Goal: Contribute content: Contribute content

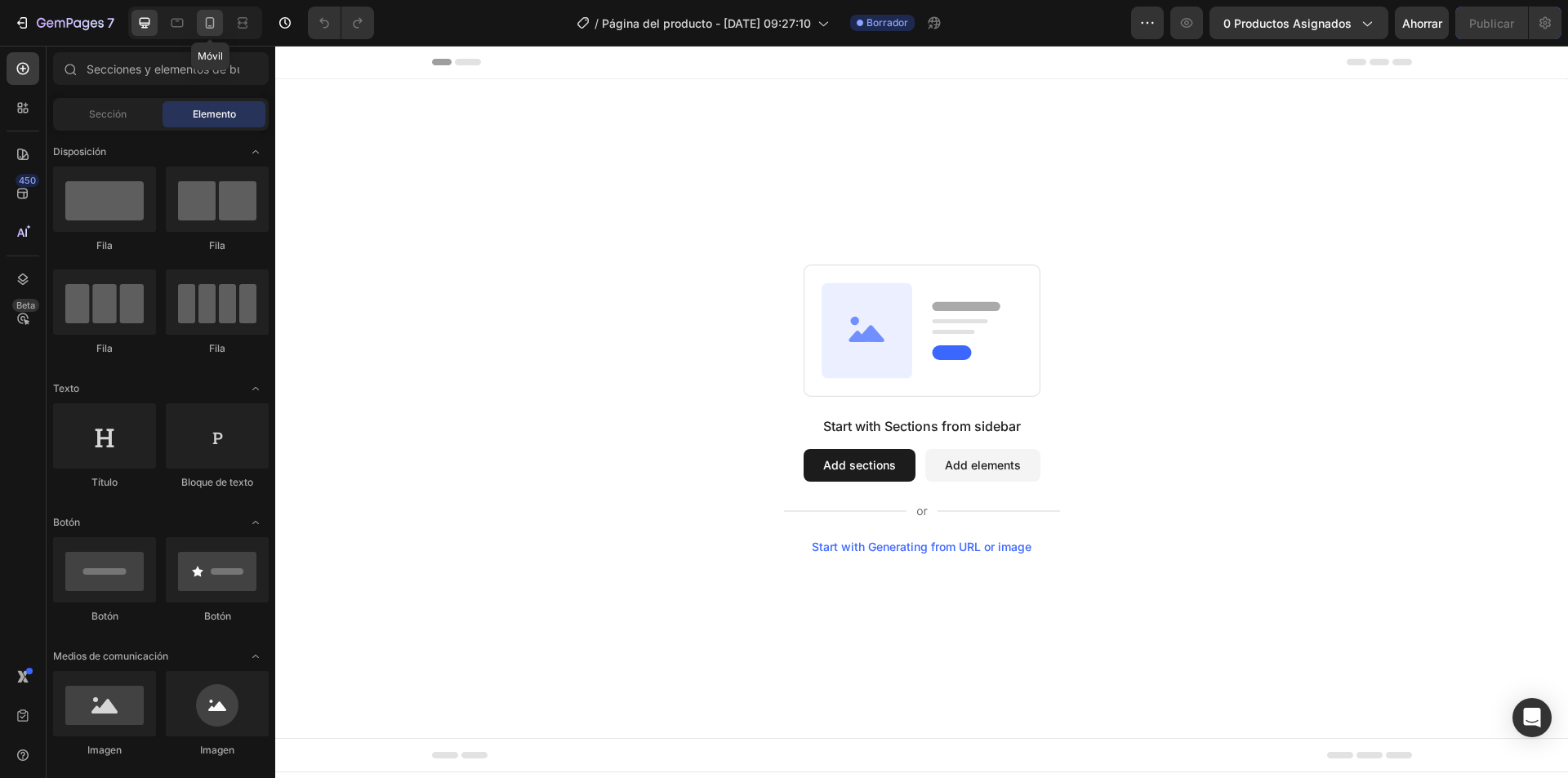
click at [211, 24] on icon at bounding box center [209, 22] width 16 height 16
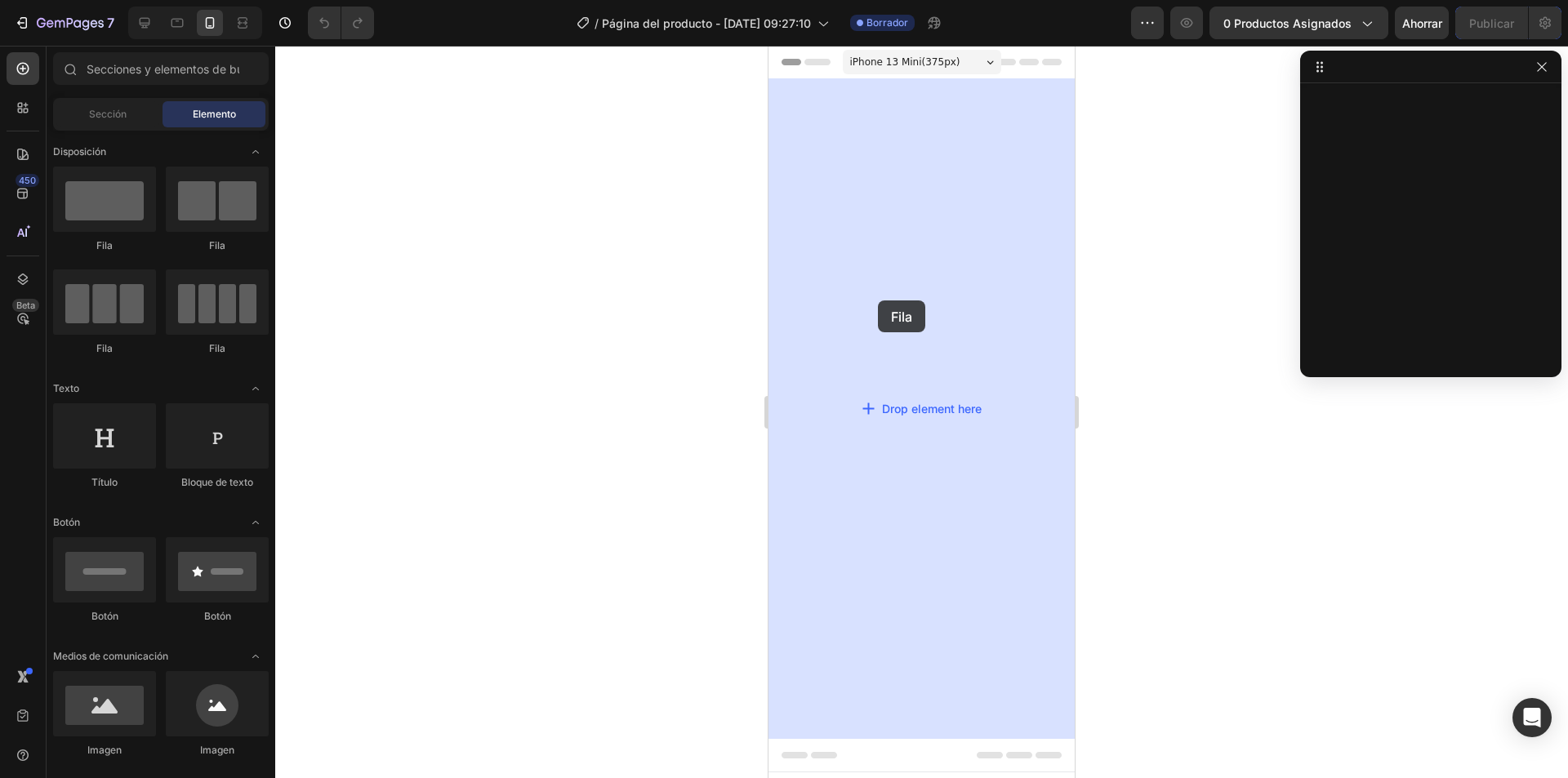
drag, startPoint x: 892, startPoint y: 257, endPoint x: 878, endPoint y: 301, distance: 46.2
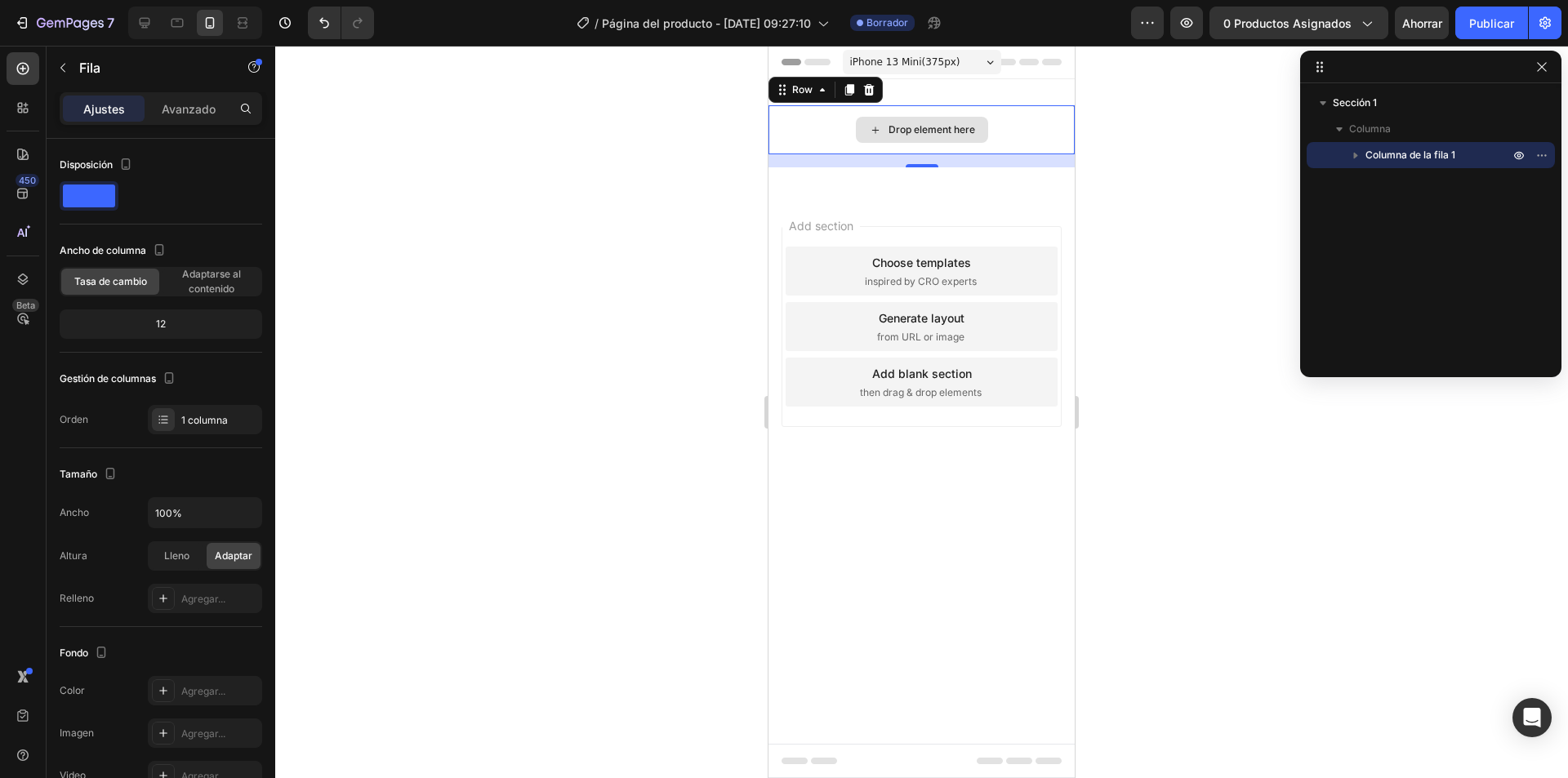
click at [906, 123] on div "Drop element here" at bounding box center [932, 130] width 87 height 13
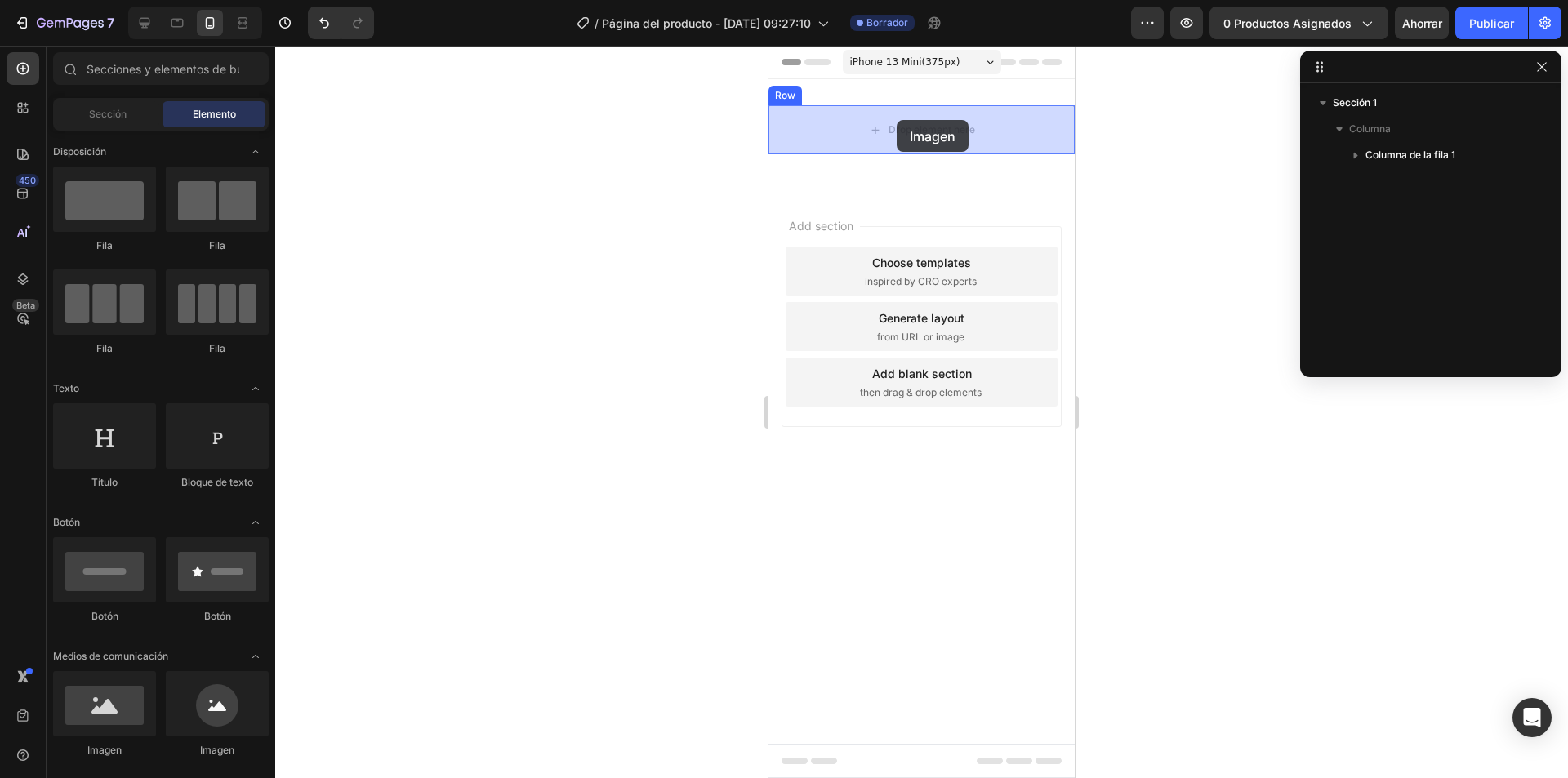
drag, startPoint x: 848, startPoint y: 746, endPoint x: 897, endPoint y: 120, distance: 627.9
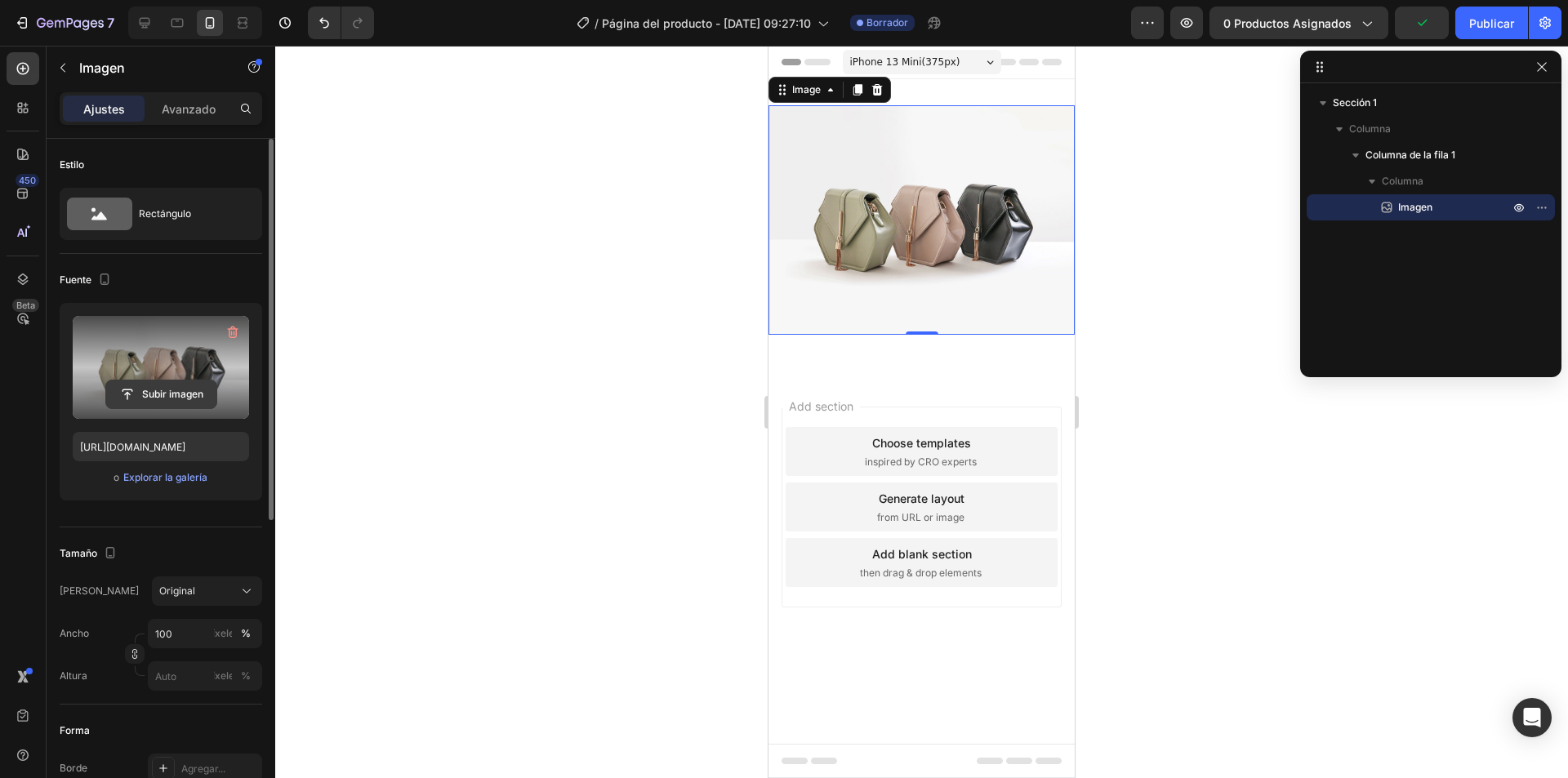
click at [141, 397] on input "file" at bounding box center [161, 394] width 110 height 28
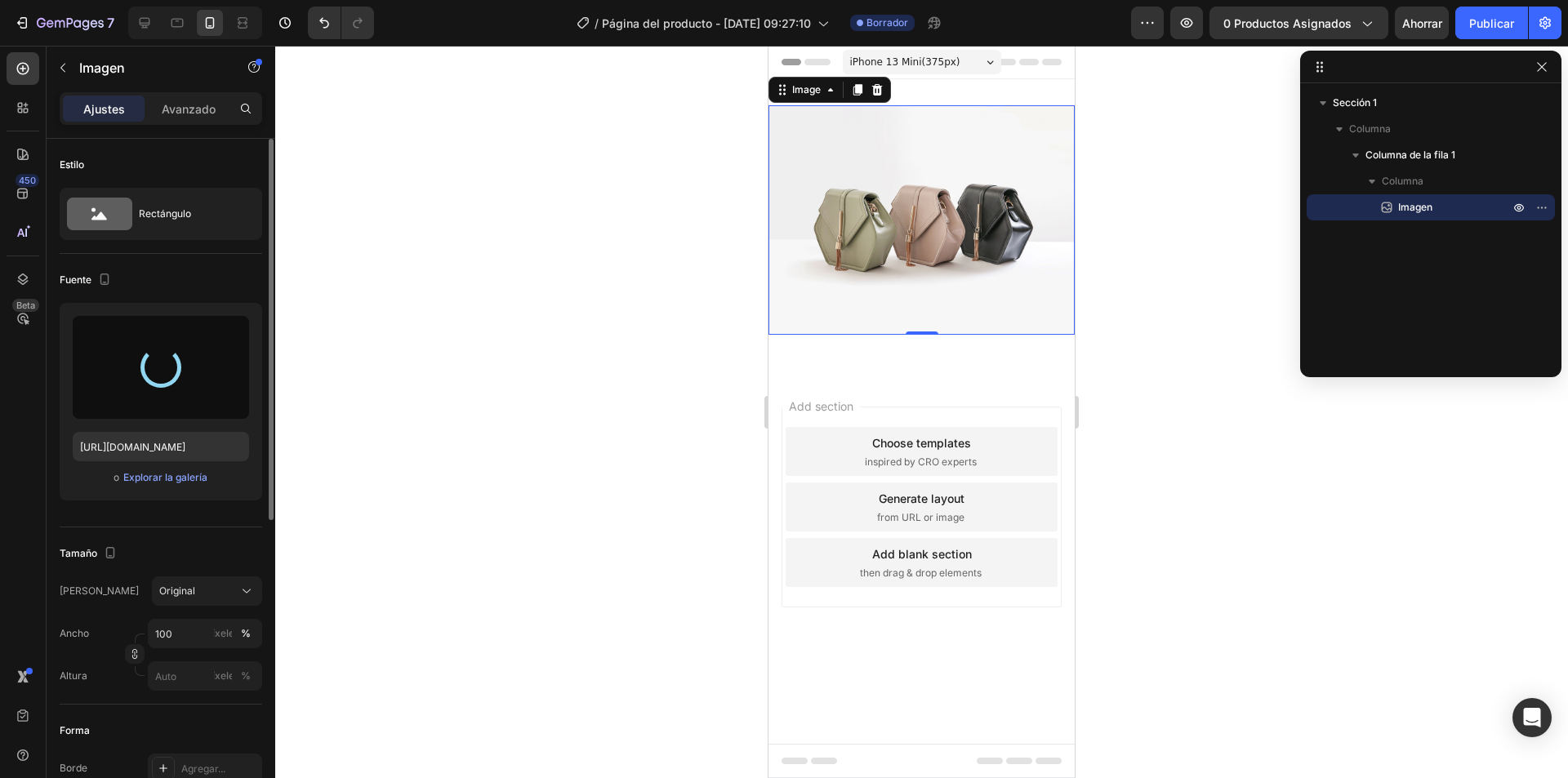
type input "[URL][DOMAIN_NAME]"
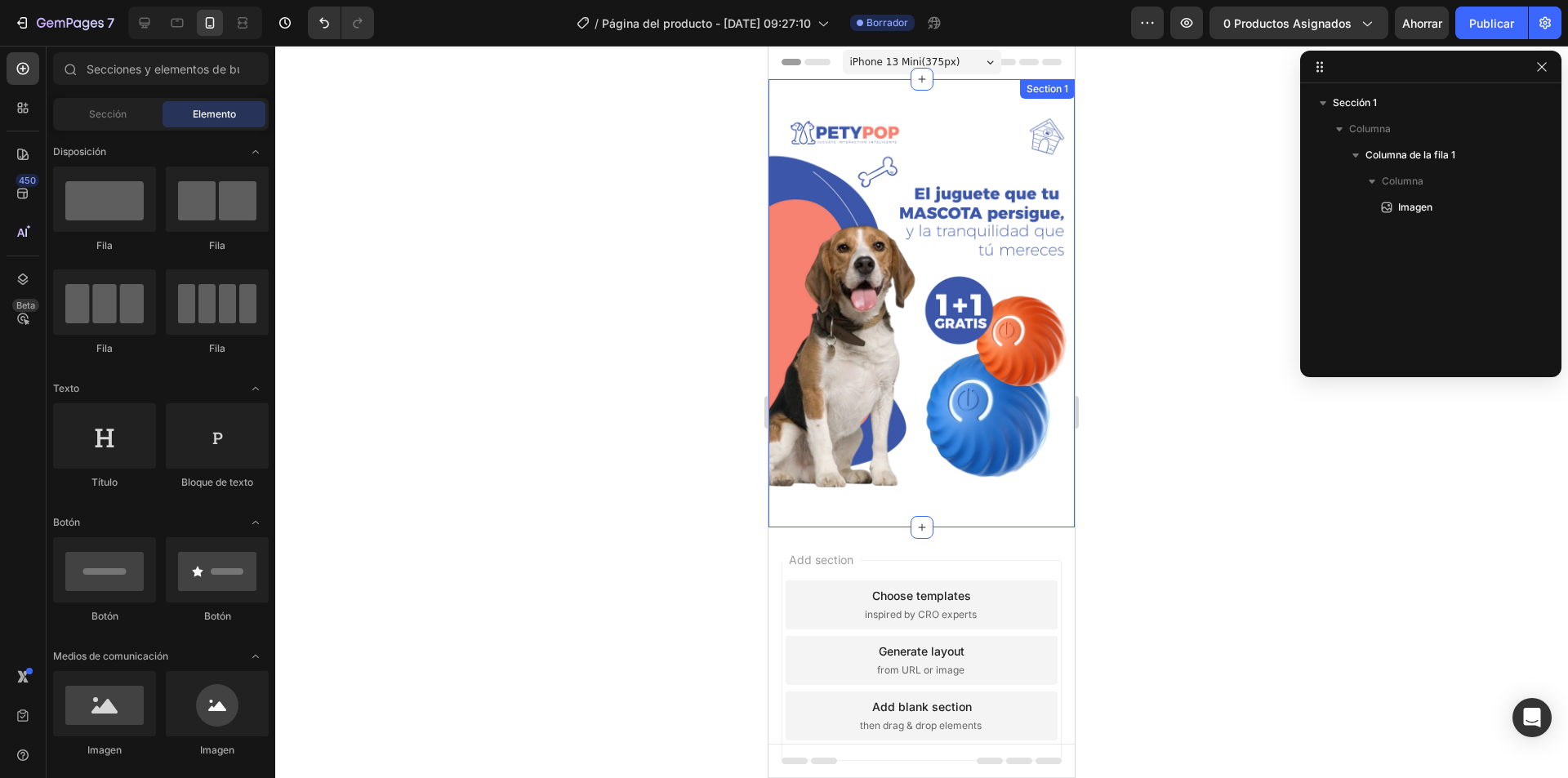
click at [879, 99] on div "Image Row Section 1" at bounding box center [921, 303] width 306 height 448
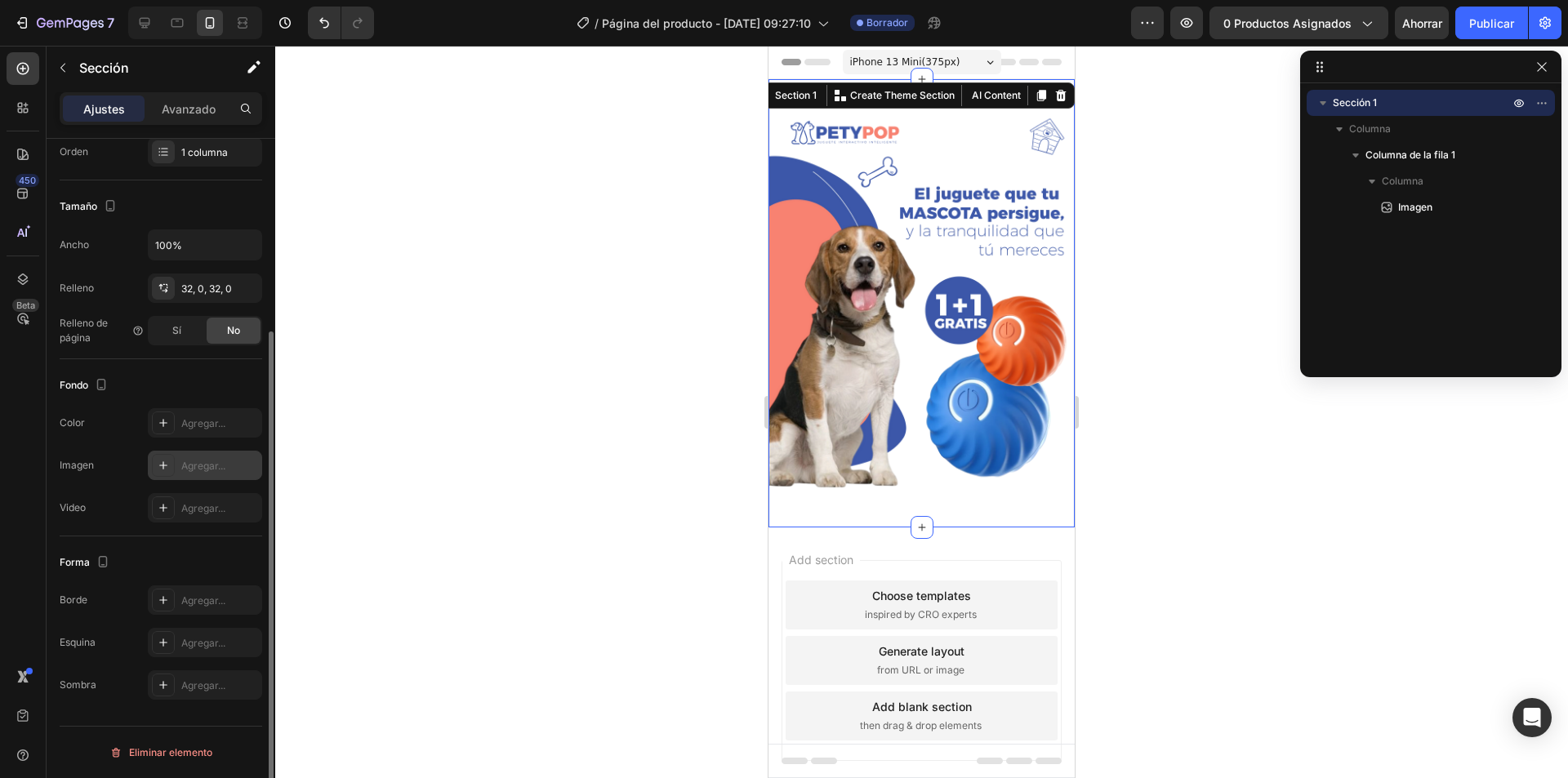
scroll to position [186, 0]
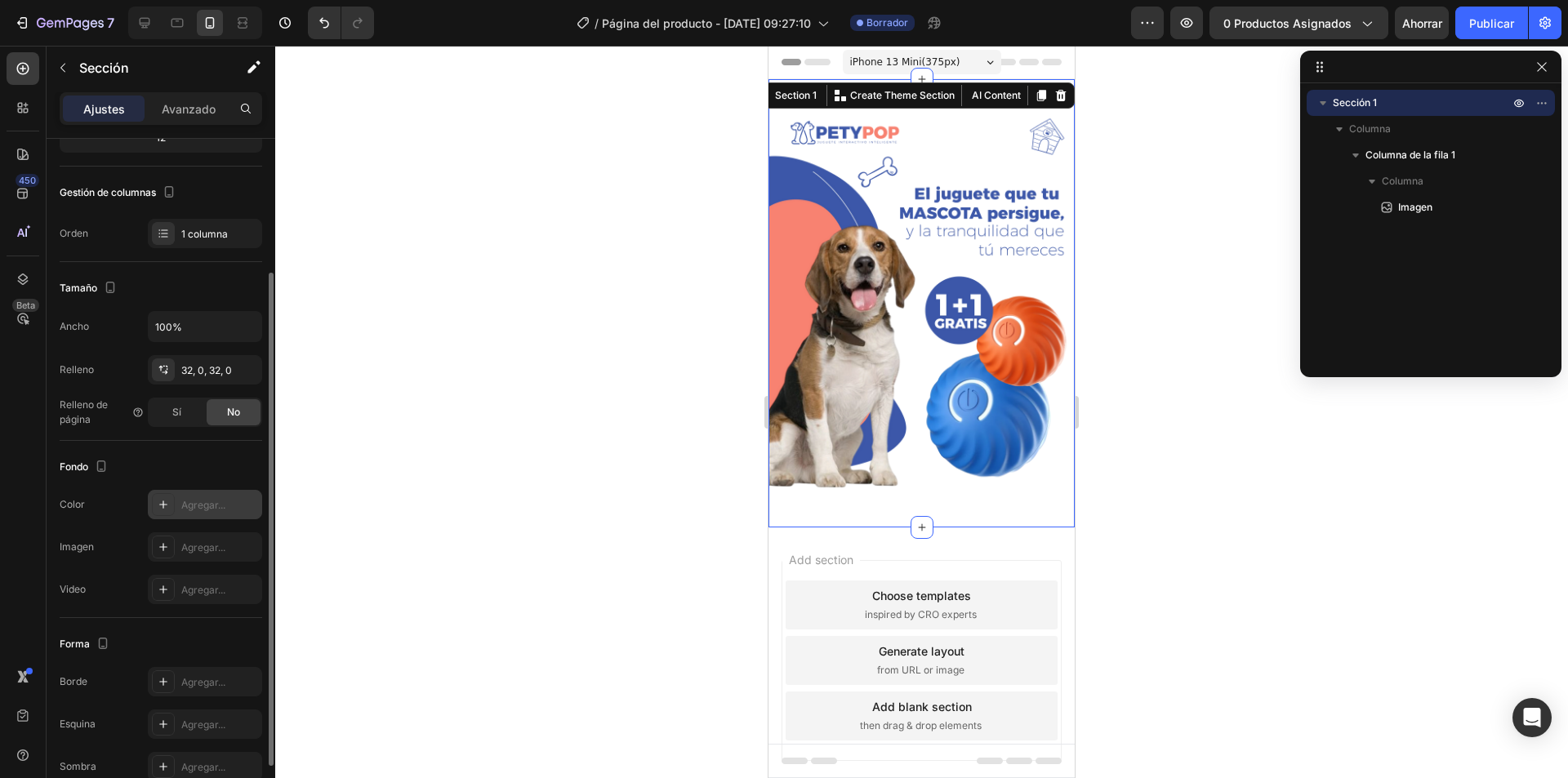
click at [214, 514] on div "Agregar..." at bounding box center [204, 504] width 115 height 29
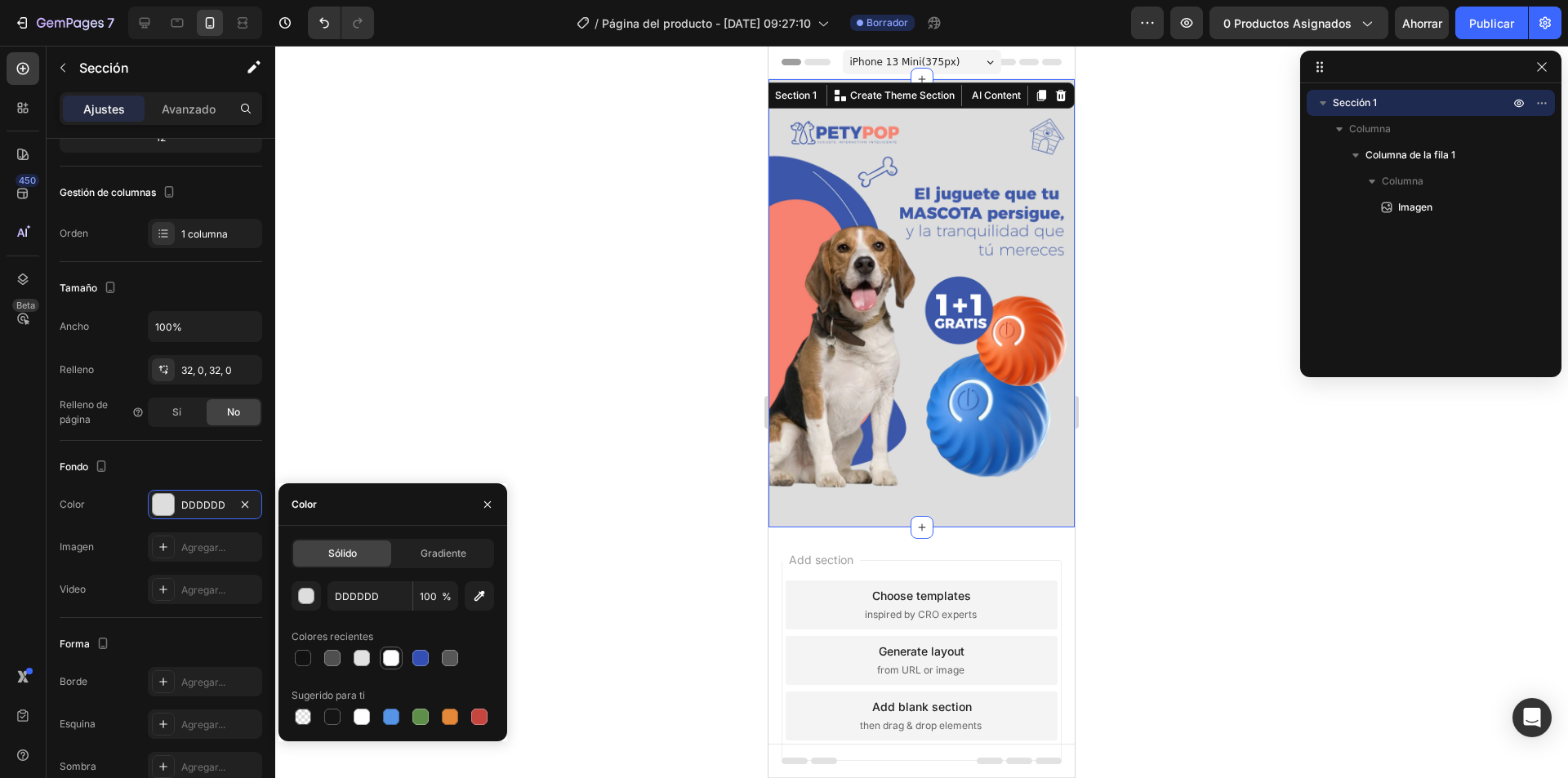
click at [386, 657] on div at bounding box center [391, 657] width 16 height 16
type input "FFFFFF"
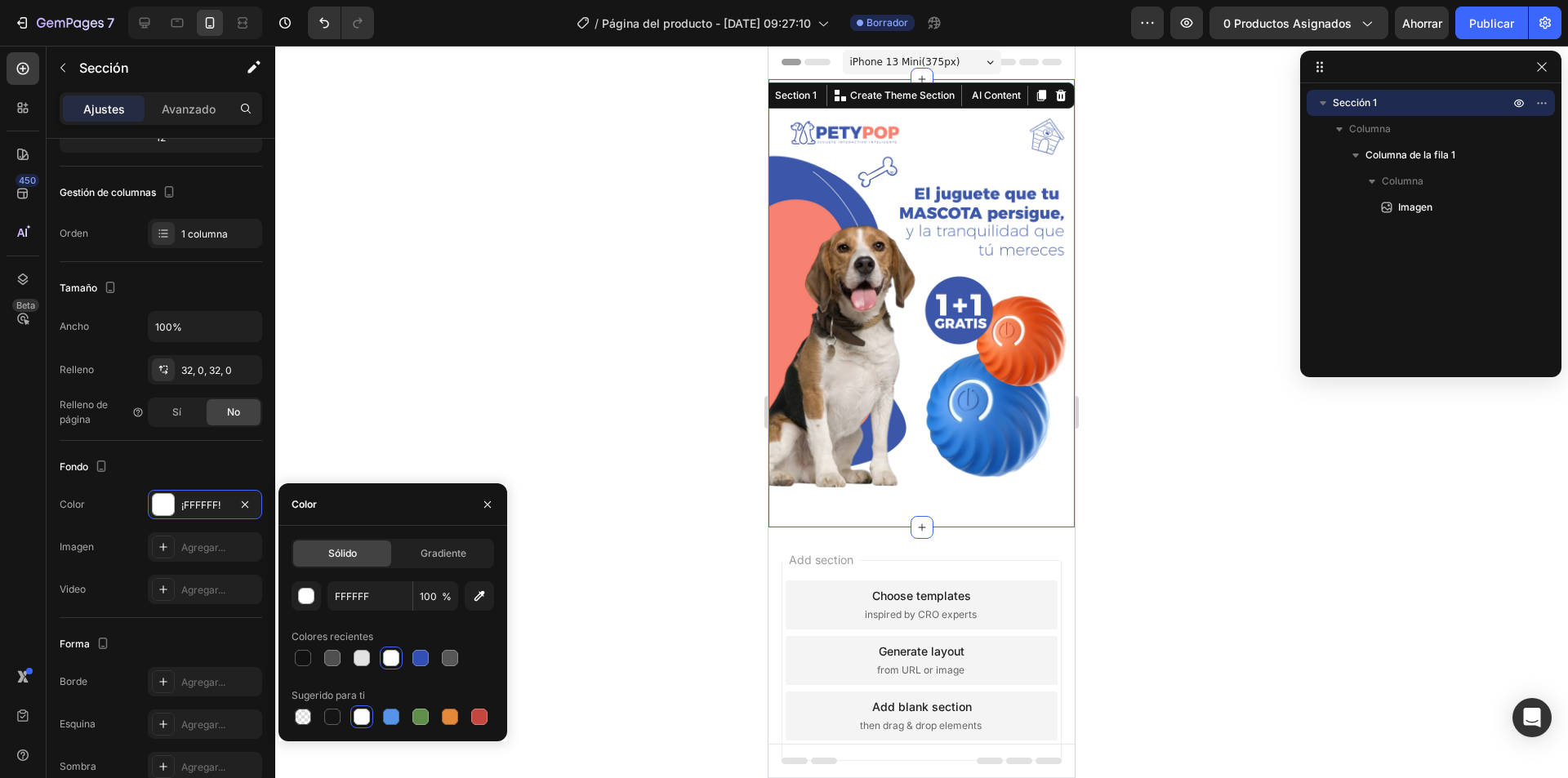
click at [392, 380] on div at bounding box center [921, 411] width 1292 height 732
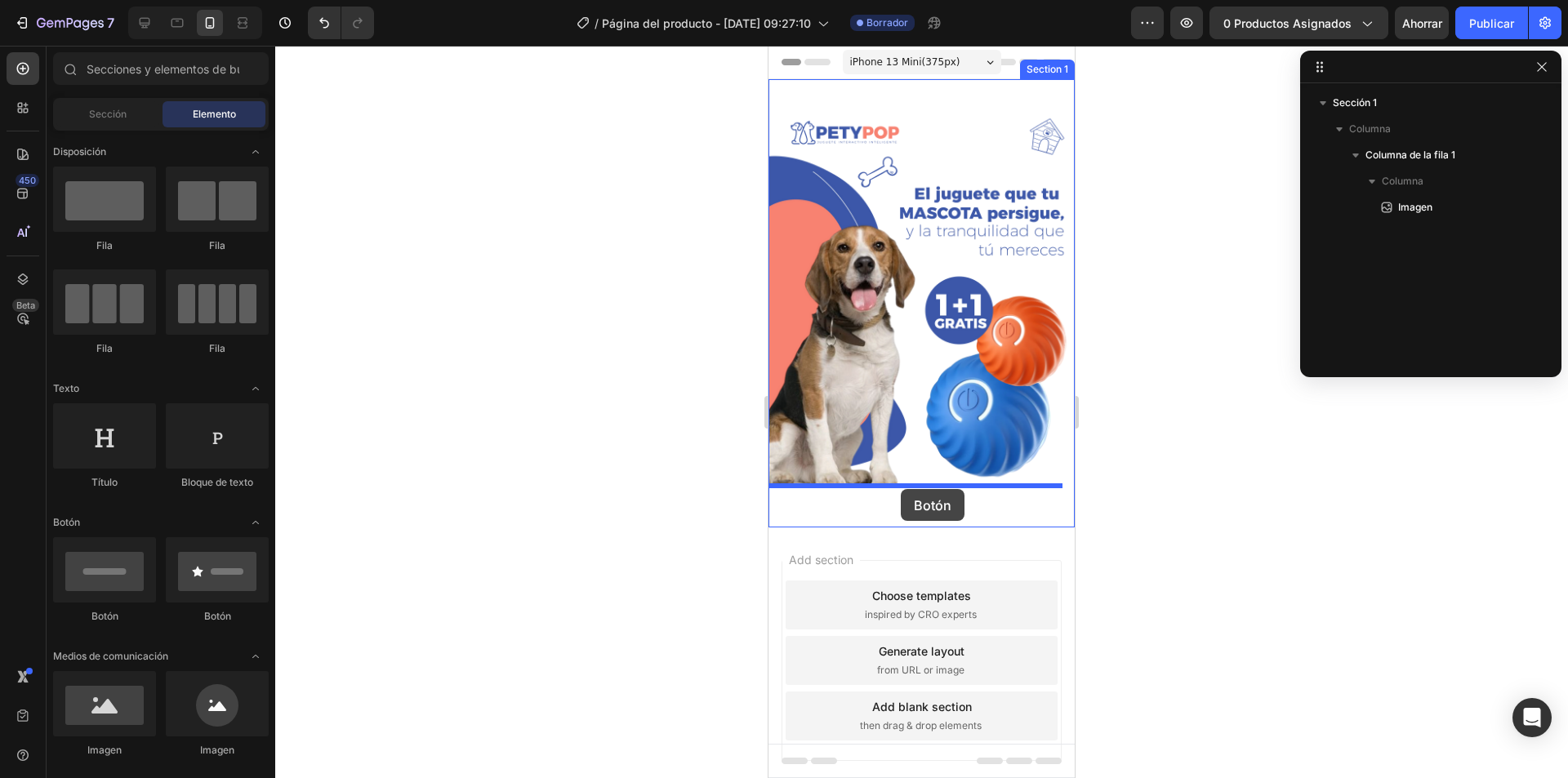
drag, startPoint x: 983, startPoint y: 622, endPoint x: 901, endPoint y: 489, distance: 156.2
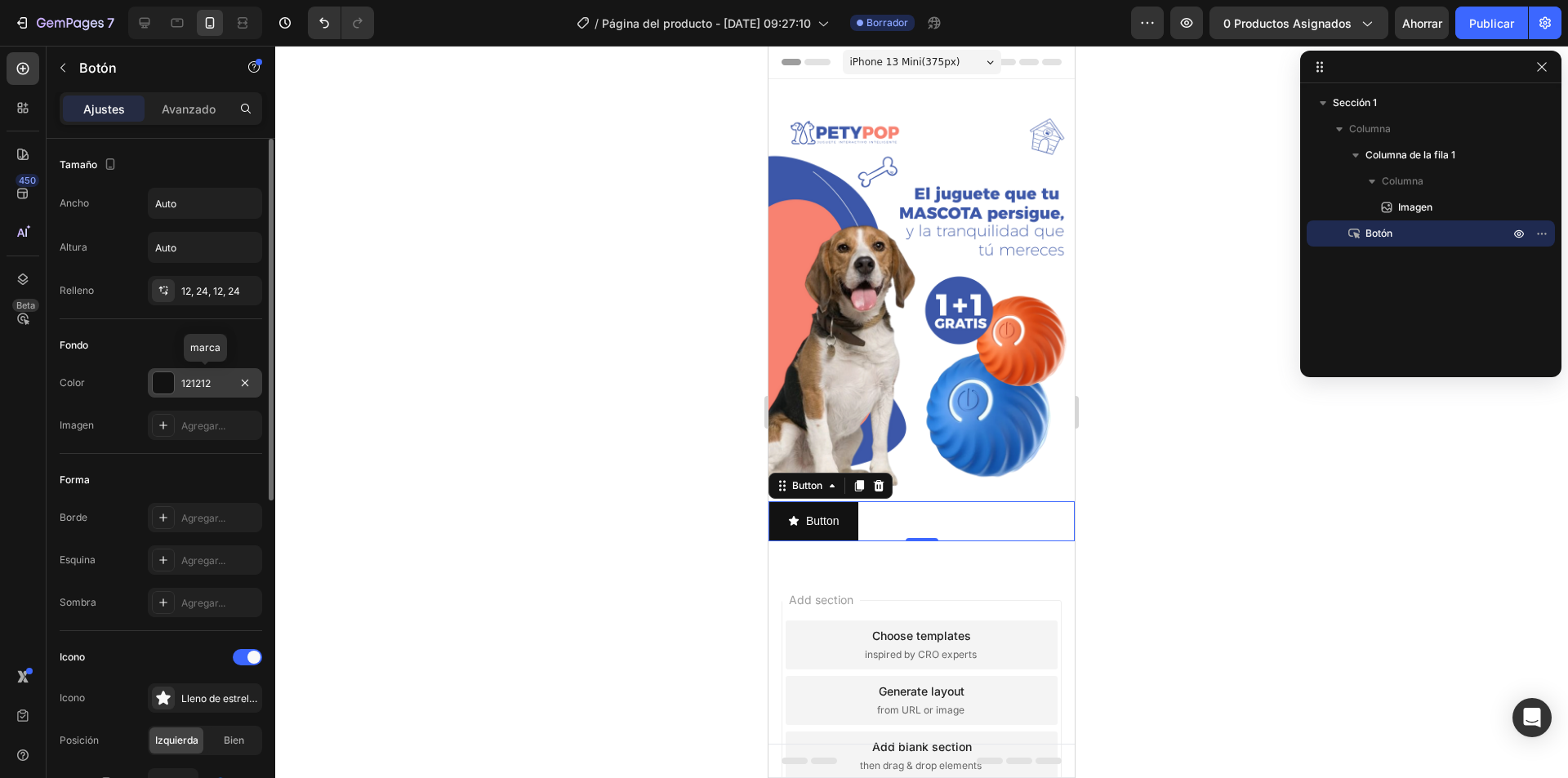
click at [157, 387] on div at bounding box center [163, 383] width 21 height 21
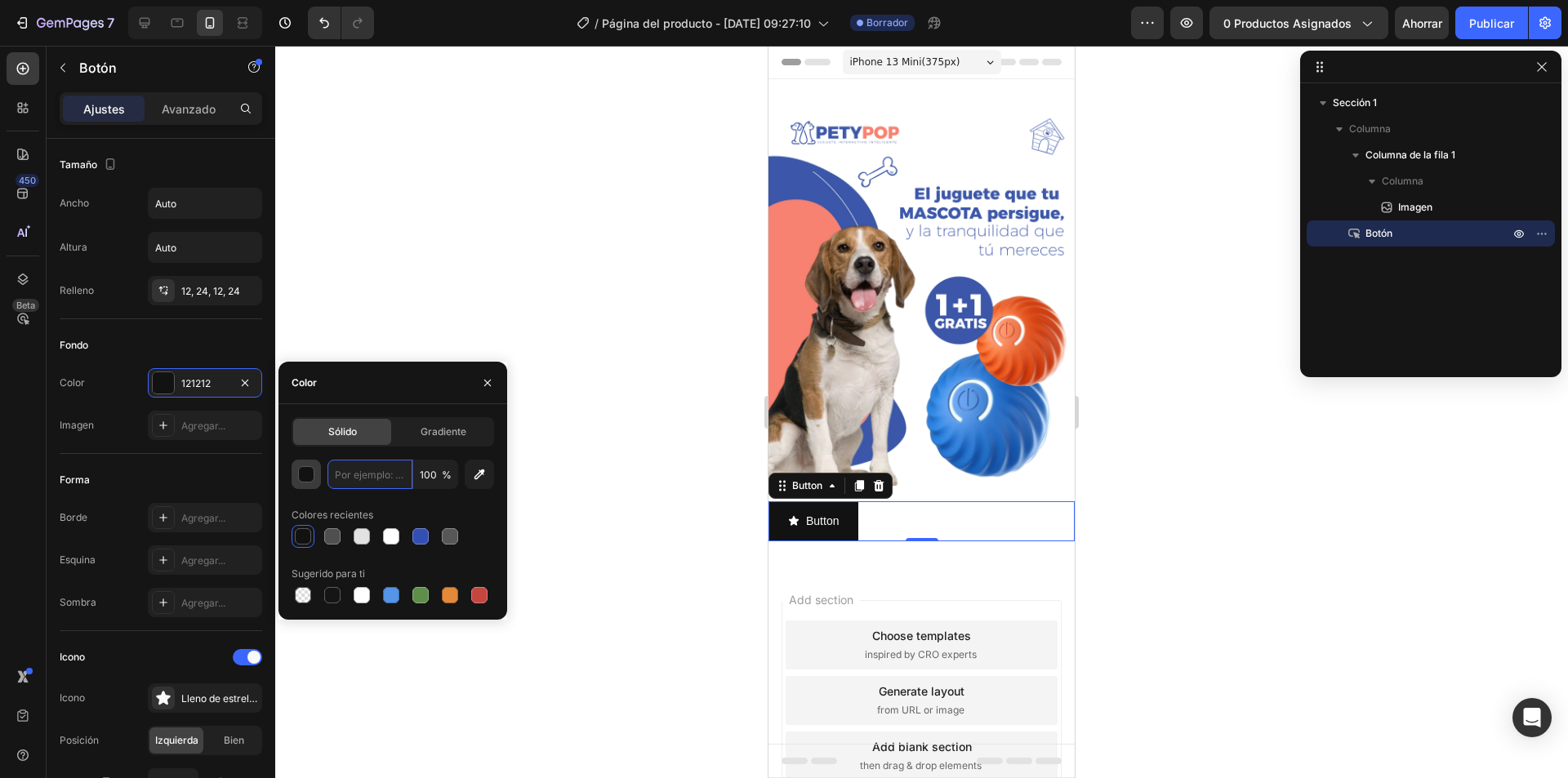
paste input "06ab78"
type input "06ab78"
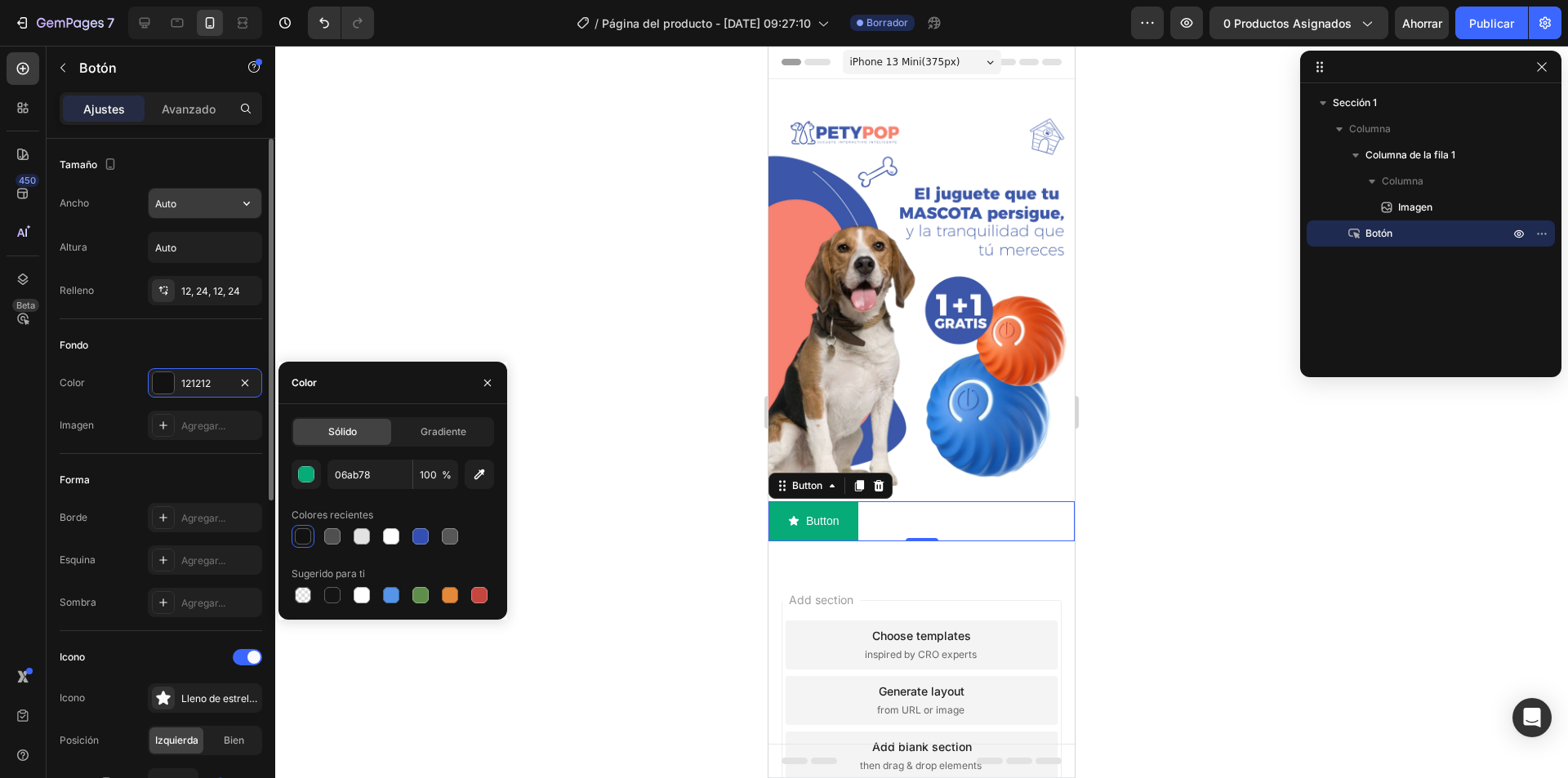
click at [190, 204] on input "Auto" at bounding box center [204, 203] width 113 height 29
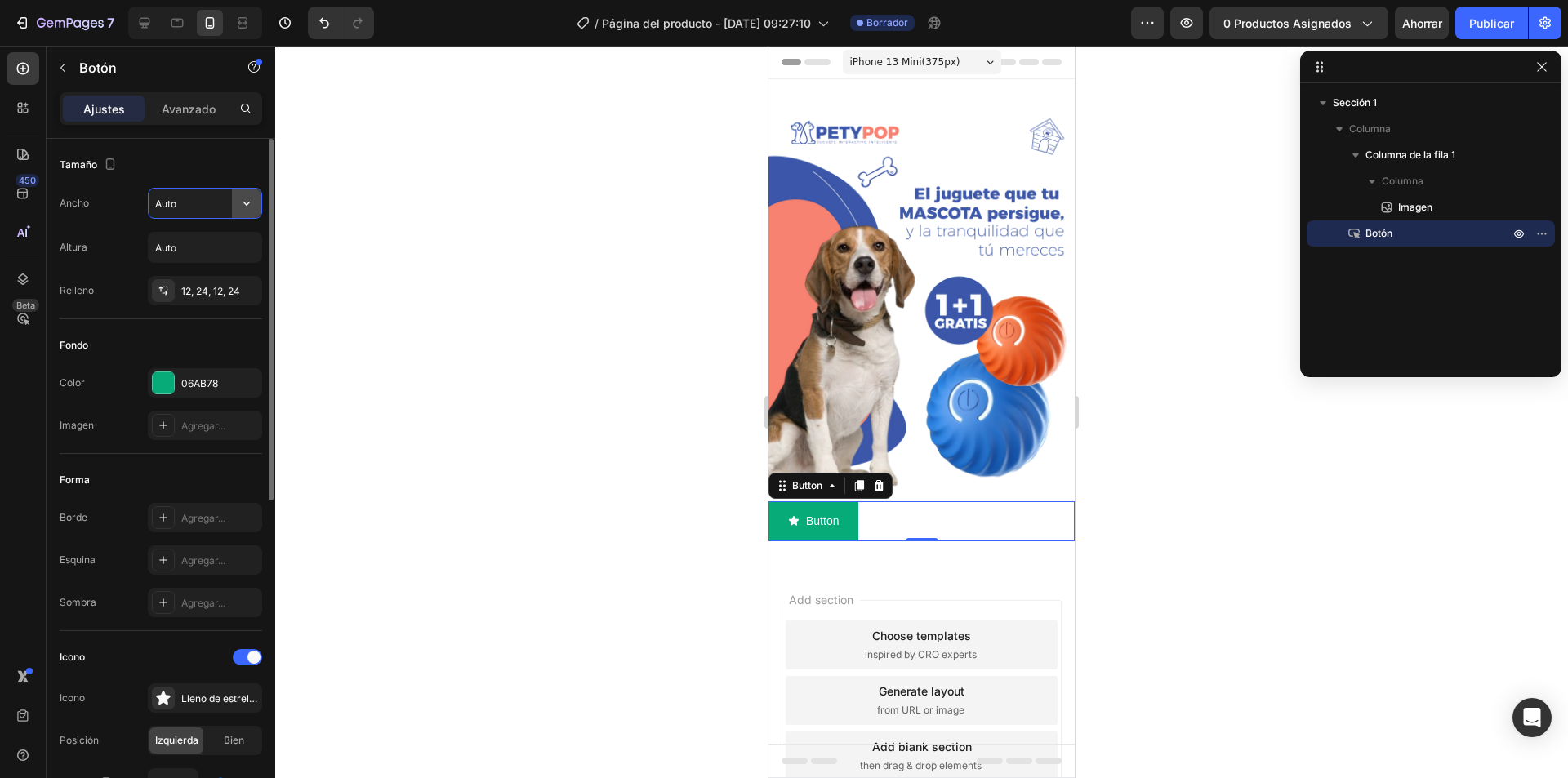
click at [242, 200] on icon "button" at bounding box center [246, 202] width 16 height 16
click at [248, 249] on icon "button" at bounding box center [246, 248] width 7 height 4
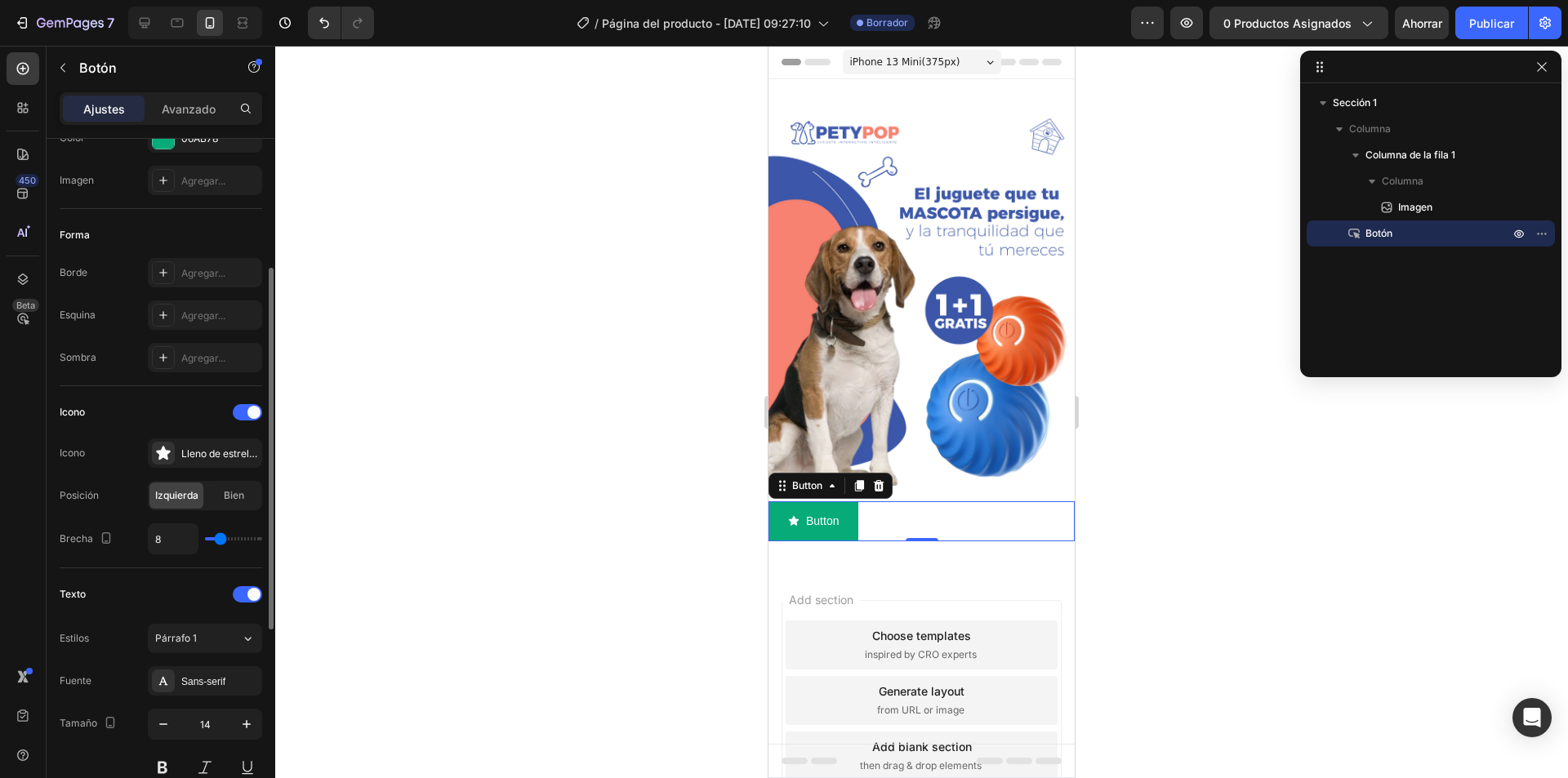
scroll to position [327, 0]
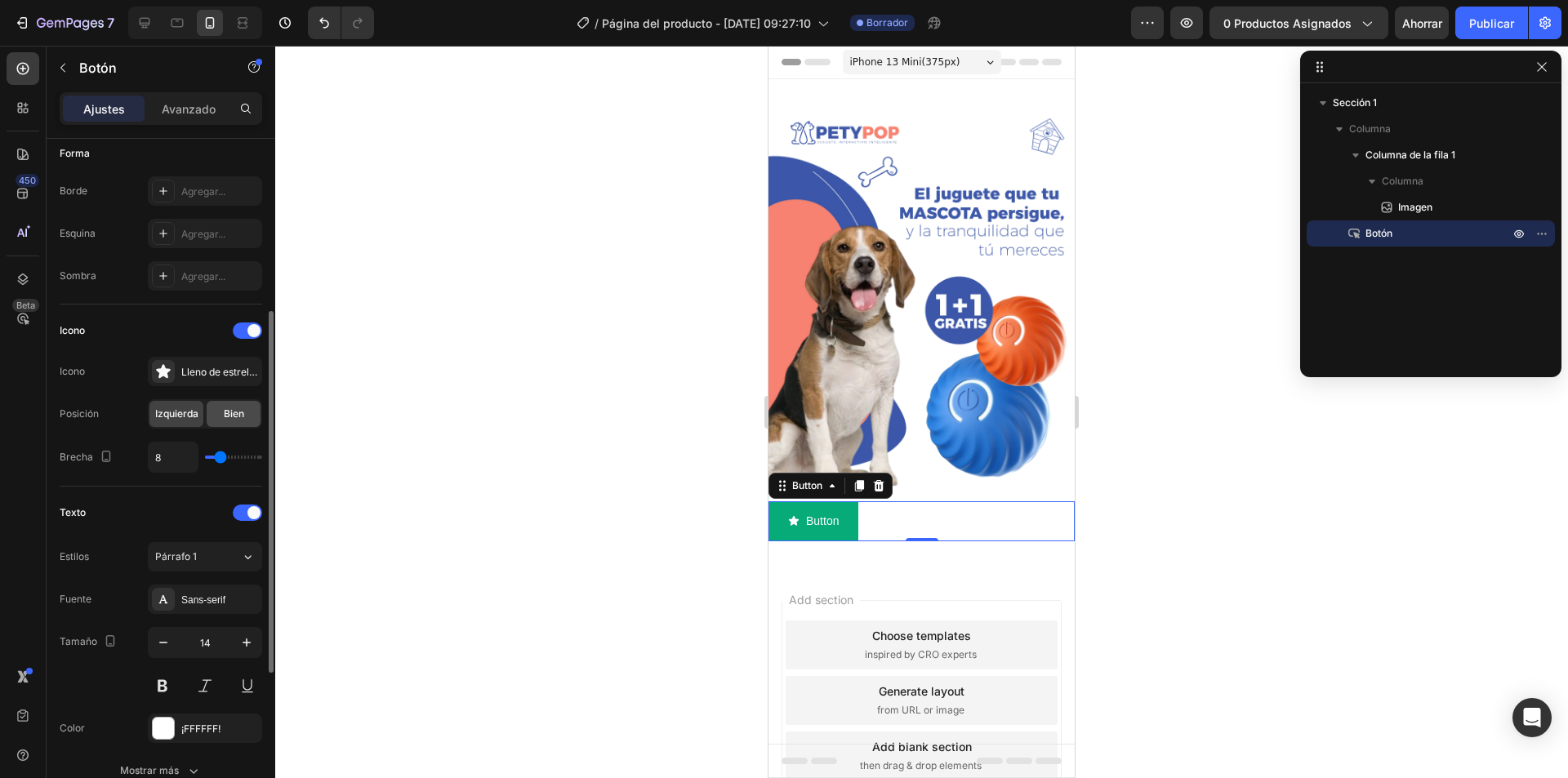
click at [230, 419] on span "Bien" at bounding box center [233, 414] width 20 height 14
click at [215, 454] on div "8" at bounding box center [204, 457] width 115 height 31
type input "4"
type input "11"
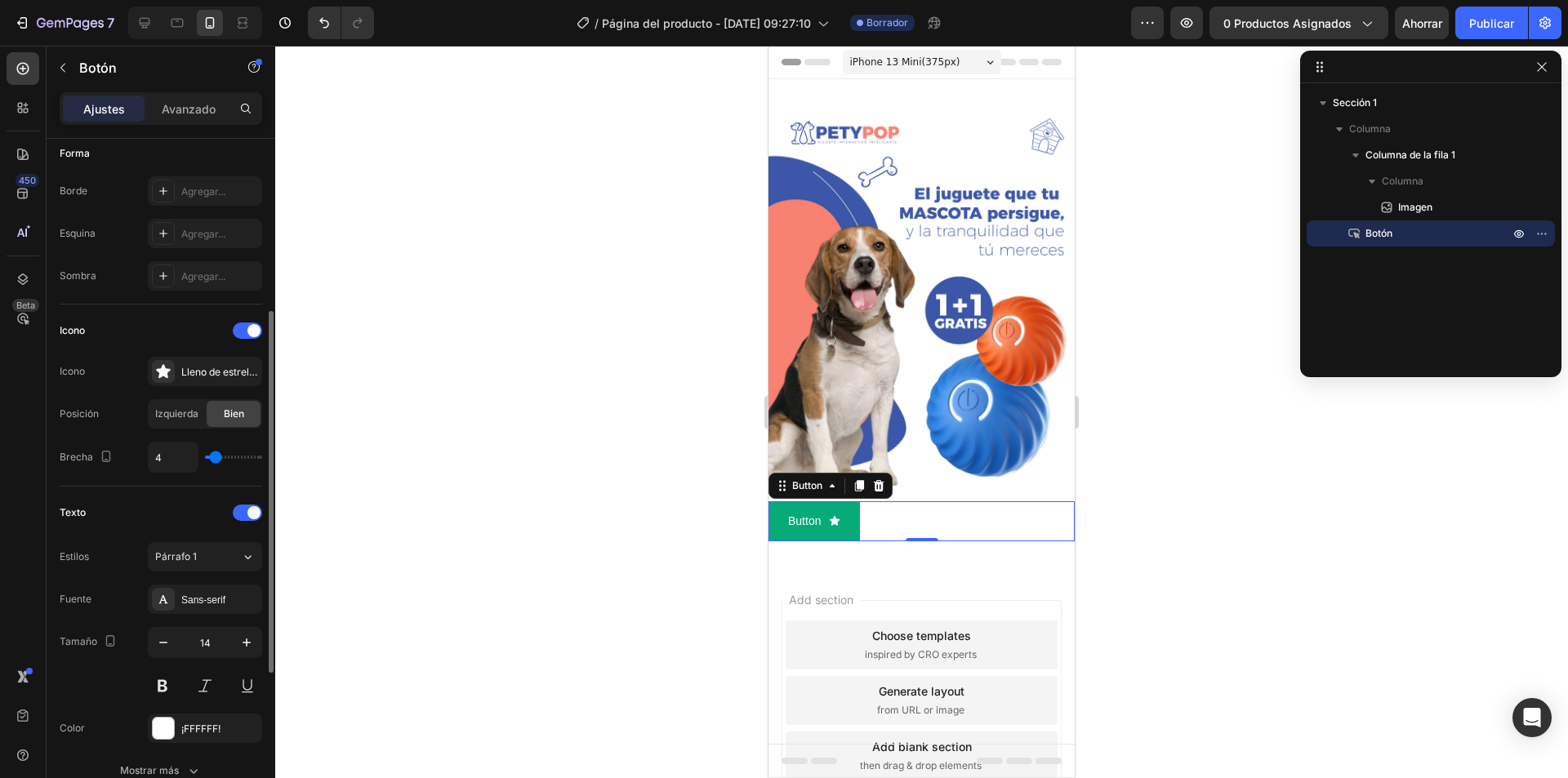
type input "11"
type input "13"
type input "15"
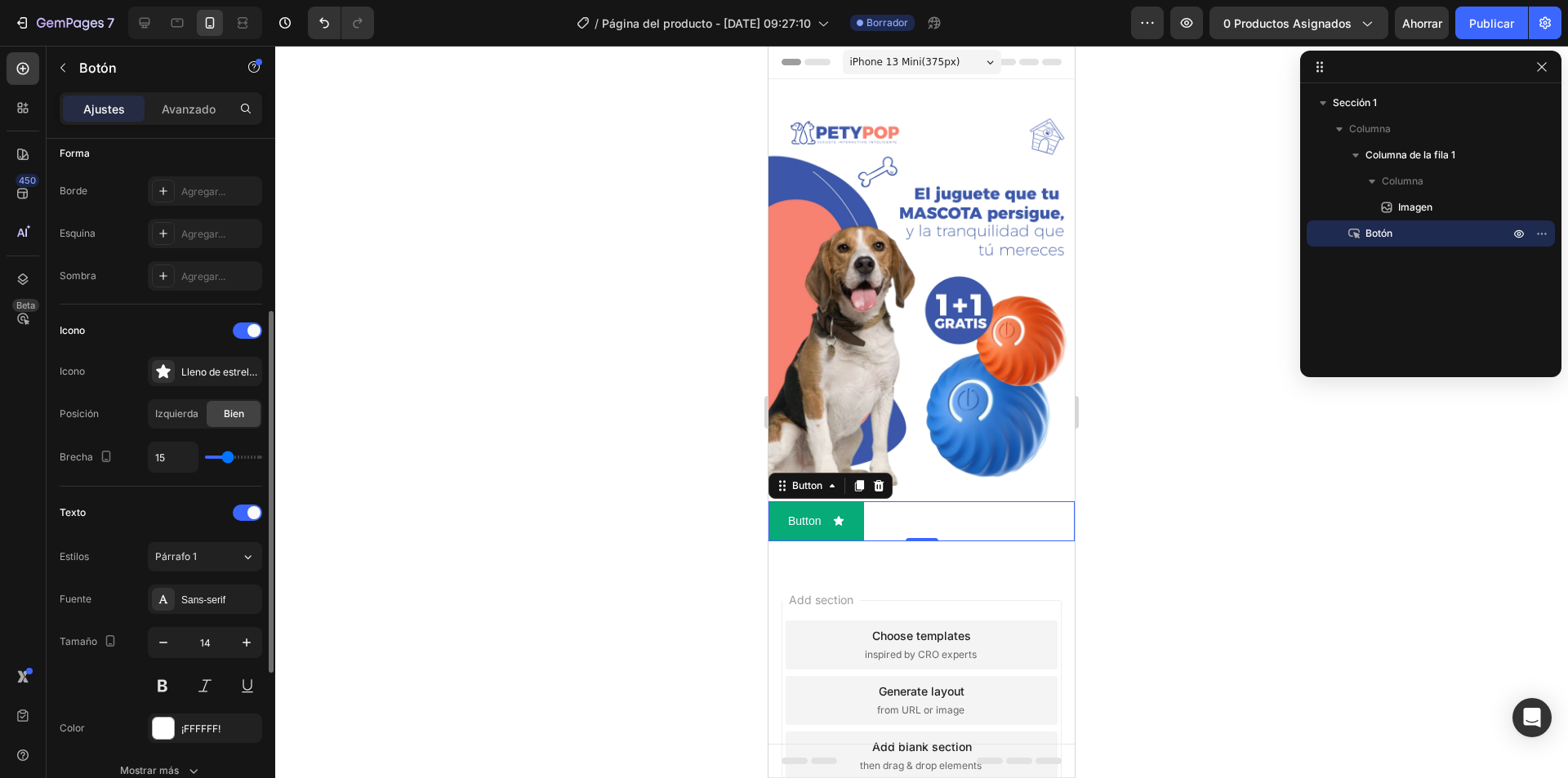
type input "16"
type input "17"
type input "18"
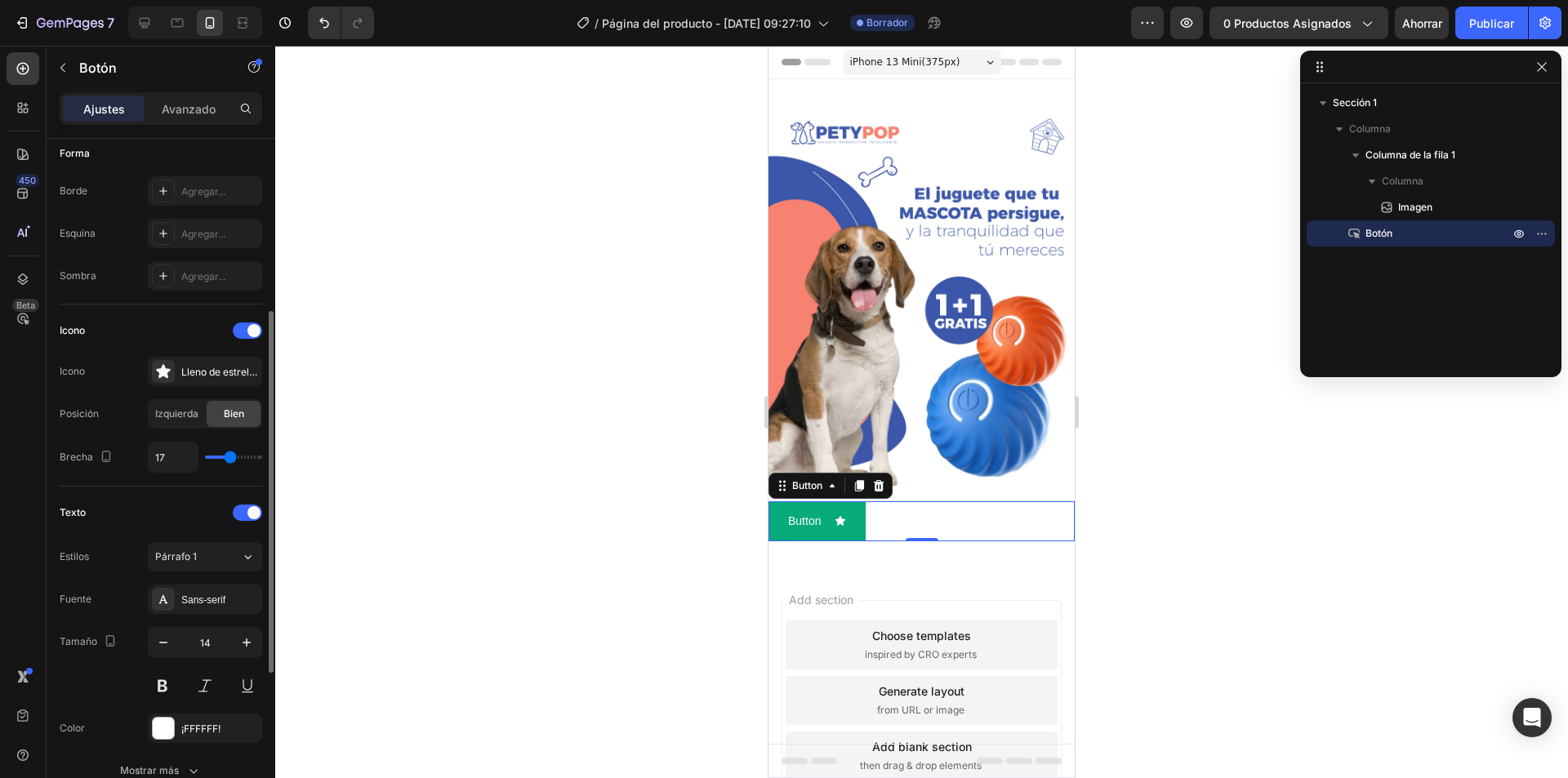
type input "18"
type input "21"
type input "23"
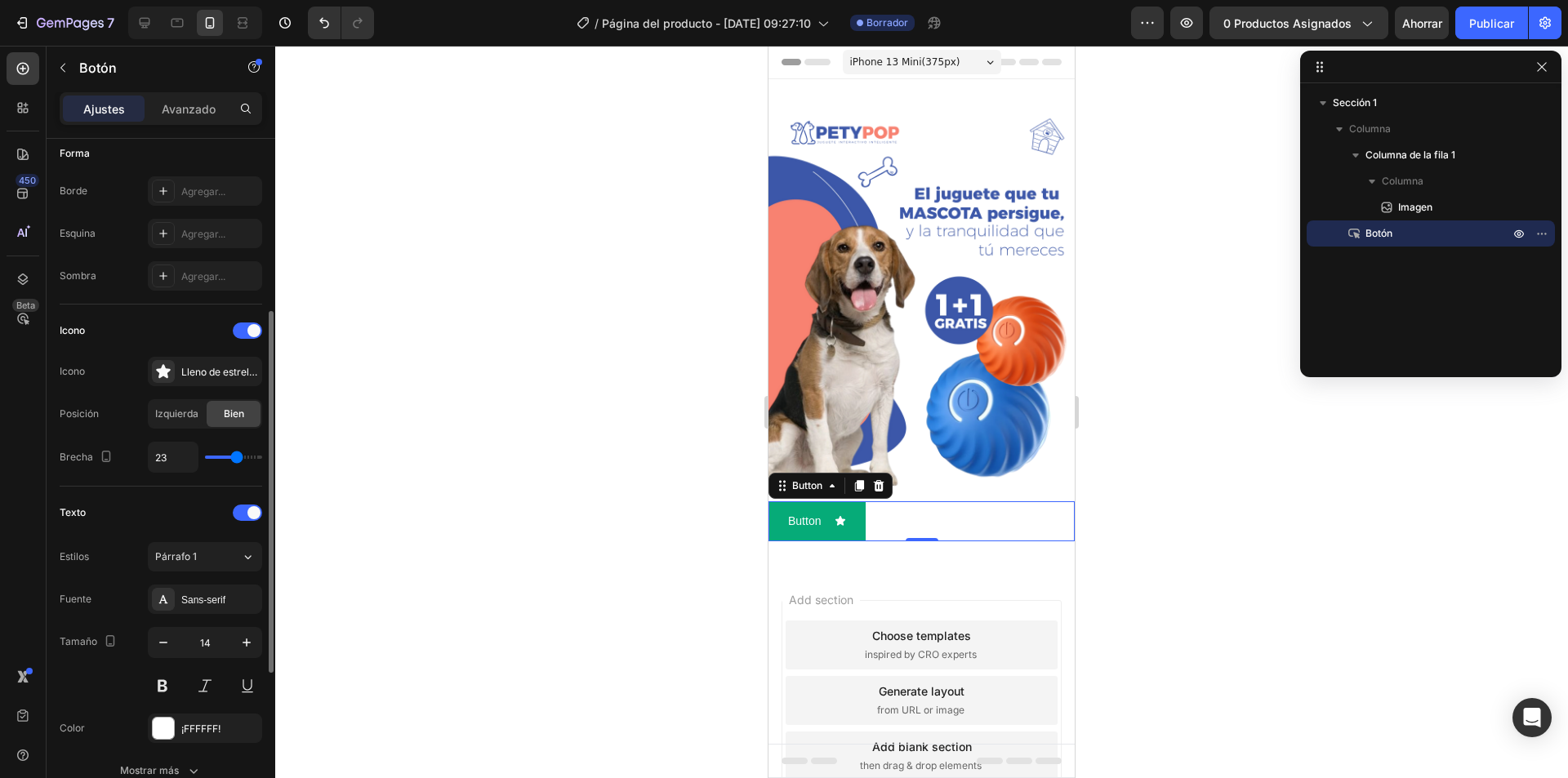
type input "24"
type input "29"
type input "36"
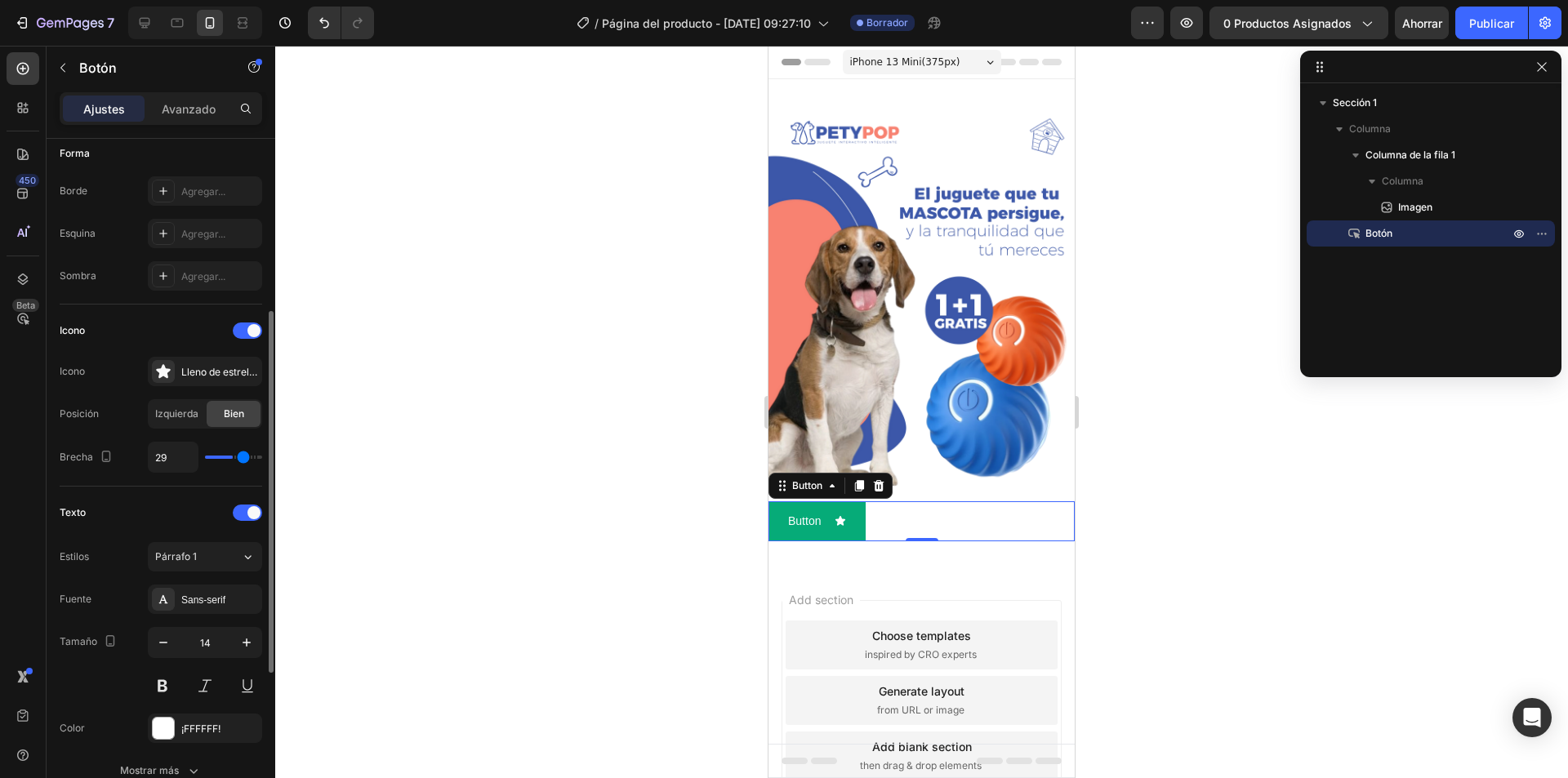
type input "36"
type input "37"
type input "38"
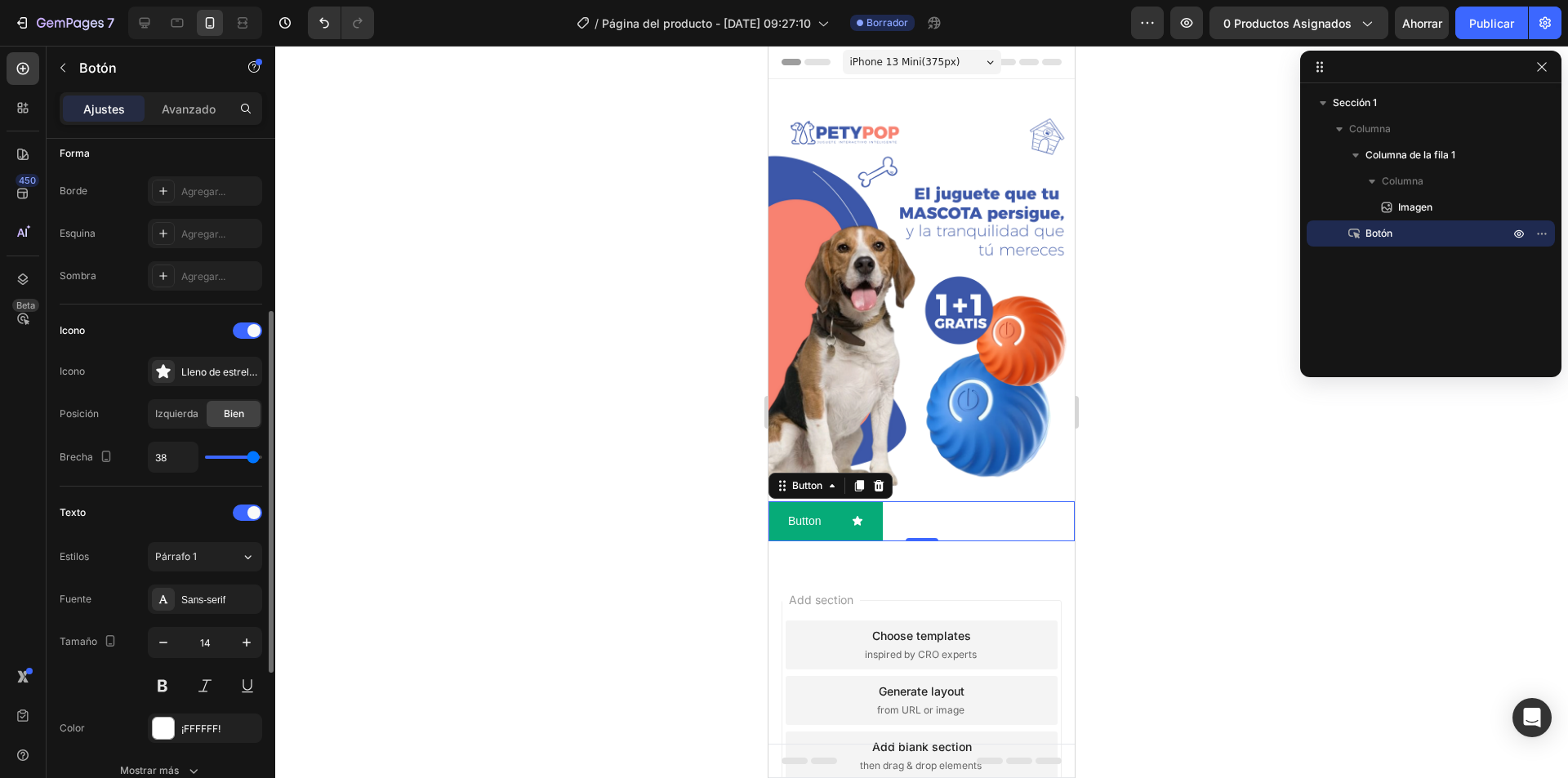
type input "39"
type input "40"
type input "39"
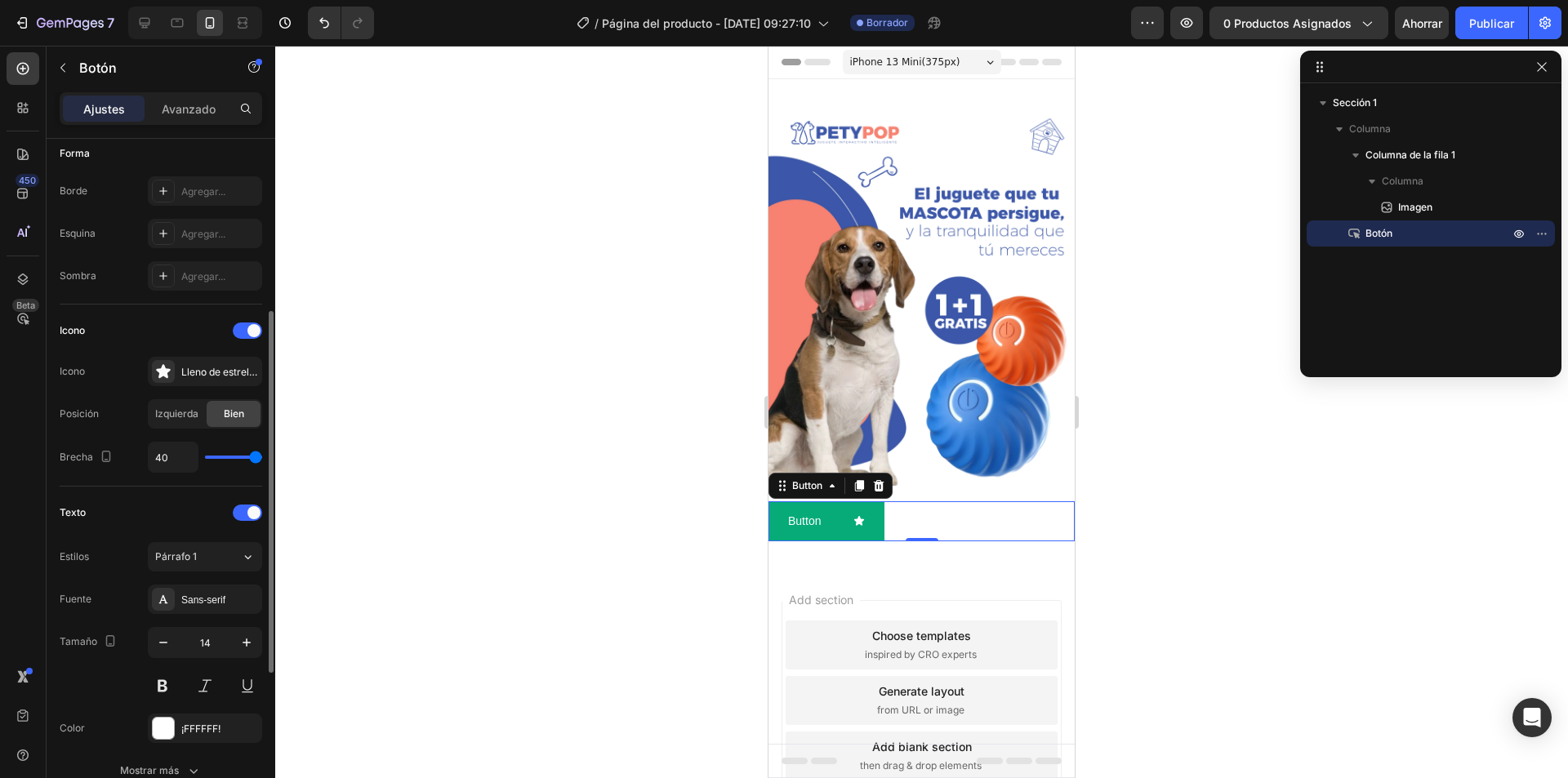
type input "39"
type input "38"
type input "37"
drag, startPoint x: 216, startPoint y: 460, endPoint x: 253, endPoint y: 466, distance: 37.5
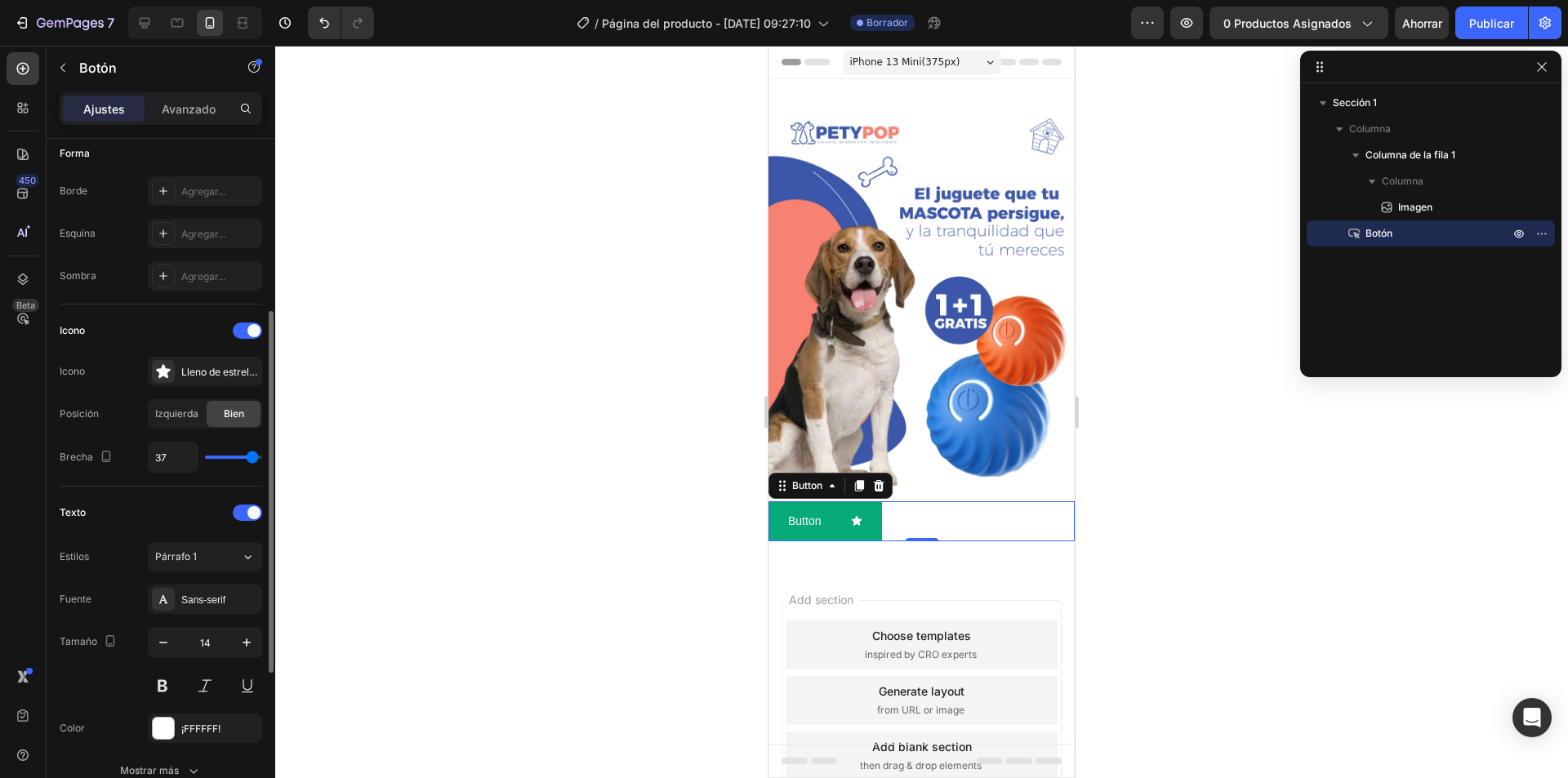
type input "37"
click at [253, 459] on input "range" at bounding box center [233, 456] width 57 height 3
click at [219, 370] on font "Lleno de estrellas" at bounding box center [222, 371] width 81 height 13
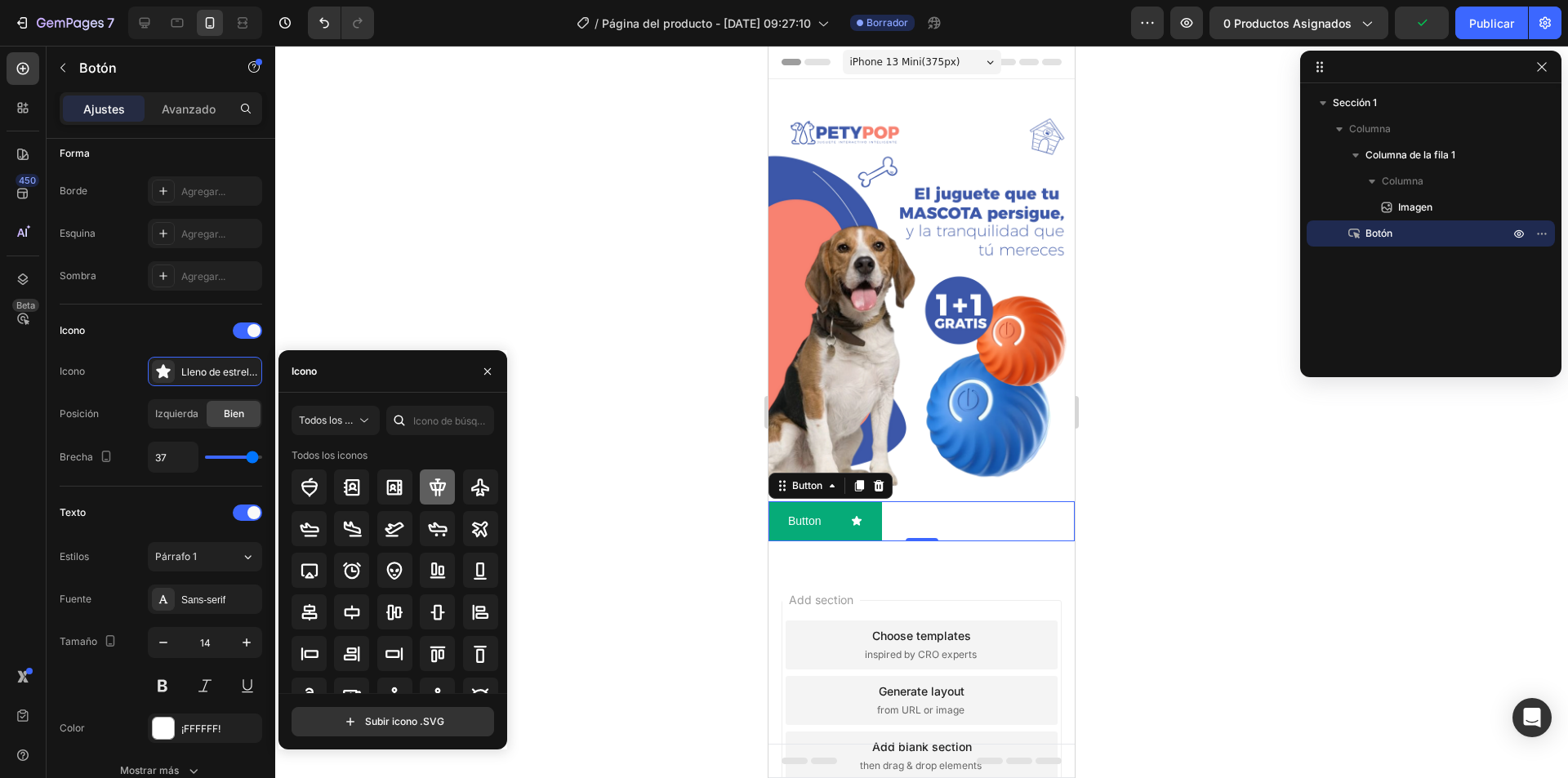
click at [436, 482] on icon at bounding box center [437, 487] width 16 height 18
click at [434, 421] on input "text" at bounding box center [440, 420] width 108 height 29
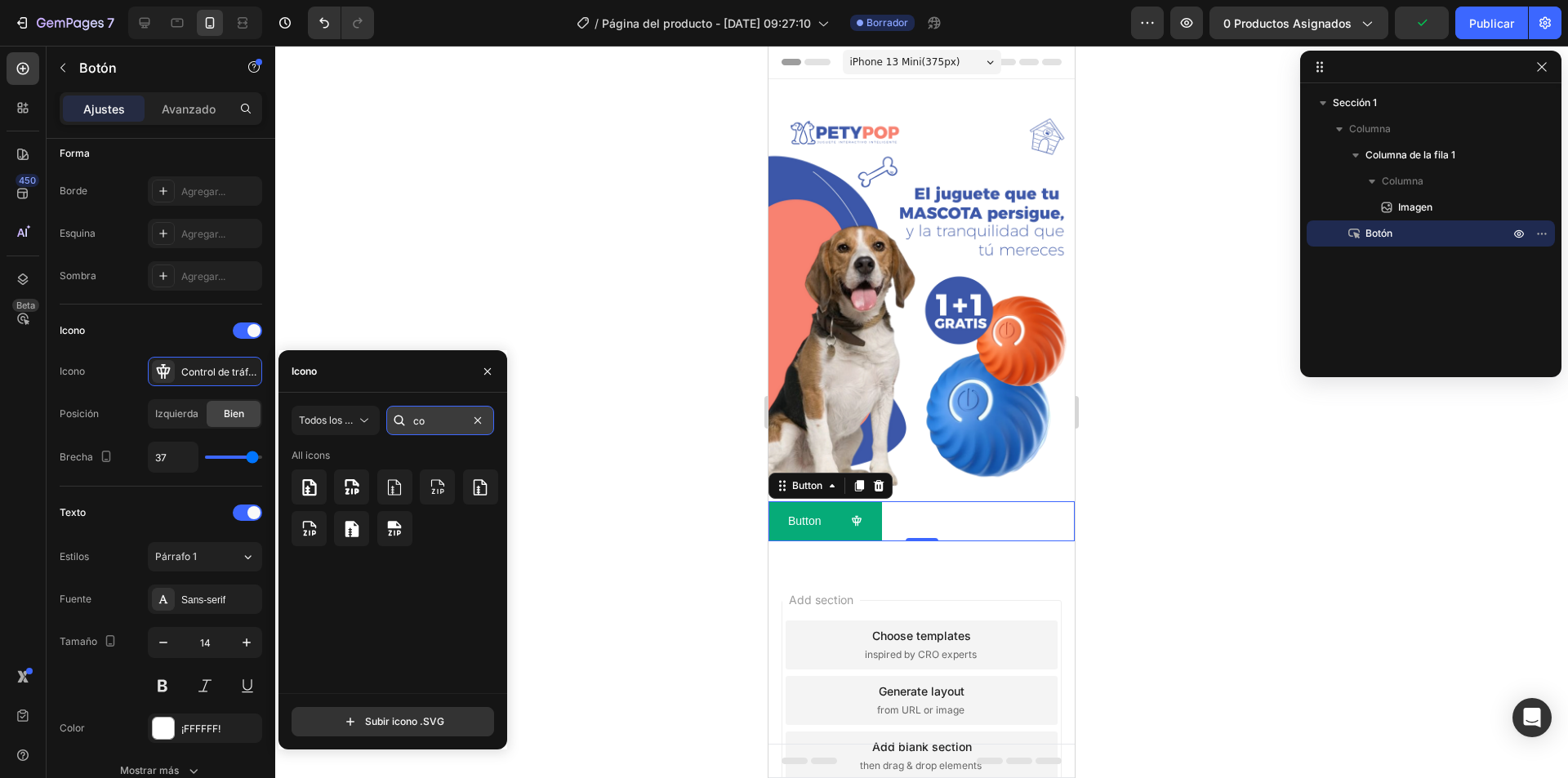
type input "c"
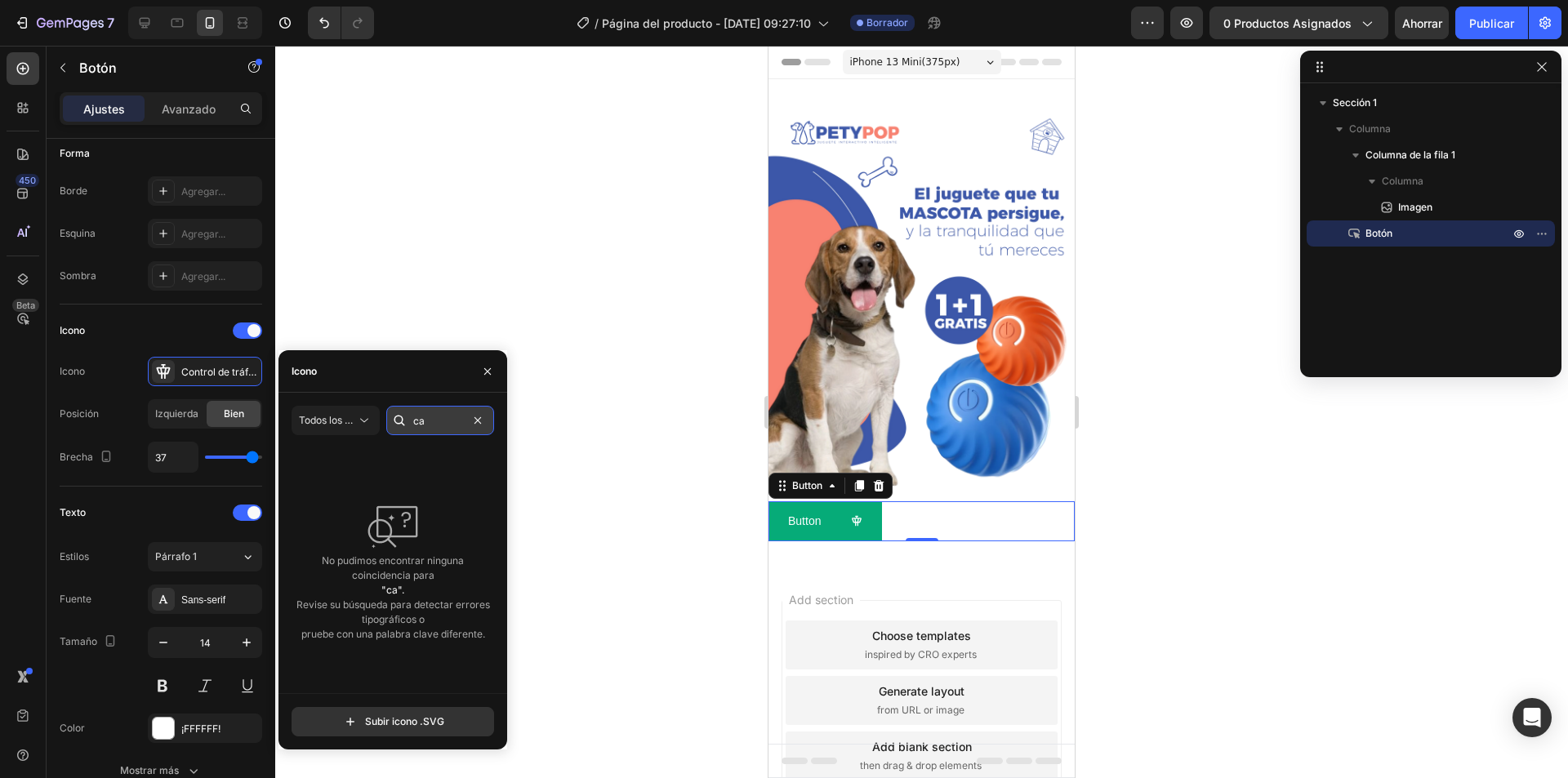
type input "c"
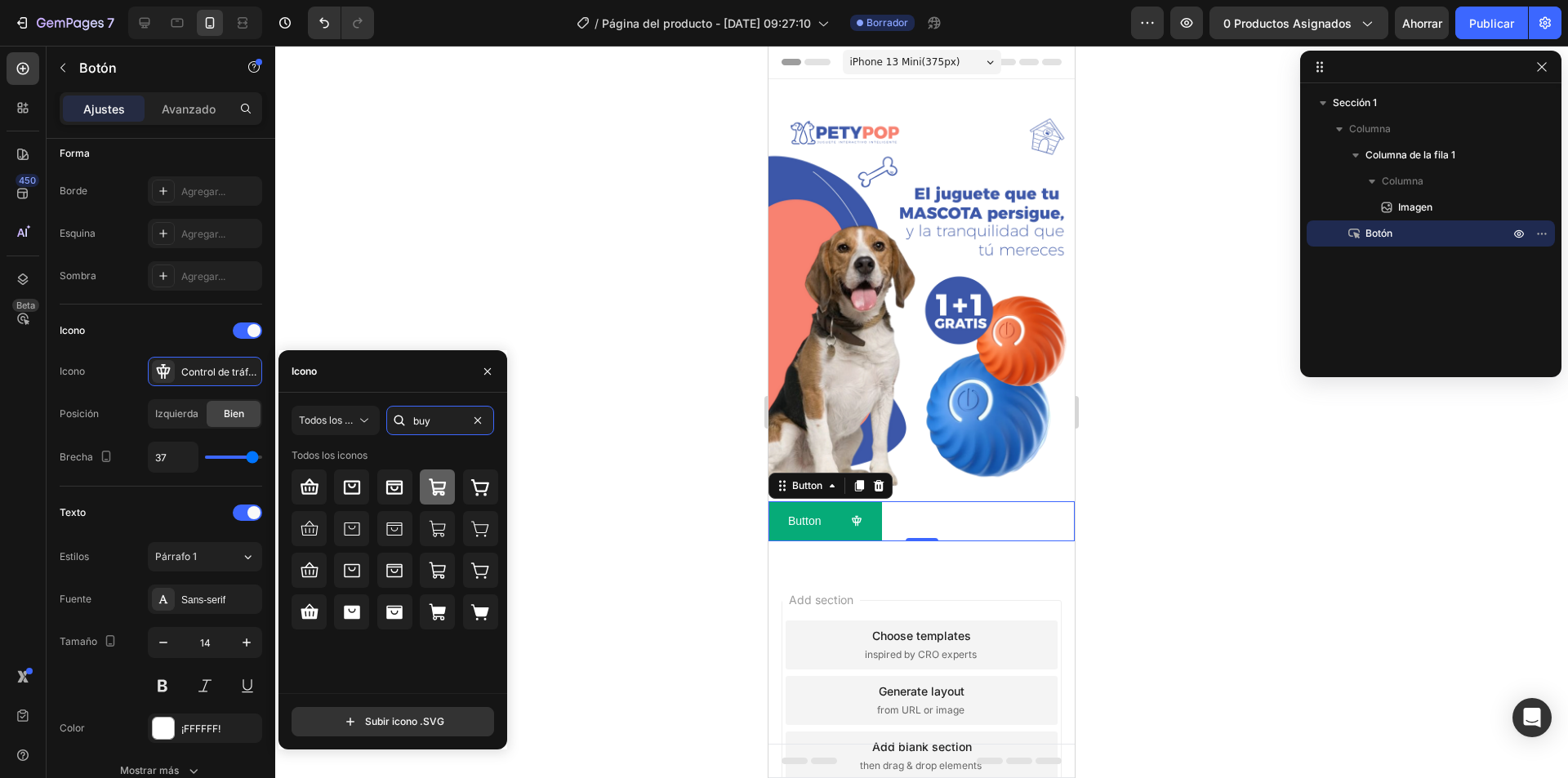
type input "buy"
click at [439, 487] on icon at bounding box center [438, 487] width 19 height 19
click at [226, 441] on div "Icono Icono Carrito de compras en negrita Posición Izquierda Bien Brecha 37" at bounding box center [161, 394] width 203 height 155
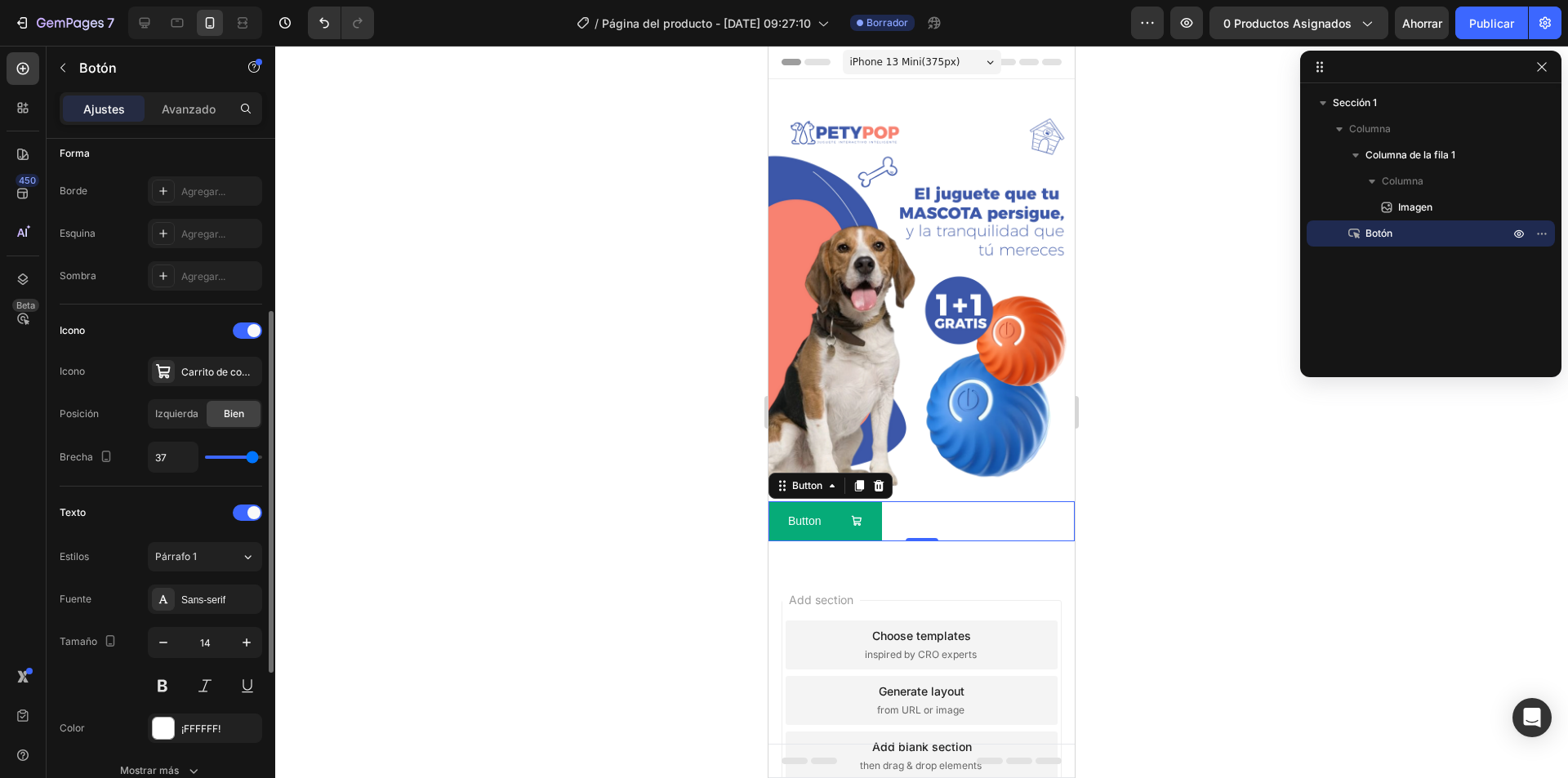
type input "34"
type input "33"
type input "32"
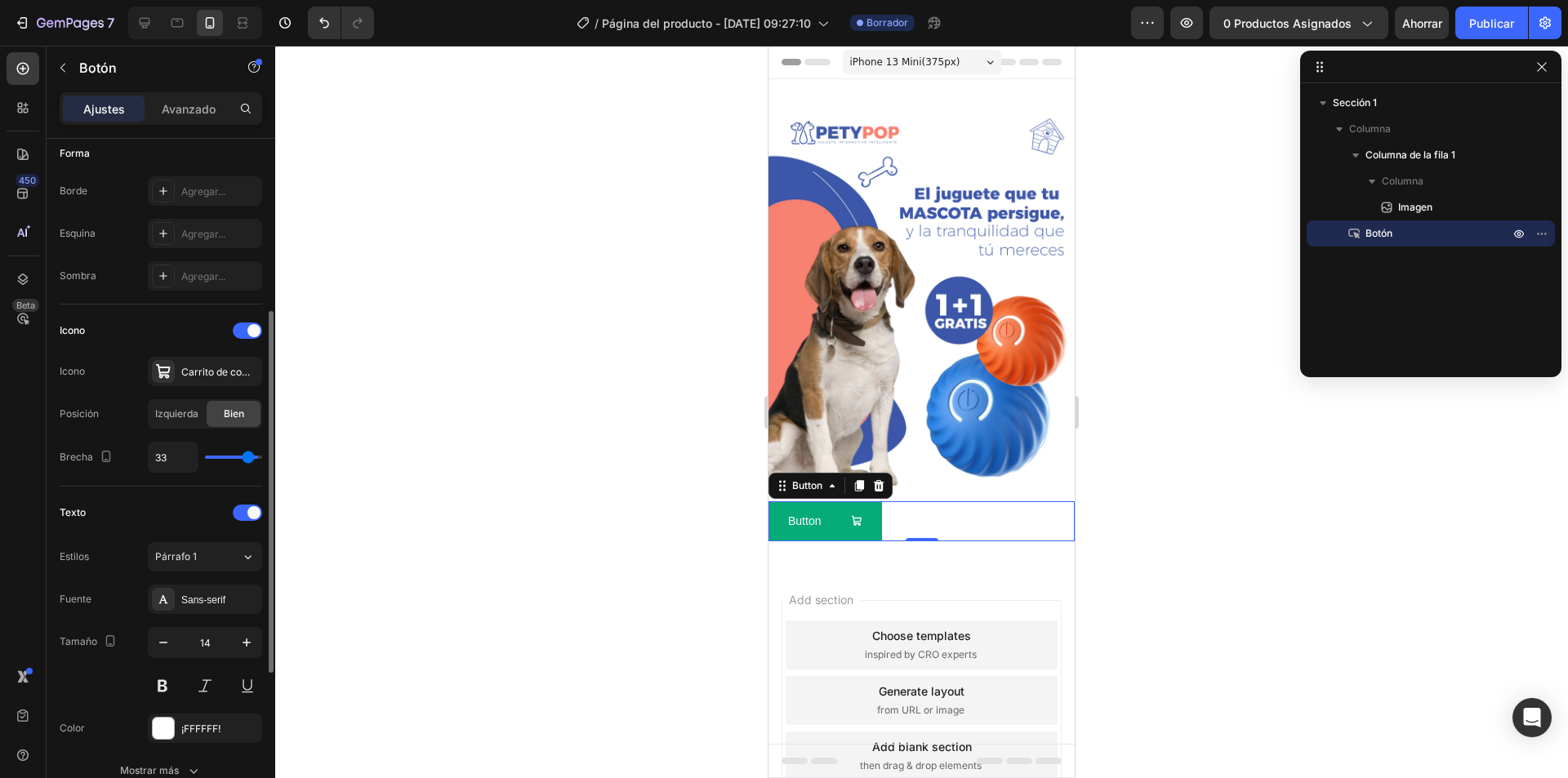
type input "32"
type input "31"
type input "32"
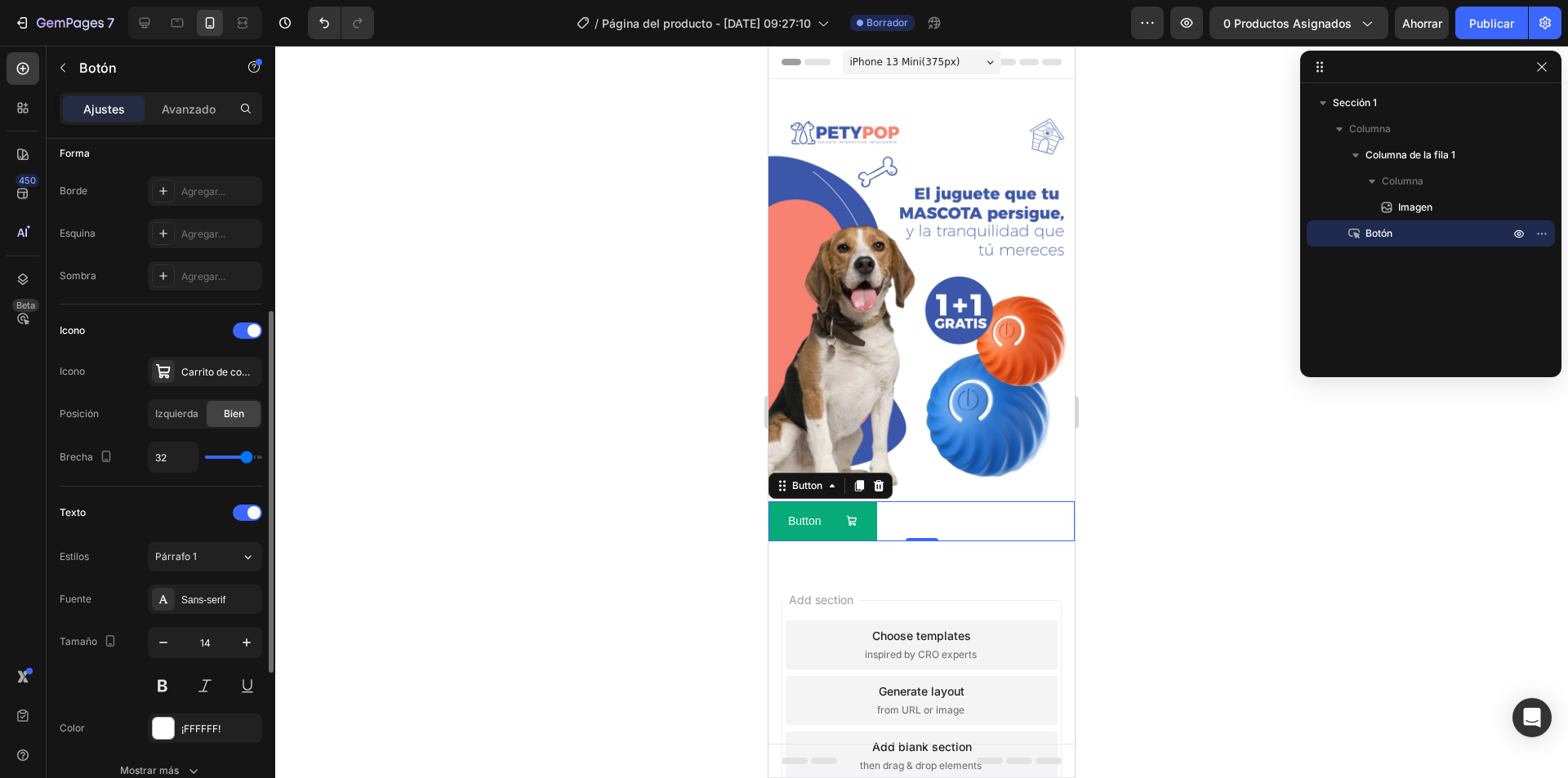
type input "36"
type input "38"
type input "39"
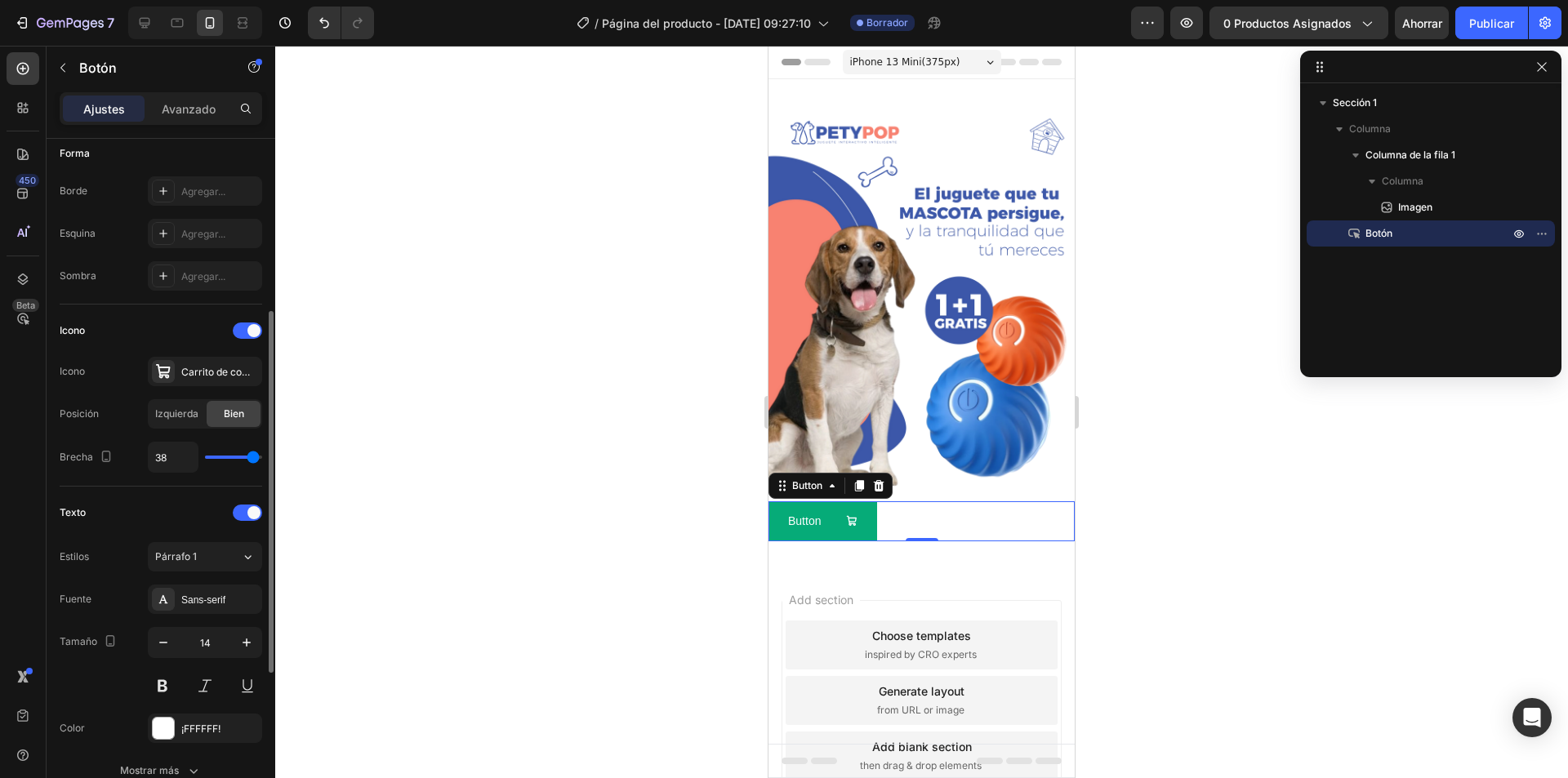
type input "39"
type input "40"
type input "39"
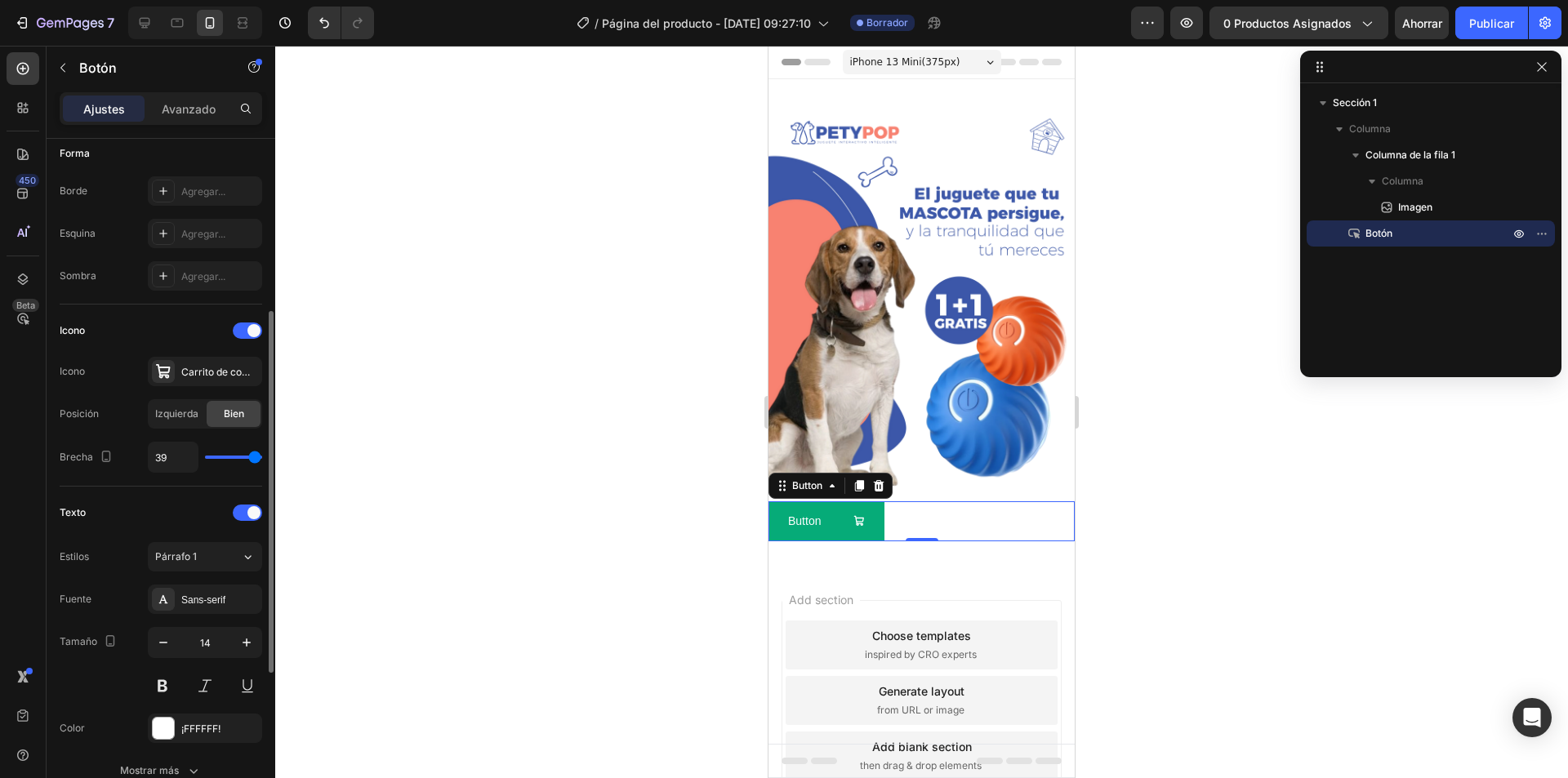
type input "35"
type input "19"
type input "16"
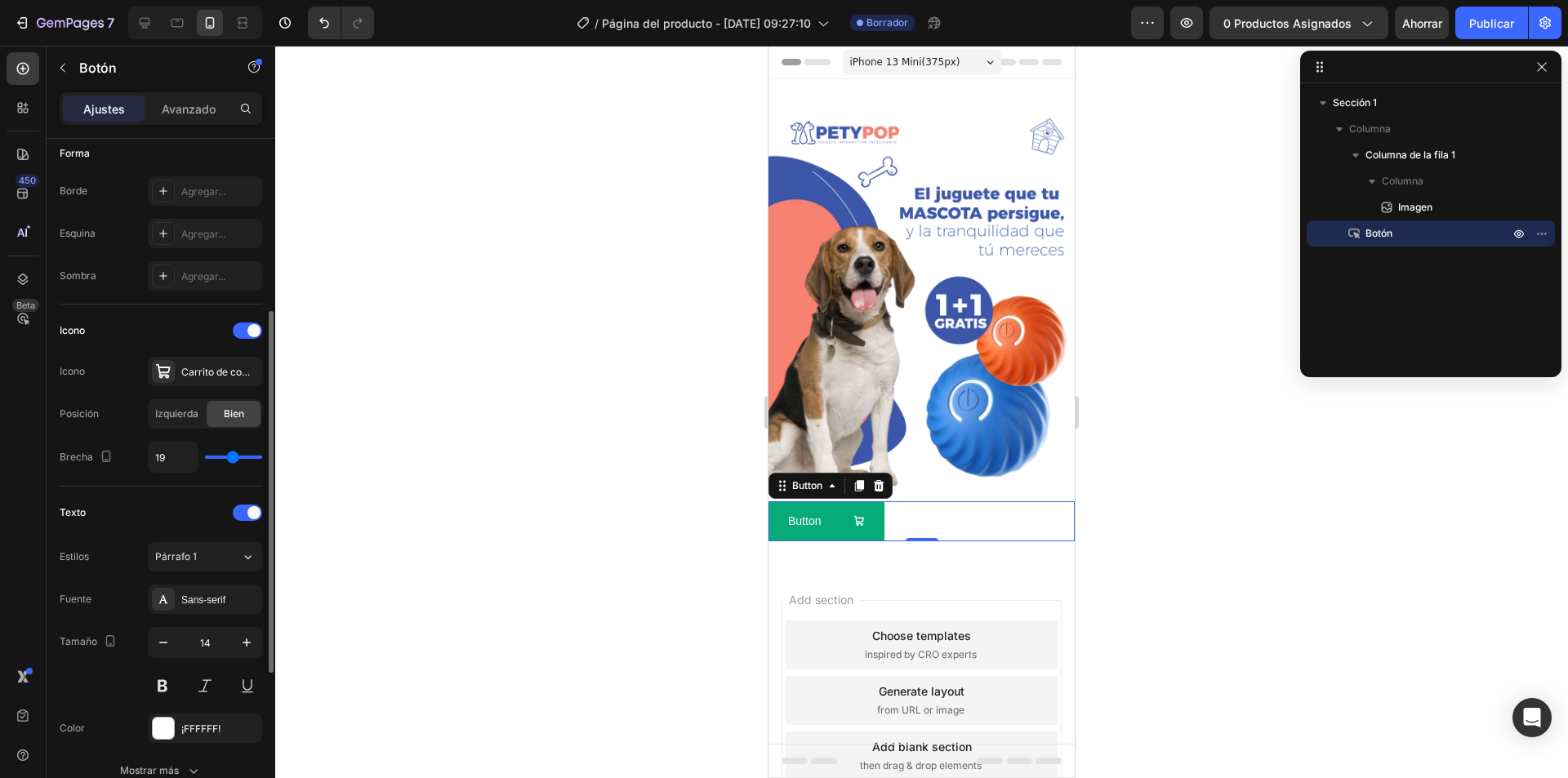
type input "16"
type input "15"
type input "10"
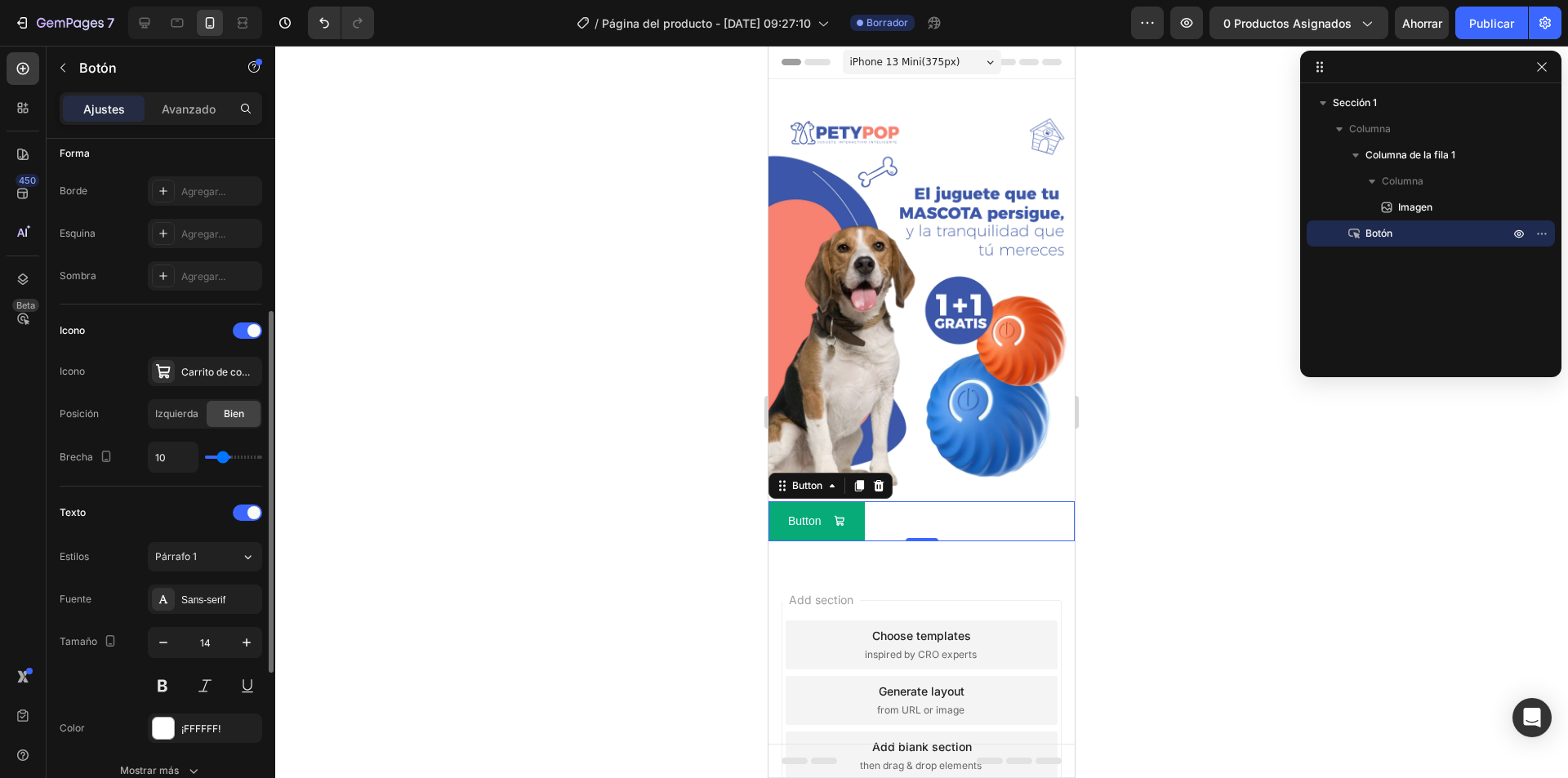
type input "4"
type input "3"
type input "1"
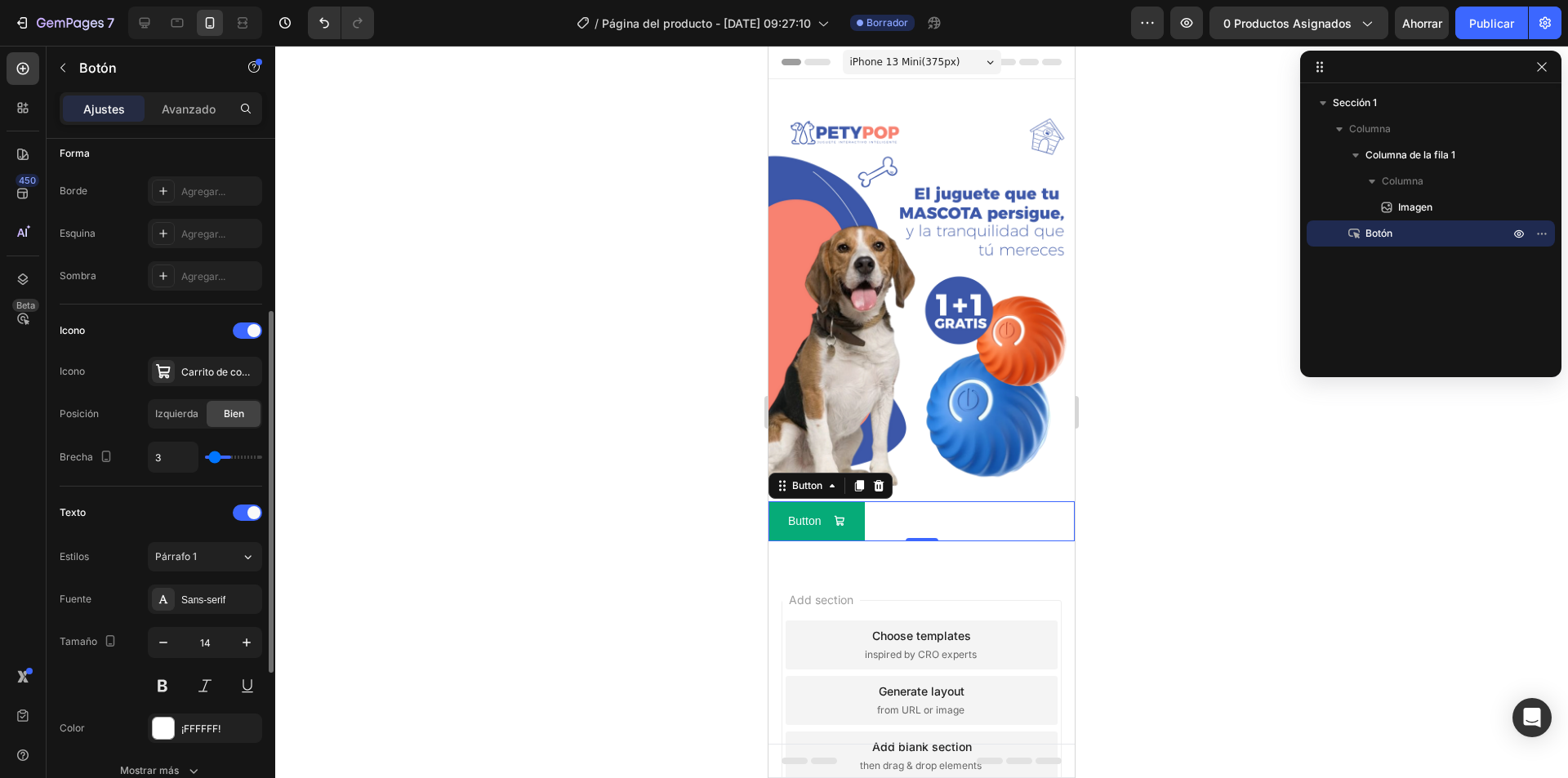
type input "1"
type input "0"
type input "3"
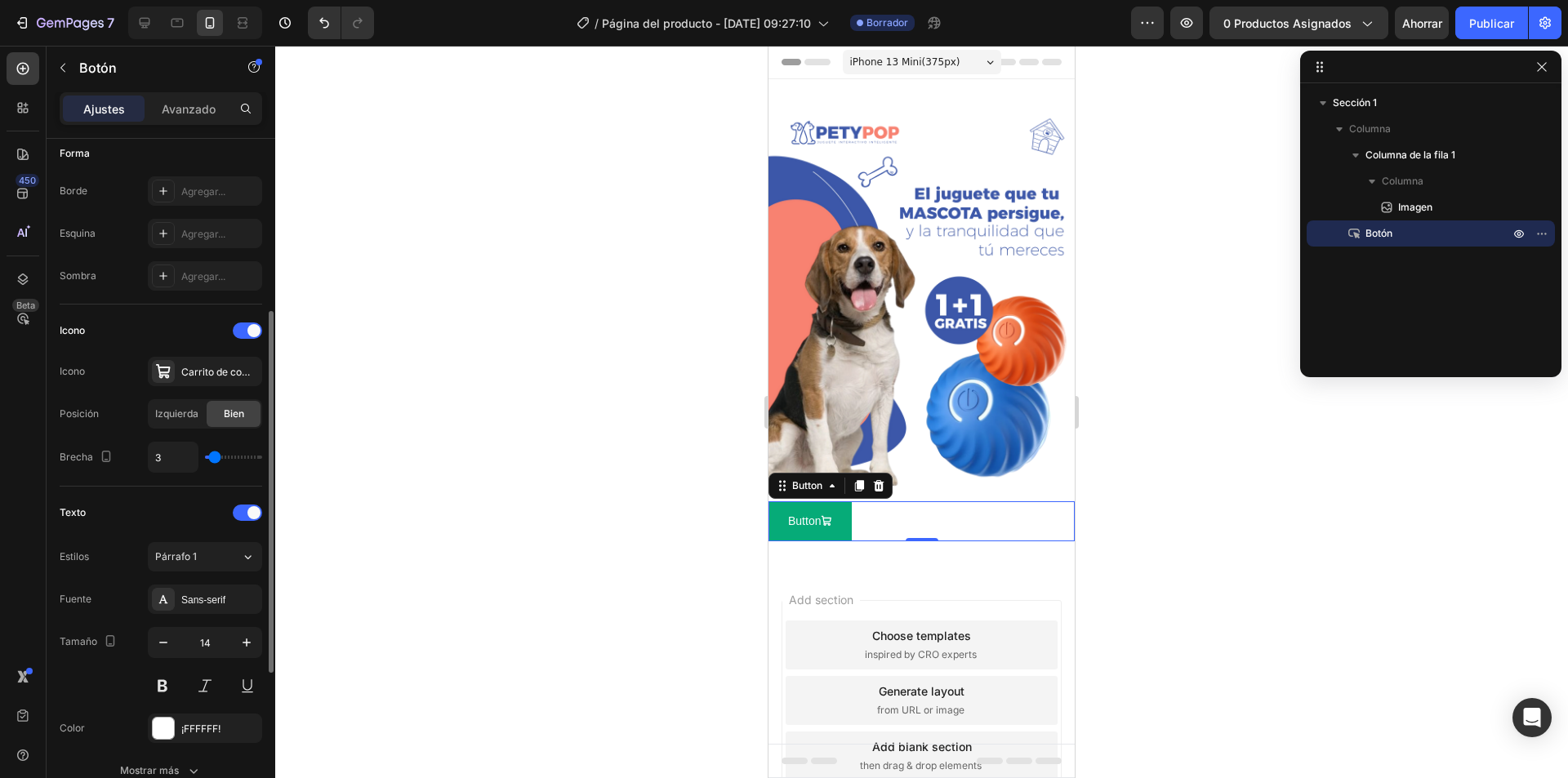
type input "10"
type input "15"
type input "21"
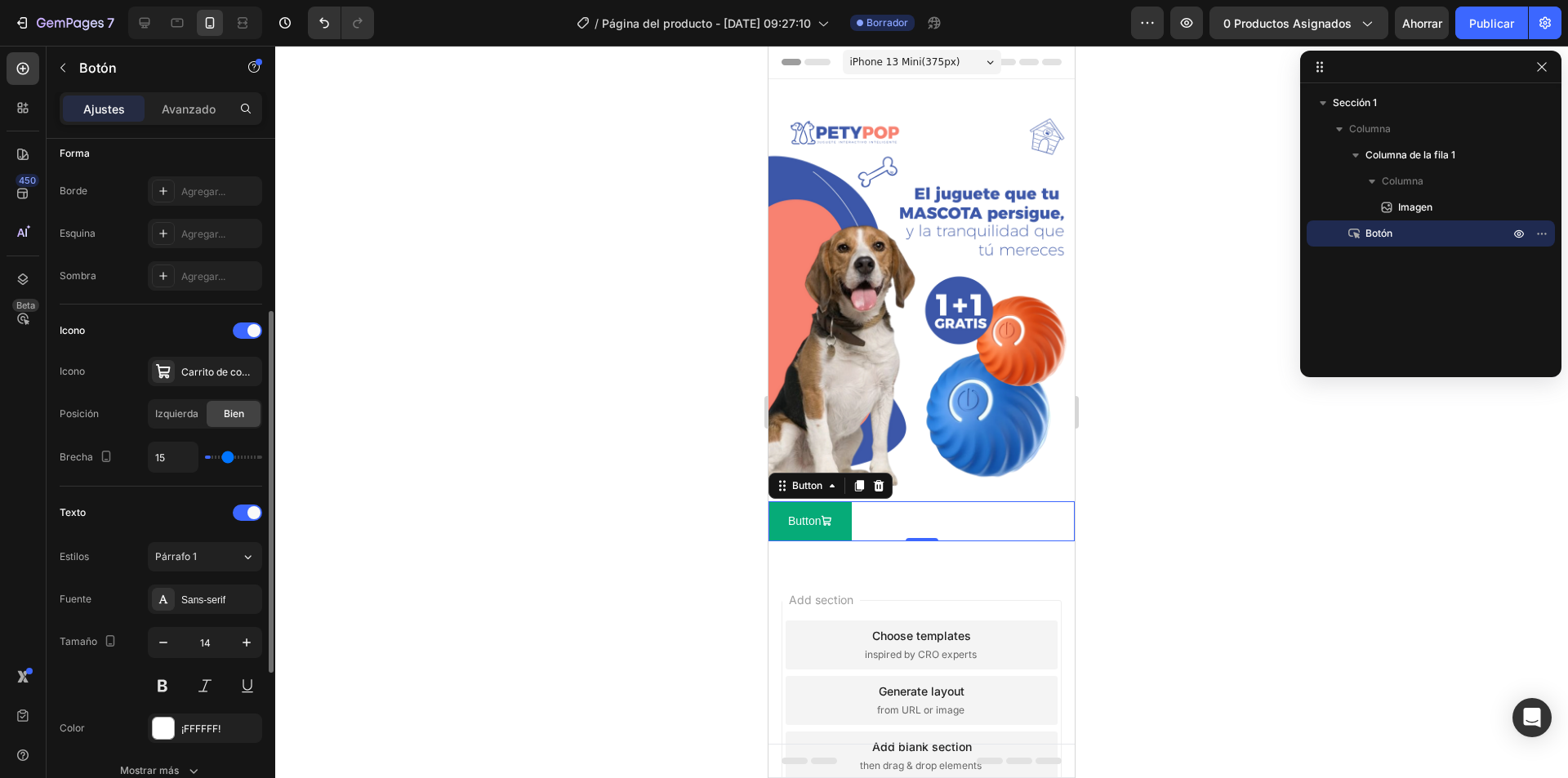
type input "21"
type input "24"
type input "26"
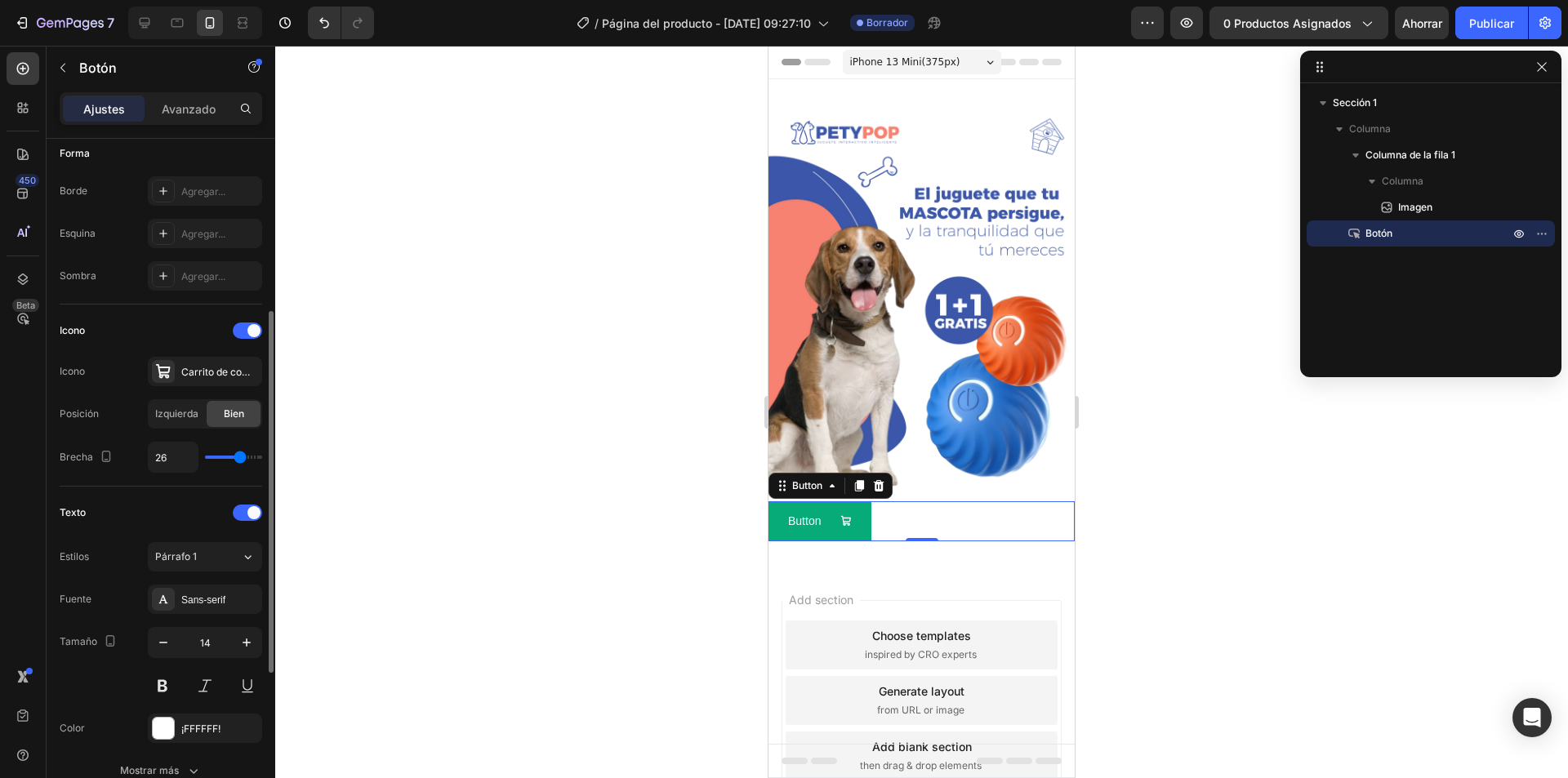
type input "29"
type input "30"
type input "32"
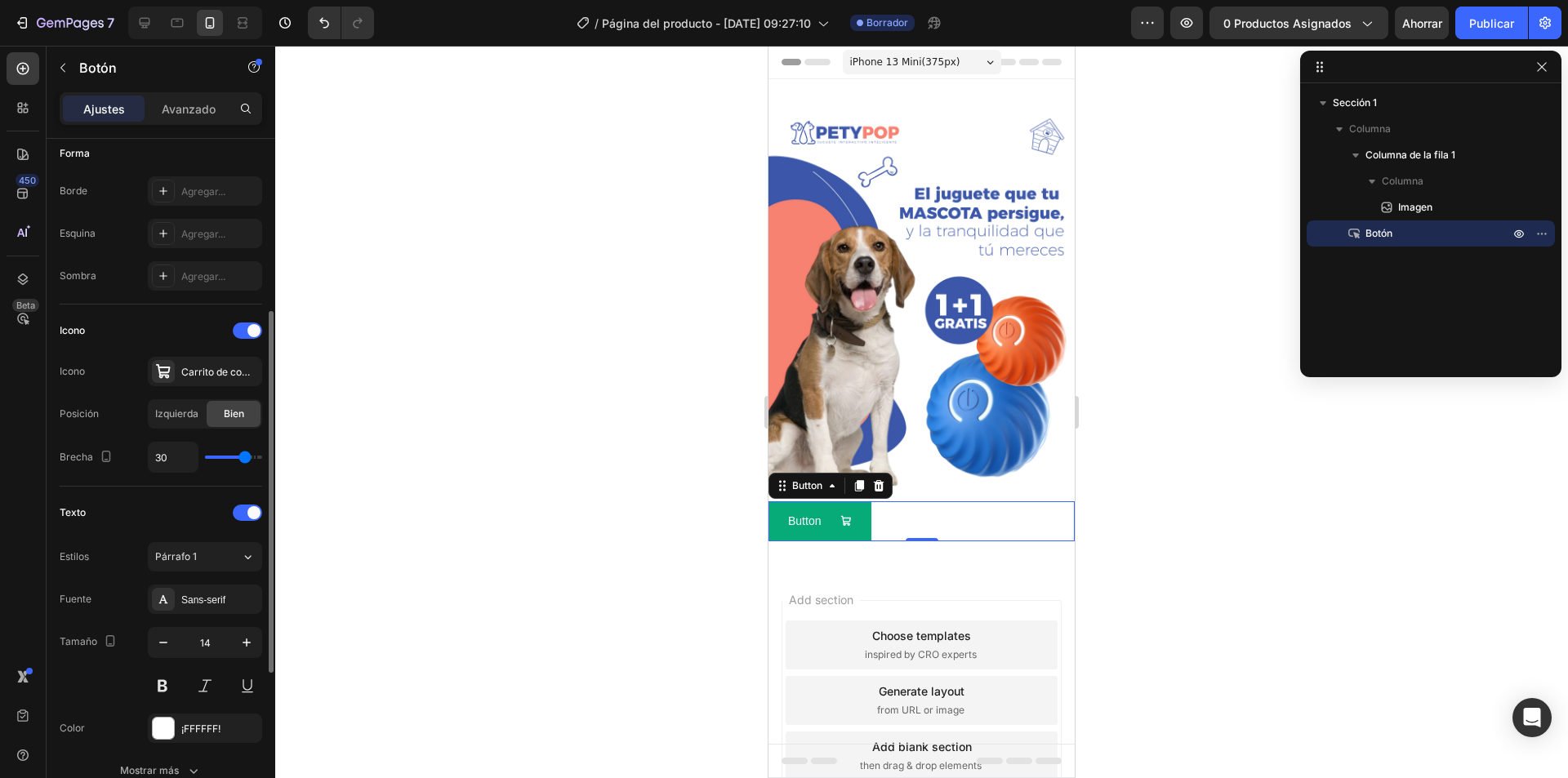
type input "32"
type input "33"
type input "35"
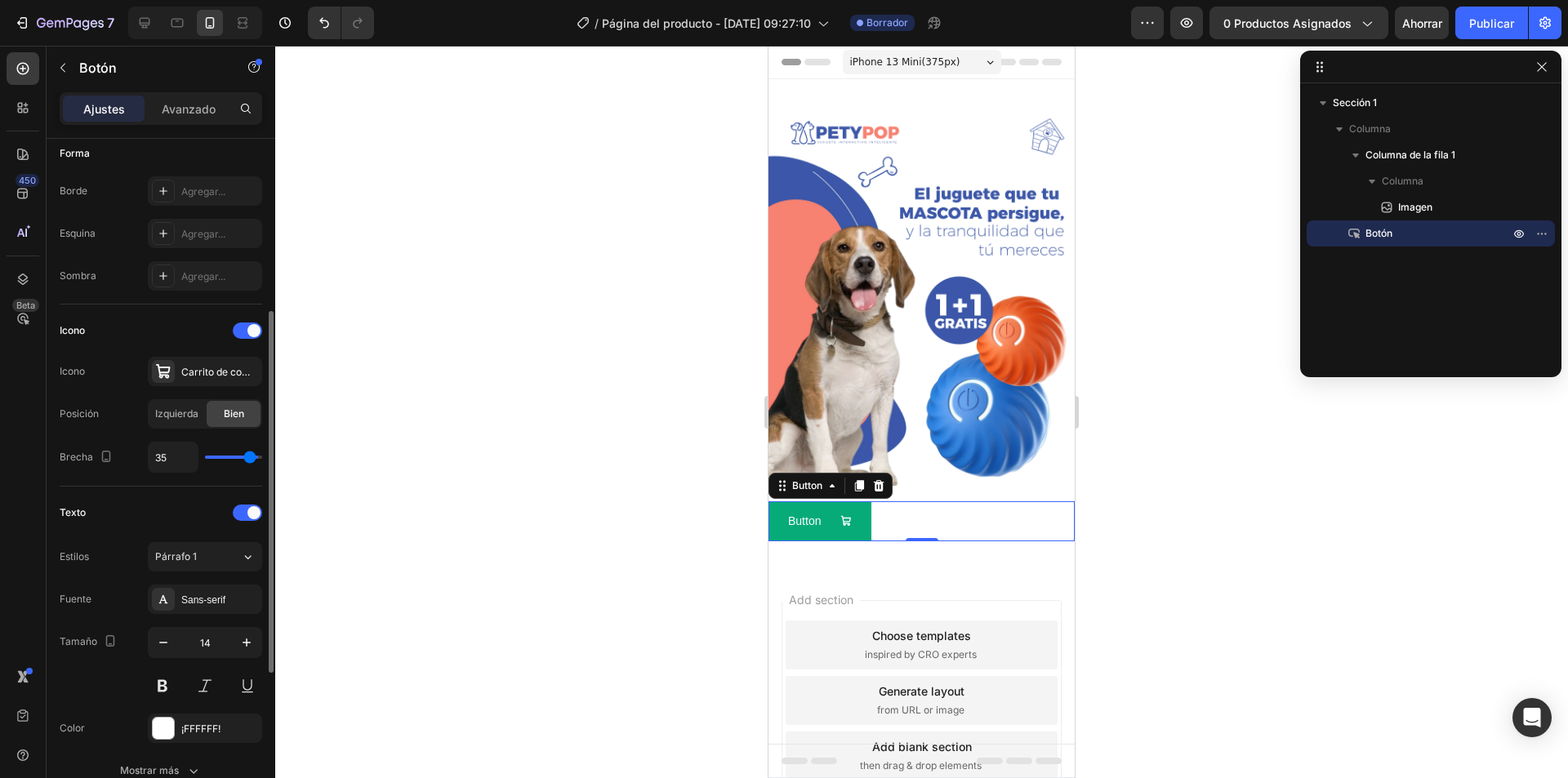
type input "37"
type input "40"
drag, startPoint x: 250, startPoint y: 458, endPoint x: 272, endPoint y: 471, distance: 25.6
type input "40"
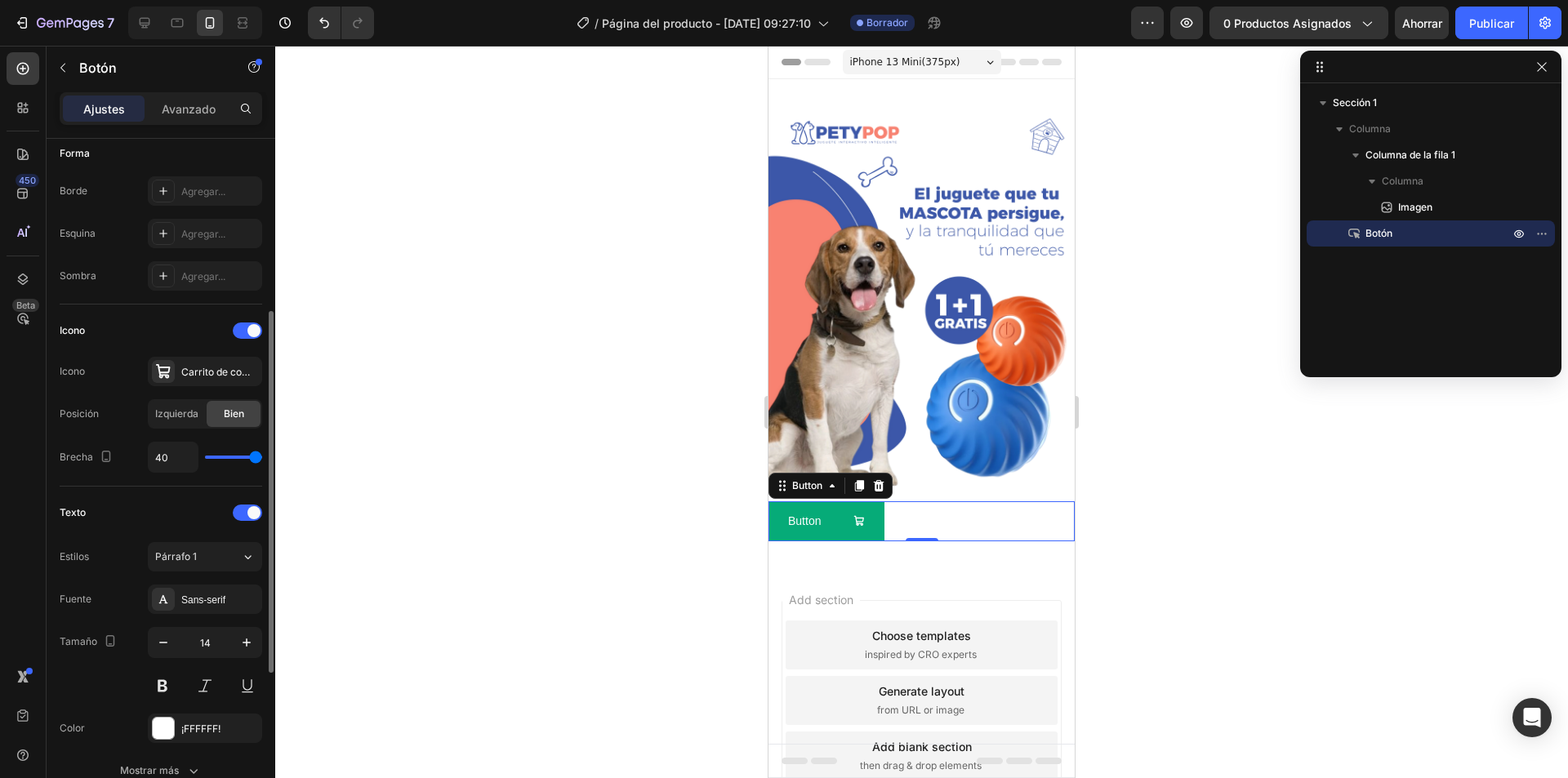
click at [262, 459] on input "range" at bounding box center [233, 456] width 57 height 3
click at [210, 604] on font "Sans-serif" at bounding box center [203, 600] width 44 height 12
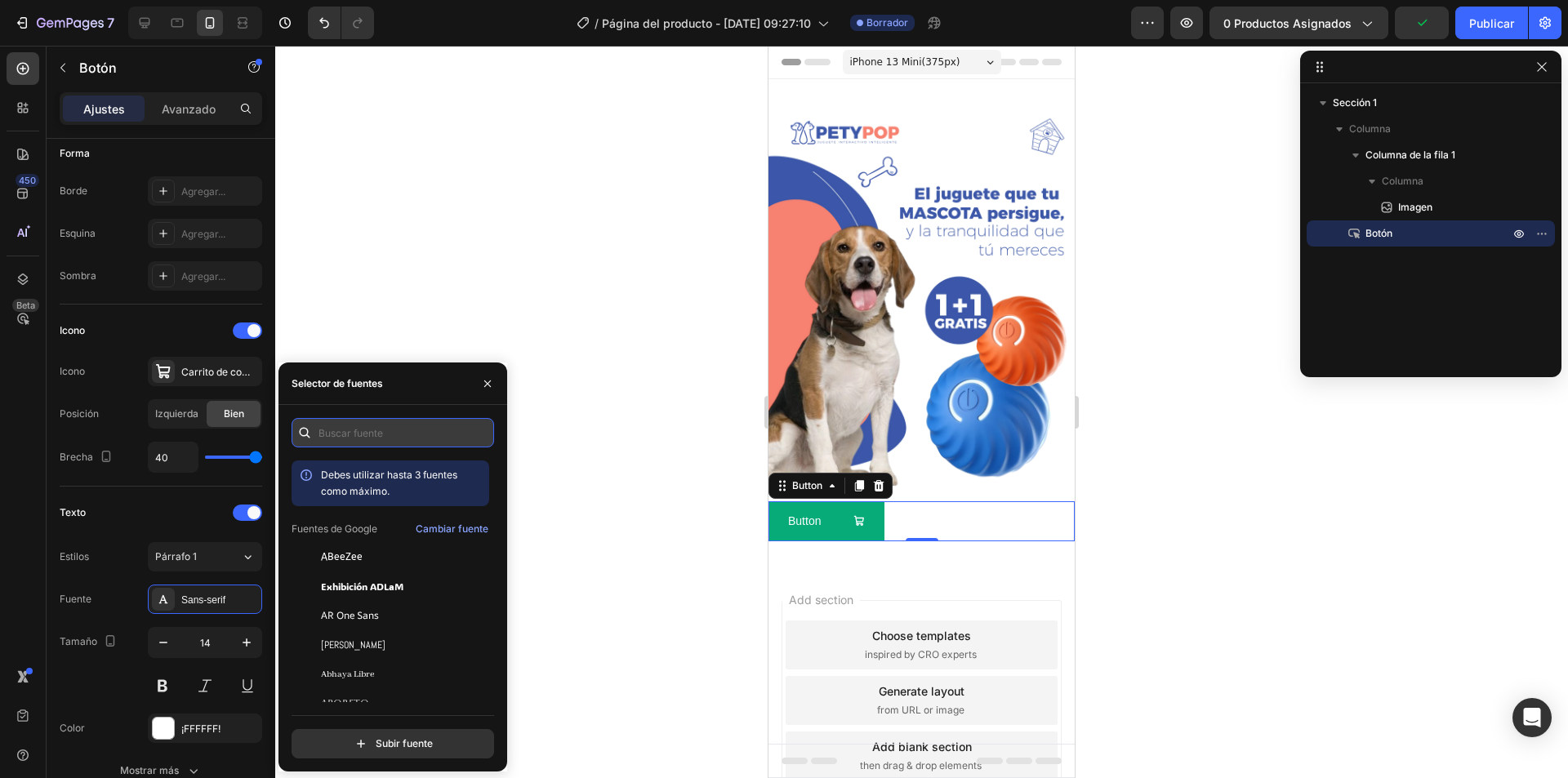
click at [330, 429] on input "text" at bounding box center [392, 432] width 203 height 29
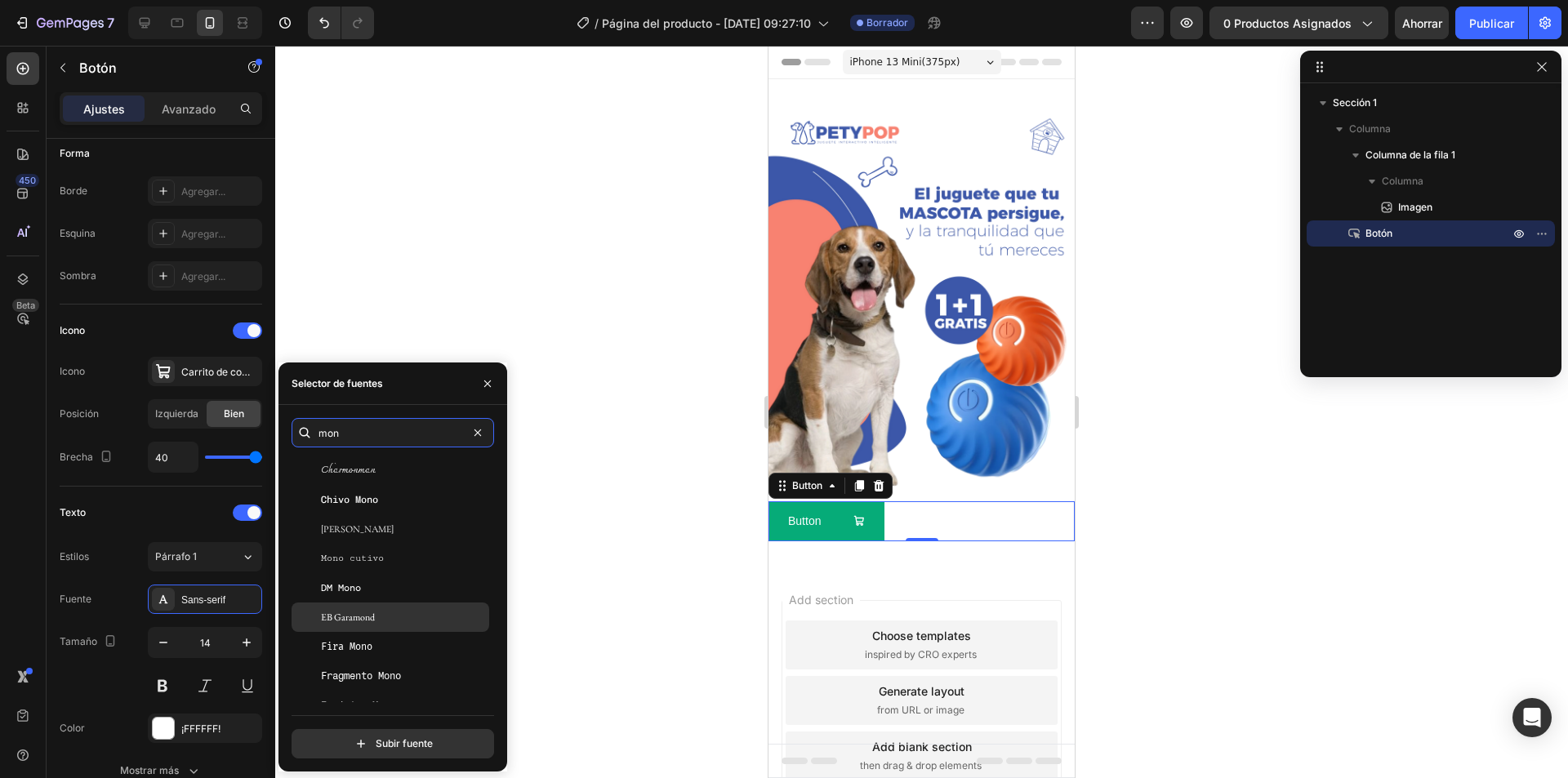
scroll to position [245, 0]
type input "mon"
click at [379, 638] on font "Fragmento Mono" at bounding box center [361, 635] width 80 height 12
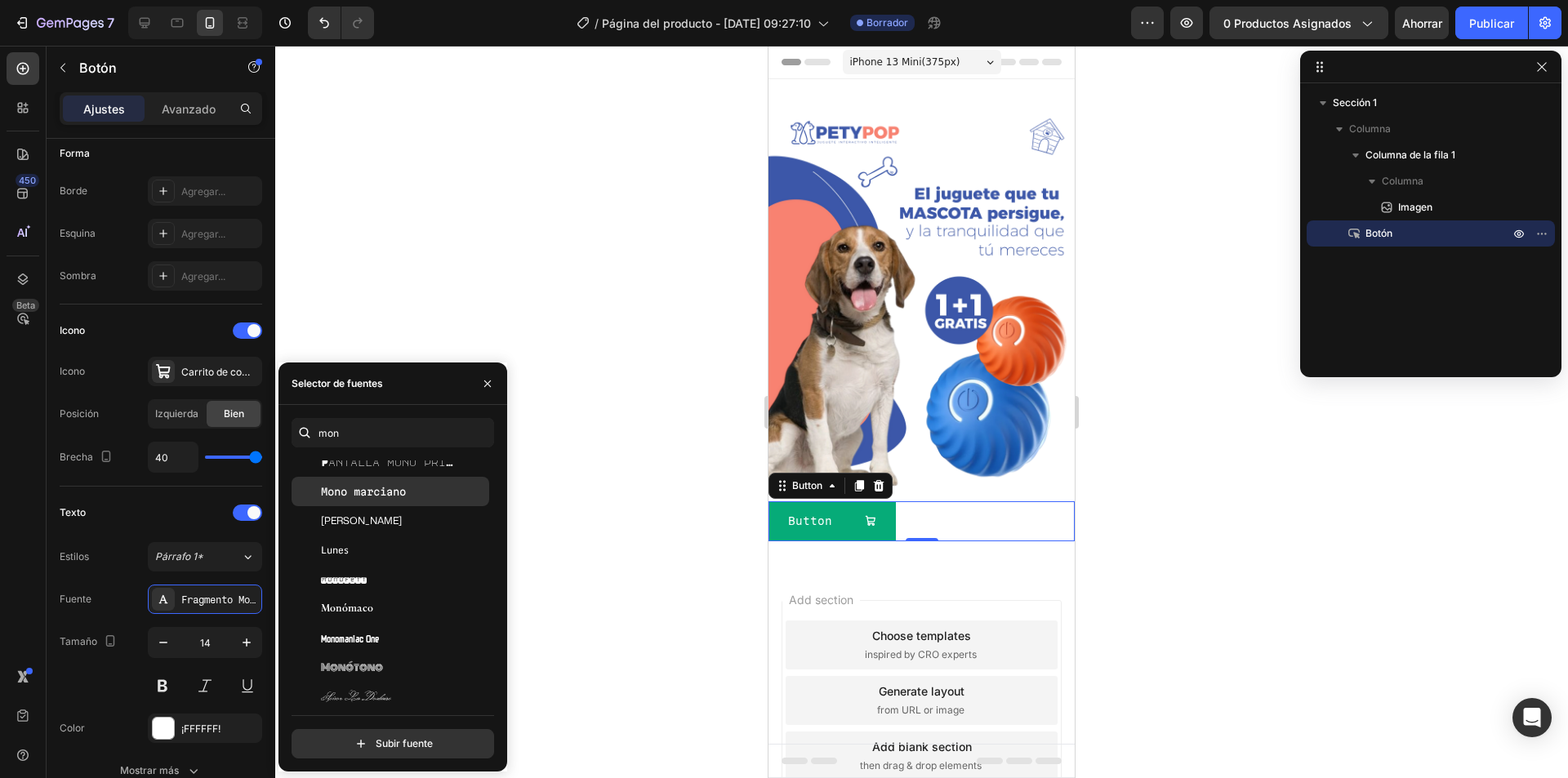
scroll to position [817, 0]
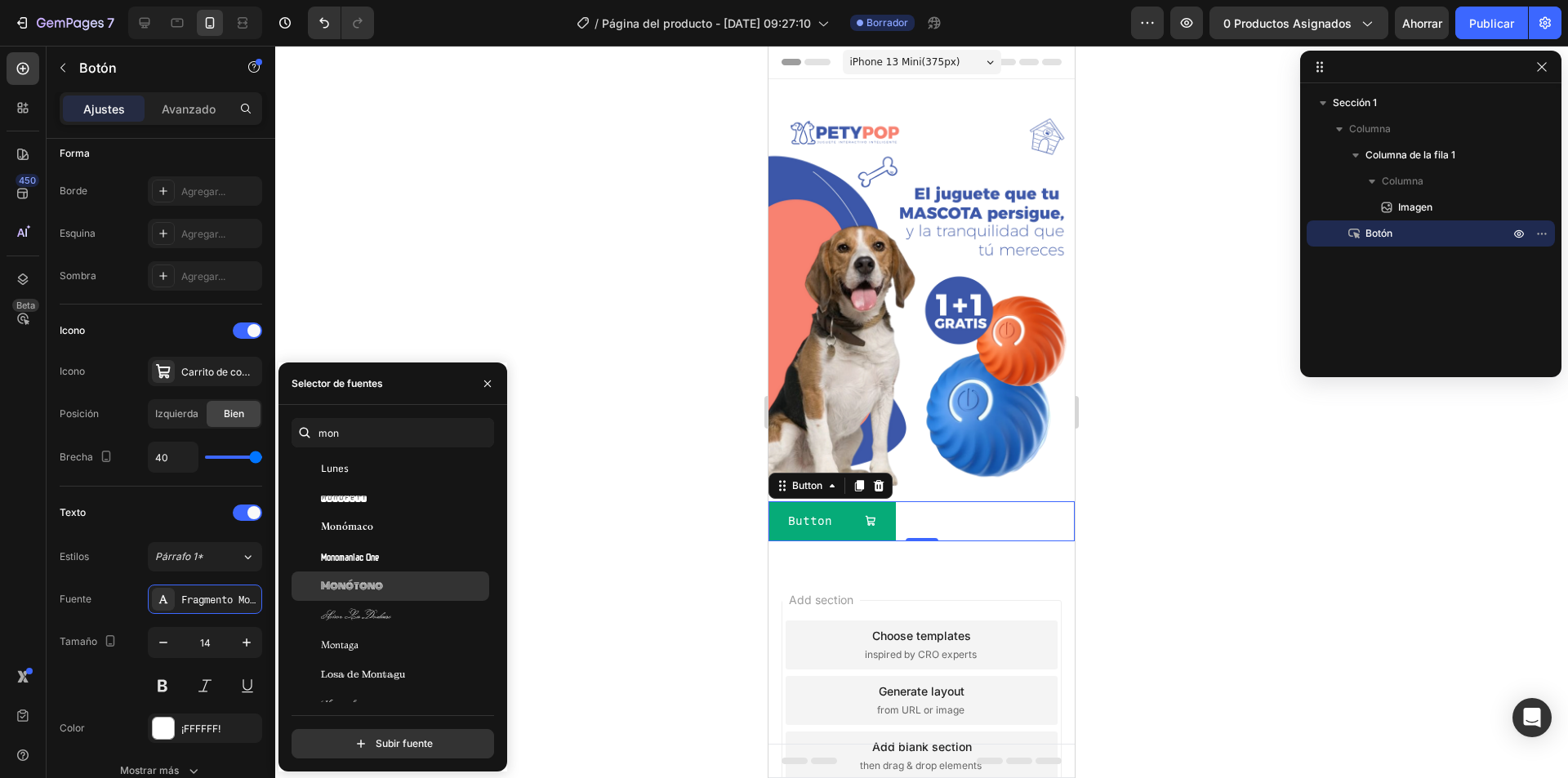
click at [402, 584] on div "Monótono" at bounding box center [403, 585] width 165 height 14
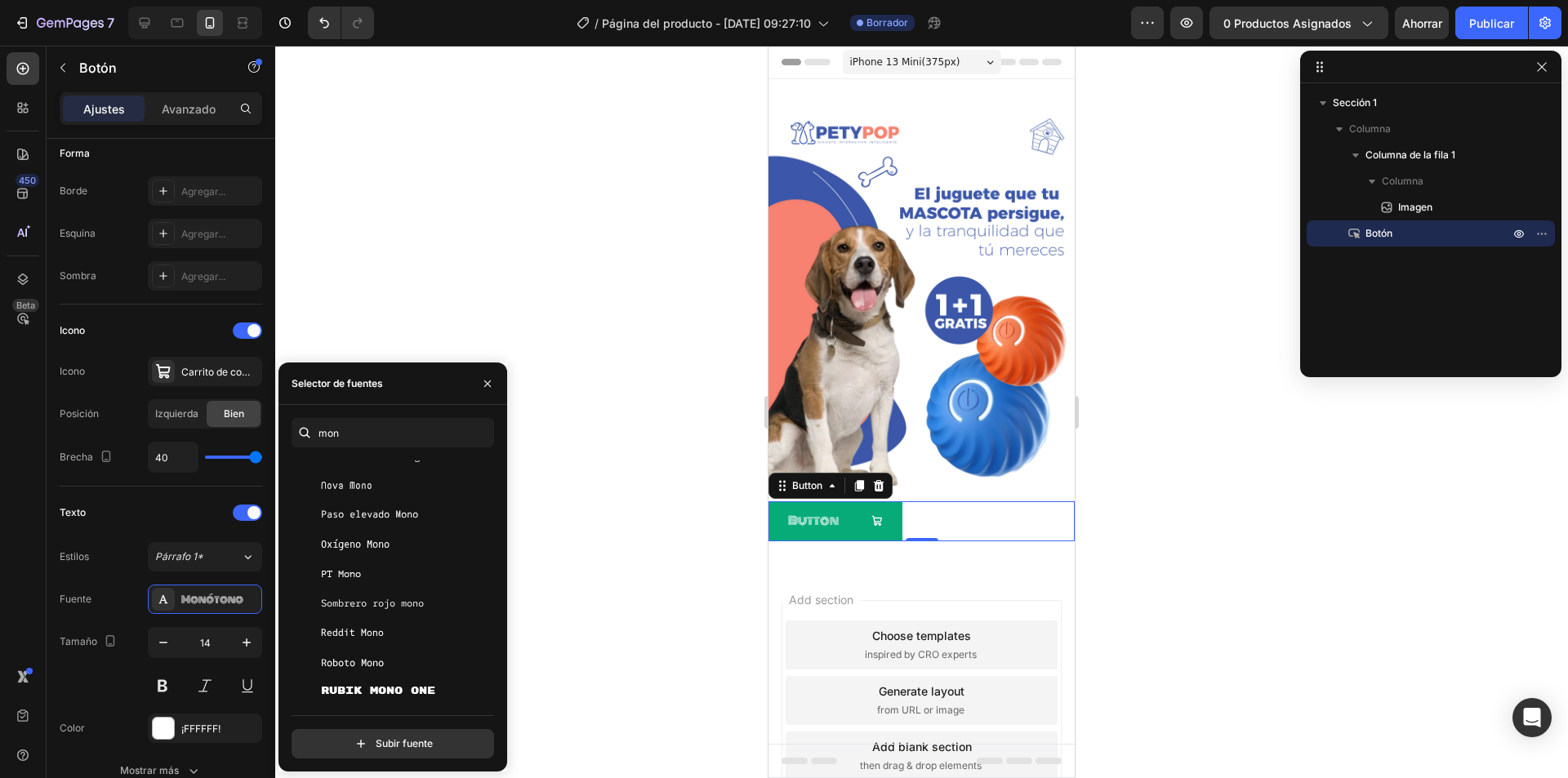
scroll to position [1346, 0]
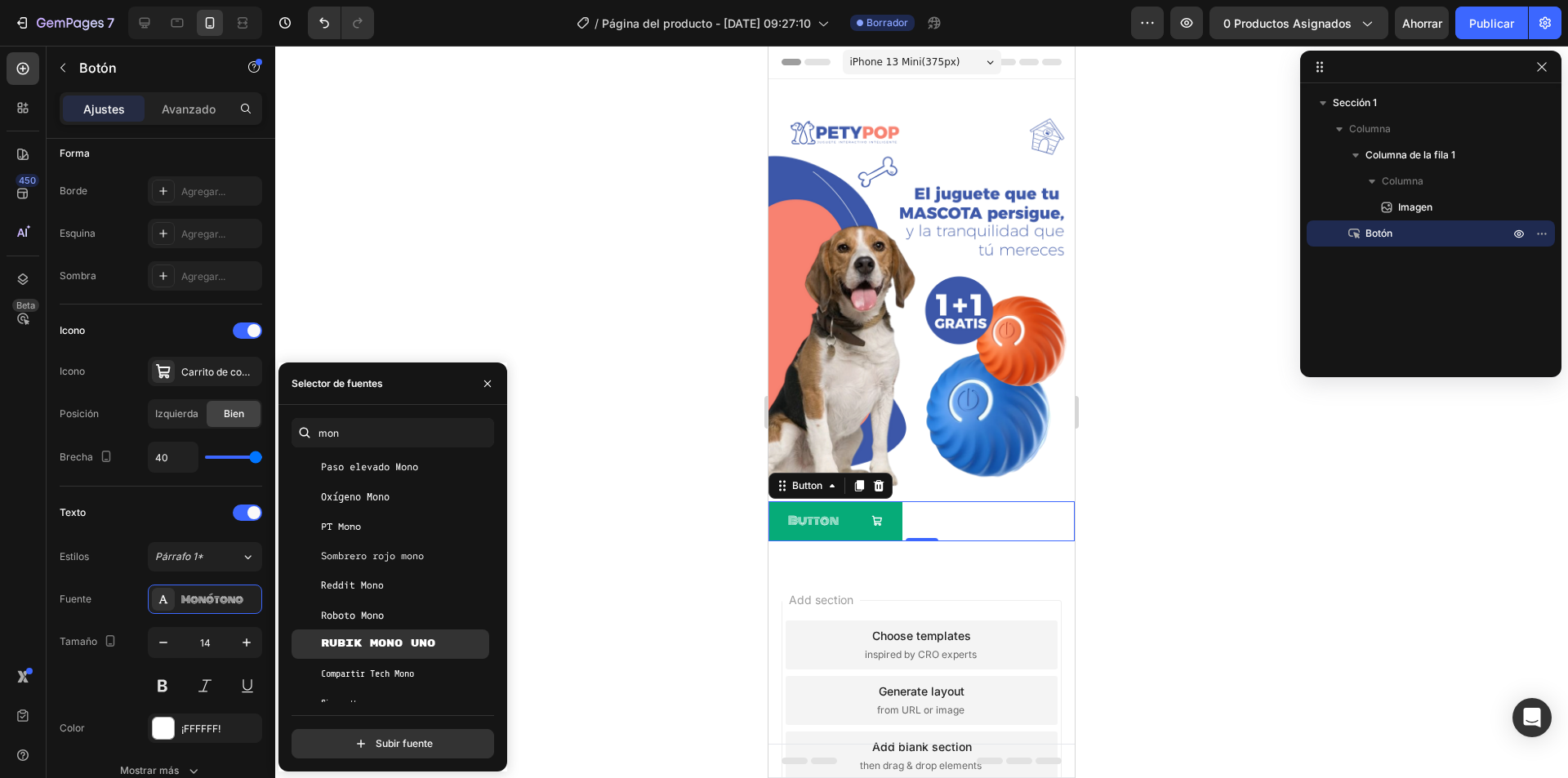
click at [421, 650] on span "Rubik Mono Uno" at bounding box center [378, 643] width 115 height 14
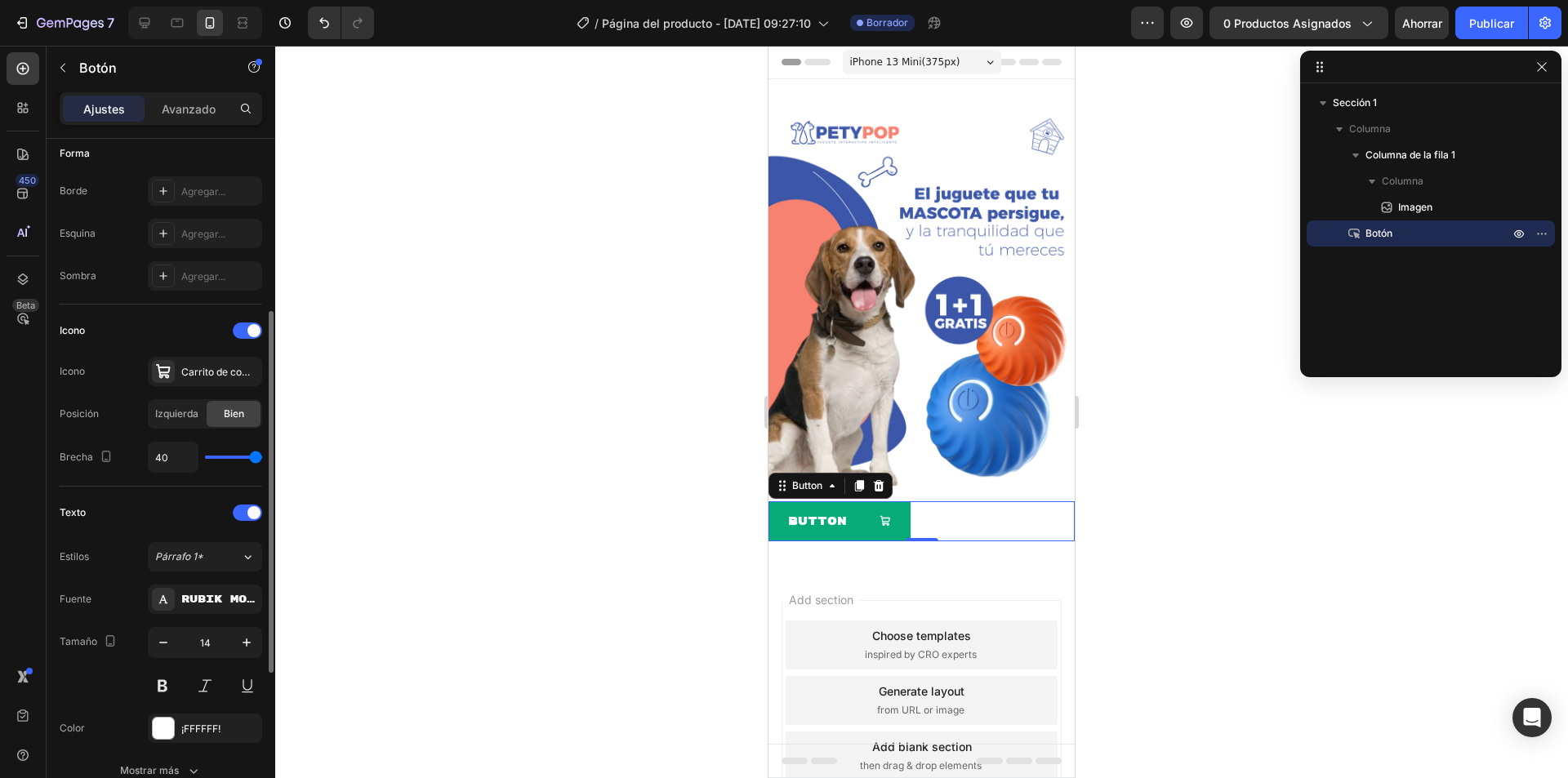
click at [137, 611] on div "Fuente Rubik Mono Uno" at bounding box center [161, 599] width 203 height 29
click at [248, 639] on icon "button" at bounding box center [246, 642] width 16 height 16
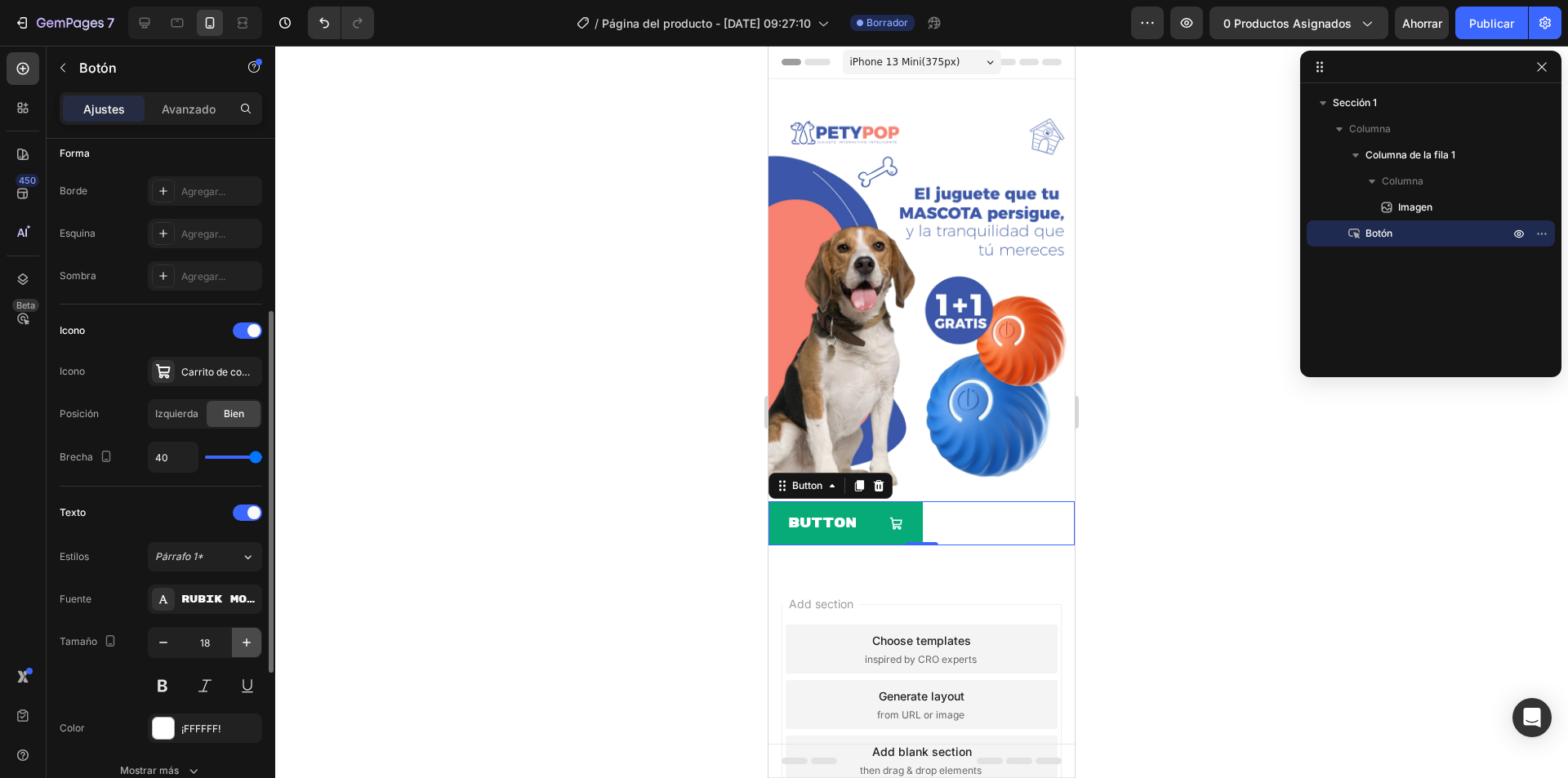
click at [248, 639] on icon "button" at bounding box center [246, 642] width 16 height 16
click at [162, 640] on icon "button" at bounding box center [163, 642] width 16 height 16
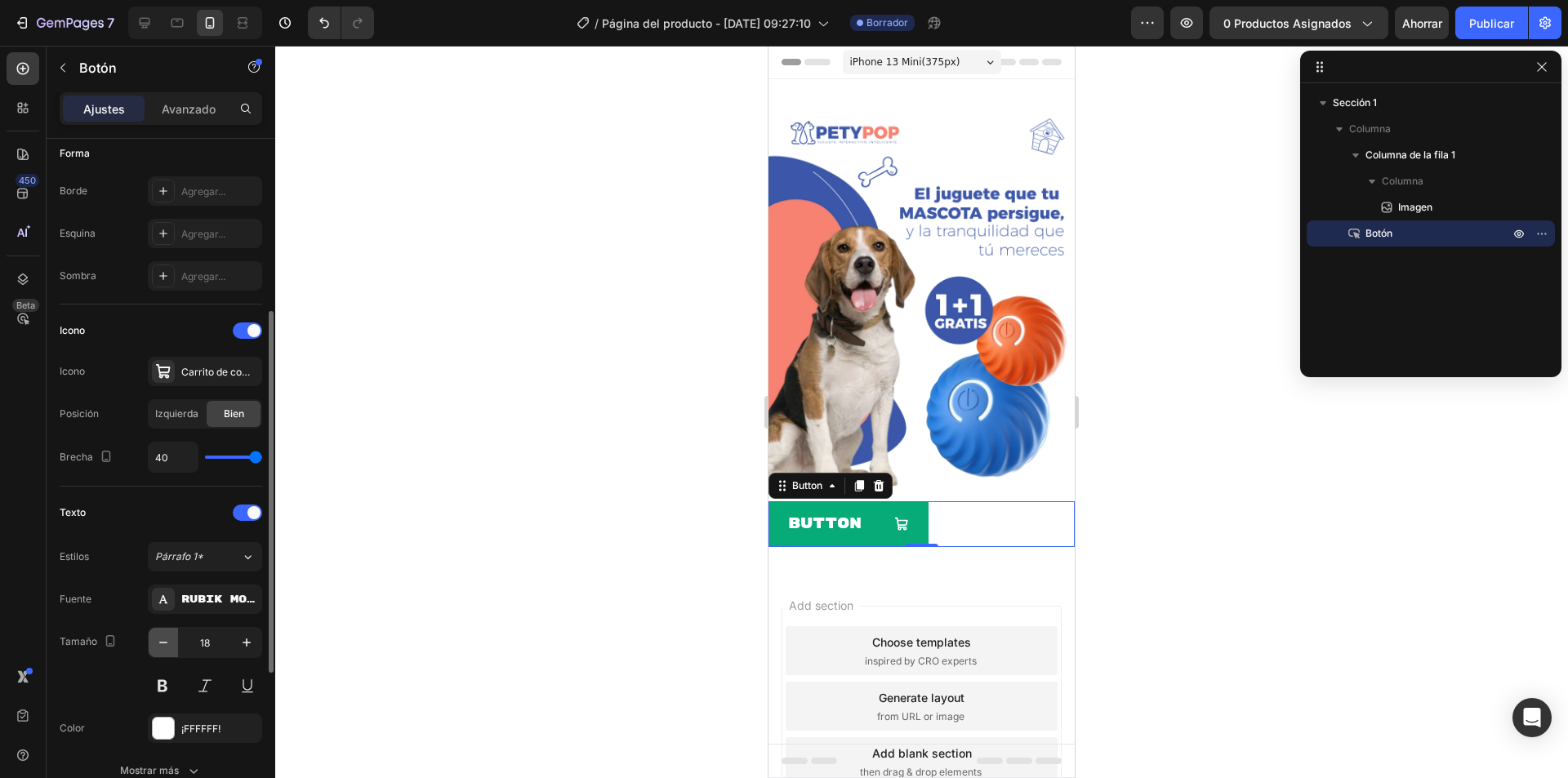
click at [162, 640] on icon "button" at bounding box center [163, 642] width 16 height 16
type input "13"
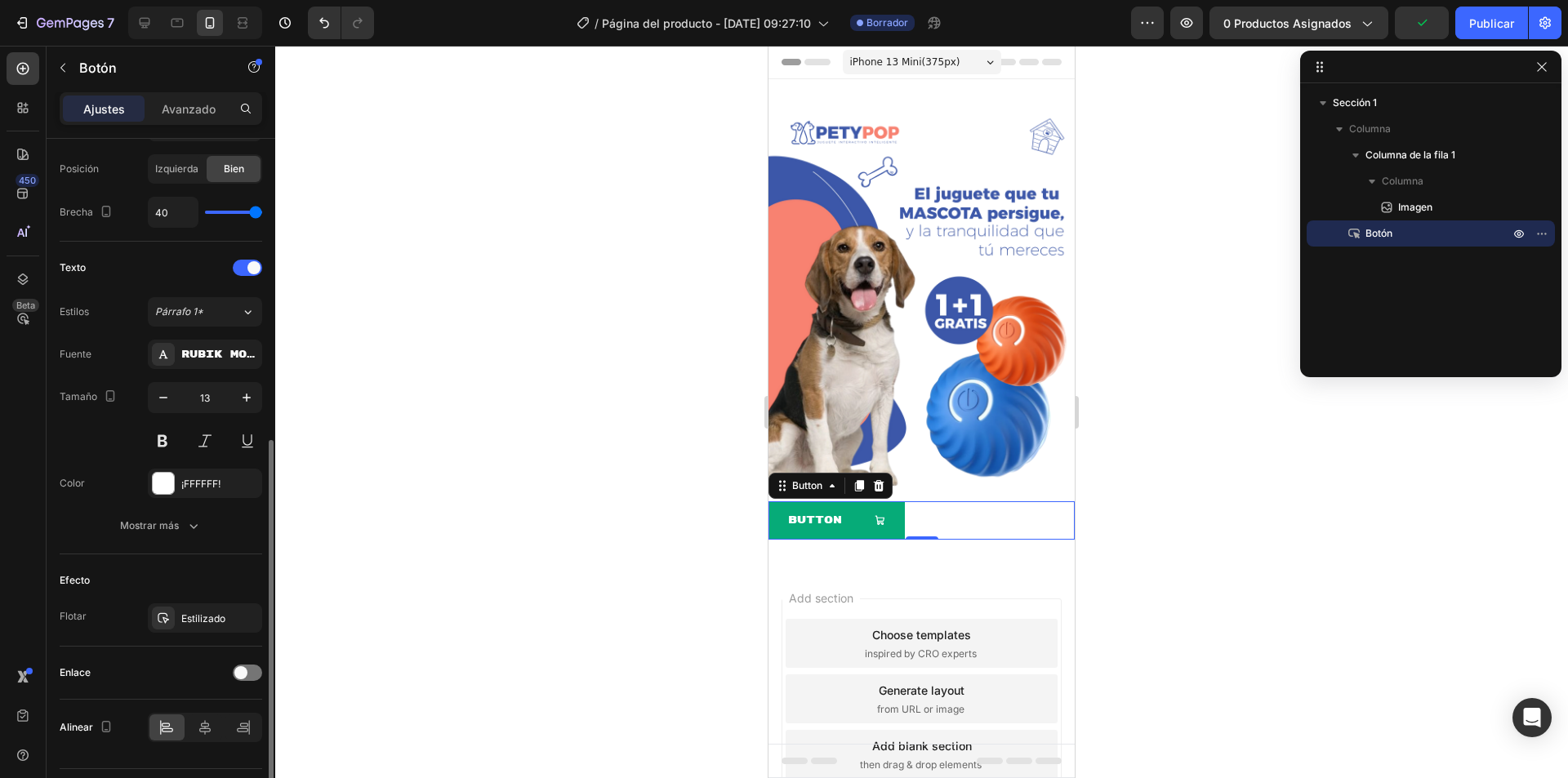
scroll to position [614, 0]
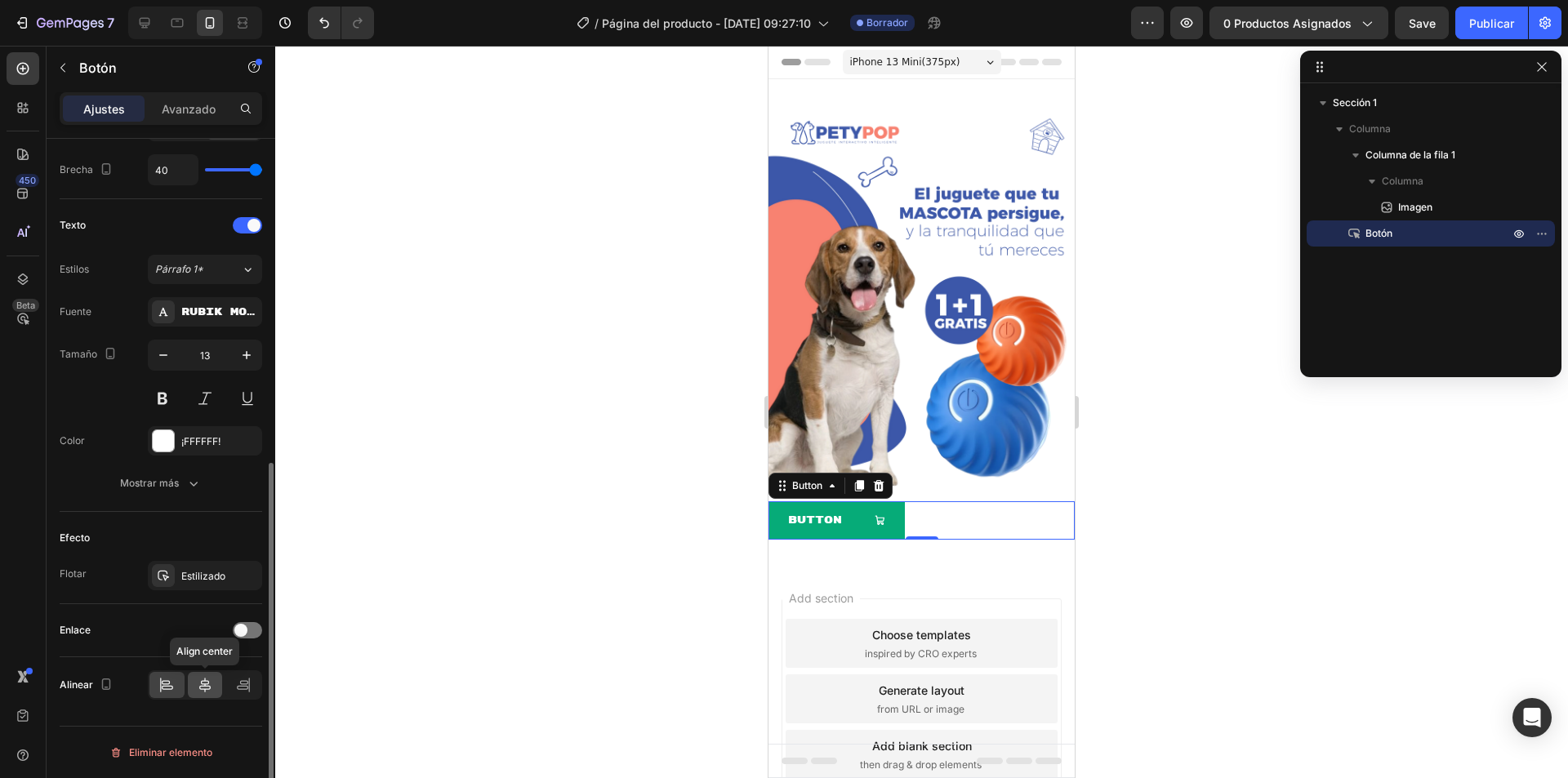
click at [204, 683] on icon at bounding box center [204, 684] width 16 height 16
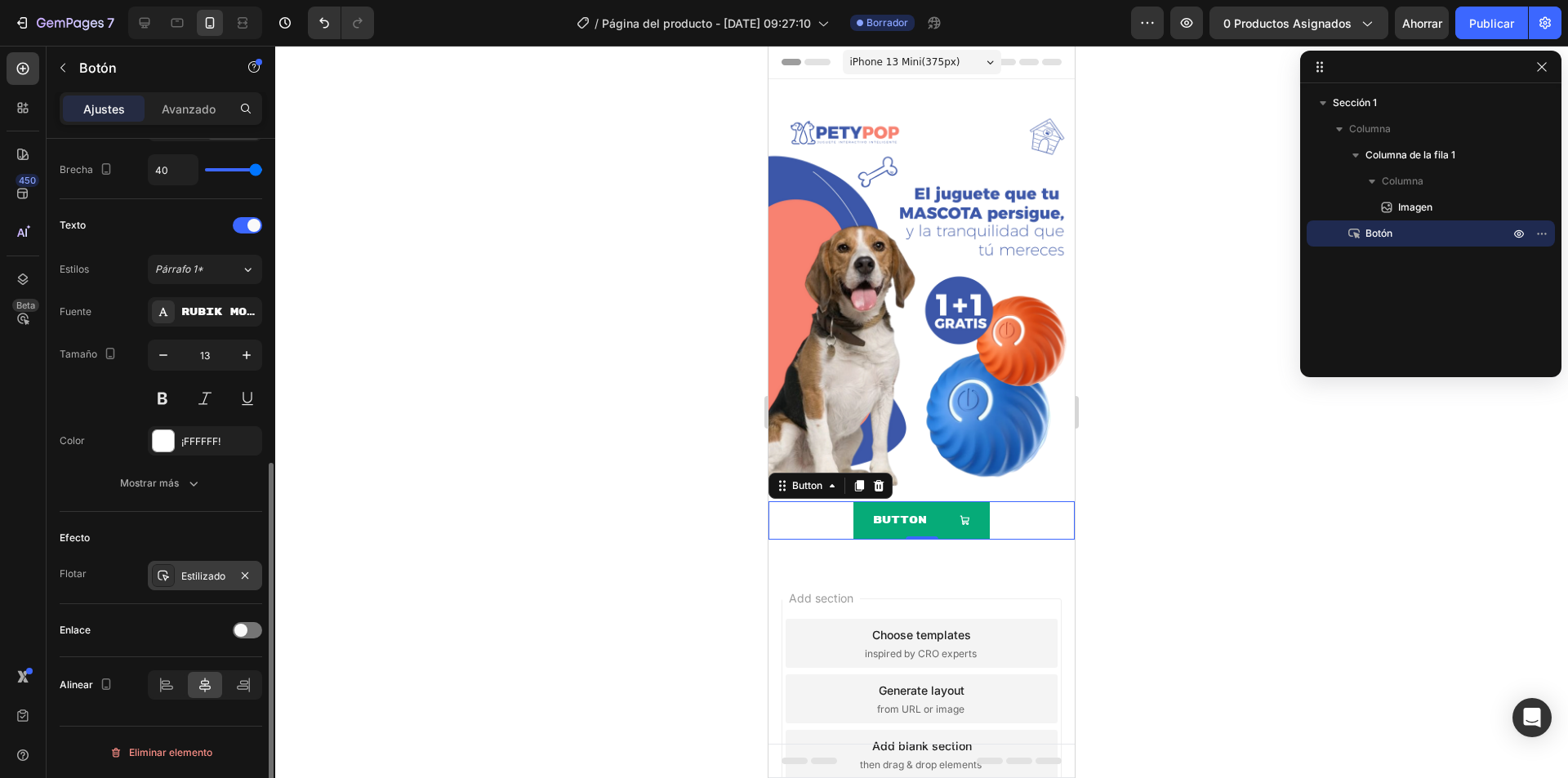
click at [194, 577] on font "Estilizado" at bounding box center [203, 576] width 44 height 13
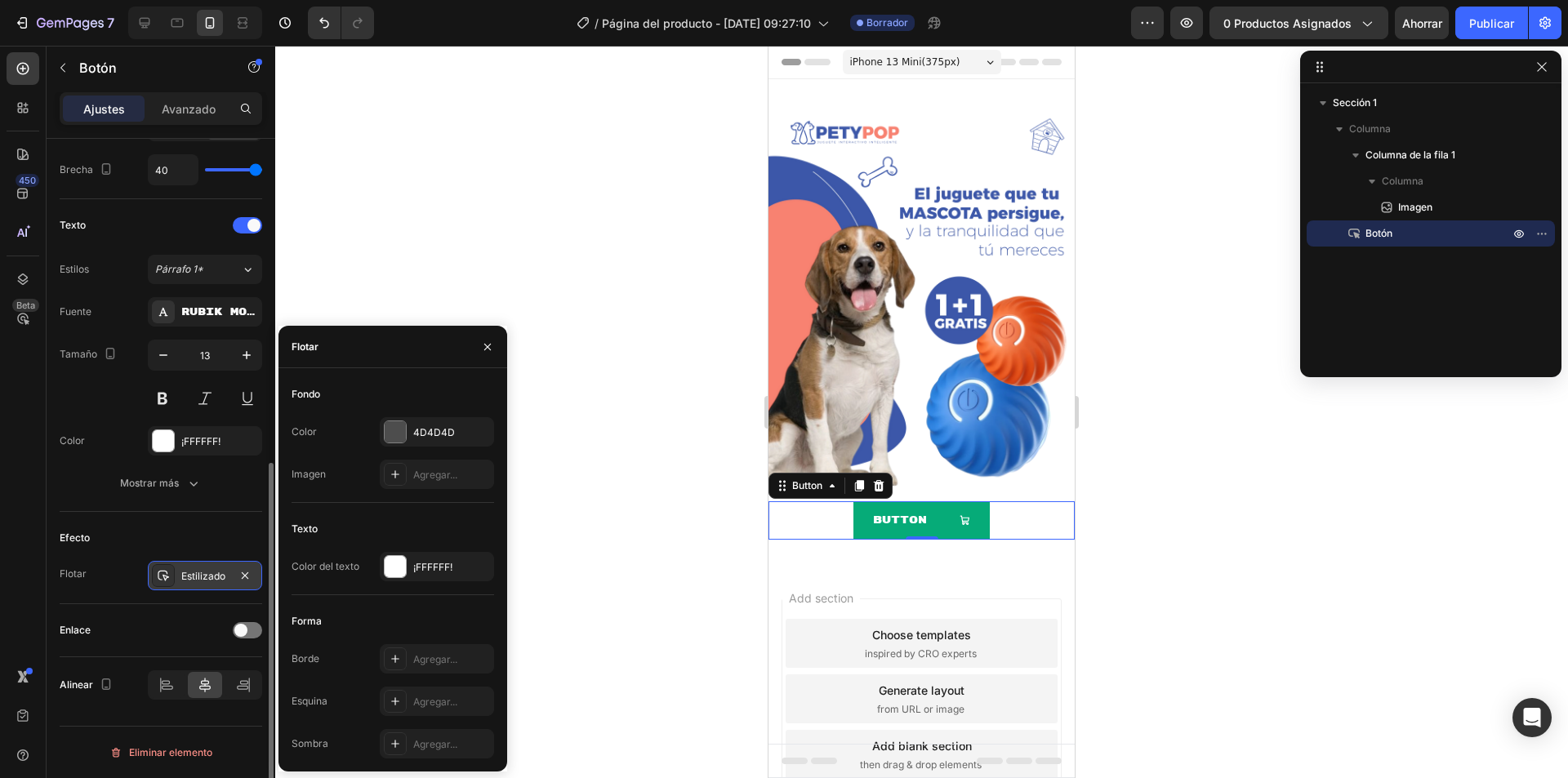
click at [194, 577] on font "Estilizado" at bounding box center [203, 576] width 44 height 13
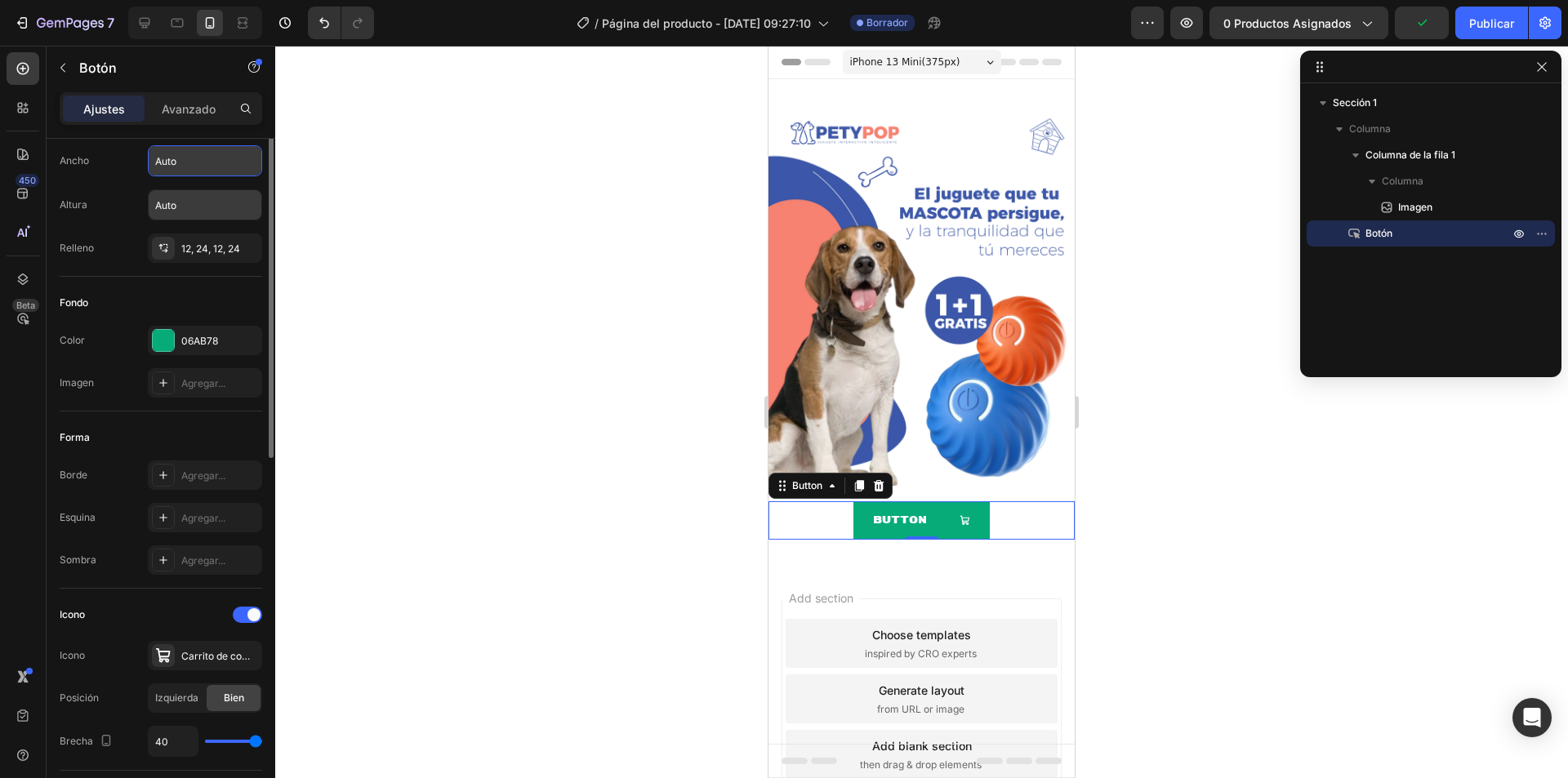
scroll to position [0, 0]
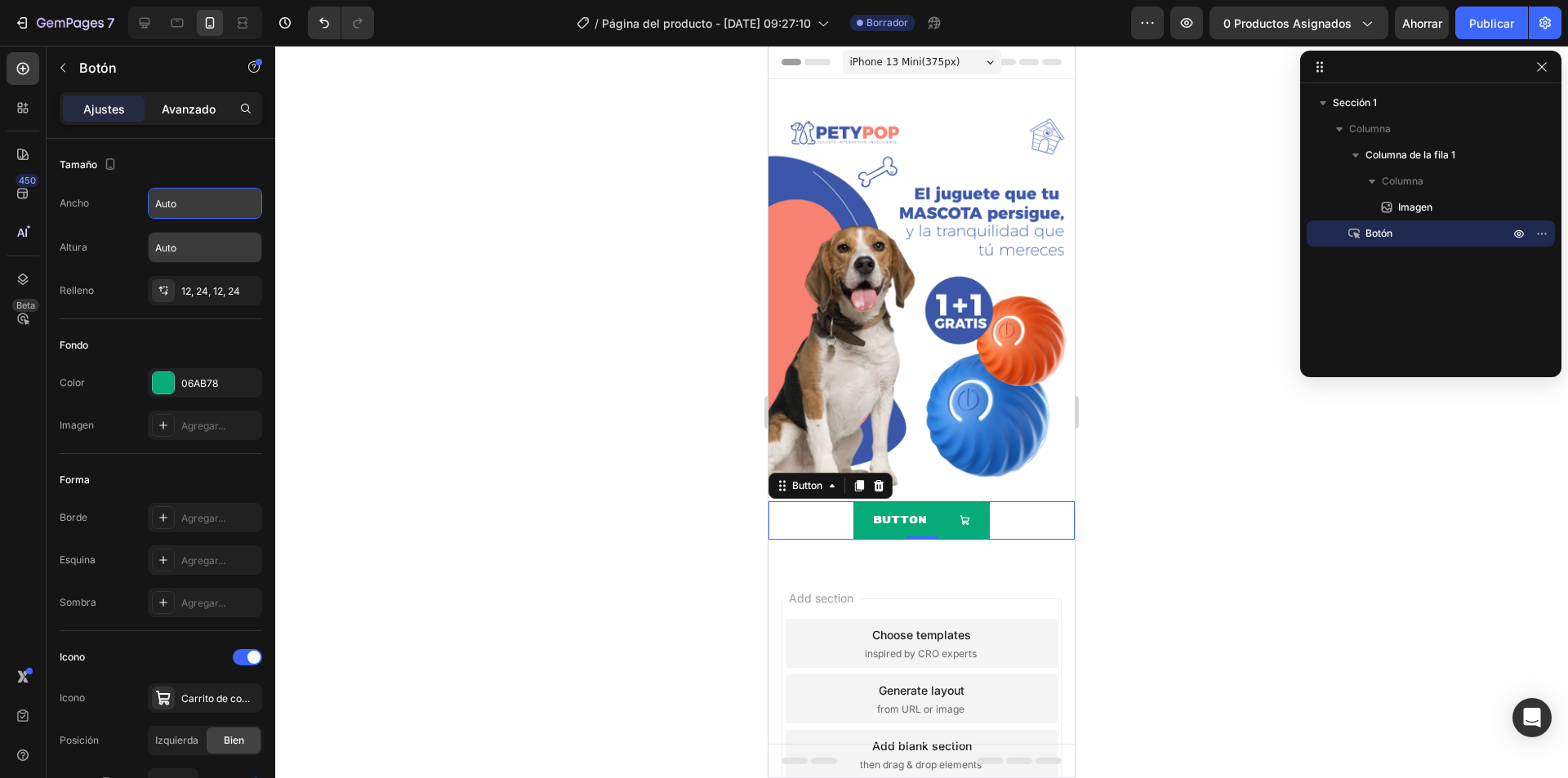
click at [192, 120] on div "Avanzado" at bounding box center [188, 108] width 82 height 26
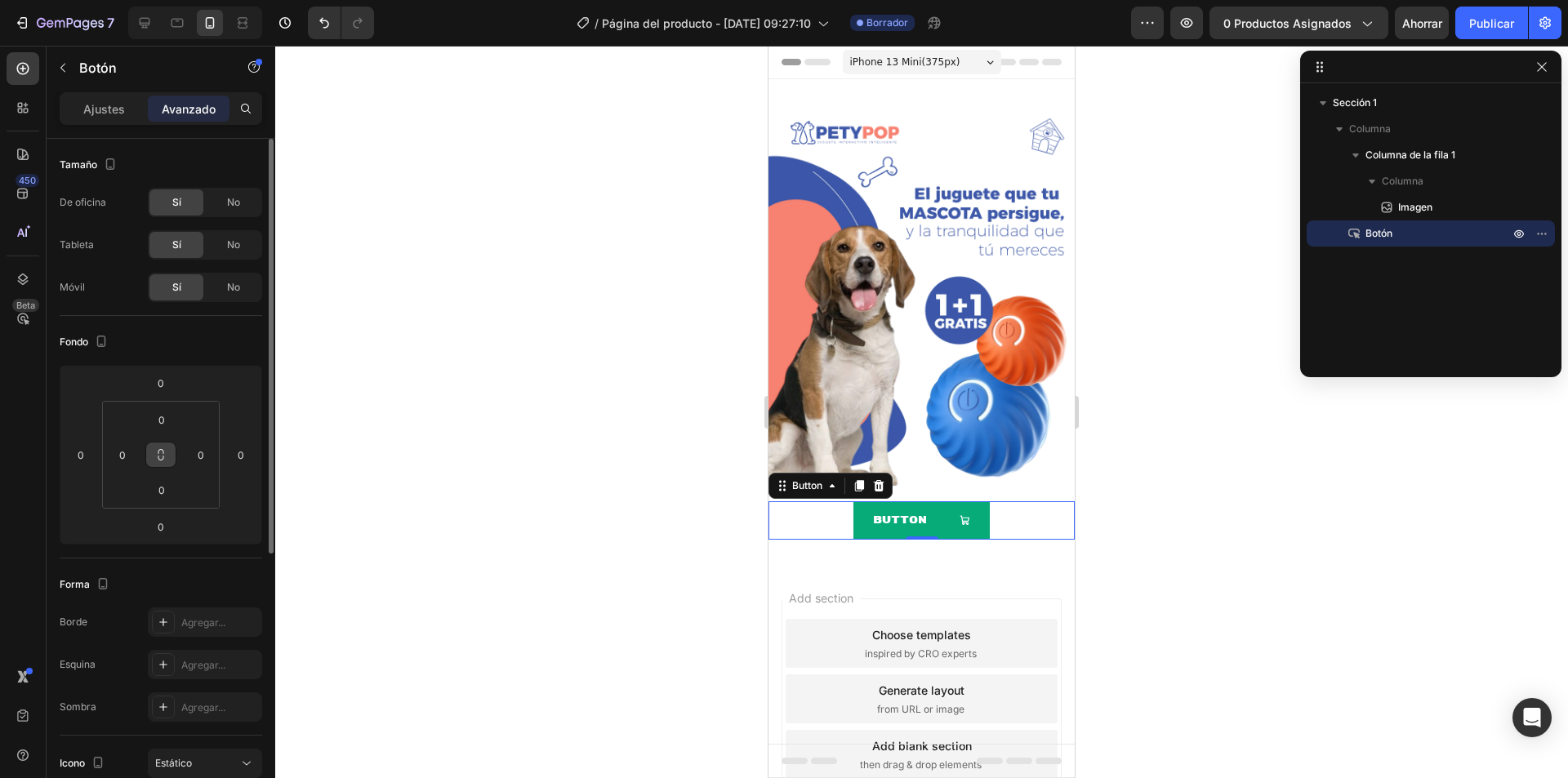
click at [159, 458] on icon at bounding box center [161, 455] width 14 height 13
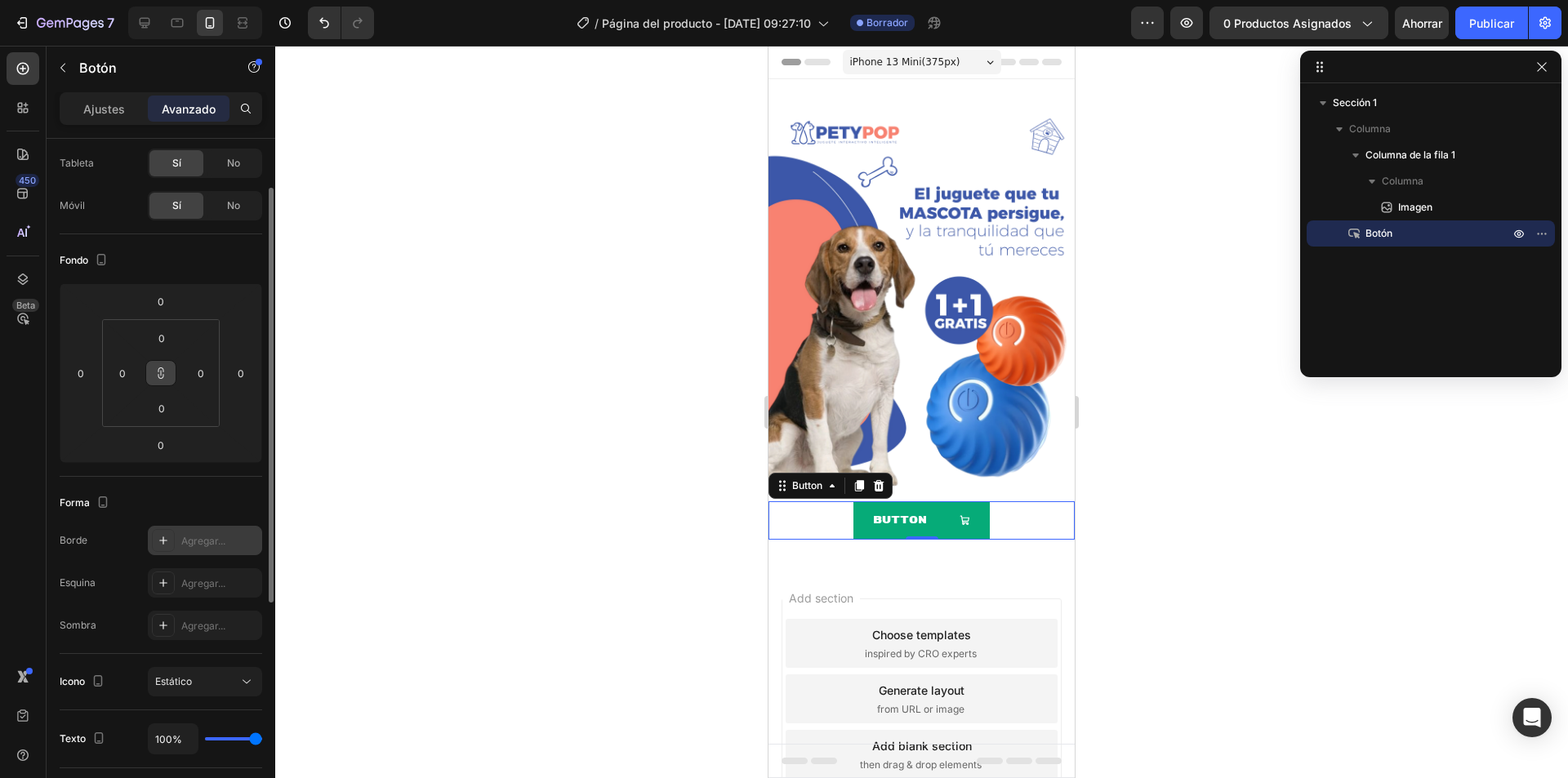
click at [205, 543] on font "Agregar..." at bounding box center [203, 541] width 44 height 13
click at [182, 582] on font "Agregar..." at bounding box center [203, 583] width 44 height 13
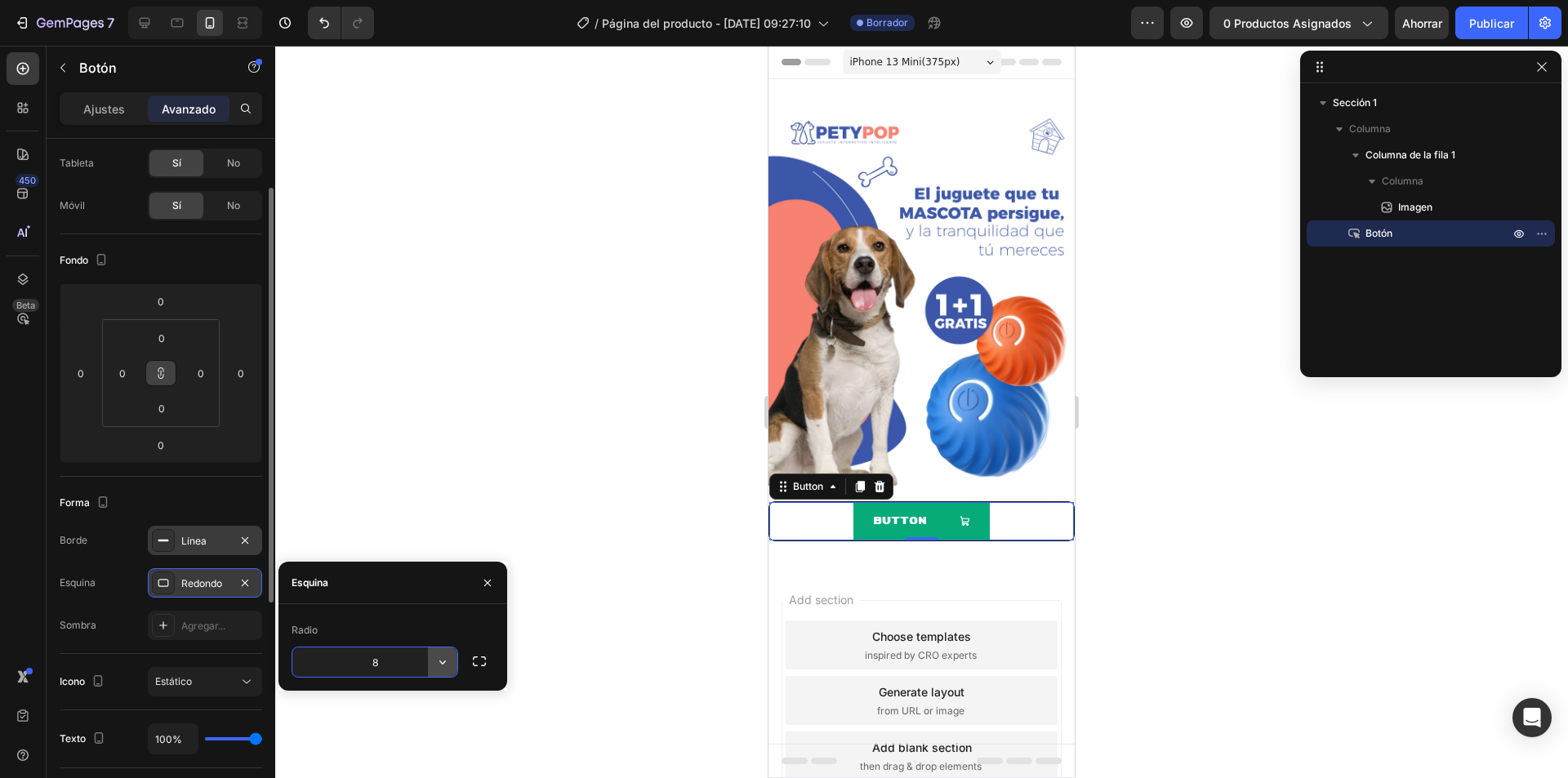
click at [447, 667] on icon "button" at bounding box center [442, 661] width 16 height 16
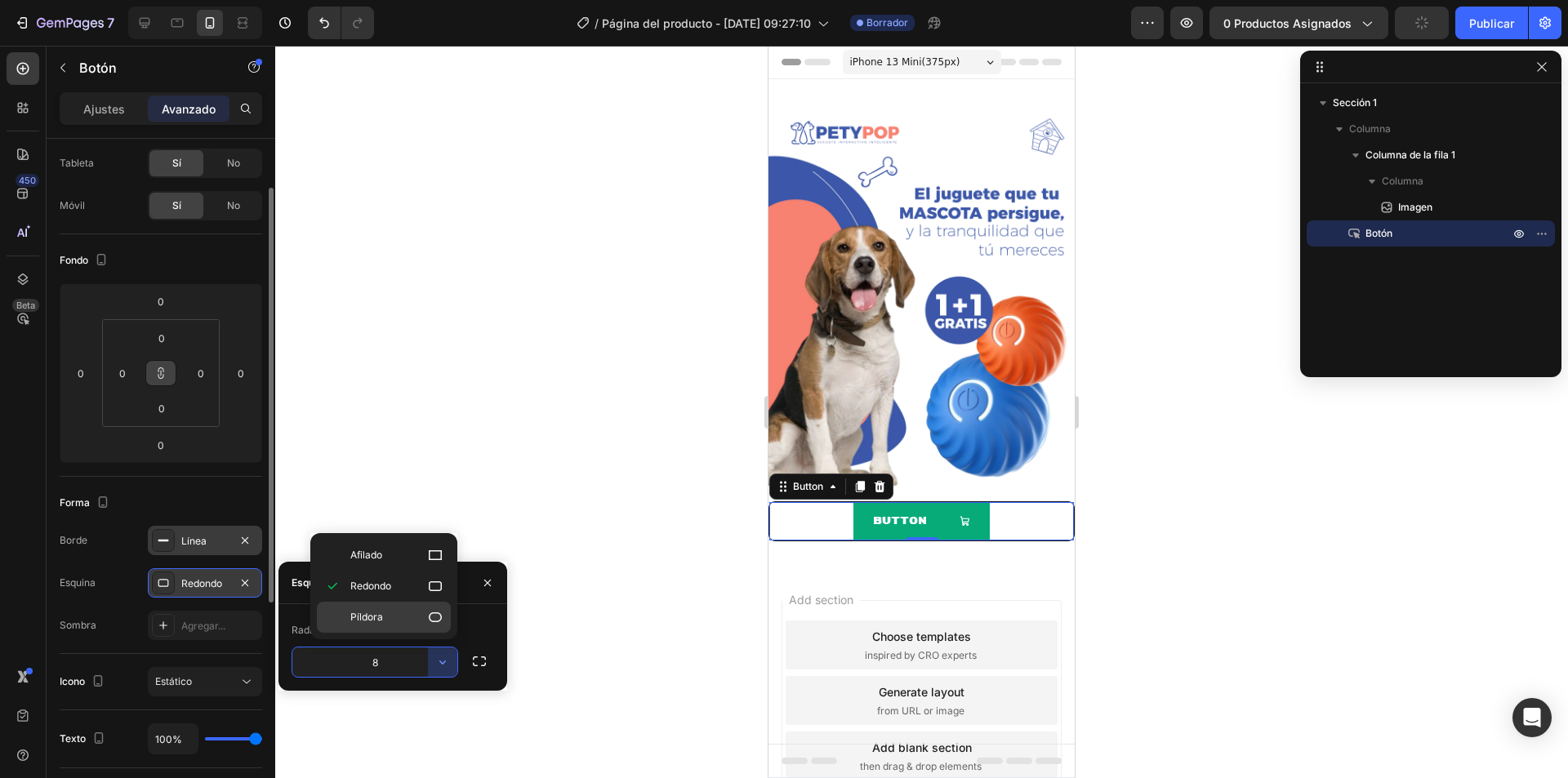
click at [439, 622] on icon at bounding box center [435, 617] width 16 height 16
type input "9999"
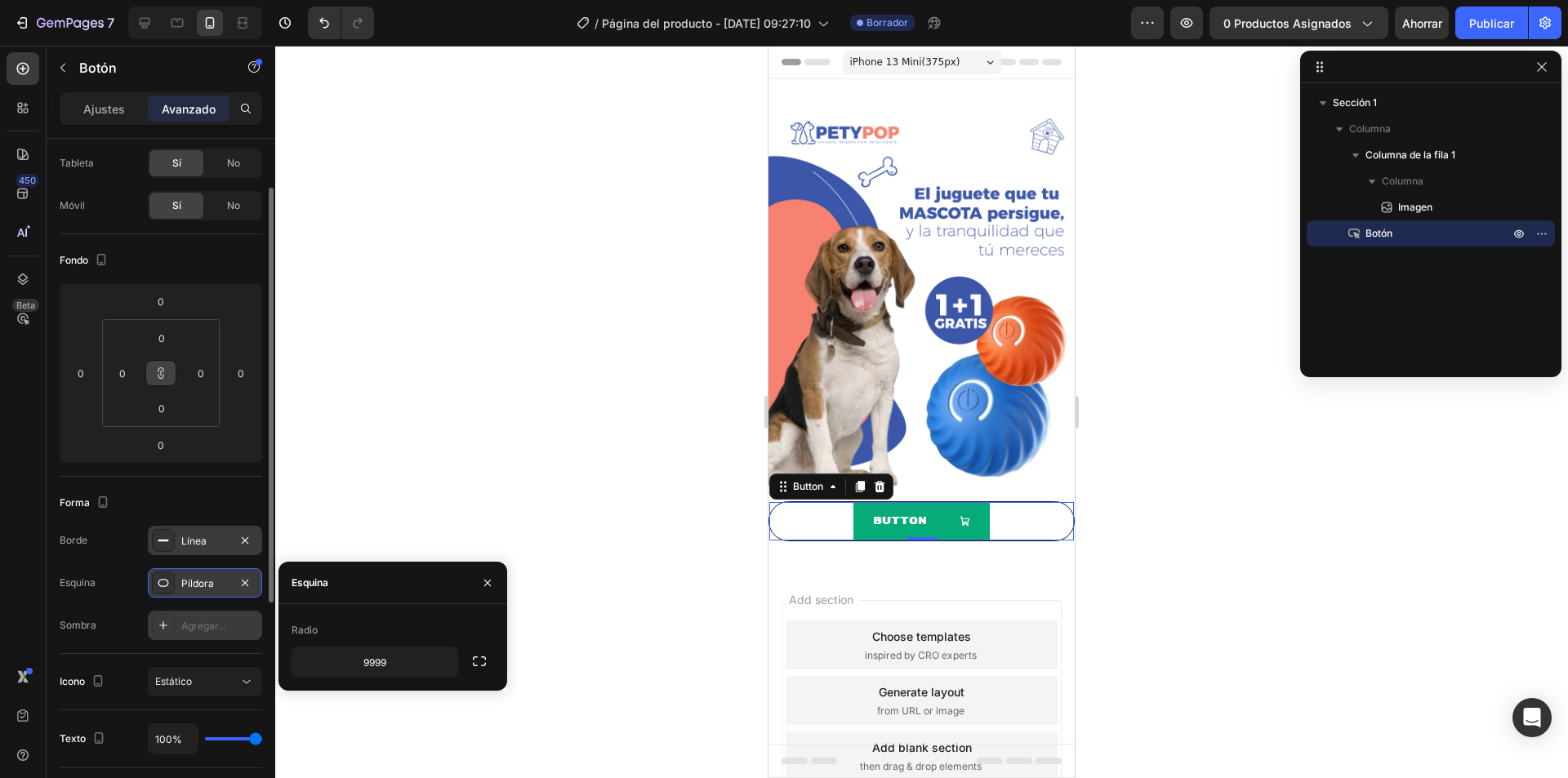
scroll to position [245, 0]
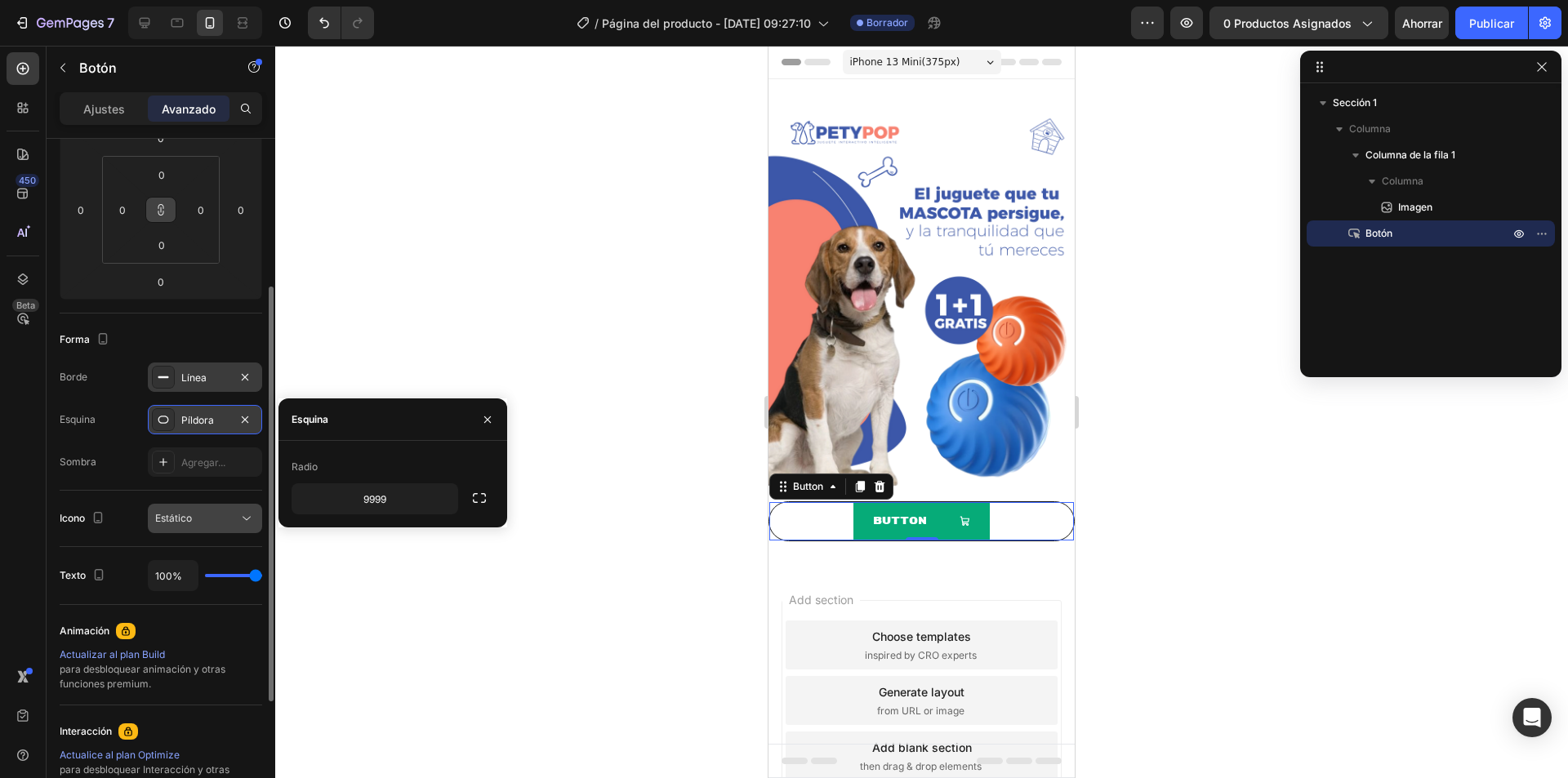
click at [214, 516] on div "Estático" at bounding box center [197, 518] width 83 height 14
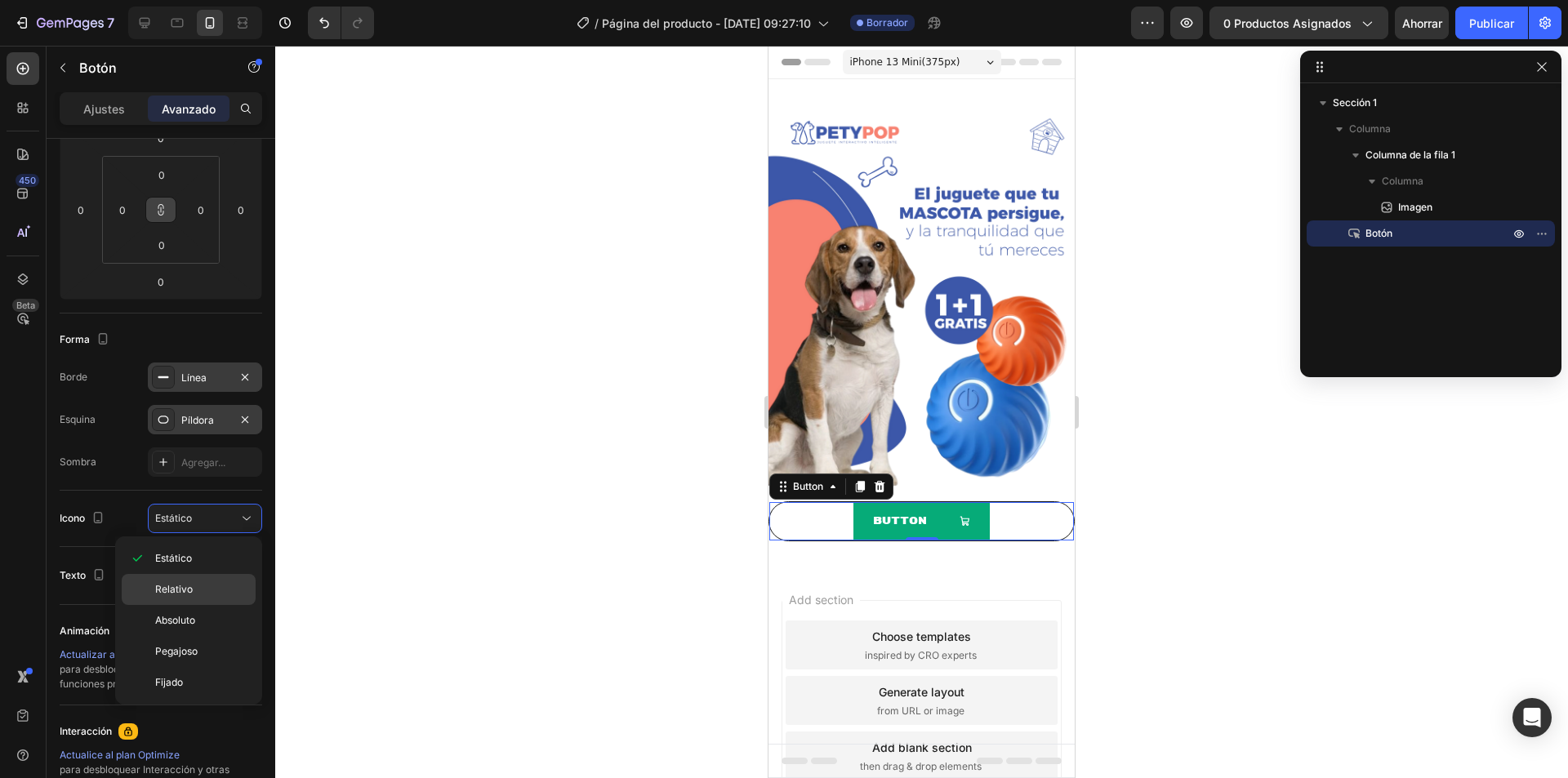
click at [194, 583] on p "Relativo" at bounding box center [202, 589] width 94 height 14
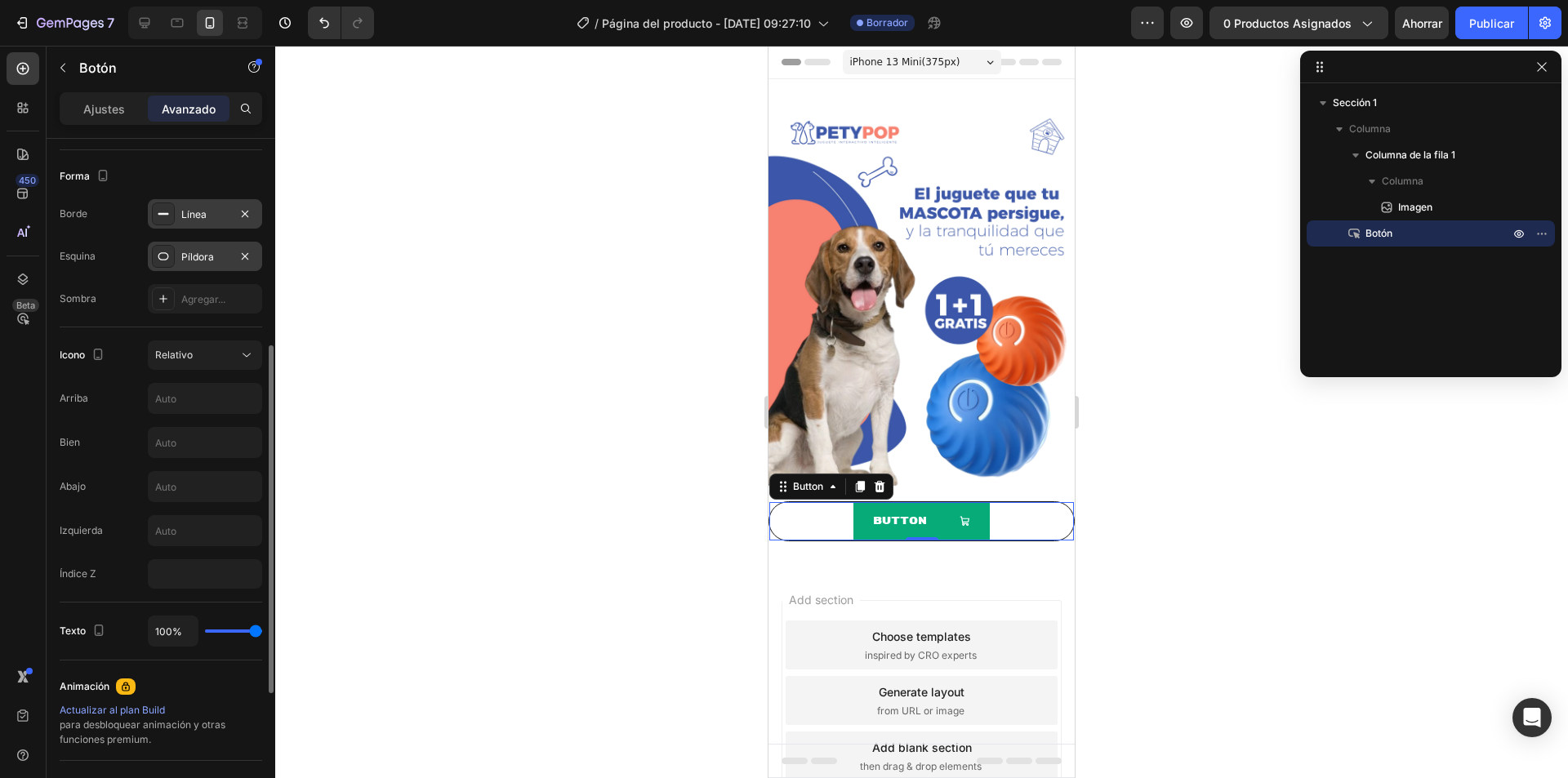
scroll to position [490, 0]
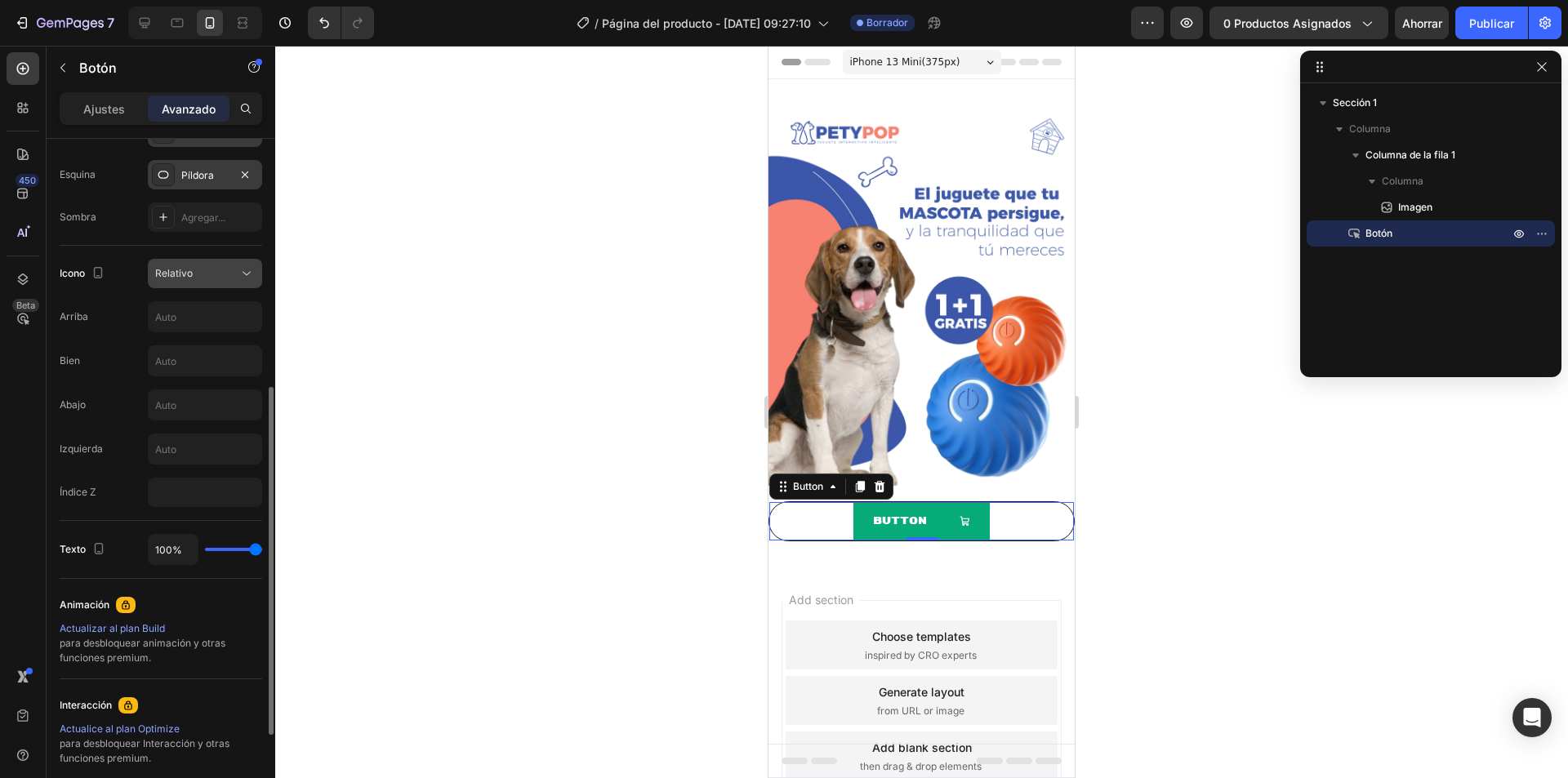
click at [227, 272] on div "Relativo" at bounding box center [197, 273] width 83 height 14
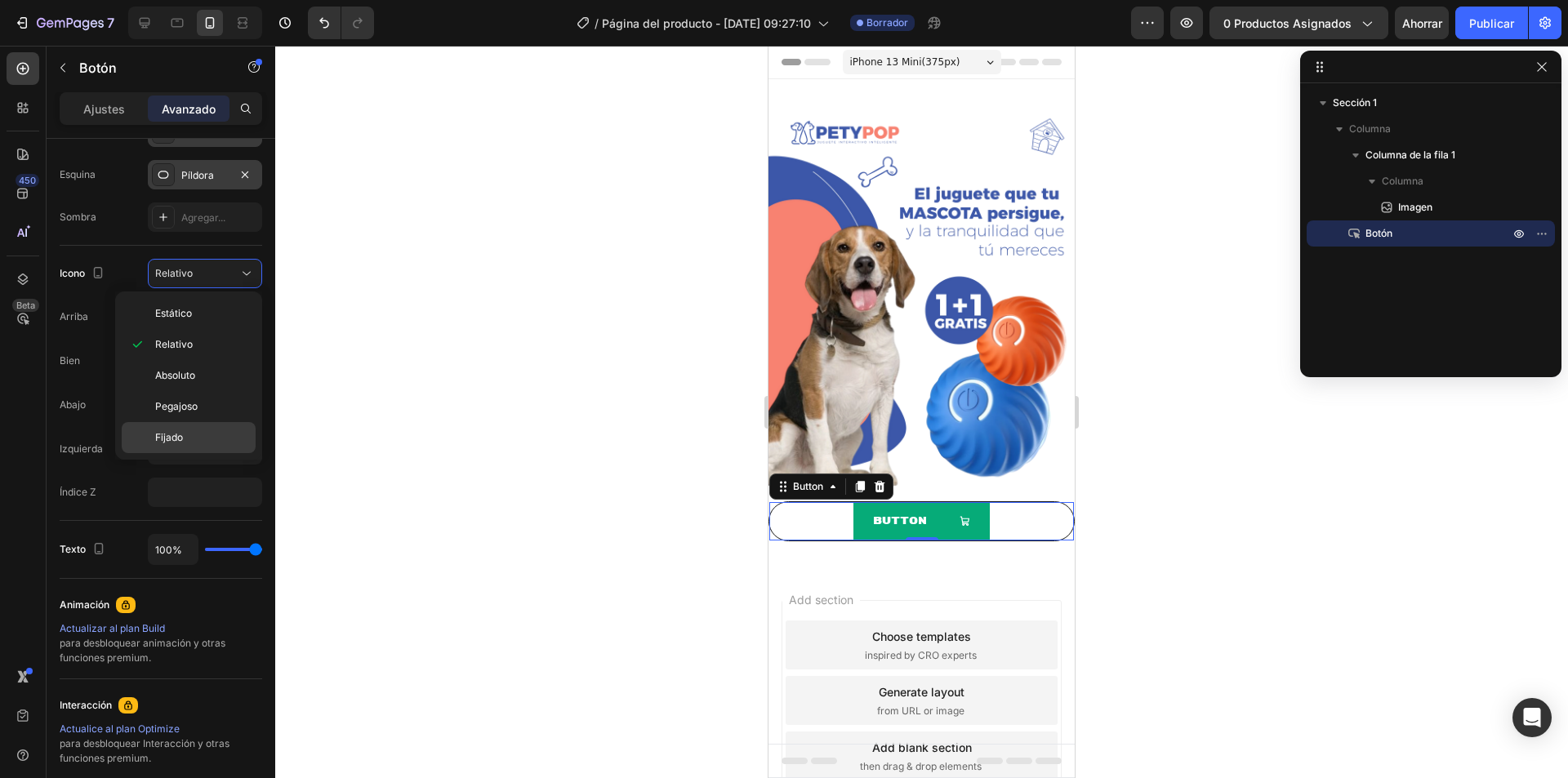
click at [172, 434] on font "Fijado" at bounding box center [169, 437] width 28 height 13
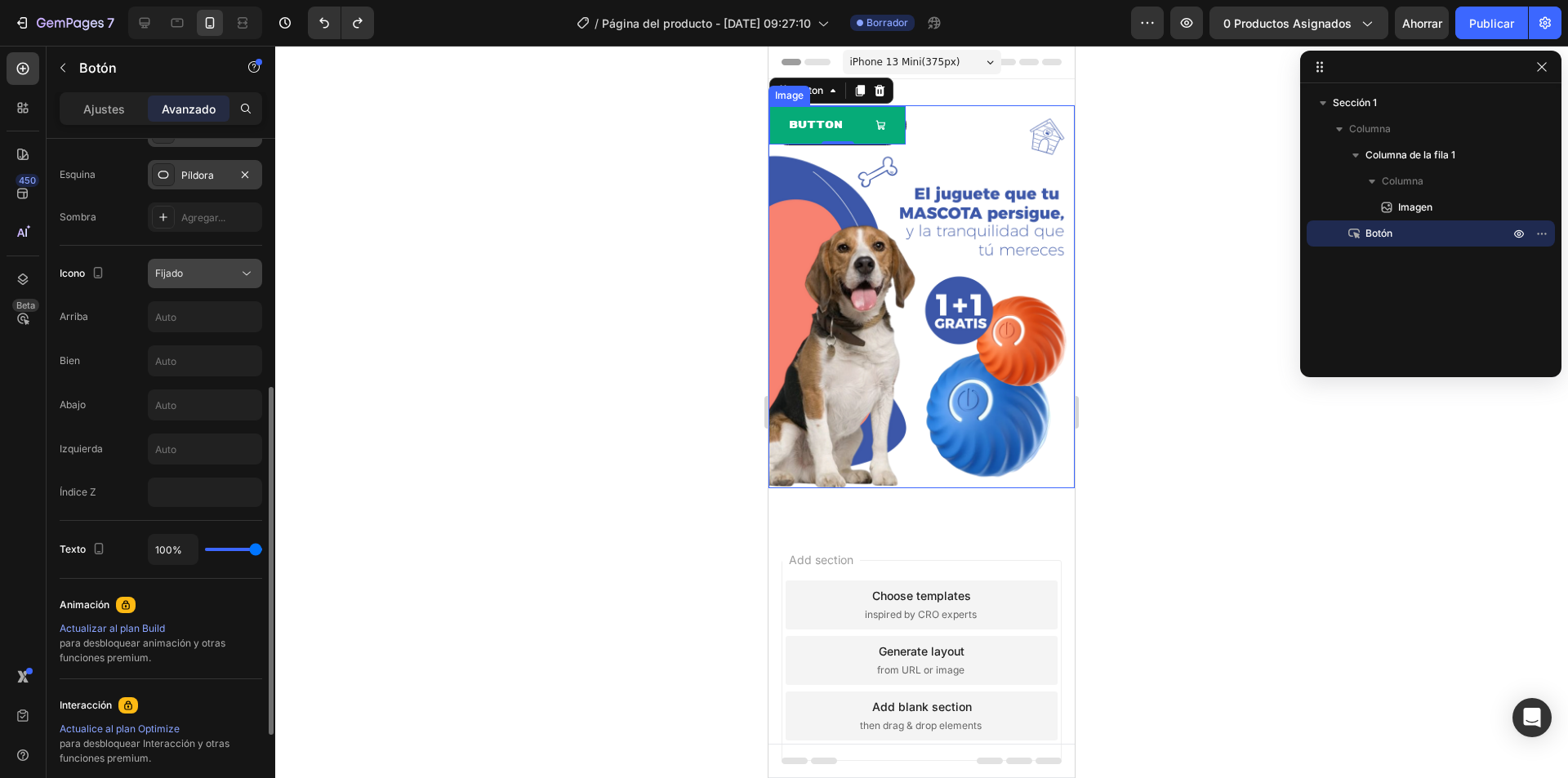
click at [231, 267] on div "Fijado" at bounding box center [197, 273] width 83 height 14
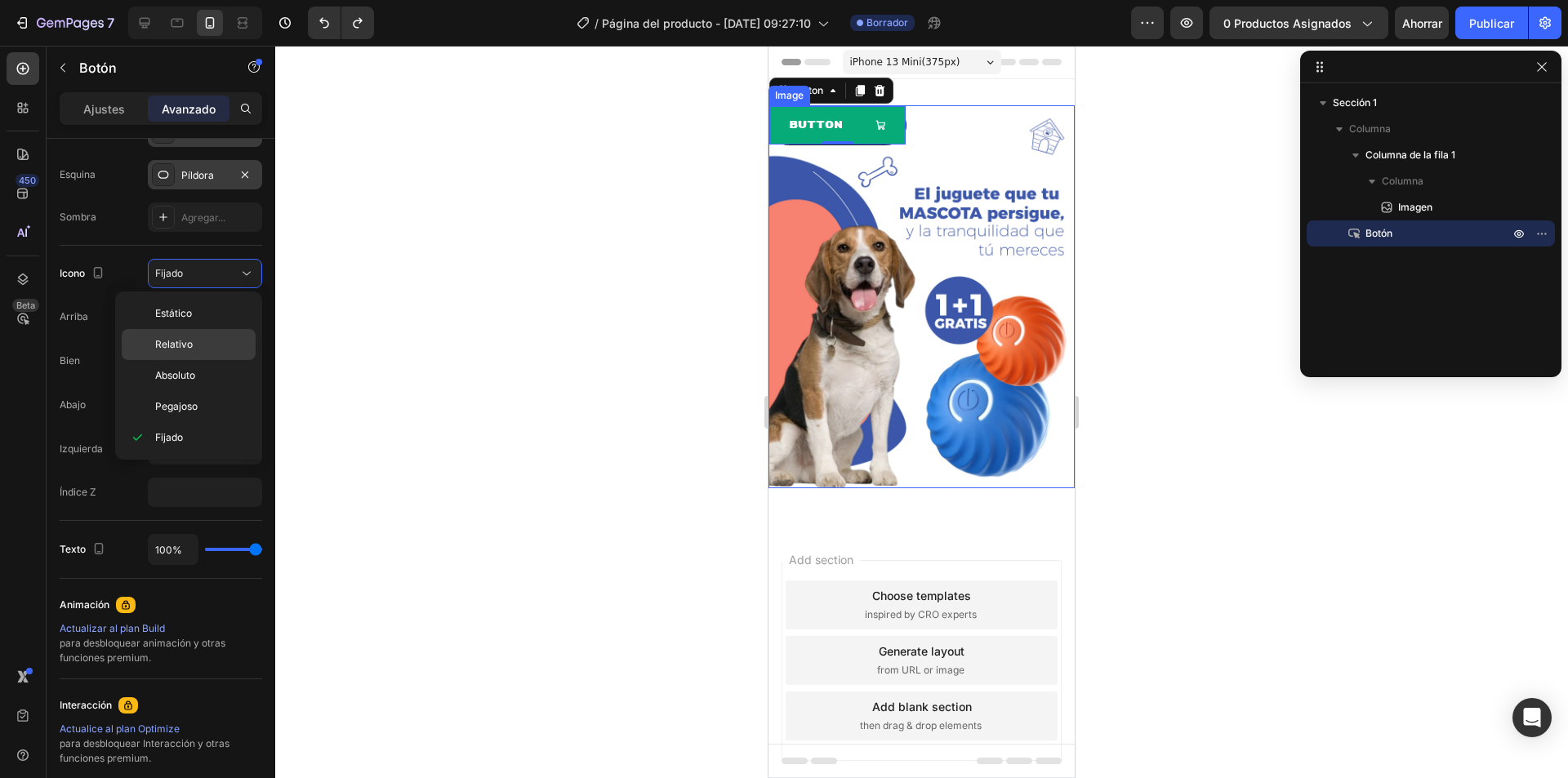
click at [230, 360] on div "Relativo" at bounding box center [188, 375] width 134 height 31
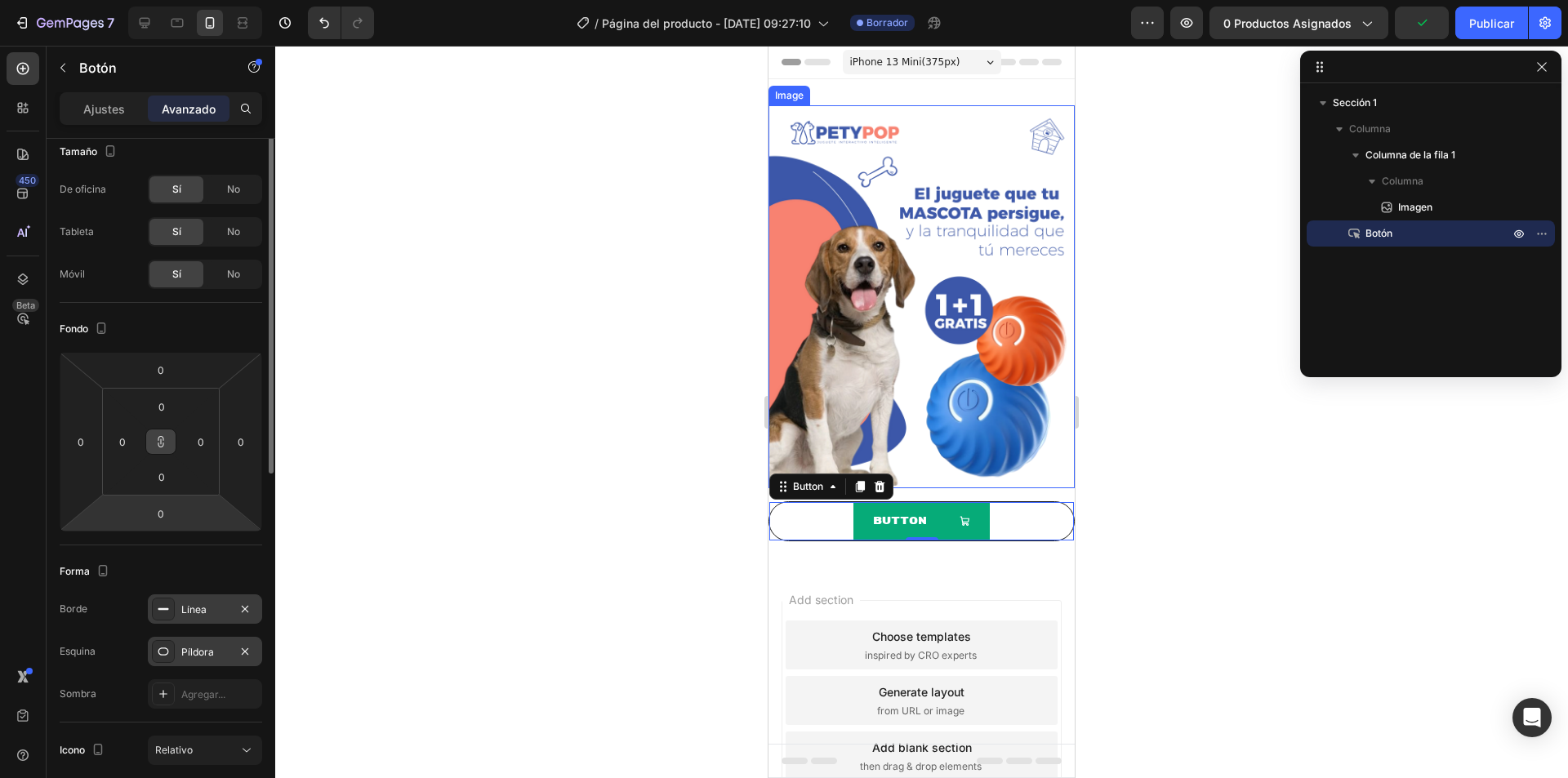
scroll to position [0, 0]
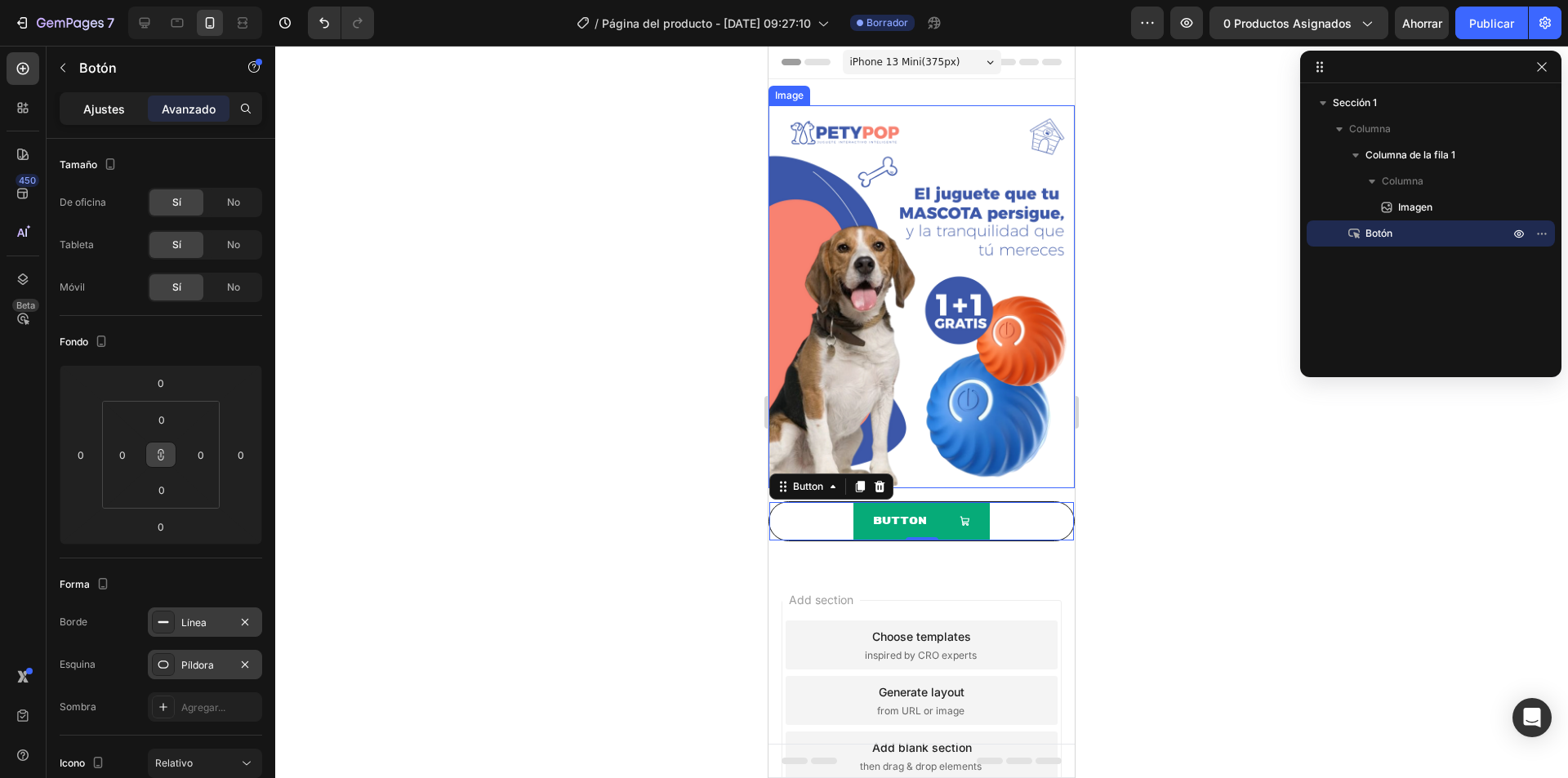
click at [114, 108] on font "Ajustes" at bounding box center [103, 109] width 41 height 13
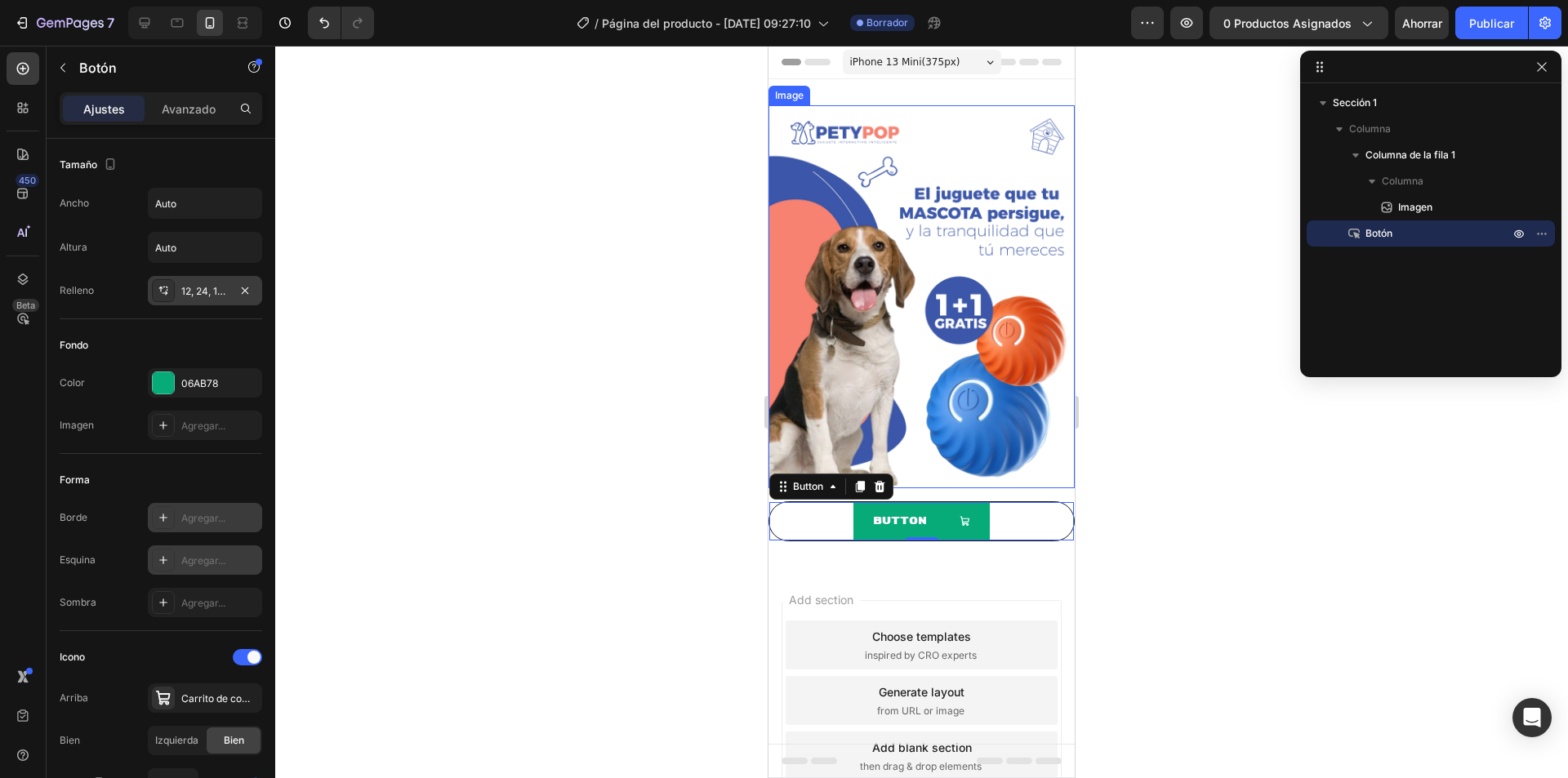
click at [189, 290] on font "12, 24, 12, 24" at bounding box center [210, 290] width 59 height 13
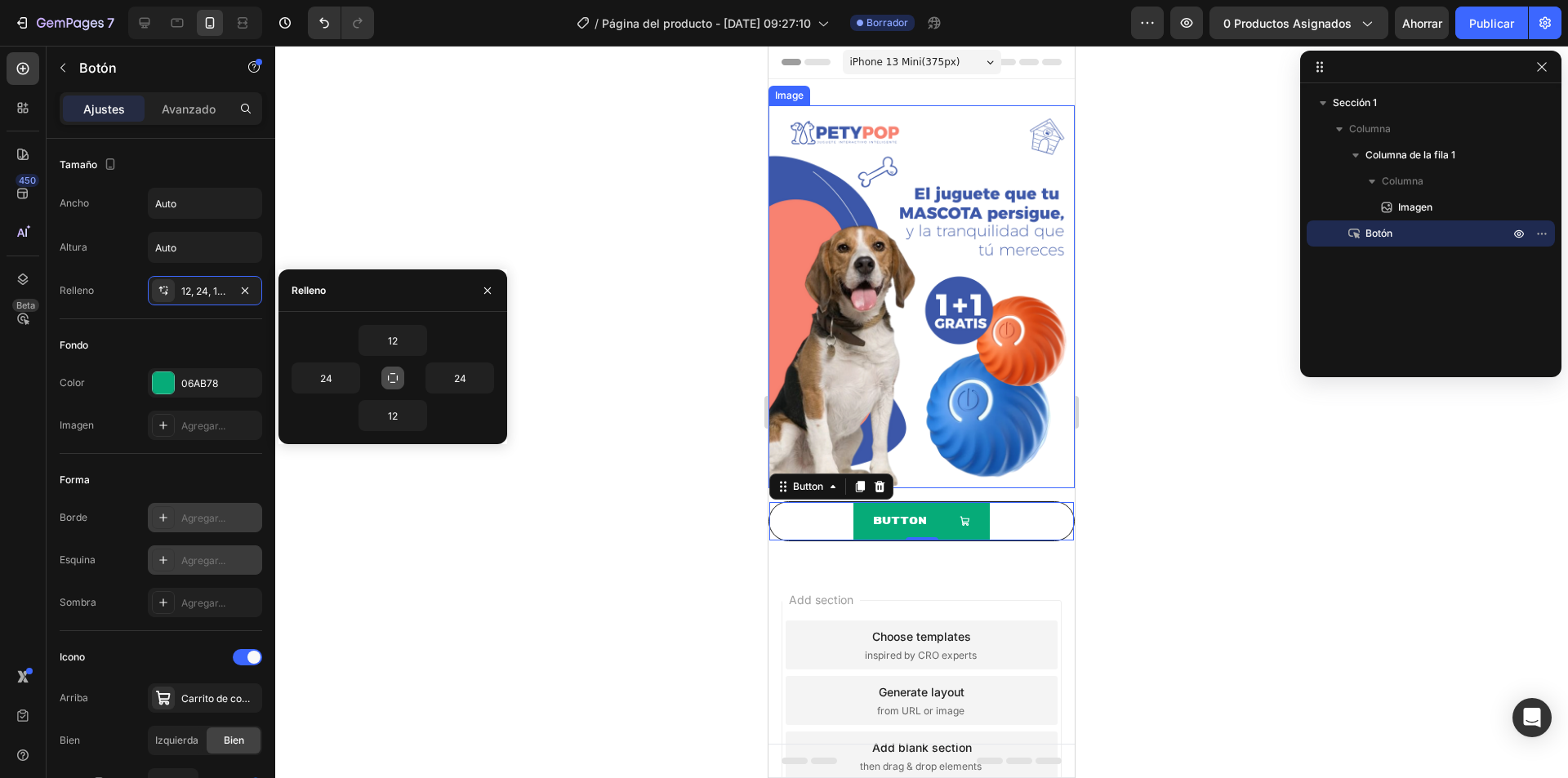
click at [394, 376] on icon "button" at bounding box center [392, 378] width 14 height 13
type input "12"
click at [394, 376] on icon "button" at bounding box center [392, 378] width 14 height 13
click at [396, 378] on icon "button" at bounding box center [392, 377] width 9 height 9
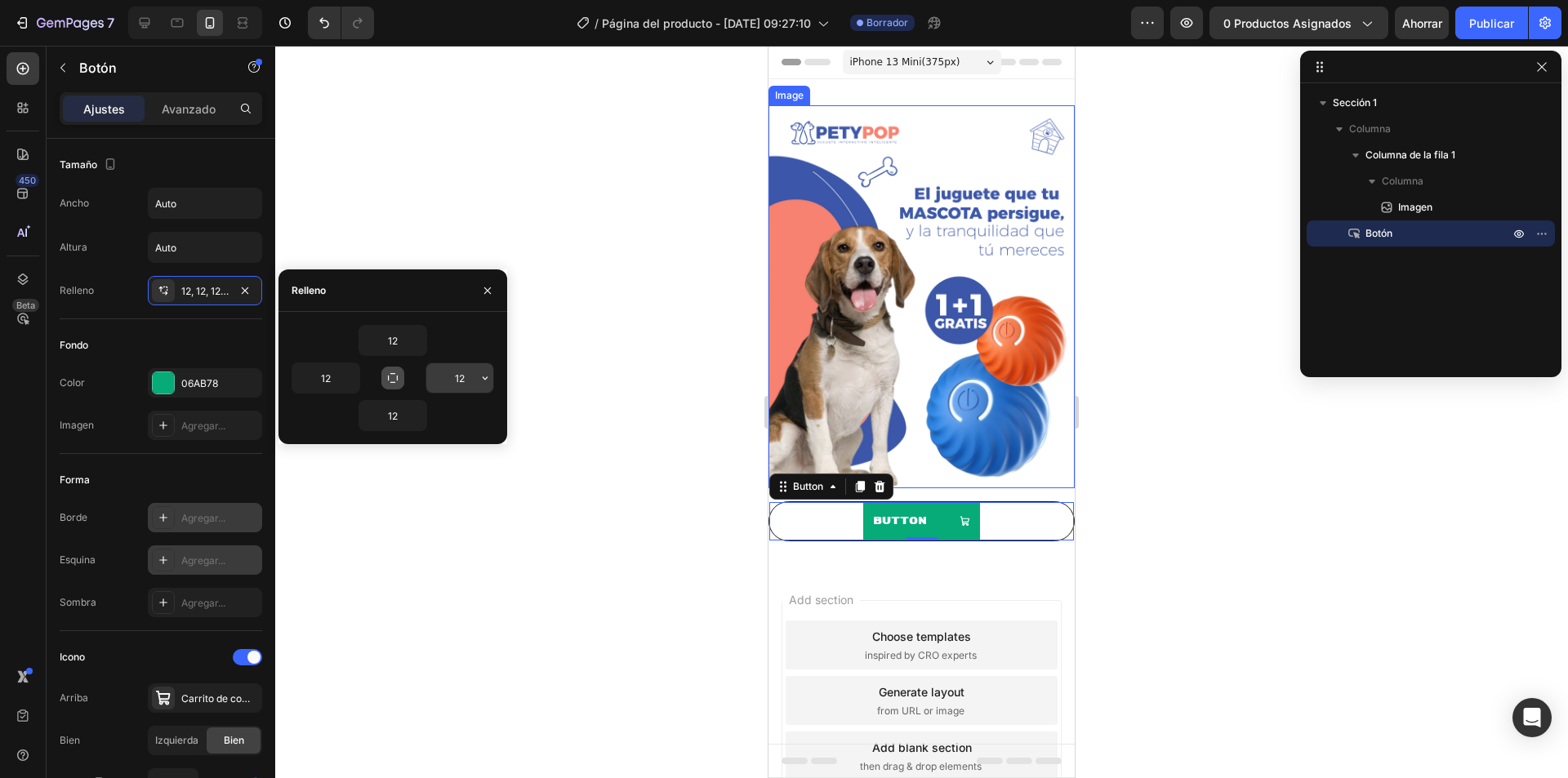
click at [467, 376] on input "12" at bounding box center [459, 378] width 67 height 29
click at [481, 377] on icon "button" at bounding box center [485, 378] width 14 height 13
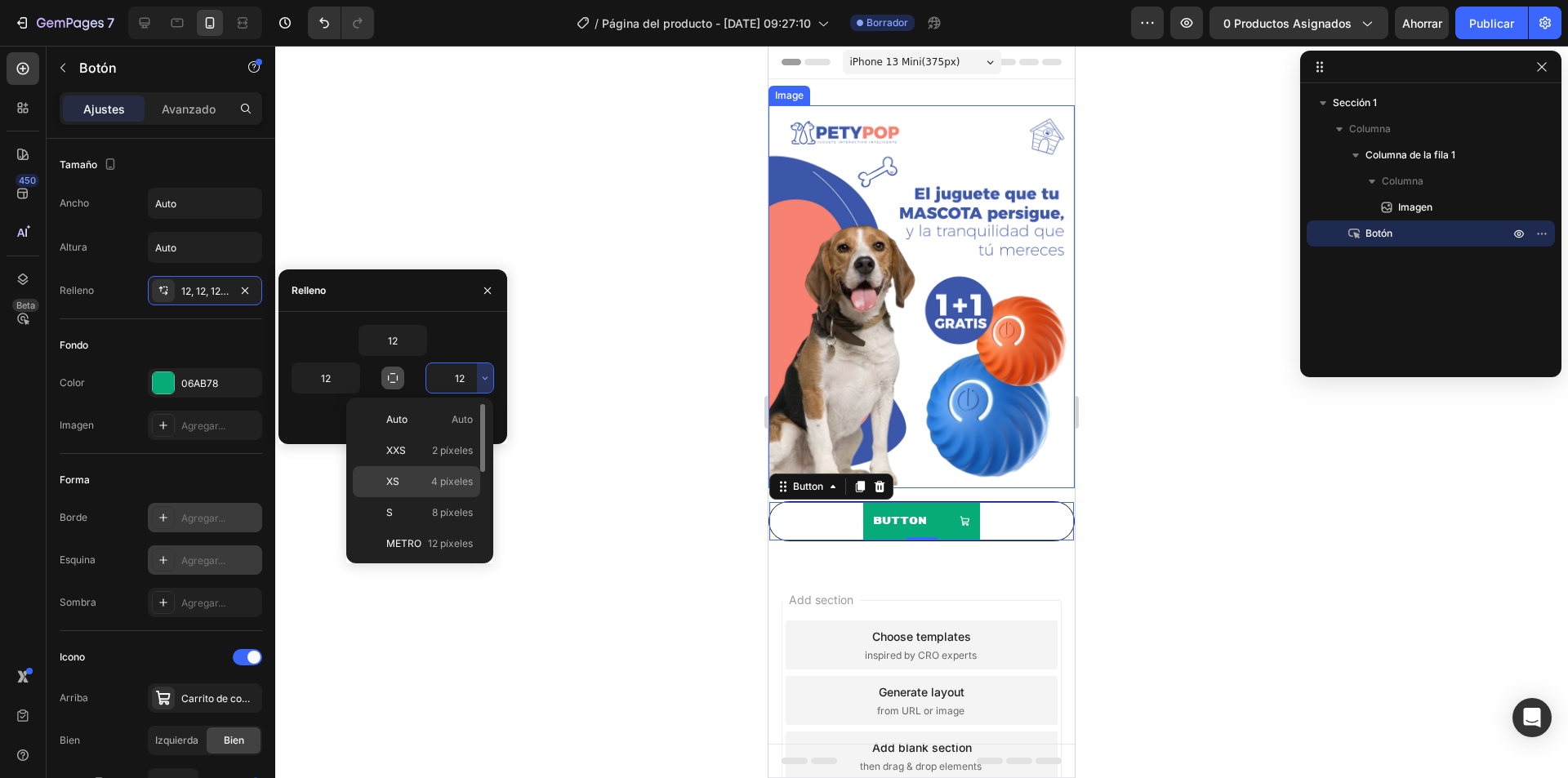
click at [435, 478] on font "4 píxeles" at bounding box center [451, 481] width 41 height 13
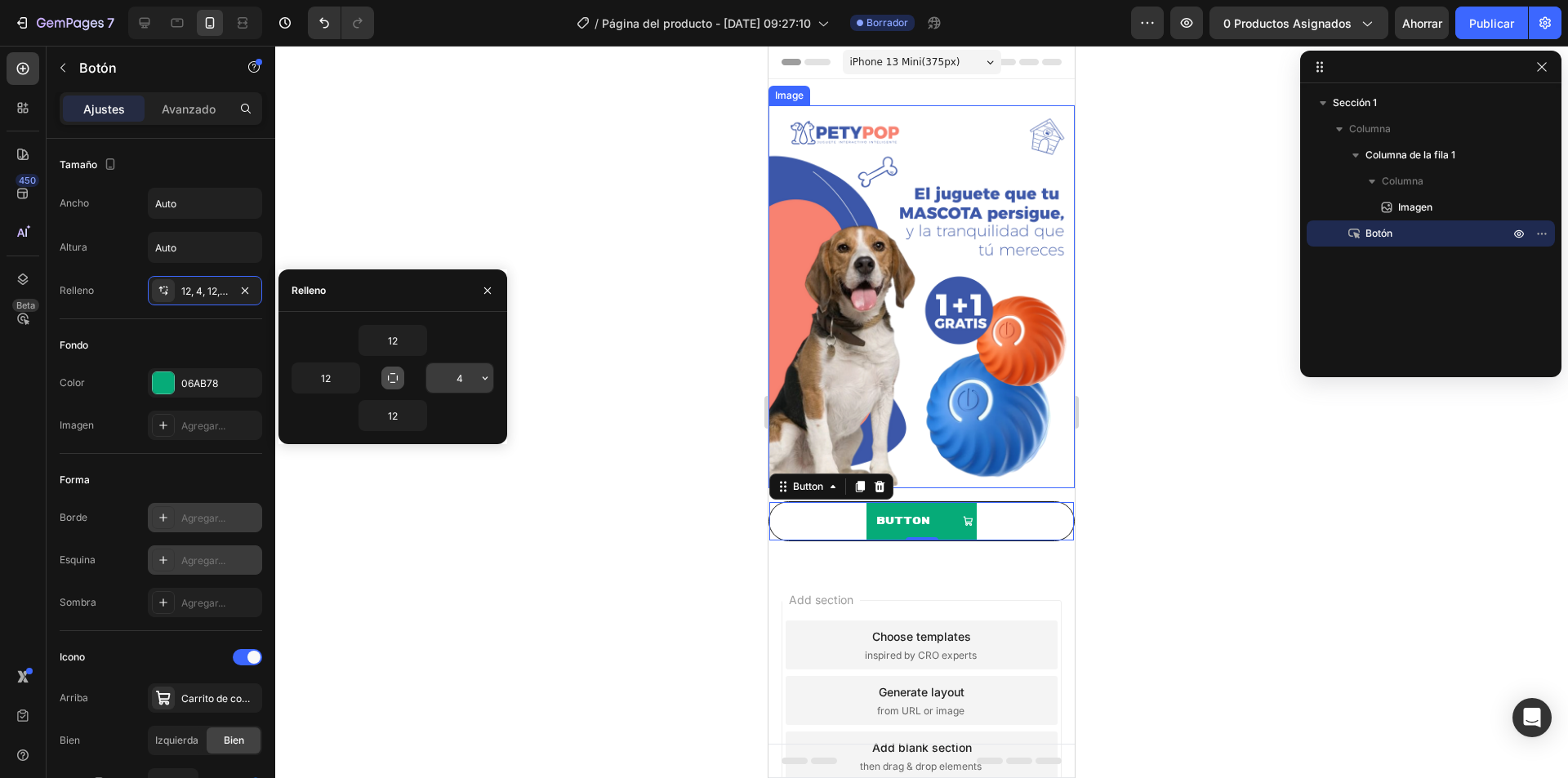
click at [464, 382] on input "4" at bounding box center [459, 378] width 67 height 29
click at [476, 380] on button "button" at bounding box center [484, 378] width 16 height 29
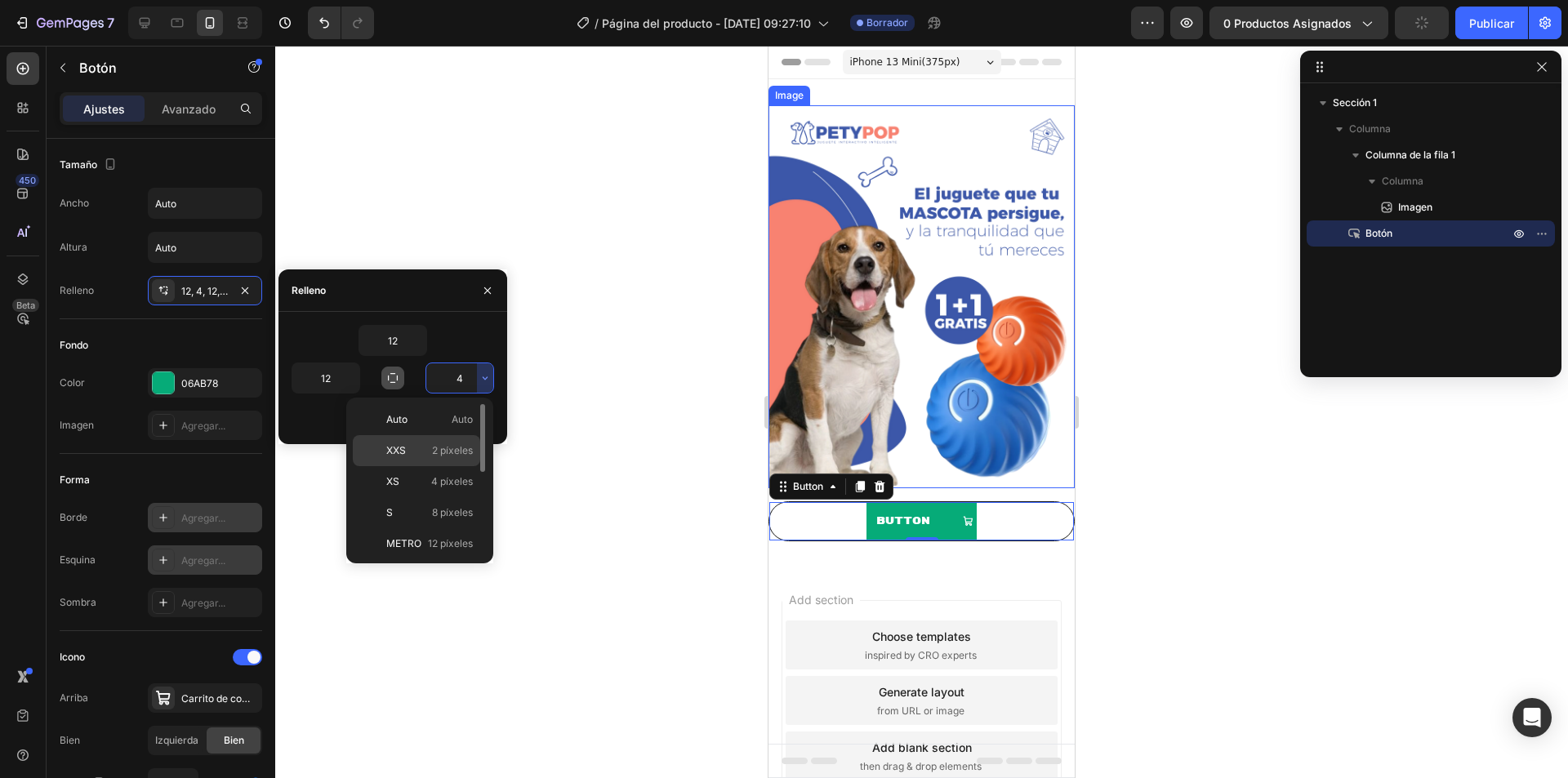
click at [452, 444] on font "2 píxeles" at bounding box center [452, 450] width 41 height 13
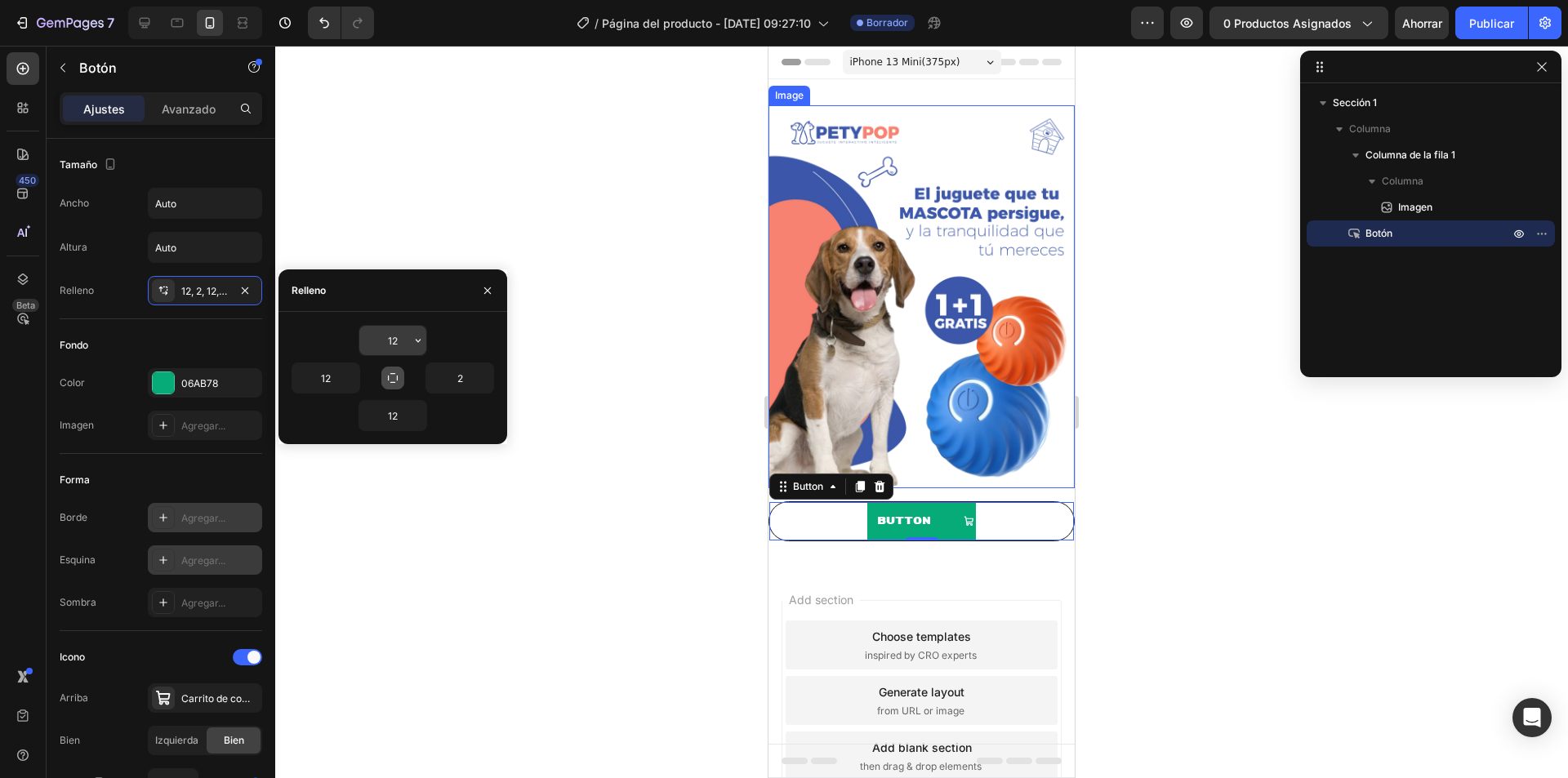
click at [408, 343] on input "12" at bounding box center [392, 340] width 67 height 29
click at [395, 376] on icon "button" at bounding box center [392, 378] width 14 height 13
type input "12"
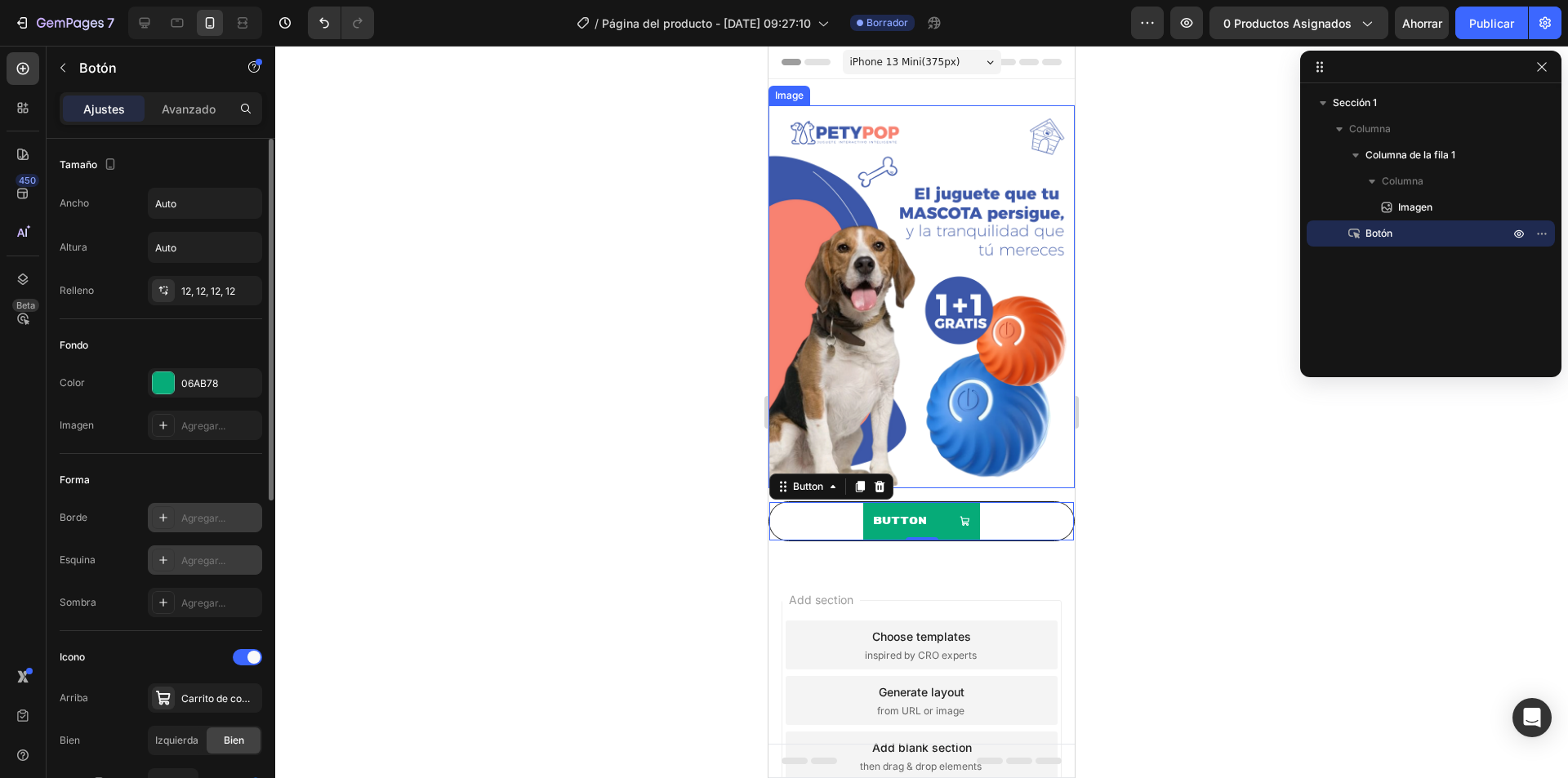
click at [214, 483] on div "Forma" at bounding box center [161, 479] width 203 height 26
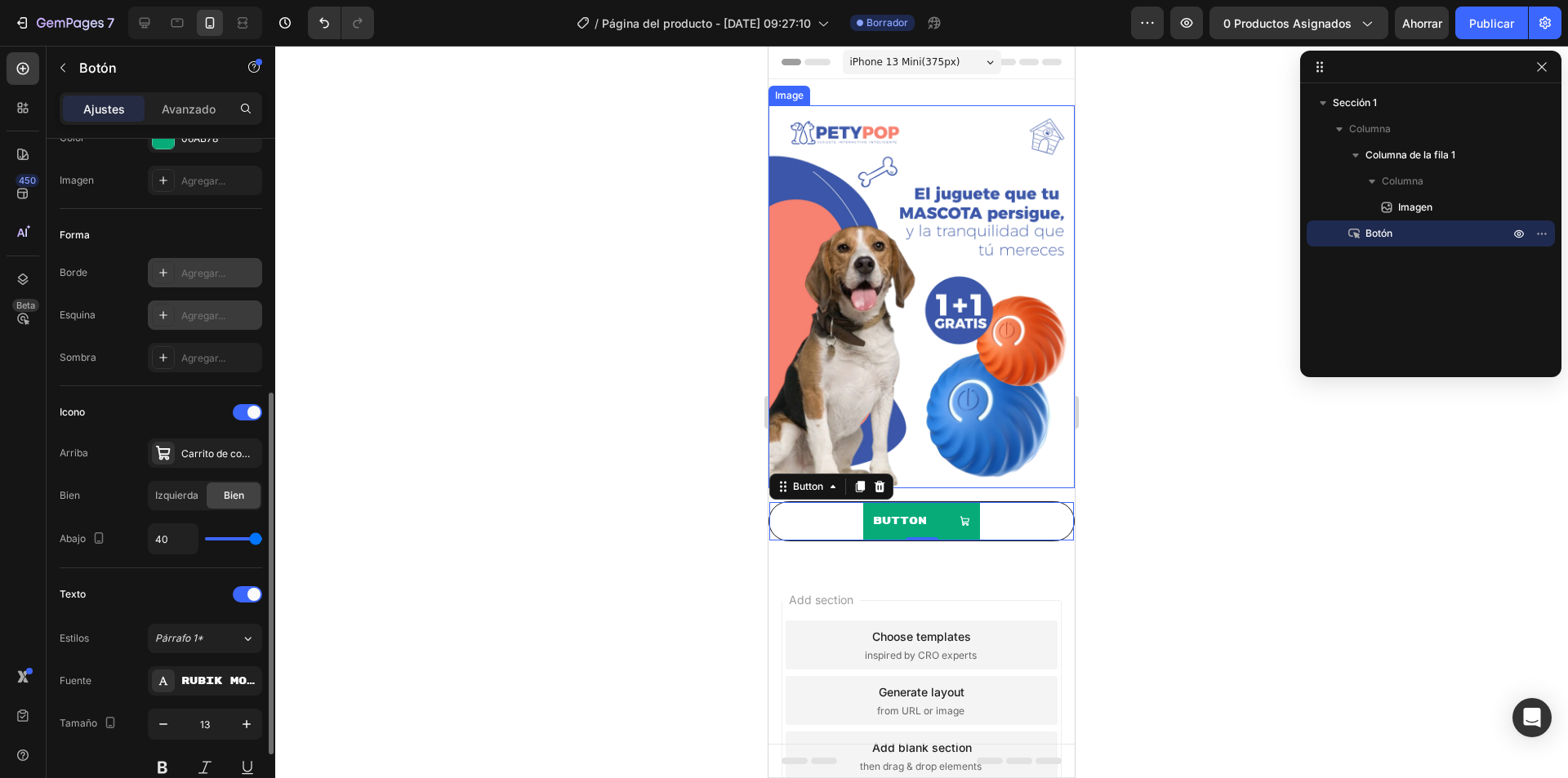
scroll to position [327, 0]
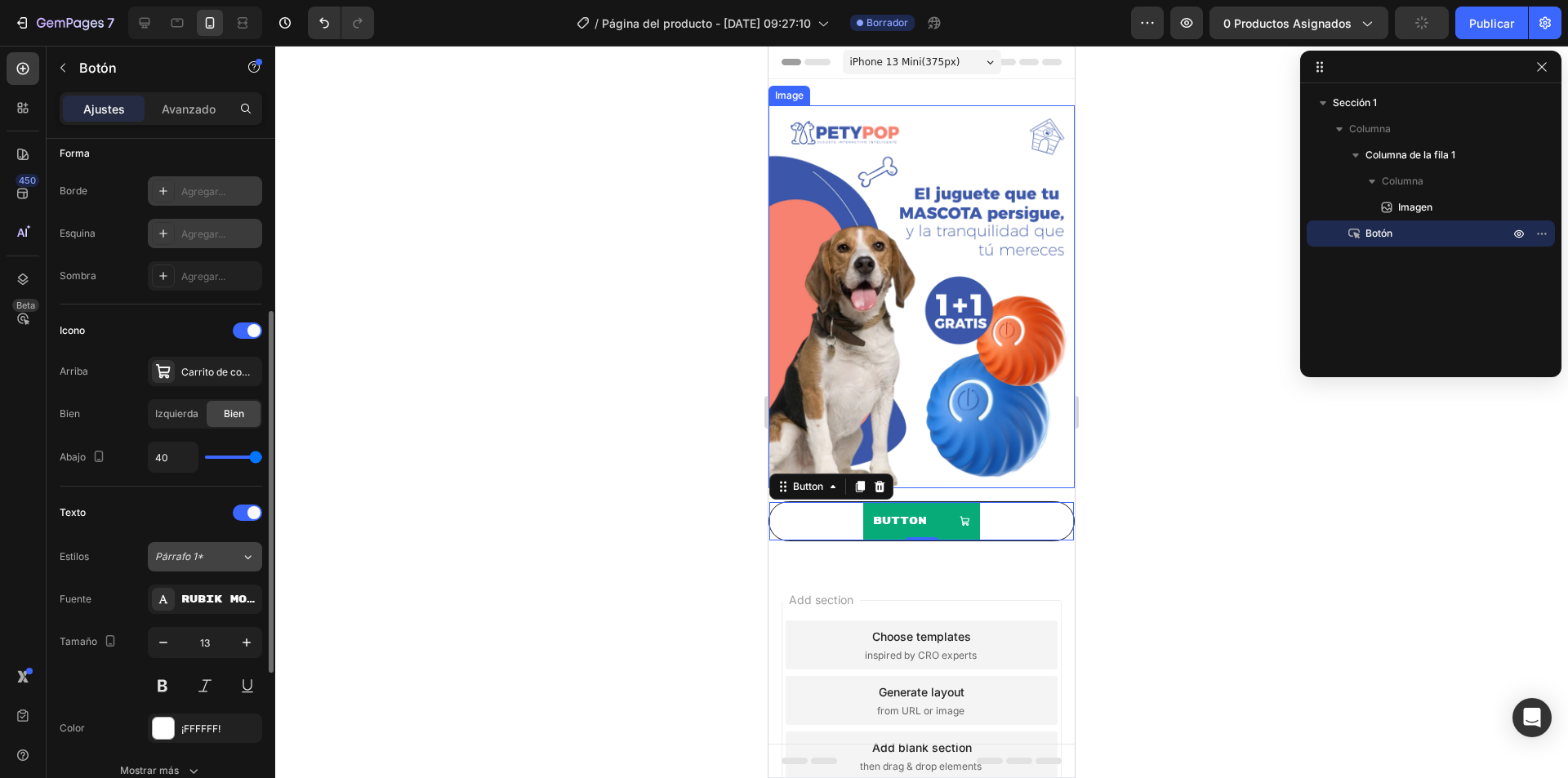
click at [176, 555] on font "Párrafo 1*" at bounding box center [179, 556] width 48 height 13
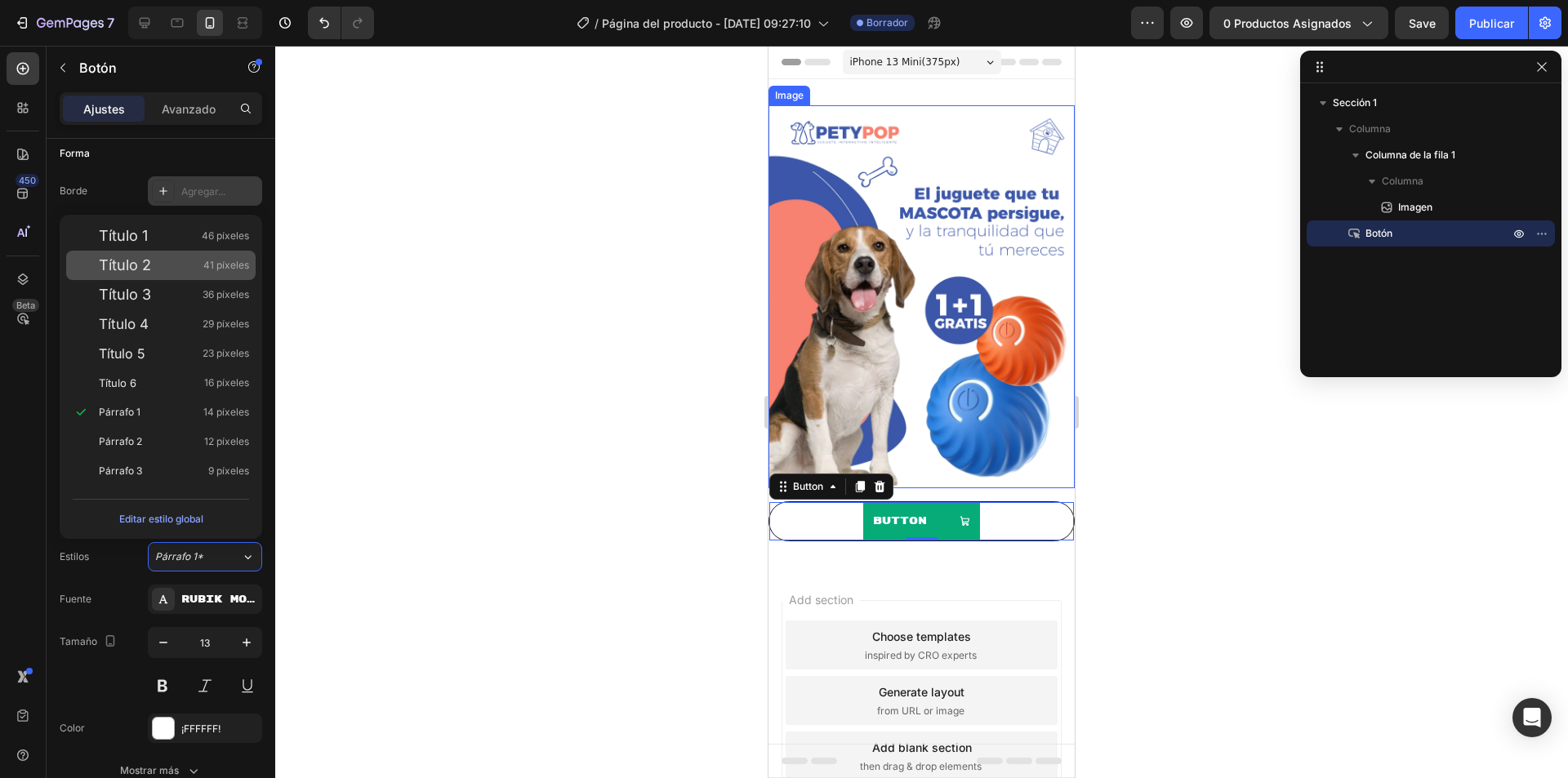
click at [153, 274] on div "Título 2 41 píxeles" at bounding box center [161, 265] width 189 height 29
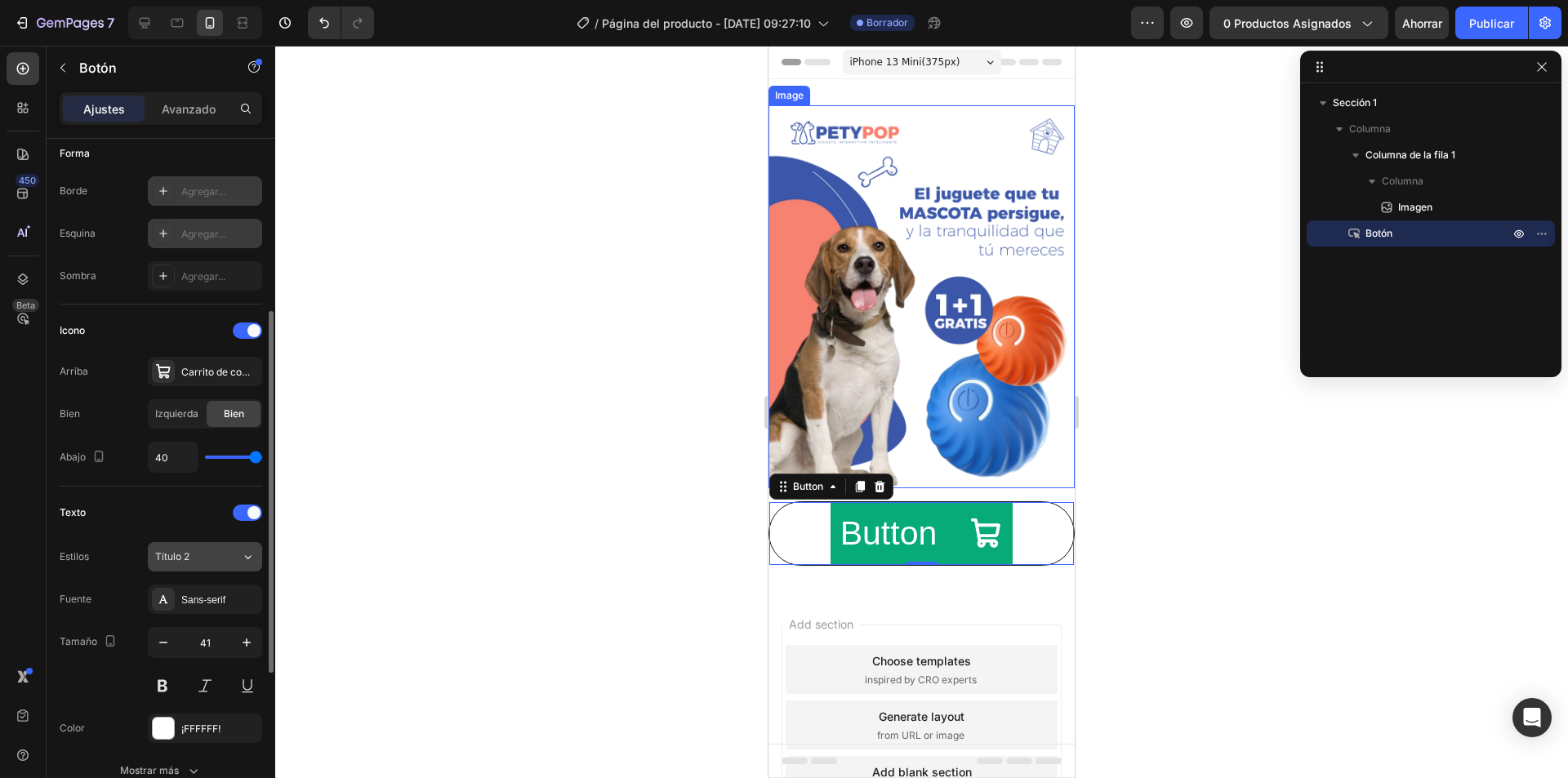
click at [178, 548] on button "Título 2" at bounding box center [204, 556] width 115 height 29
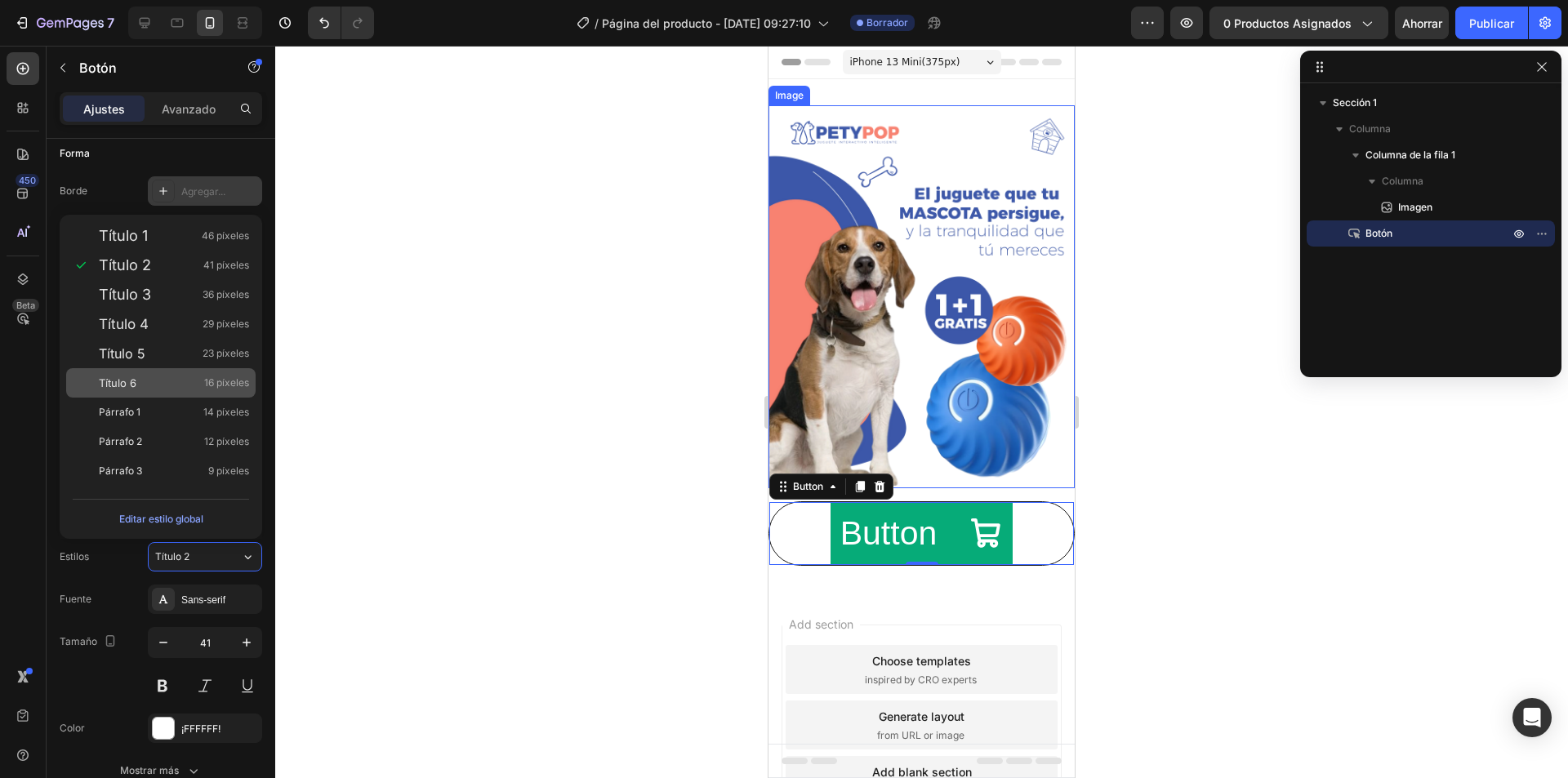
click at [156, 396] on div "Título 6 16 píxeles" at bounding box center [161, 383] width 189 height 29
type input "16"
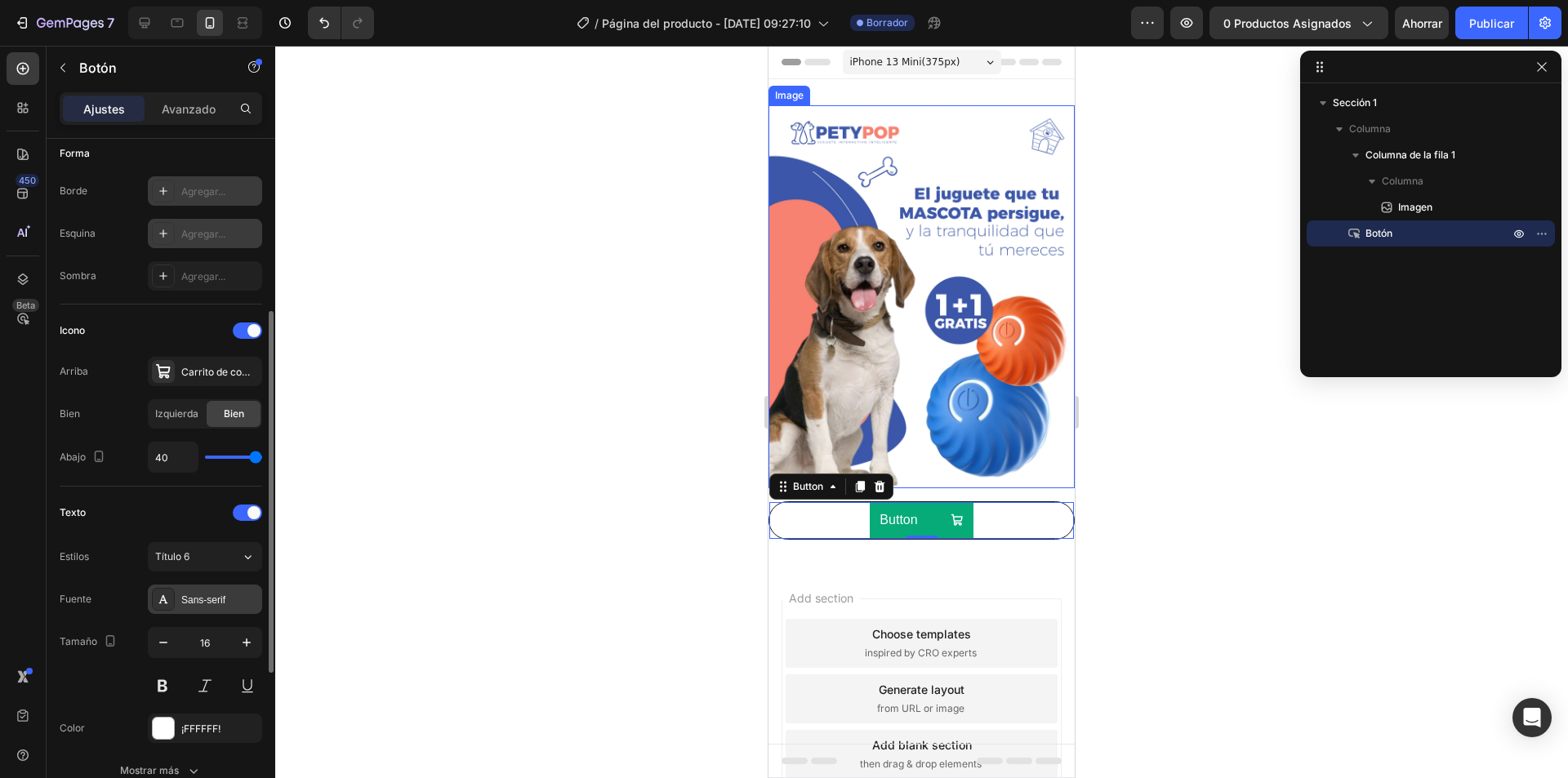
click at [216, 606] on div "Sans-serif" at bounding box center [220, 600] width 77 height 14
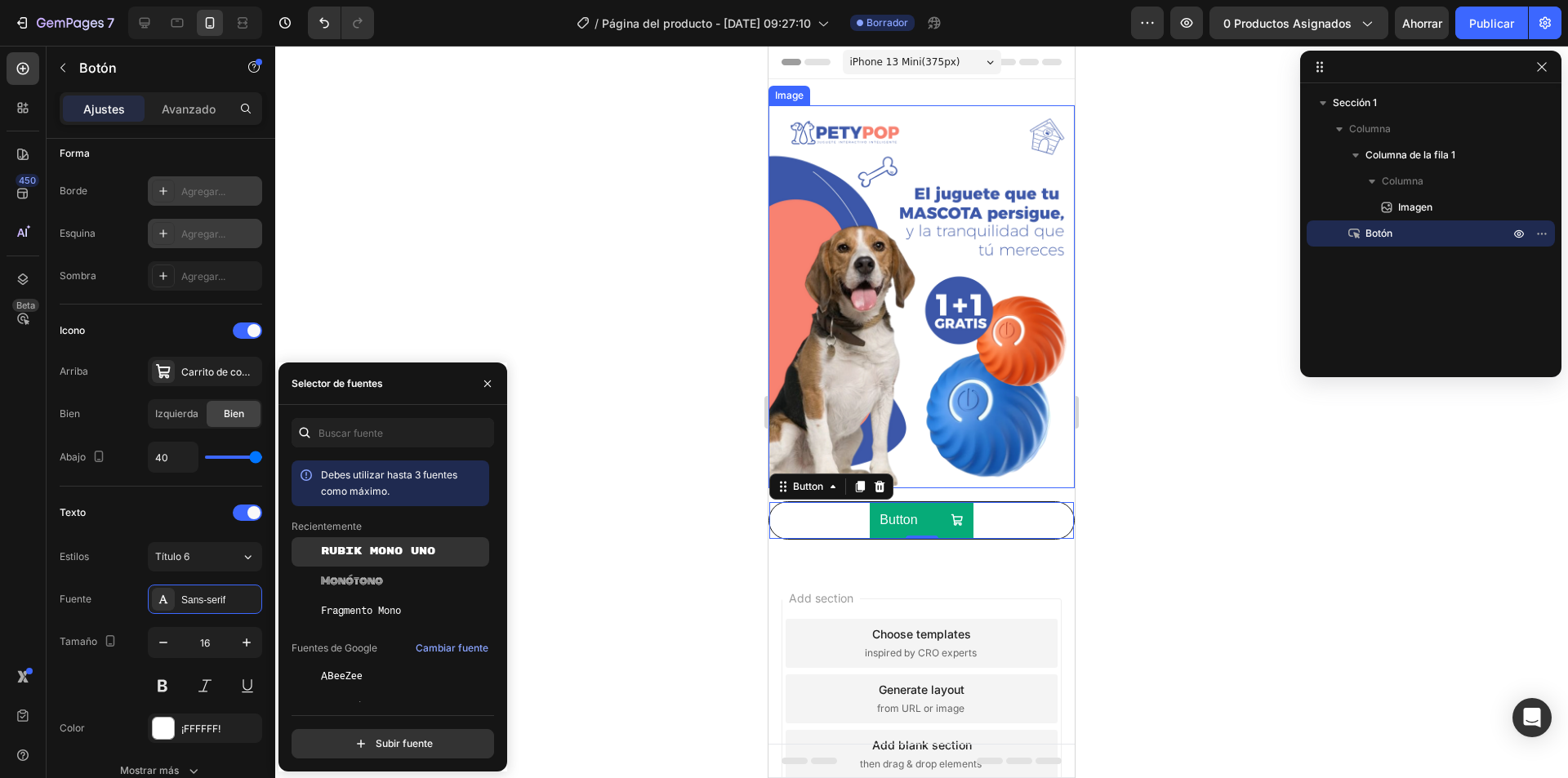
click at [333, 549] on font "Rubik Mono Uno" at bounding box center [378, 551] width 115 height 13
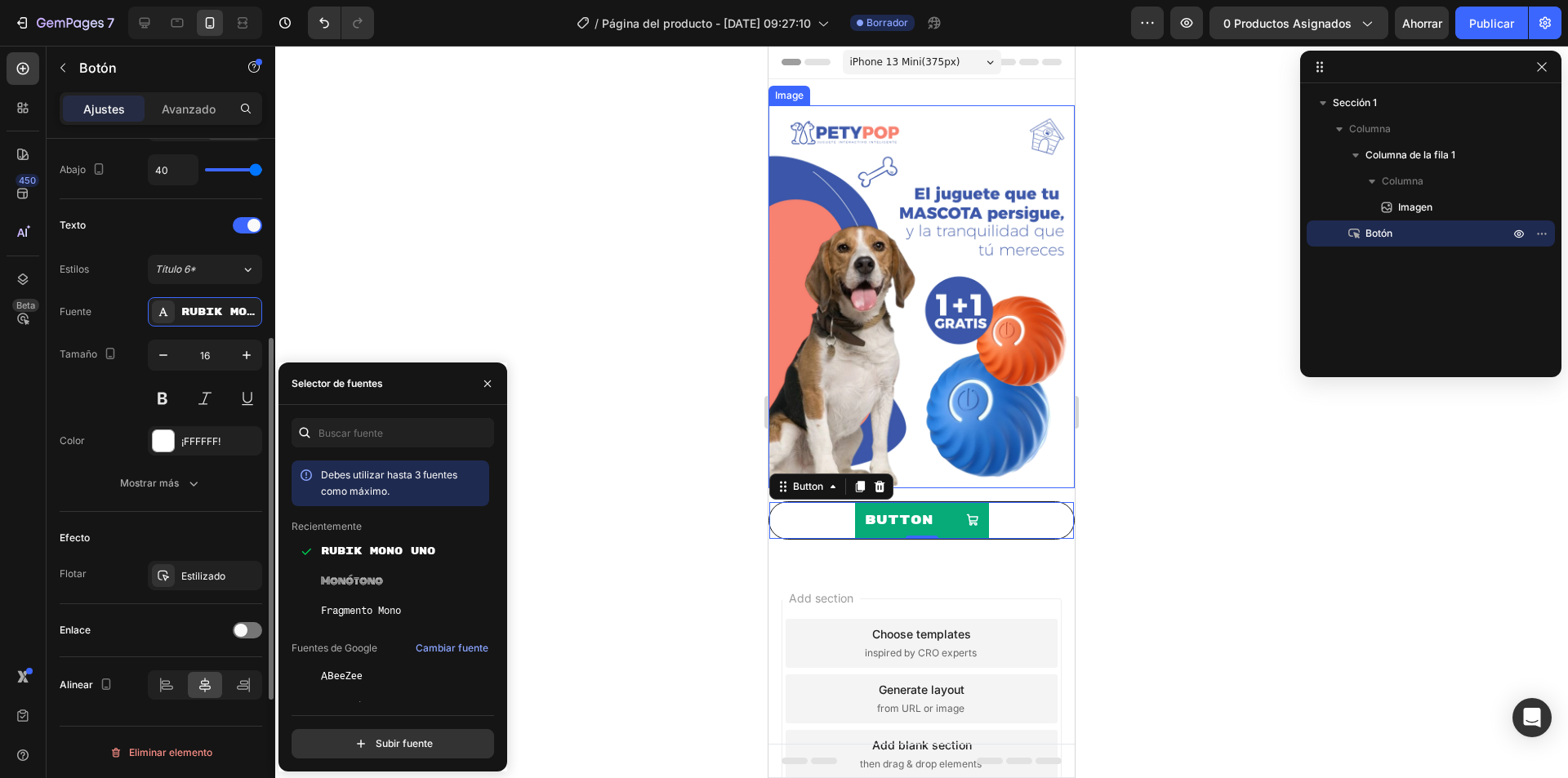
scroll to position [532, 0]
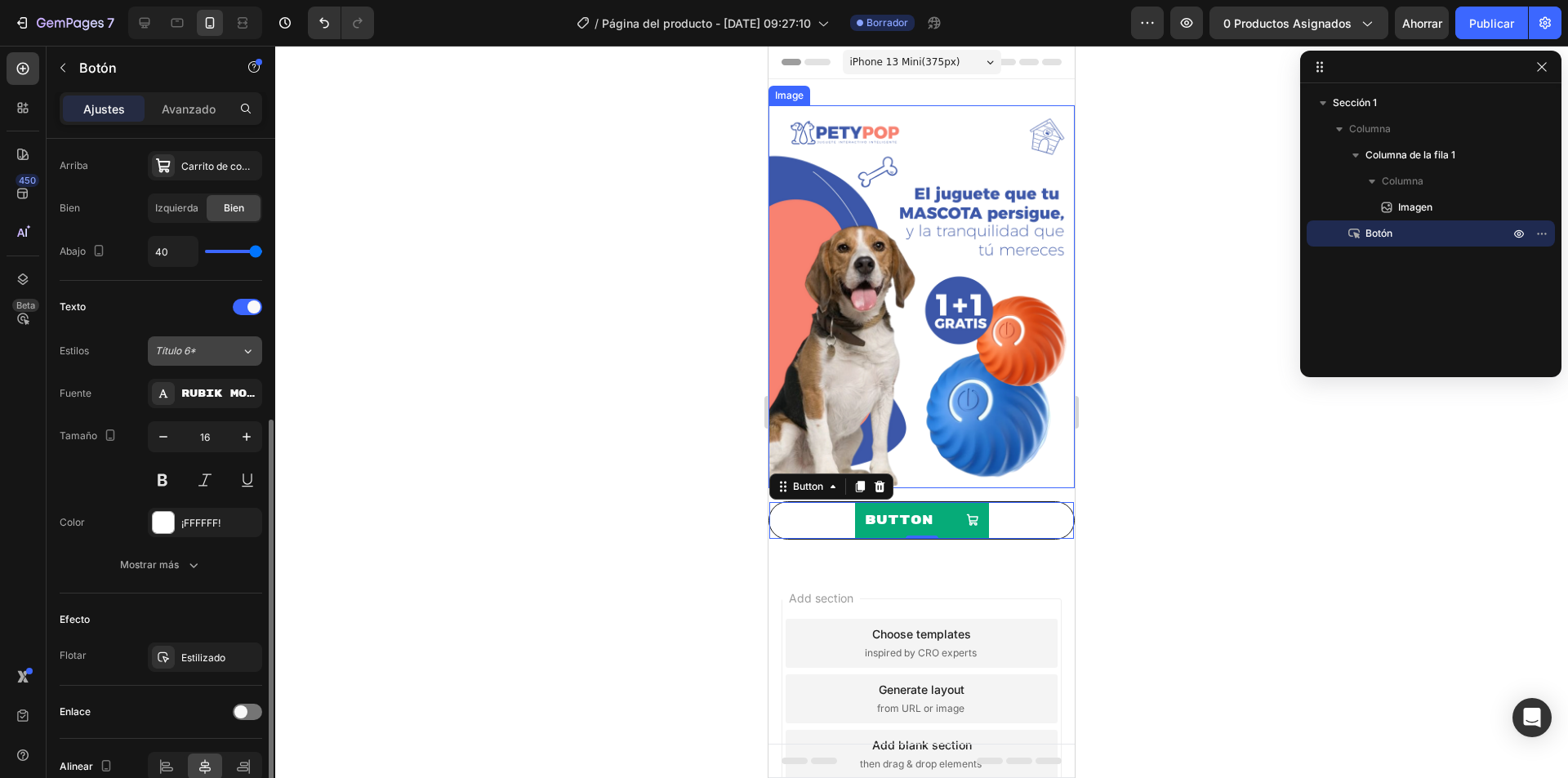
click at [185, 348] on font "Título 6*" at bounding box center [176, 350] width 41 height 13
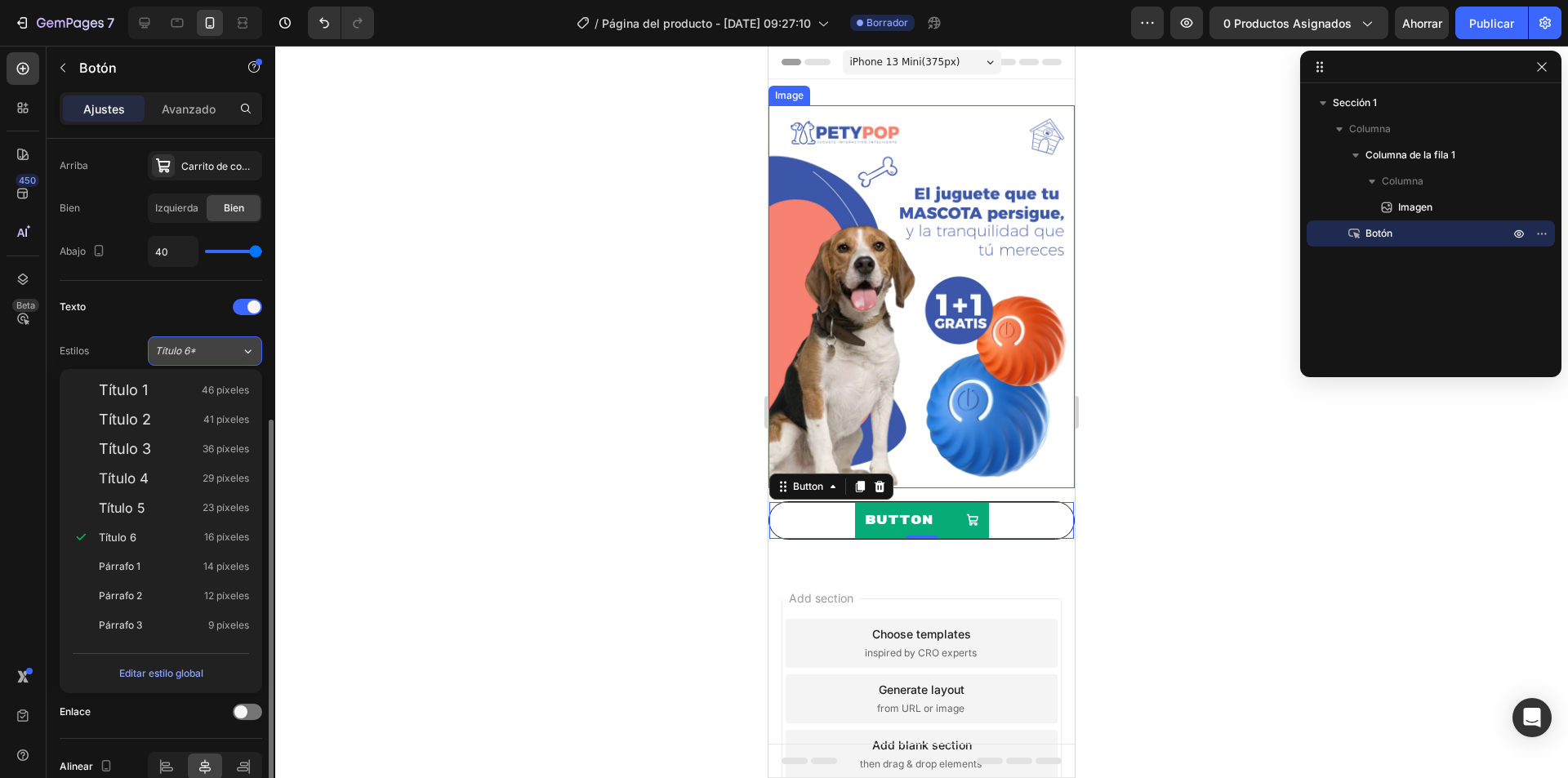
click at [185, 348] on font "Título 6*" at bounding box center [176, 350] width 41 height 13
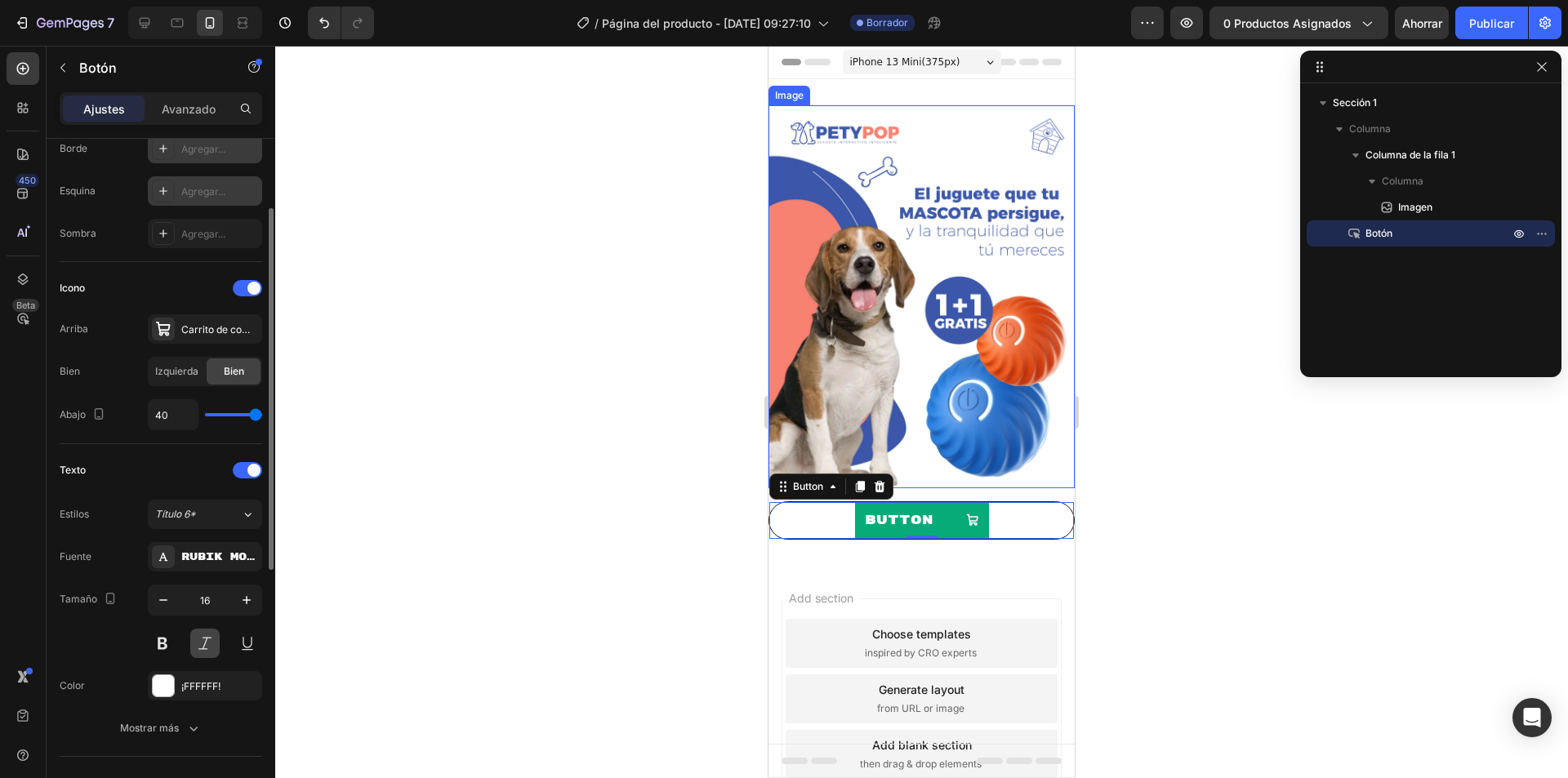
scroll to position [287, 0]
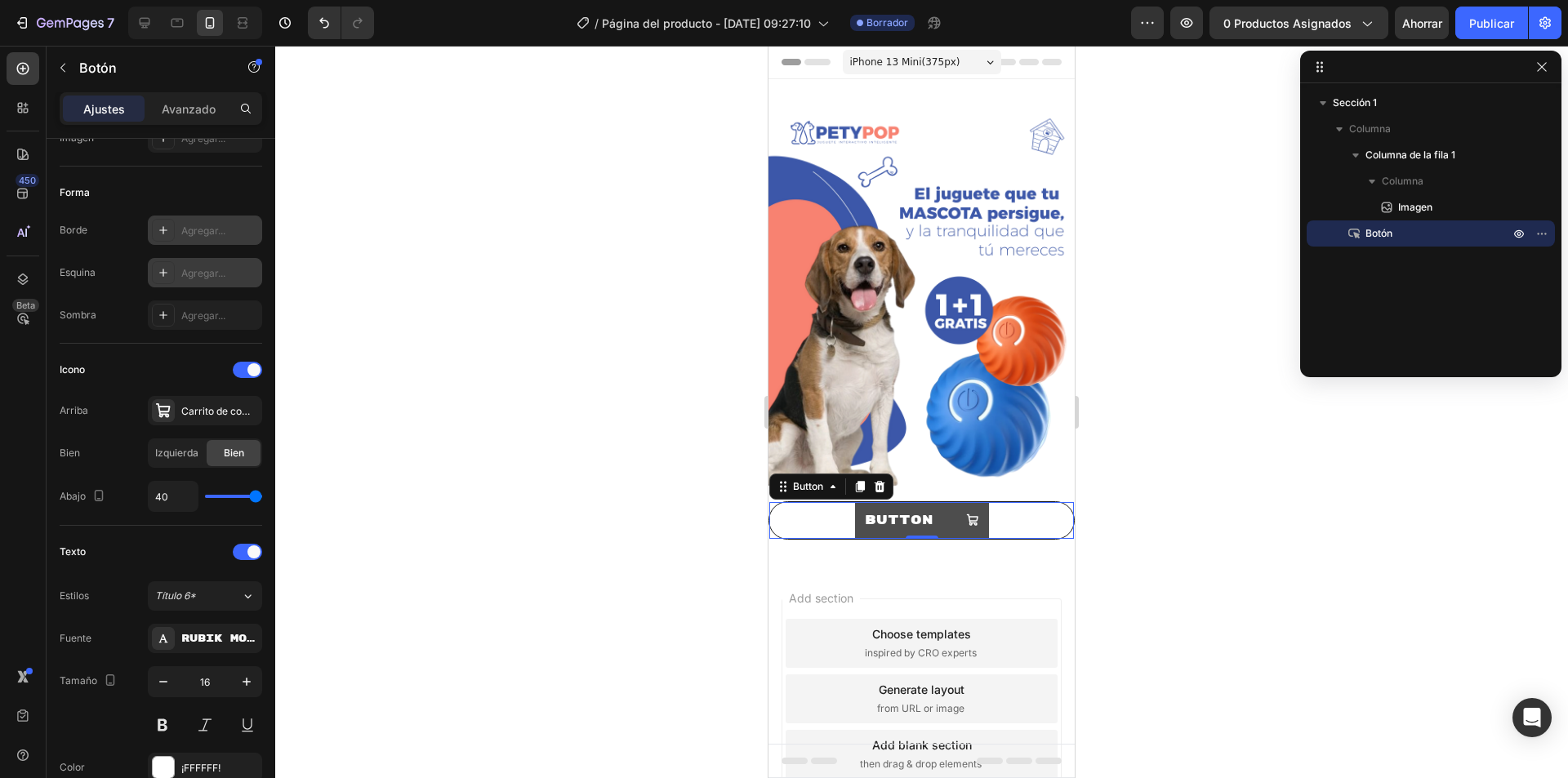
click at [930, 512] on div "Button" at bounding box center [922, 521] width 115 height 17
click at [911, 512] on p "Button" at bounding box center [899, 521] width 68 height 17
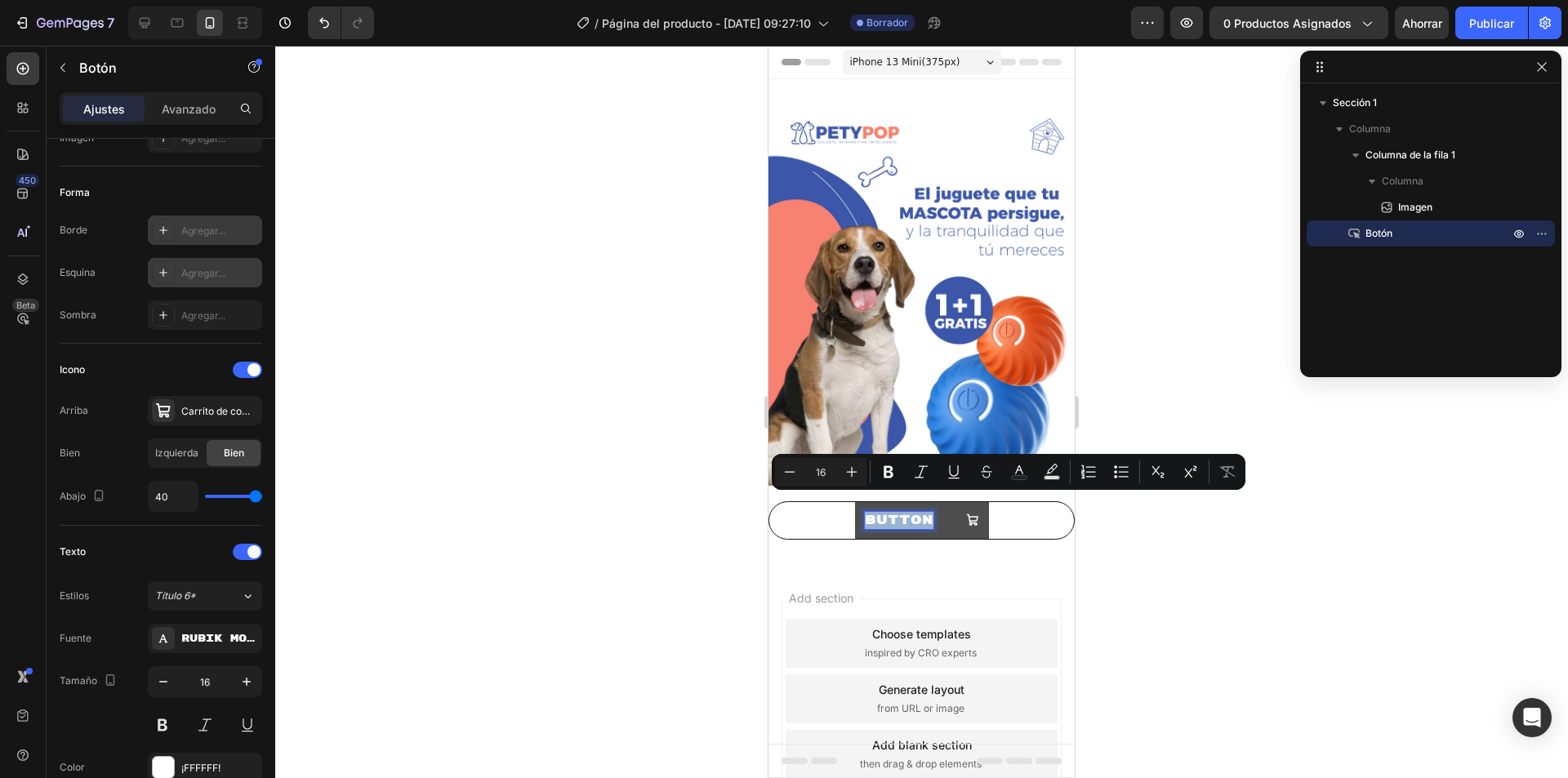
click at [916, 512] on p "Button" at bounding box center [899, 521] width 68 height 17
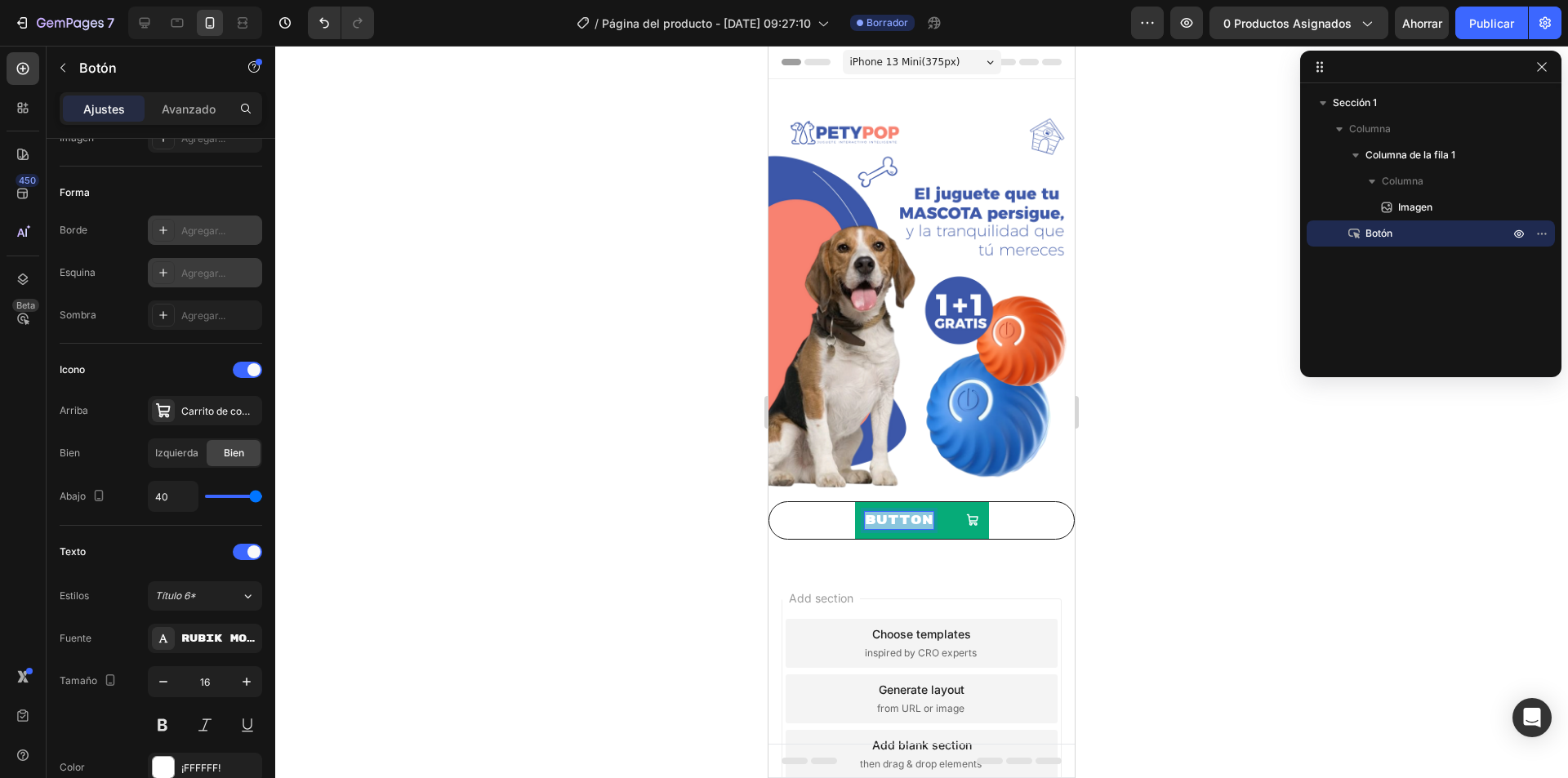
drag, startPoint x: 924, startPoint y: 503, endPoint x: 804, endPoint y: 503, distance: 120.0
click at [804, 503] on div "Button Button 0" at bounding box center [921, 521] width 306 height 39
click at [1043, 517] on div "COMPRAR AHORA Button 0" at bounding box center [921, 521] width 306 height 39
click at [836, 480] on icon at bounding box center [833, 487] width 14 height 13
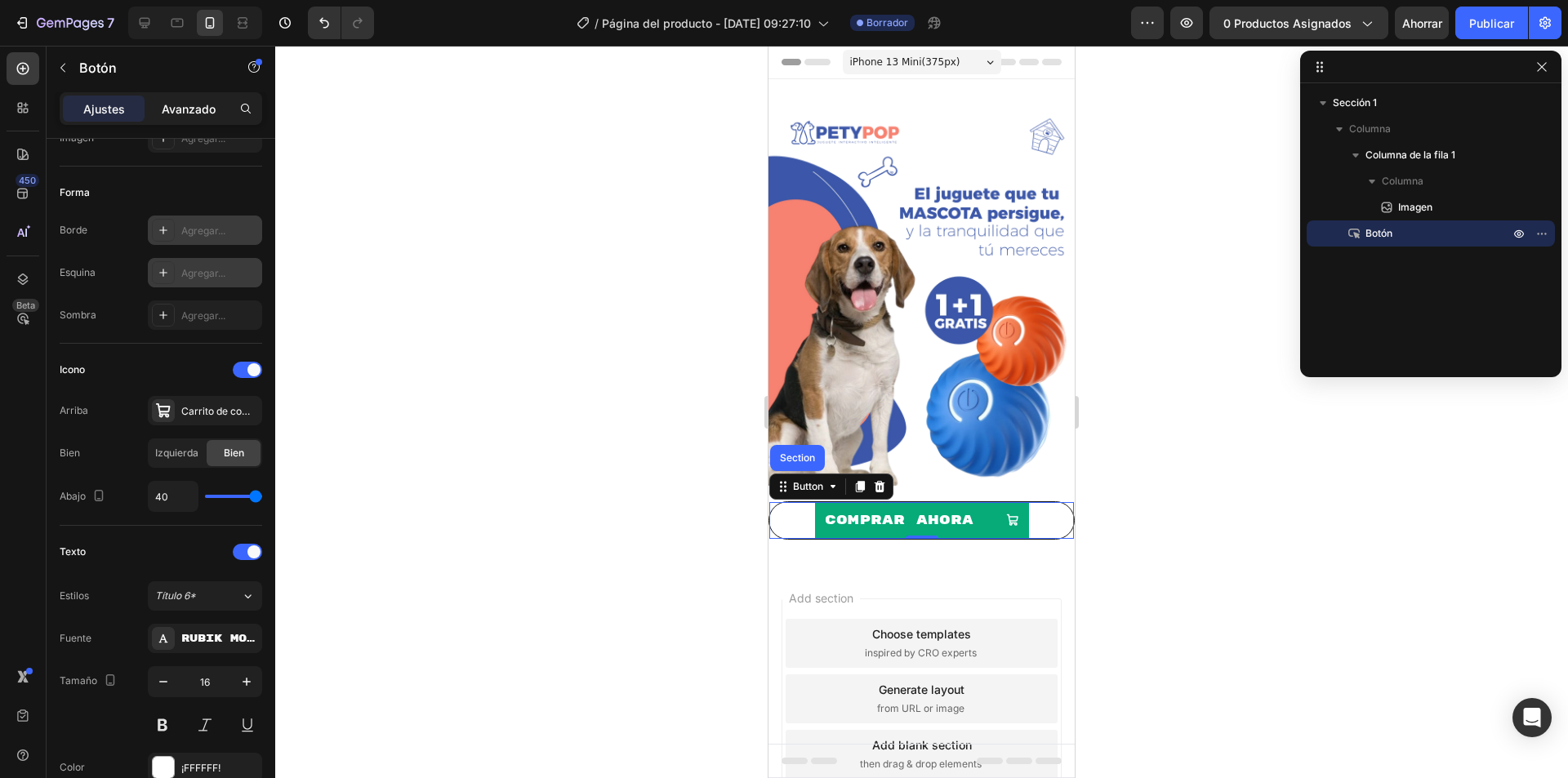
click at [187, 109] on font "Avanzado" at bounding box center [189, 109] width 54 height 13
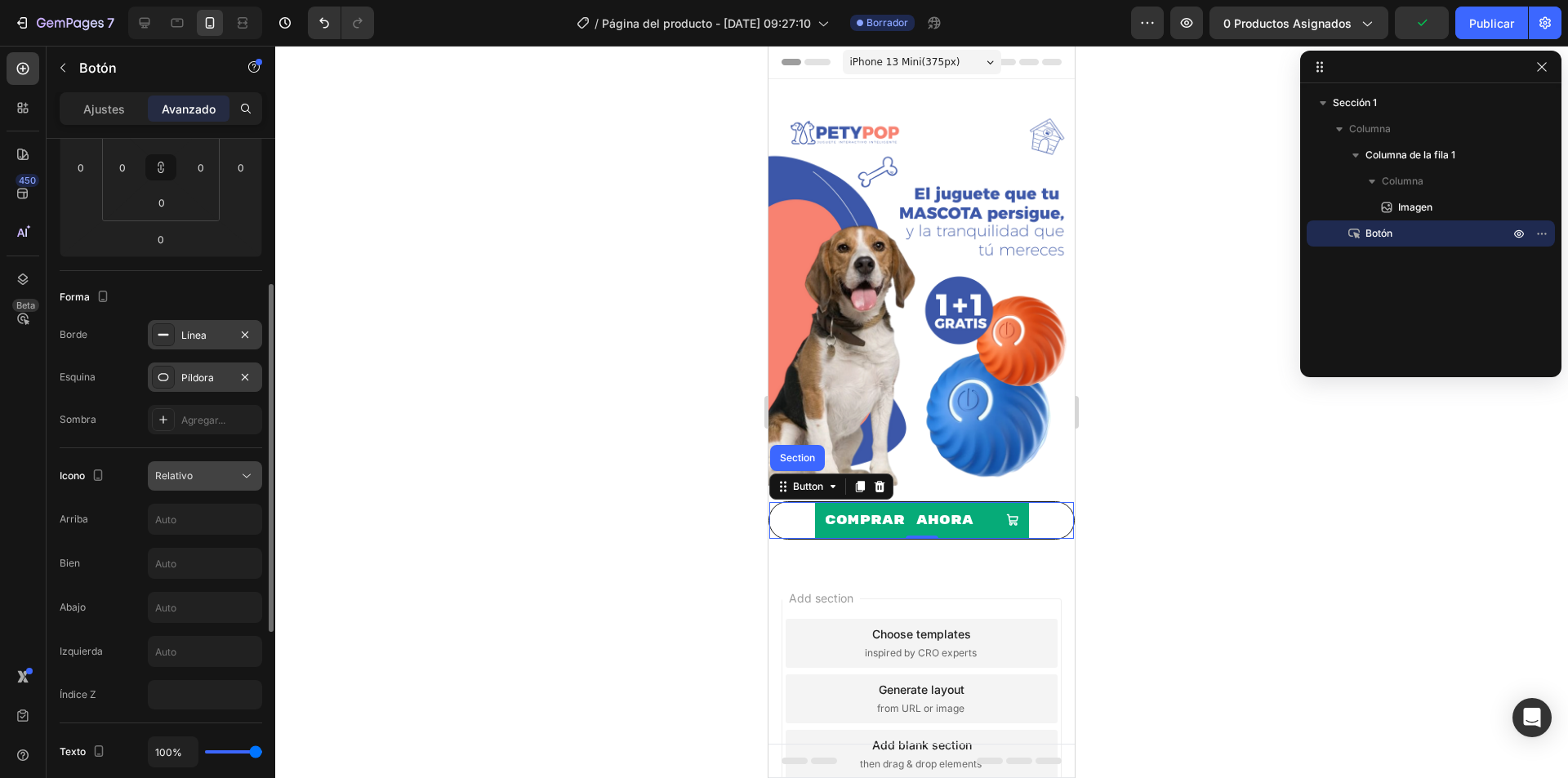
click at [210, 475] on div "Relativo" at bounding box center [197, 475] width 83 height 14
click at [196, 383] on font "Píldora" at bounding box center [198, 377] width 33 height 13
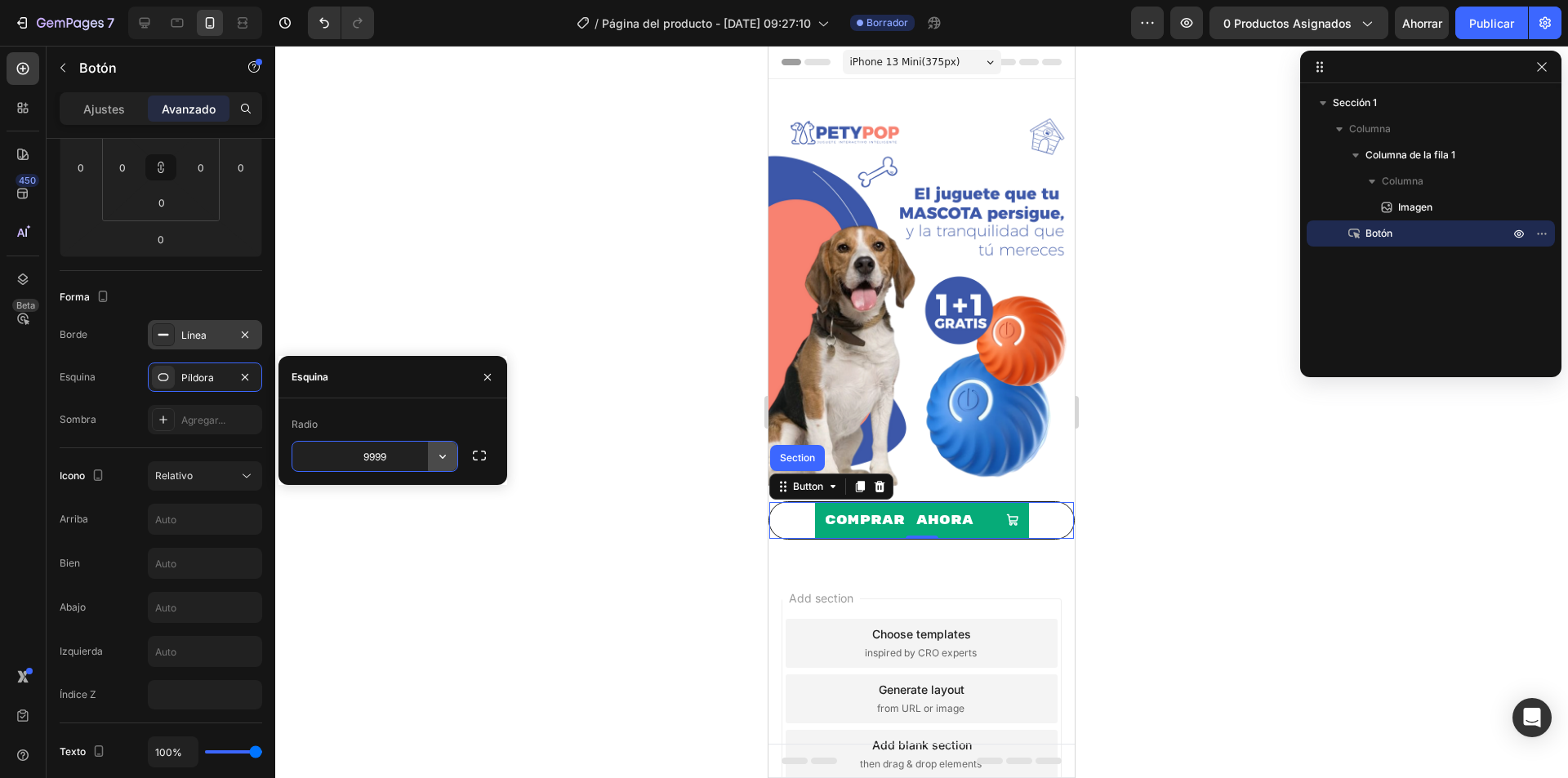
click at [444, 456] on icon "button" at bounding box center [442, 456] width 16 height 16
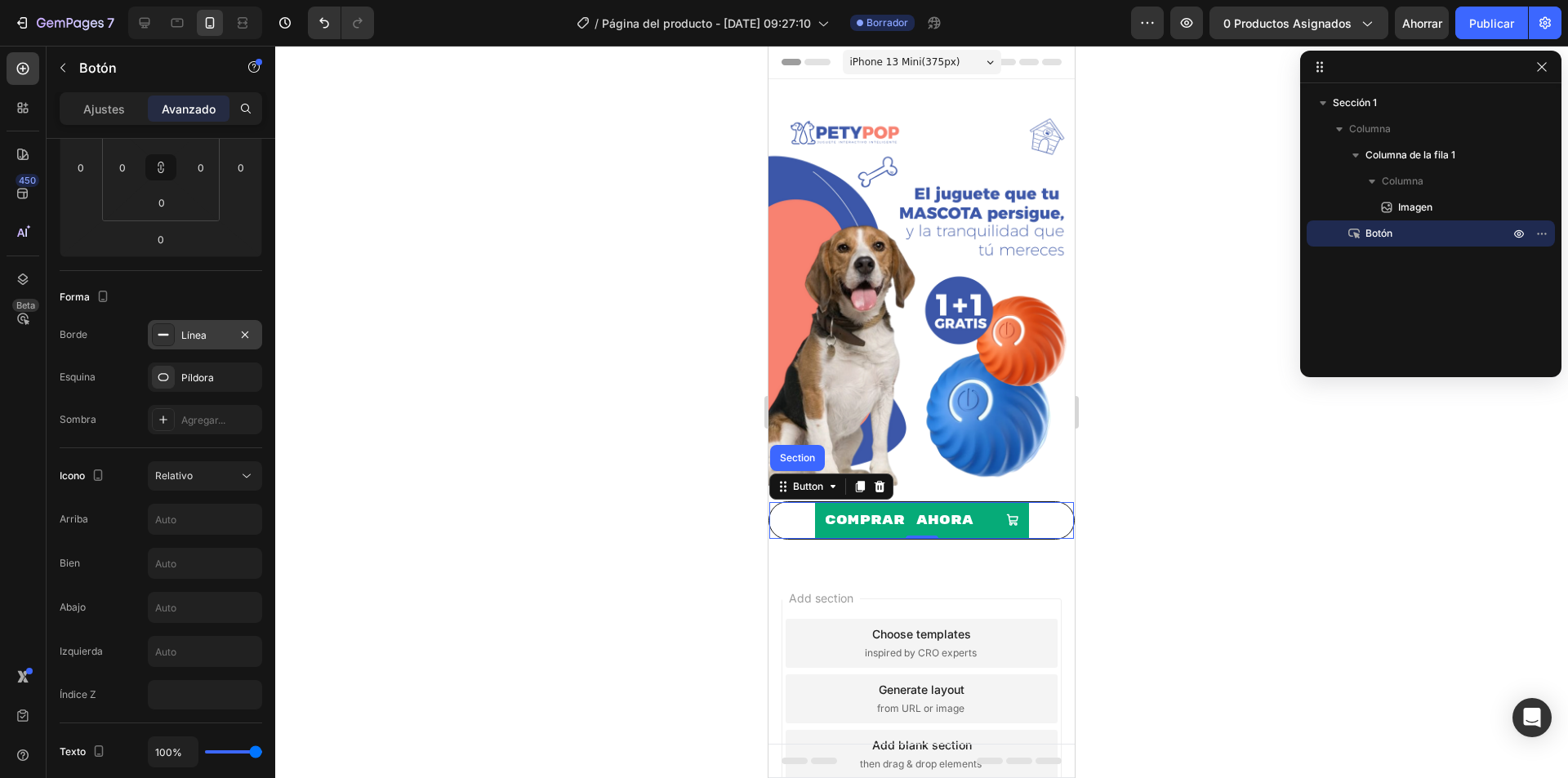
click at [191, 334] on font "Línea" at bounding box center [194, 335] width 25 height 13
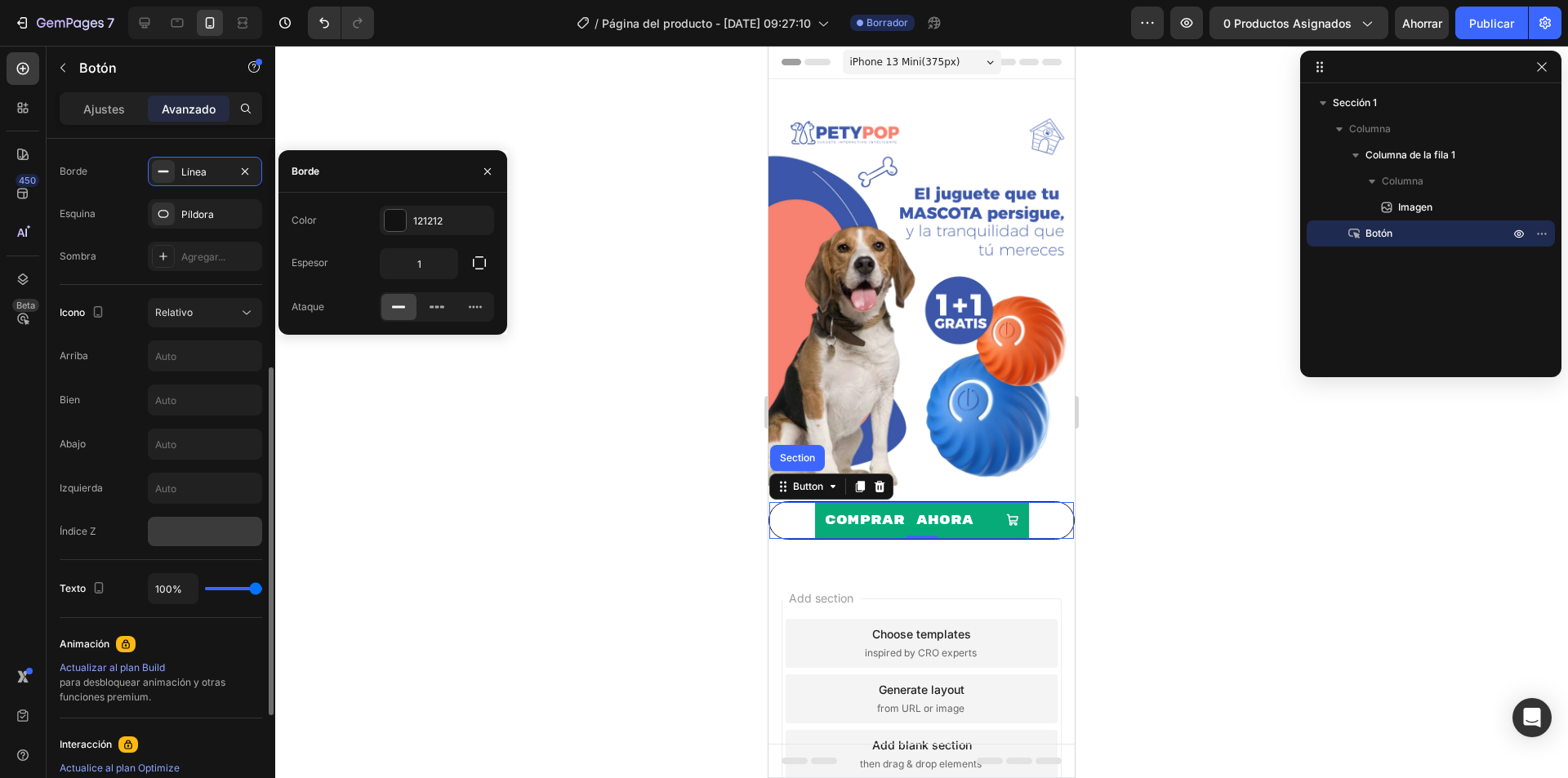
scroll to position [532, 0]
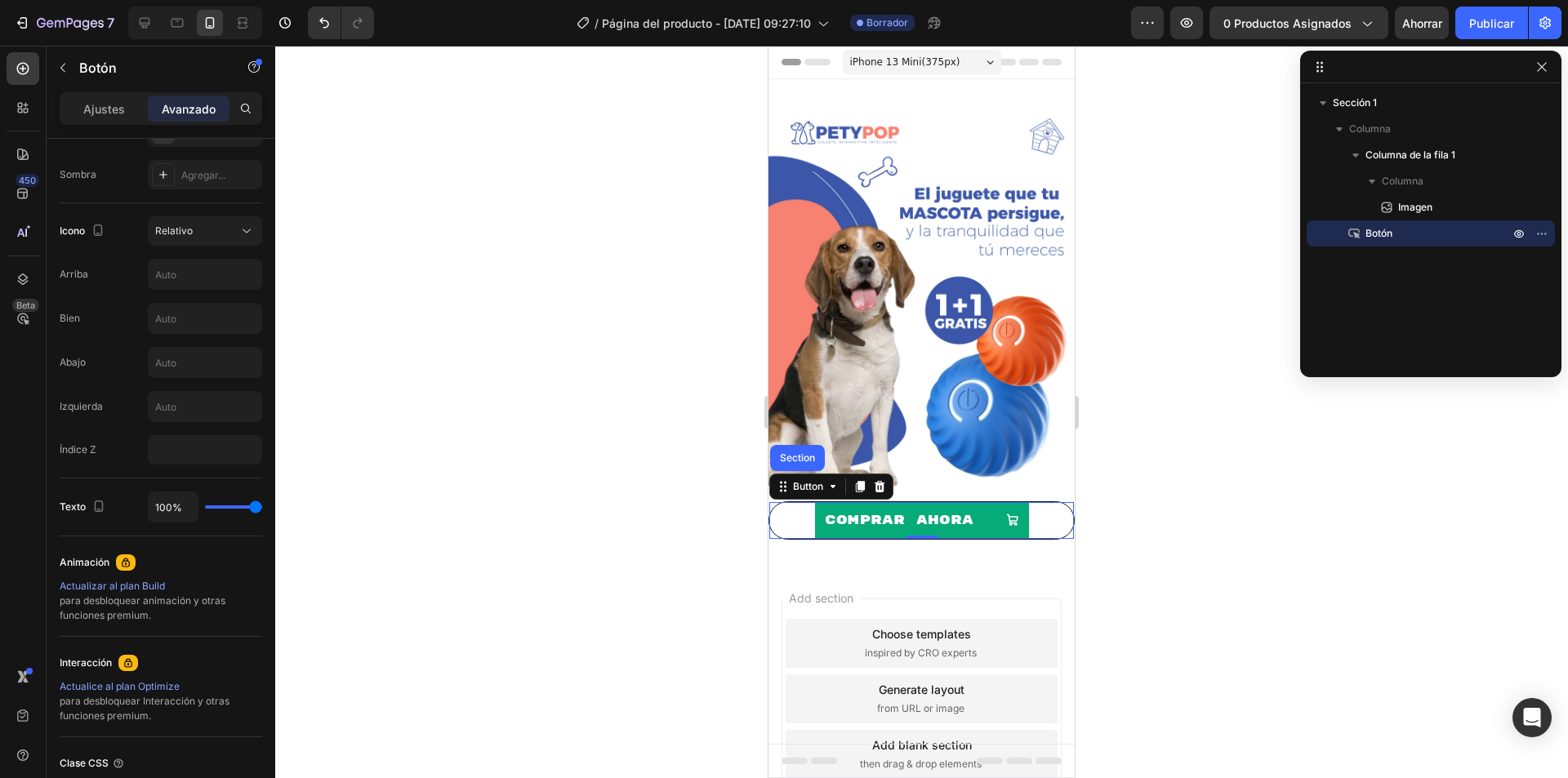
type input "96%"
type input "96"
type input "89%"
type input "89"
type input "87%"
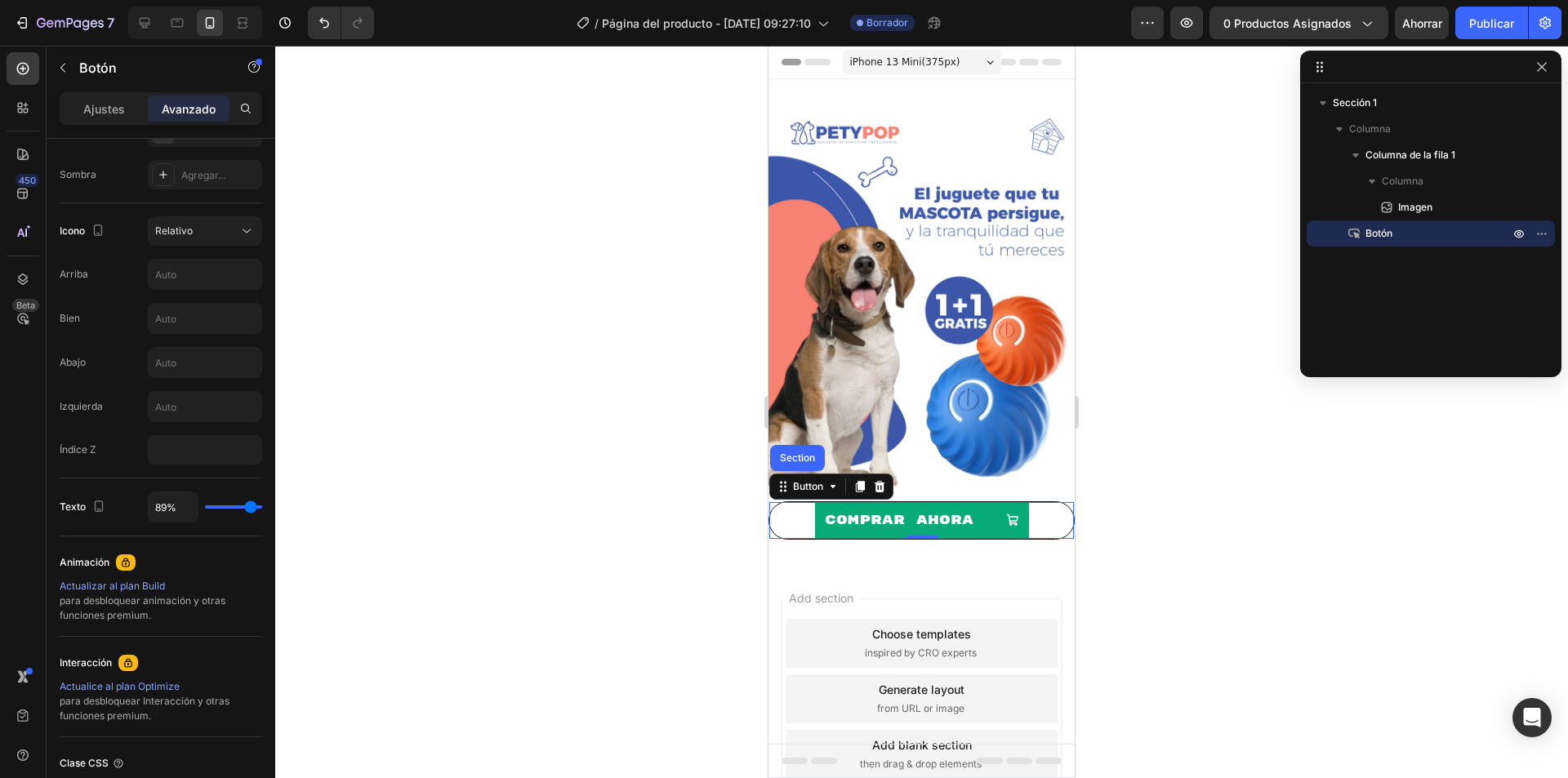
type input "87"
type input "85%"
type input "85"
type input "83%"
type input "83"
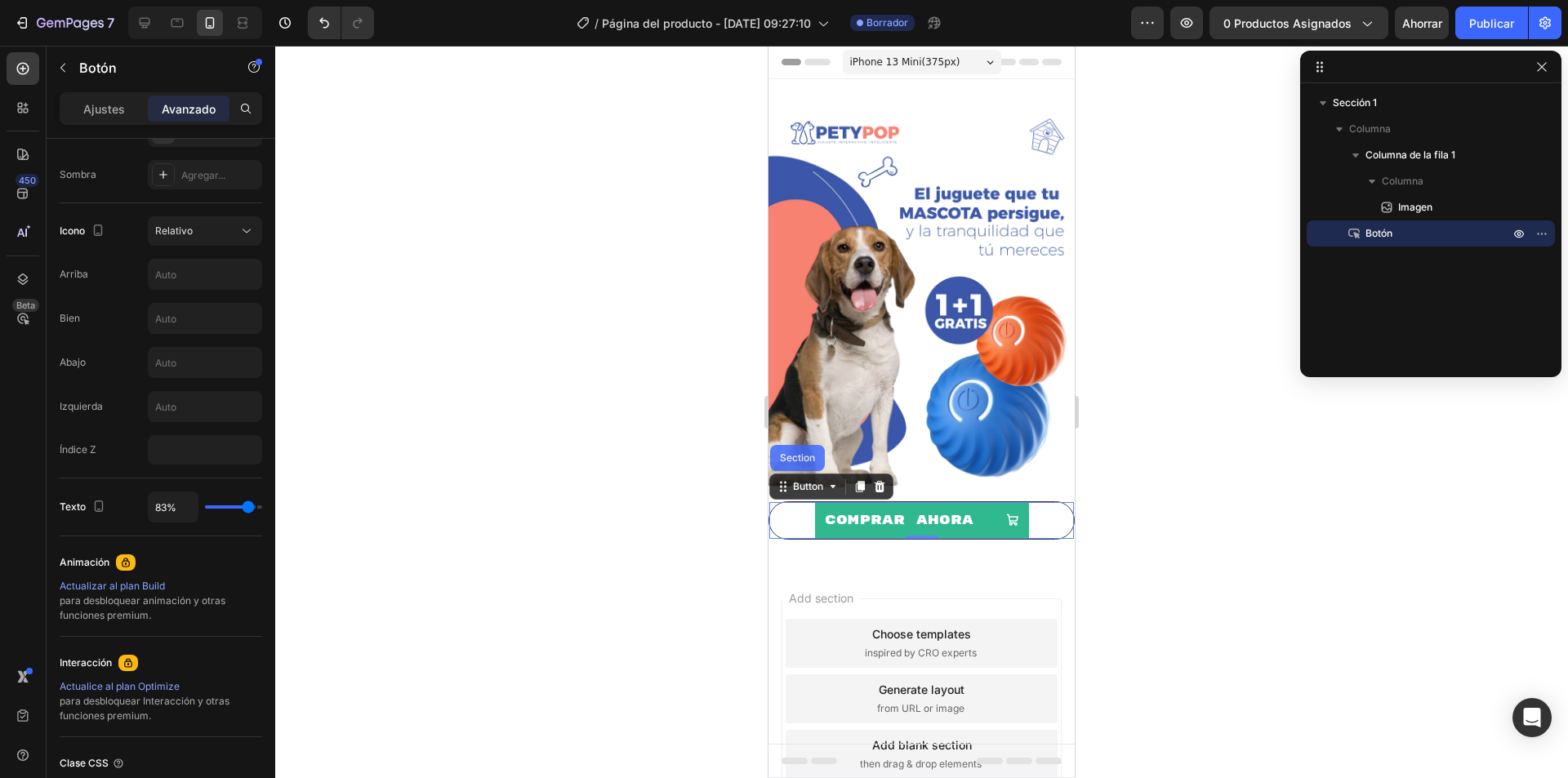
type input "81%"
type input "81"
type input "80%"
type input "80"
type input "78%"
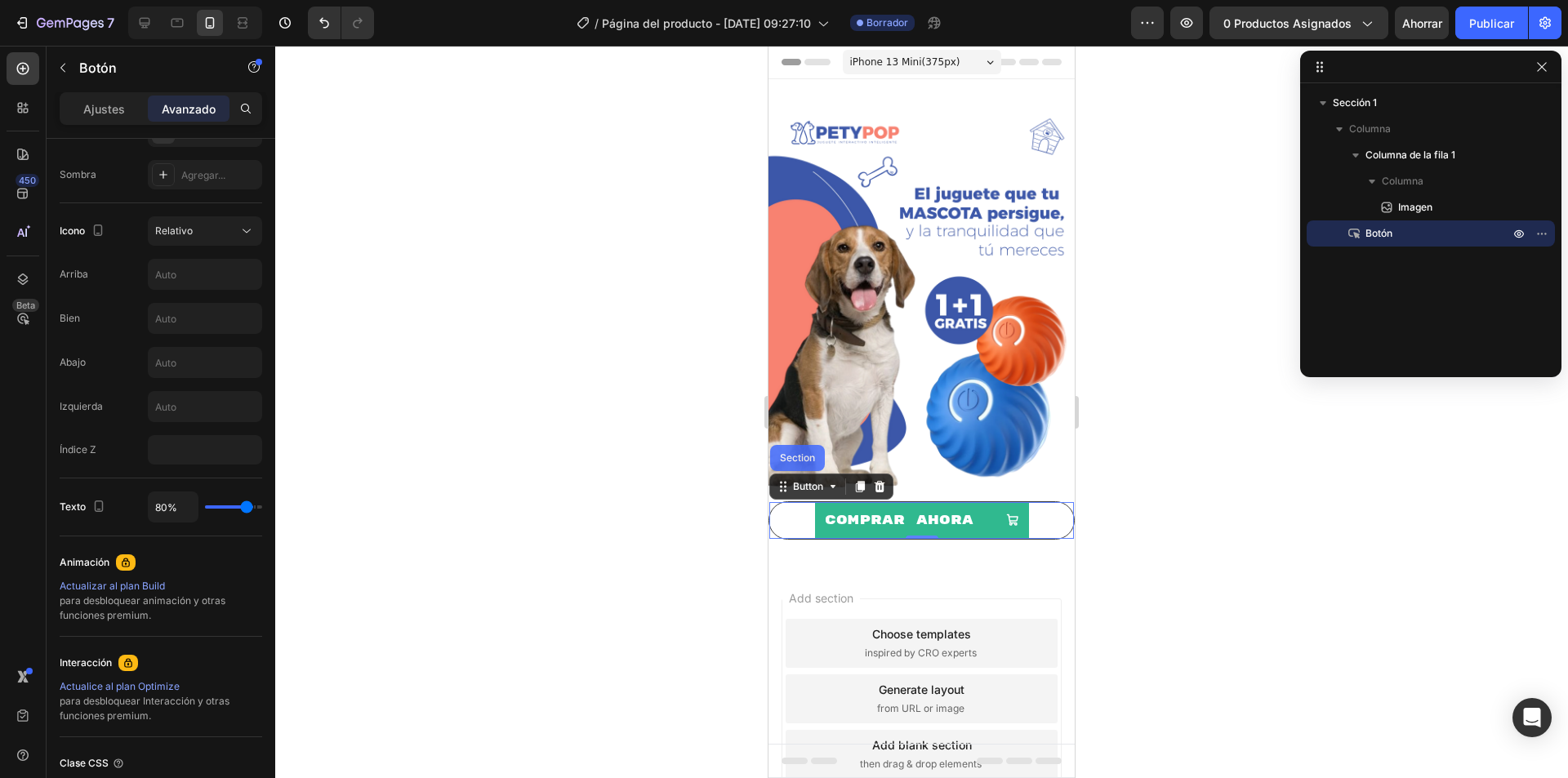
type input "78"
type input "74%"
type input "74"
type input "72%"
drag, startPoint x: 258, startPoint y: 508, endPoint x: 243, endPoint y: 512, distance: 15.5
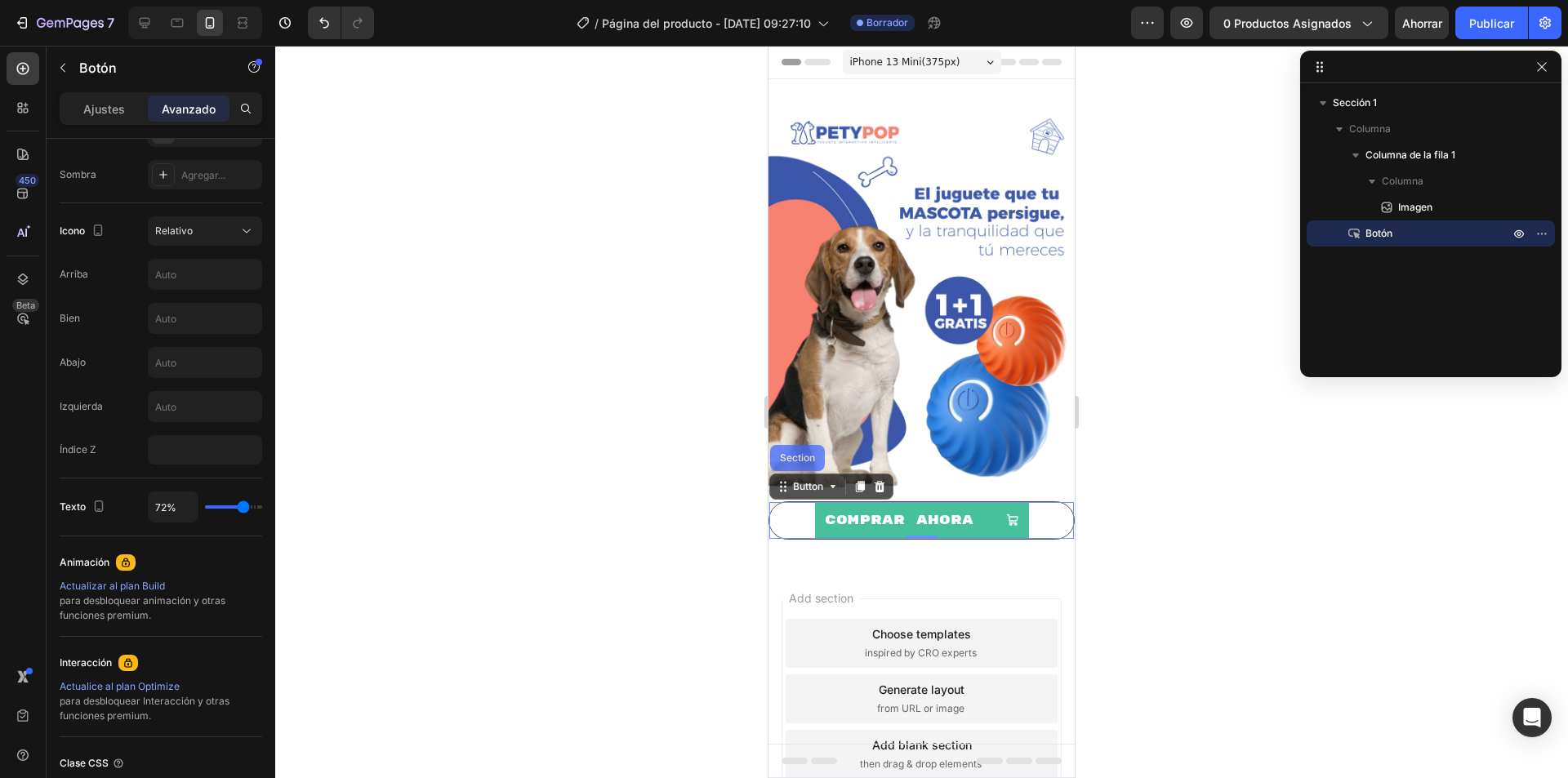
type input "72"
click at [243, 508] on input "range" at bounding box center [233, 506] width 57 height 3
type input "69%"
type input "69"
type input "65%"
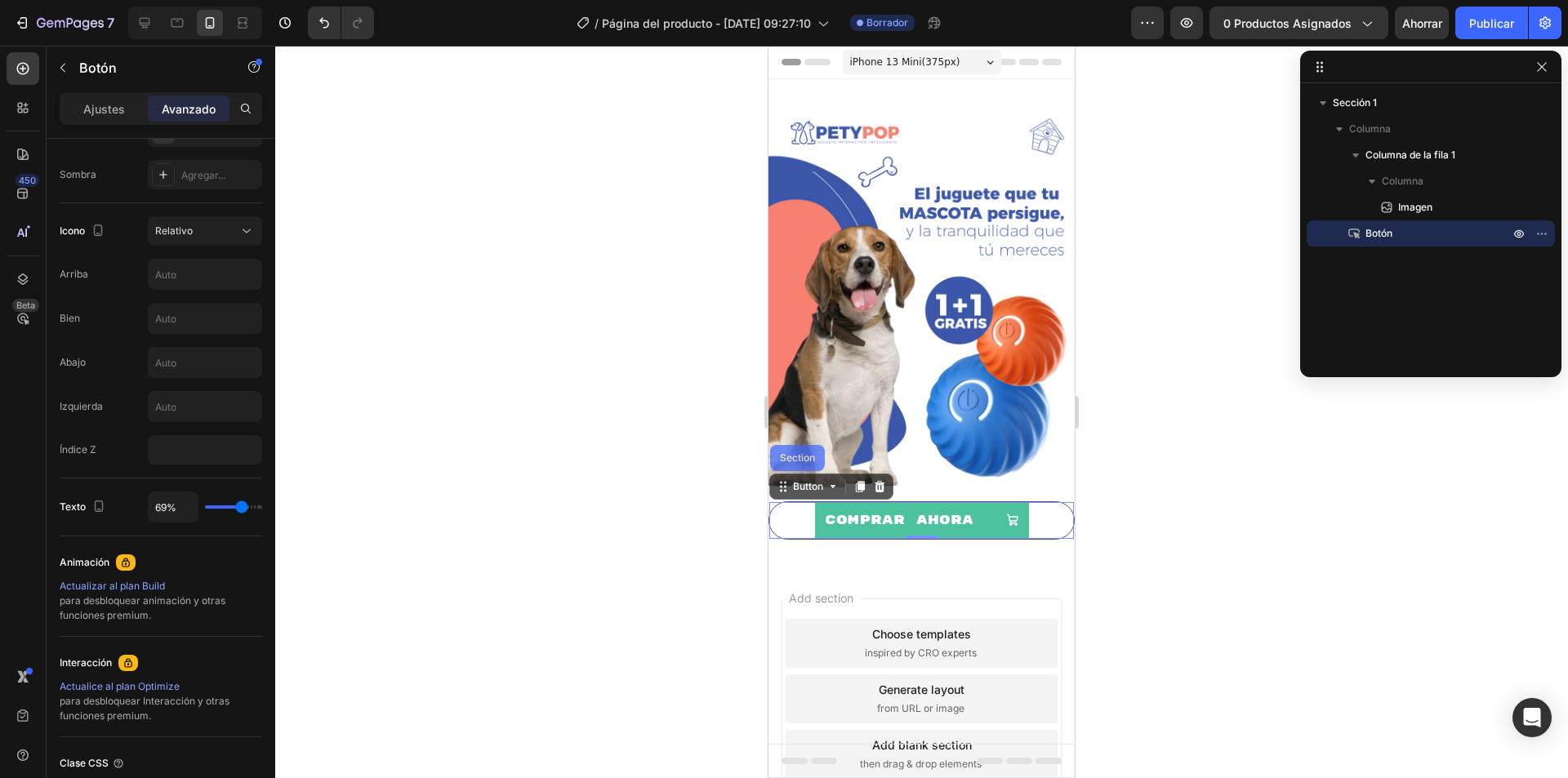
type input "65"
type input "61%"
type input "61"
type input "59%"
type input "59"
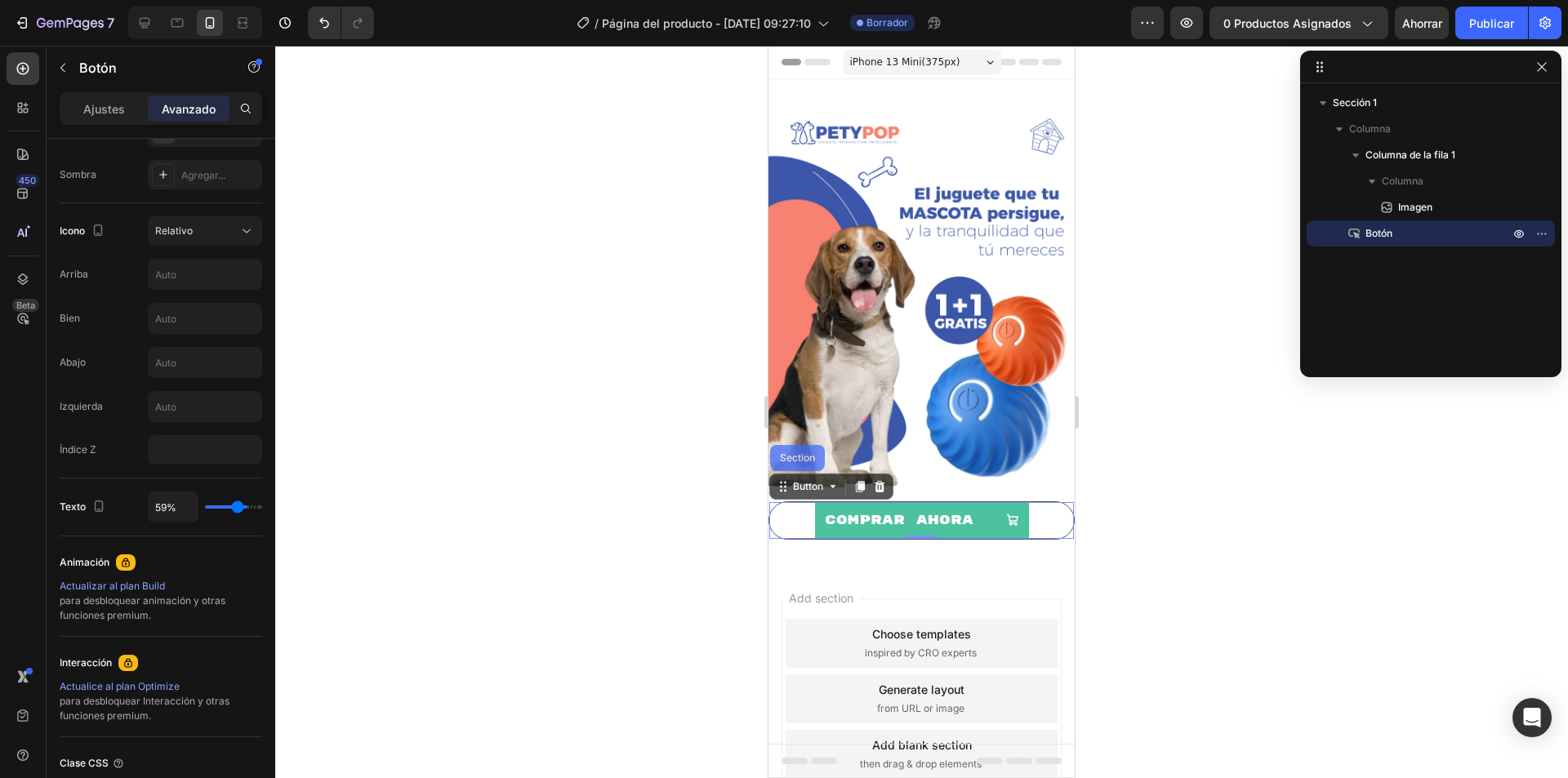
type input "57%"
type input "57"
type input "61%"
type input "61"
type input "80%"
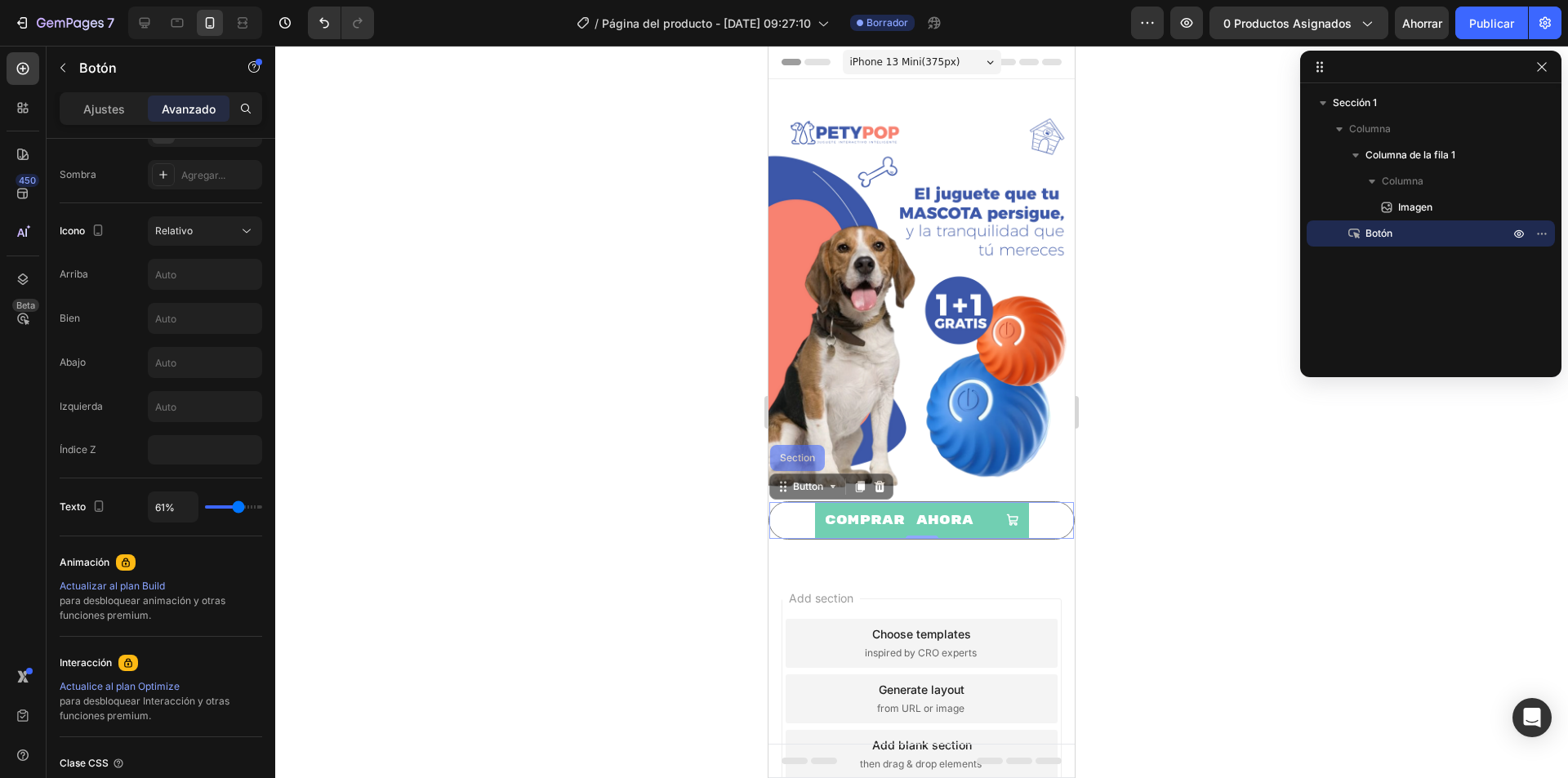
type input "80"
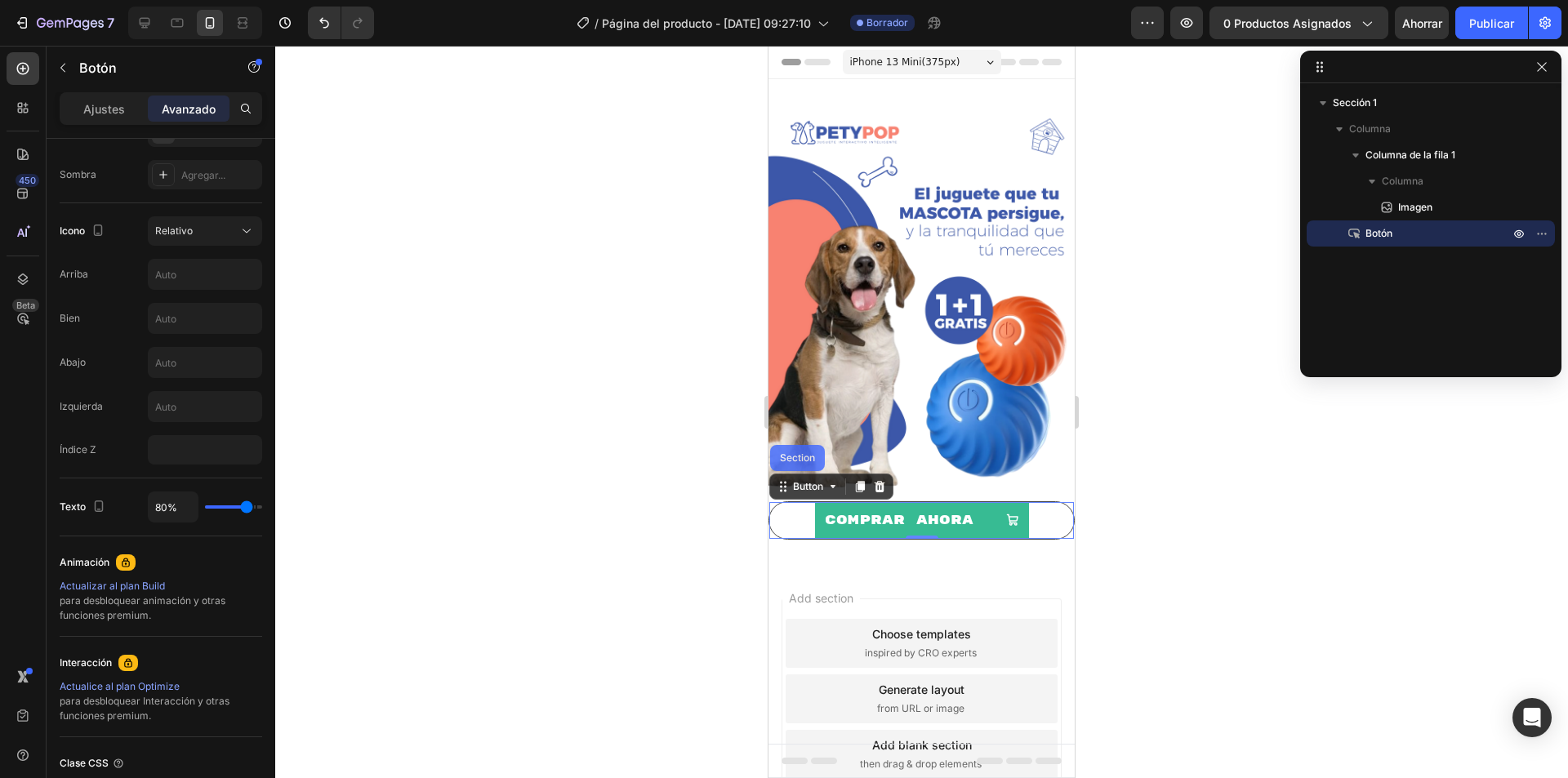
type input "94%"
type input "94"
type input "100%"
drag, startPoint x: 242, startPoint y: 512, endPoint x: 306, endPoint y: 520, distance: 64.5
type input "100"
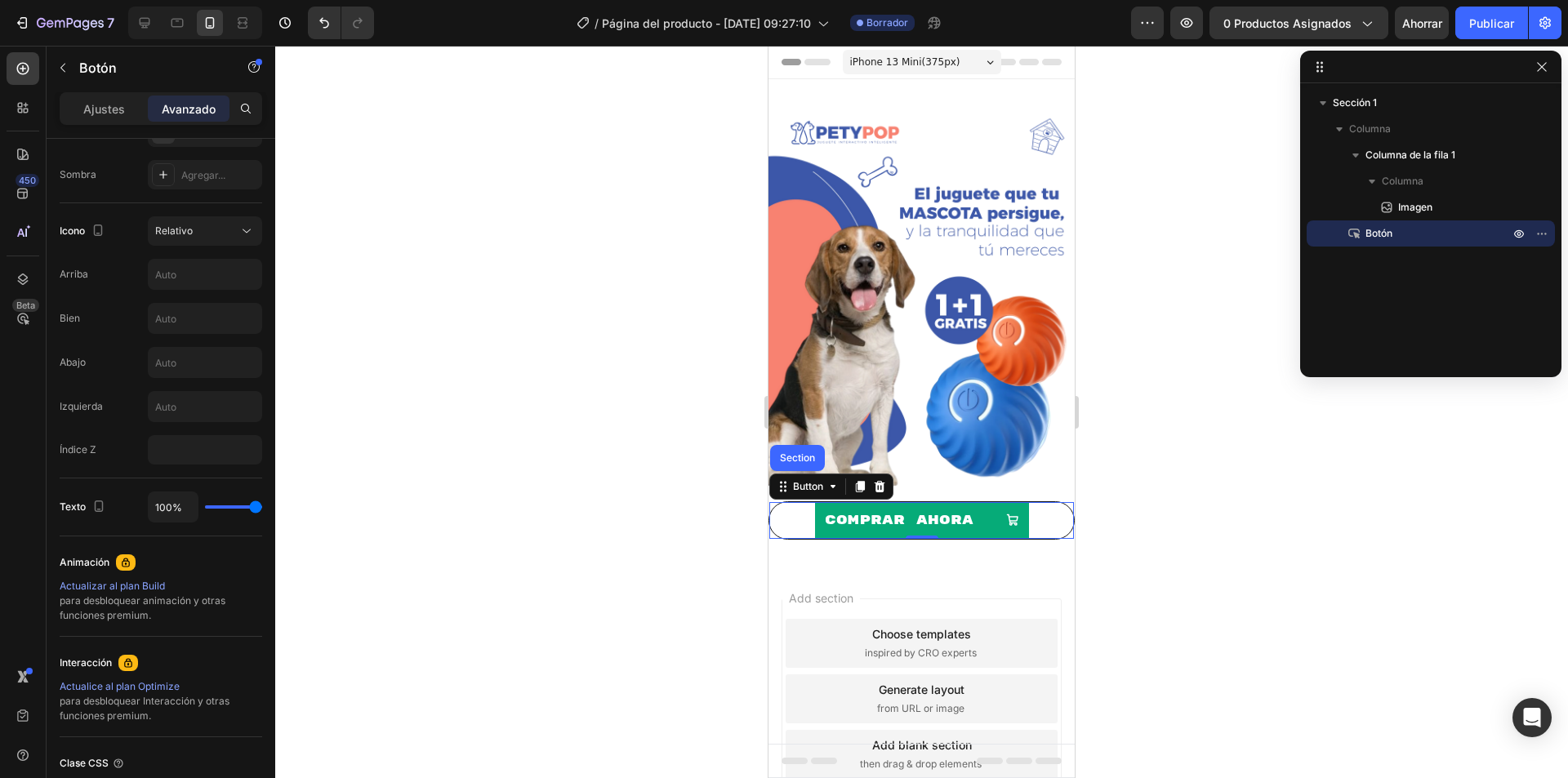
click at [262, 508] on input "range" at bounding box center [233, 506] width 57 height 3
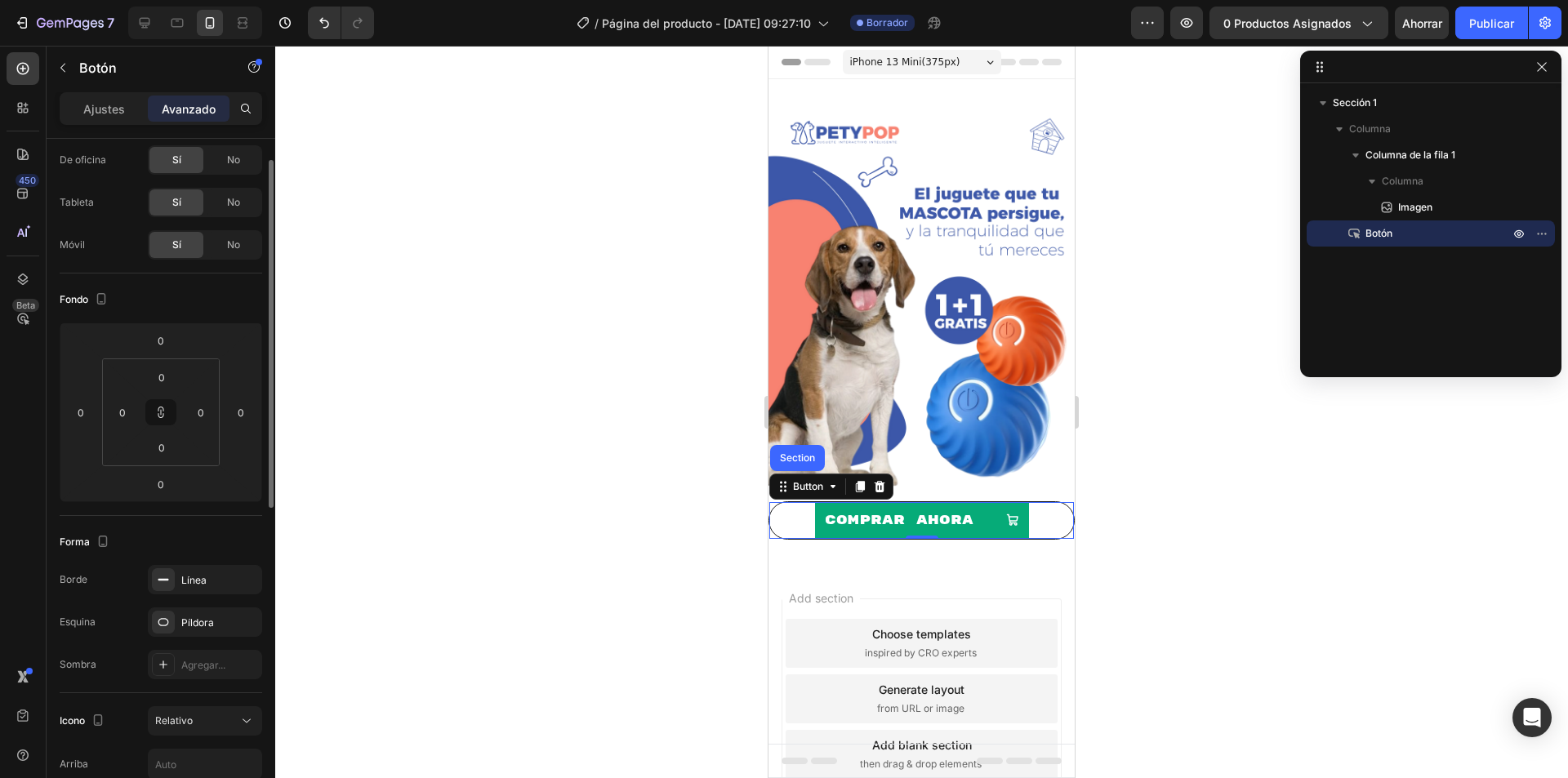
scroll to position [0, 0]
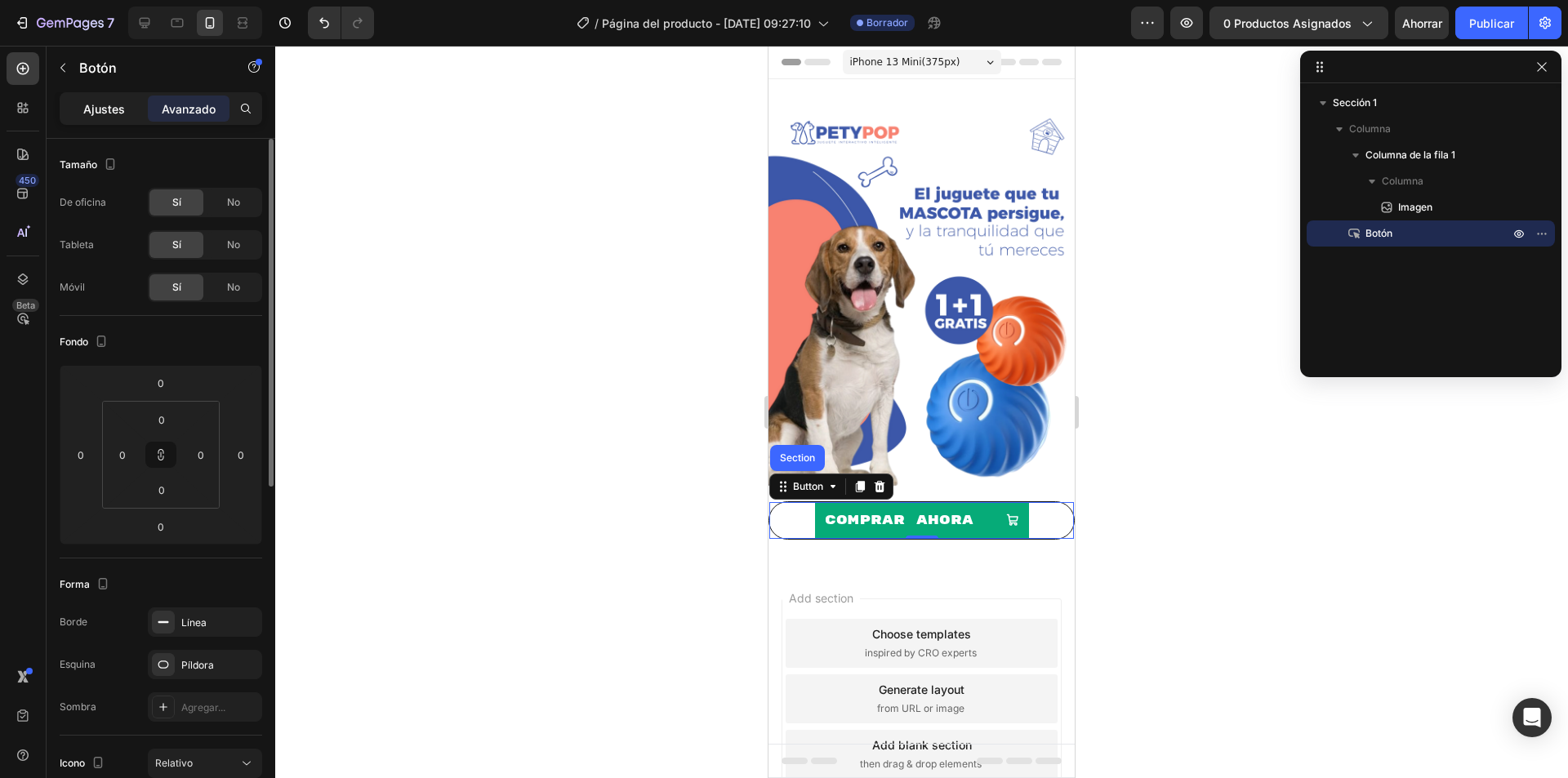
click at [110, 100] on p "Ajustes" at bounding box center [103, 109] width 41 height 17
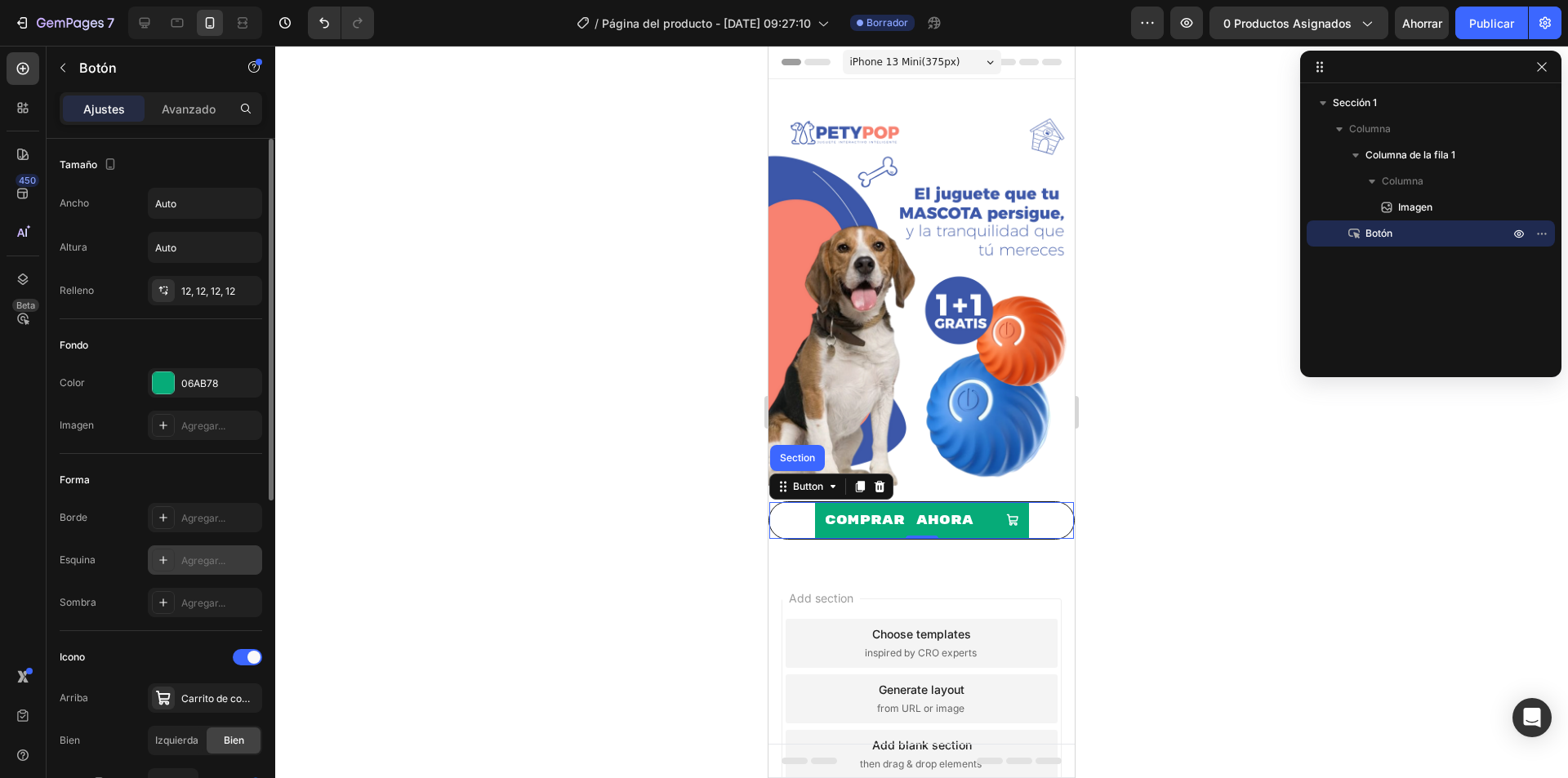
click at [214, 565] on font "Agregar..." at bounding box center [203, 560] width 44 height 13
type input "8"
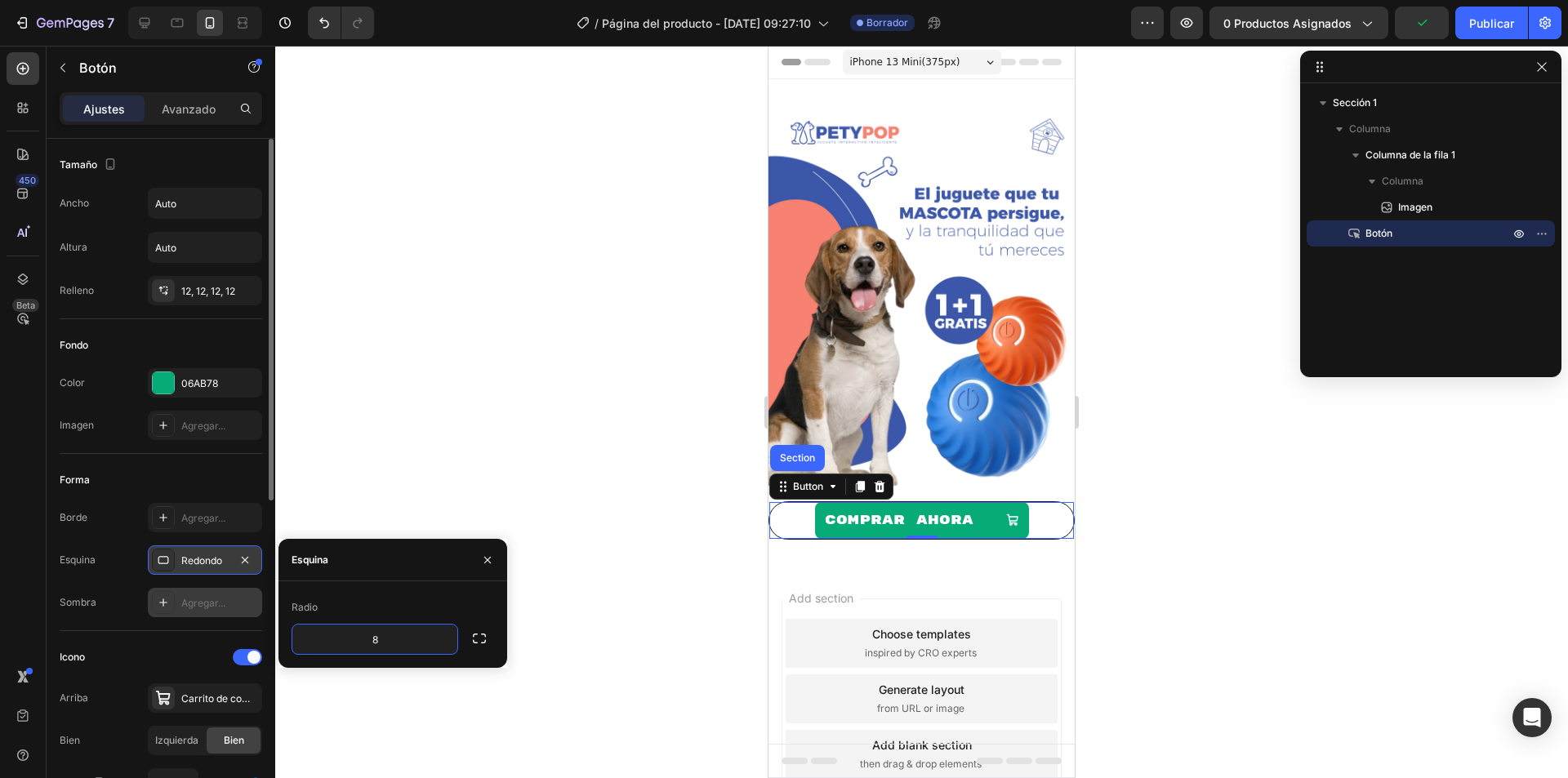
click at [207, 610] on div "Agregar..." at bounding box center [204, 603] width 115 height 29
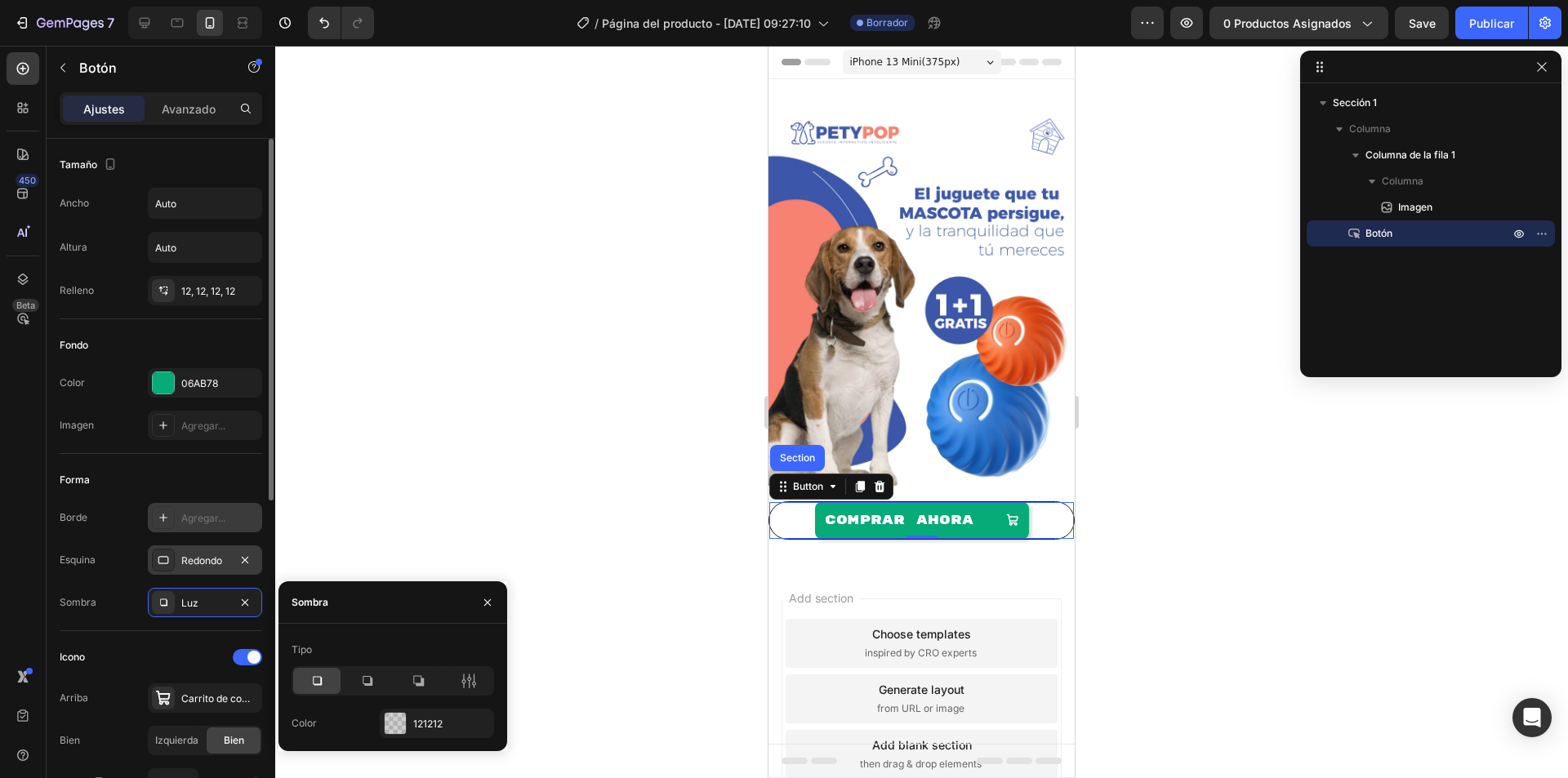
click at [200, 524] on div "Agregar..." at bounding box center [220, 518] width 77 height 14
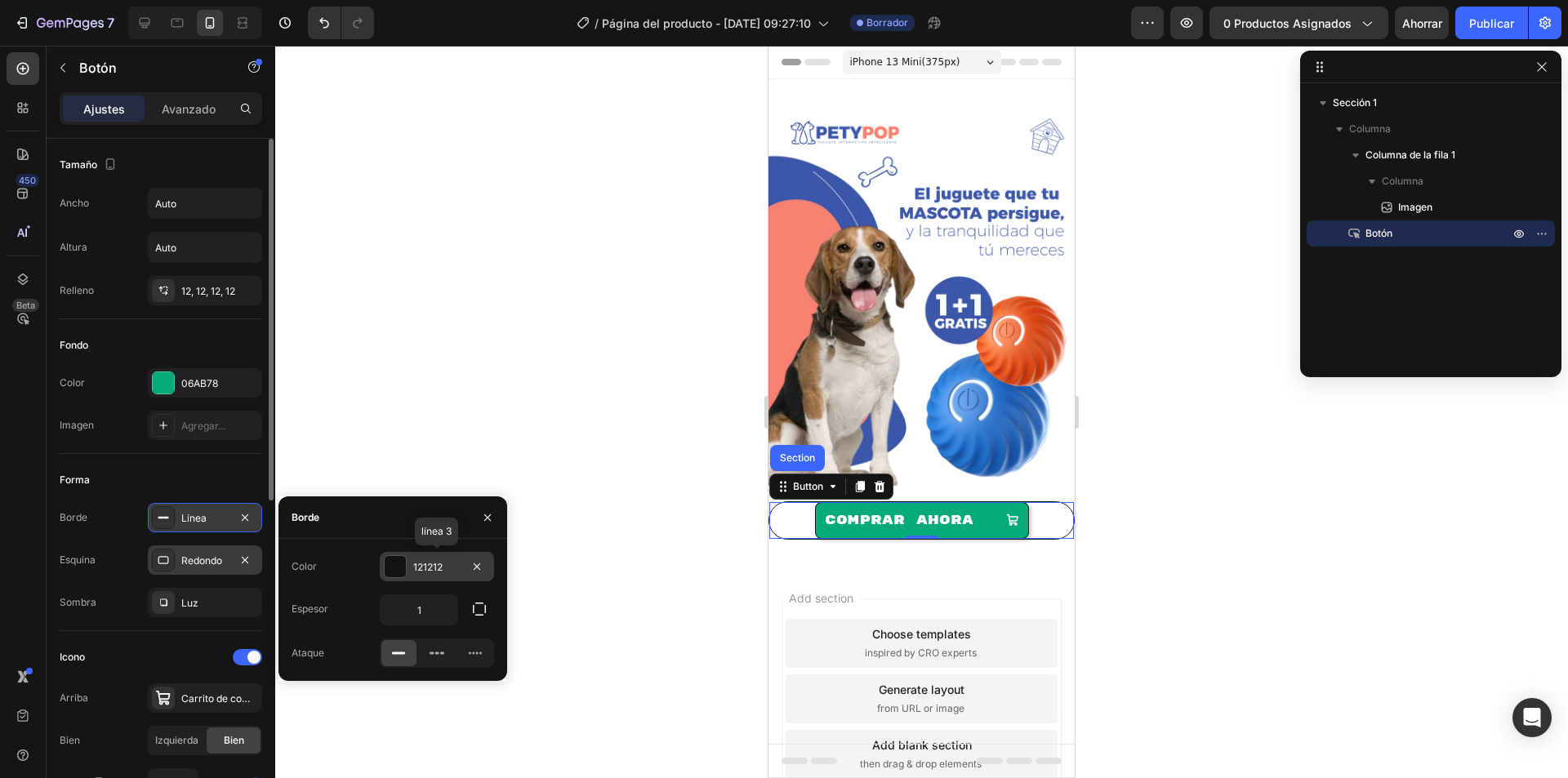
click at [396, 564] on div at bounding box center [395, 567] width 21 height 21
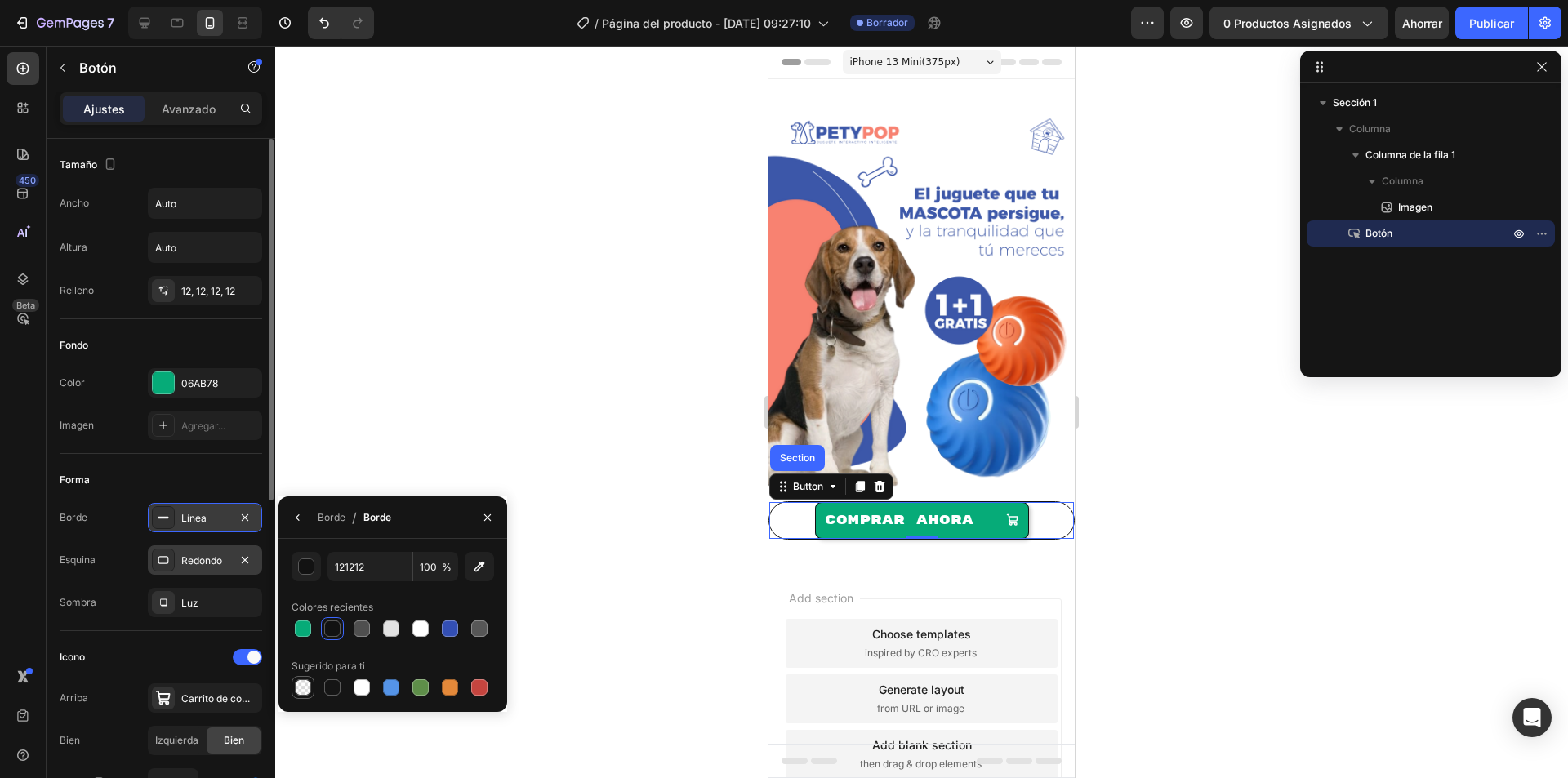
click at [304, 684] on div at bounding box center [303, 686] width 16 height 16
type input "000000"
type input "0"
click at [306, 690] on div at bounding box center [303, 686] width 16 height 16
click at [235, 571] on div "Redondo" at bounding box center [204, 560] width 115 height 29
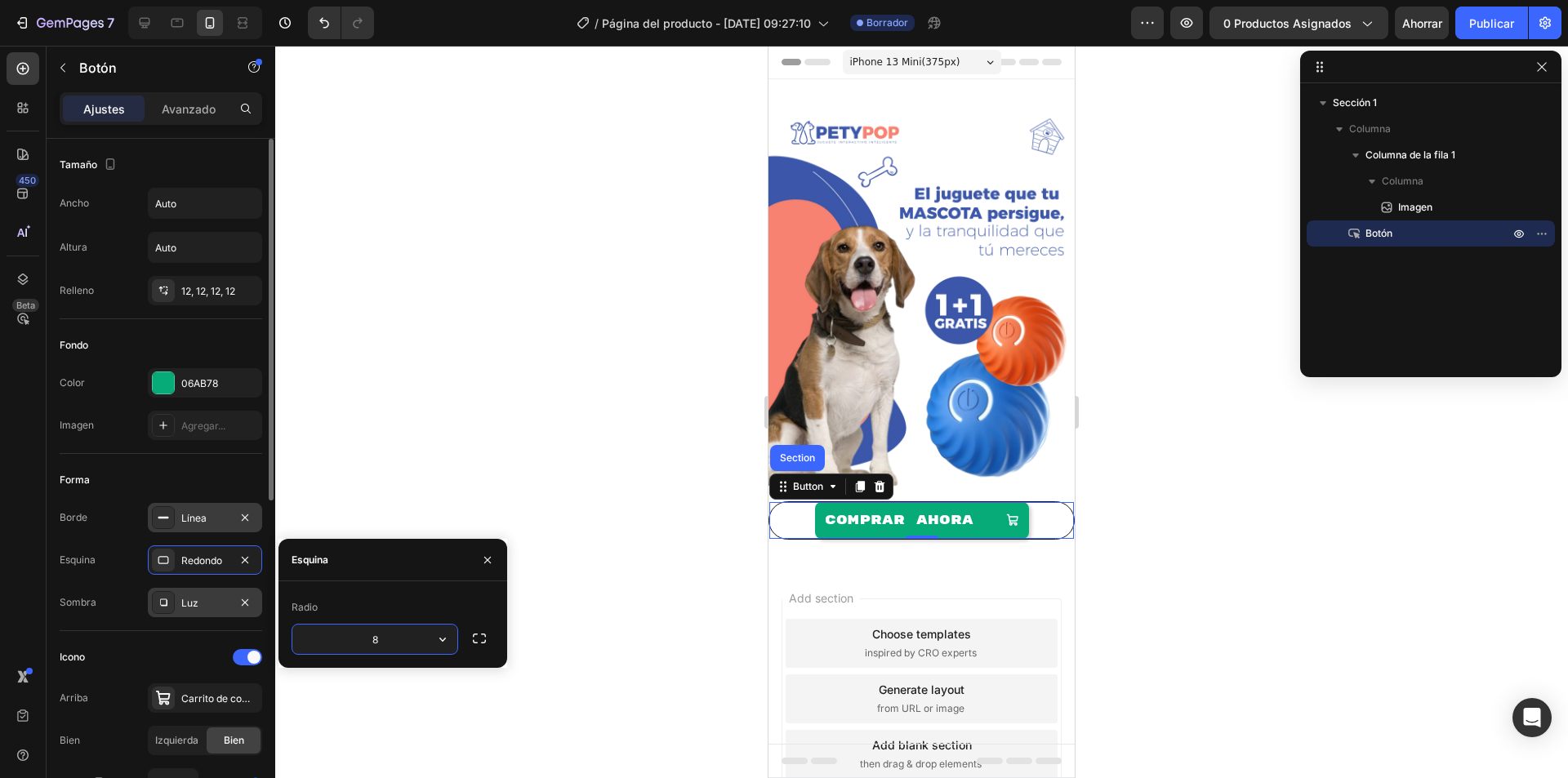
click at [213, 608] on div "Luz" at bounding box center [204, 603] width 47 height 14
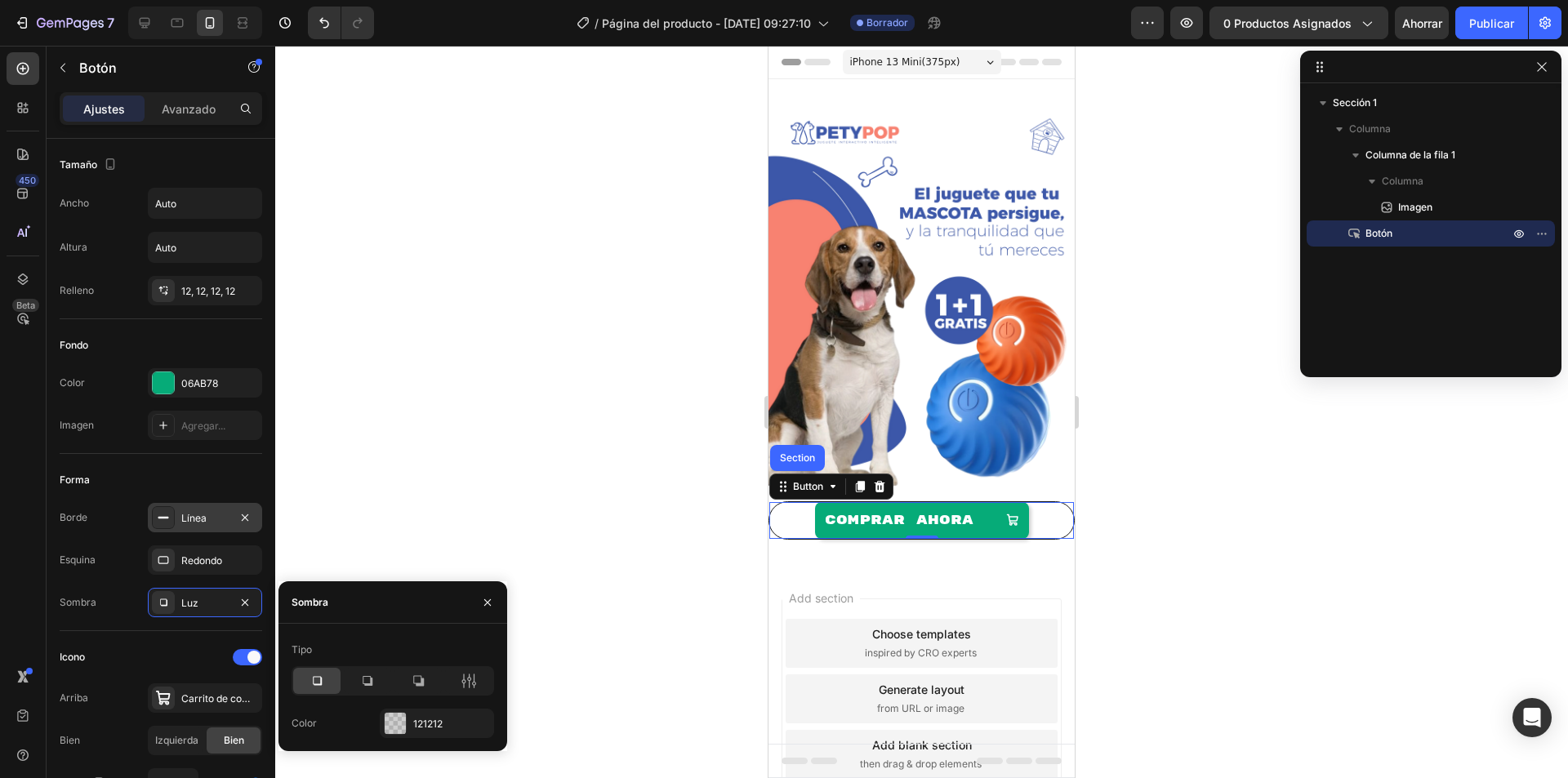
click at [497, 490] on div at bounding box center [921, 411] width 1292 height 732
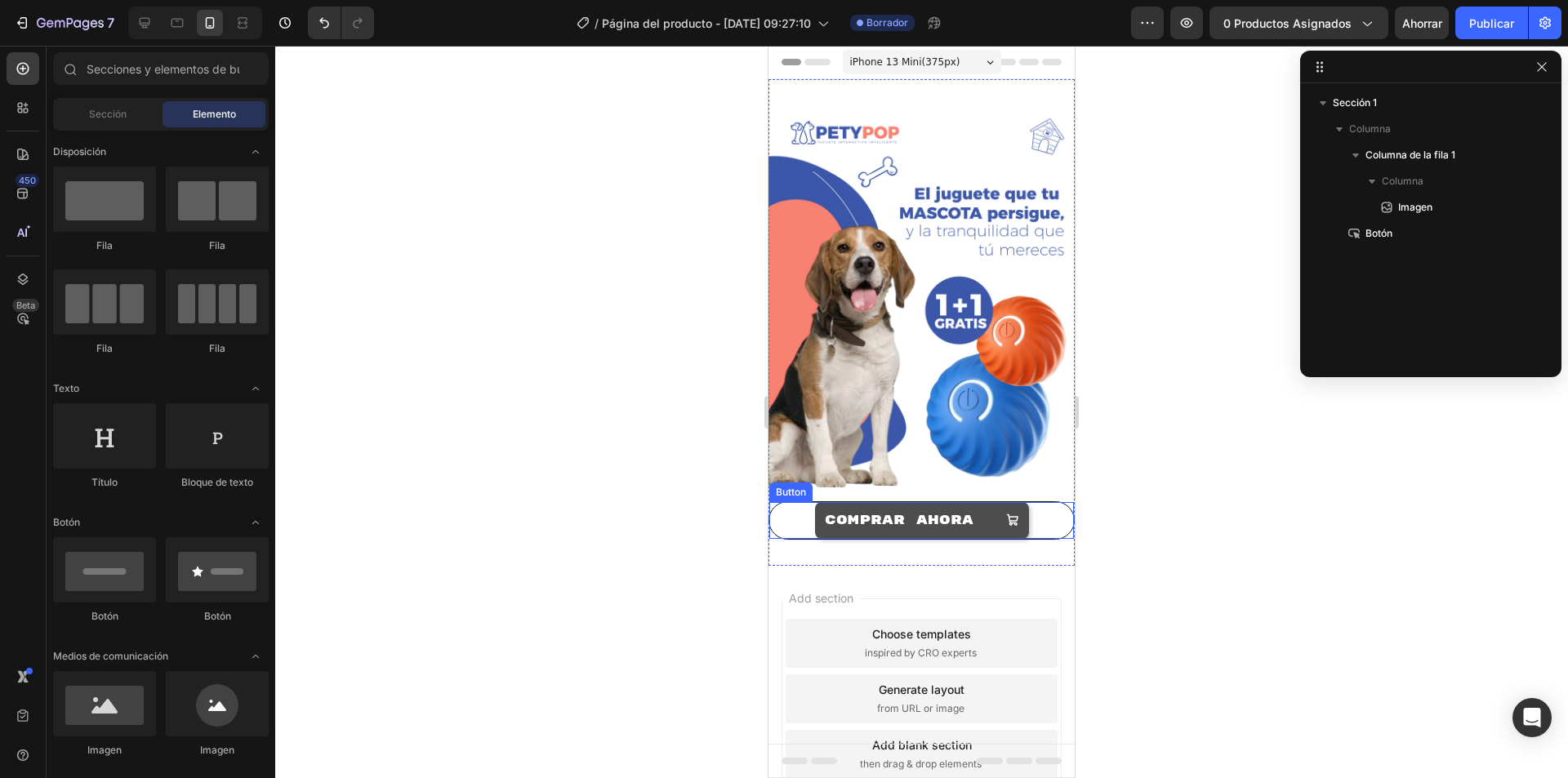
click at [817, 502] on button "COMPRAR AHORA" at bounding box center [922, 521] width 214 height 37
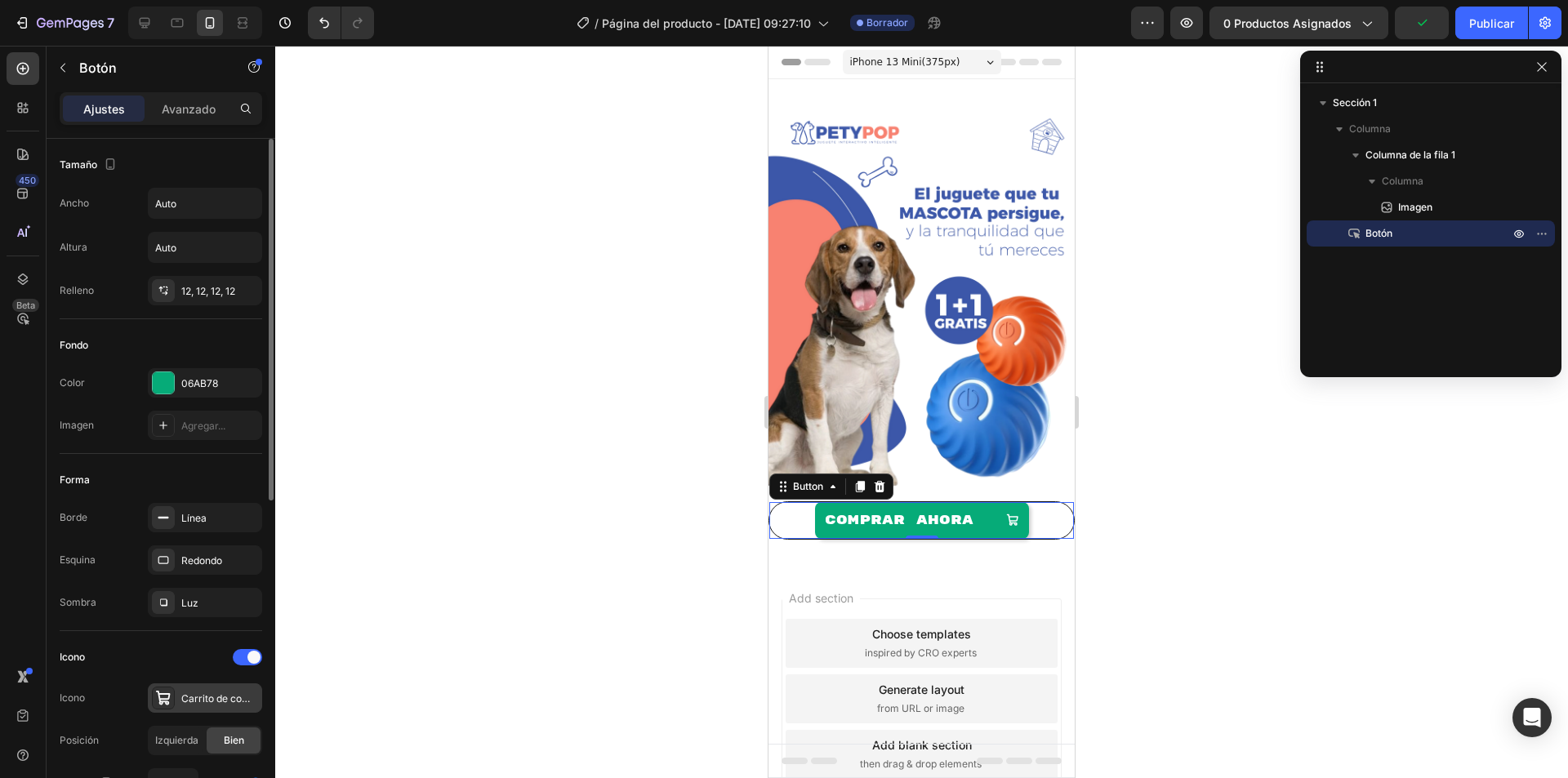
scroll to position [163, 0]
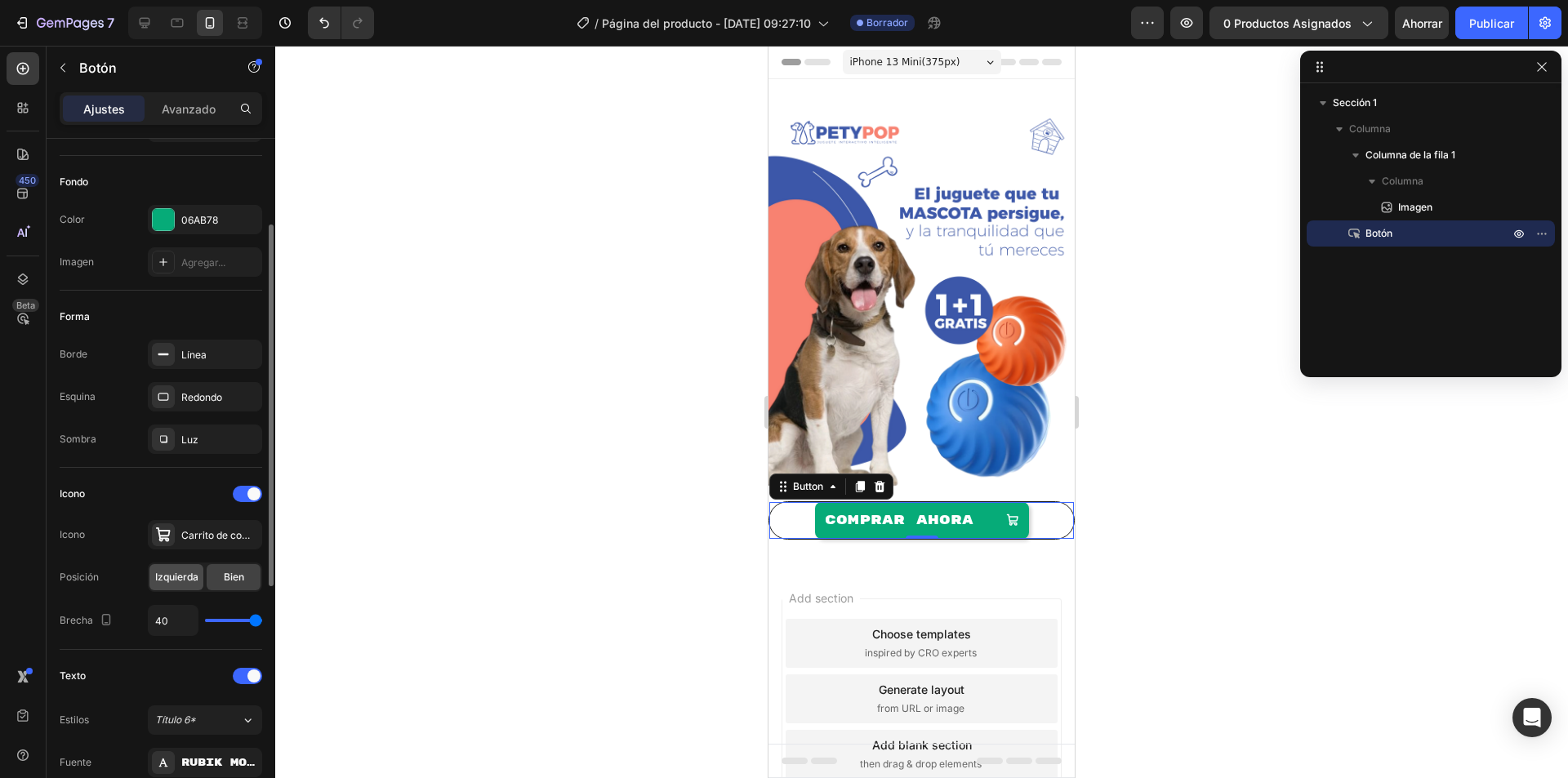
click at [176, 567] on div "Izquierda" at bounding box center [176, 577] width 54 height 26
click at [228, 577] on font "Bien" at bounding box center [233, 577] width 20 height 13
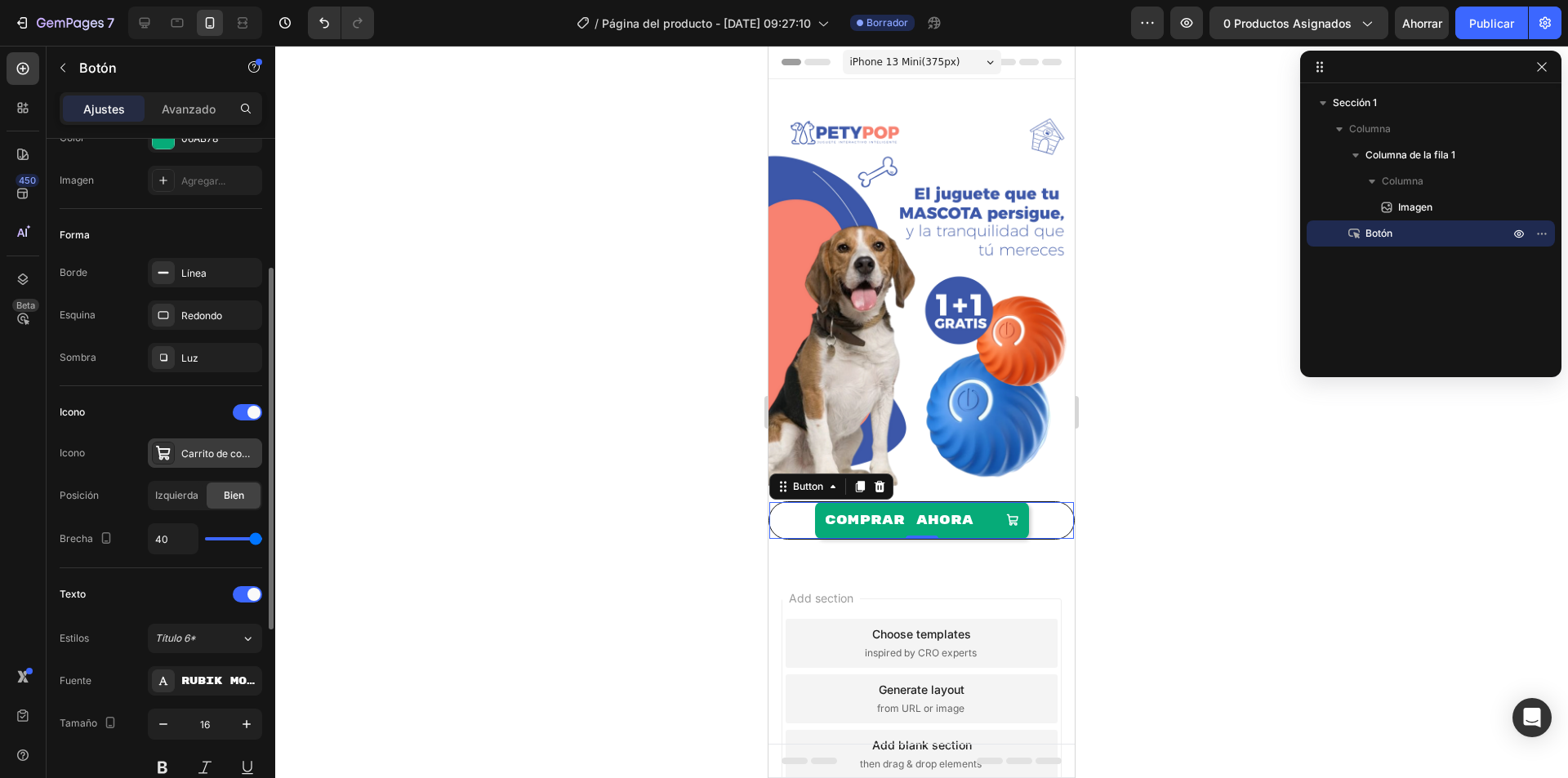
click at [220, 452] on font "Carrito de compras en negrita" at bounding box center [251, 453] width 139 height 13
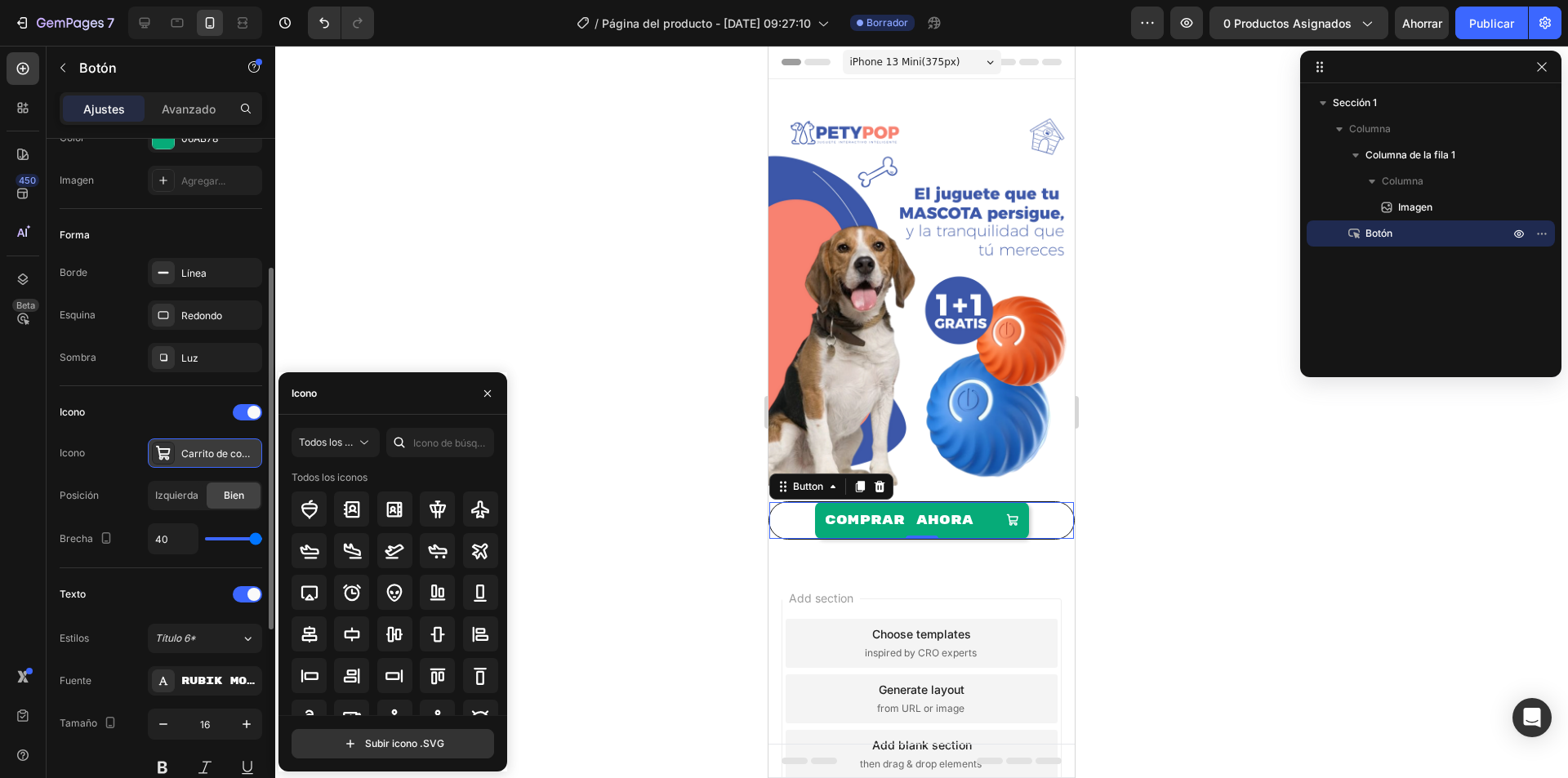
click at [220, 452] on font "Carrito de compras en negrita" at bounding box center [251, 453] width 139 height 13
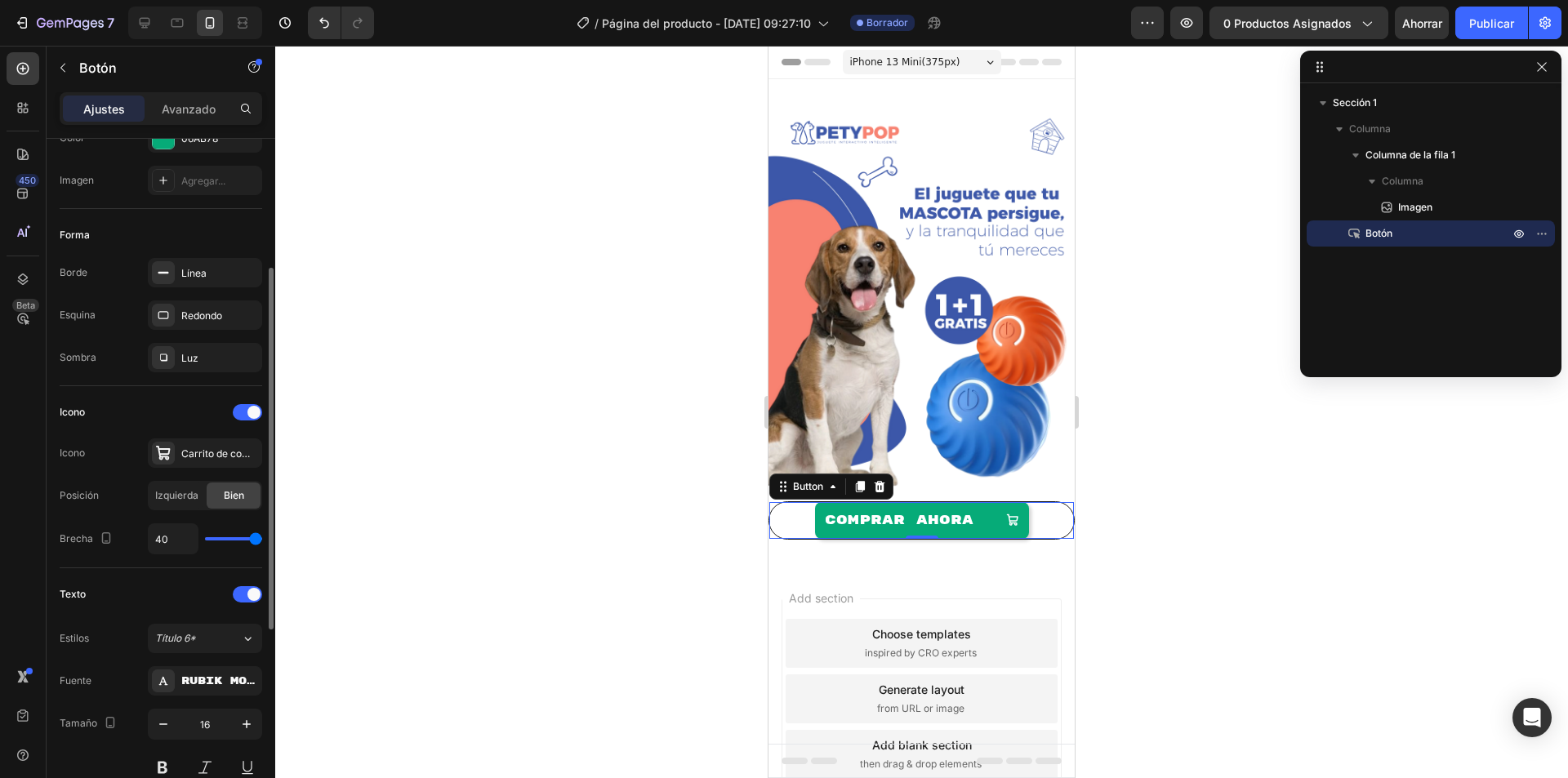
type input "35"
type input "34"
type input "31"
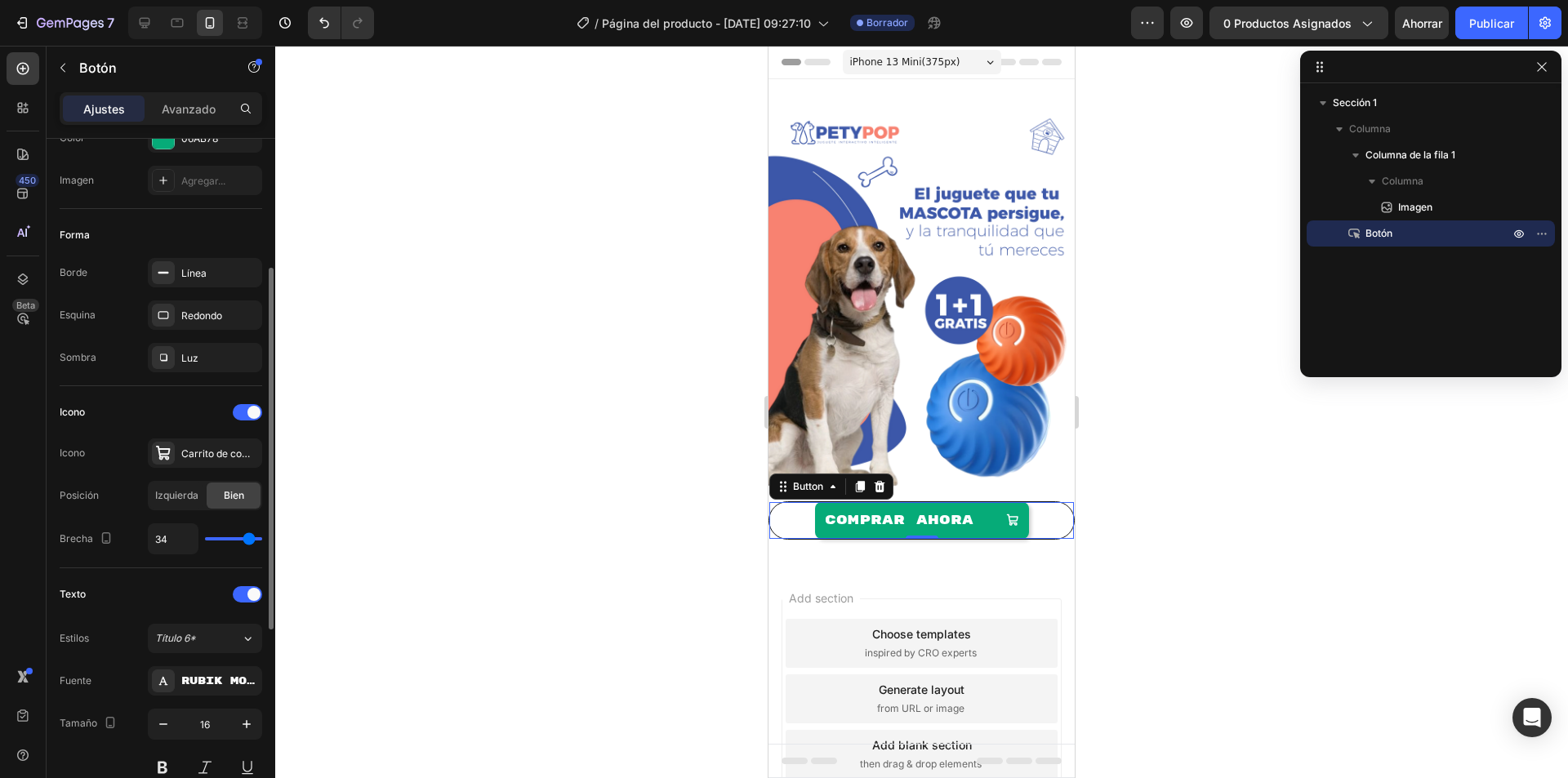
type input "31"
type input "29"
type input "28"
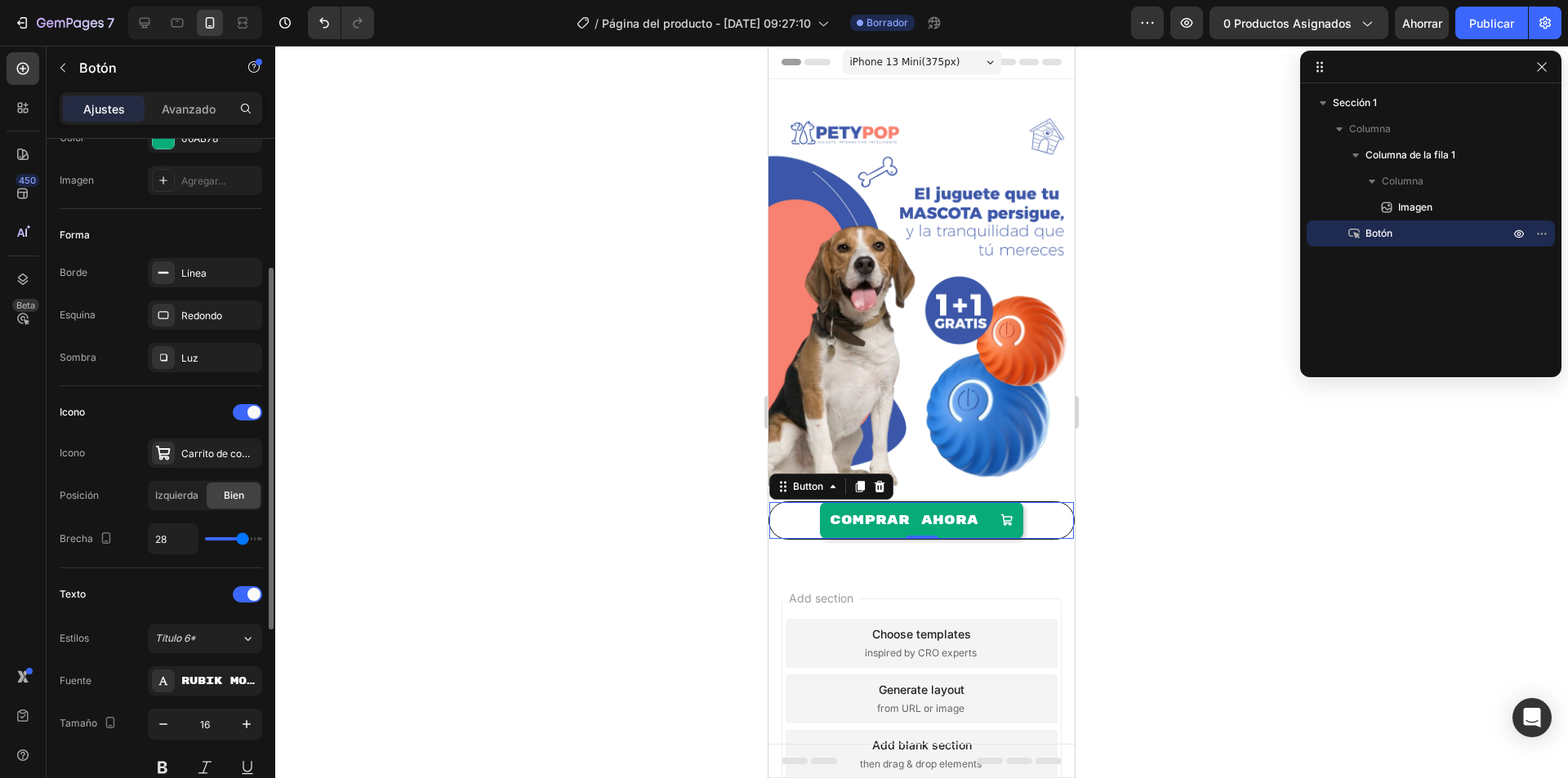
type input "27"
type input "26"
type input "24"
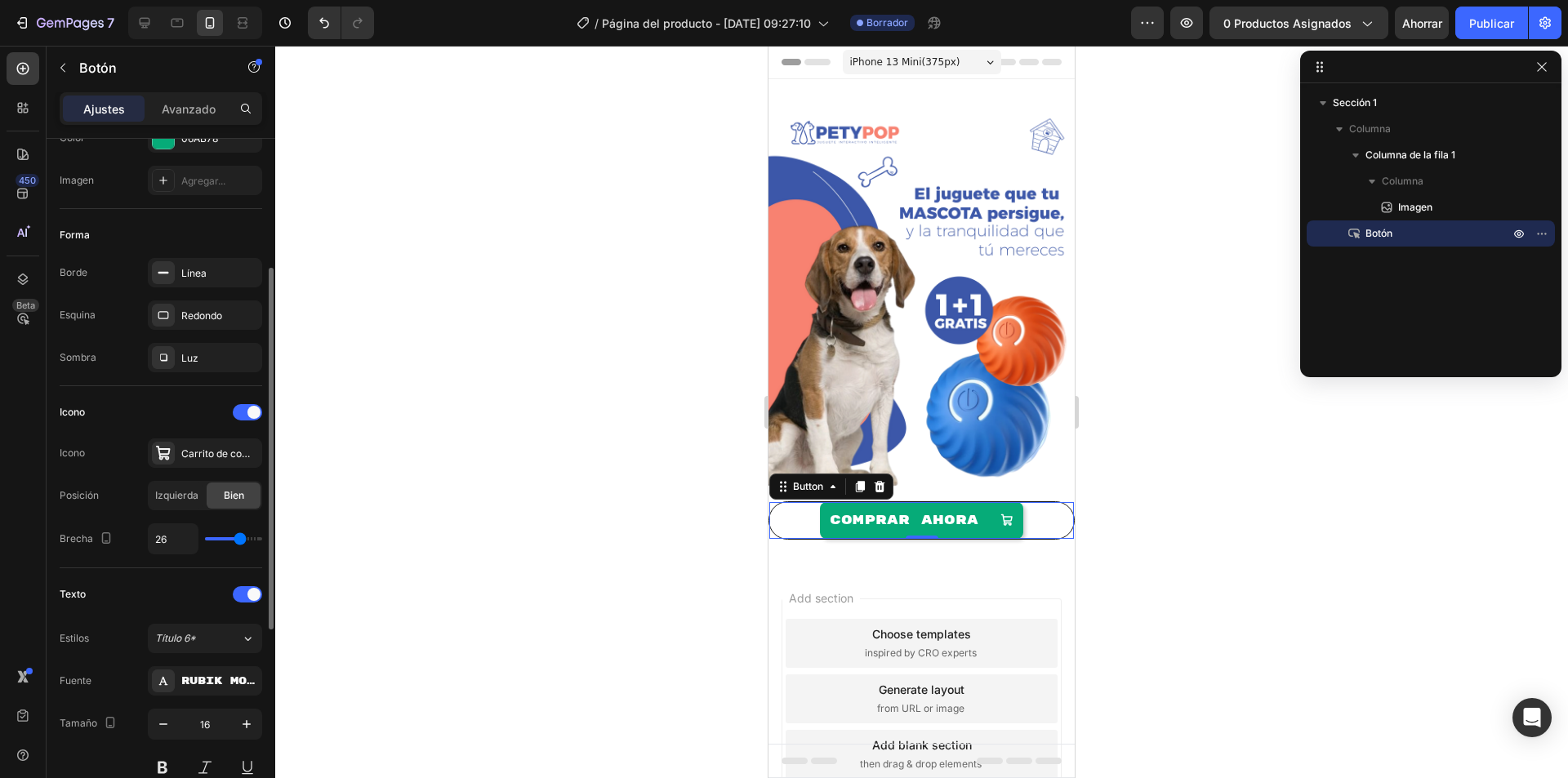
type input "24"
type input "21"
type input "19"
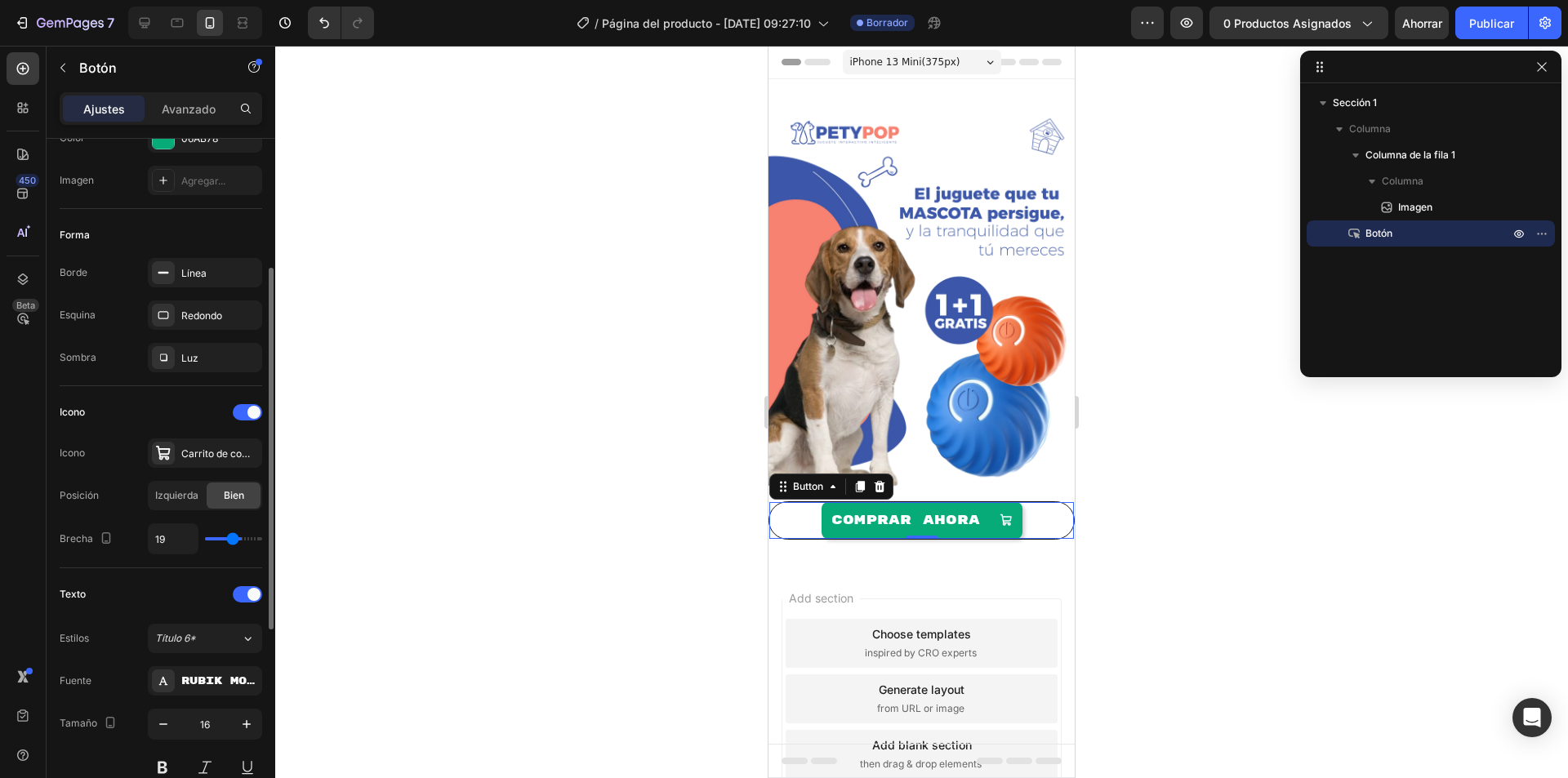
type input "18"
type input "17"
type input "16"
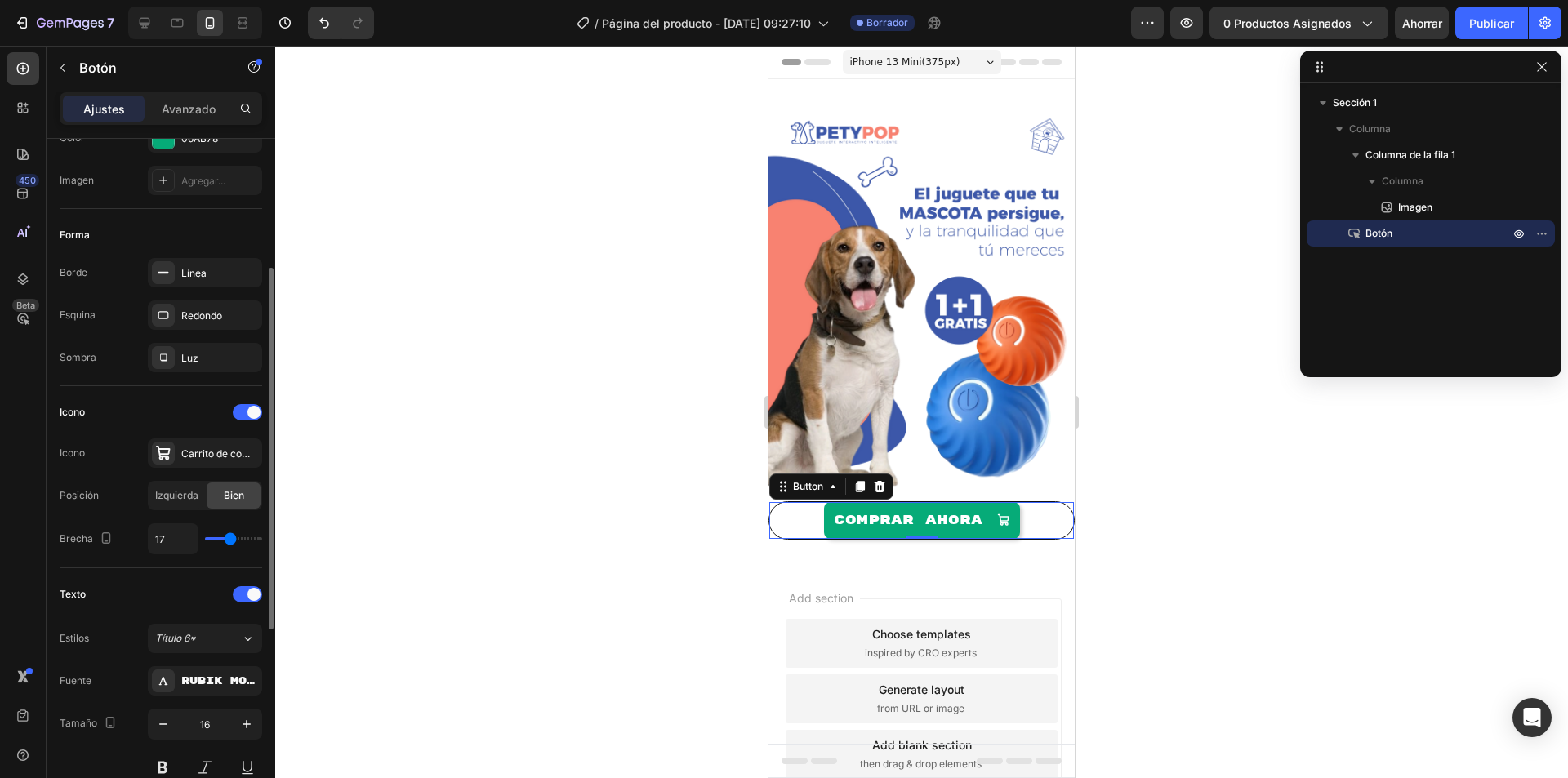
type input "16"
type input "21"
type input "22"
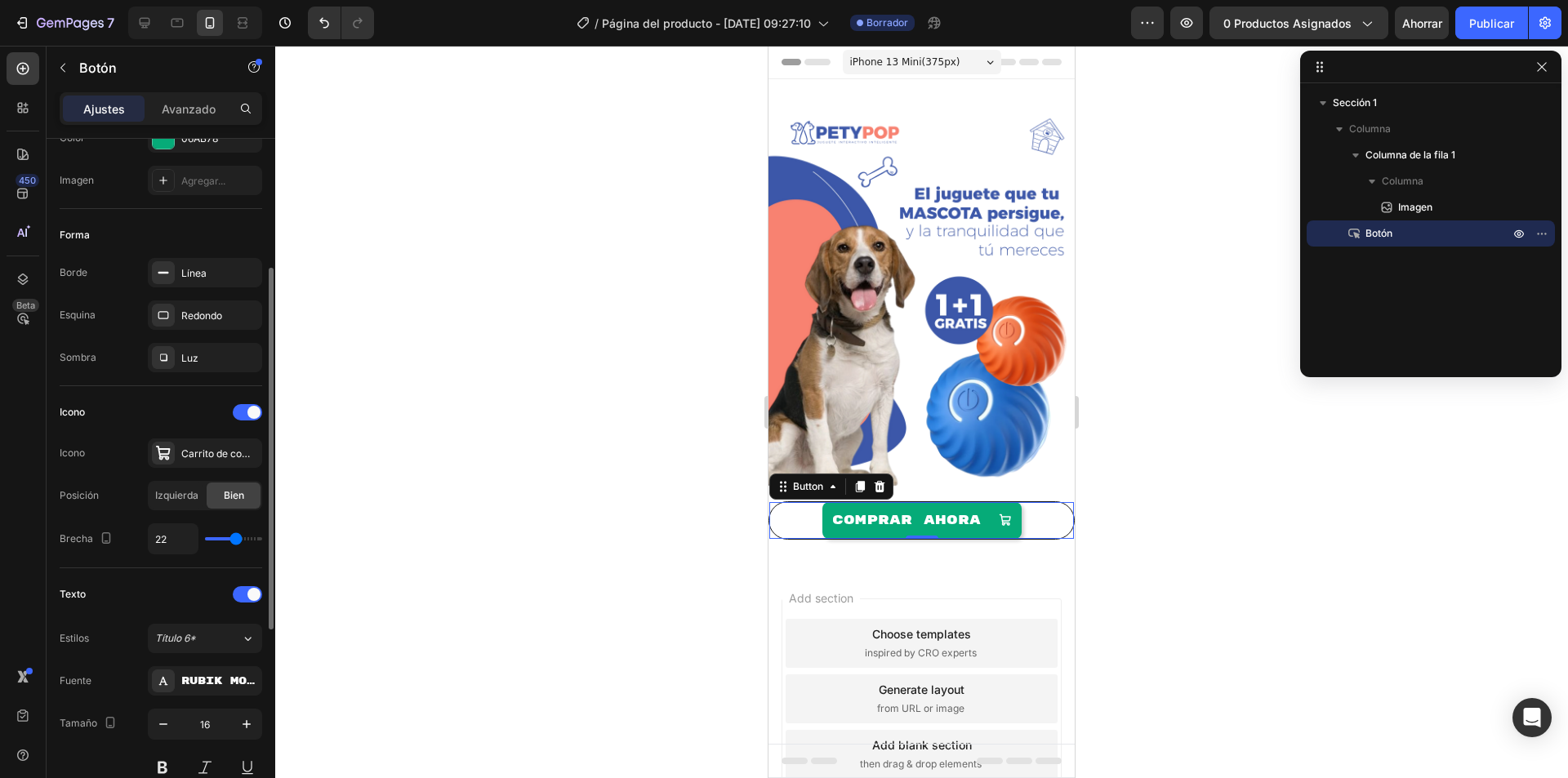
type input "20"
type input "19"
type input "18"
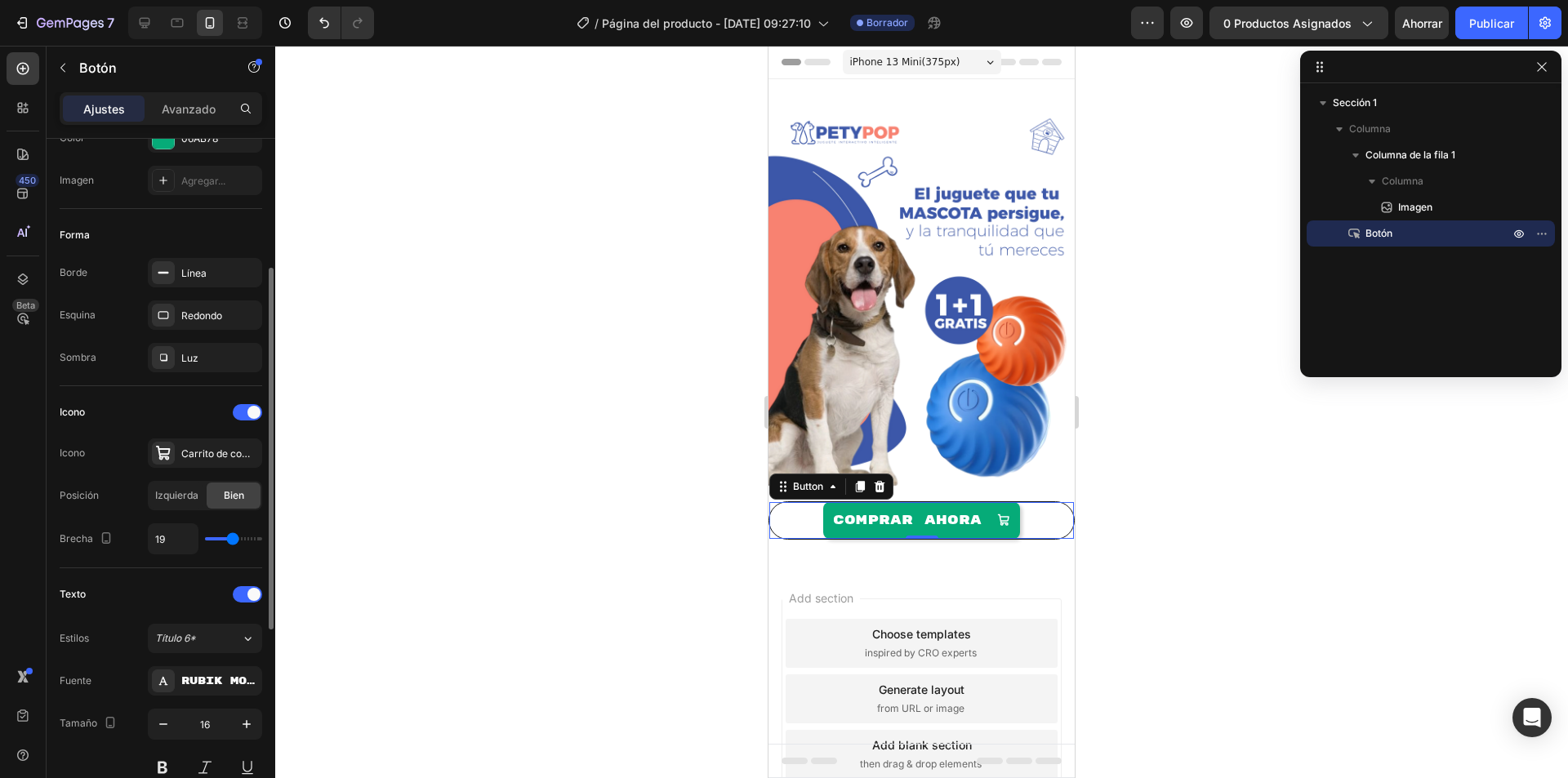
type input "18"
type input "17"
type input "16"
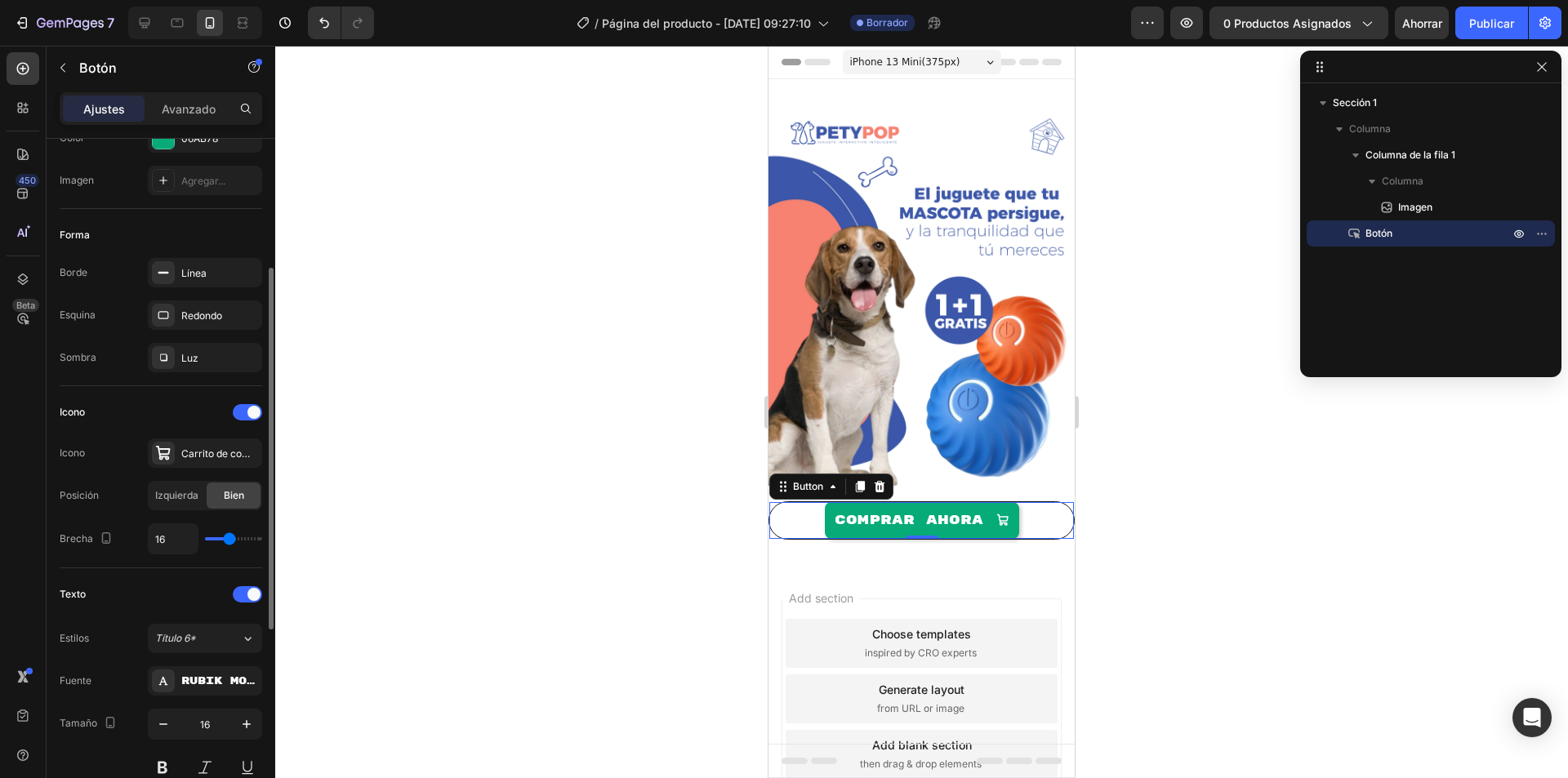
type input "17"
type input "18"
type input "19"
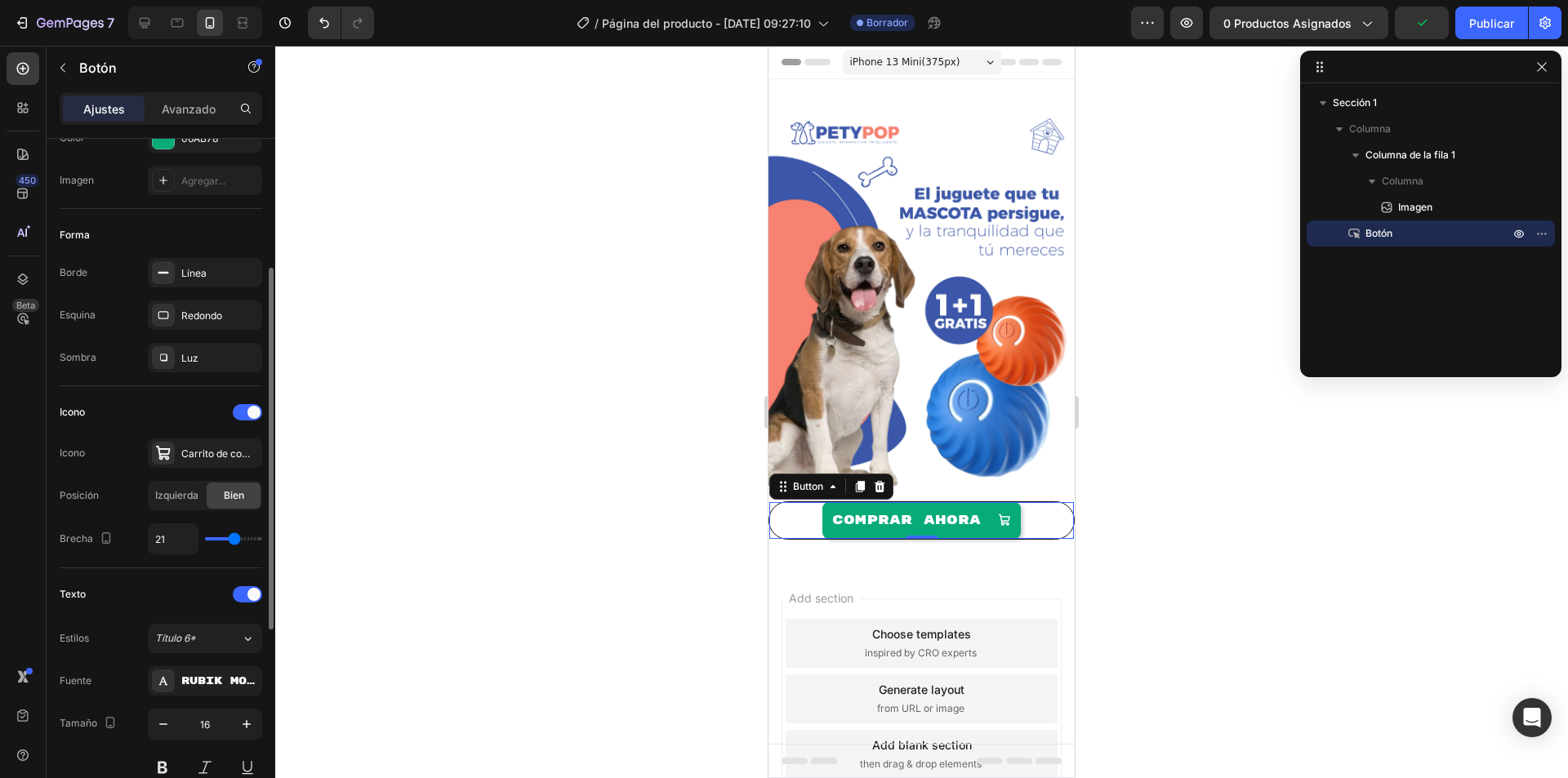
drag, startPoint x: 251, startPoint y: 539, endPoint x: 235, endPoint y: 542, distance: 16.3
click at [235, 540] on input "range" at bounding box center [233, 538] width 57 height 3
click at [241, 540] on input "range" at bounding box center [233, 538] width 57 height 3
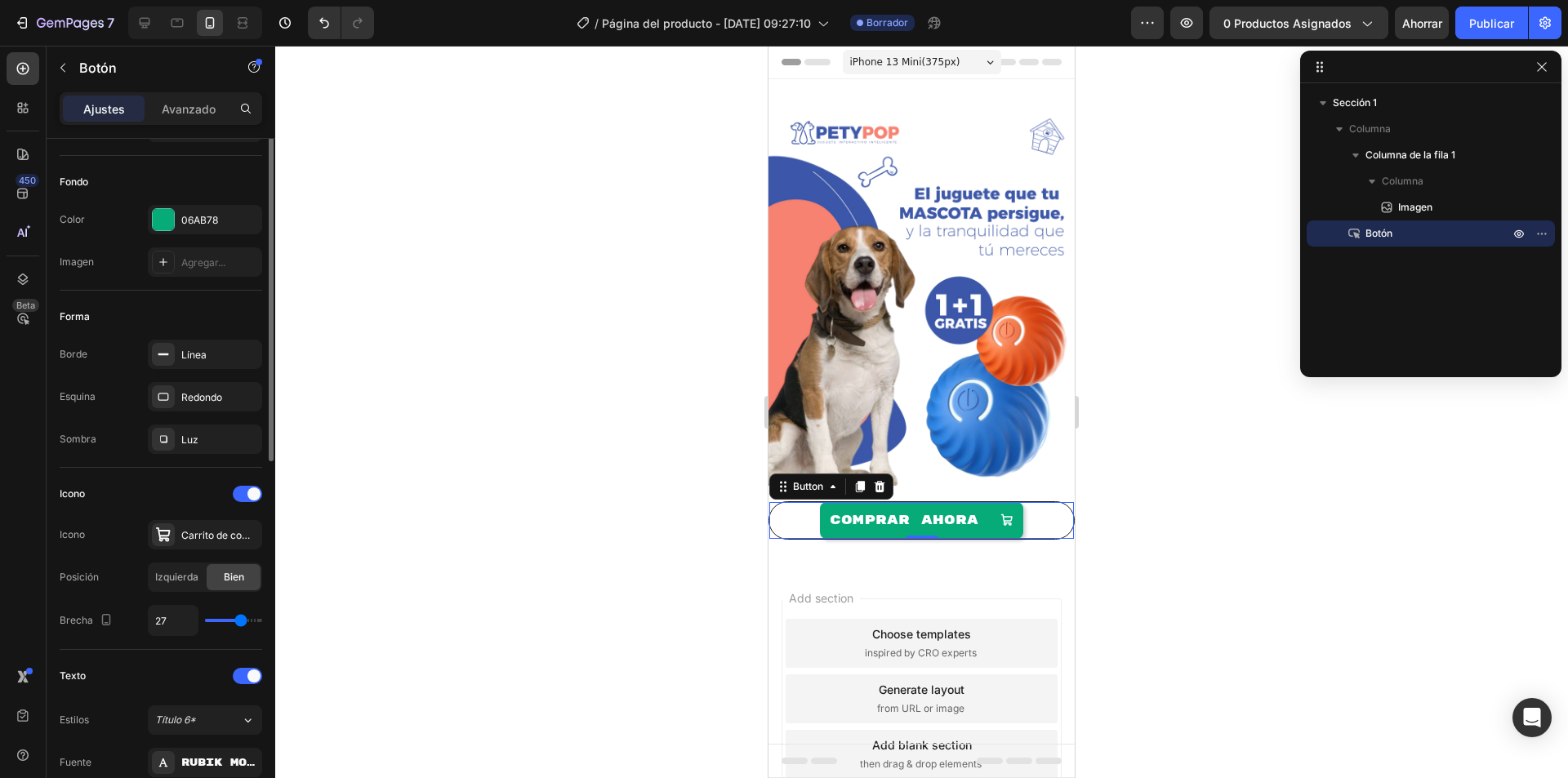
scroll to position [82, 0]
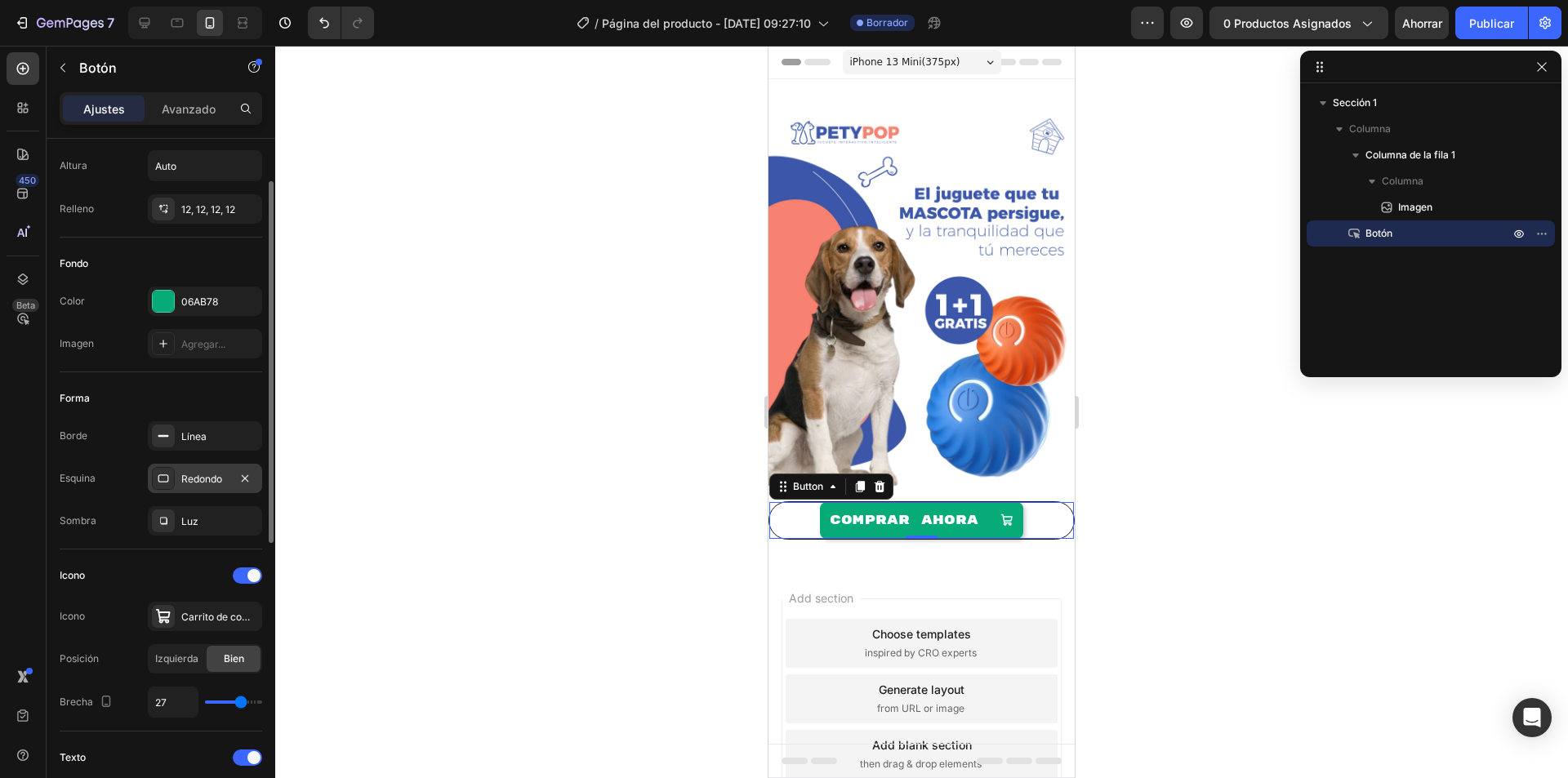
click at [209, 476] on font "Redondo" at bounding box center [202, 478] width 41 height 13
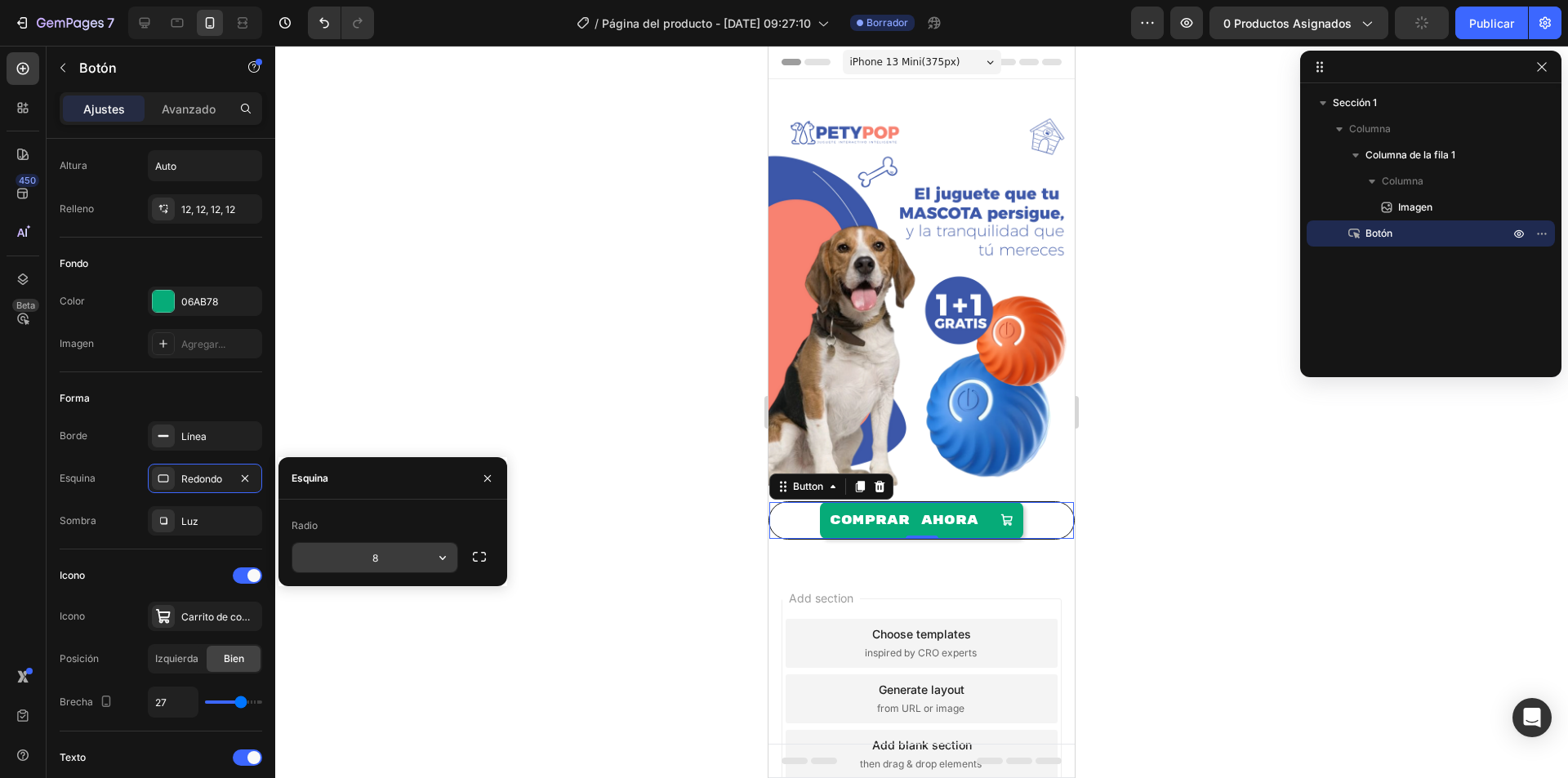
click at [371, 556] on input "8" at bounding box center [374, 557] width 165 height 29
click at [656, 558] on div at bounding box center [921, 411] width 1292 height 732
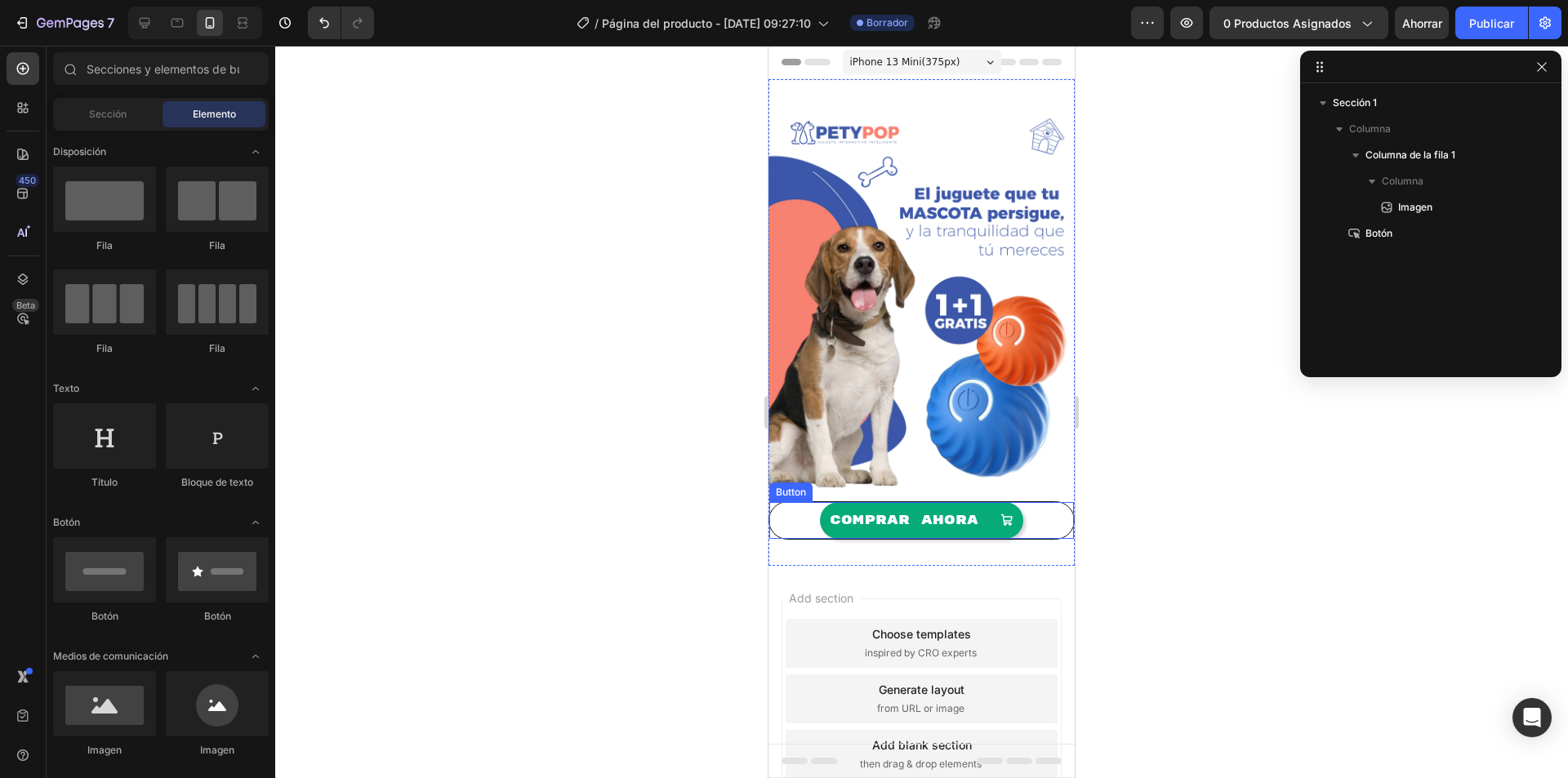
click at [776, 509] on div "COMPRAR AHORA Button" at bounding box center [921, 521] width 306 height 39
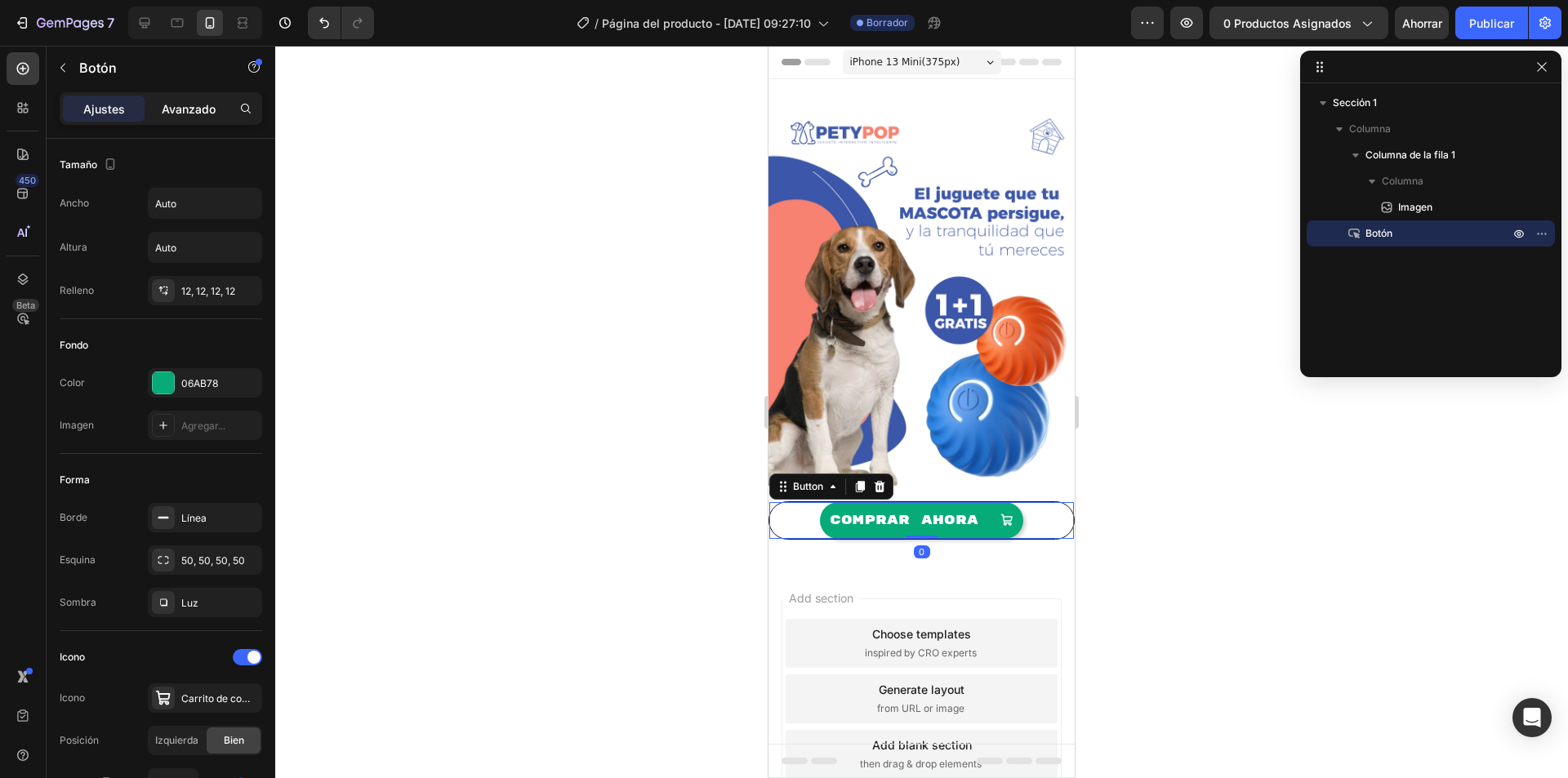
click at [206, 100] on p "Avanzado" at bounding box center [189, 109] width 54 height 17
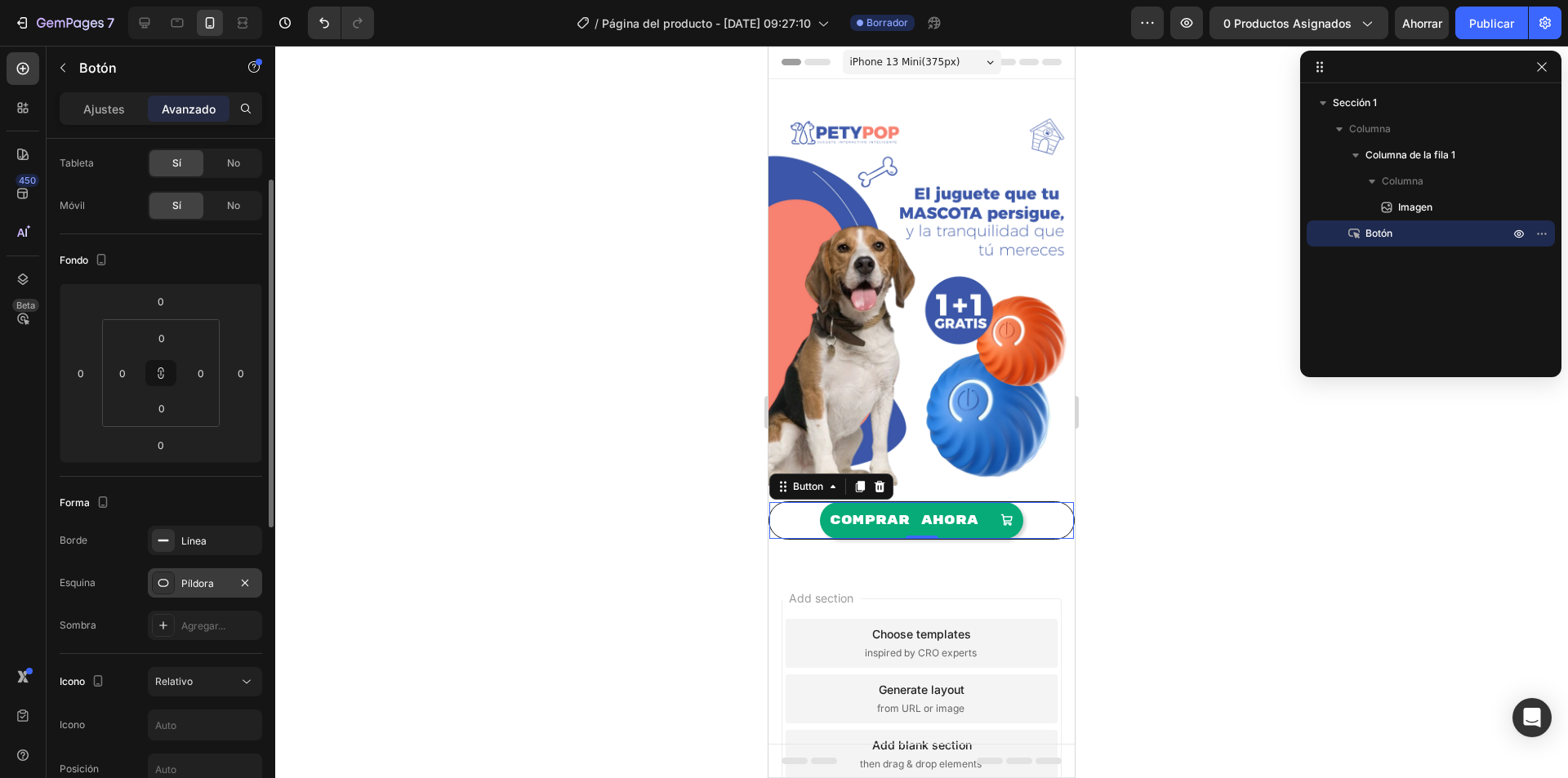
click at [197, 590] on div "Píldora" at bounding box center [204, 583] width 47 height 14
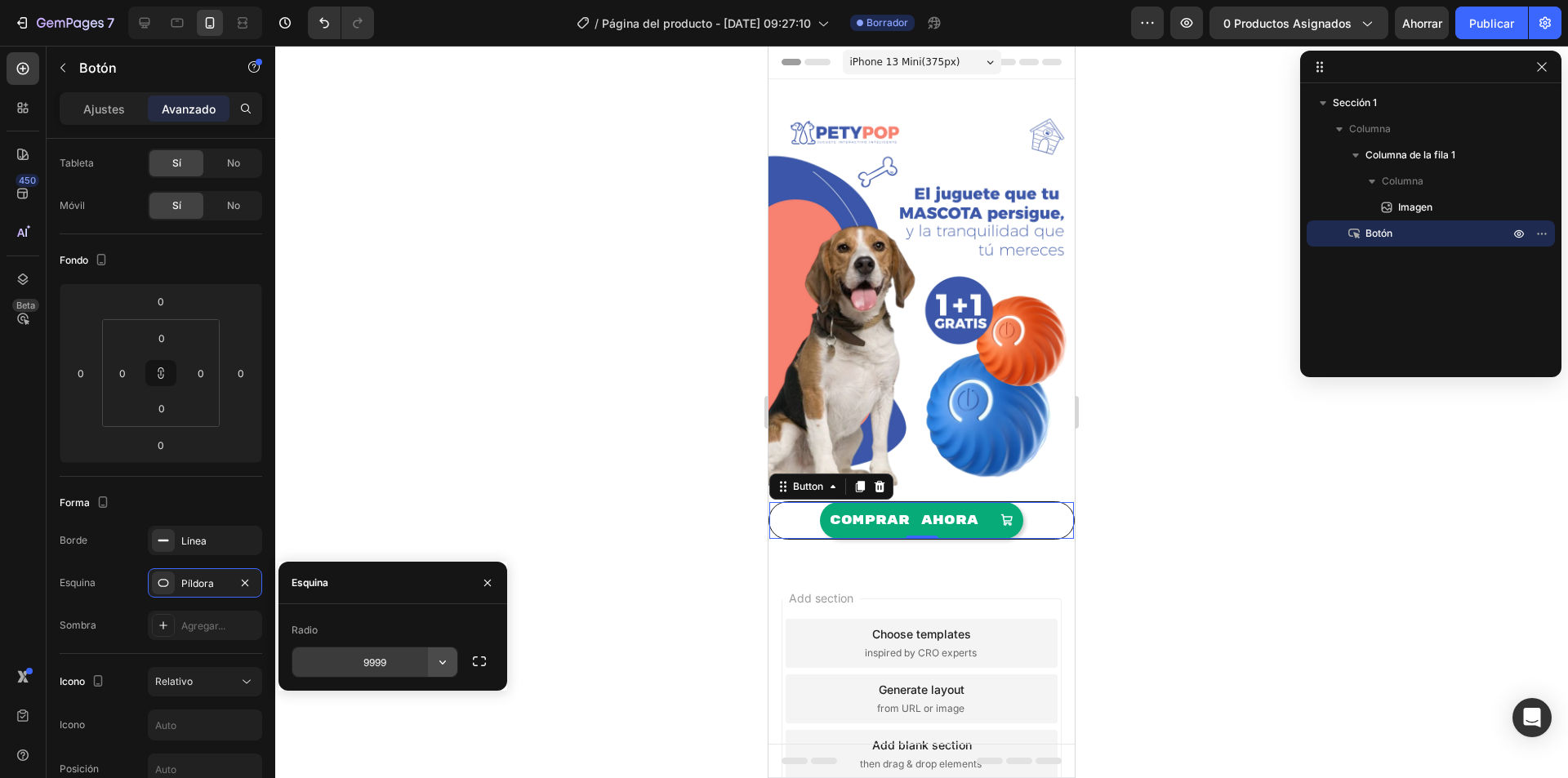
click at [442, 668] on icon "button" at bounding box center [442, 661] width 16 height 16
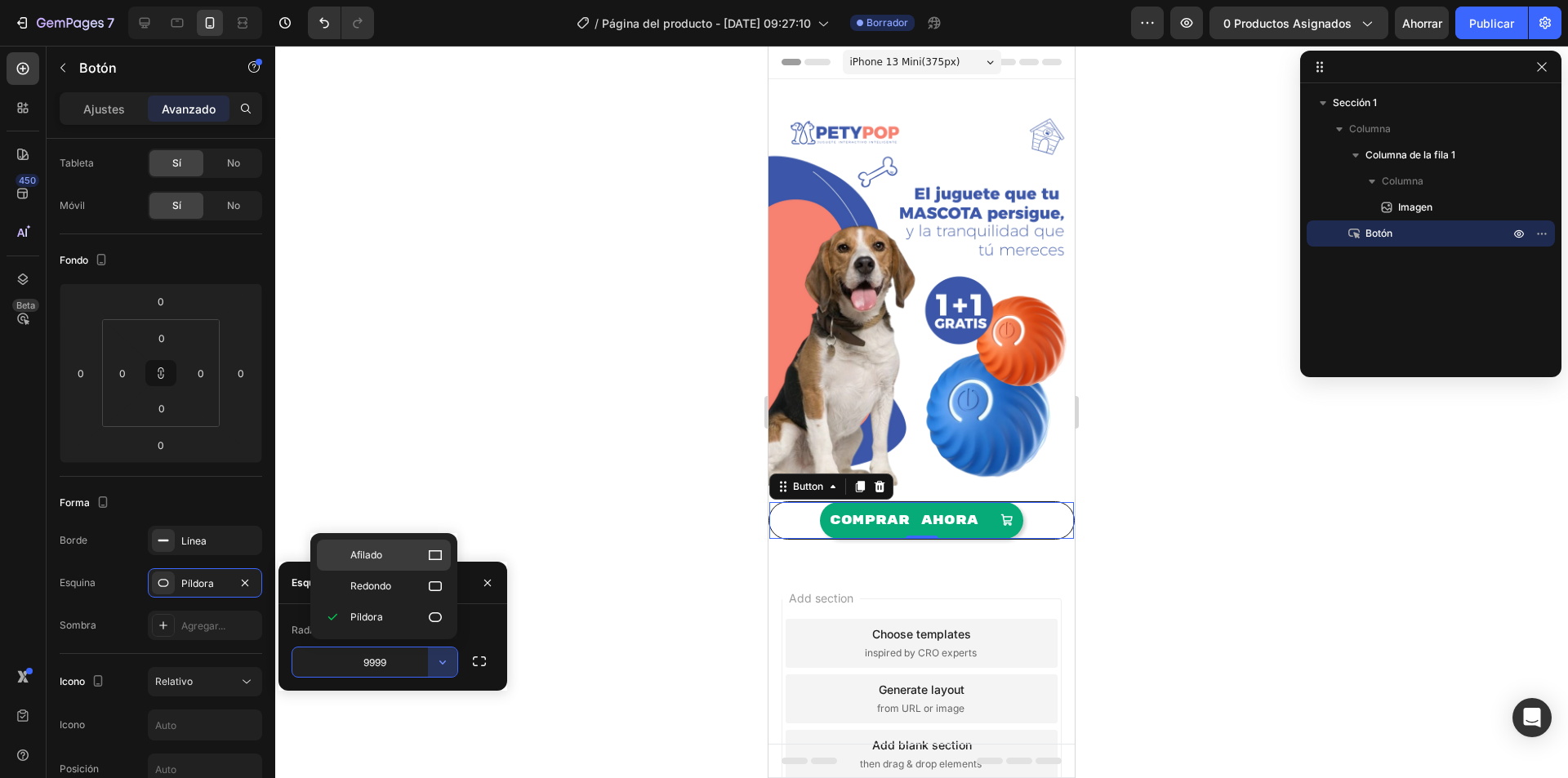
click at [435, 571] on div "Afilado" at bounding box center [384, 586] width 134 height 31
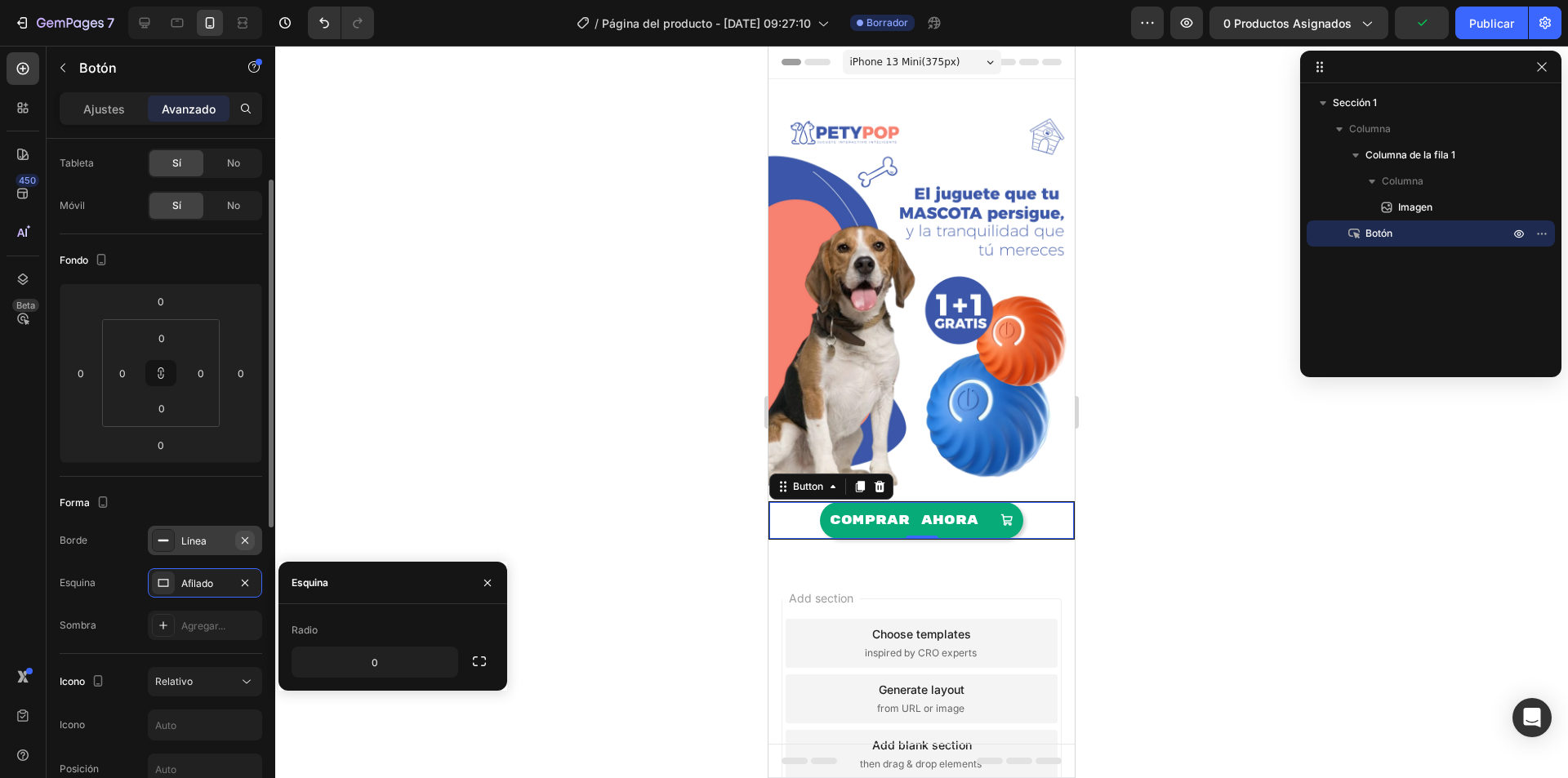
click at [238, 540] on icon "button" at bounding box center [245, 541] width 14 height 13
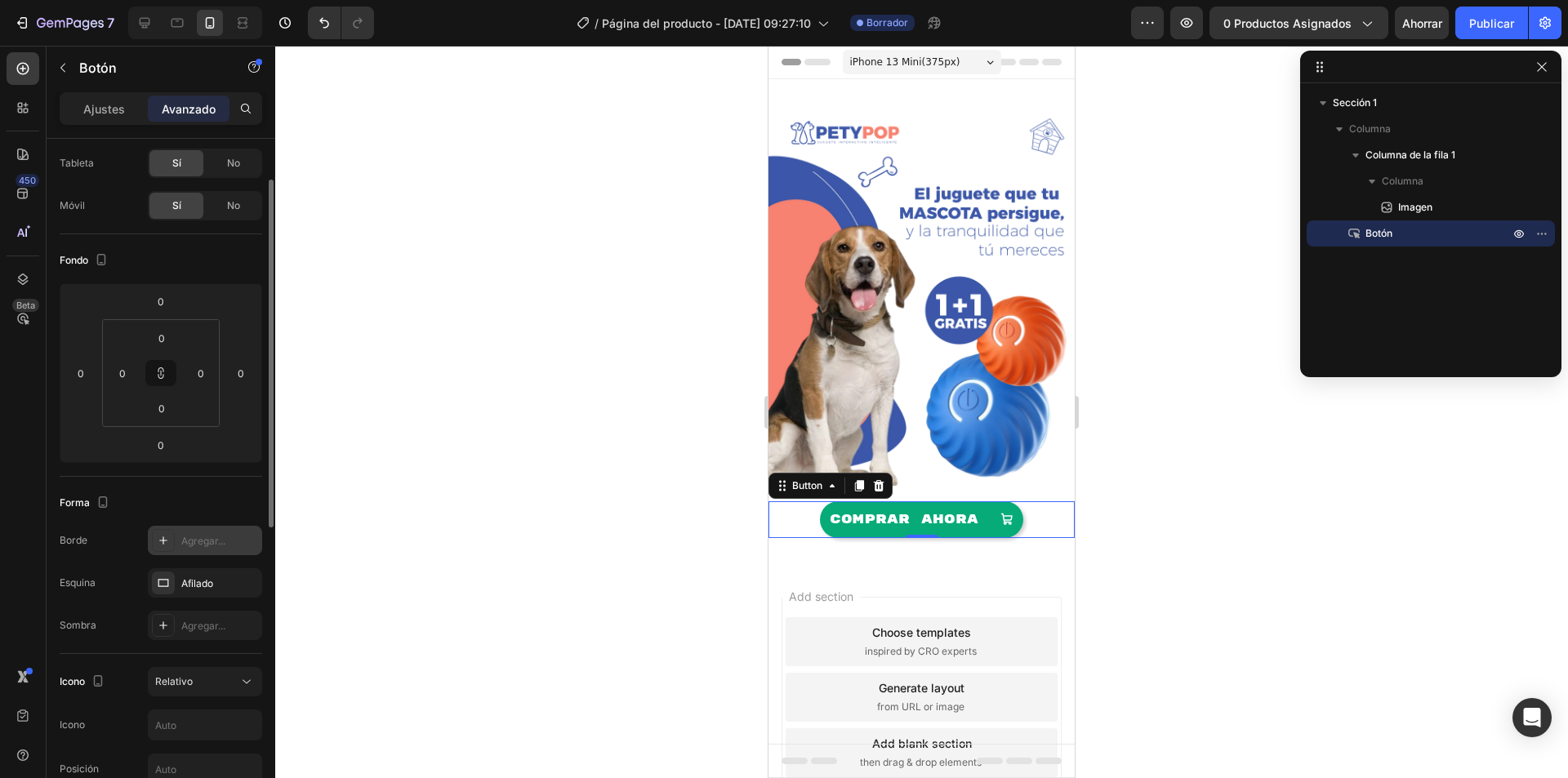
click at [401, 557] on div at bounding box center [921, 411] width 1292 height 732
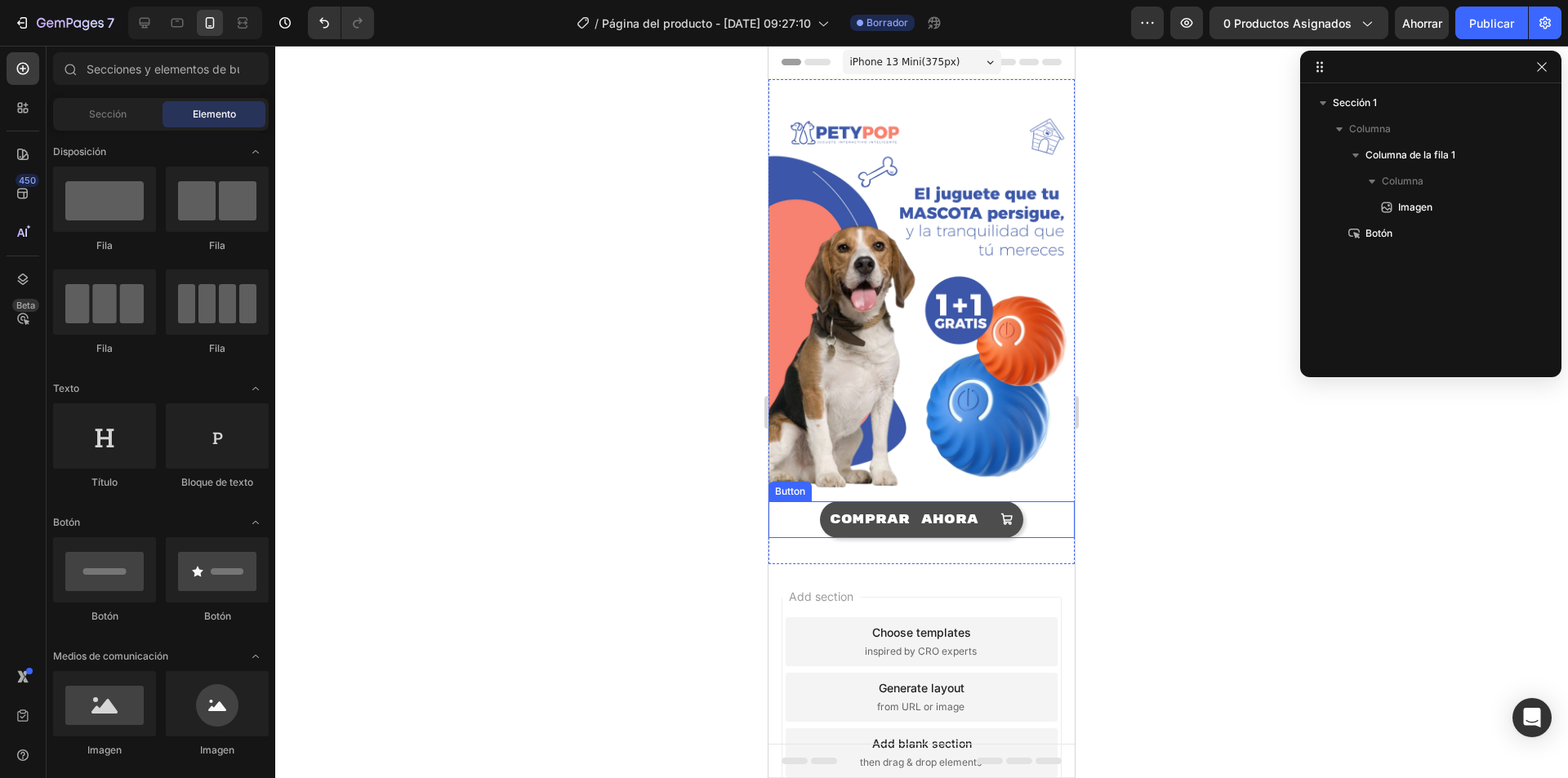
click at [884, 515] on button "COMPRAR AHORA" at bounding box center [921, 520] width 203 height 37
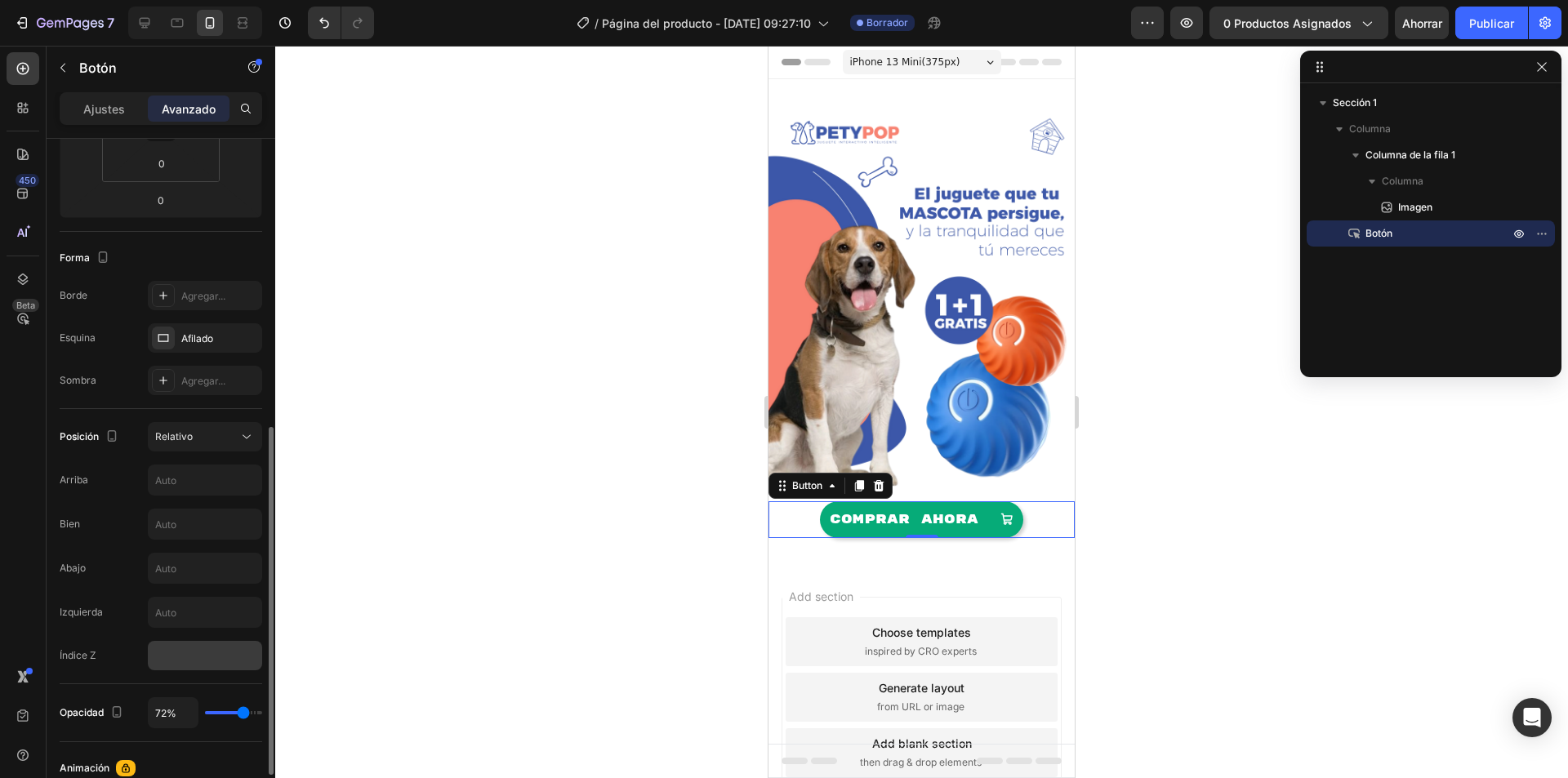
scroll to position [408, 0]
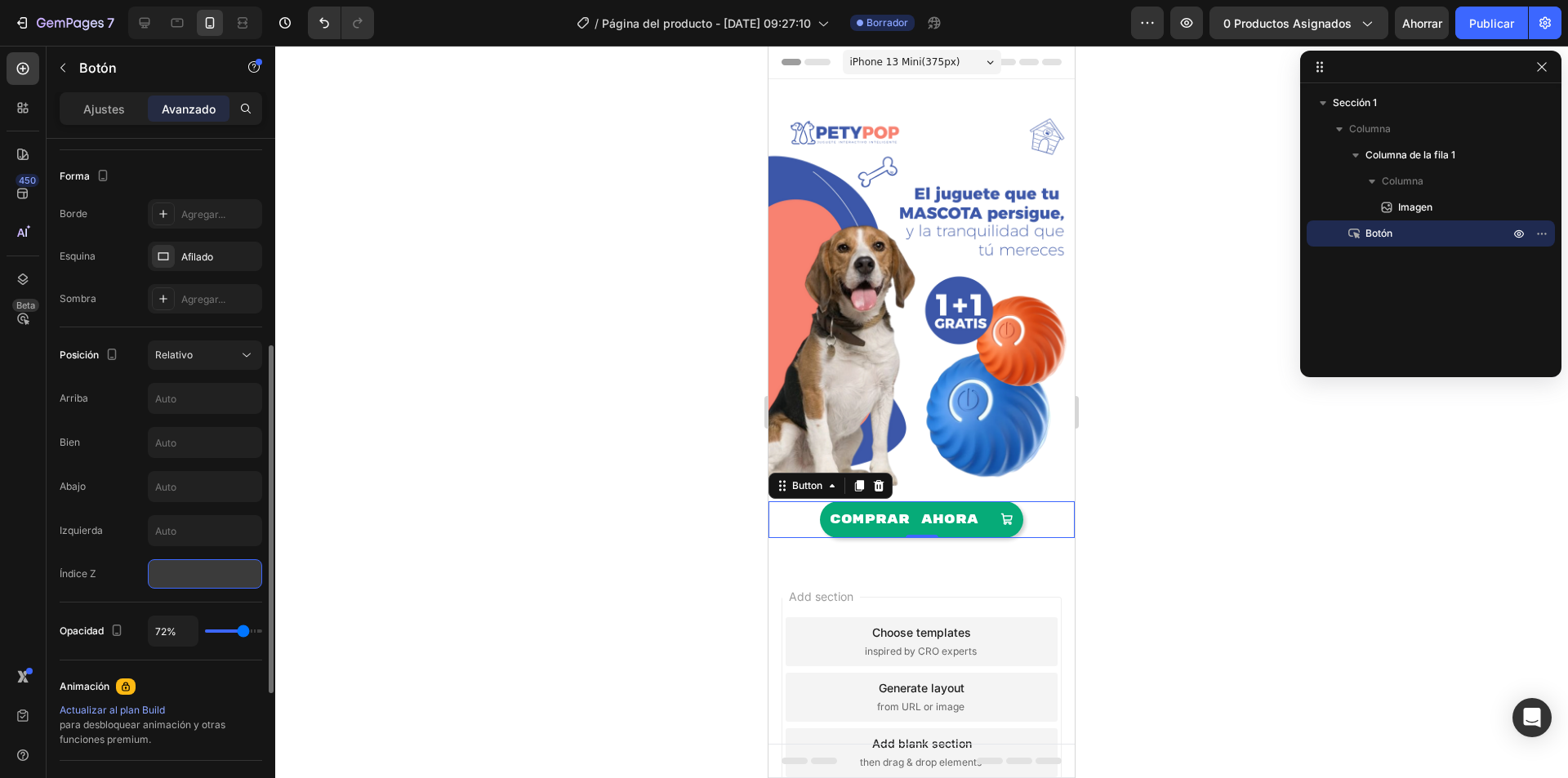
click at [170, 578] on input "number" at bounding box center [204, 574] width 115 height 29
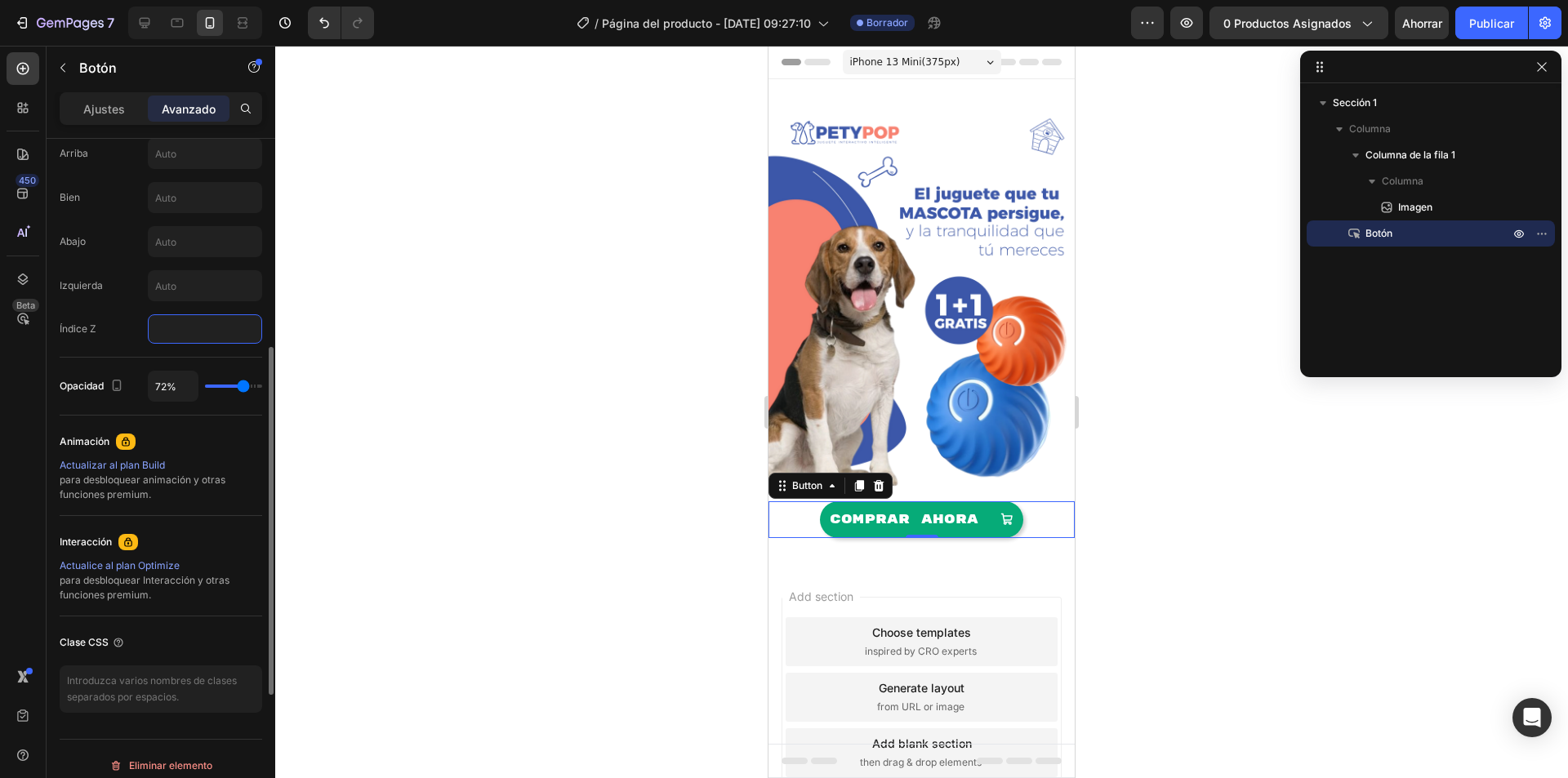
scroll to position [666, 0]
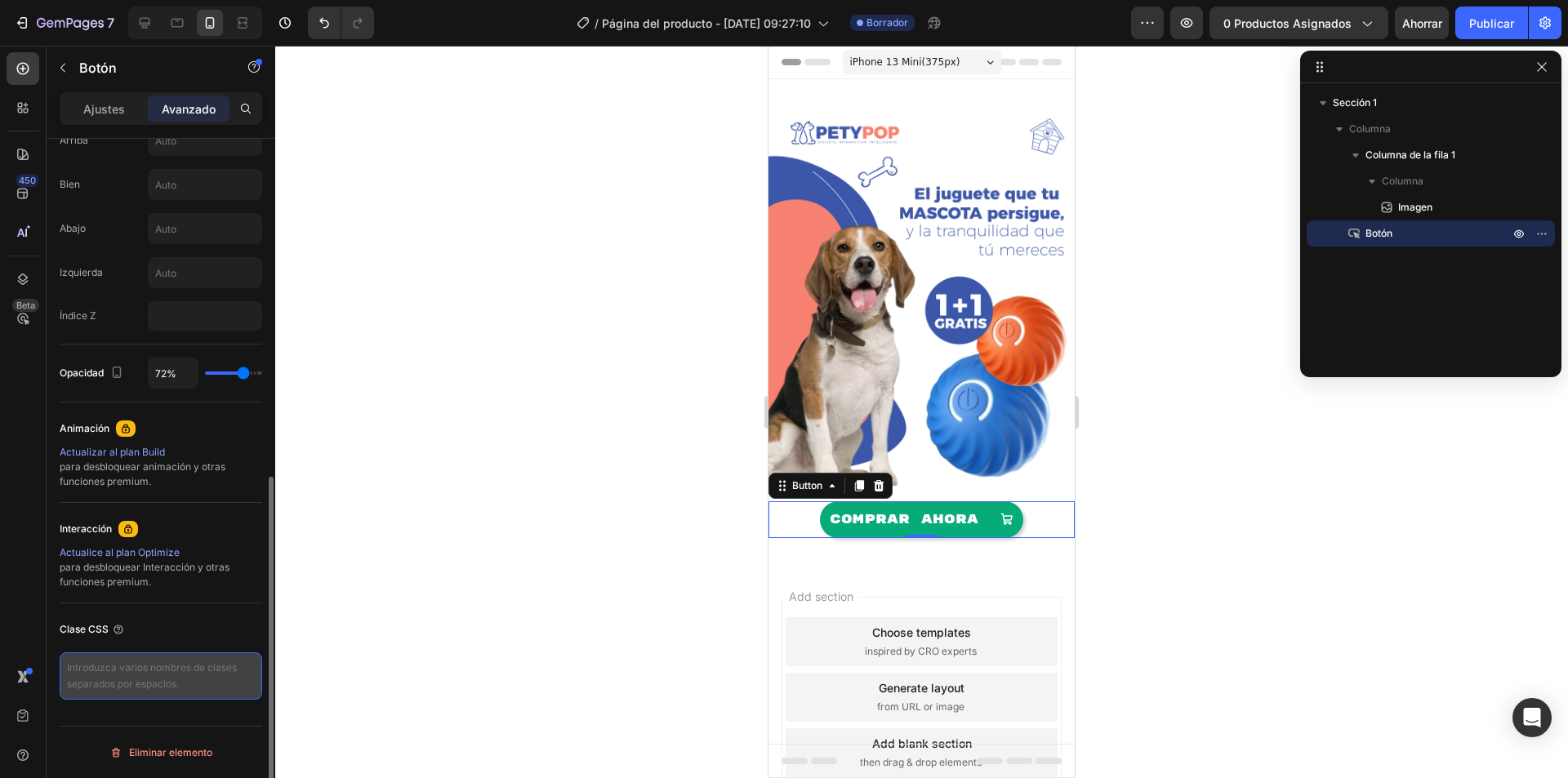
click at [93, 672] on textarea at bounding box center [161, 675] width 203 height 47
paste textarea "_rsi-cod-form-is-gempage _rsi-cod-form-gempages-button-overwrite"
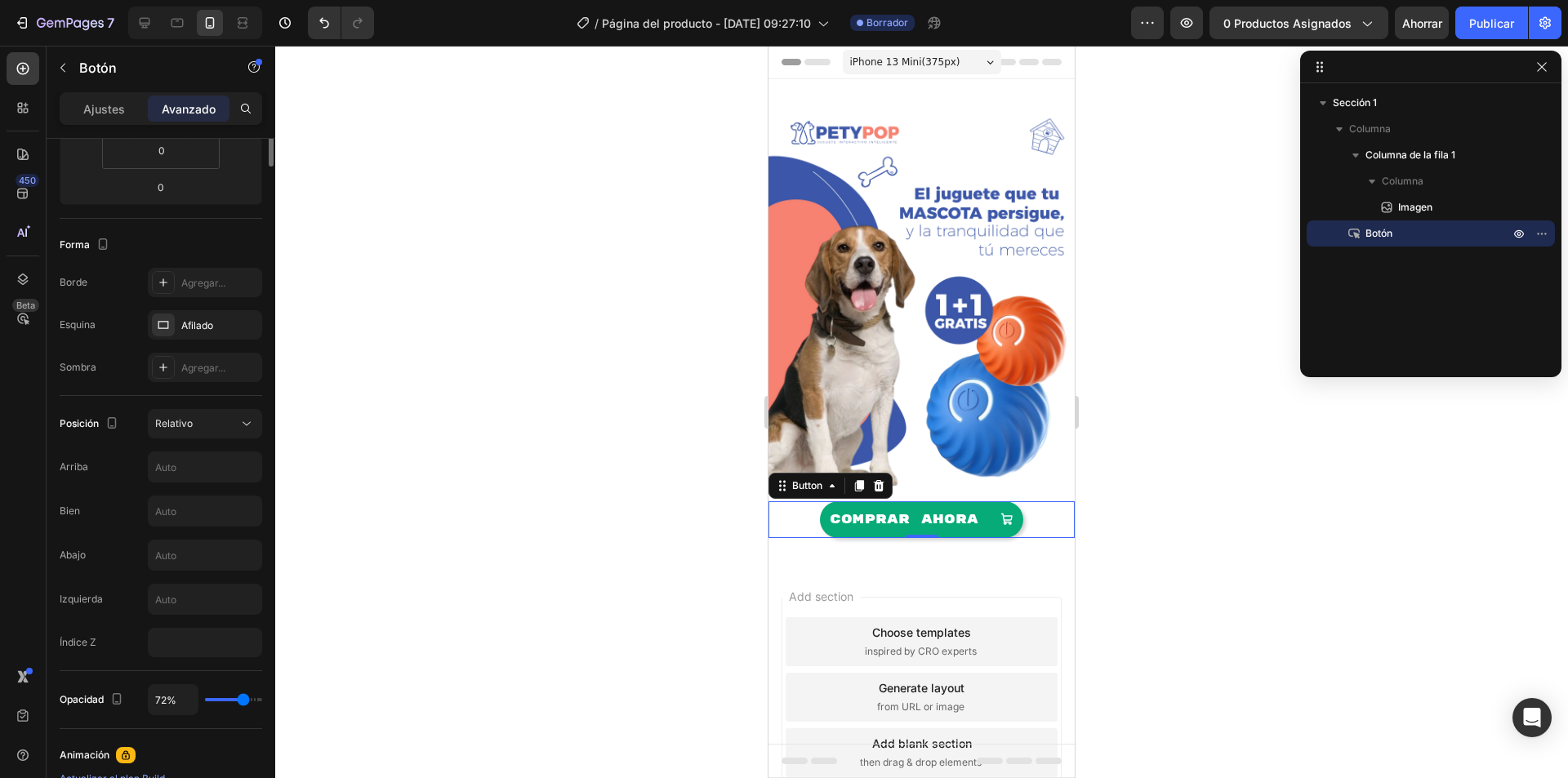
scroll to position [0, 0]
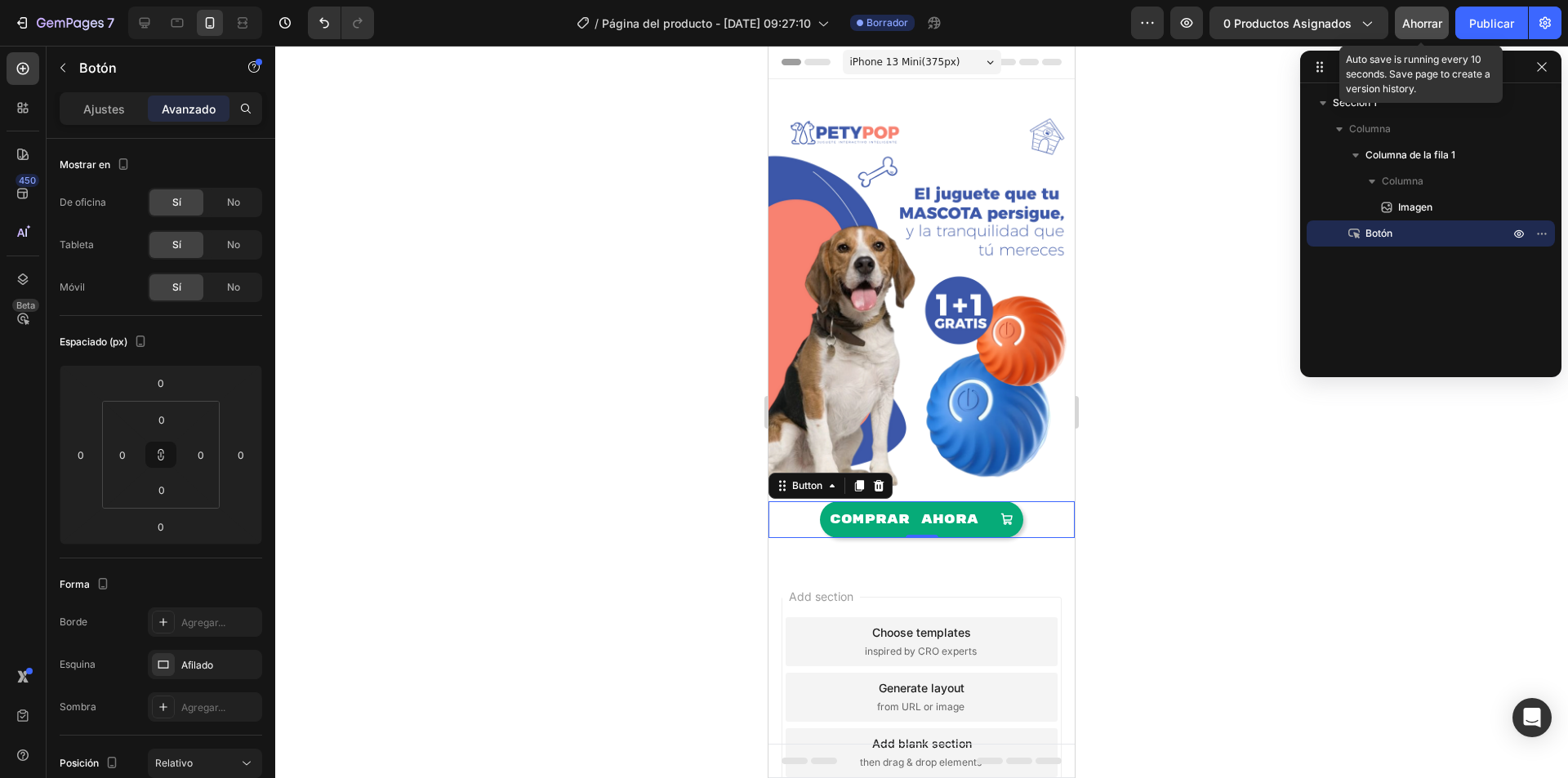
click at [1426, 21] on font "Ahorrar" at bounding box center [1421, 23] width 40 height 13
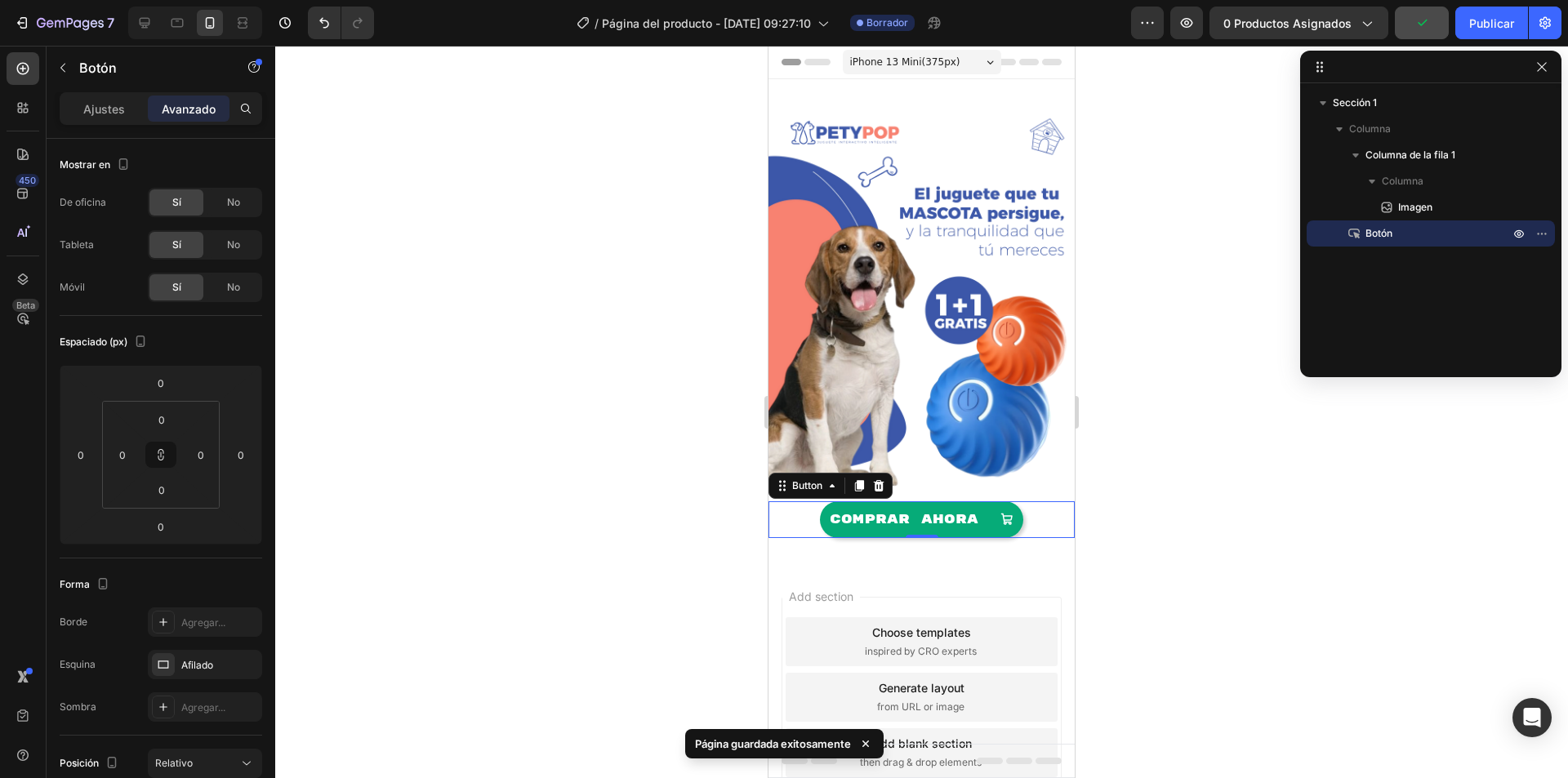
click at [1211, 445] on div at bounding box center [921, 411] width 1292 height 732
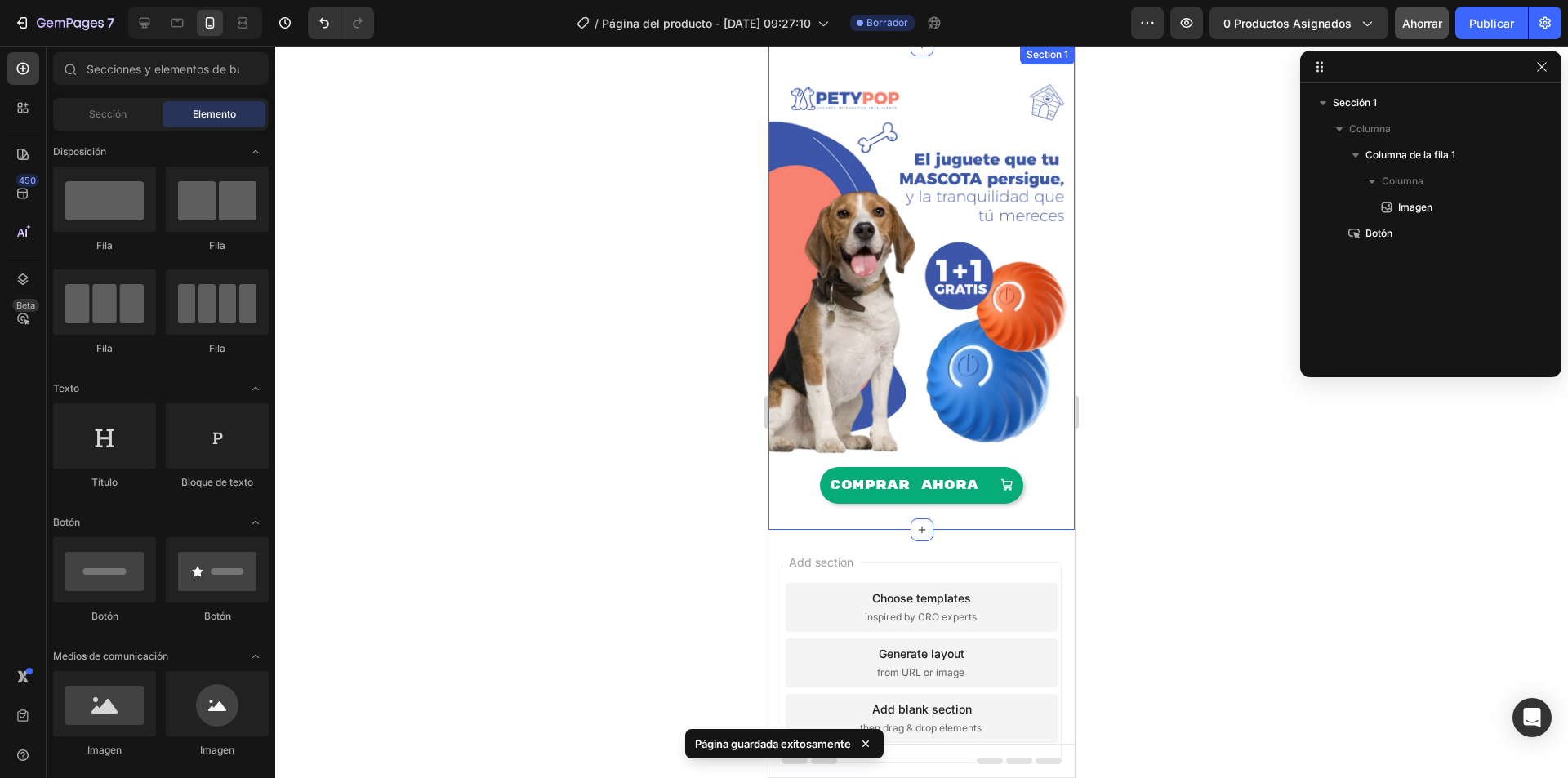
scroll to position [83, 0]
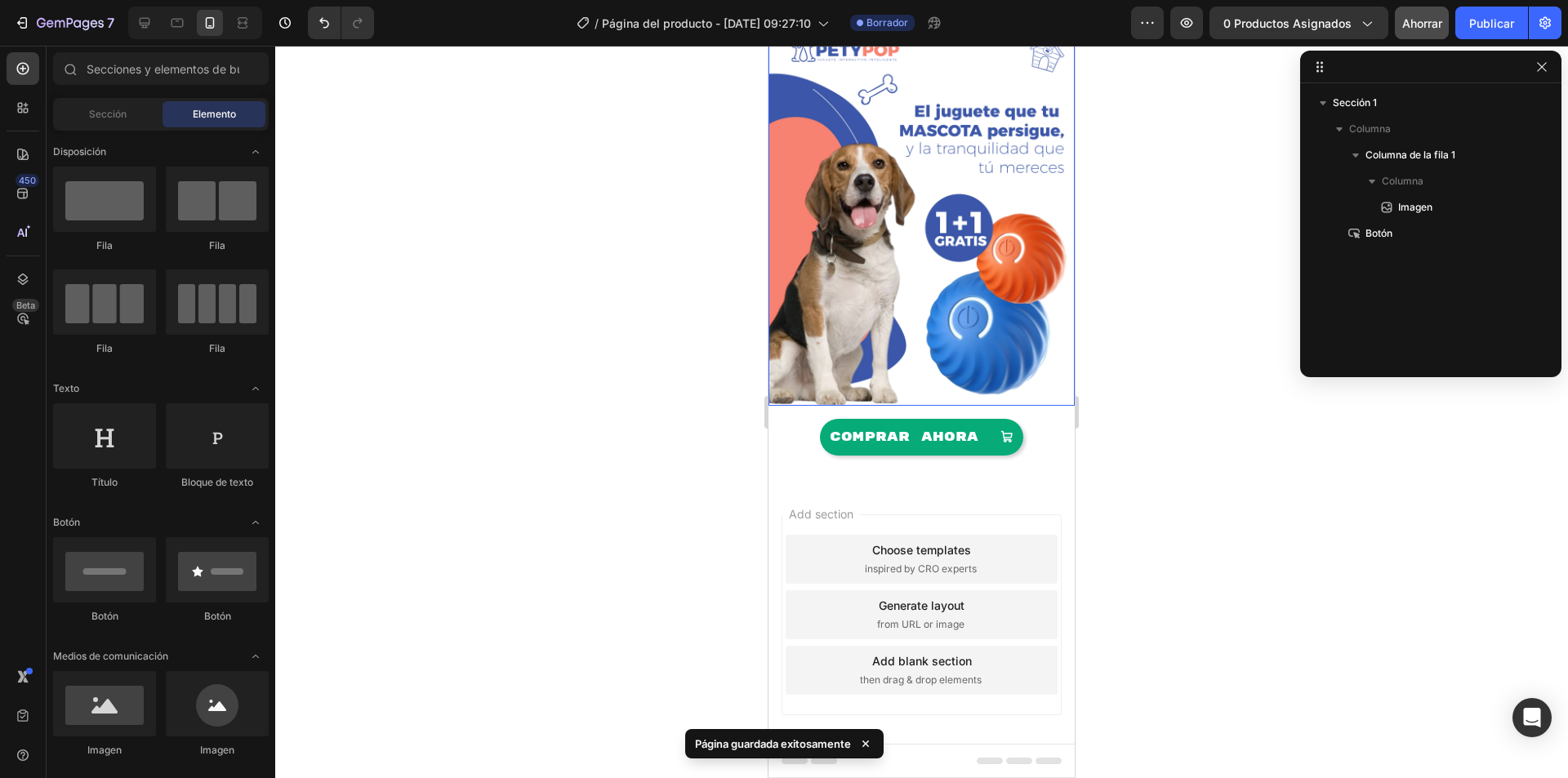
click at [912, 304] on img at bounding box center [921, 214] width 306 height 383
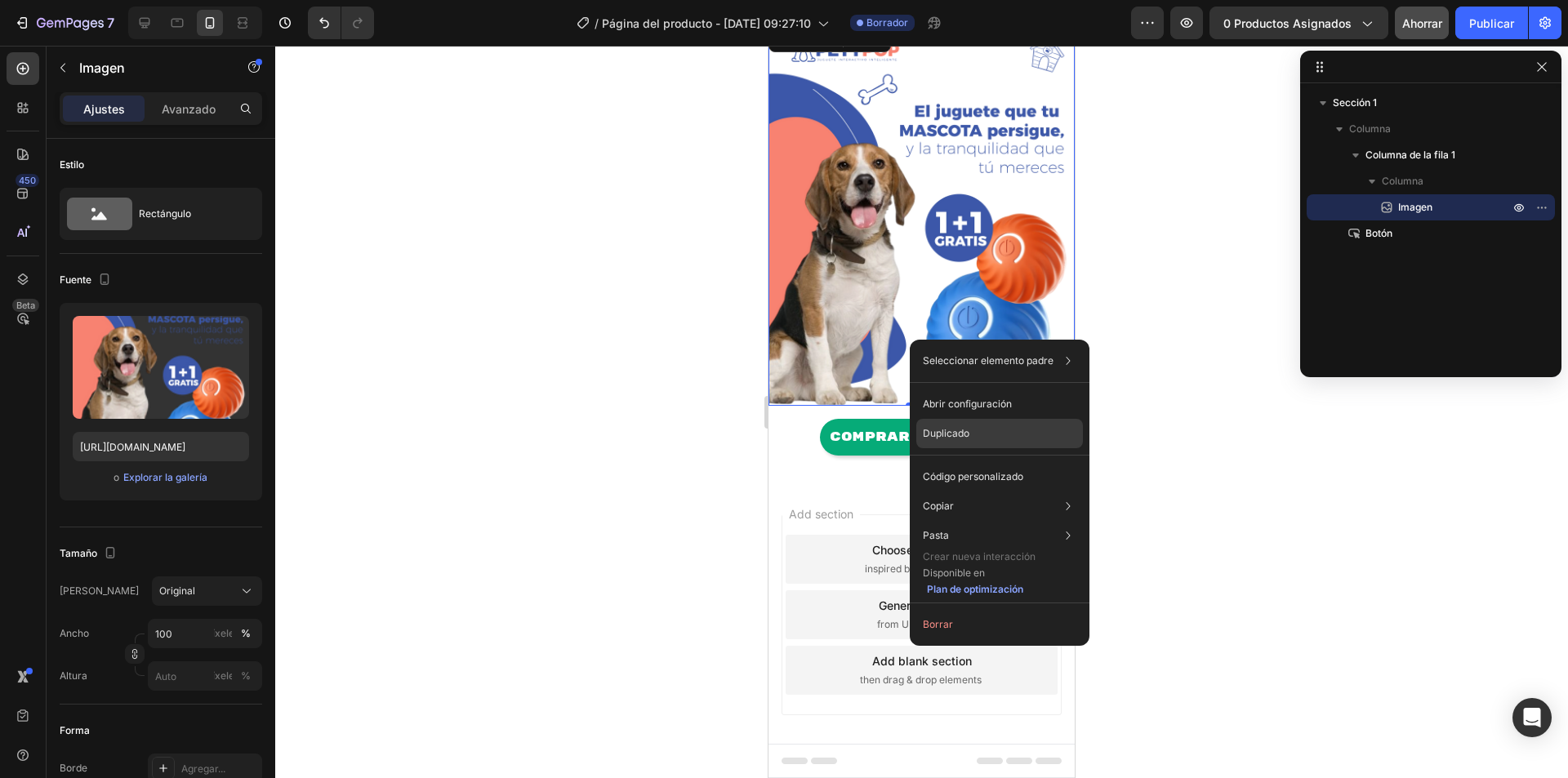
click at [960, 436] on font "Duplicado" at bounding box center [946, 433] width 46 height 13
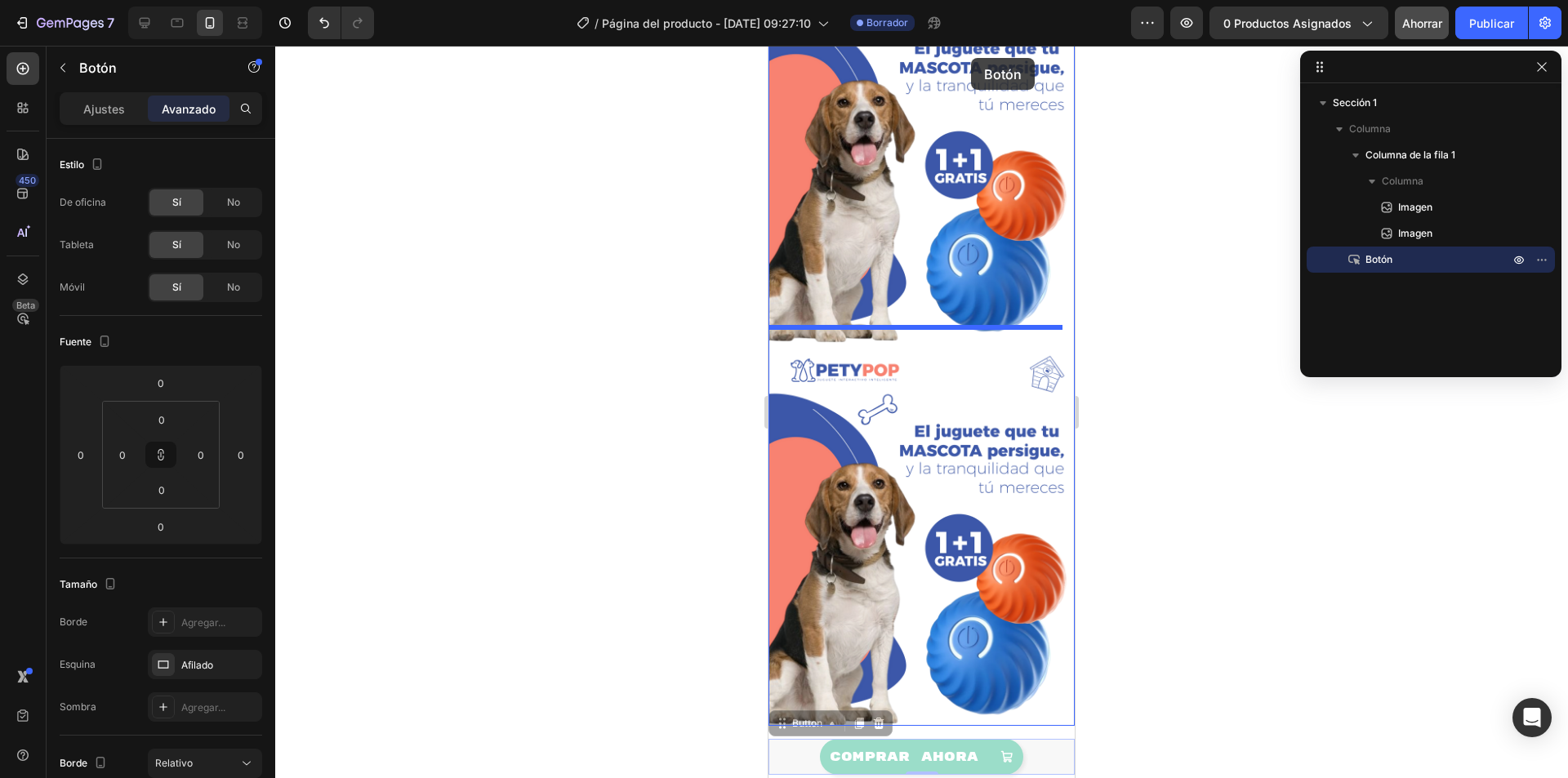
scroll to position [0, 0]
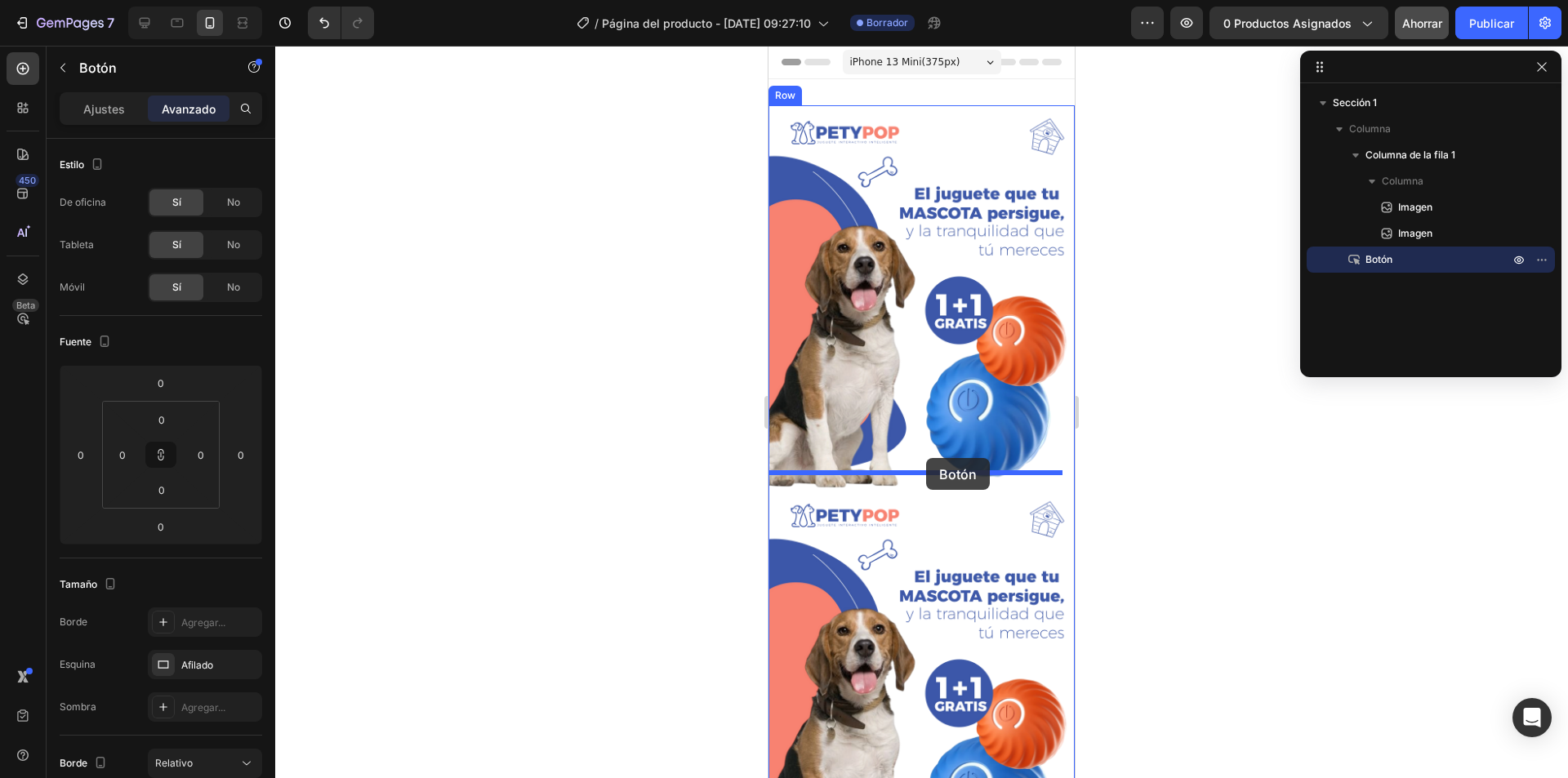
drag, startPoint x: 1028, startPoint y: 461, endPoint x: 926, endPoint y: 458, distance: 102.0
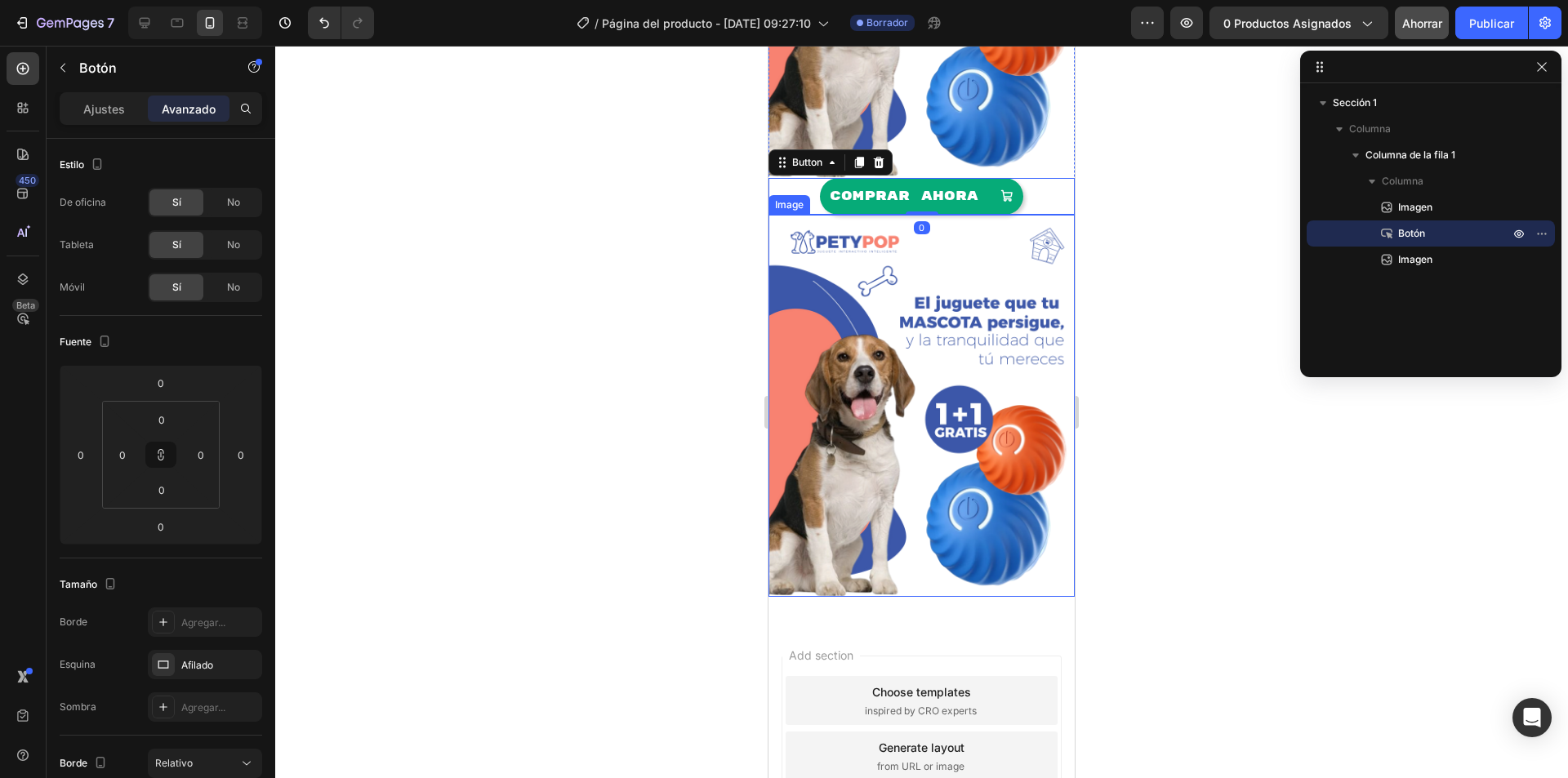
scroll to position [327, 0]
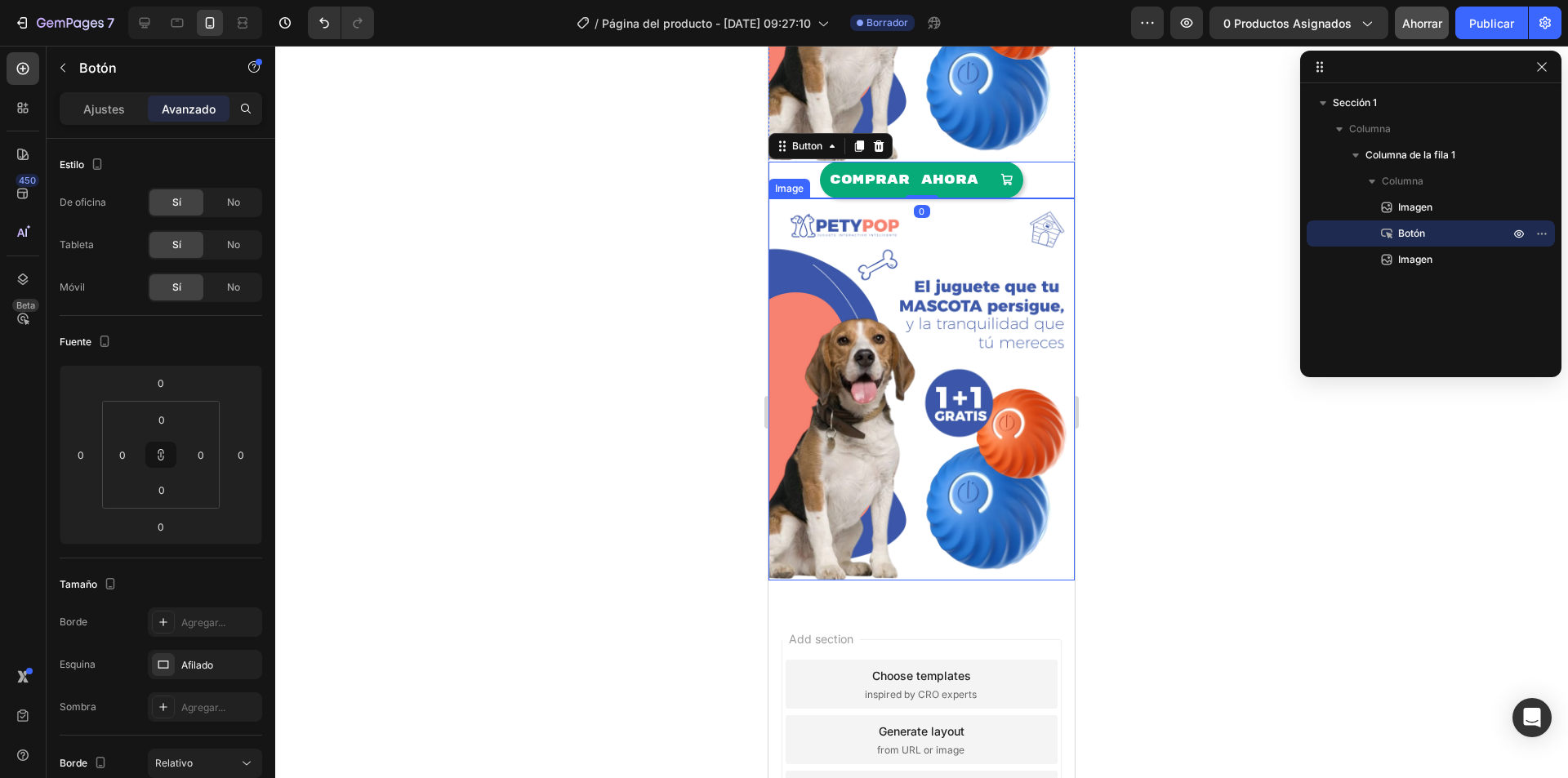
click at [931, 440] on img at bounding box center [921, 389] width 306 height 383
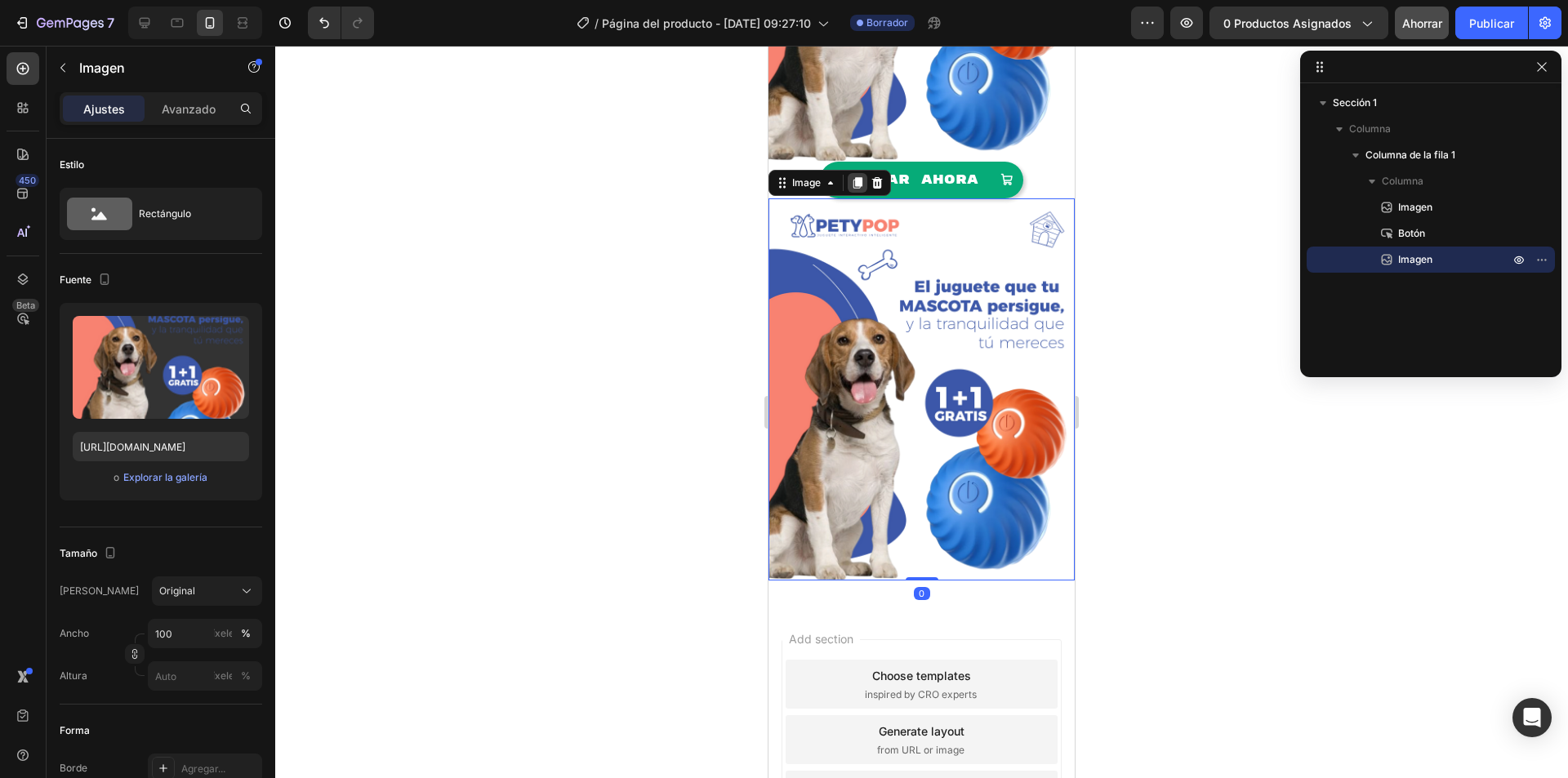
click at [857, 176] on icon at bounding box center [857, 183] width 14 height 13
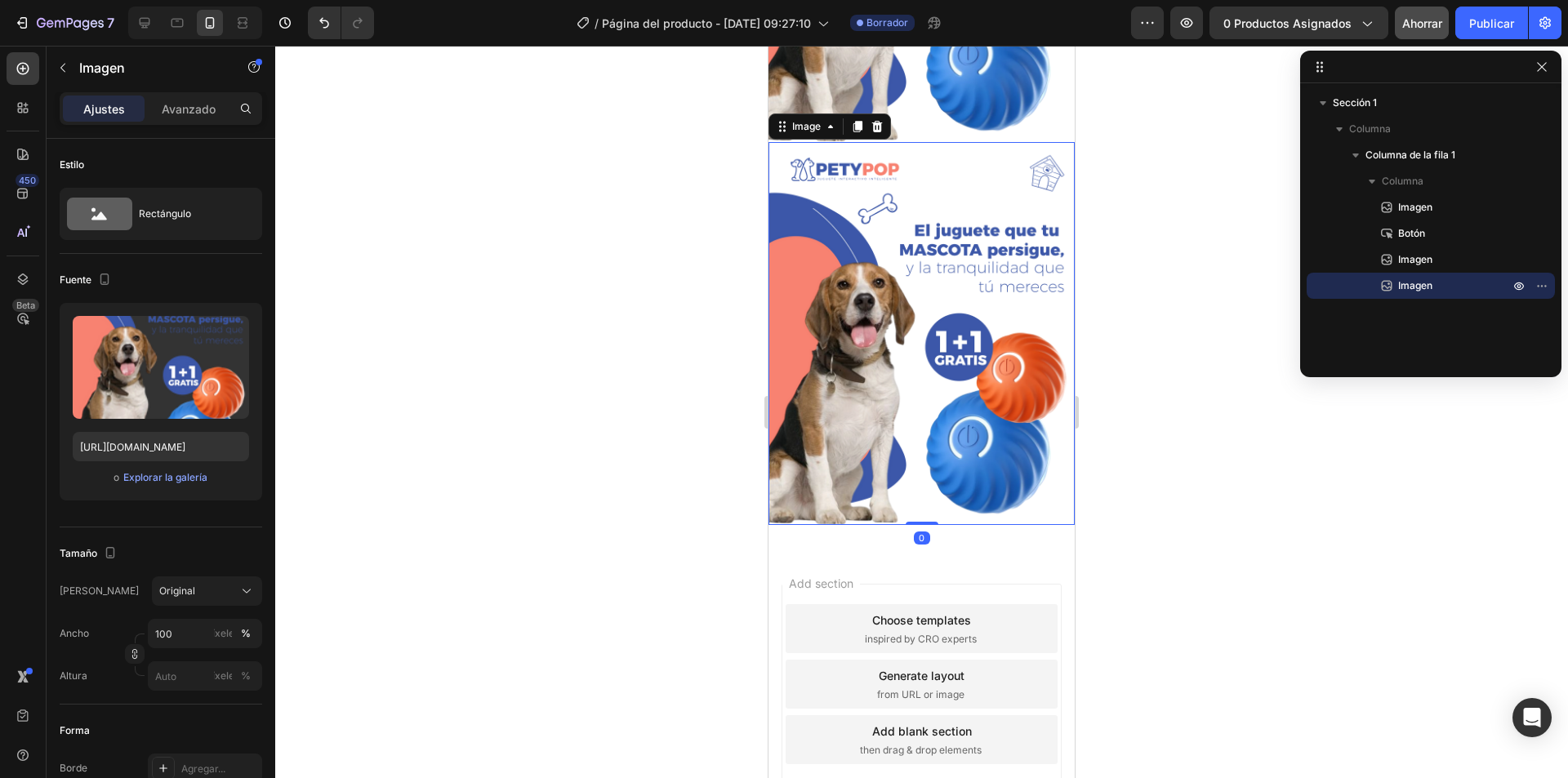
scroll to position [774, 0]
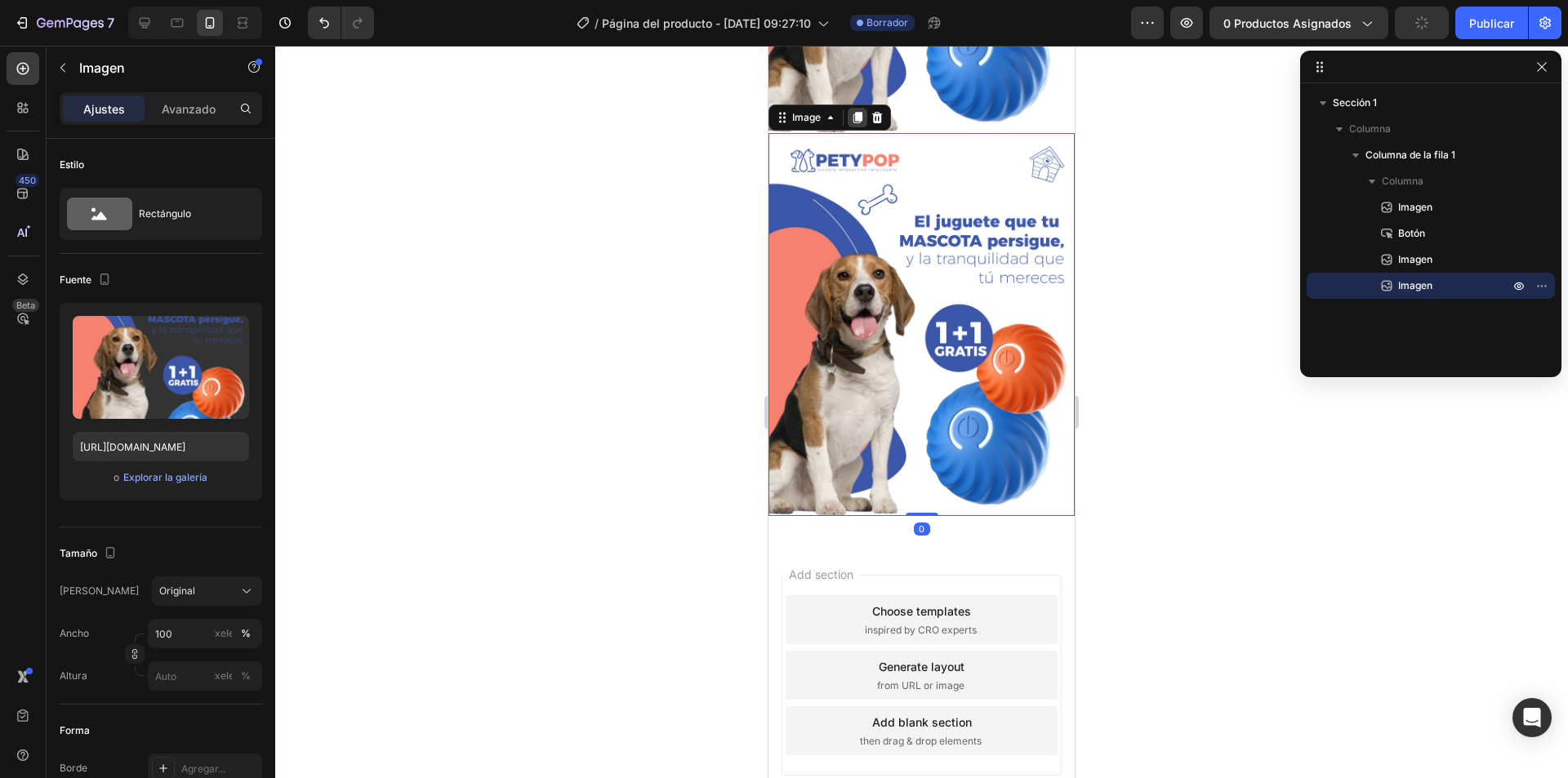
click at [859, 108] on div at bounding box center [857, 118] width 19 height 19
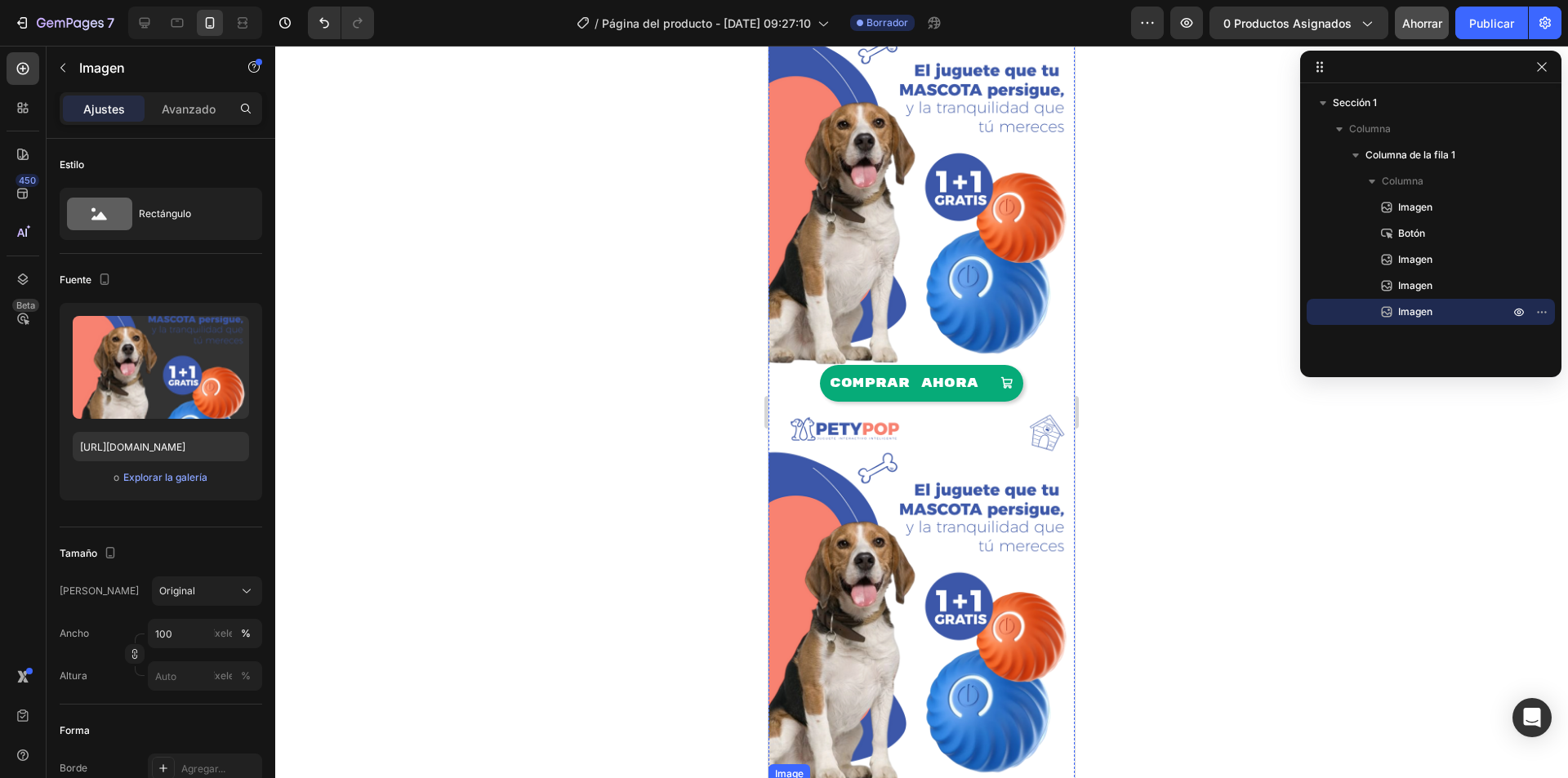
scroll to position [121, 0]
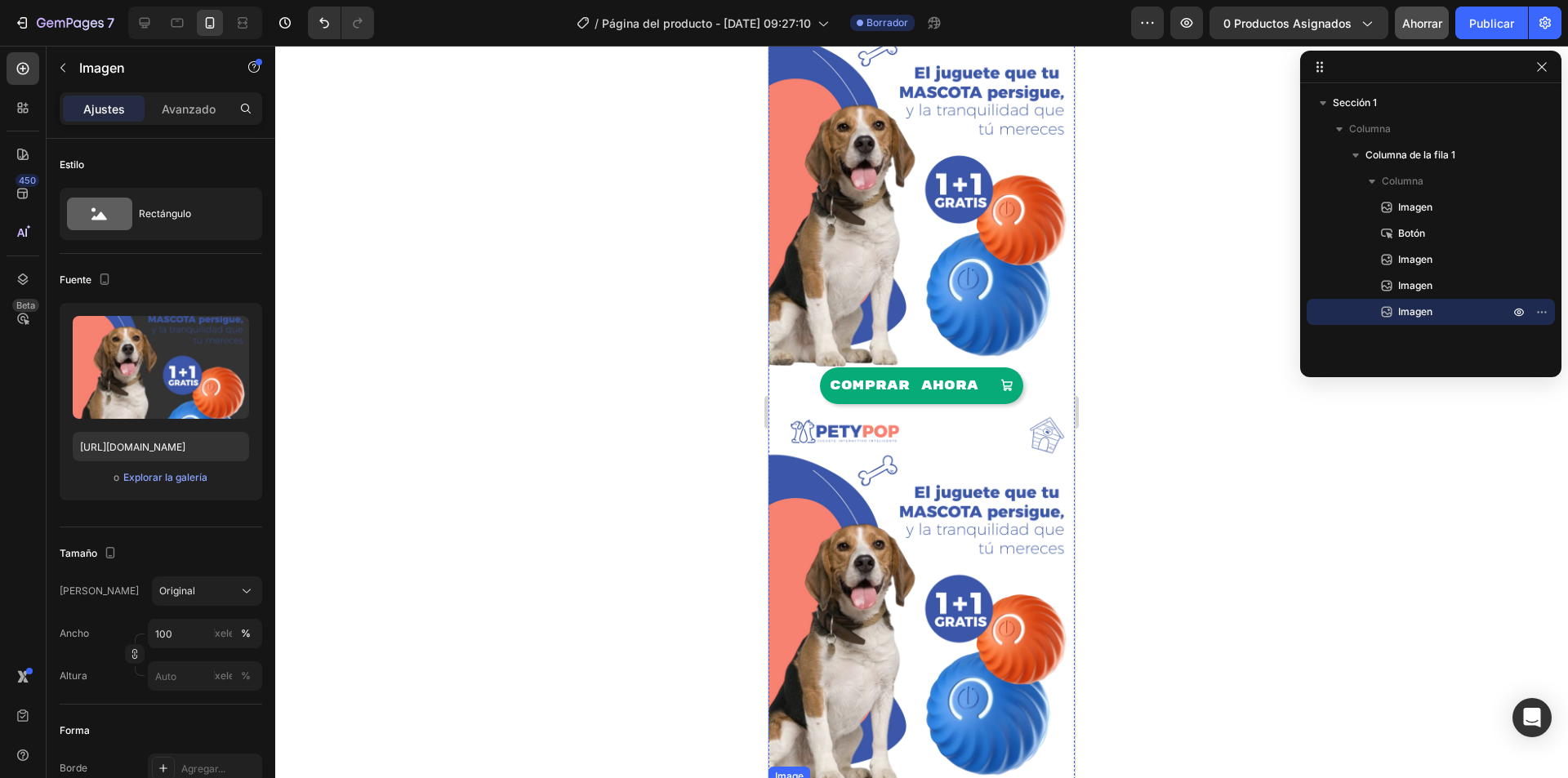
click at [890, 460] on img at bounding box center [921, 595] width 306 height 383
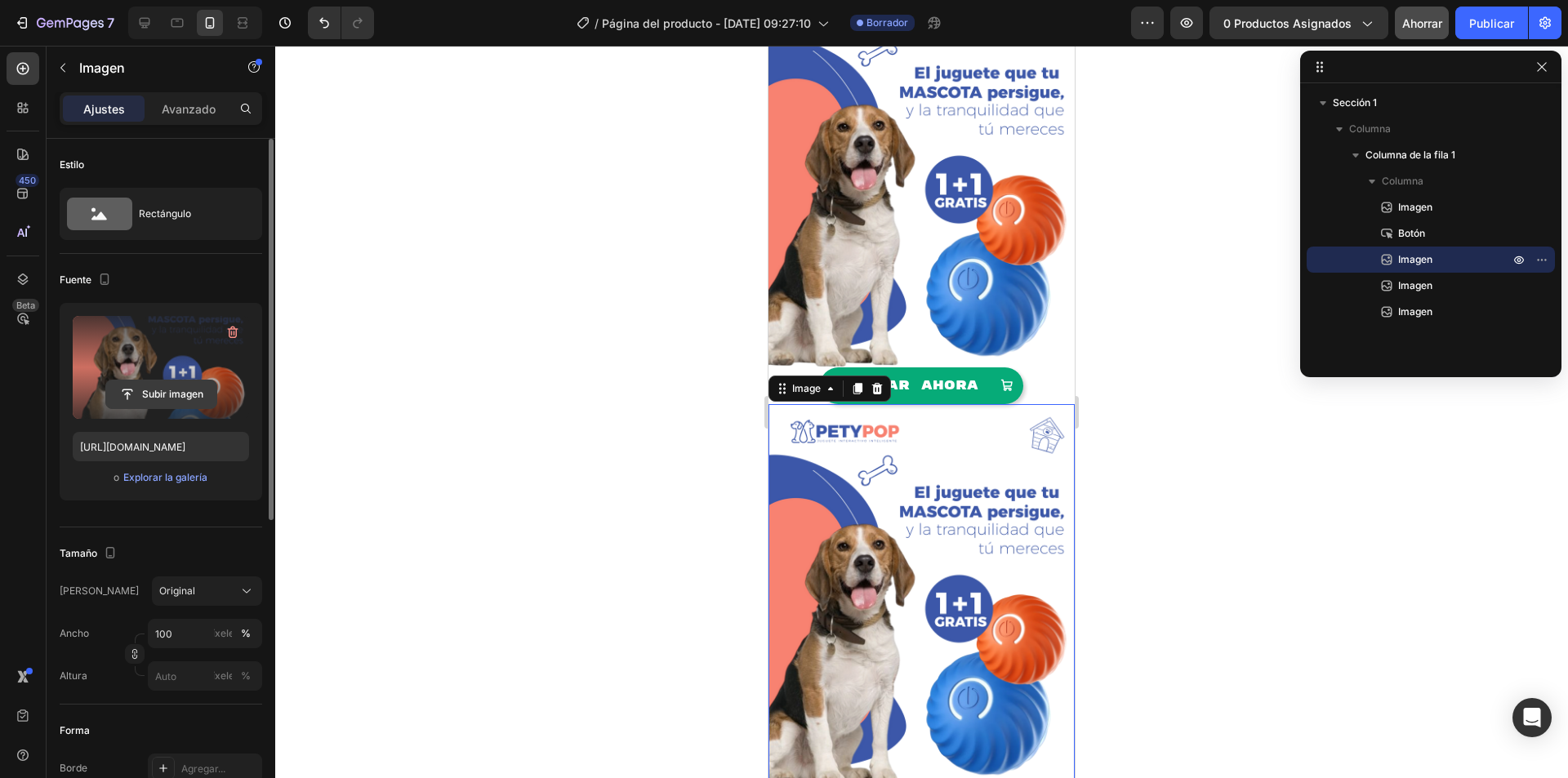
click at [178, 391] on input "file" at bounding box center [161, 394] width 110 height 28
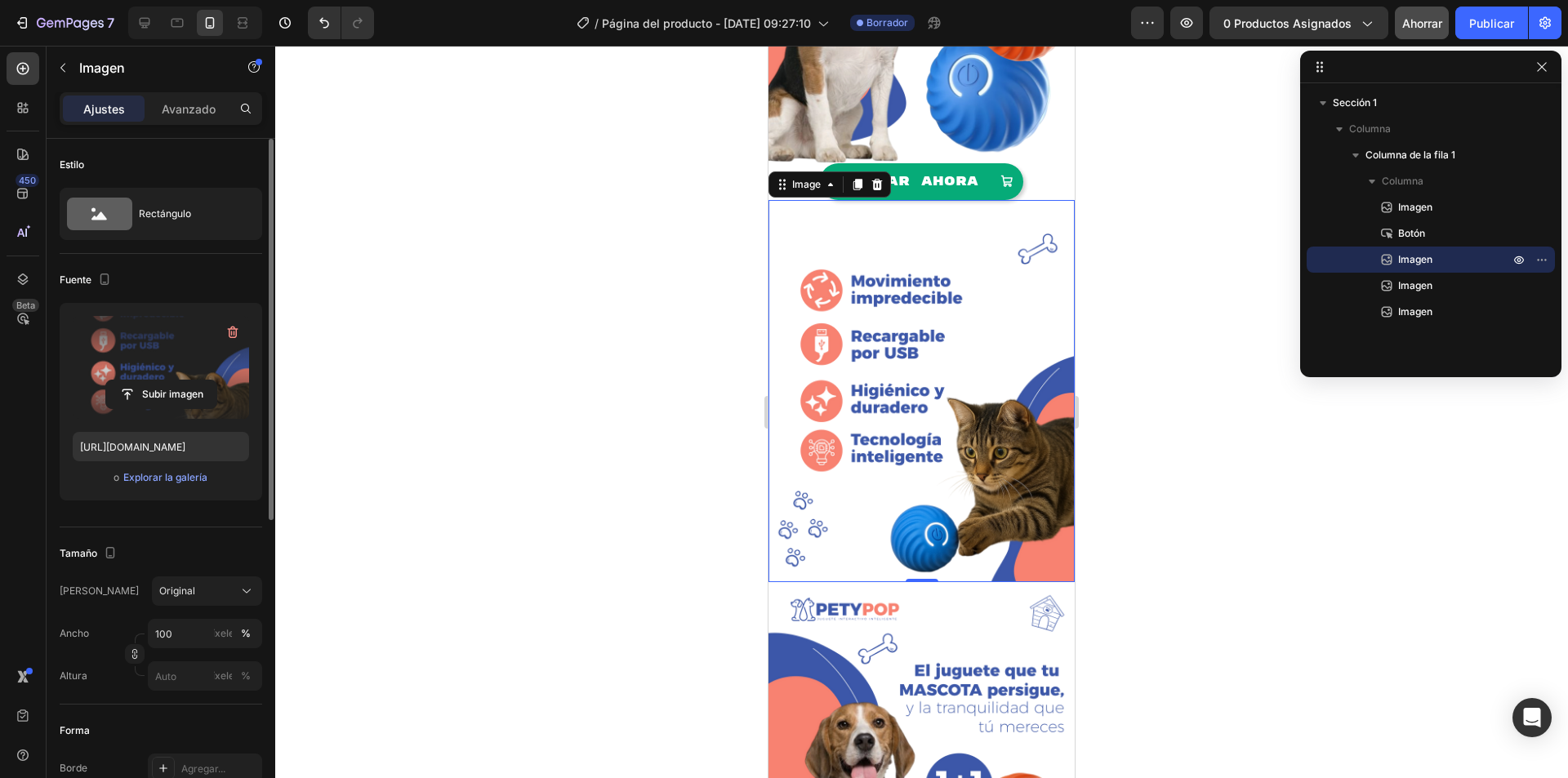
scroll to position [447, 0]
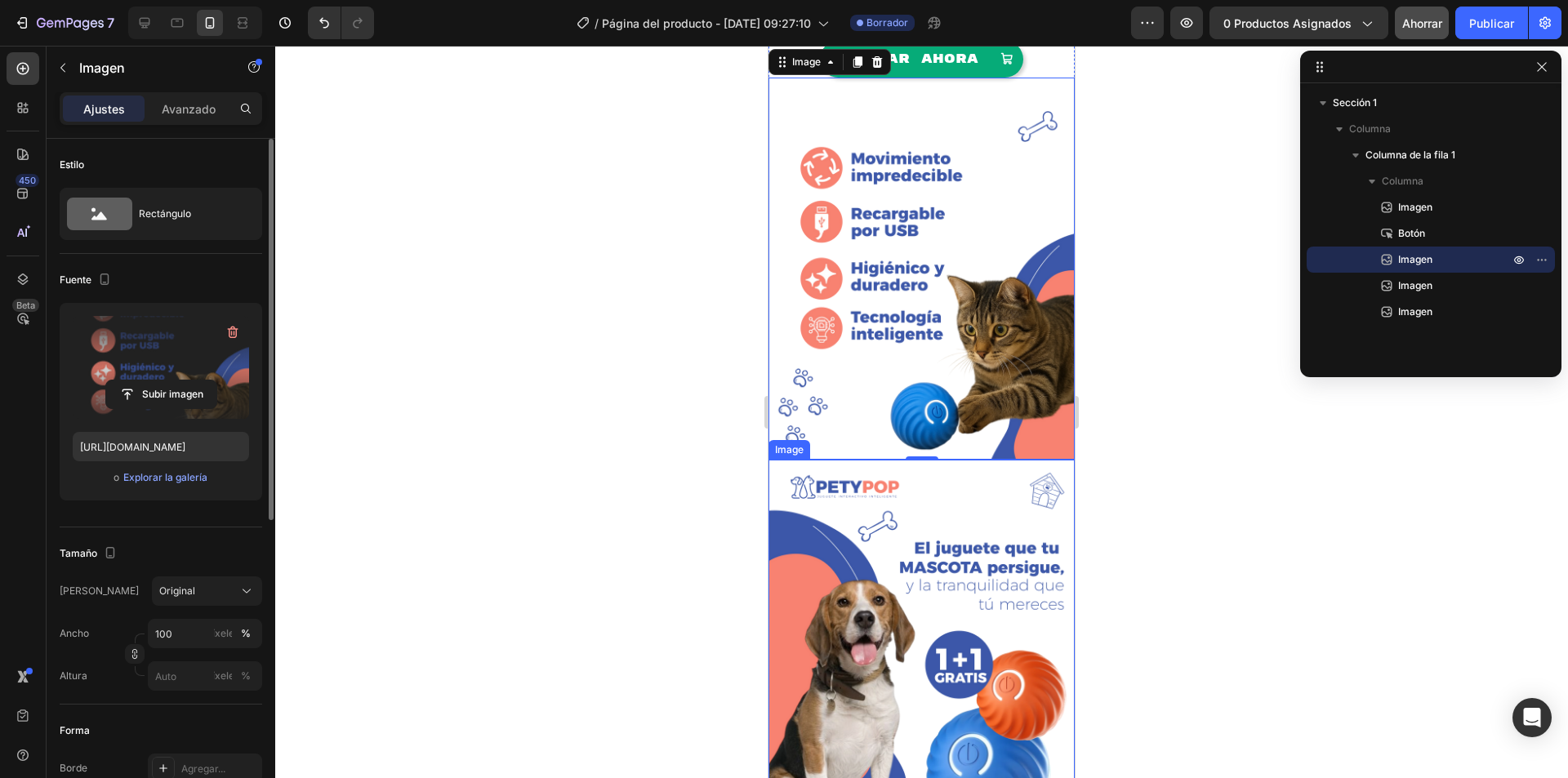
click at [960, 648] on img at bounding box center [921, 651] width 306 height 383
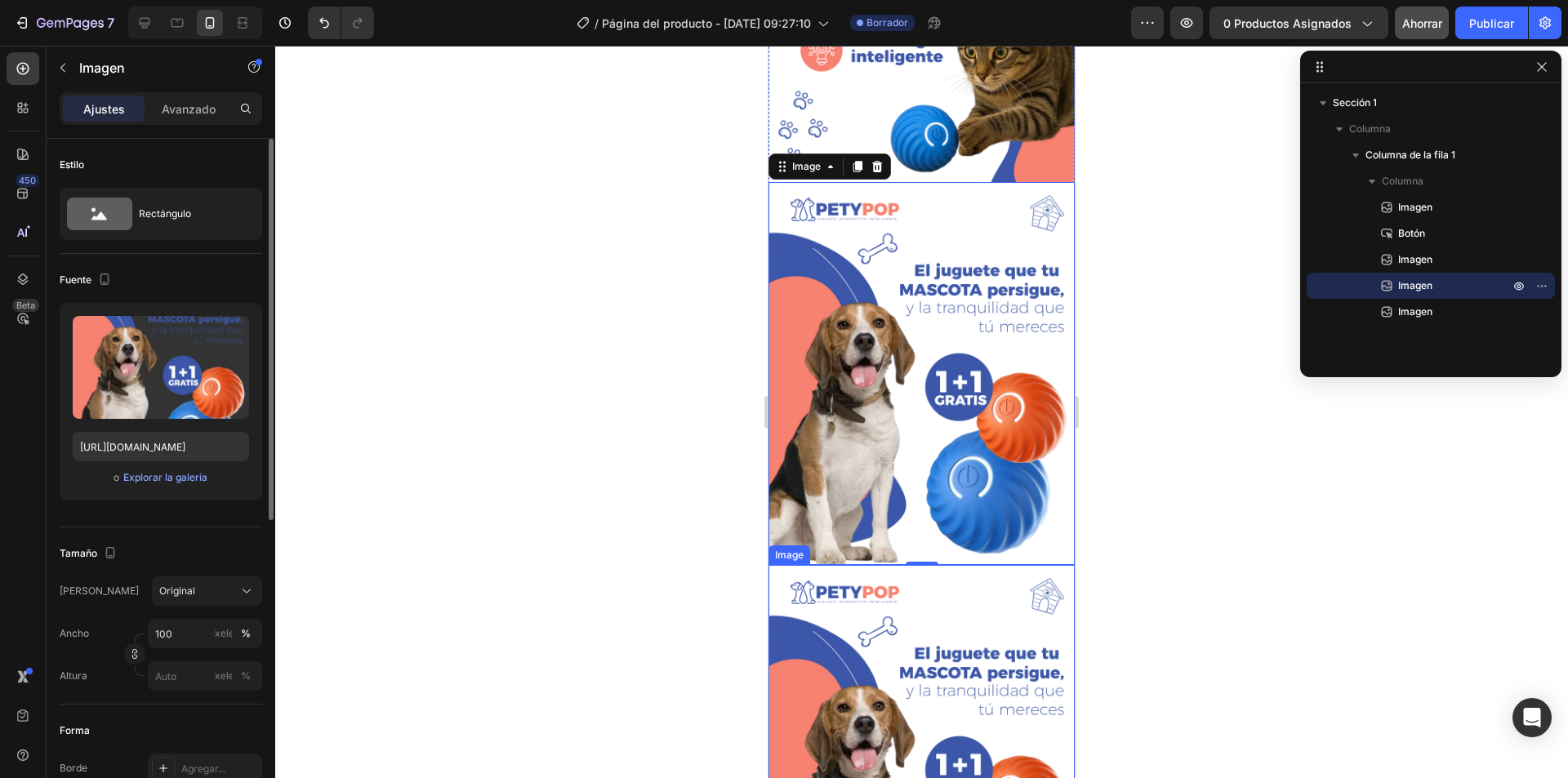
scroll to position [774, 0]
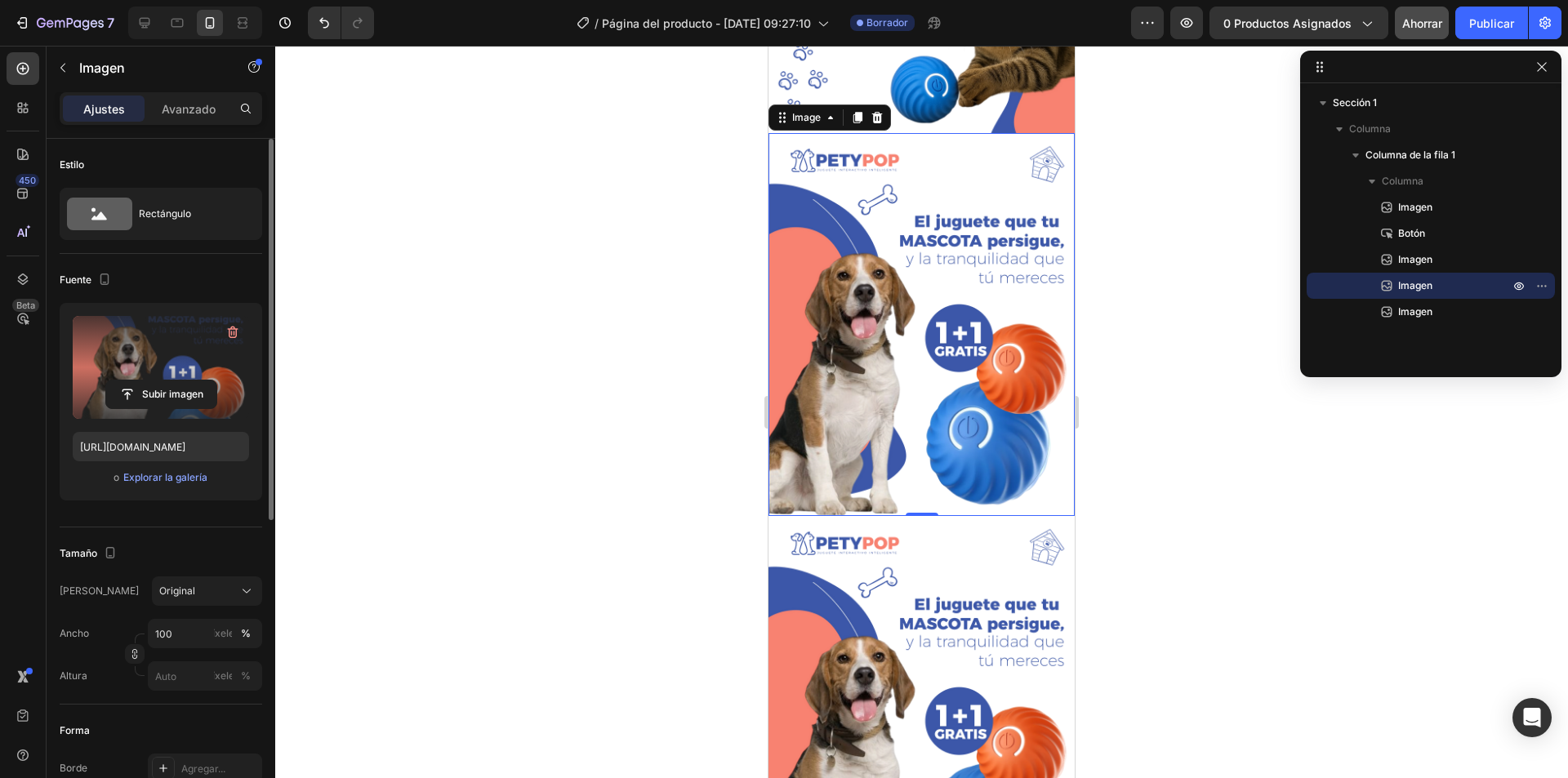
click at [160, 363] on label at bounding box center [160, 367] width 176 height 103
click at [160, 381] on input "file" at bounding box center [161, 394] width 110 height 28
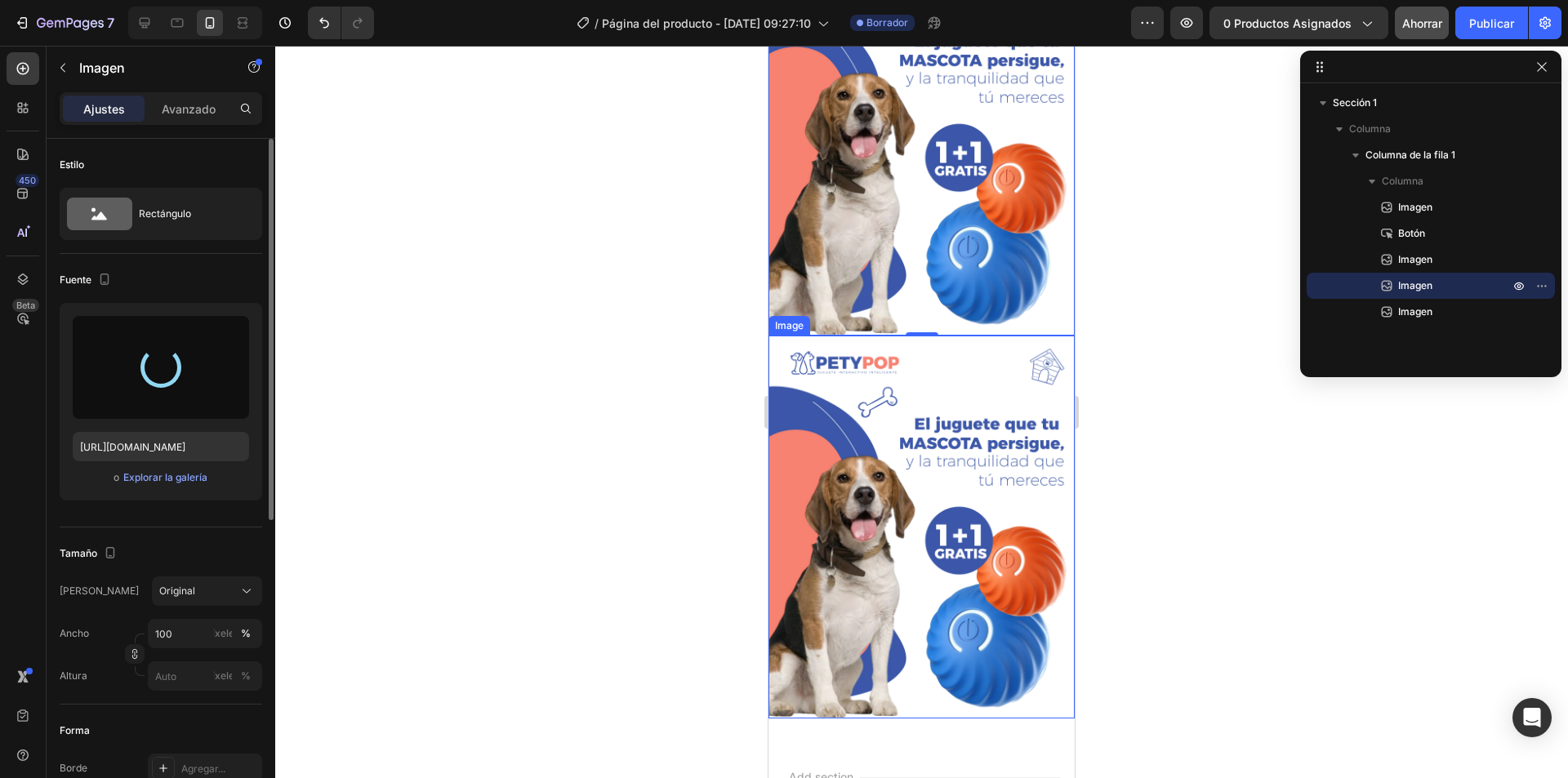
scroll to position [937, 0]
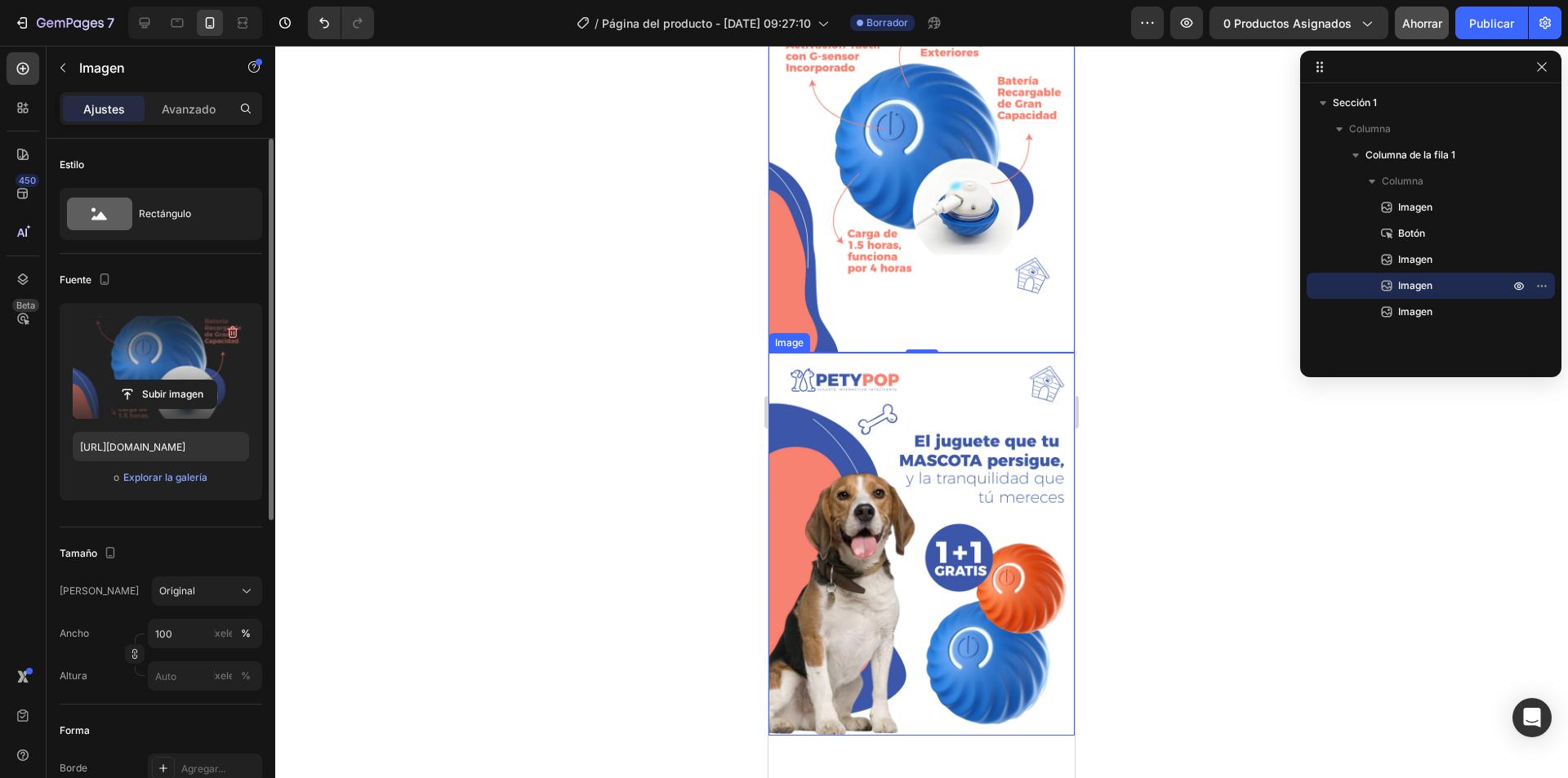
click at [914, 488] on img at bounding box center [921, 544] width 306 height 383
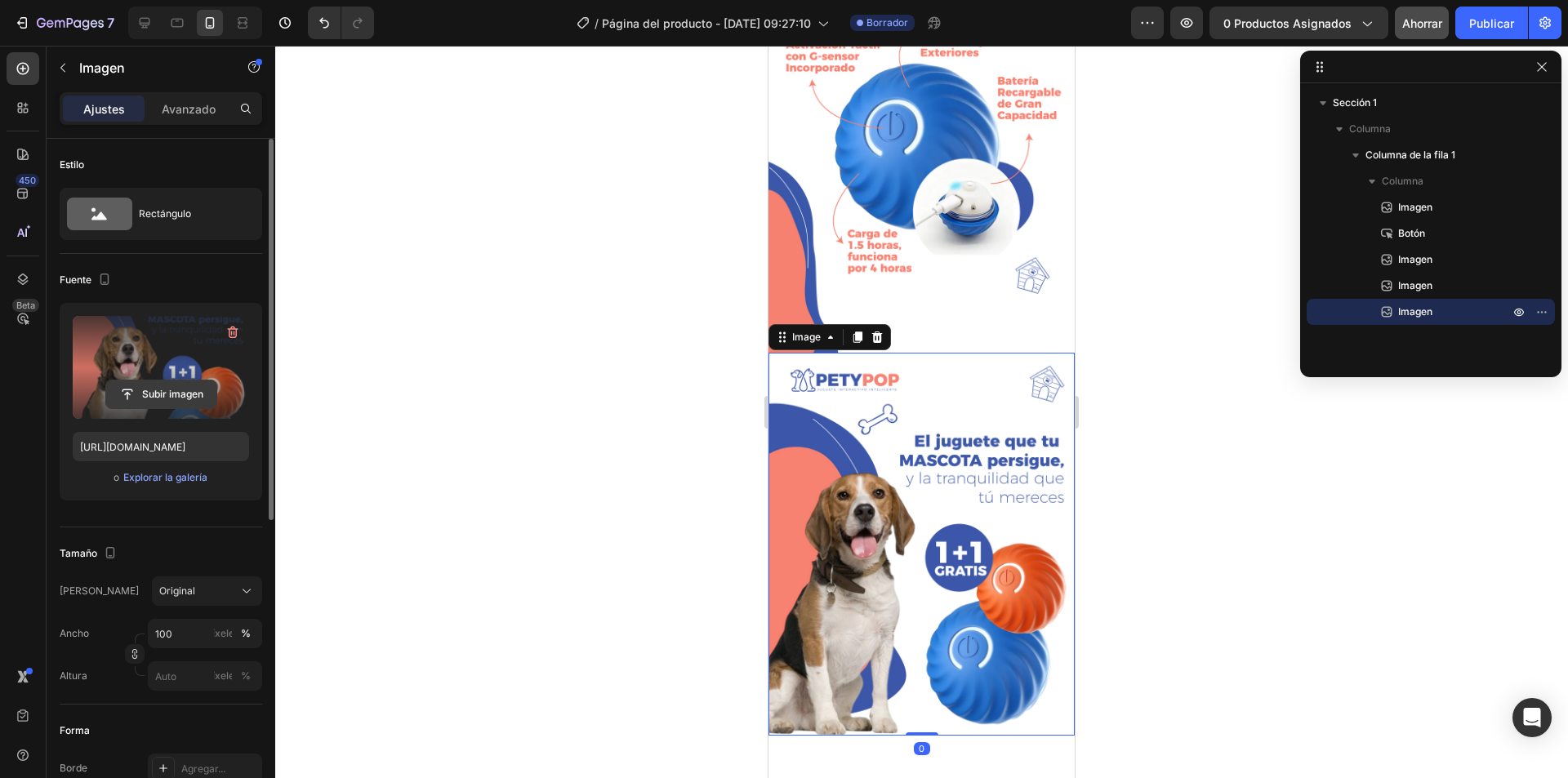
click at [167, 395] on input "file" at bounding box center [161, 394] width 110 height 28
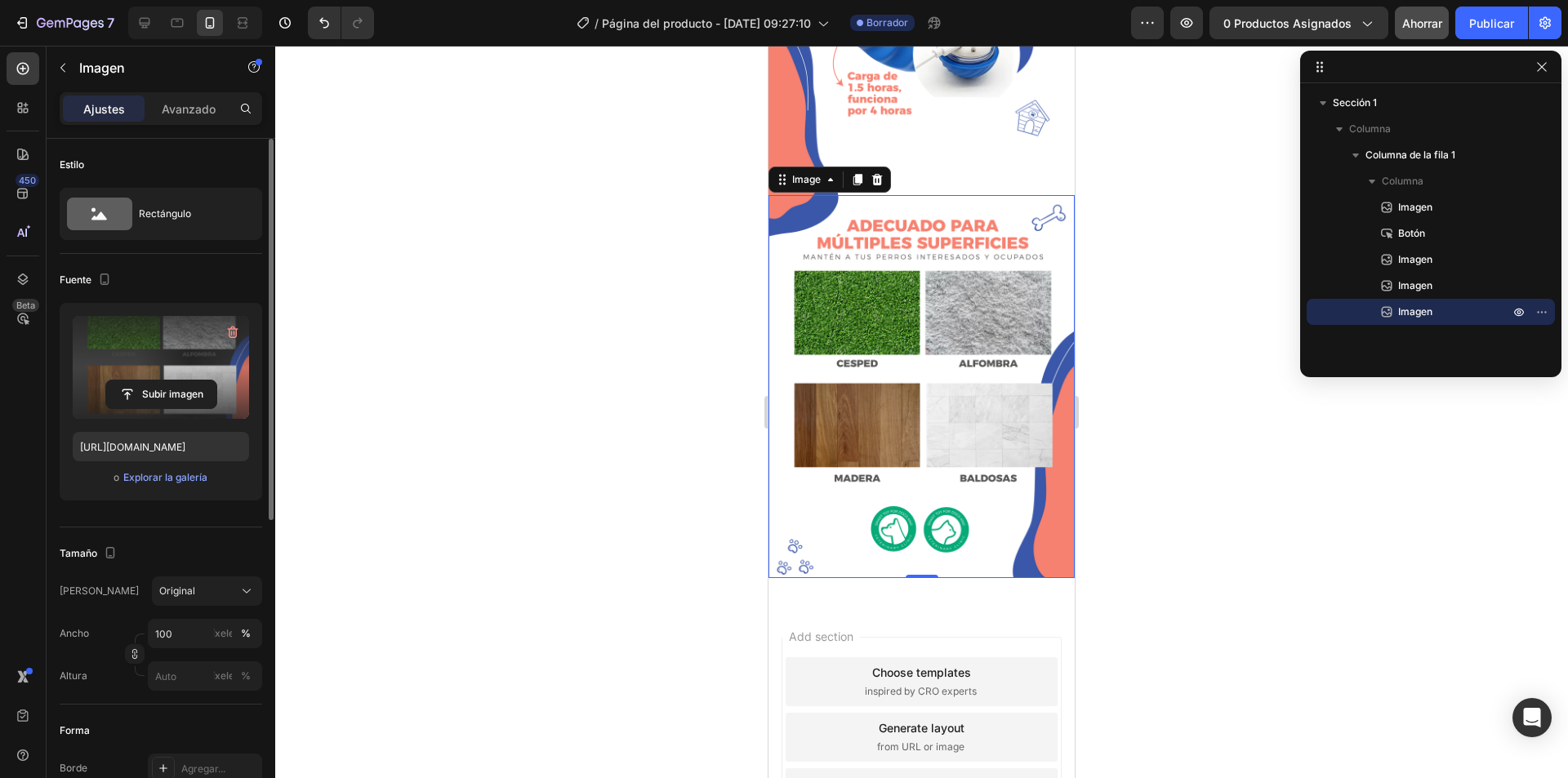
scroll to position [1100, 0]
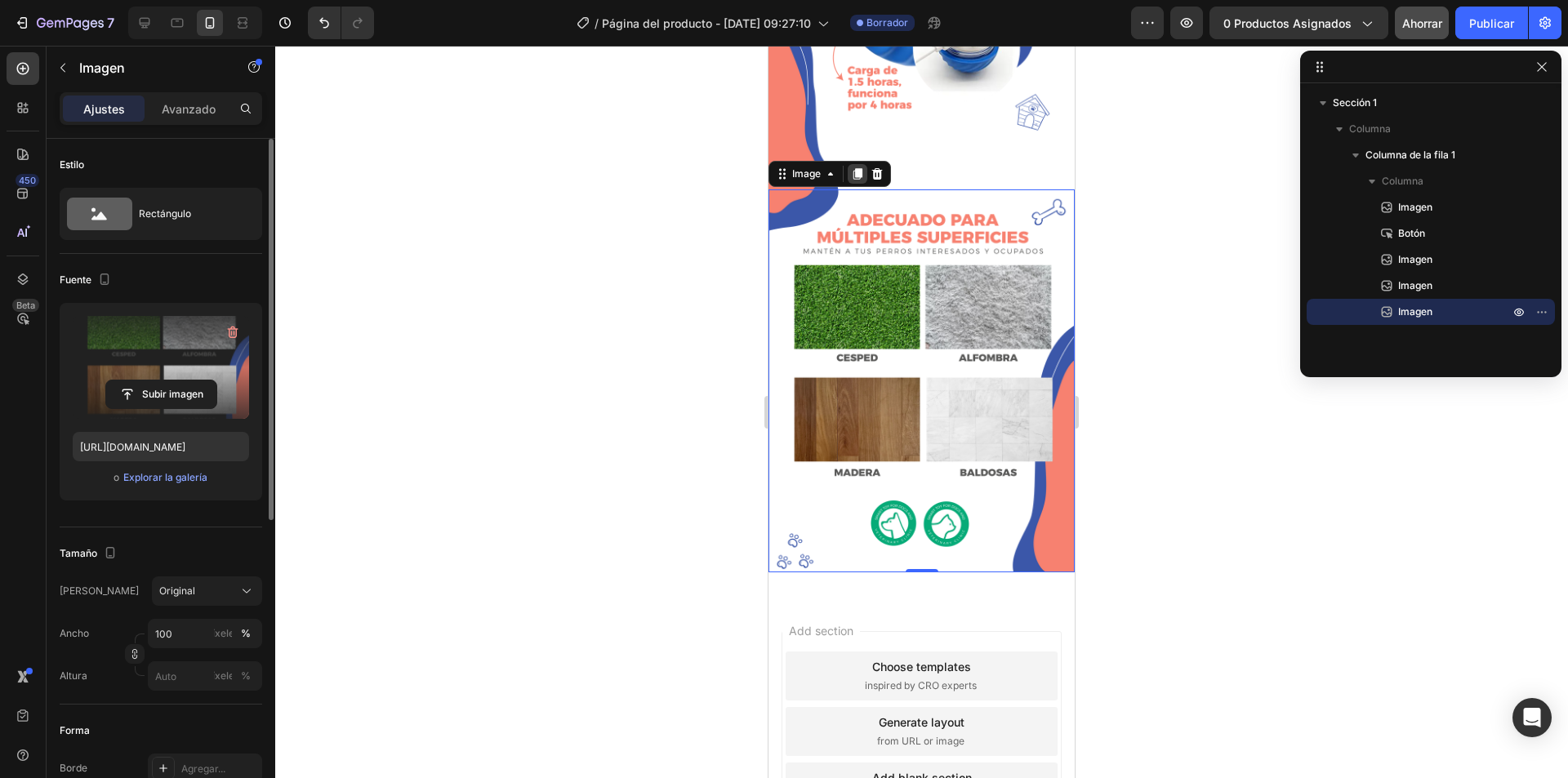
click at [854, 168] on icon at bounding box center [857, 174] width 14 height 13
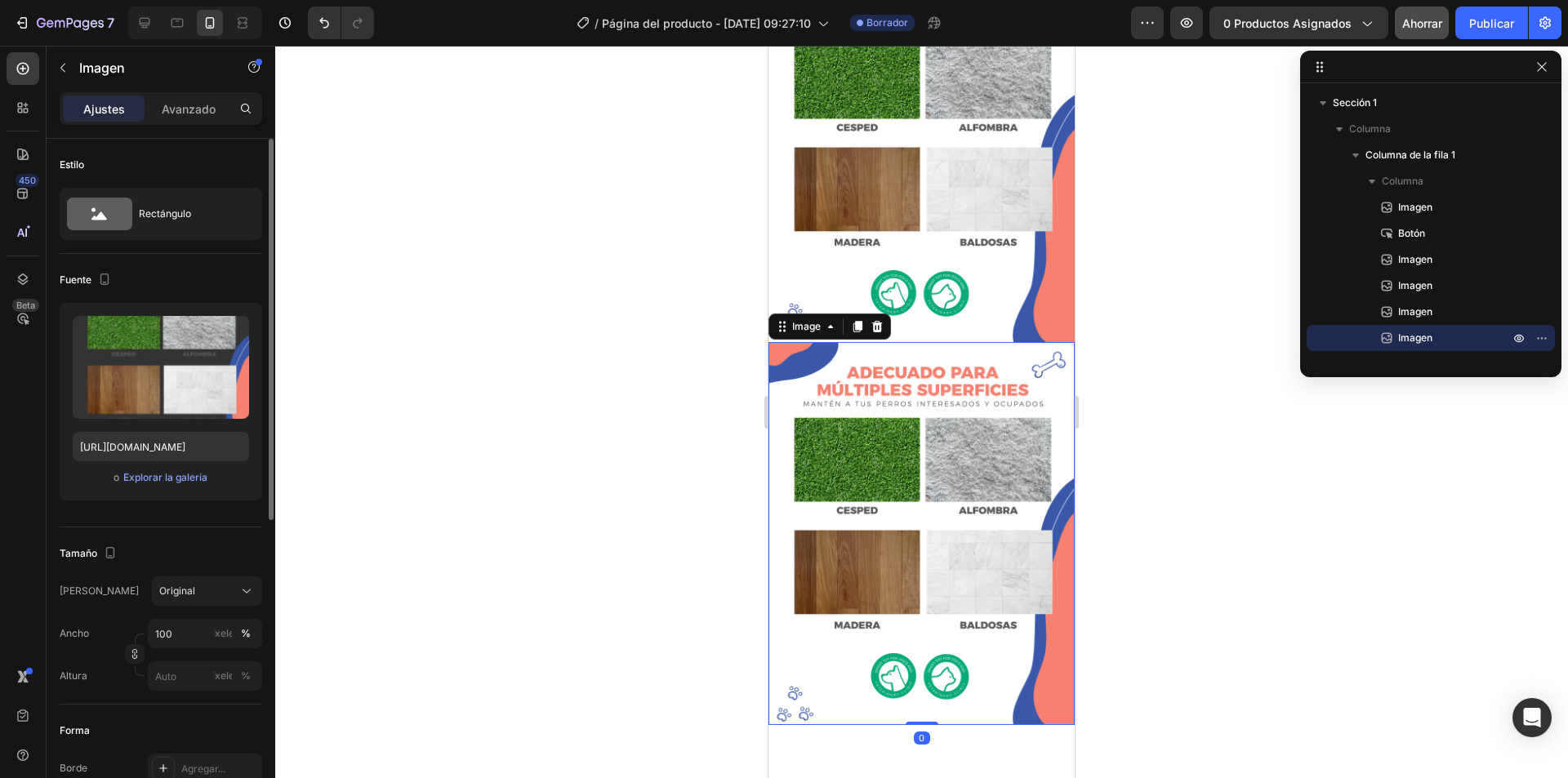
scroll to position [1345, 0]
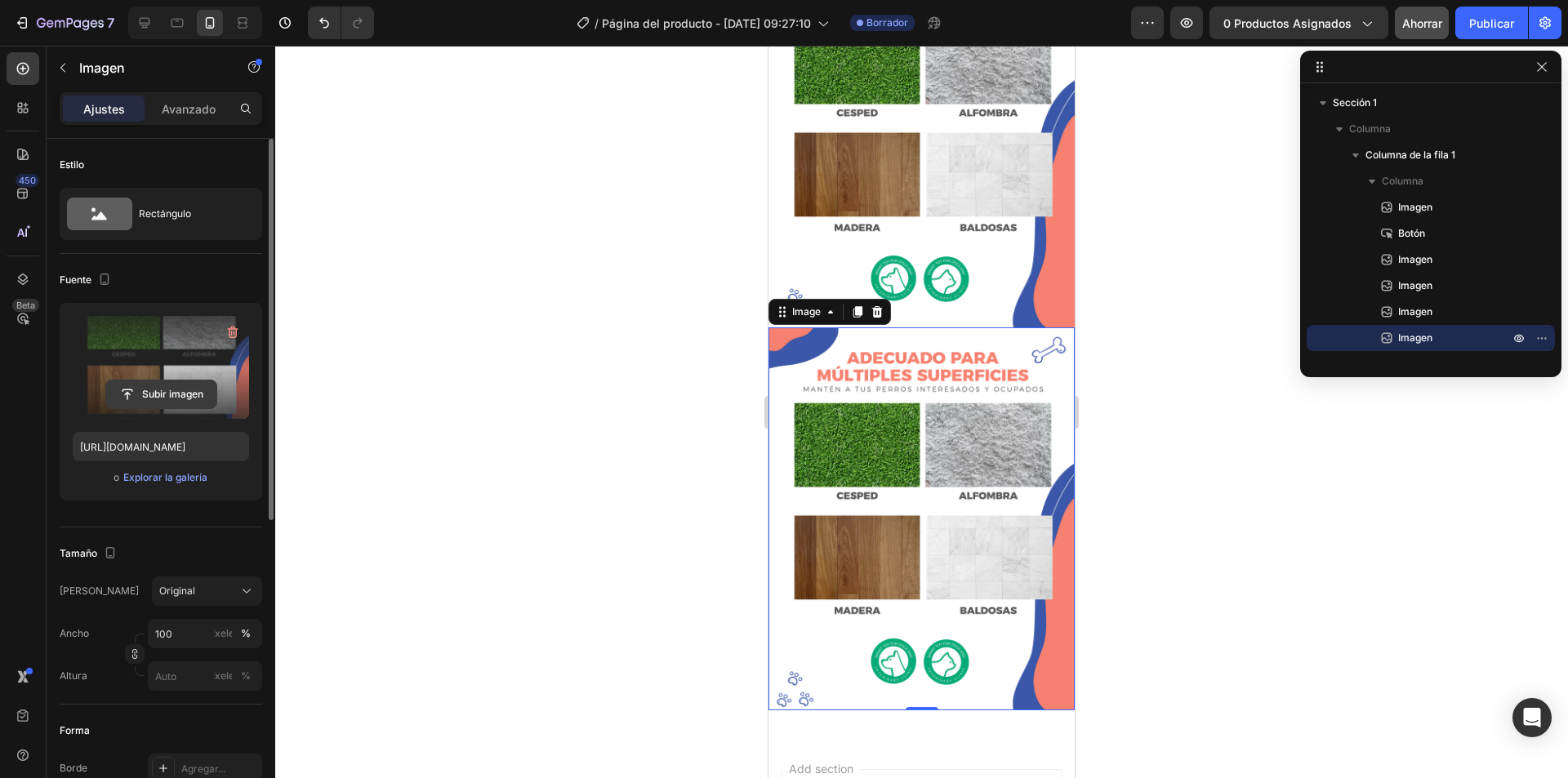
click at [182, 390] on input "file" at bounding box center [161, 394] width 110 height 28
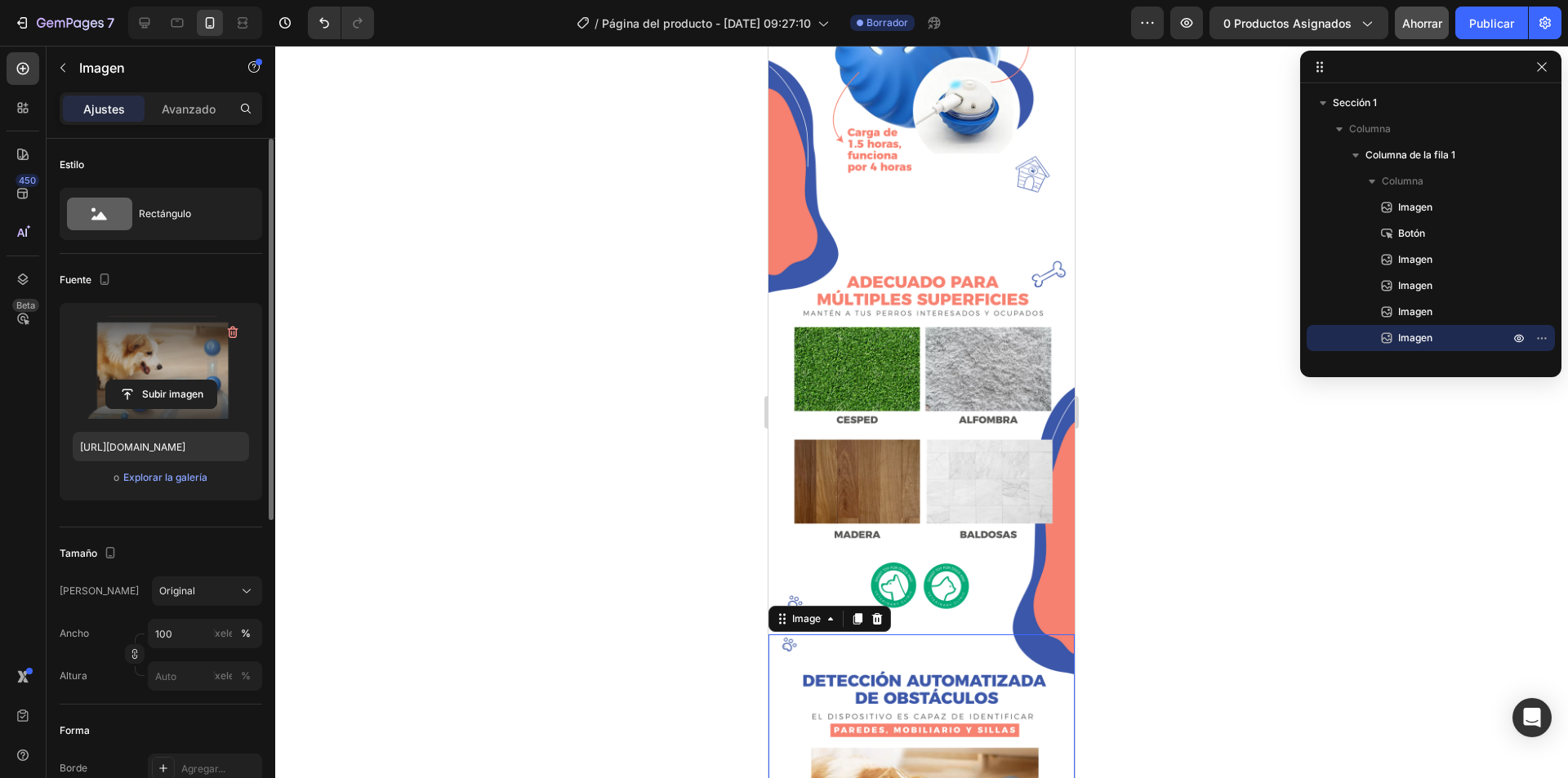
scroll to position [937, 0]
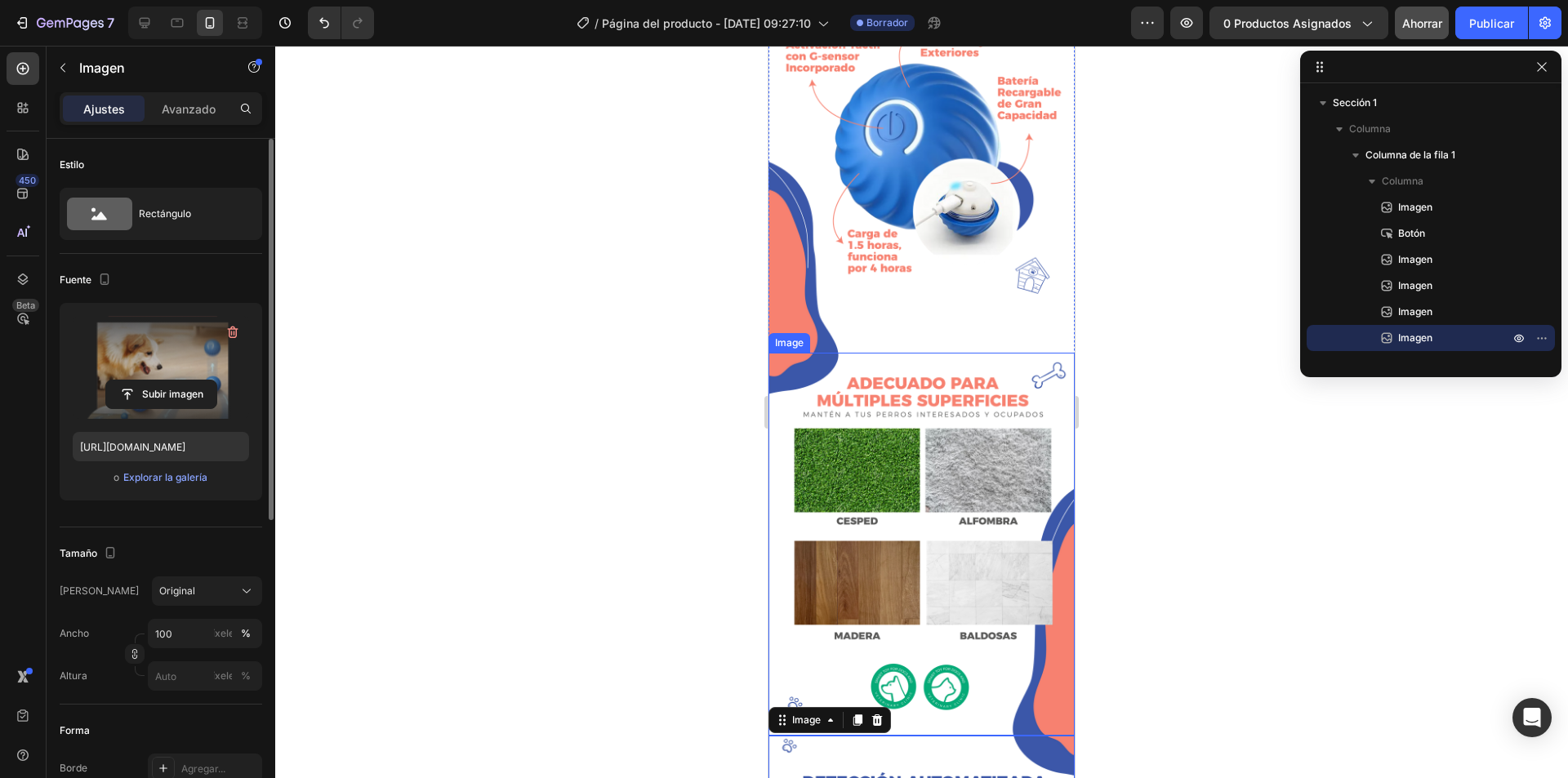
click at [994, 557] on img at bounding box center [921, 544] width 306 height 383
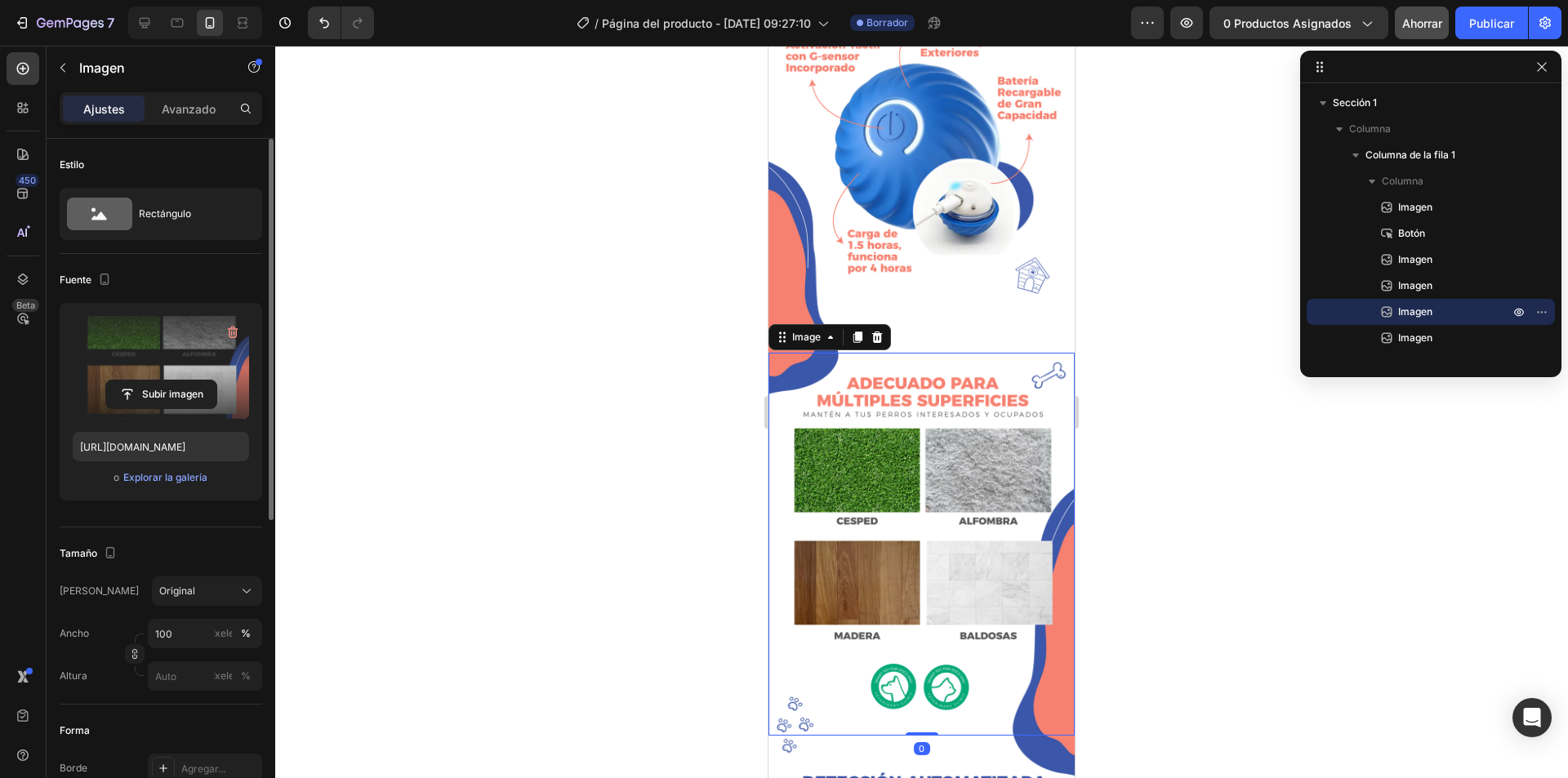
click at [169, 372] on label at bounding box center [160, 367] width 176 height 103
click at [169, 381] on input "file" at bounding box center [161, 394] width 110 height 28
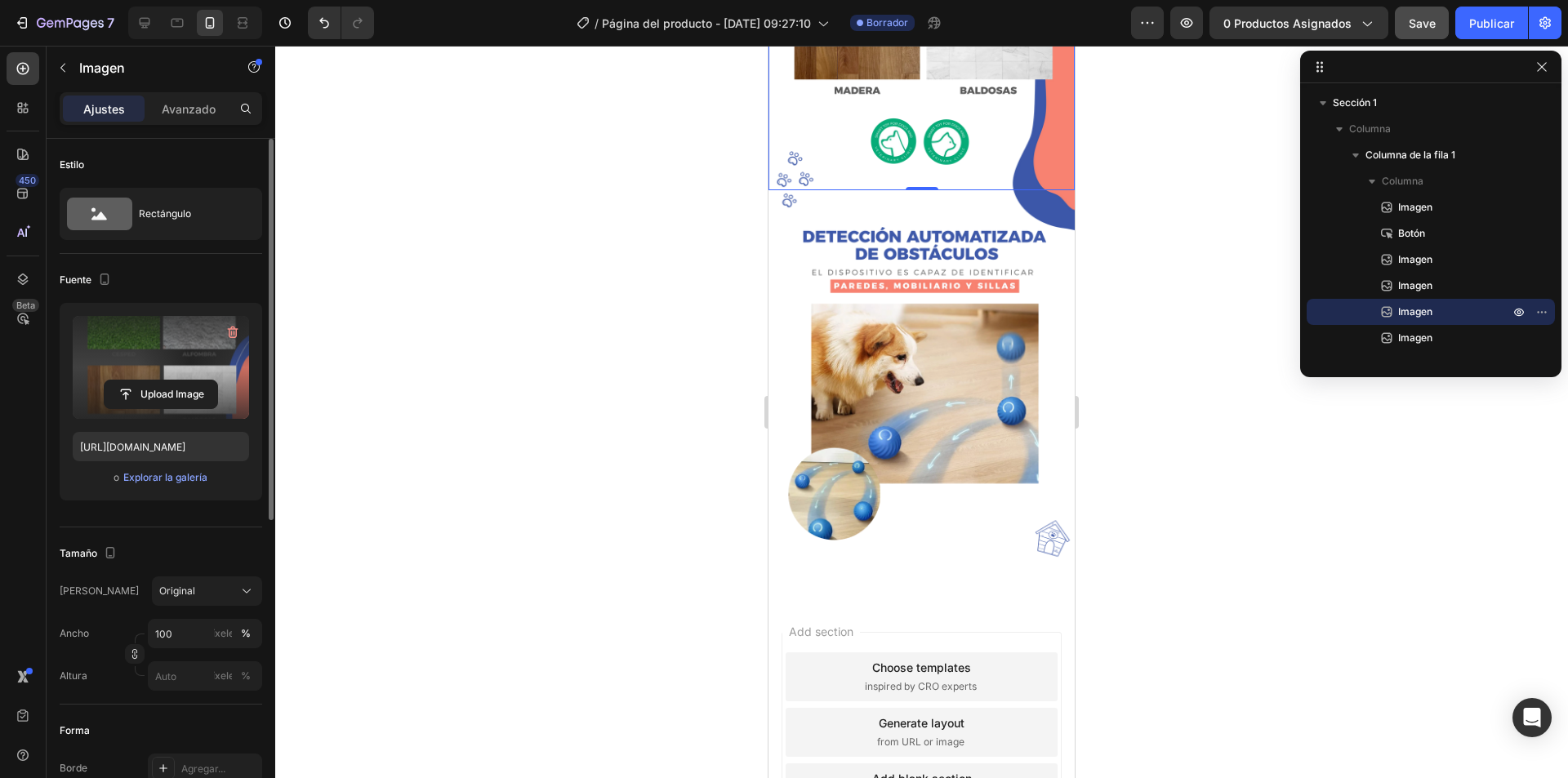
scroll to position [1509, 0]
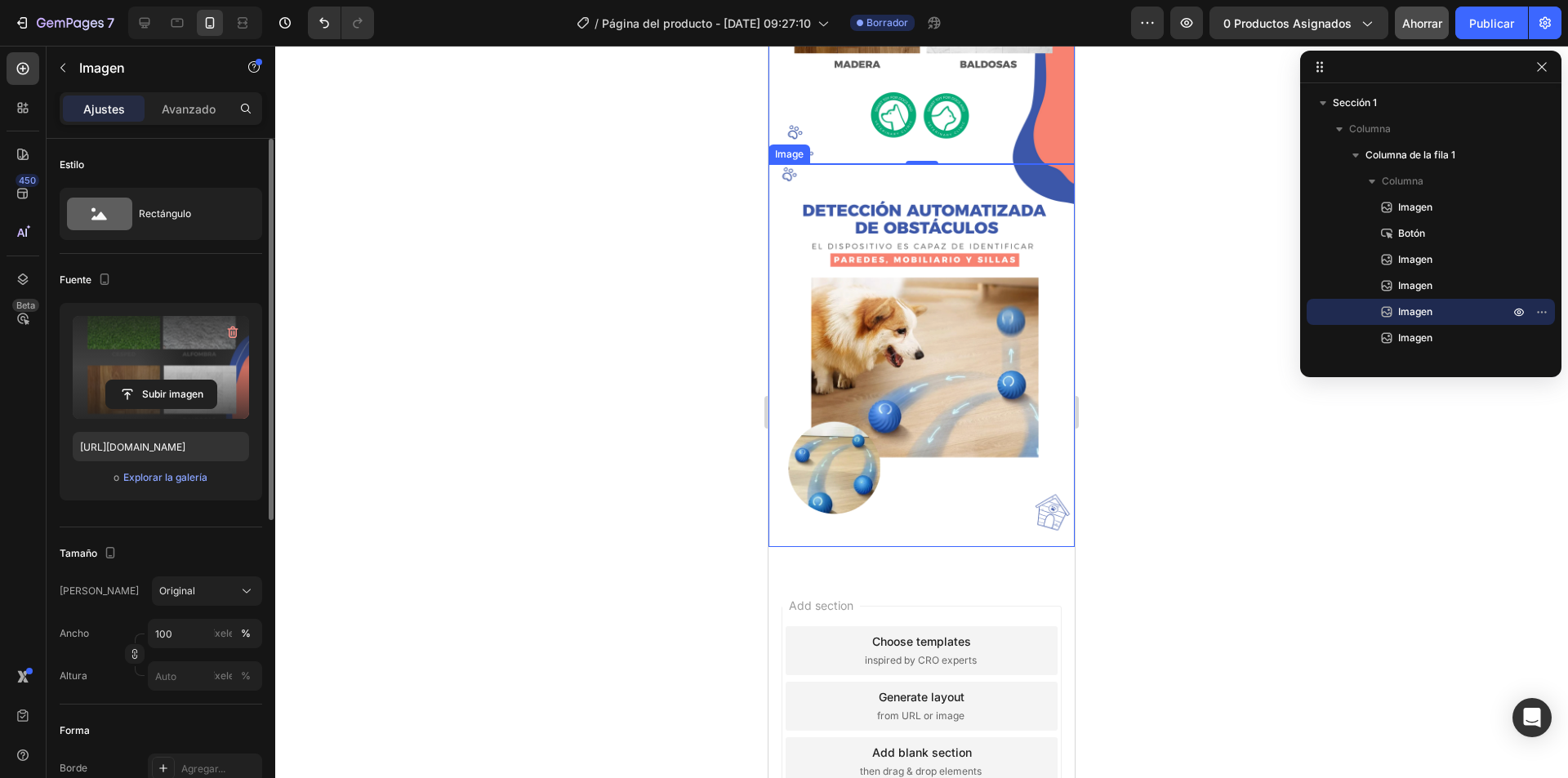
click at [896, 223] on img at bounding box center [921, 355] width 306 height 383
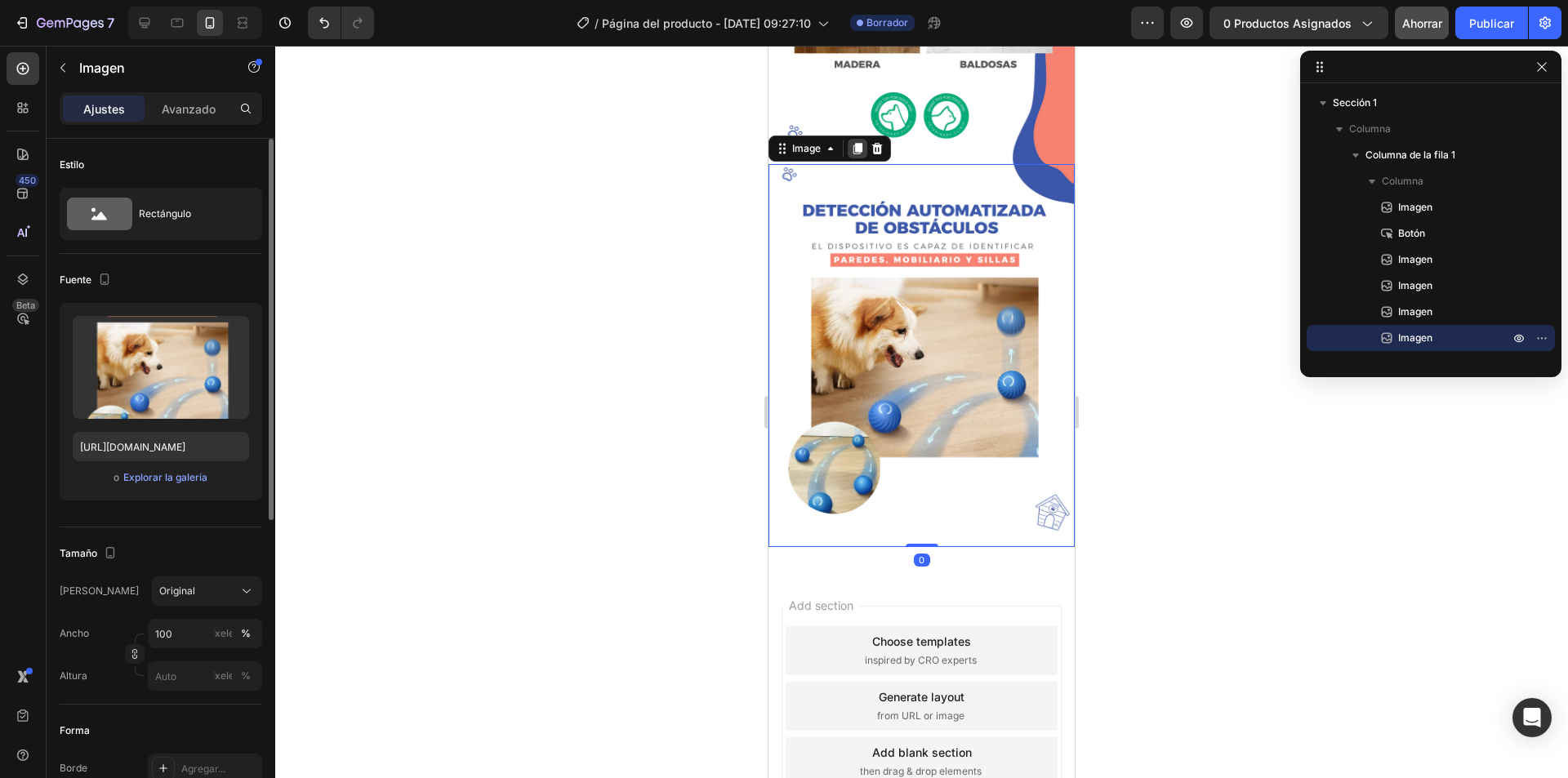
click at [860, 143] on icon at bounding box center [857, 148] width 9 height 12
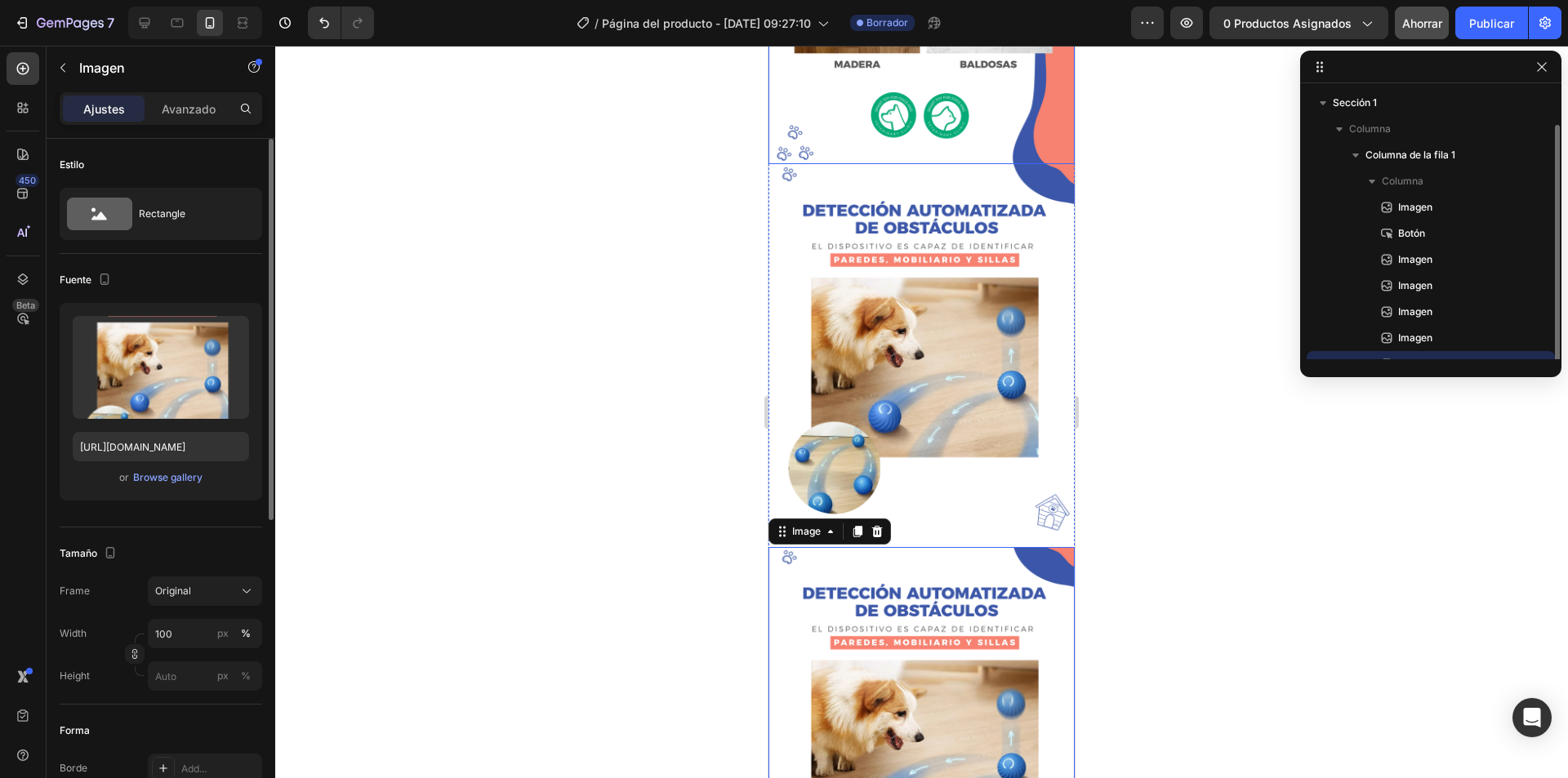
scroll to position [18, 0]
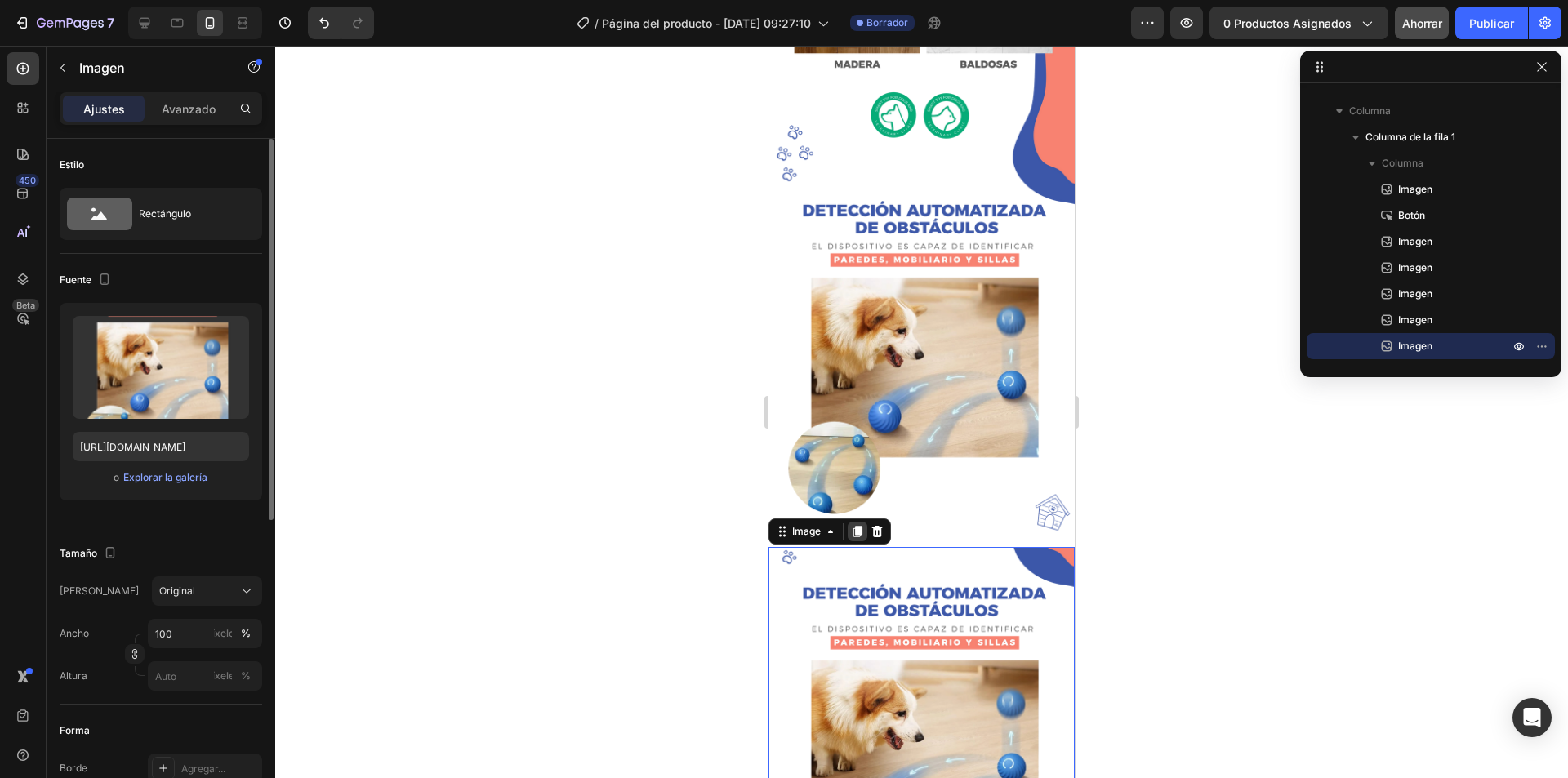
click at [860, 525] on icon at bounding box center [857, 531] width 9 height 12
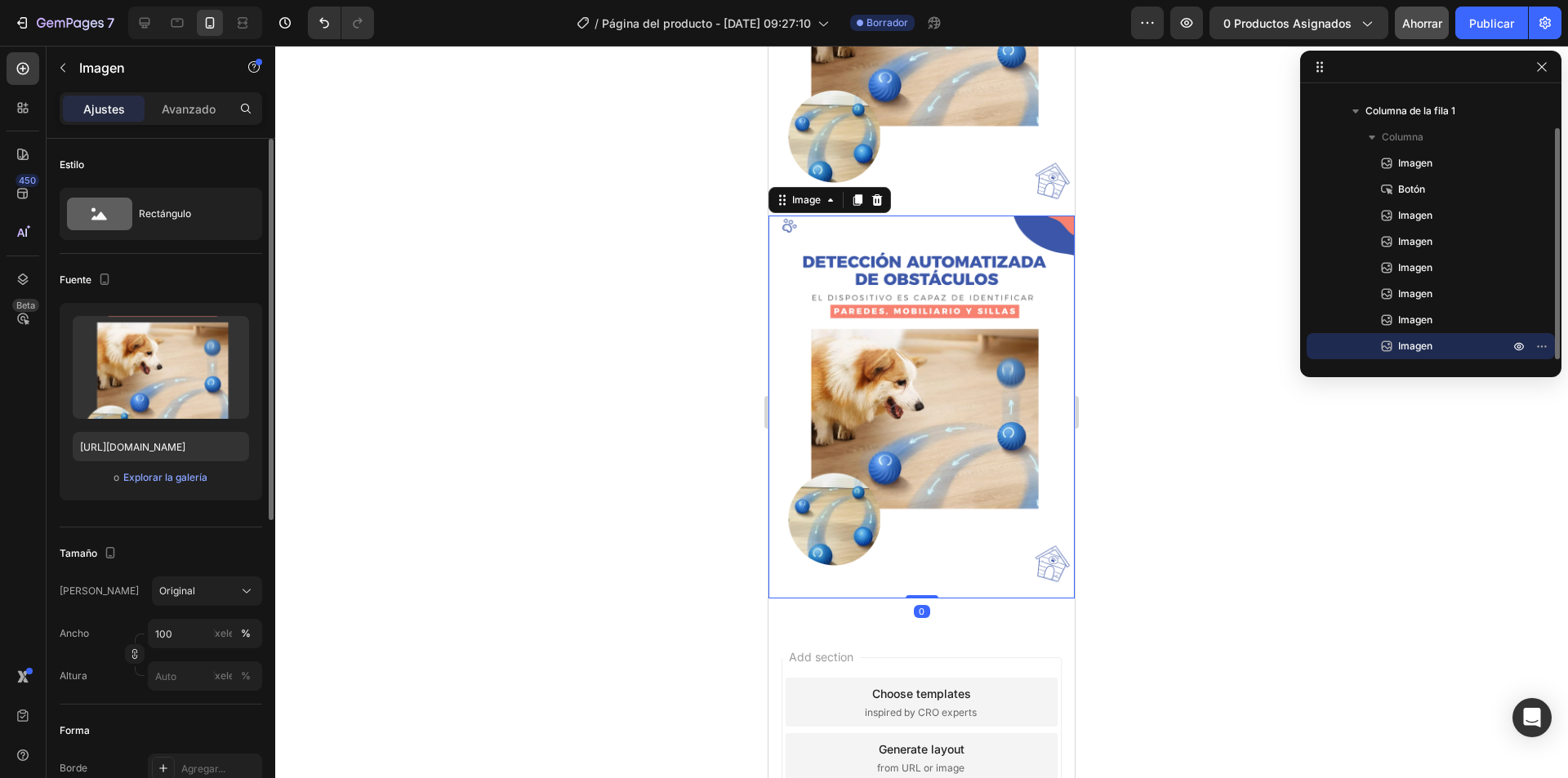
scroll to position [2243, 0]
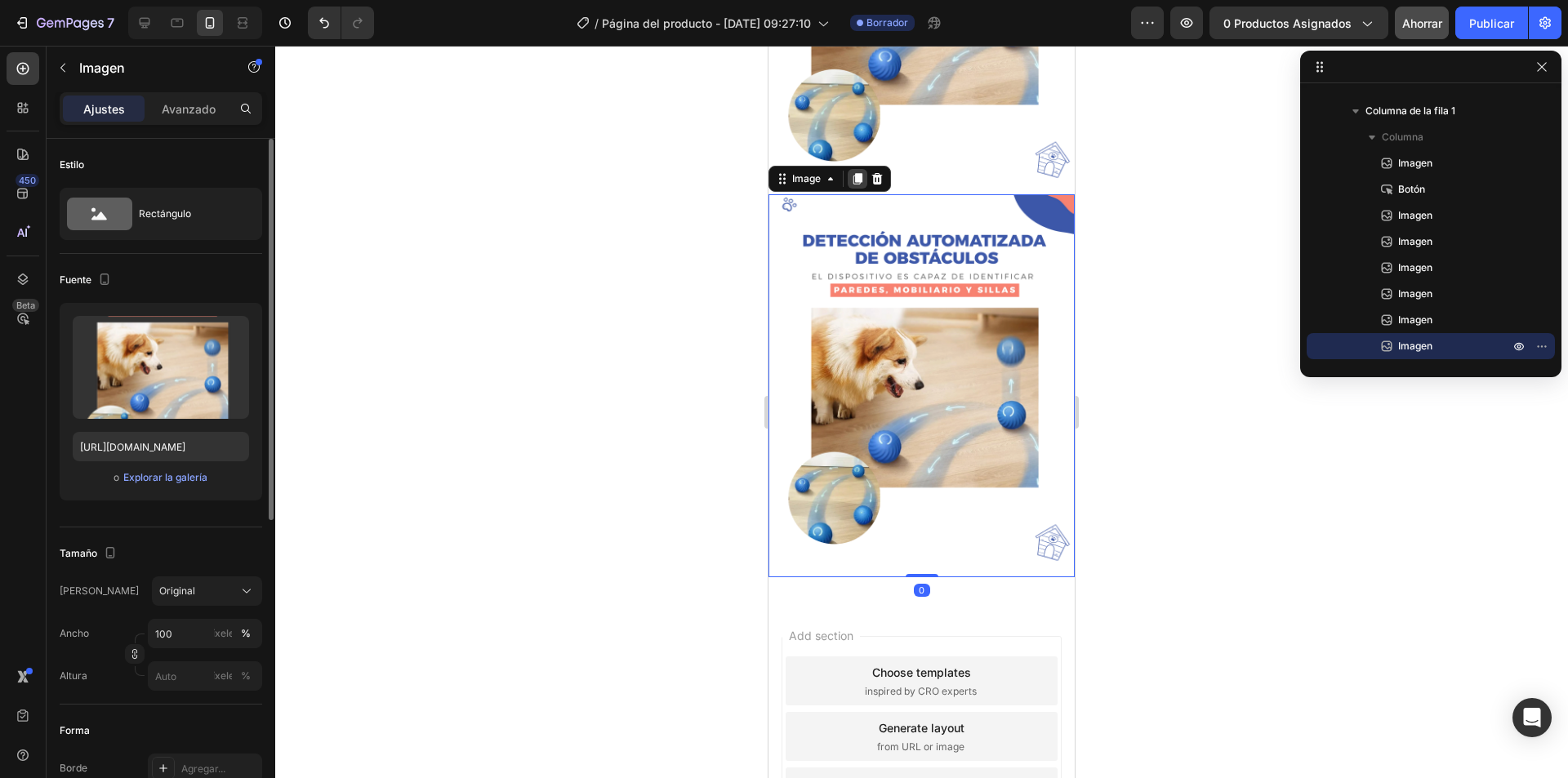
click at [860, 169] on div at bounding box center [857, 178] width 19 height 19
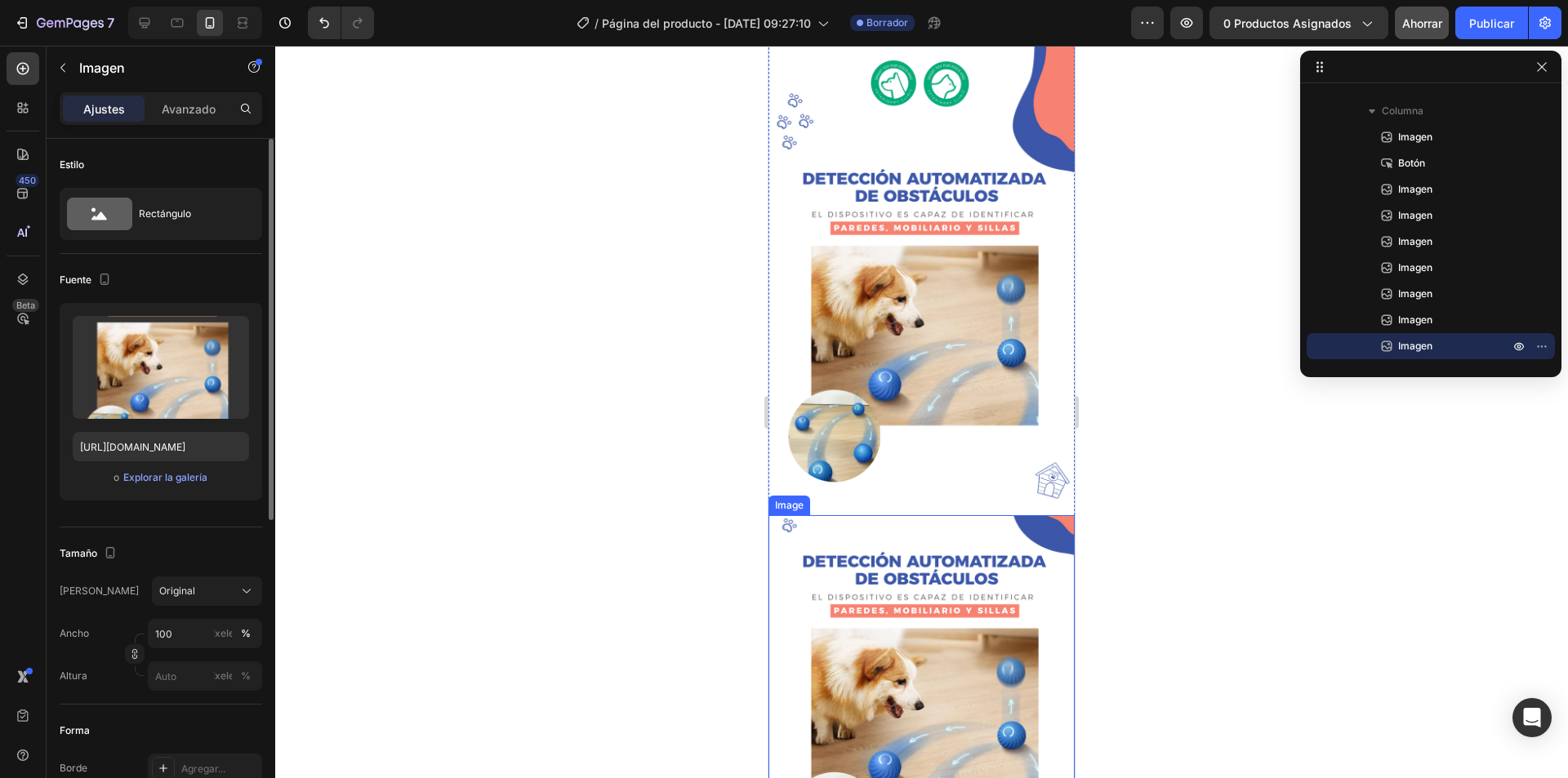
scroll to position [1590, 0]
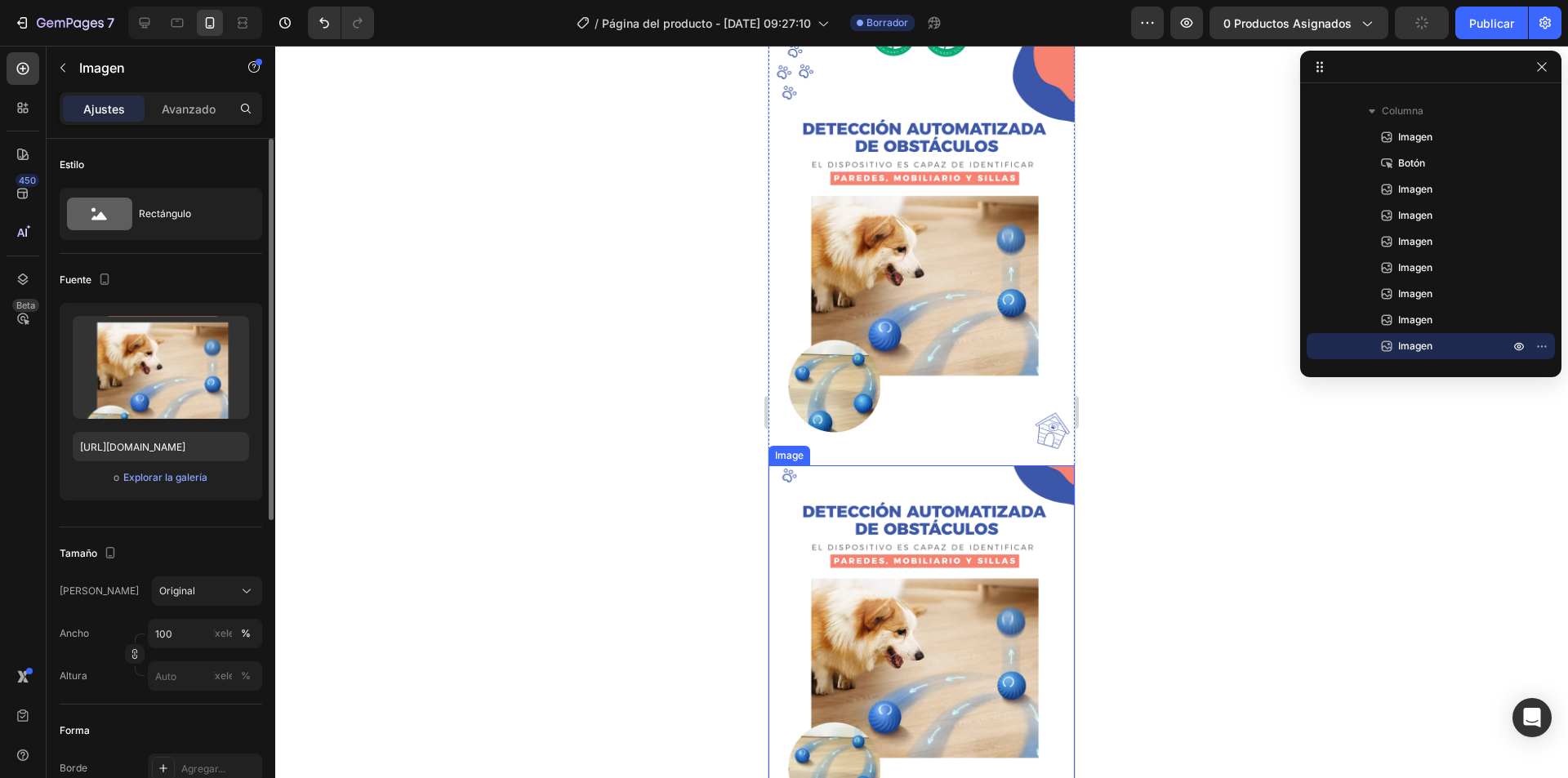
click at [926, 620] on img at bounding box center [921, 657] width 306 height 383
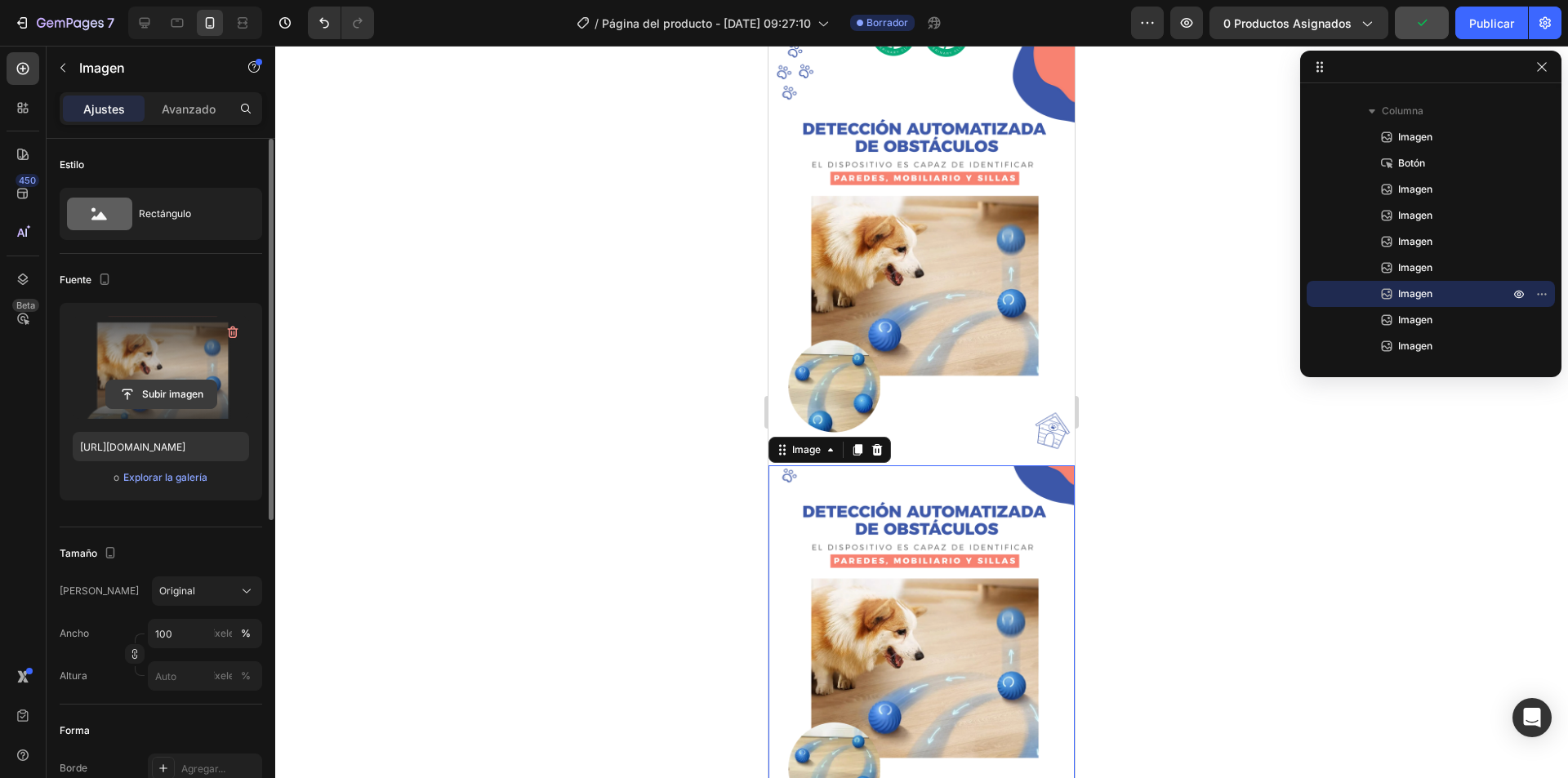
click at [189, 388] on input "file" at bounding box center [161, 394] width 110 height 28
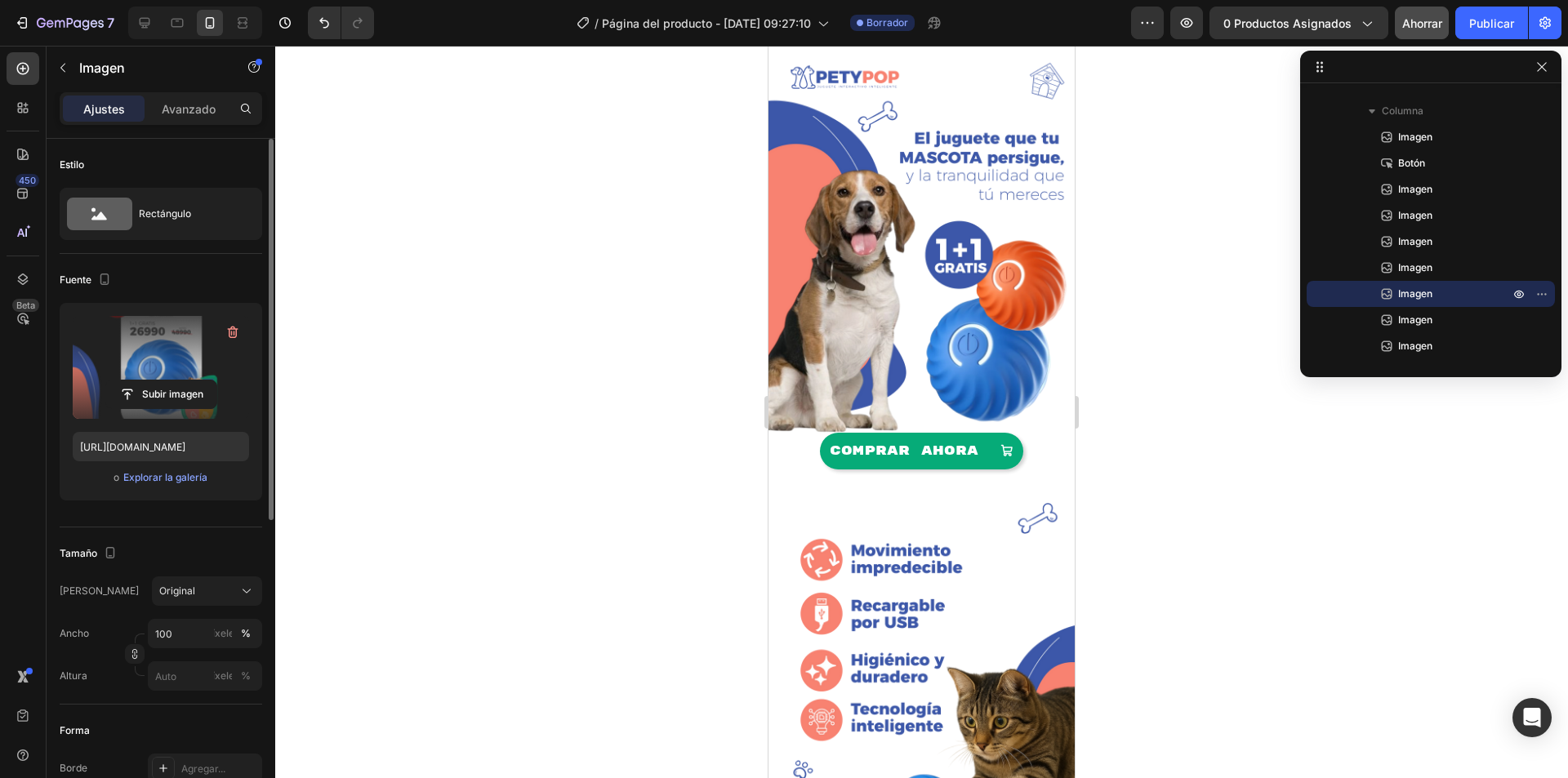
scroll to position [0, 0]
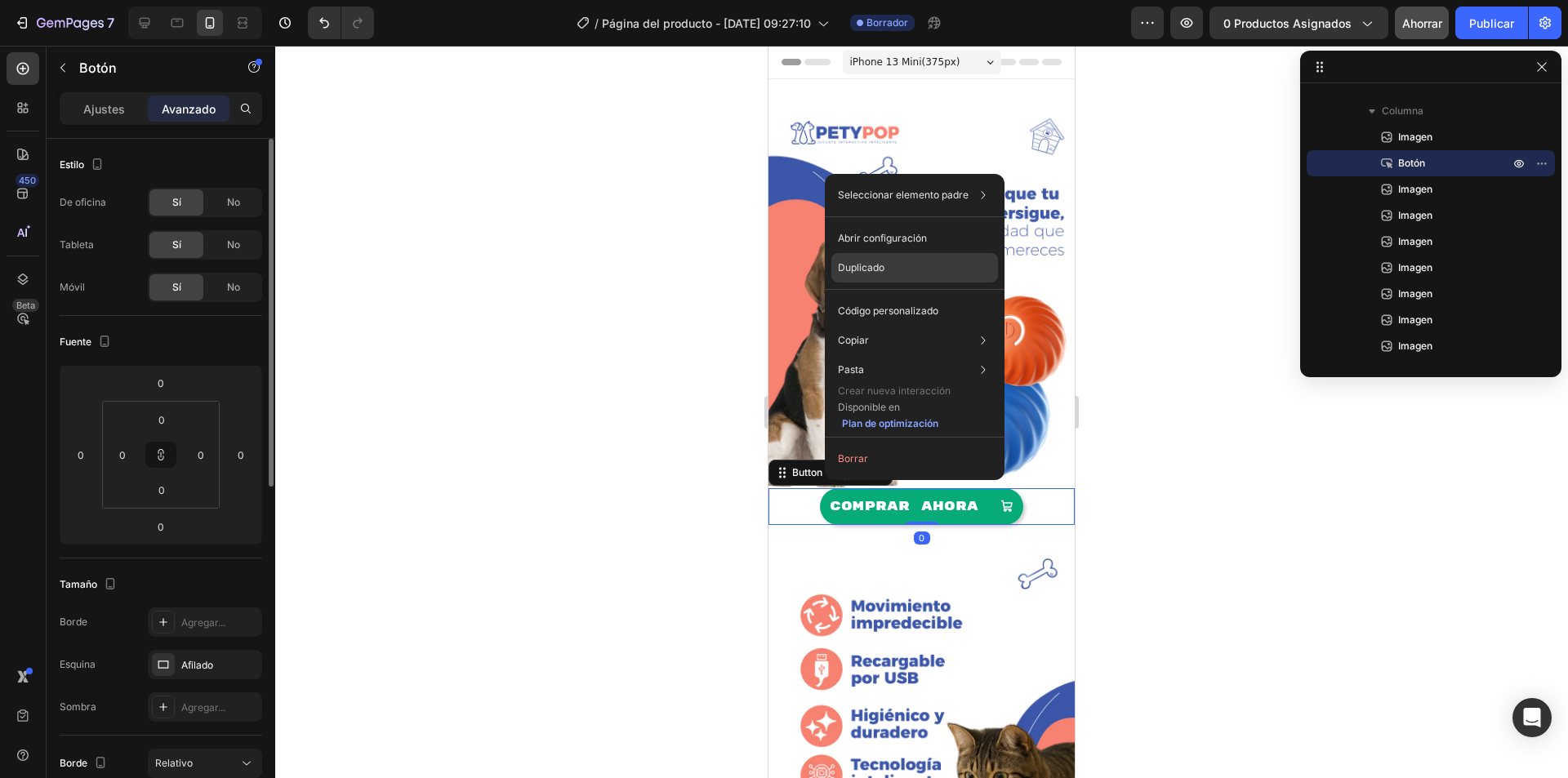
click at [868, 268] on font "Duplicado" at bounding box center [861, 267] width 46 height 13
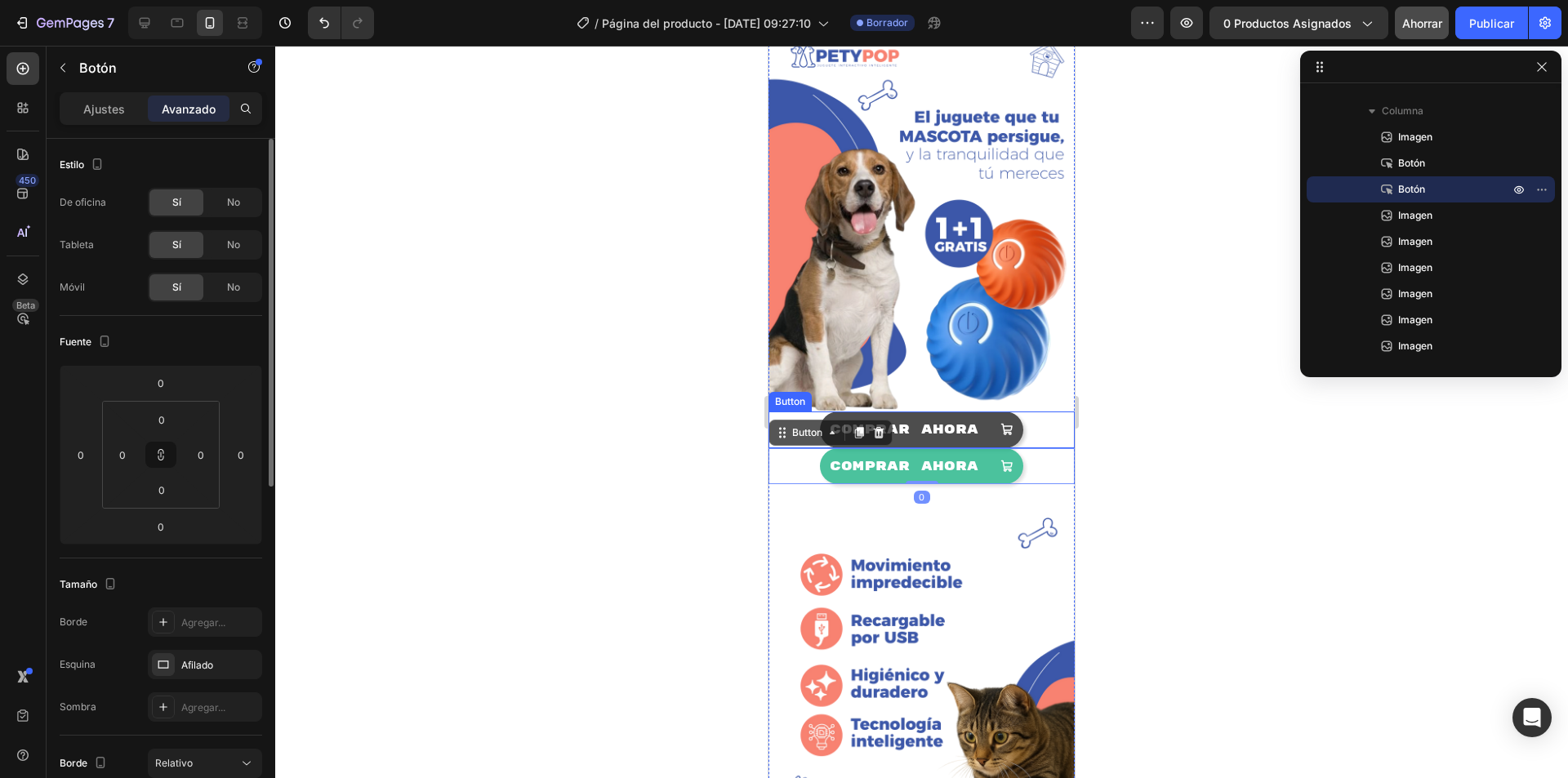
scroll to position [327, 0]
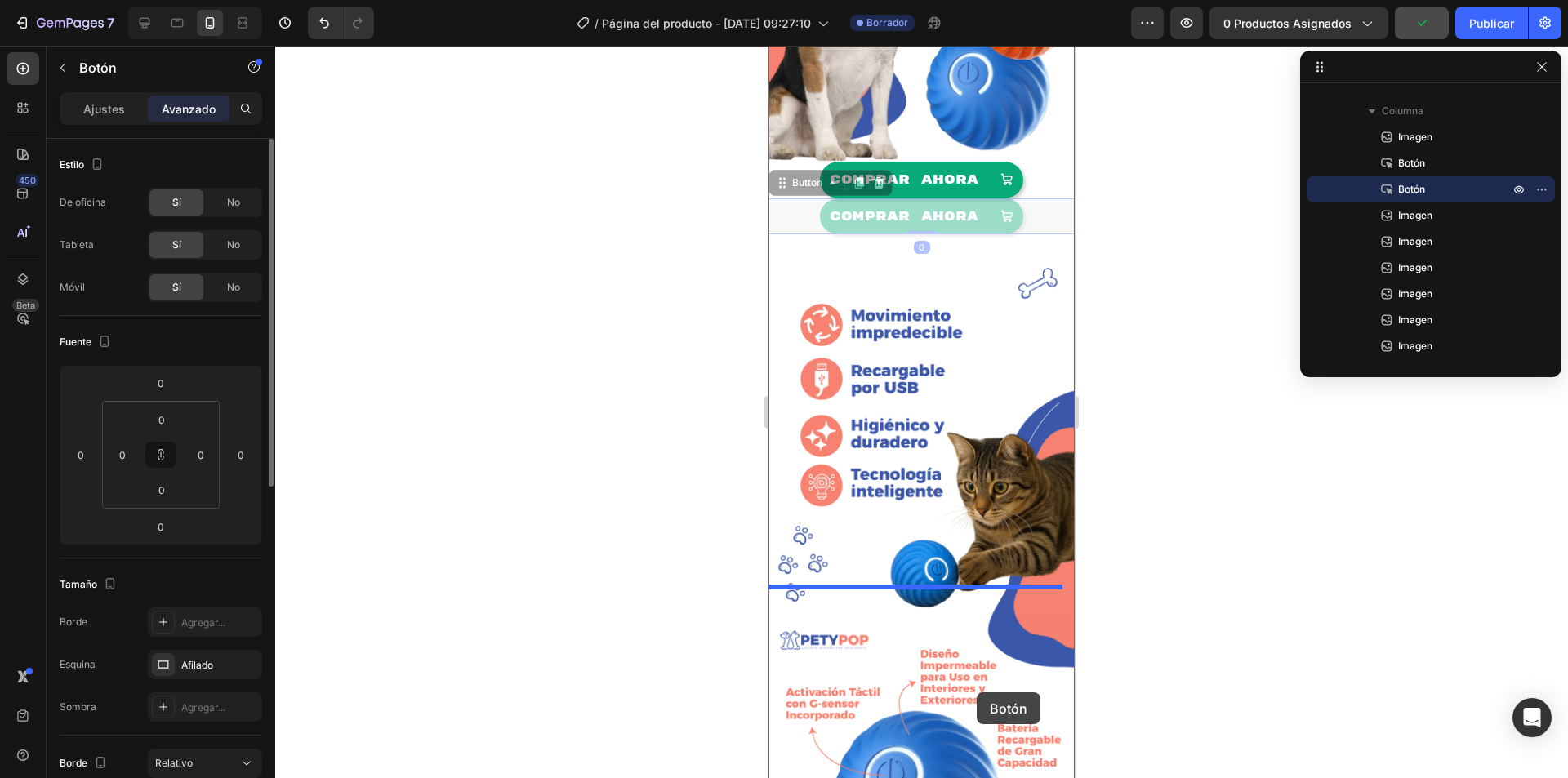
drag, startPoint x: 976, startPoint y: 188, endPoint x: 978, endPoint y: 684, distance: 496.0
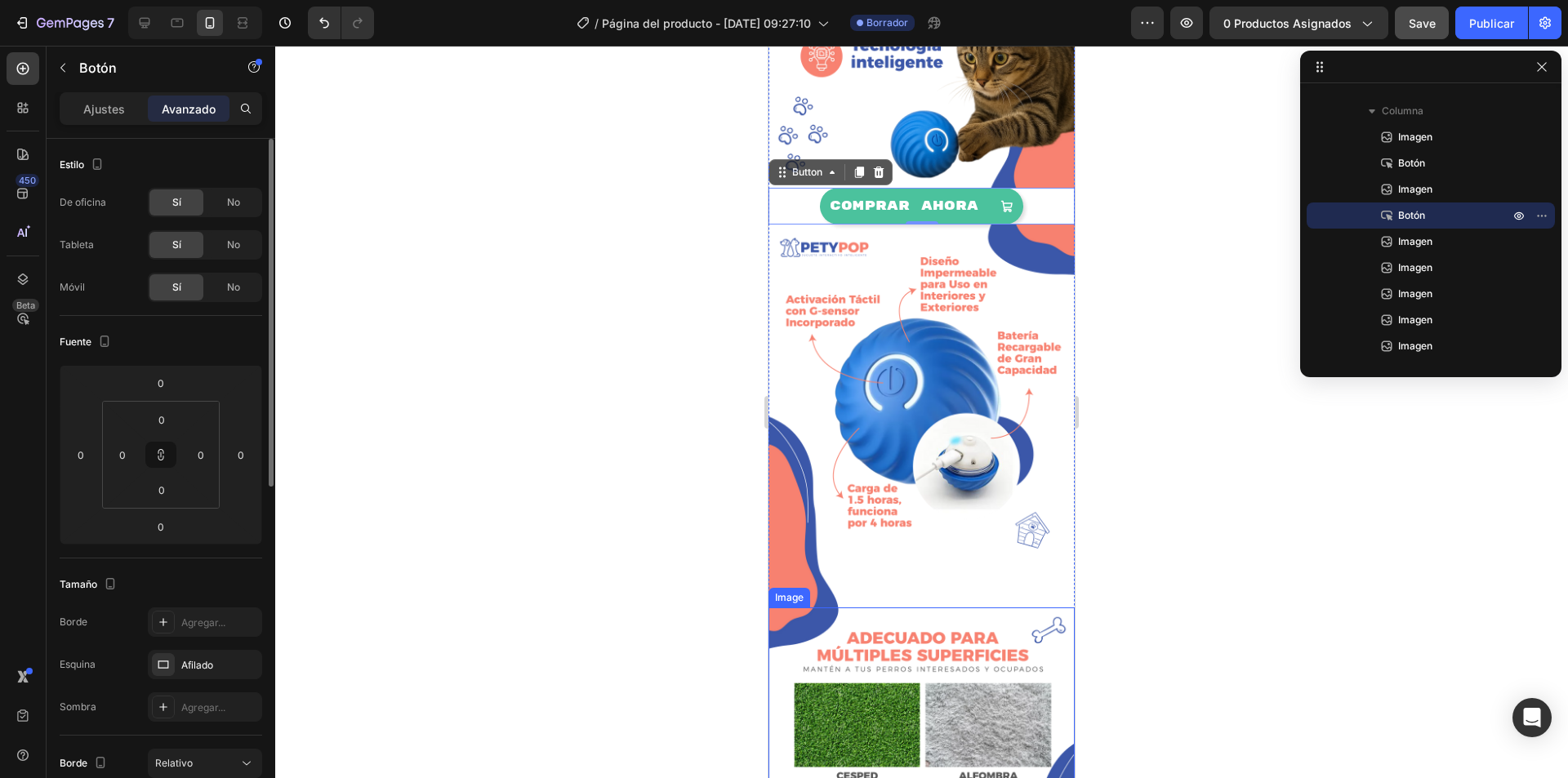
scroll to position [735, 0]
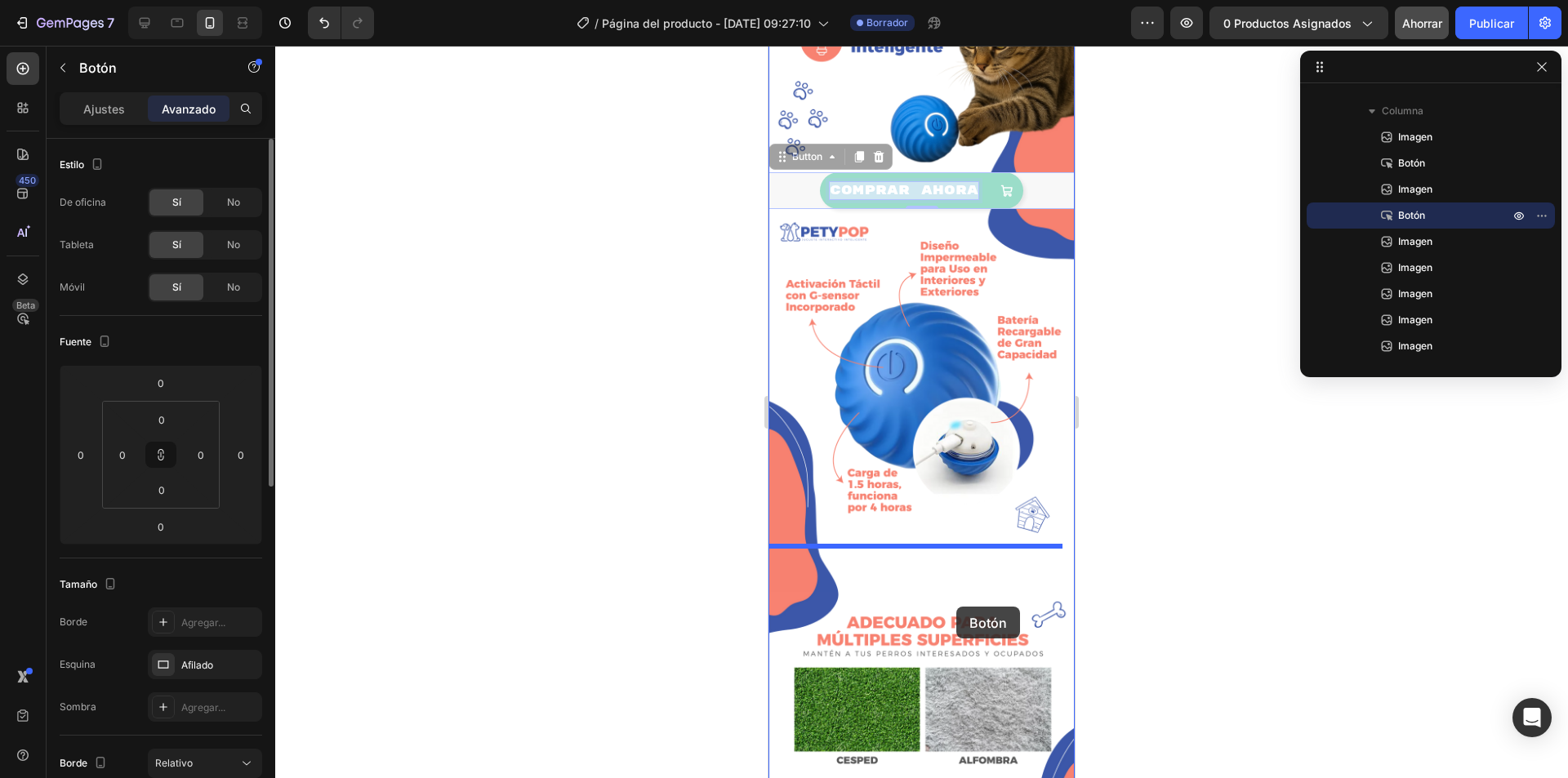
drag, startPoint x: 951, startPoint y: 160, endPoint x: 956, endPoint y: 606, distance: 446.0
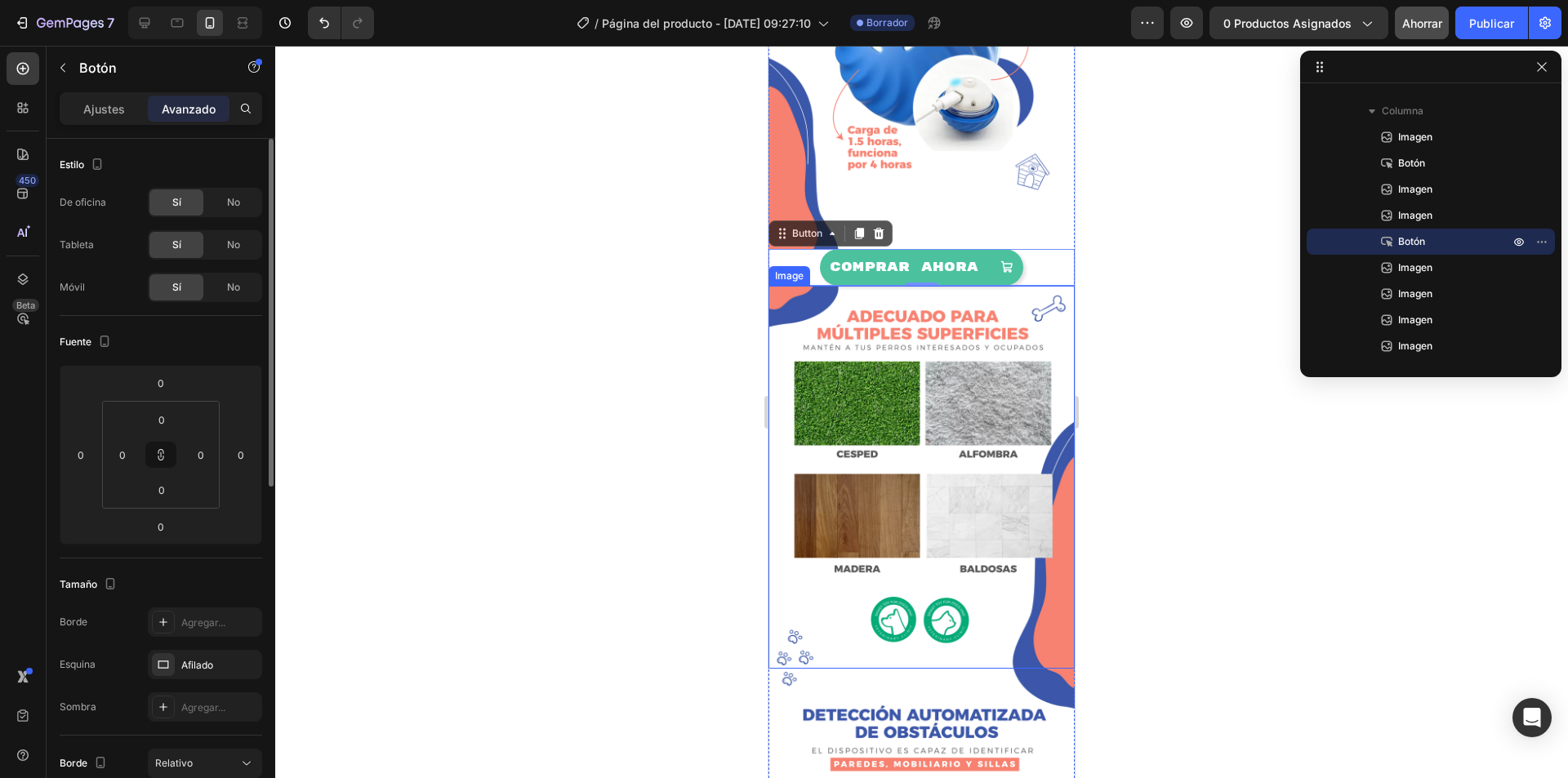
scroll to position [1142, 0]
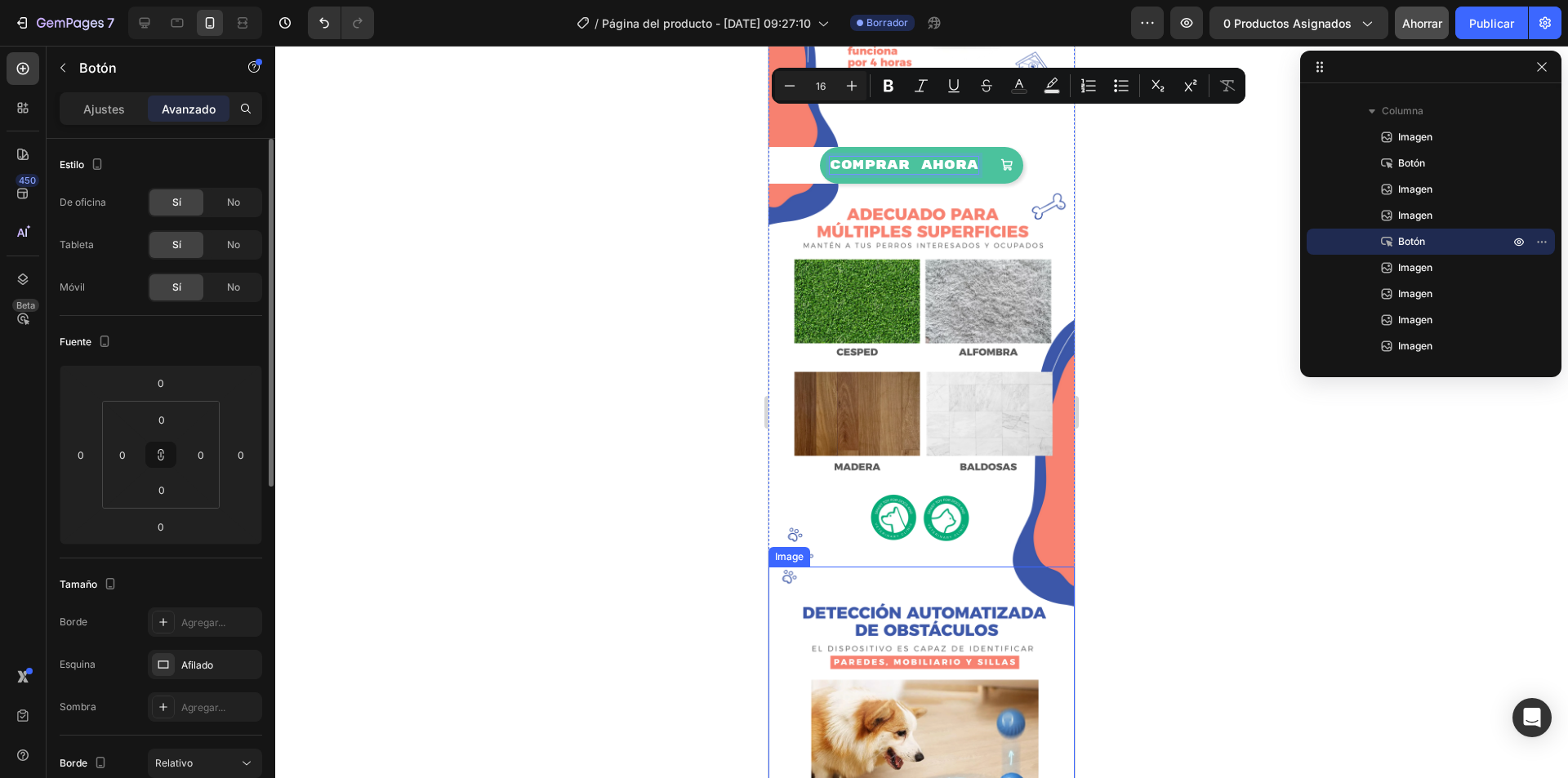
drag, startPoint x: 945, startPoint y: 153, endPoint x: 960, endPoint y: 597, distance: 444.3
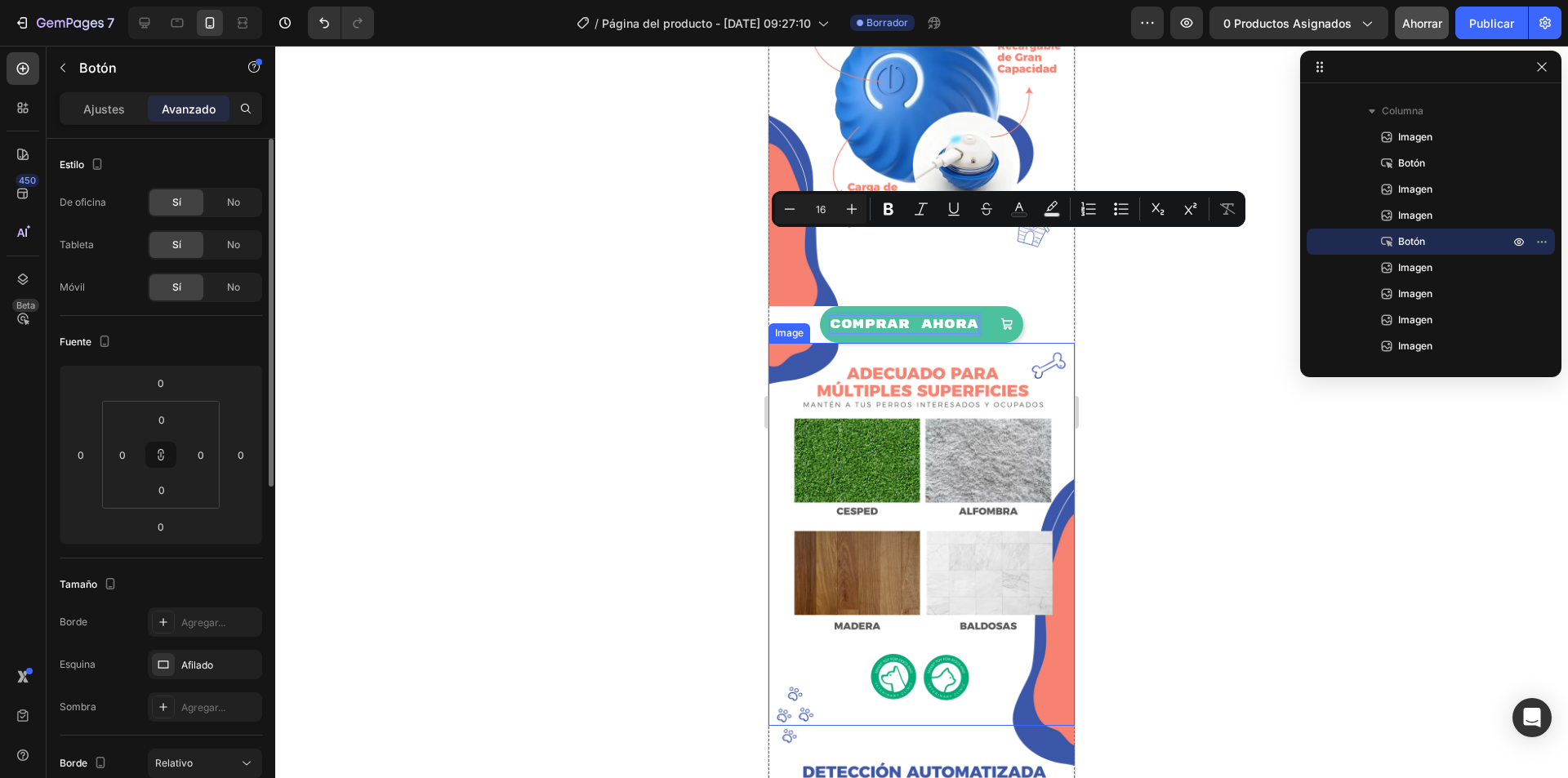
scroll to position [979, 0]
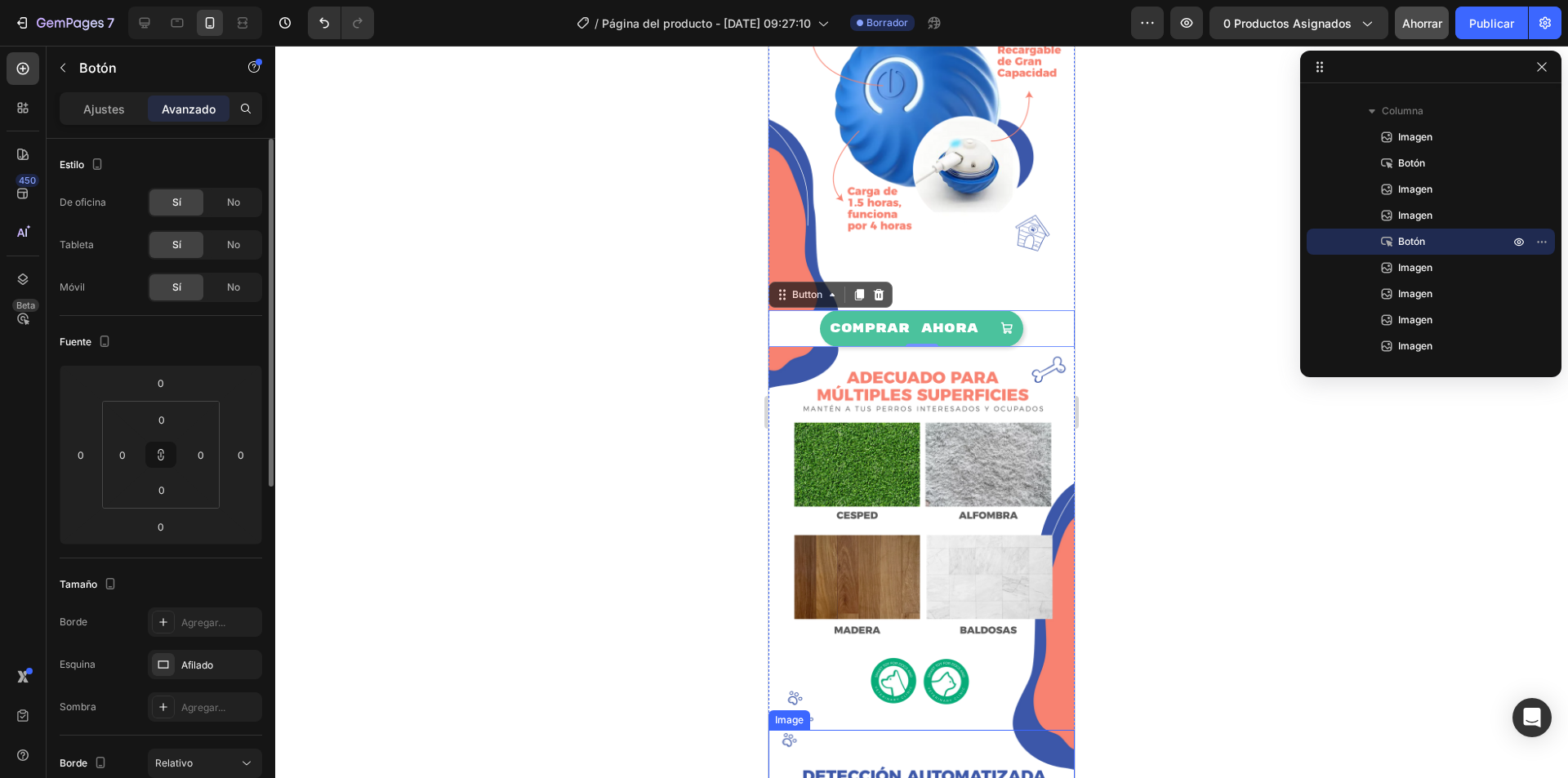
drag, startPoint x: 975, startPoint y: 280, endPoint x: 966, endPoint y: 634, distance: 354.1
click at [966, 650] on div "Image COMPRAR AHORA Button Image Image COMPRAR AHORA Button 0 Image Image Image…" at bounding box center [921, 692] width 306 height 3134
click at [981, 302] on div "Image COMPRAR AHORA Button Image Image COMPRAR AHORA Button 0 Image Image Image…" at bounding box center [921, 692] width 306 height 3134
click at [974, 310] on button "COMPRAR AHORA" at bounding box center [921, 329] width 203 height 37
drag, startPoint x: 978, startPoint y: 269, endPoint x: 982, endPoint y: 246, distance: 23.3
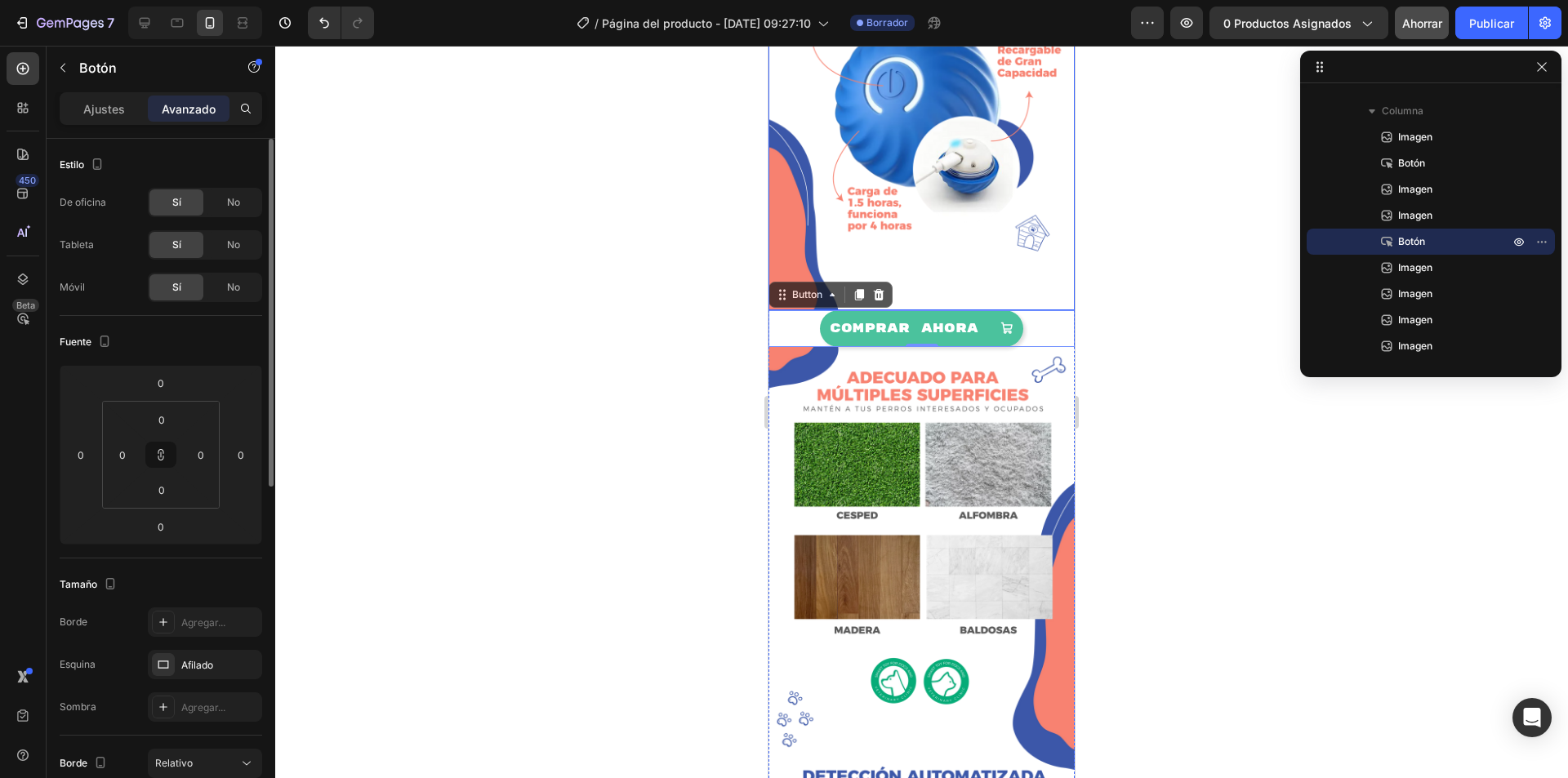
click at [982, 246] on div "Image COMPRAR AHORA Button Image Image COMPRAR AHORA Button 0 Image Image Image…" at bounding box center [921, 692] width 306 height 3134
click at [981, 320] on div "COMPRAR AHORA" at bounding box center [921, 329] width 183 height 17
click at [977, 320] on div "COMPRAR AHORA" at bounding box center [921, 329] width 183 height 17
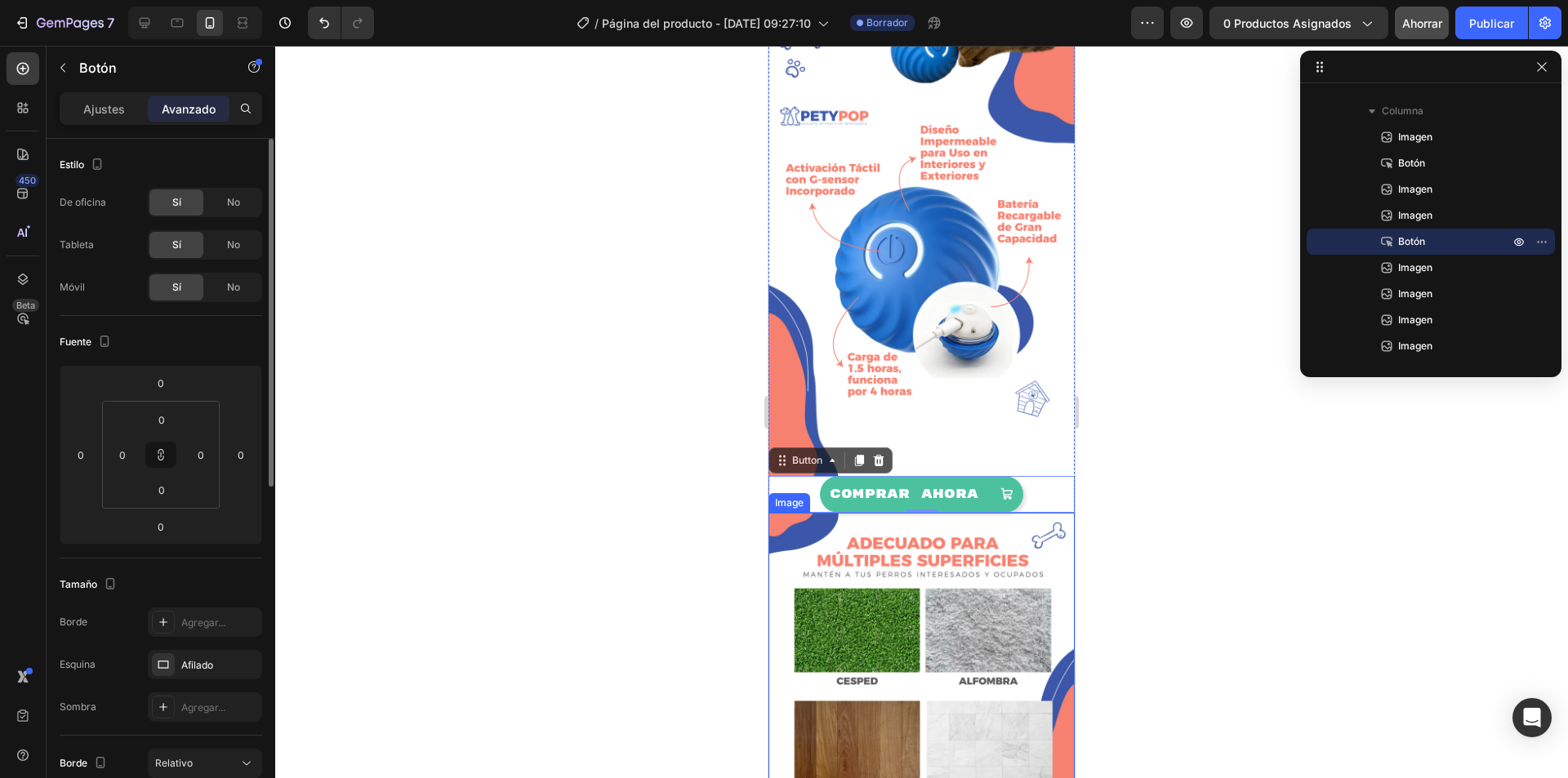
scroll to position [653, 0]
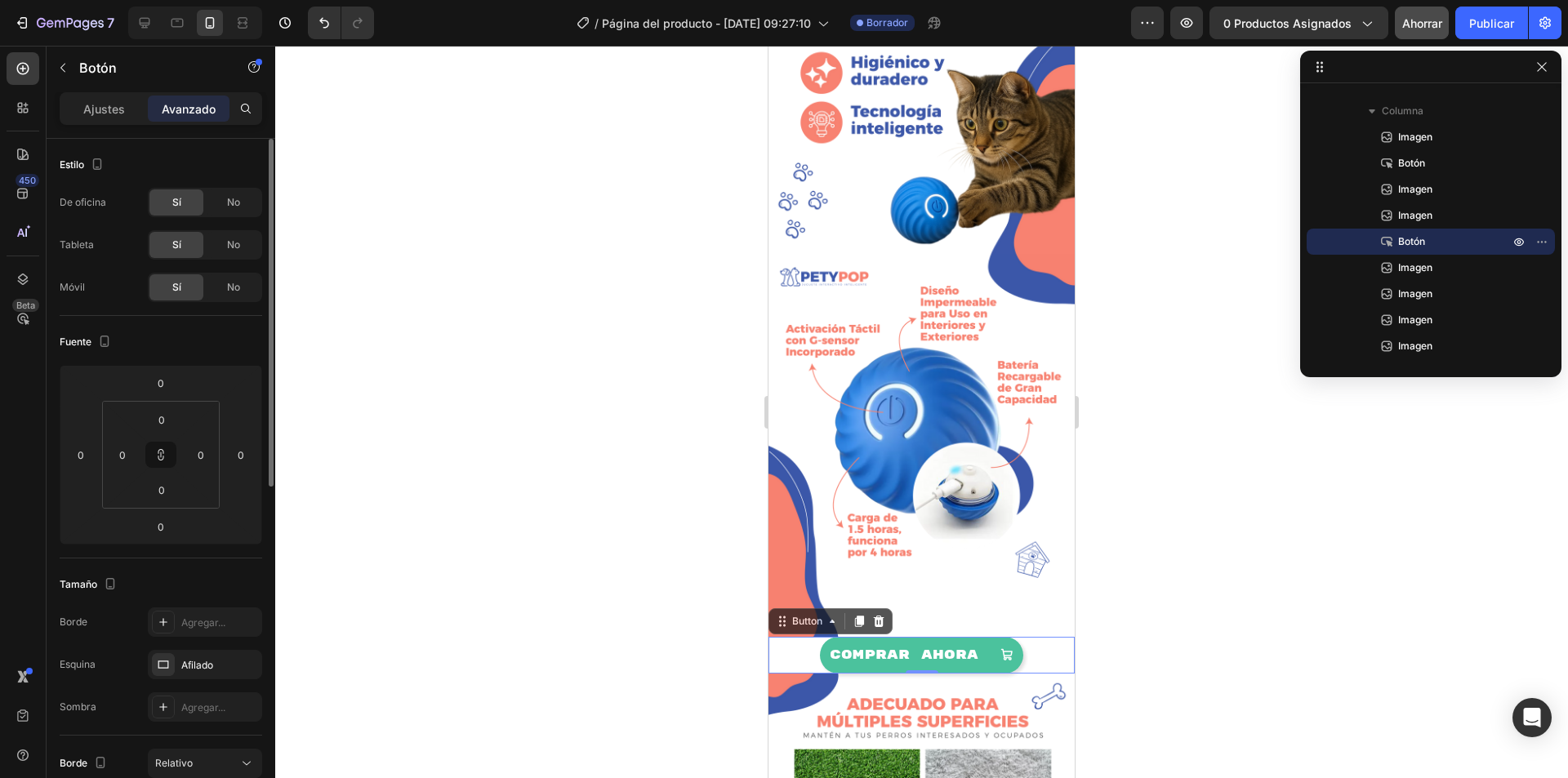
click at [1156, 295] on div at bounding box center [921, 411] width 1292 height 732
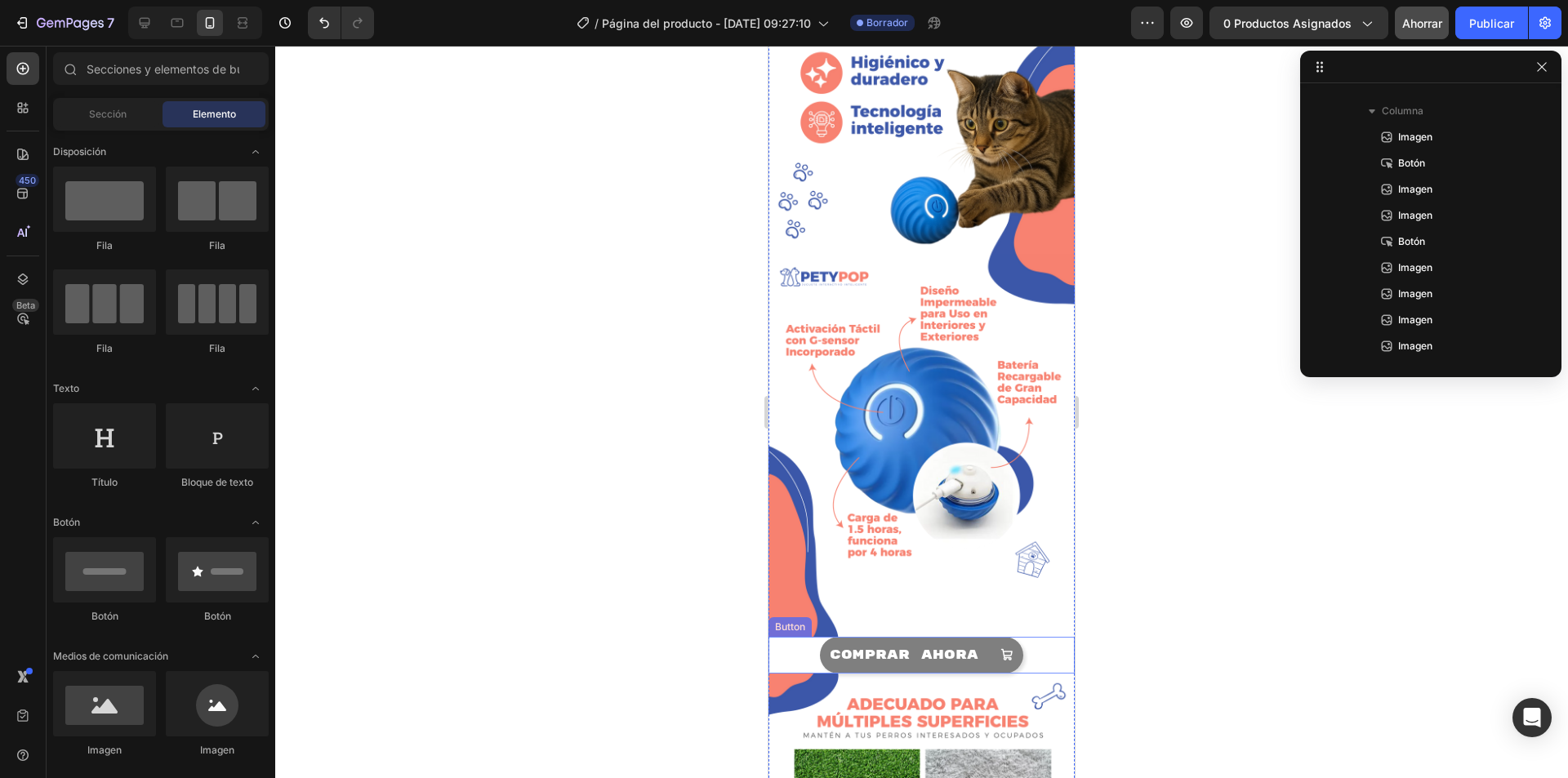
click at [975, 647] on div "COMPRAR AHORA" at bounding box center [921, 656] width 183 height 17
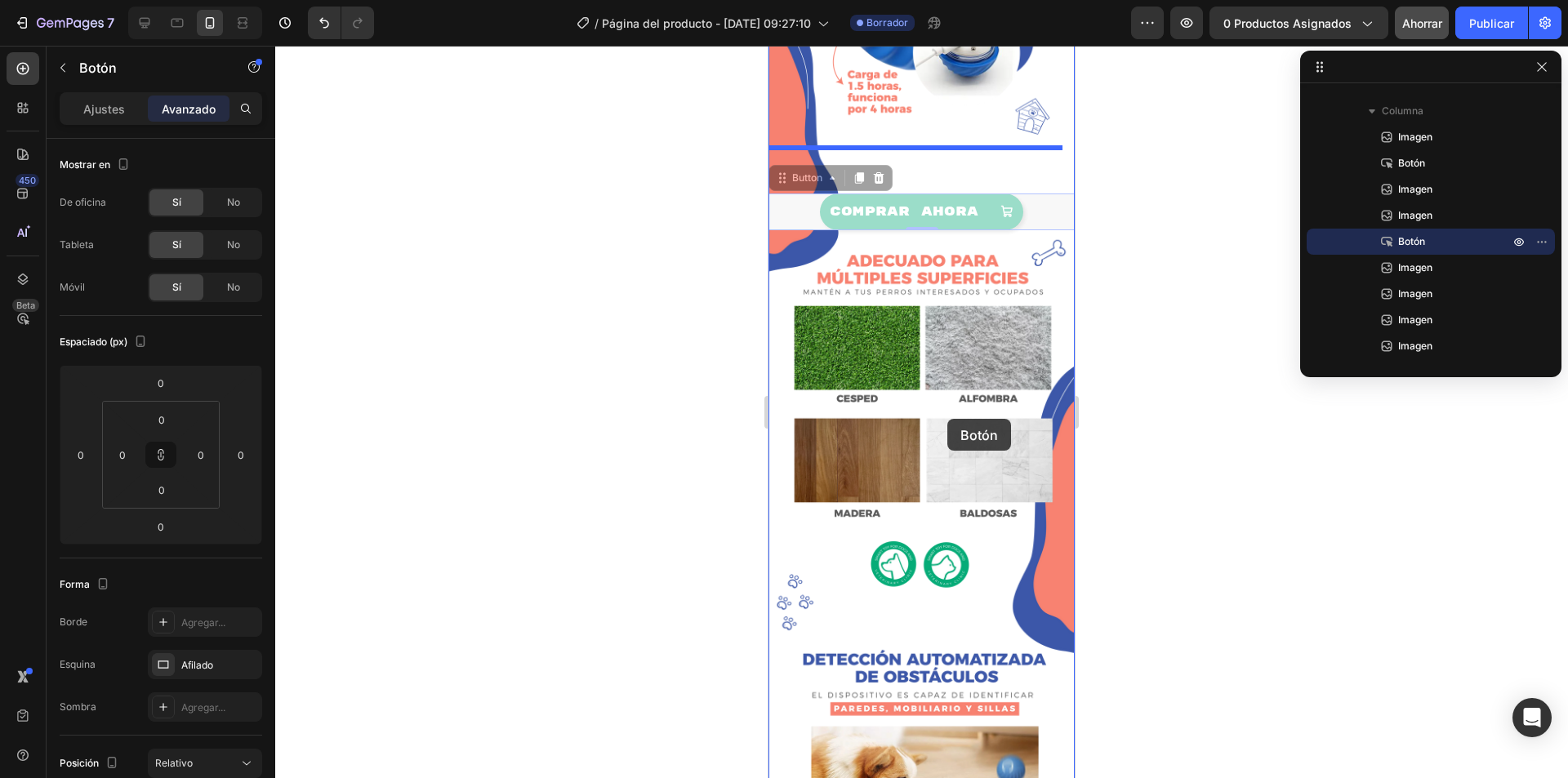
scroll to position [799, 0]
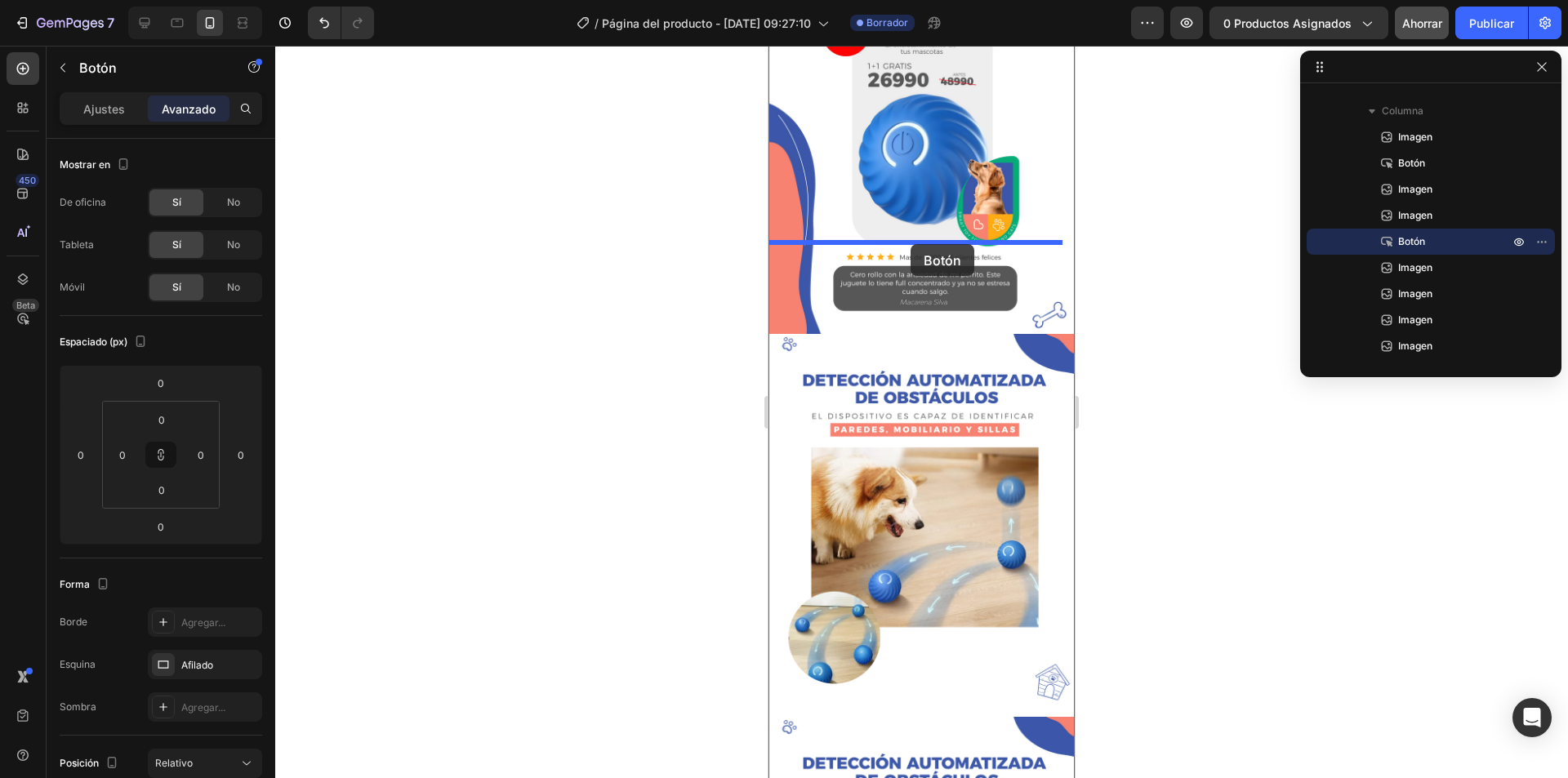
drag, startPoint x: 979, startPoint y: 608, endPoint x: 910, endPoint y: 244, distance: 370.5
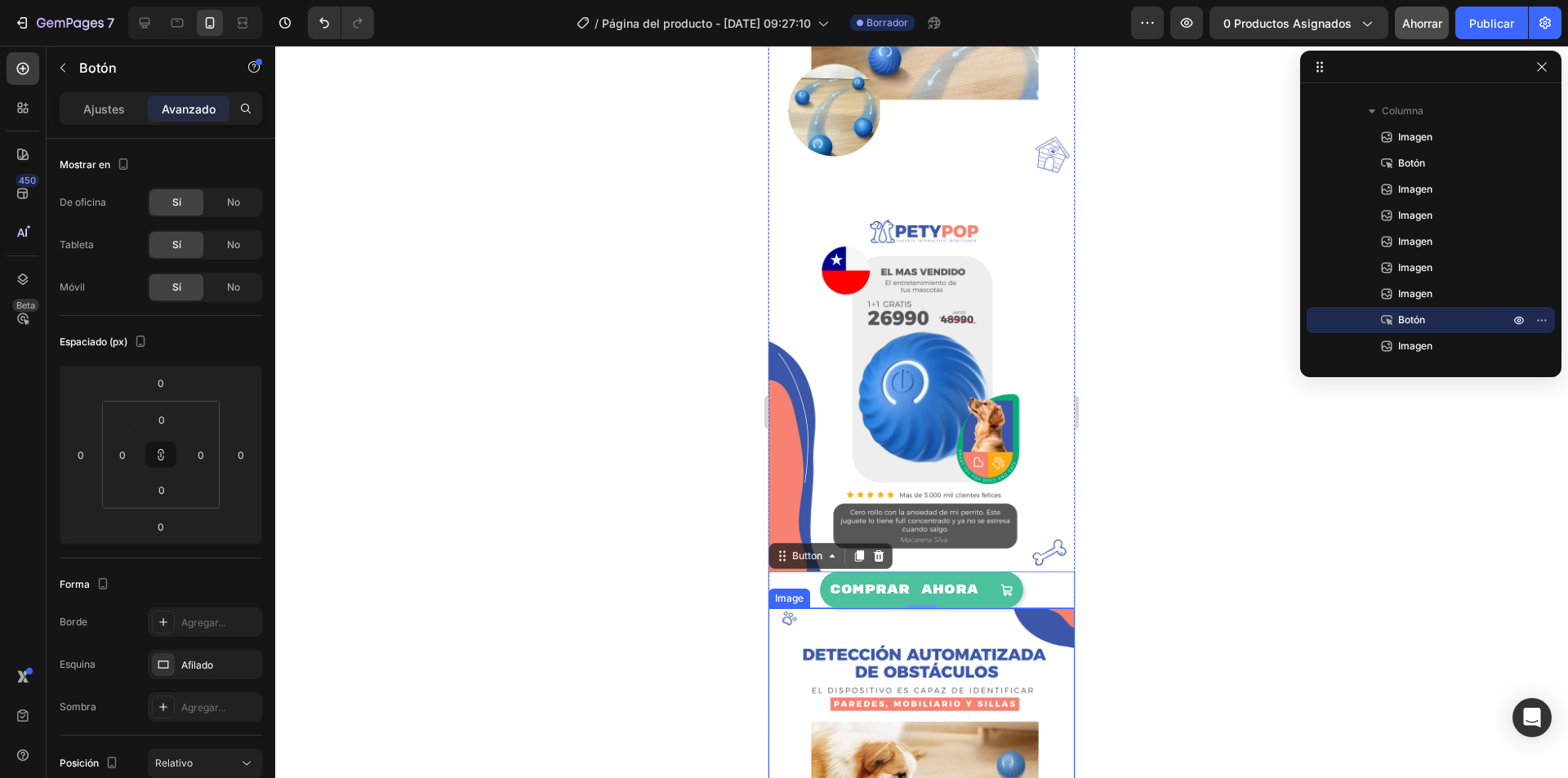
scroll to position [1777, 0]
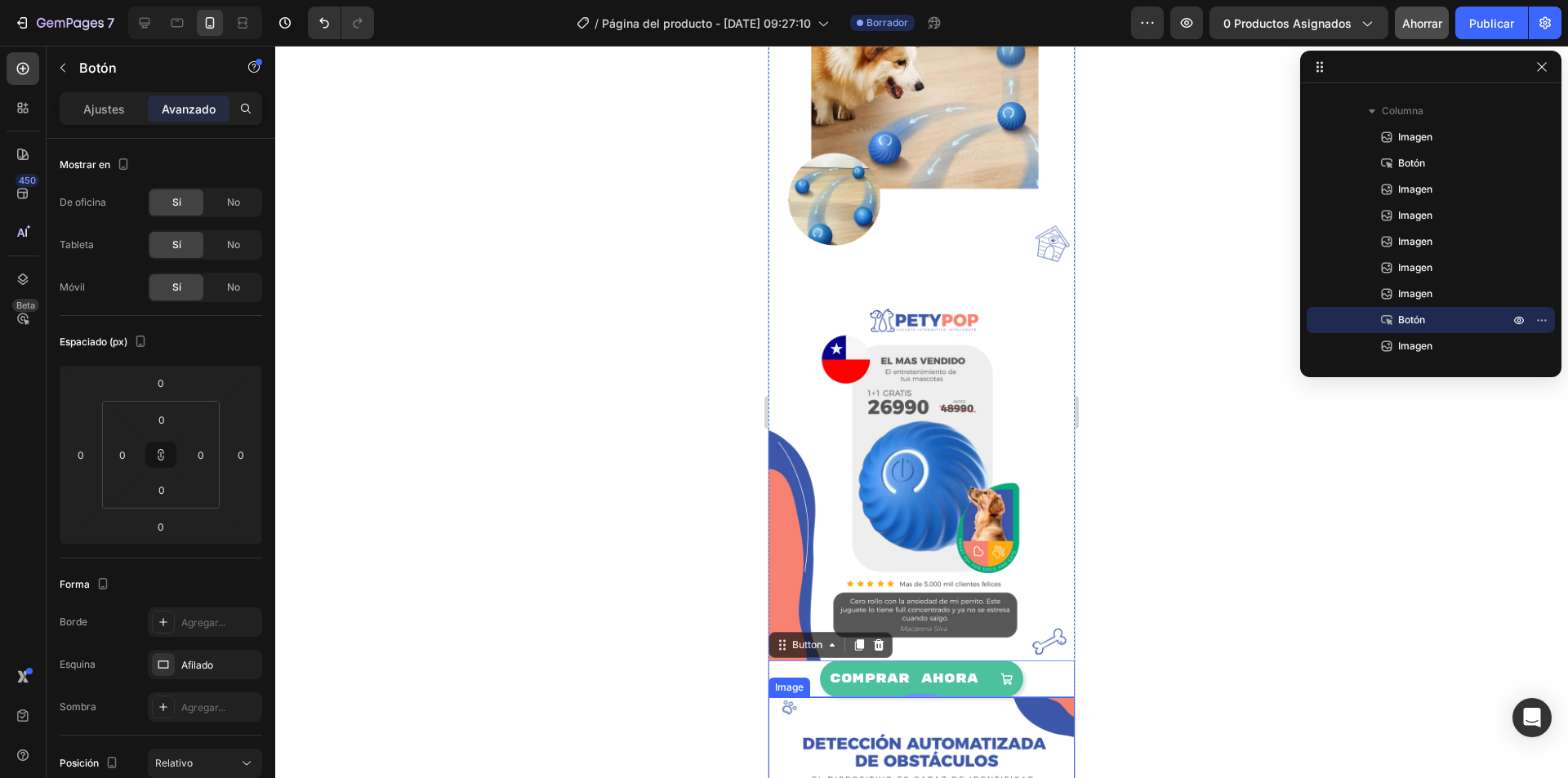
click at [1160, 362] on div at bounding box center [921, 411] width 1292 height 732
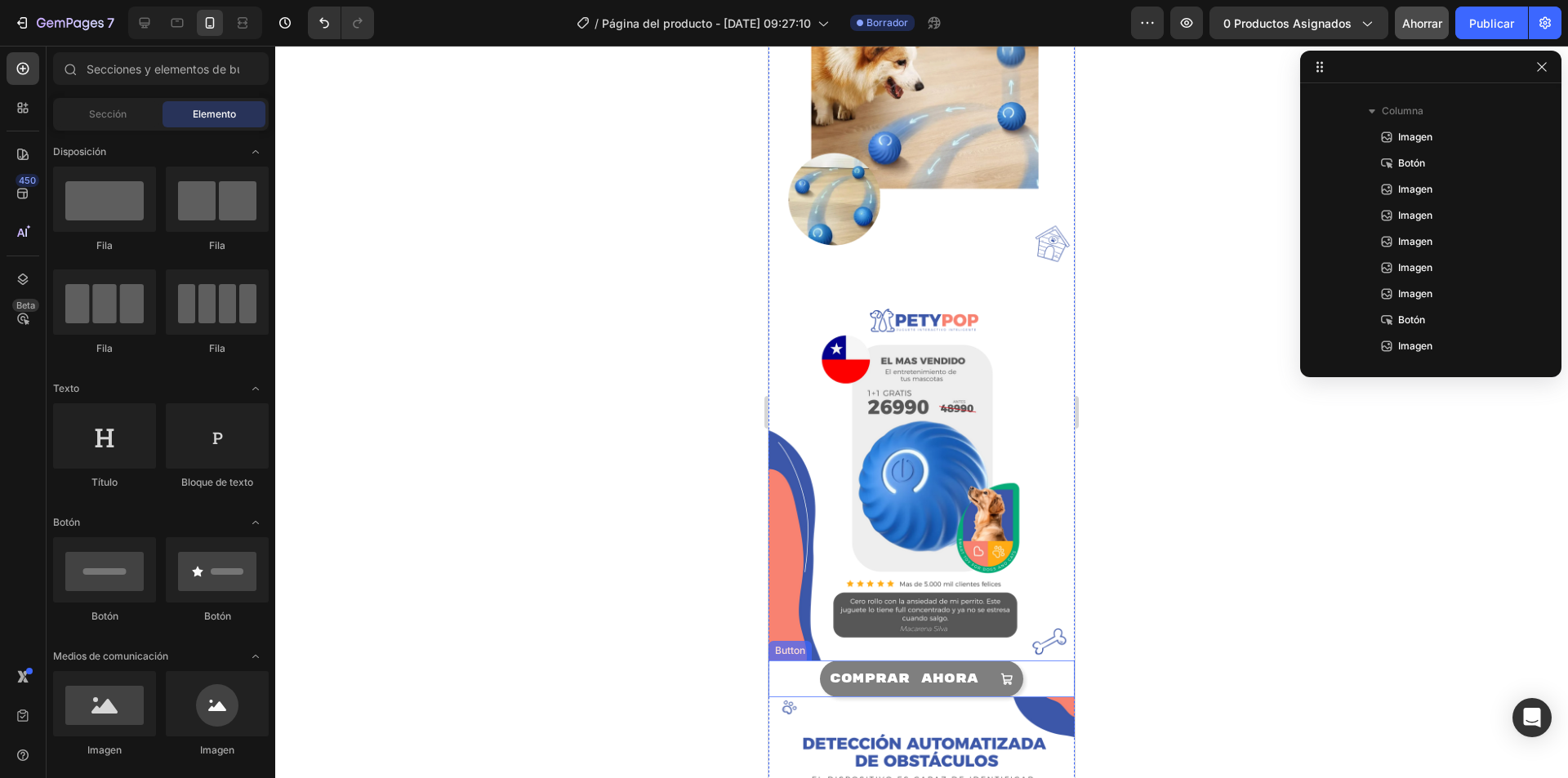
click at [982, 670] on div "COMPRAR AHORA" at bounding box center [921, 679] width 183 height 17
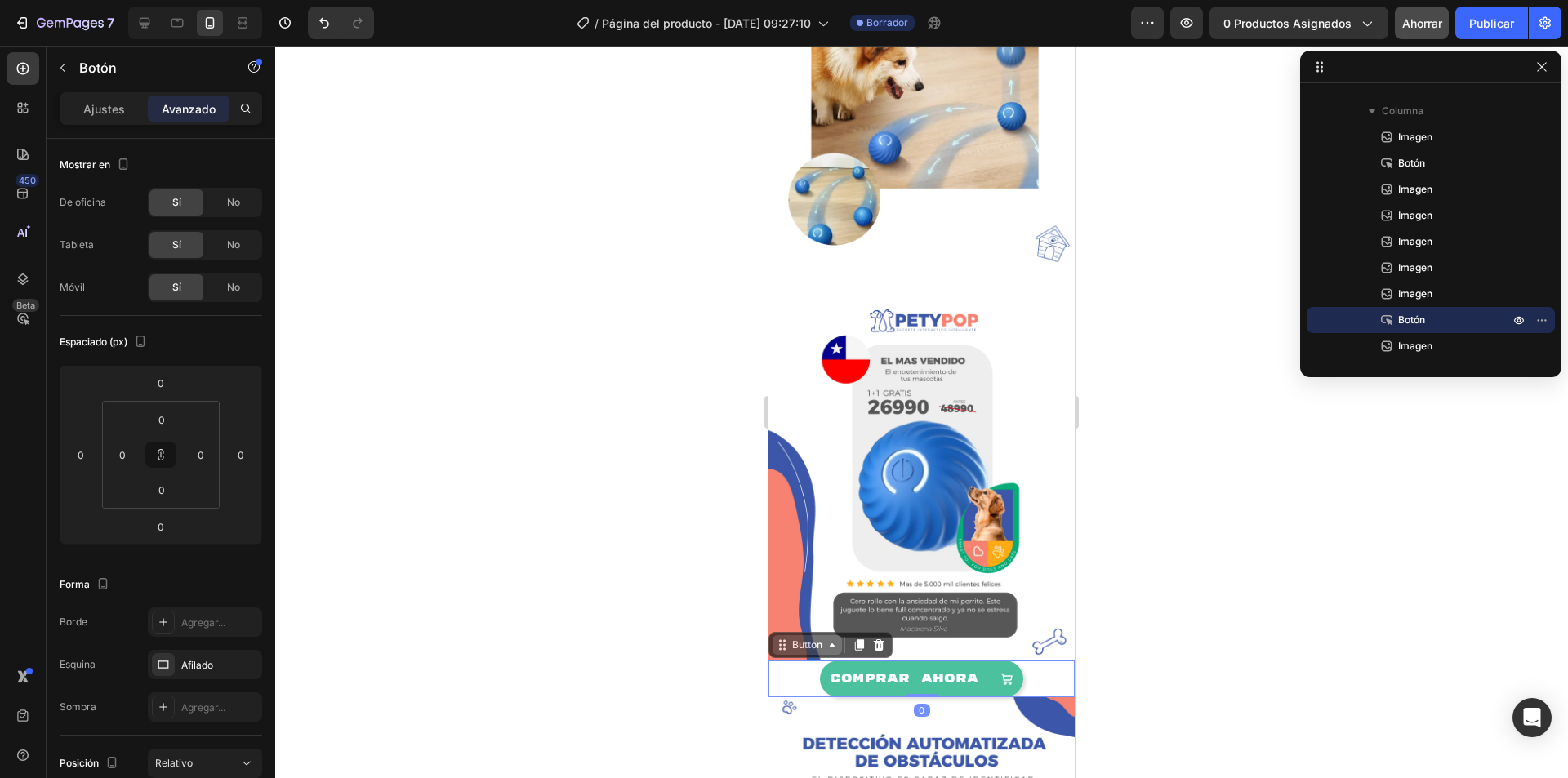
click at [833, 638] on icon at bounding box center [832, 645] width 14 height 13
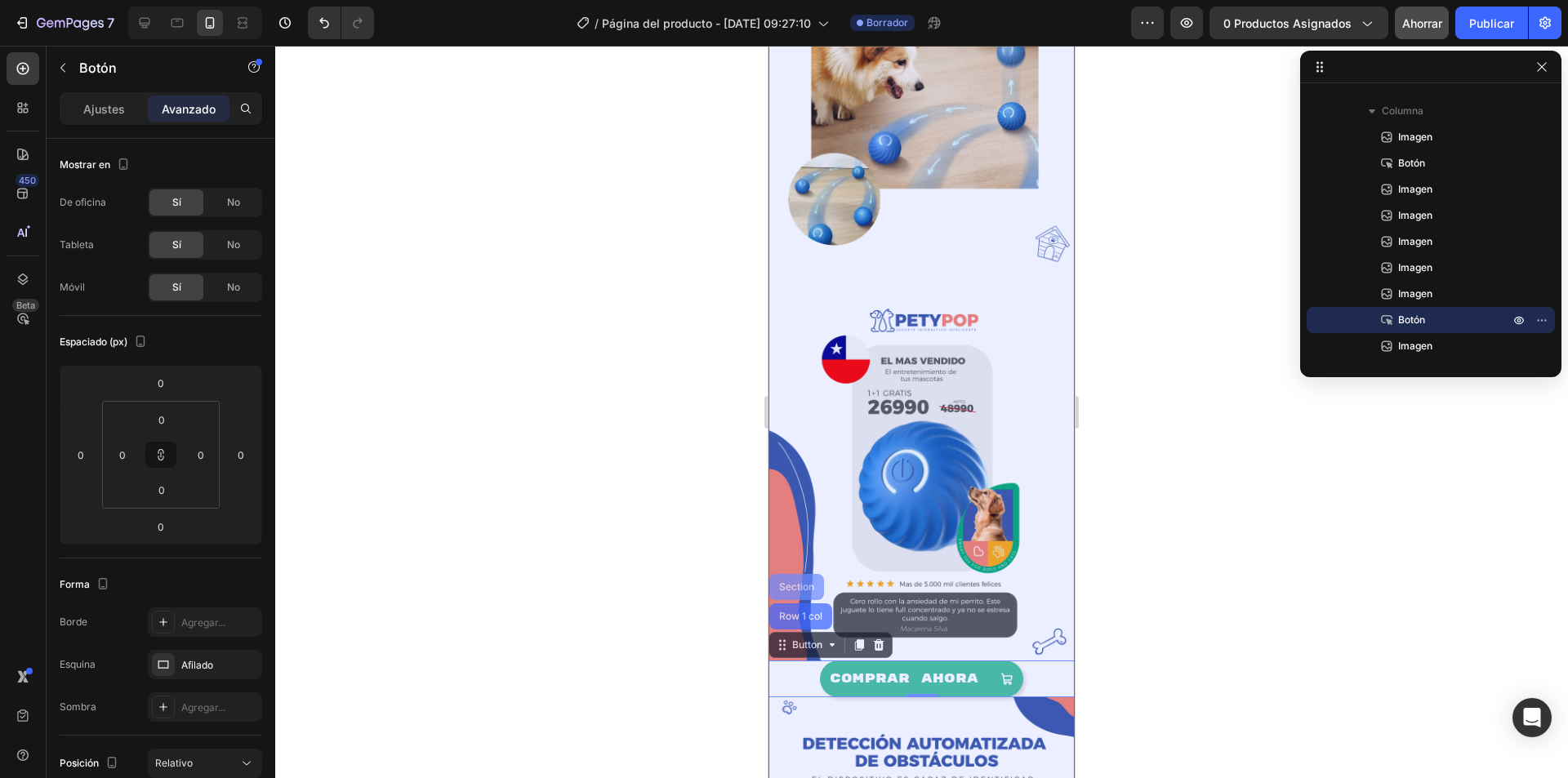
click at [804, 582] on div "Section" at bounding box center [796, 587] width 41 height 10
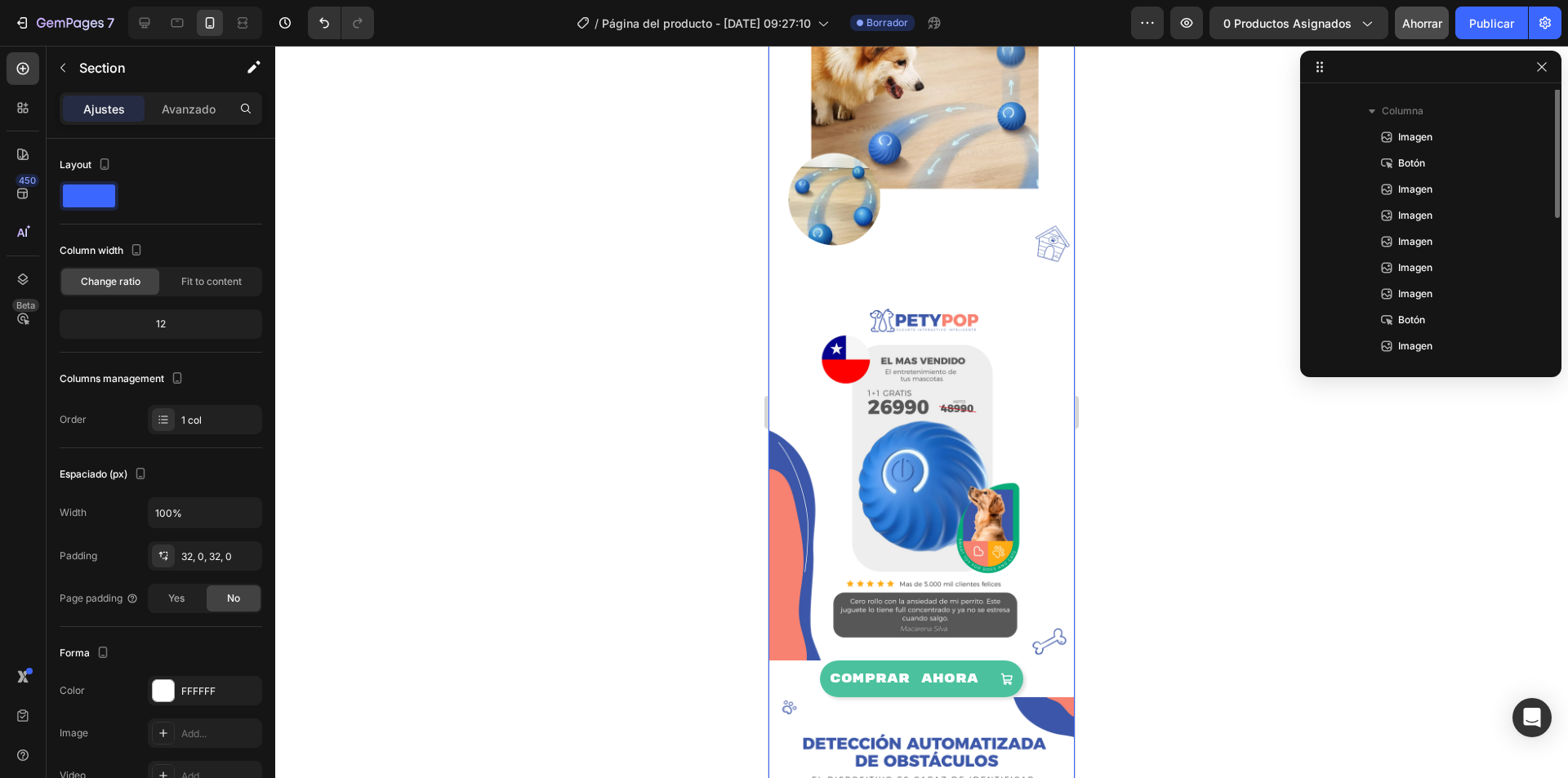
scroll to position [0, 0]
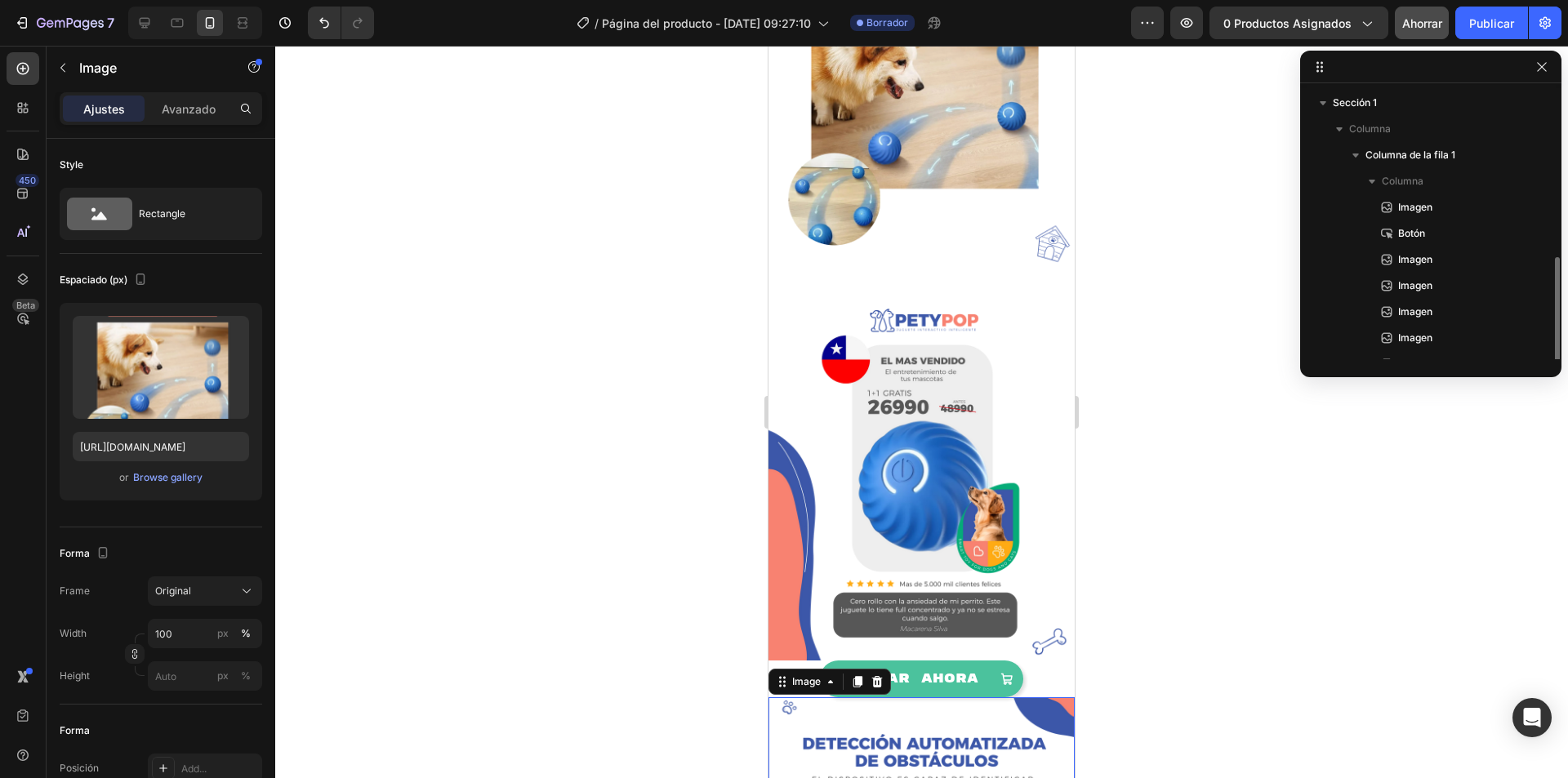
scroll to position [96, 0]
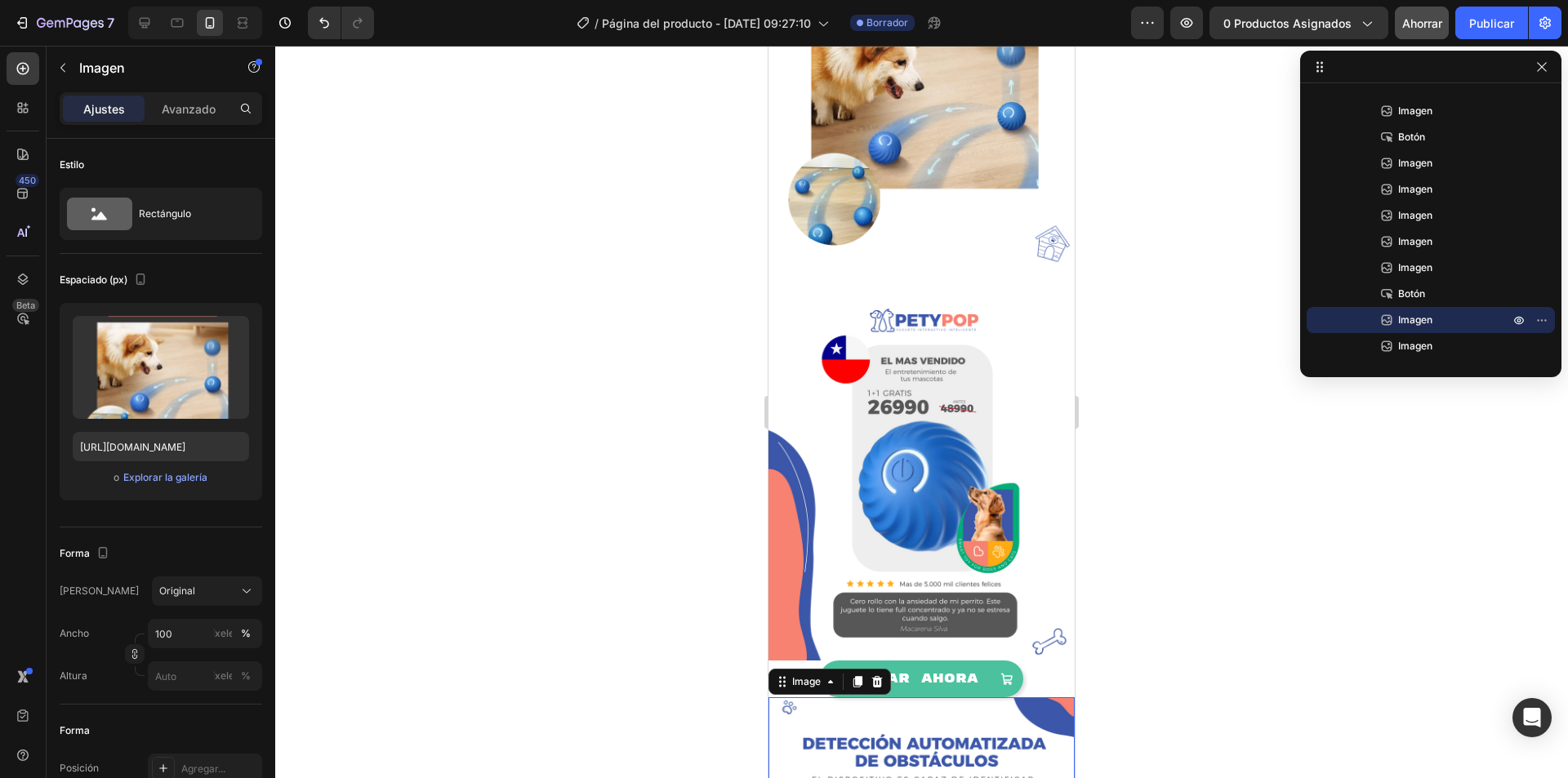
click at [1162, 636] on div at bounding box center [921, 411] width 1292 height 732
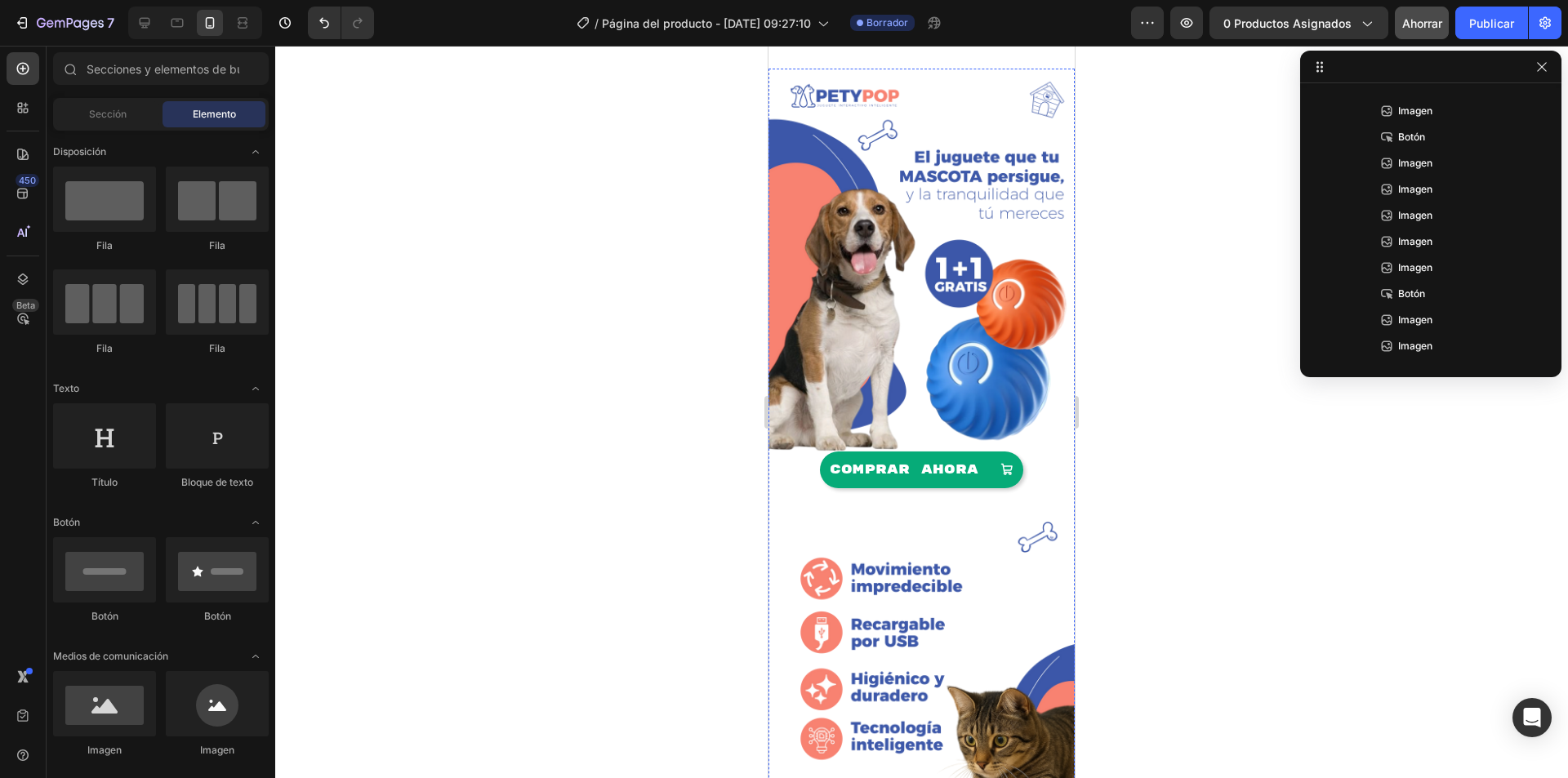
scroll to position [0, 0]
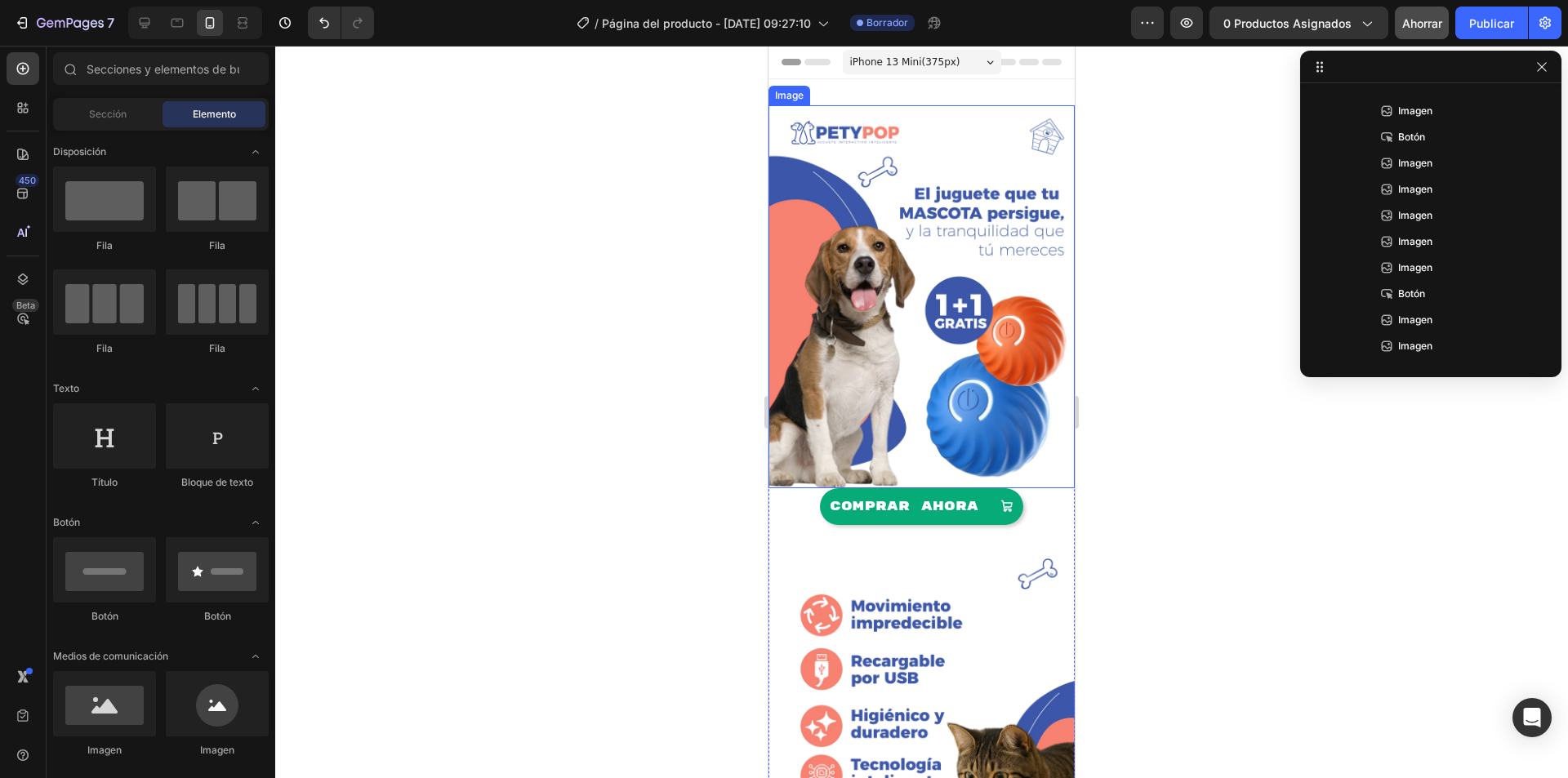
click at [918, 340] on img at bounding box center [921, 296] width 306 height 383
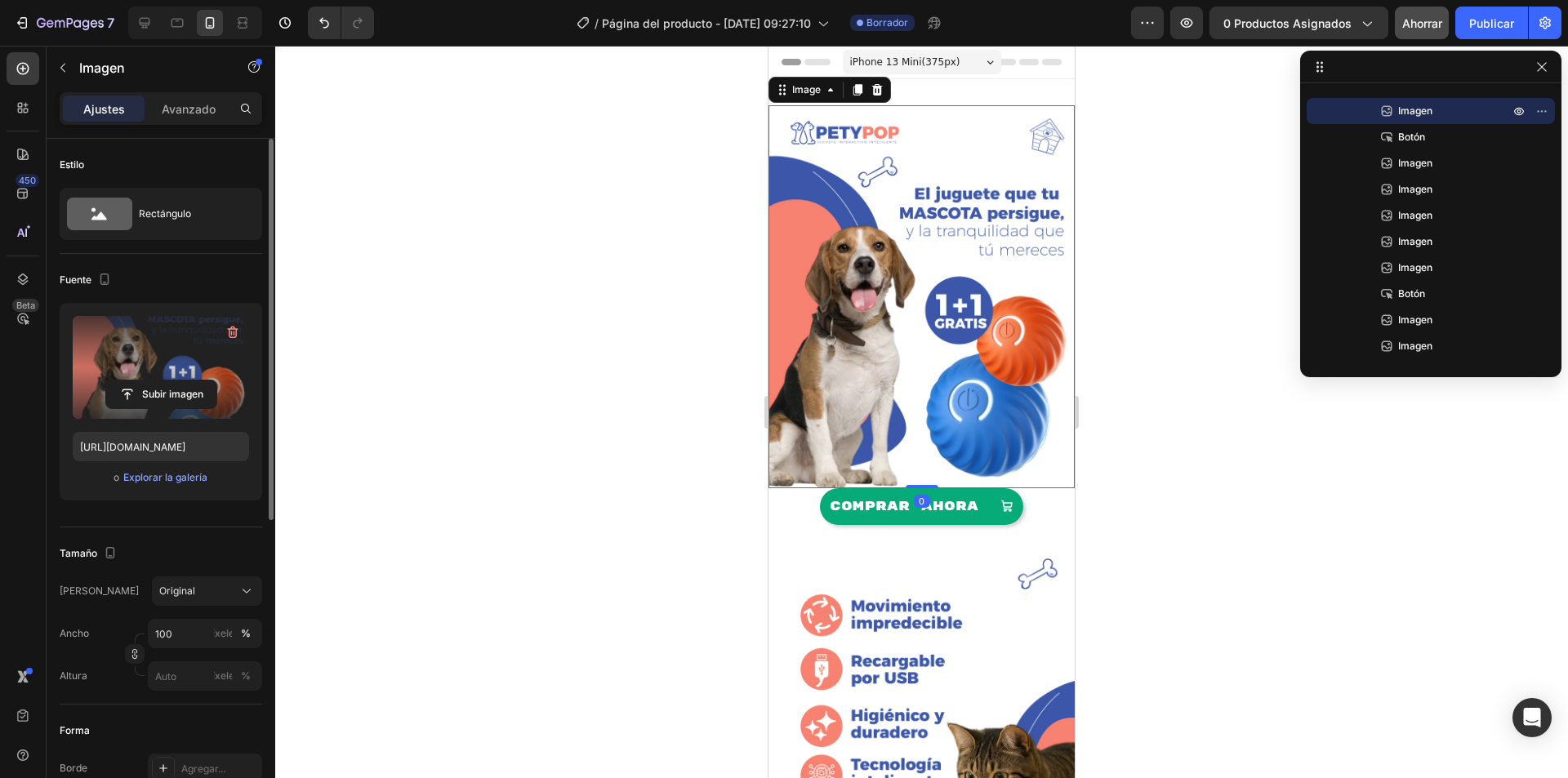
click at [161, 362] on label at bounding box center [160, 367] width 176 height 103
click at [161, 381] on input "file" at bounding box center [161, 394] width 110 height 28
click at [195, 374] on label at bounding box center [160, 367] width 176 height 103
click at [195, 381] on input "file" at bounding box center [161, 394] width 110 height 28
click at [973, 550] on img at bounding box center [921, 715] width 306 height 383
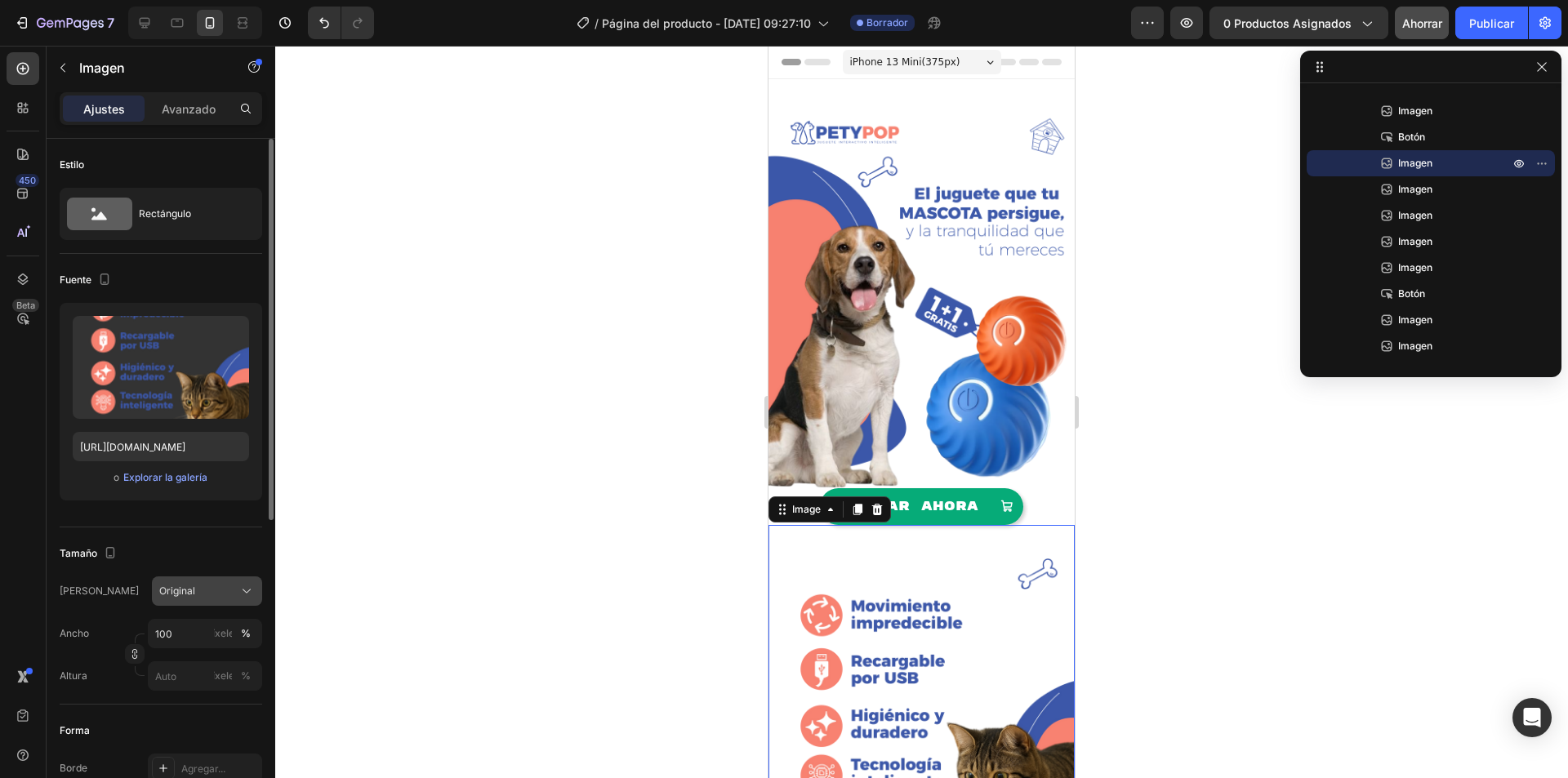
click at [243, 594] on icon at bounding box center [246, 591] width 16 height 16
click at [244, 594] on icon at bounding box center [246, 591] width 16 height 16
drag, startPoint x: 591, startPoint y: 684, endPoint x: 582, endPoint y: 691, distance: 11.4
click at [592, 684] on div at bounding box center [921, 411] width 1292 height 732
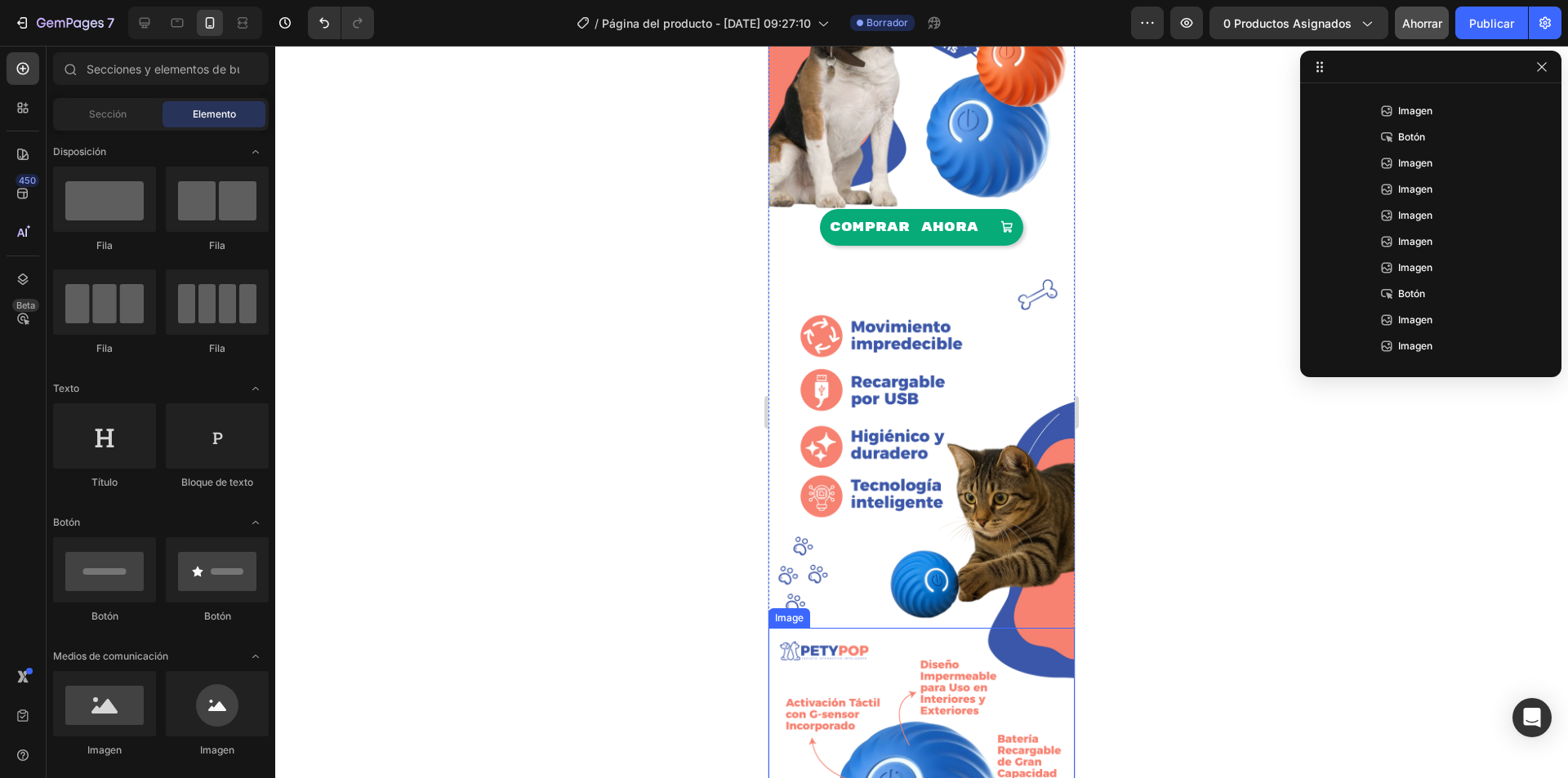
scroll to position [327, 0]
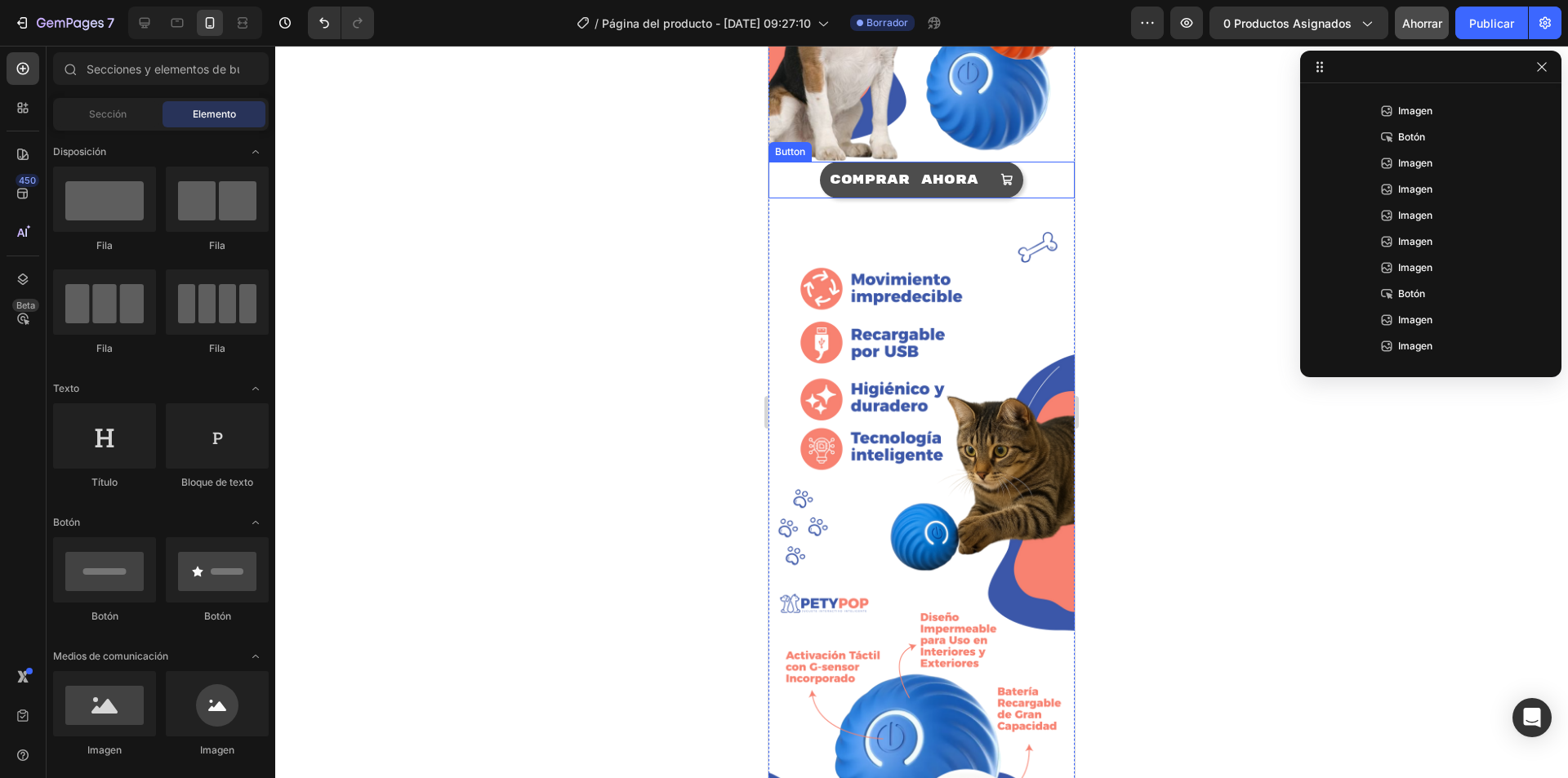
click at [985, 162] on button "COMPRAR AHORA" at bounding box center [921, 180] width 203 height 37
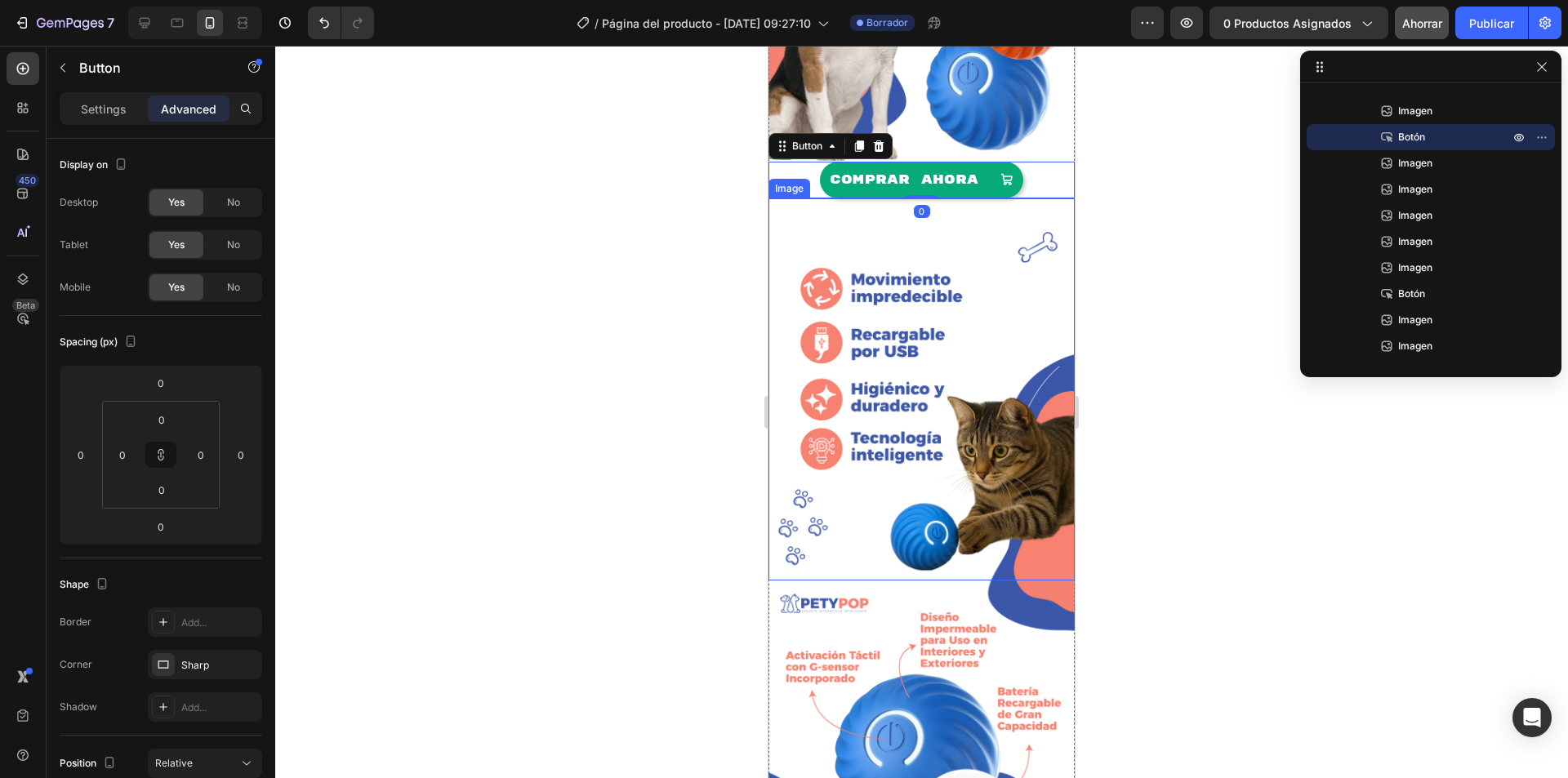
click at [945, 218] on img at bounding box center [921, 389] width 306 height 383
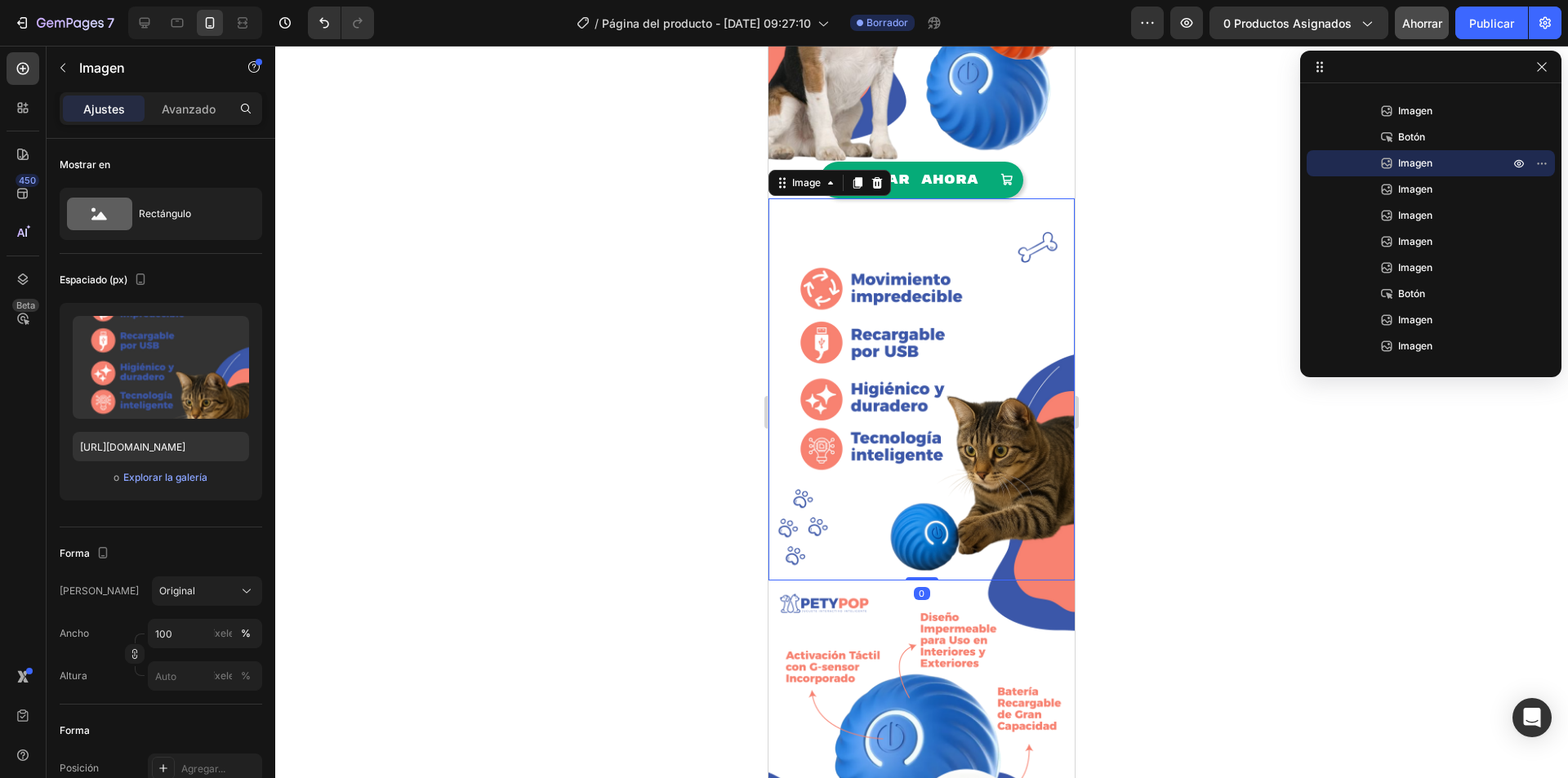
drag, startPoint x: 918, startPoint y: 542, endPoint x: 916, endPoint y: 518, distance: 24.1
click at [916, 518] on div "Image 0" at bounding box center [921, 389] width 306 height 383
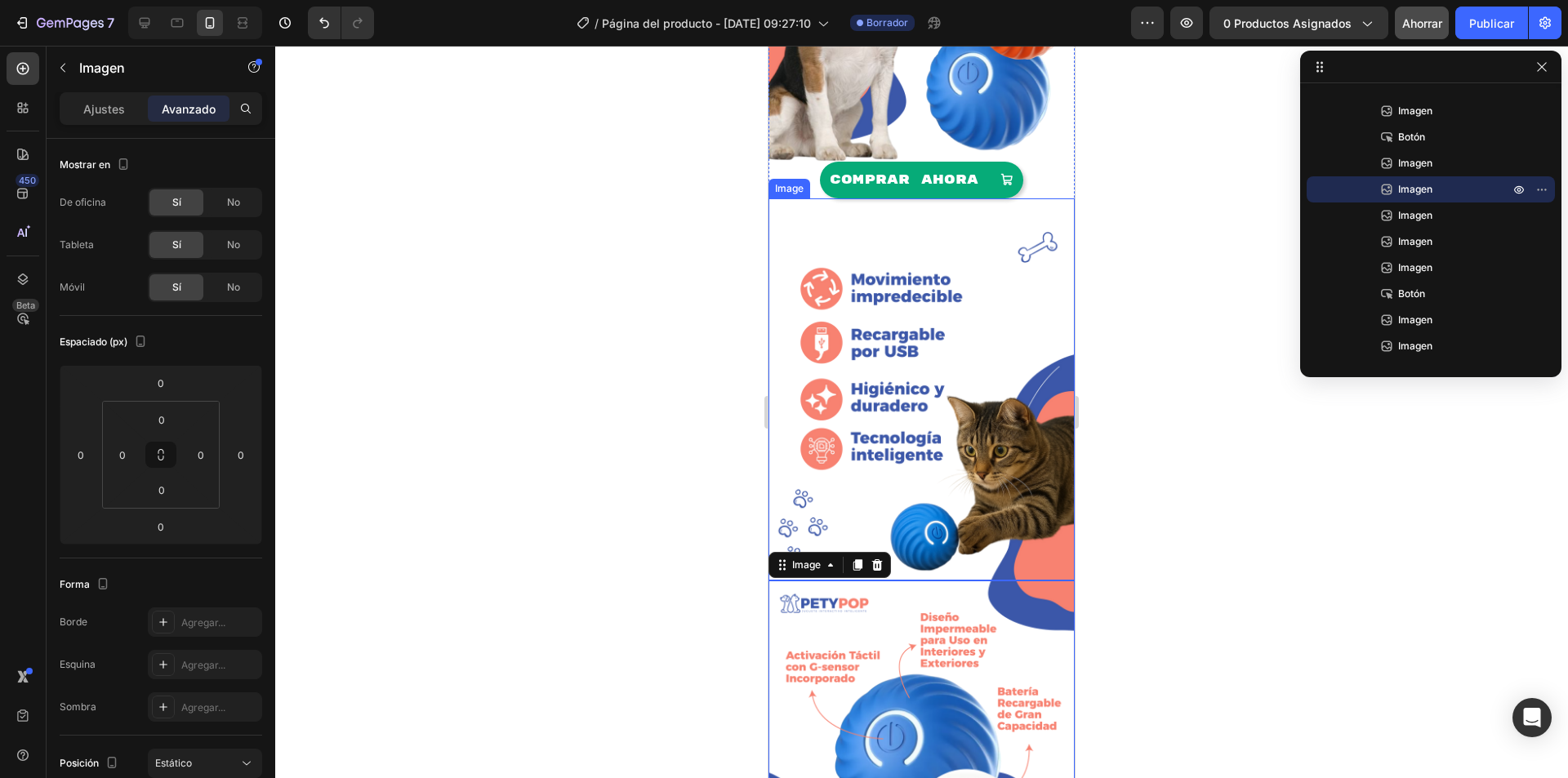
click at [918, 519] on img at bounding box center [921, 389] width 306 height 383
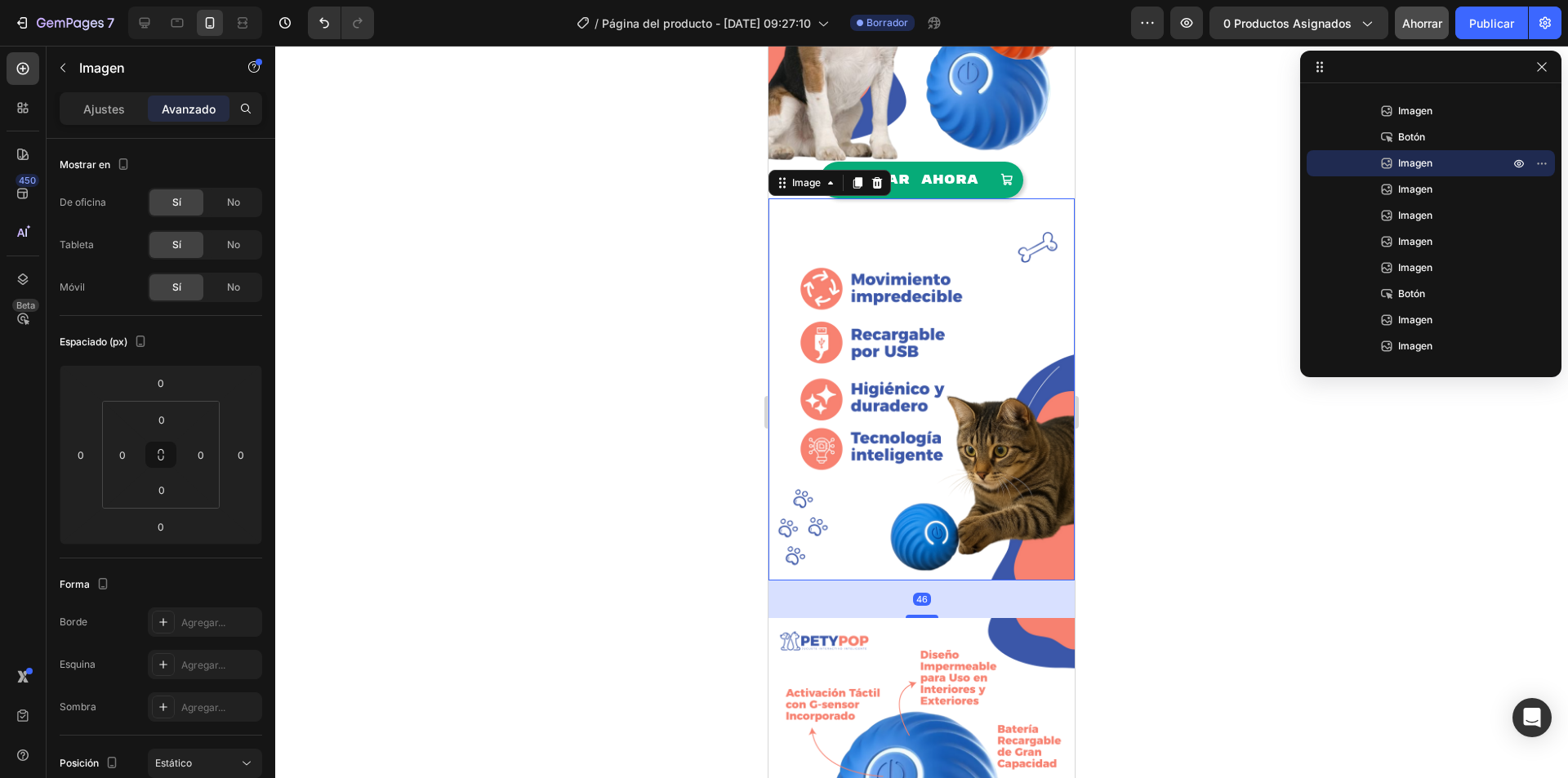
drag, startPoint x: 921, startPoint y: 550, endPoint x: 924, endPoint y: 594, distance: 44.1
click at [924, 615] on div at bounding box center [922, 616] width 33 height 3
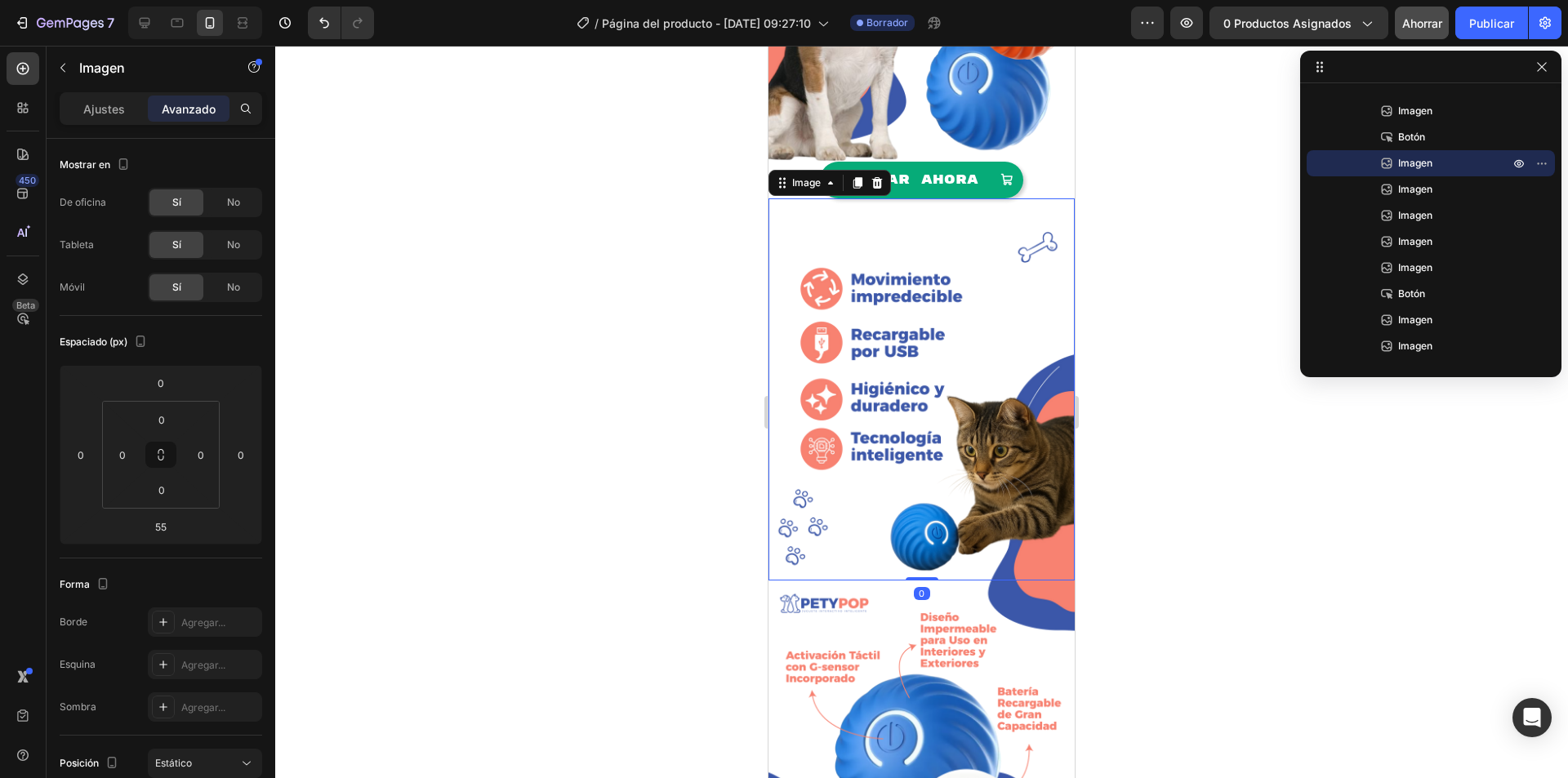
drag, startPoint x: 924, startPoint y: 593, endPoint x: 925, endPoint y: 535, distance: 58.0
click at [925, 535] on div "Image 0" at bounding box center [921, 389] width 306 height 383
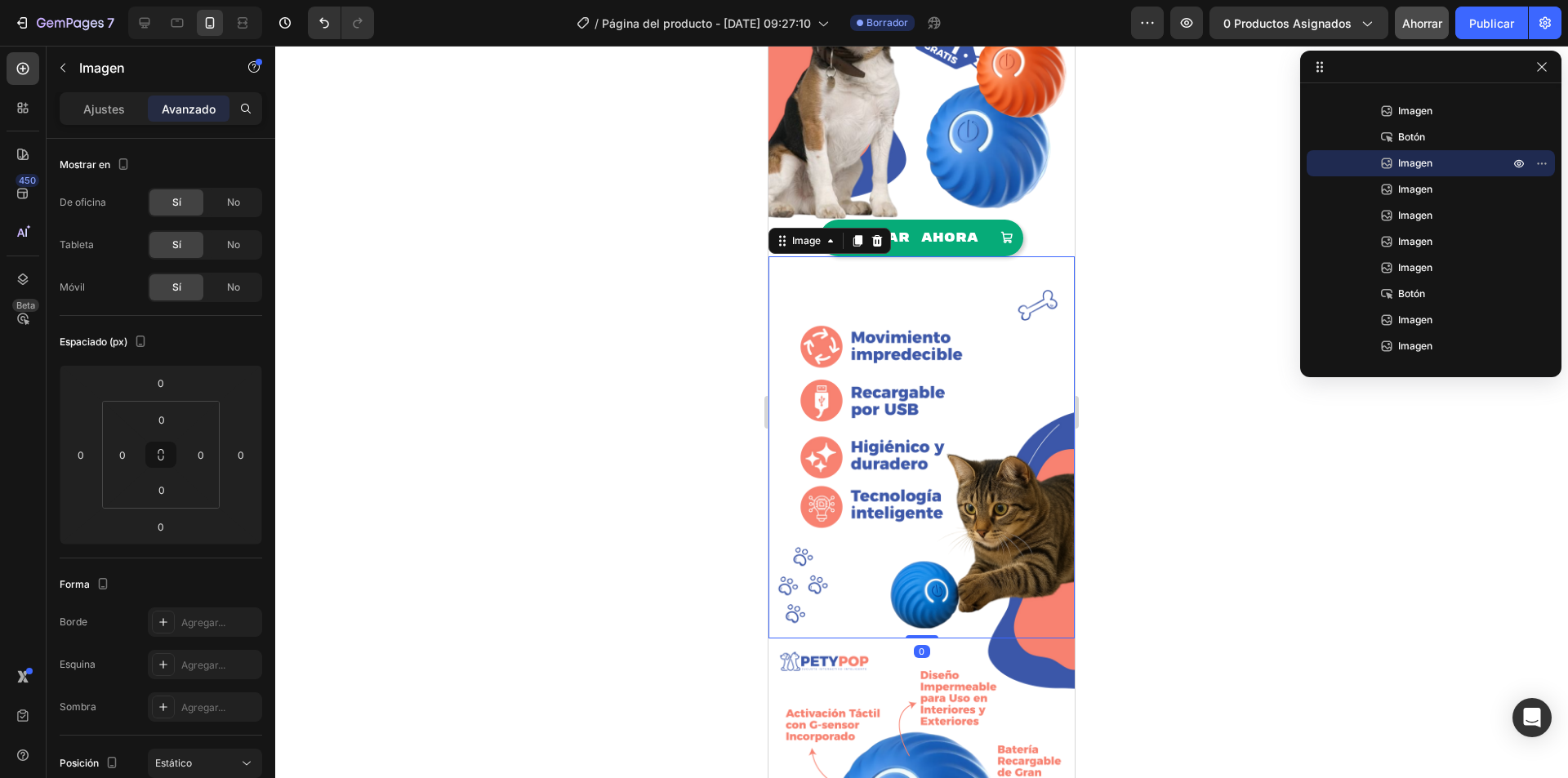
click at [976, 270] on img at bounding box center [921, 447] width 306 height 383
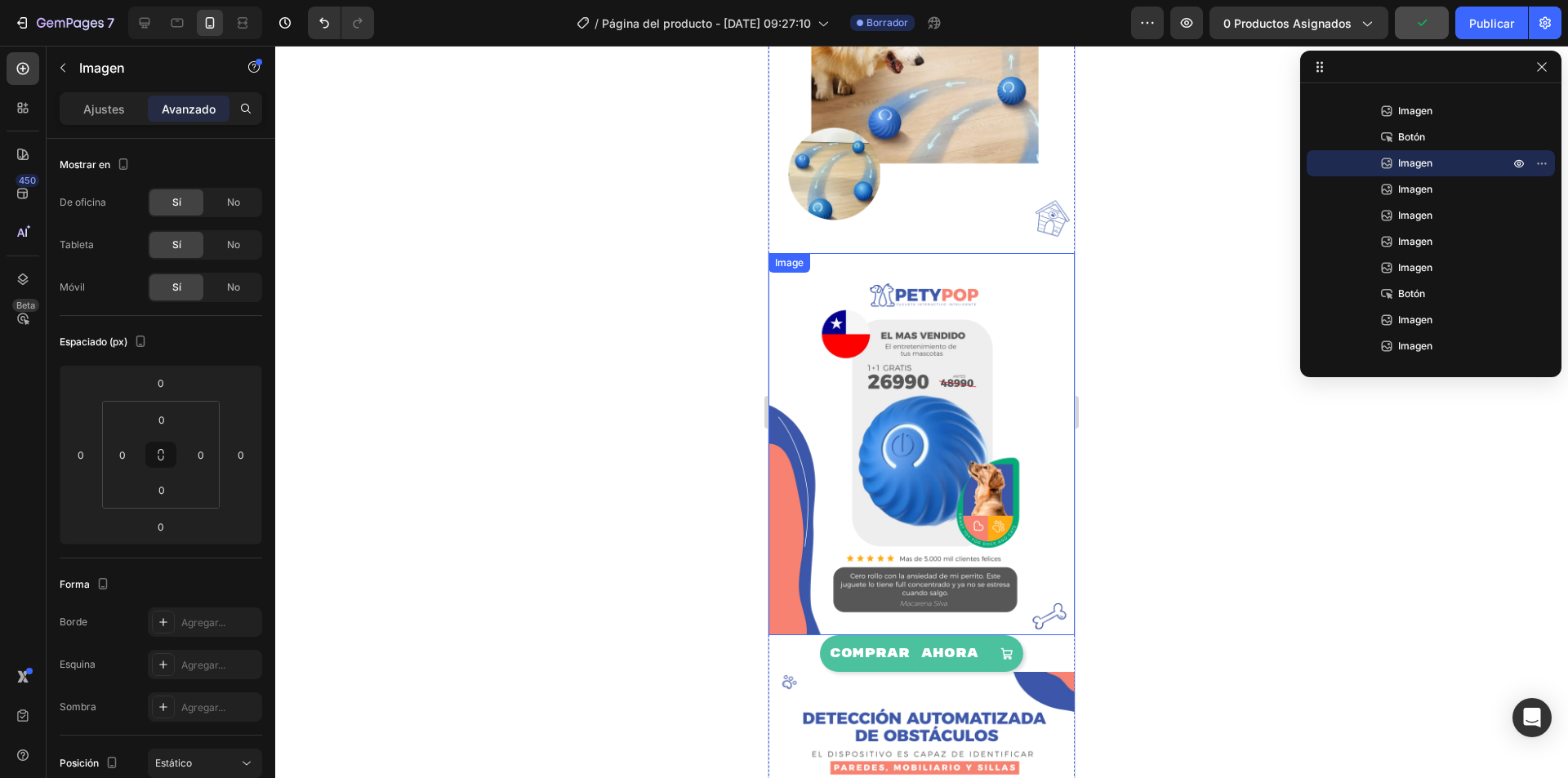
scroll to position [1796, 0]
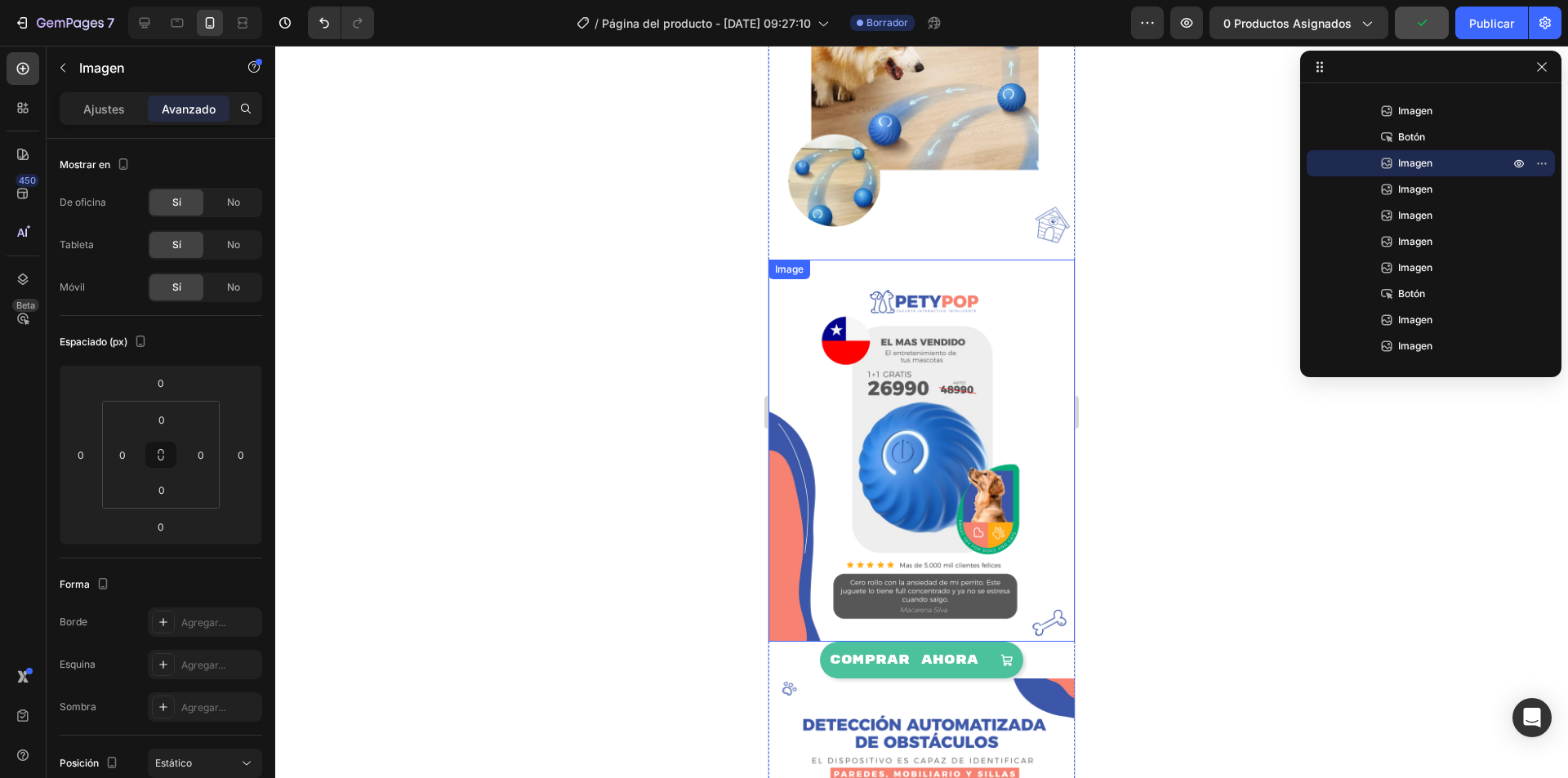
click at [929, 355] on img at bounding box center [921, 450] width 306 height 383
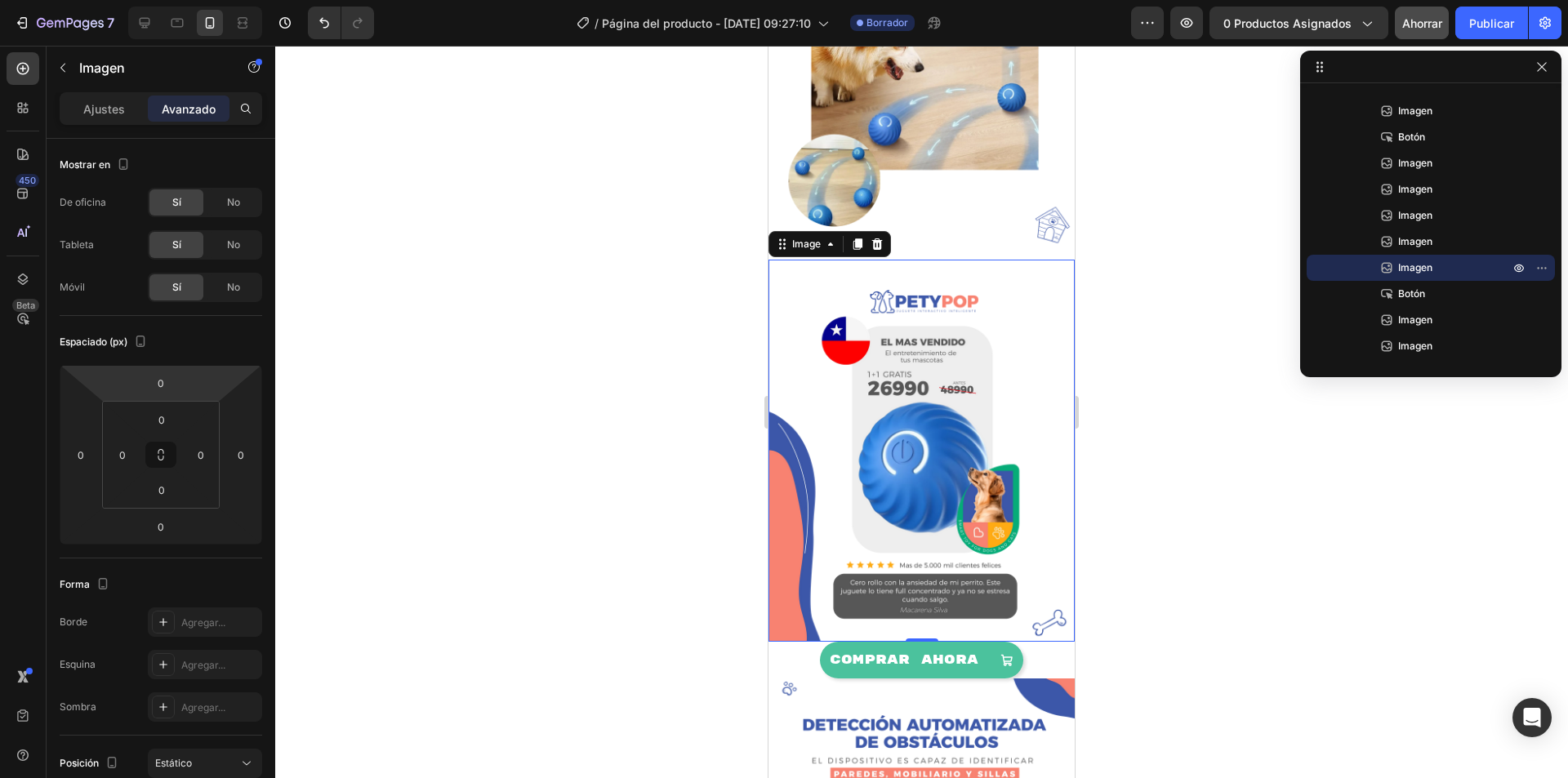
click at [840, 434] on img at bounding box center [921, 450] width 306 height 383
click at [895, 375] on img at bounding box center [921, 450] width 306 height 383
click at [118, 110] on font "Ajustes" at bounding box center [103, 109] width 41 height 13
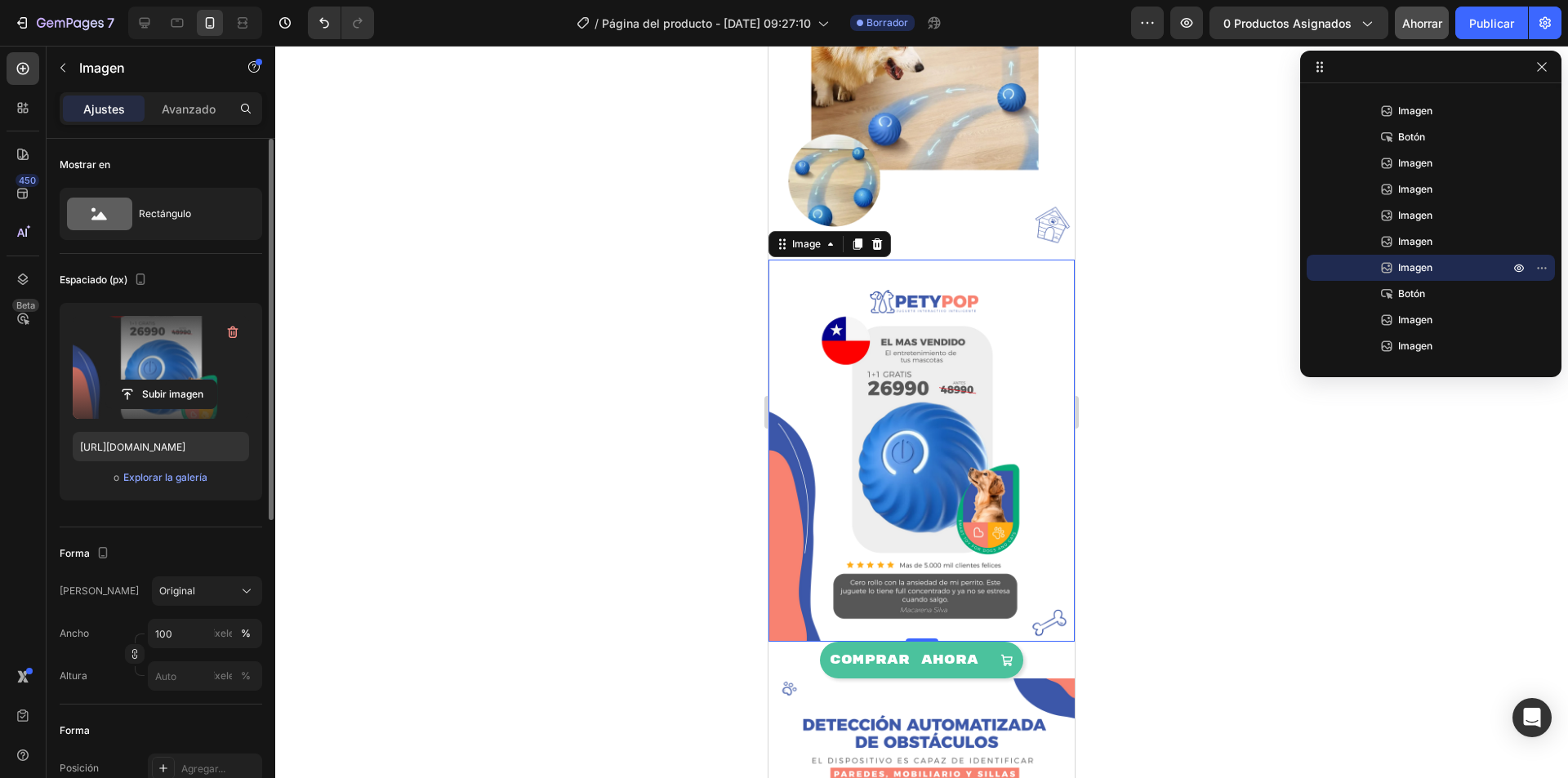
click at [130, 355] on label at bounding box center [160, 367] width 176 height 103
click at [130, 381] on input "file" at bounding box center [161, 394] width 110 height 28
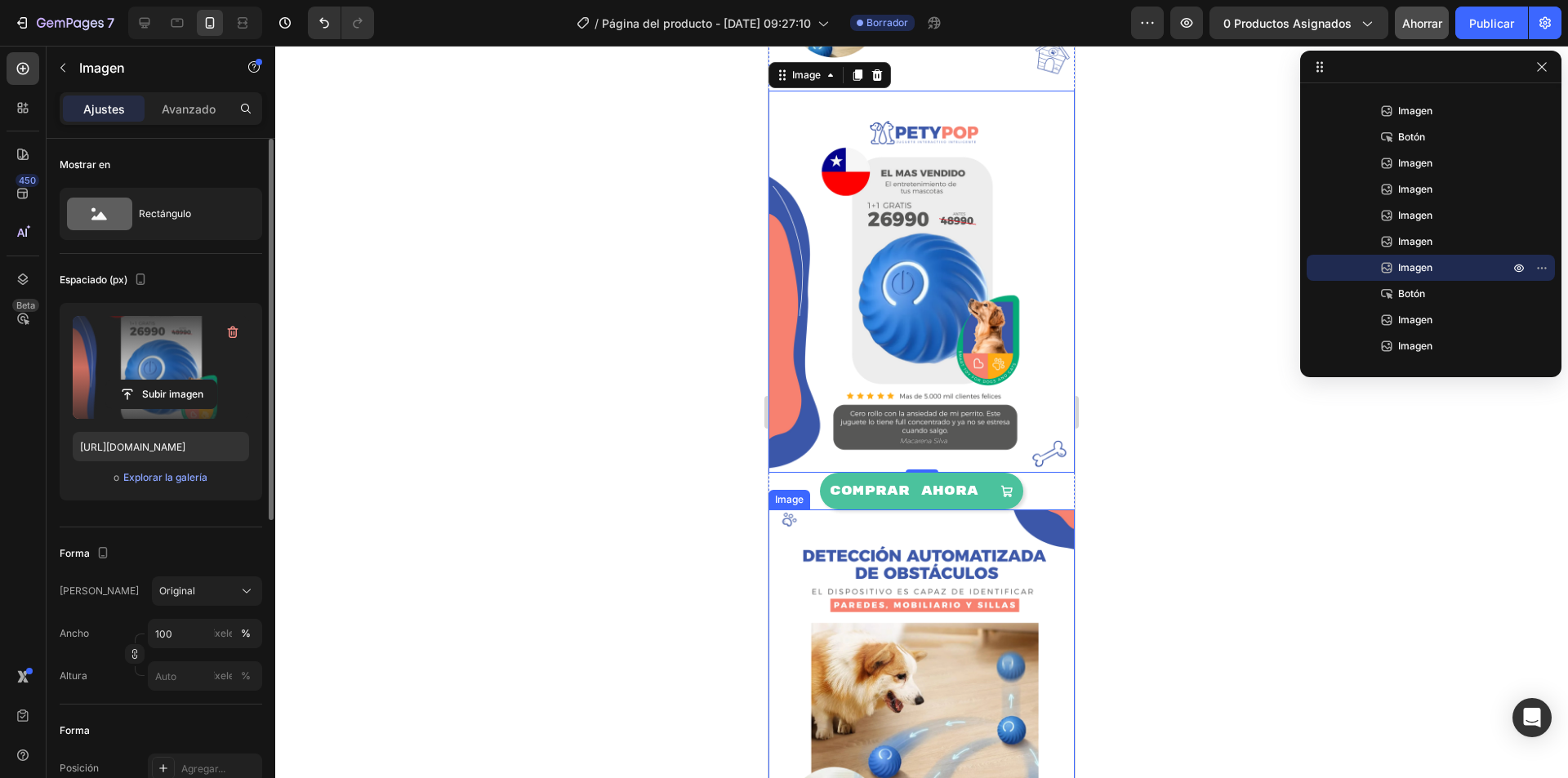
scroll to position [2041, 0]
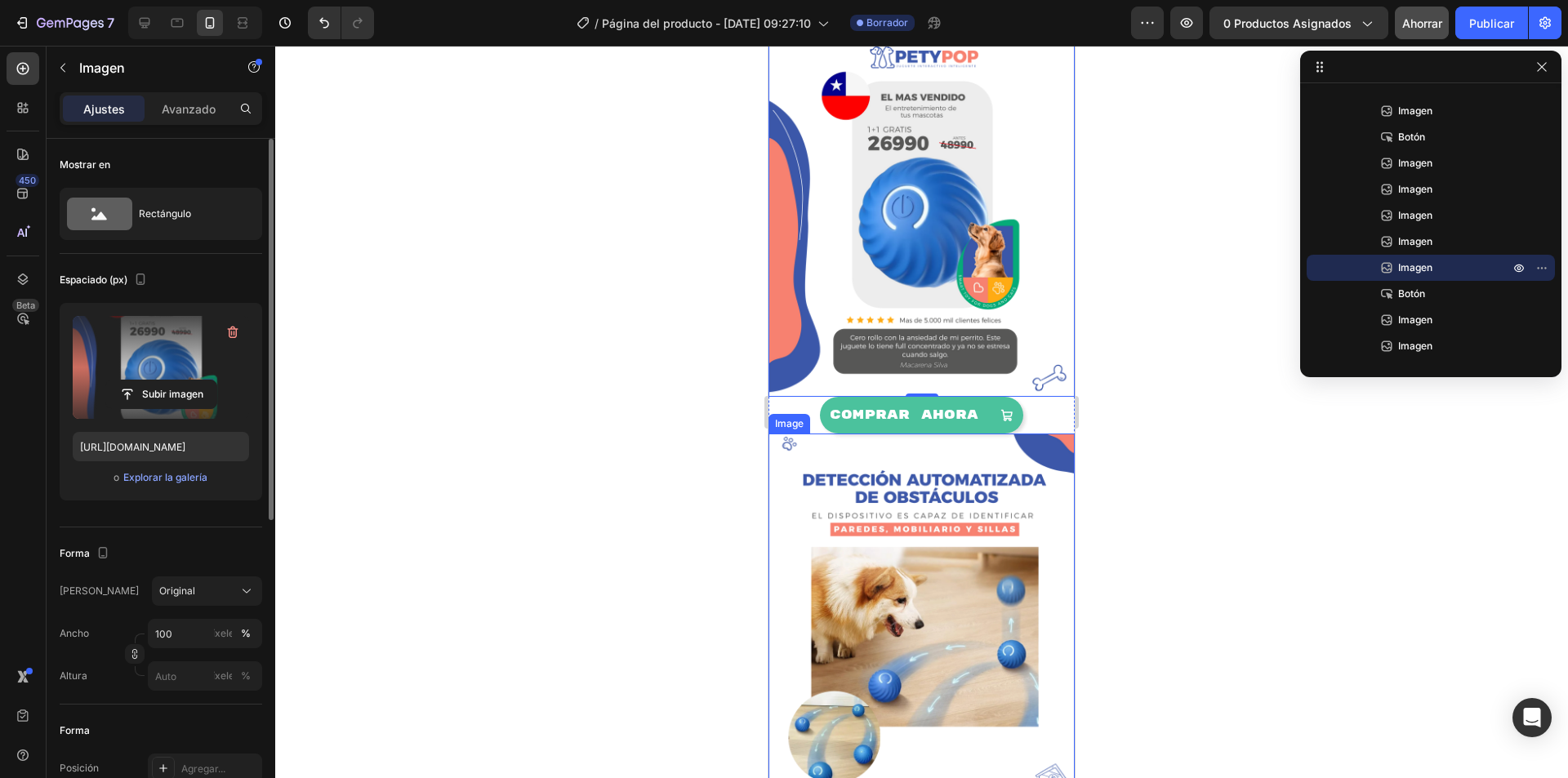
click at [911, 529] on img at bounding box center [921, 625] width 306 height 383
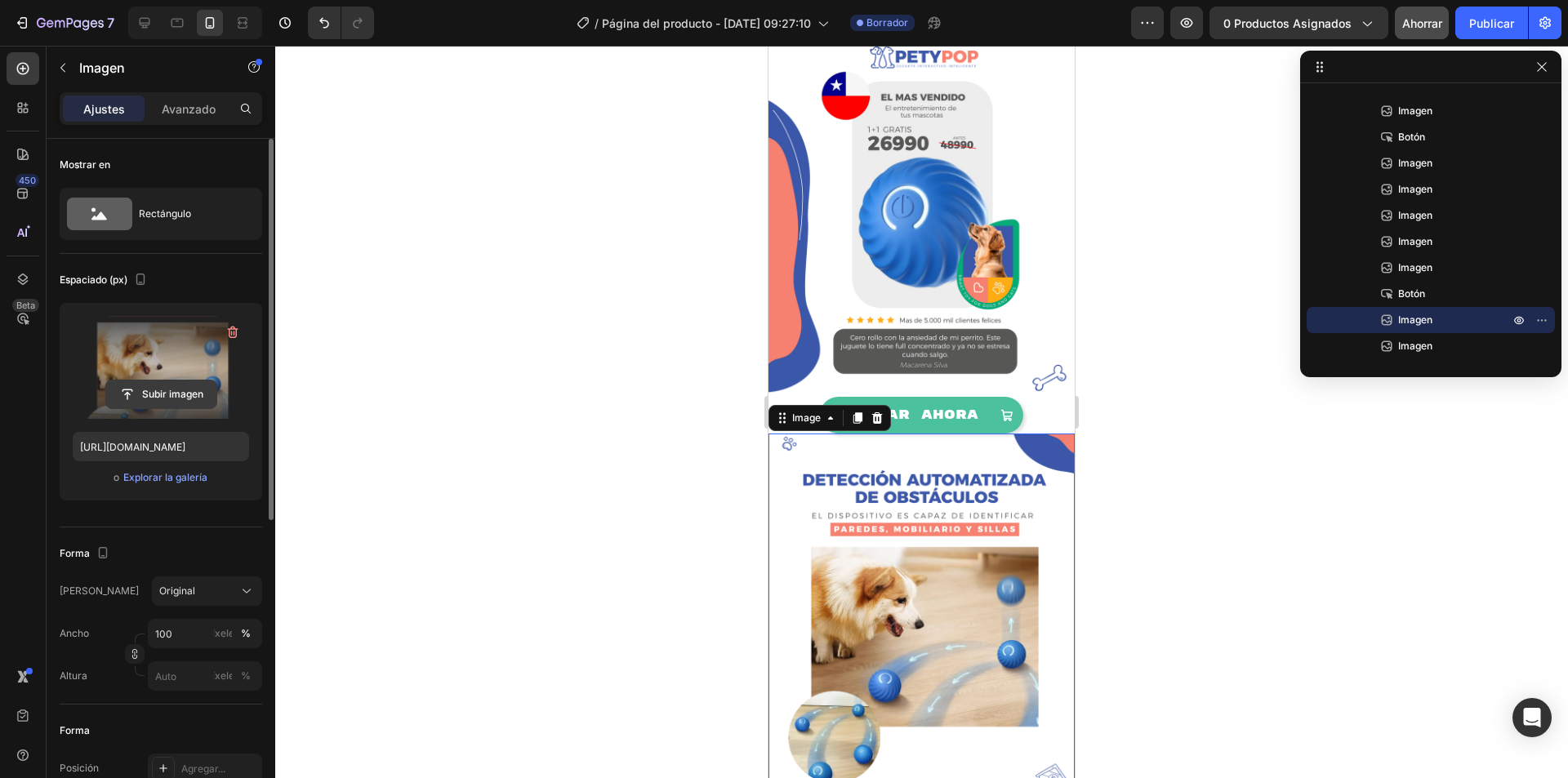
click at [157, 388] on input "file" at bounding box center [161, 394] width 110 height 28
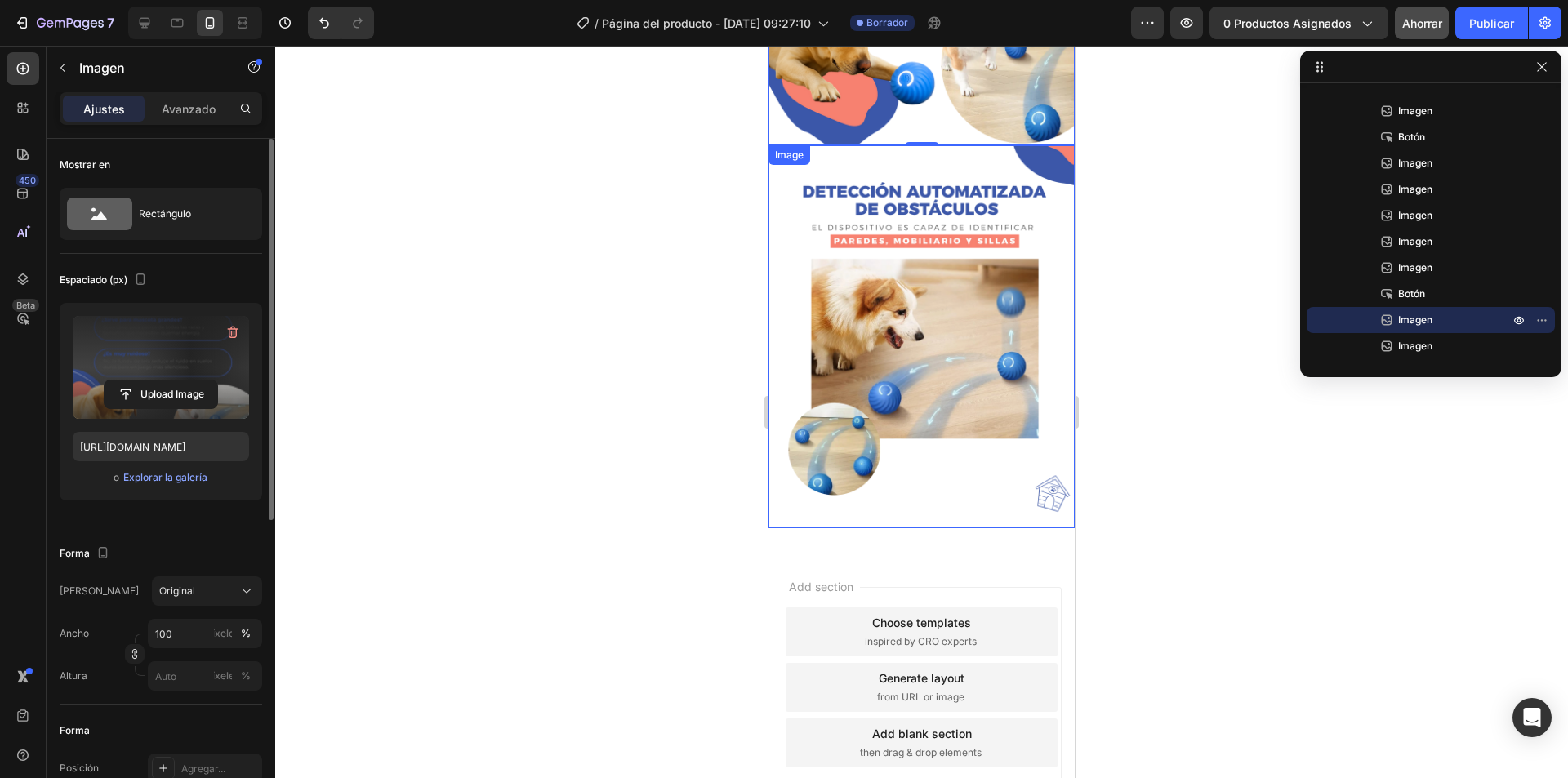
scroll to position [2467, 0]
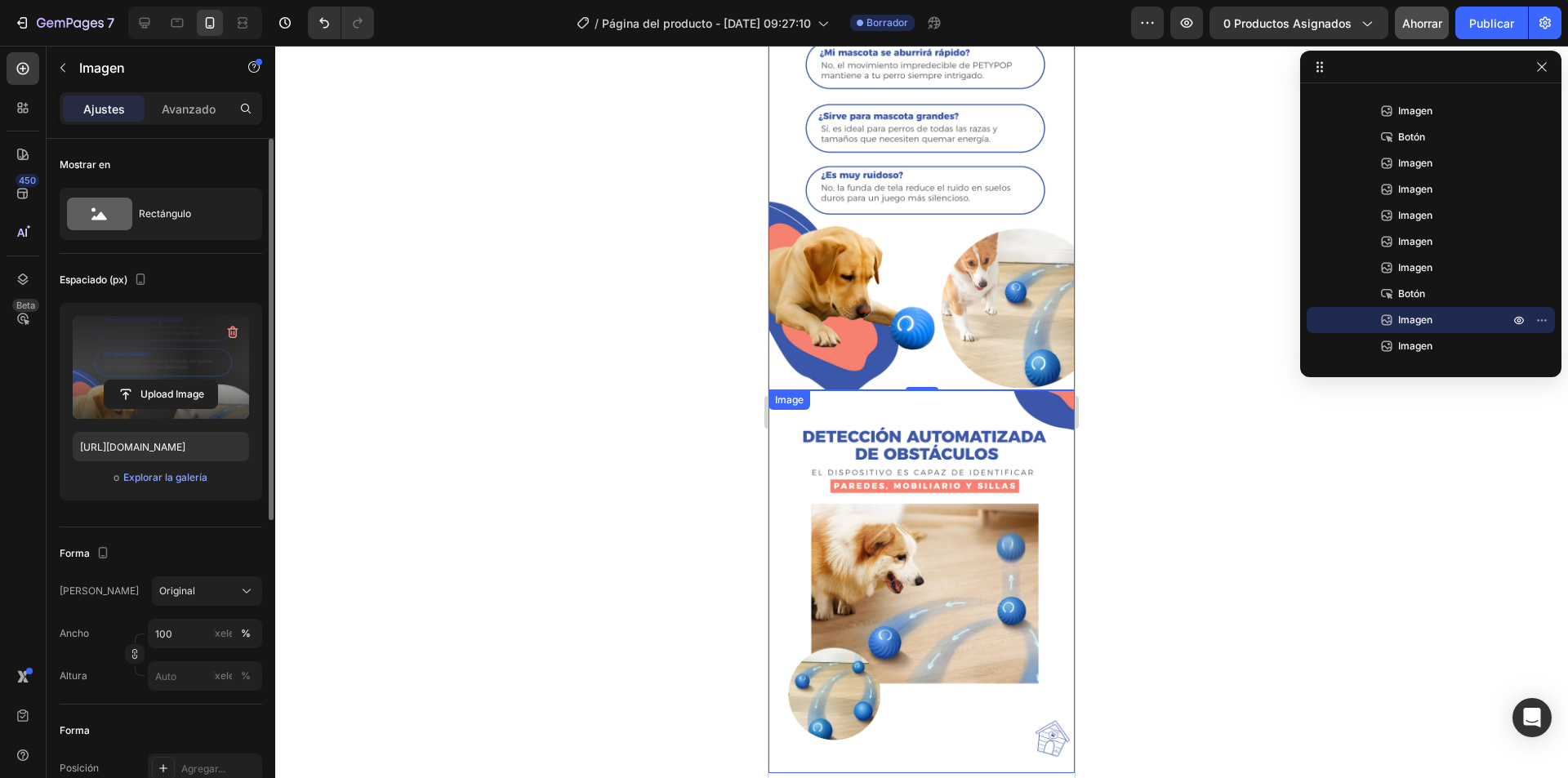
click at [913, 395] on img at bounding box center [921, 581] width 306 height 383
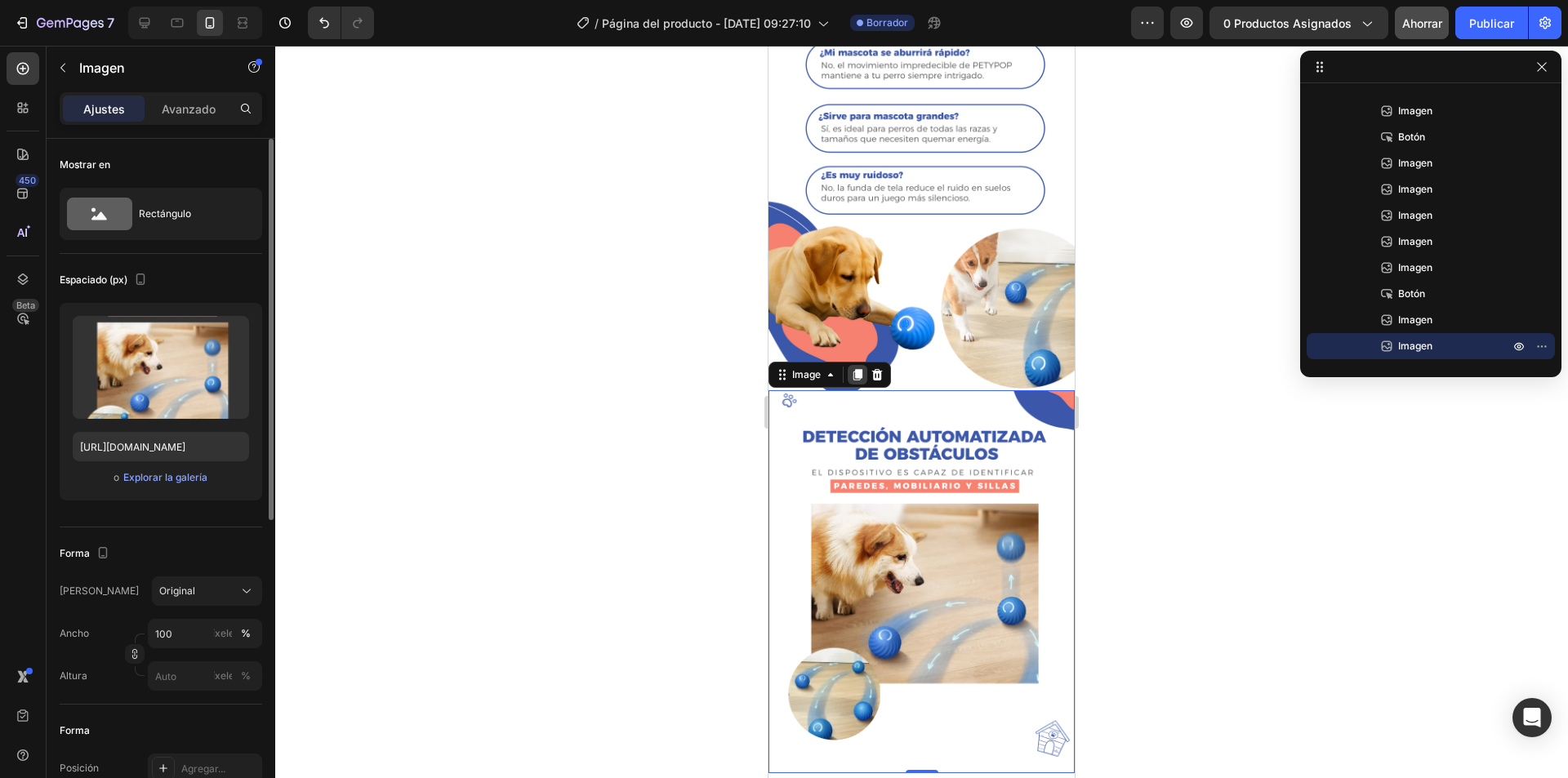
click at [860, 369] on icon at bounding box center [857, 375] width 9 height 12
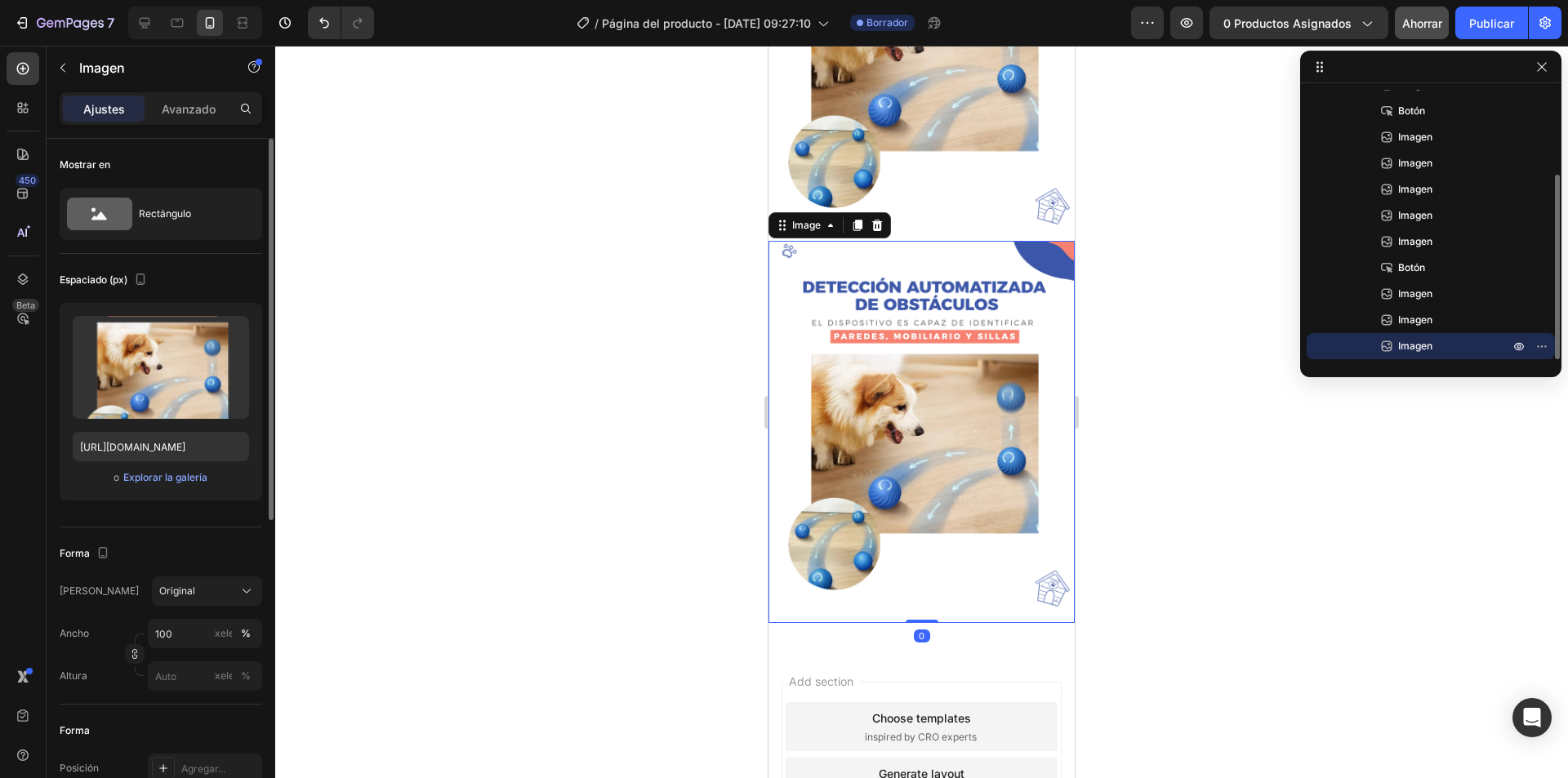
scroll to position [3015, 0]
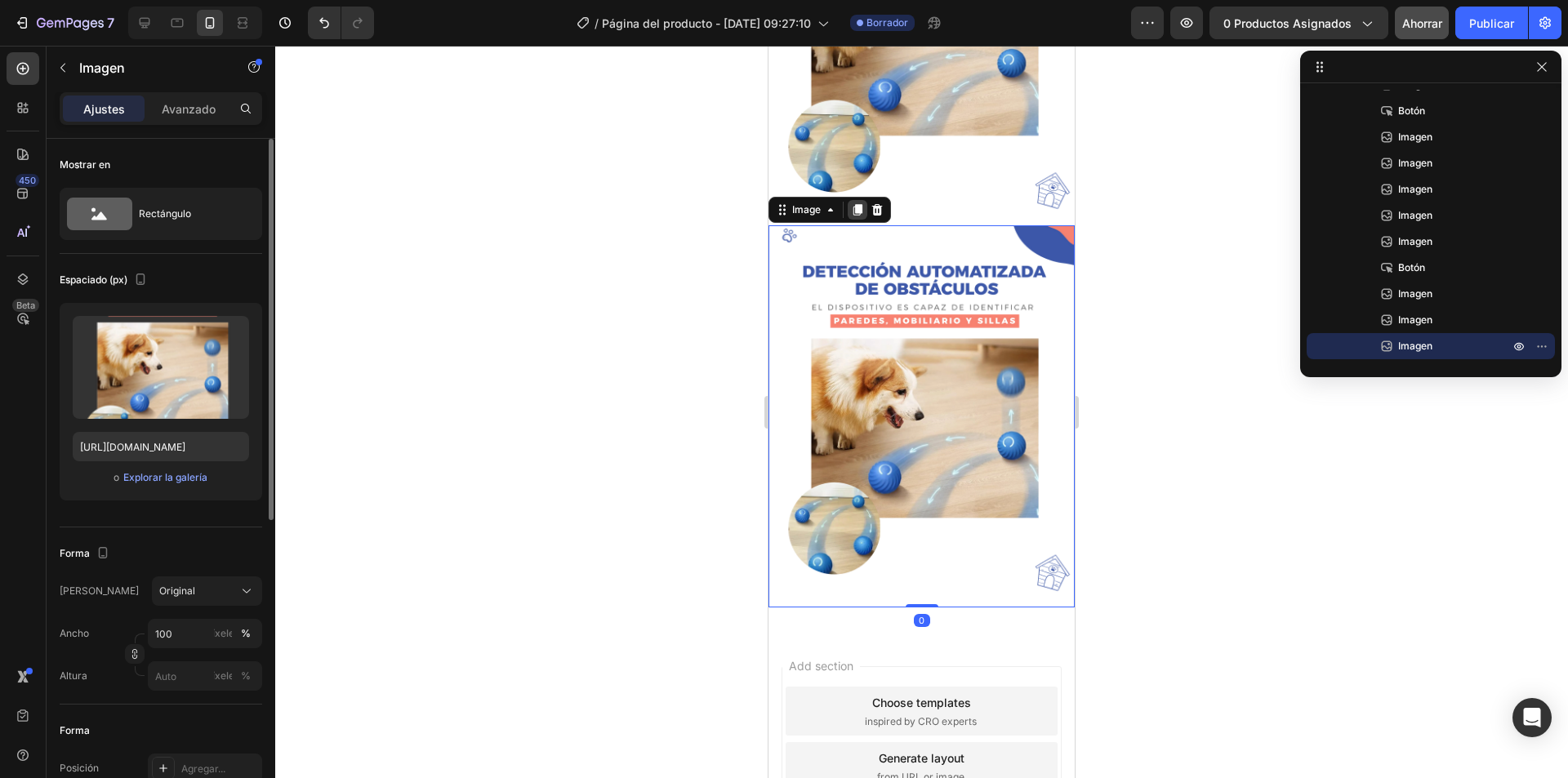
click at [860, 200] on div at bounding box center [857, 209] width 19 height 19
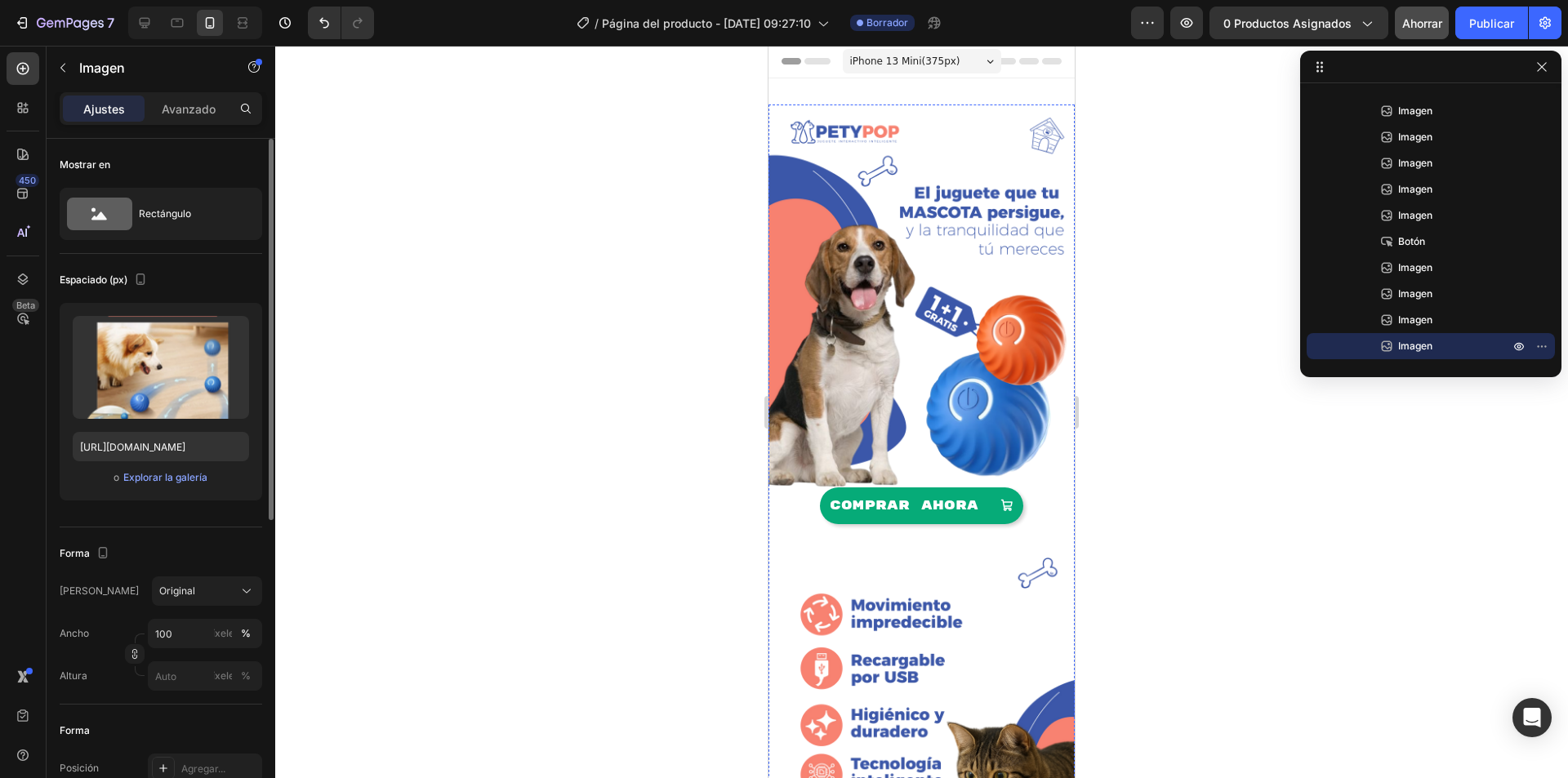
scroll to position [0, 0]
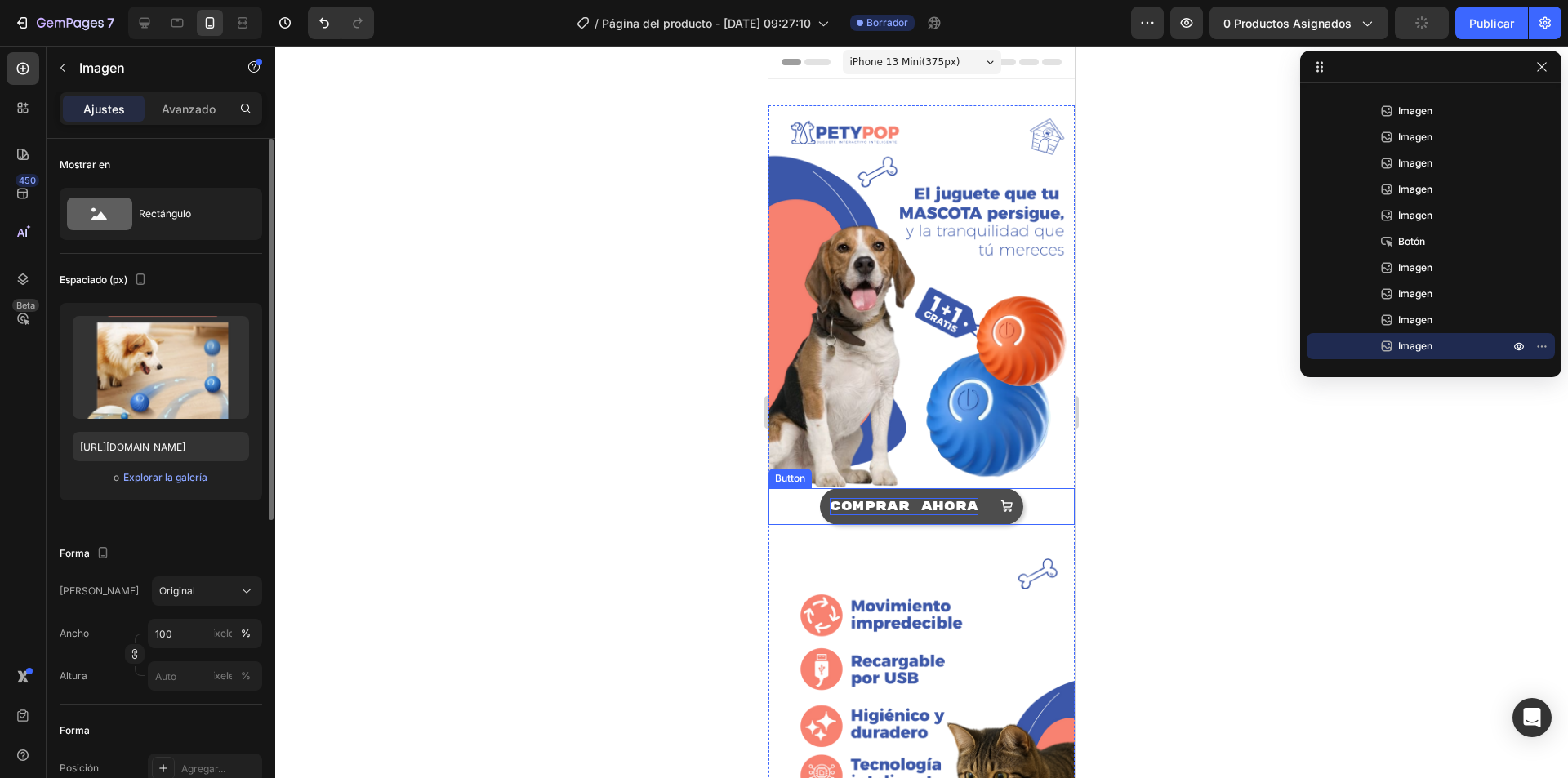
click at [923, 497] on p "COMPRAR AHORA" at bounding box center [904, 506] width 149 height 17
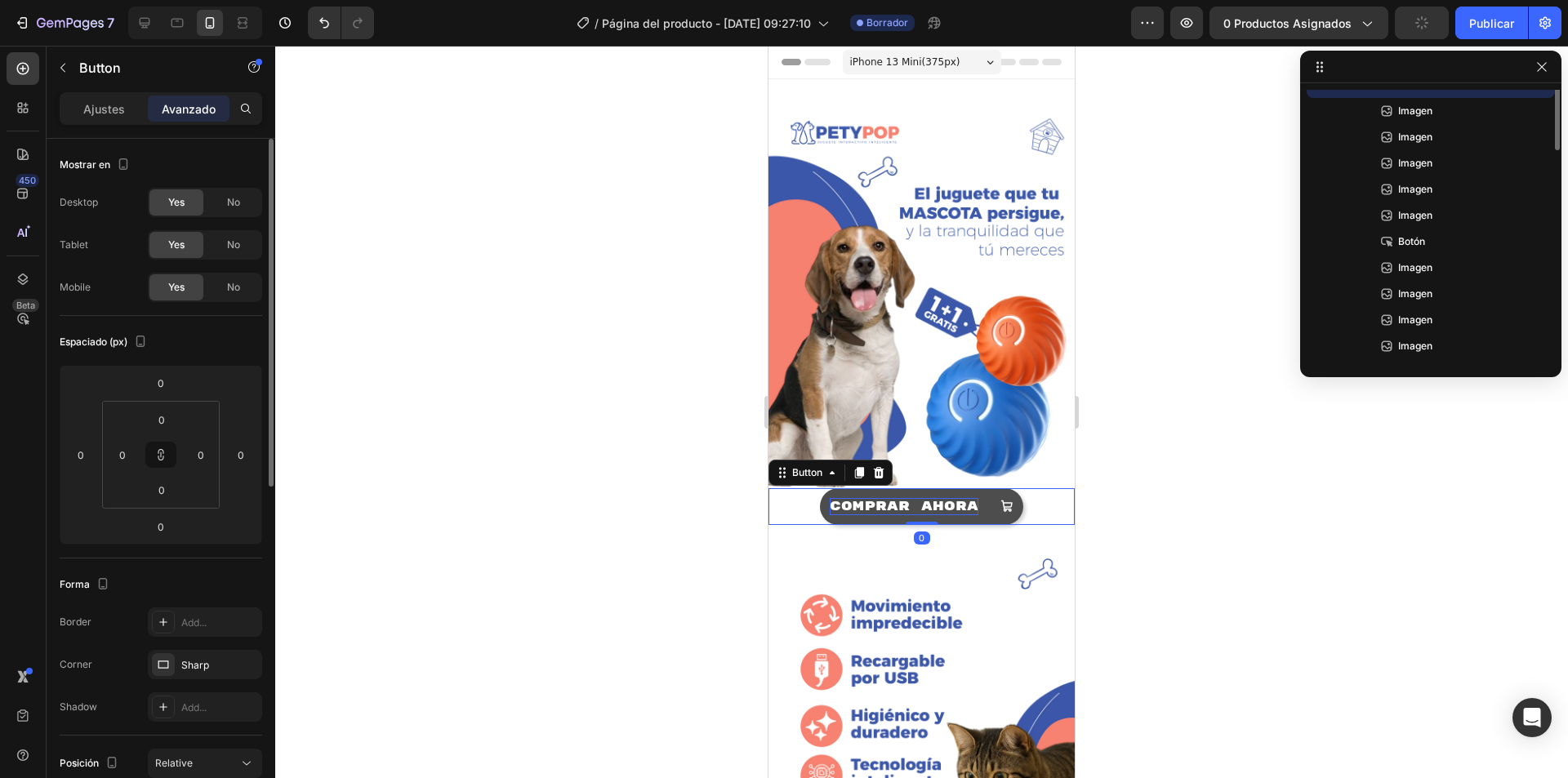
scroll to position [22, 0]
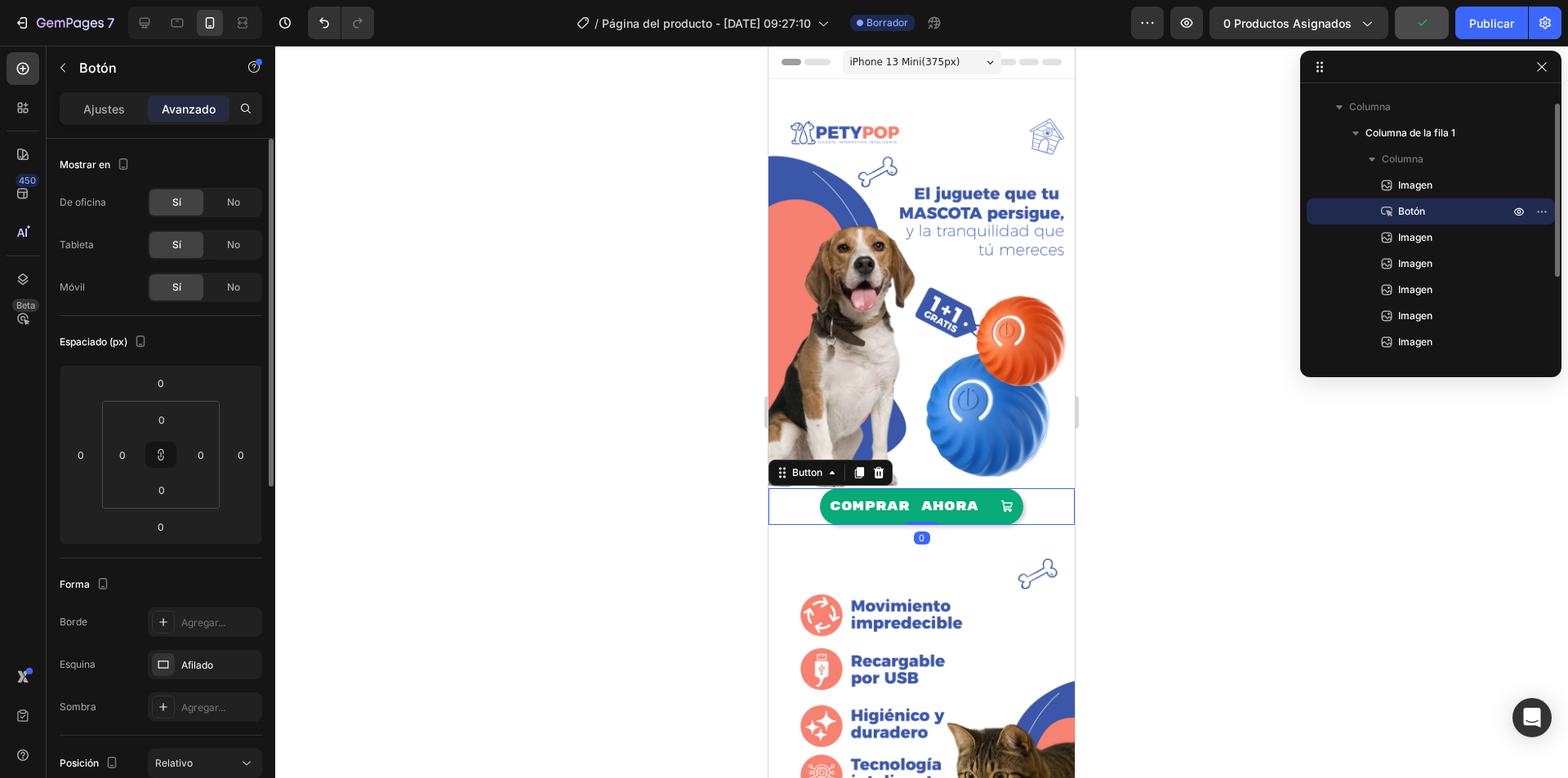
click at [938, 433] on img at bounding box center [921, 296] width 306 height 383
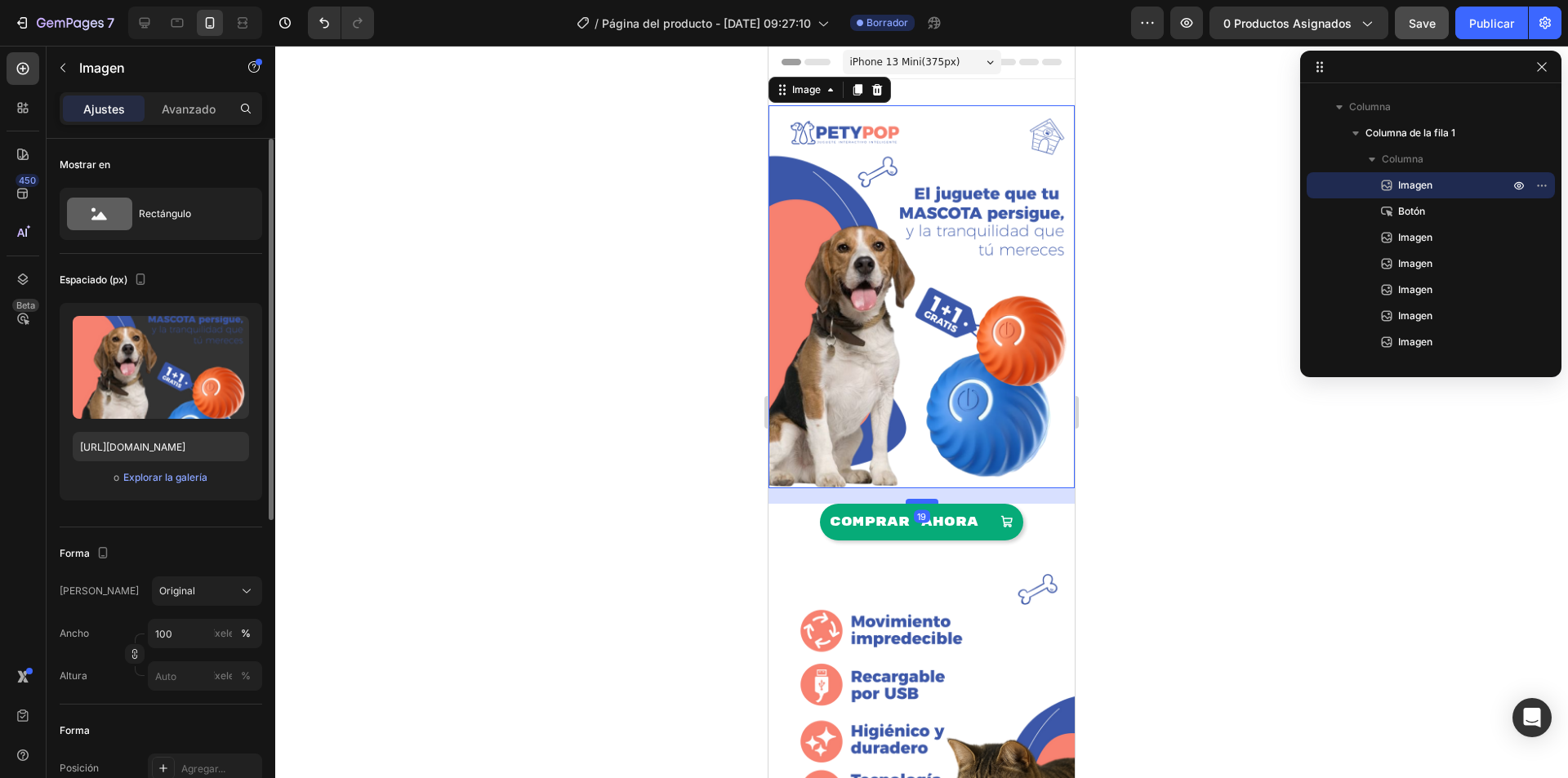
drag, startPoint x: 918, startPoint y: 470, endPoint x: 920, endPoint y: 486, distance: 16.1
click at [920, 498] on div at bounding box center [922, 500] width 33 height 5
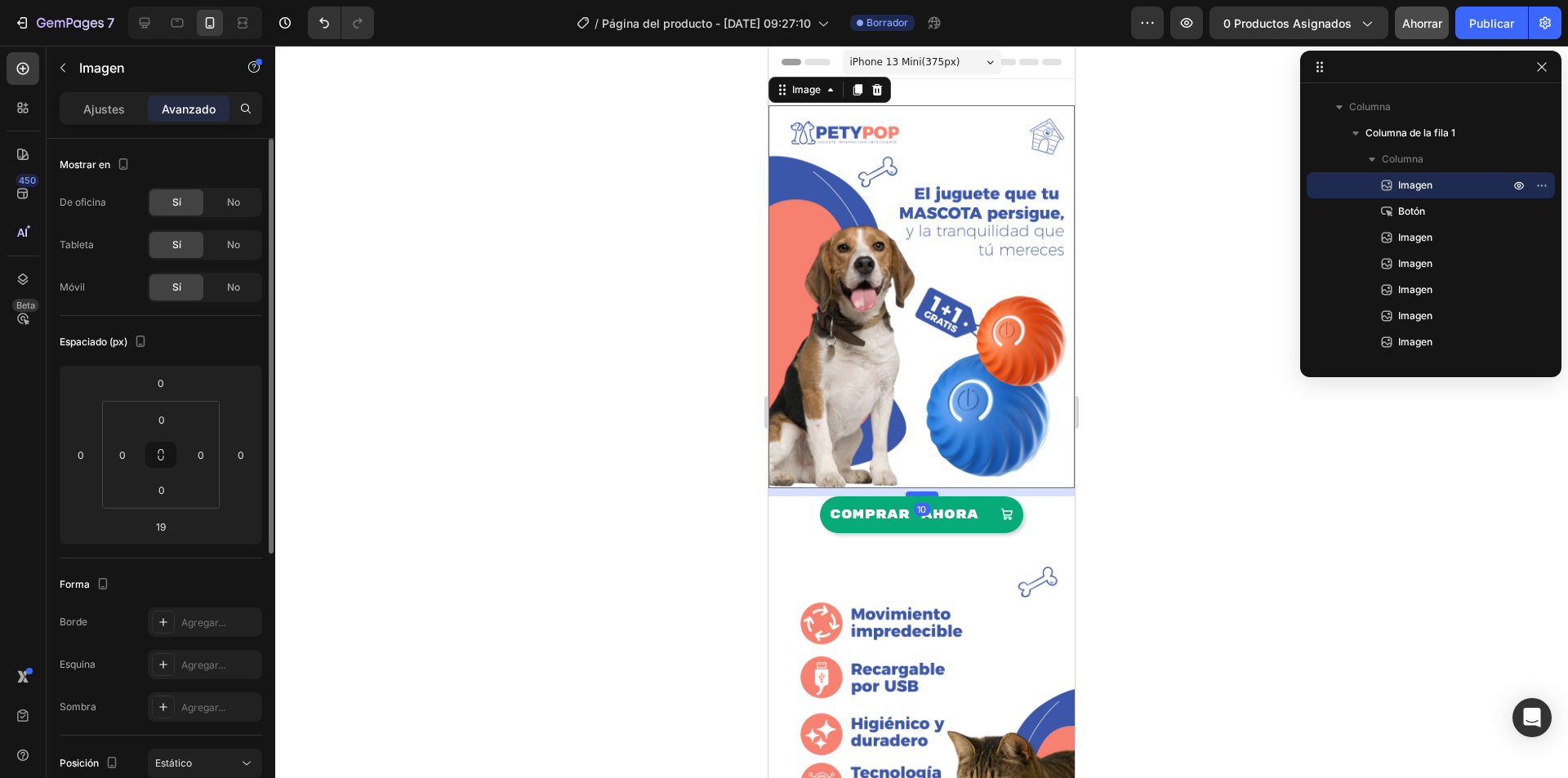
click at [921, 492] on div at bounding box center [922, 494] width 33 height 5
click at [1098, 524] on div at bounding box center [921, 411] width 1292 height 732
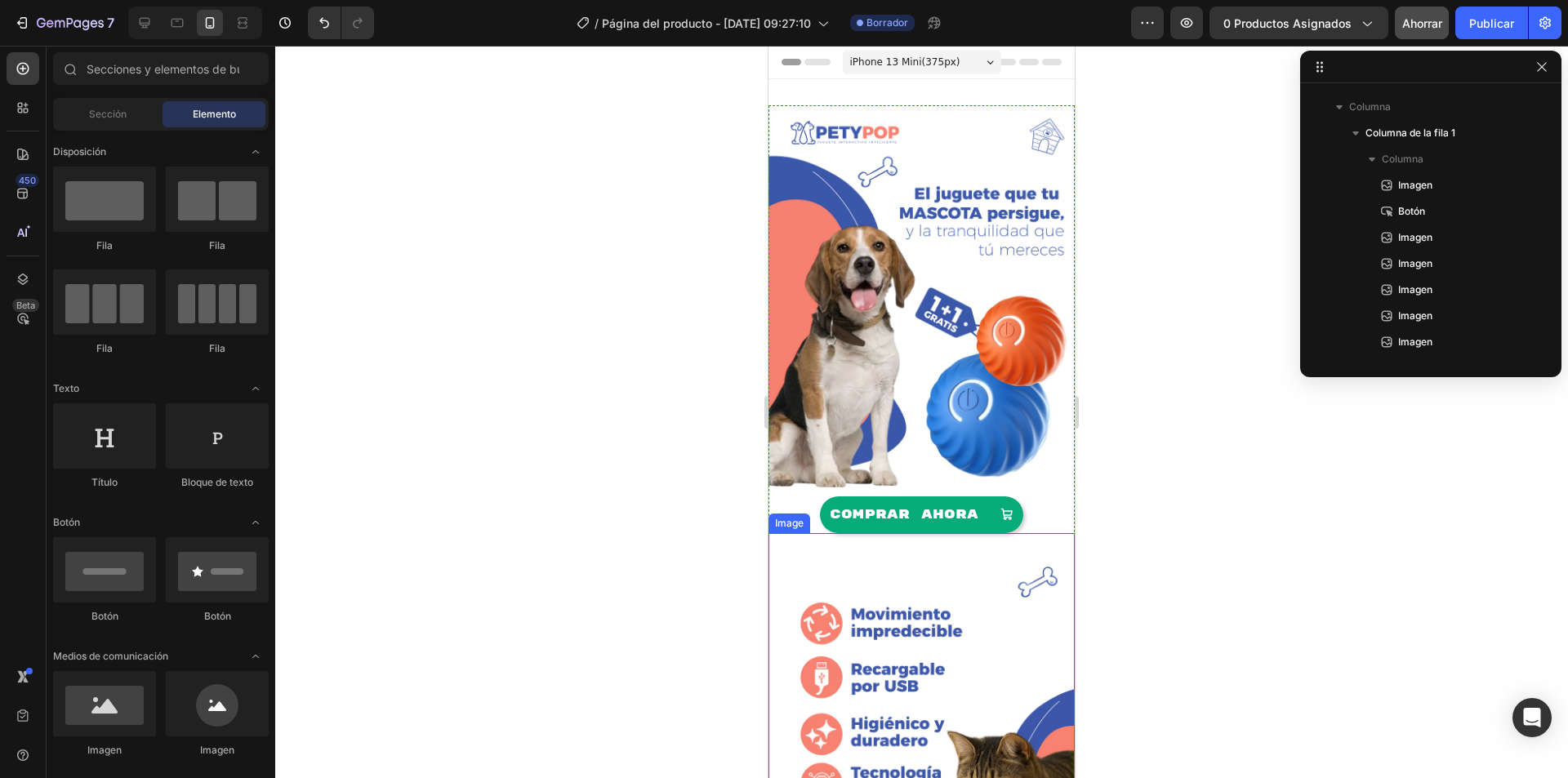
click at [1028, 533] on img at bounding box center [921, 724] width 306 height 383
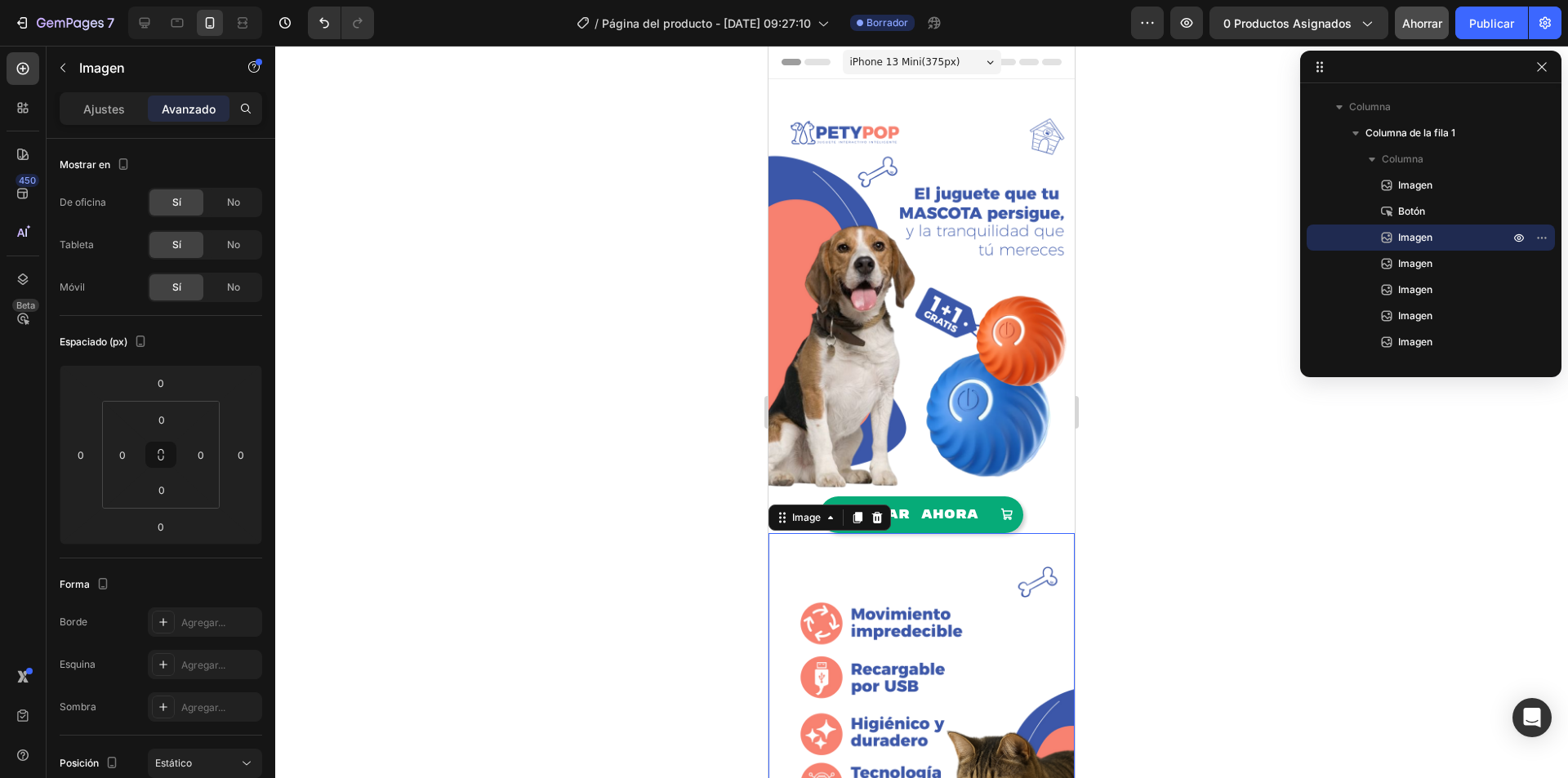
click at [913, 631] on img at bounding box center [921, 724] width 306 height 383
click at [105, 107] on font "Ajustes" at bounding box center [103, 109] width 41 height 13
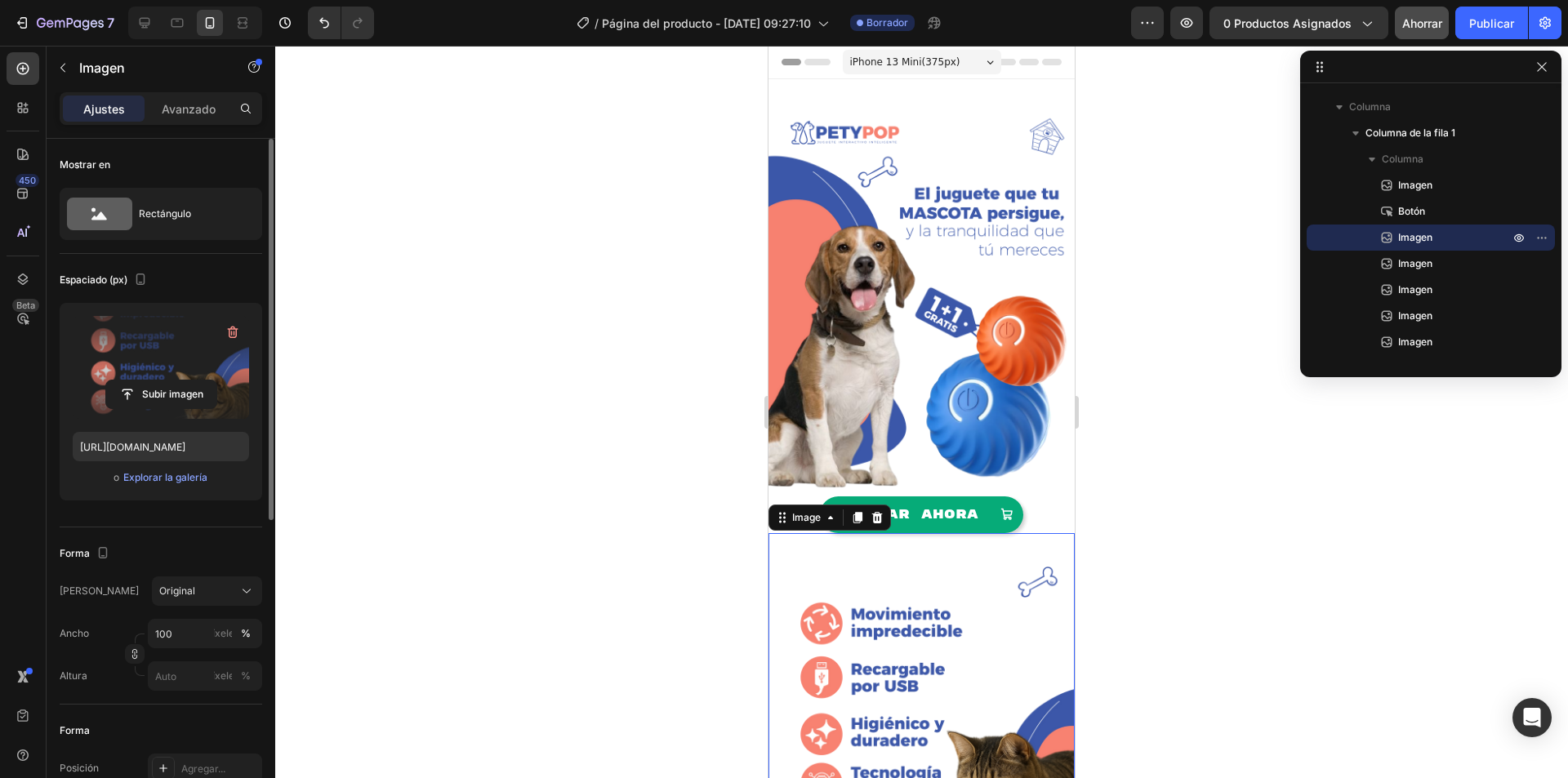
click at [177, 370] on label at bounding box center [160, 367] width 176 height 103
click at [177, 381] on input "file" at bounding box center [161, 394] width 110 height 28
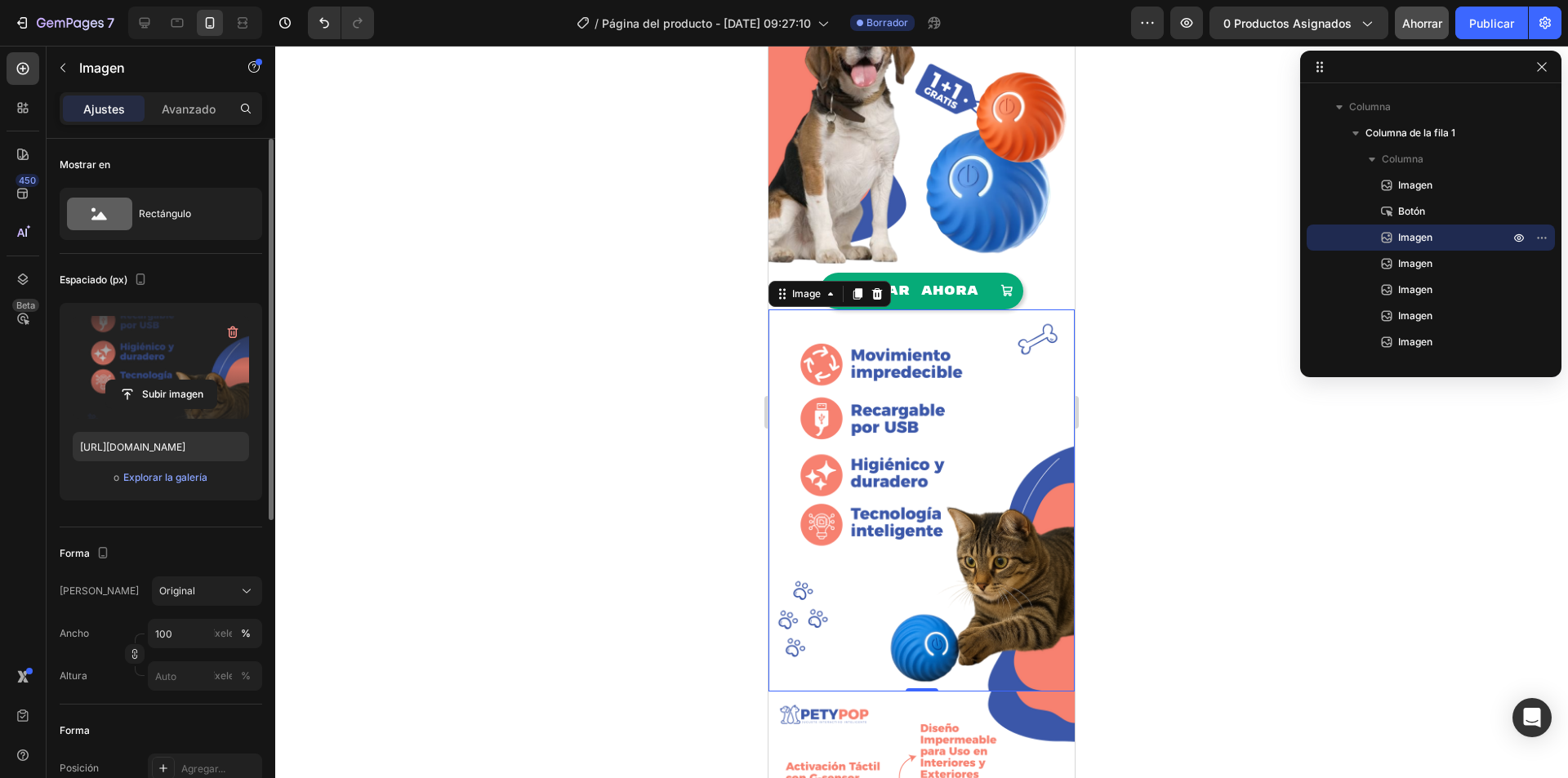
scroll to position [327, 0]
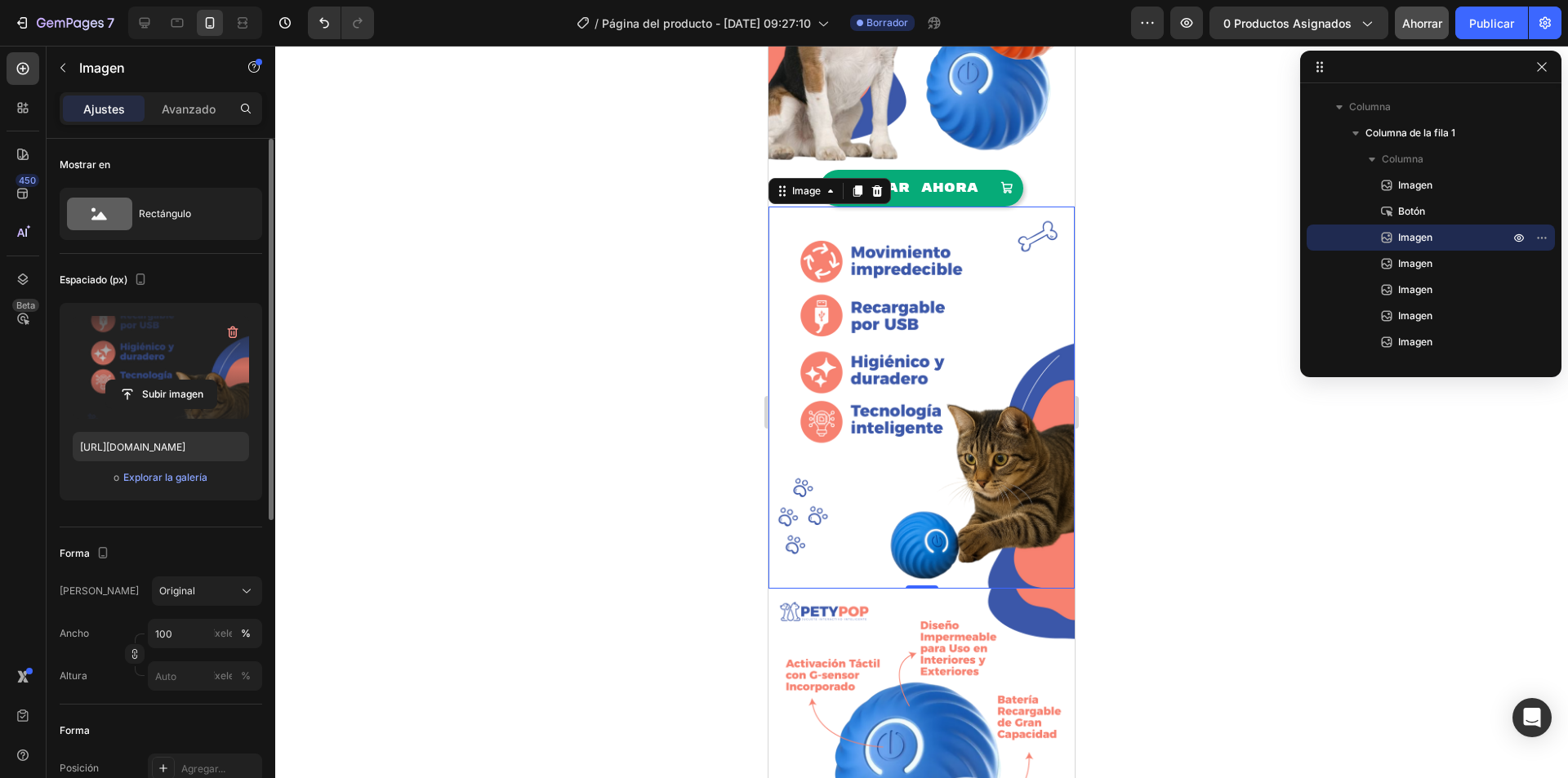
click at [1162, 539] on div at bounding box center [921, 411] width 1292 height 732
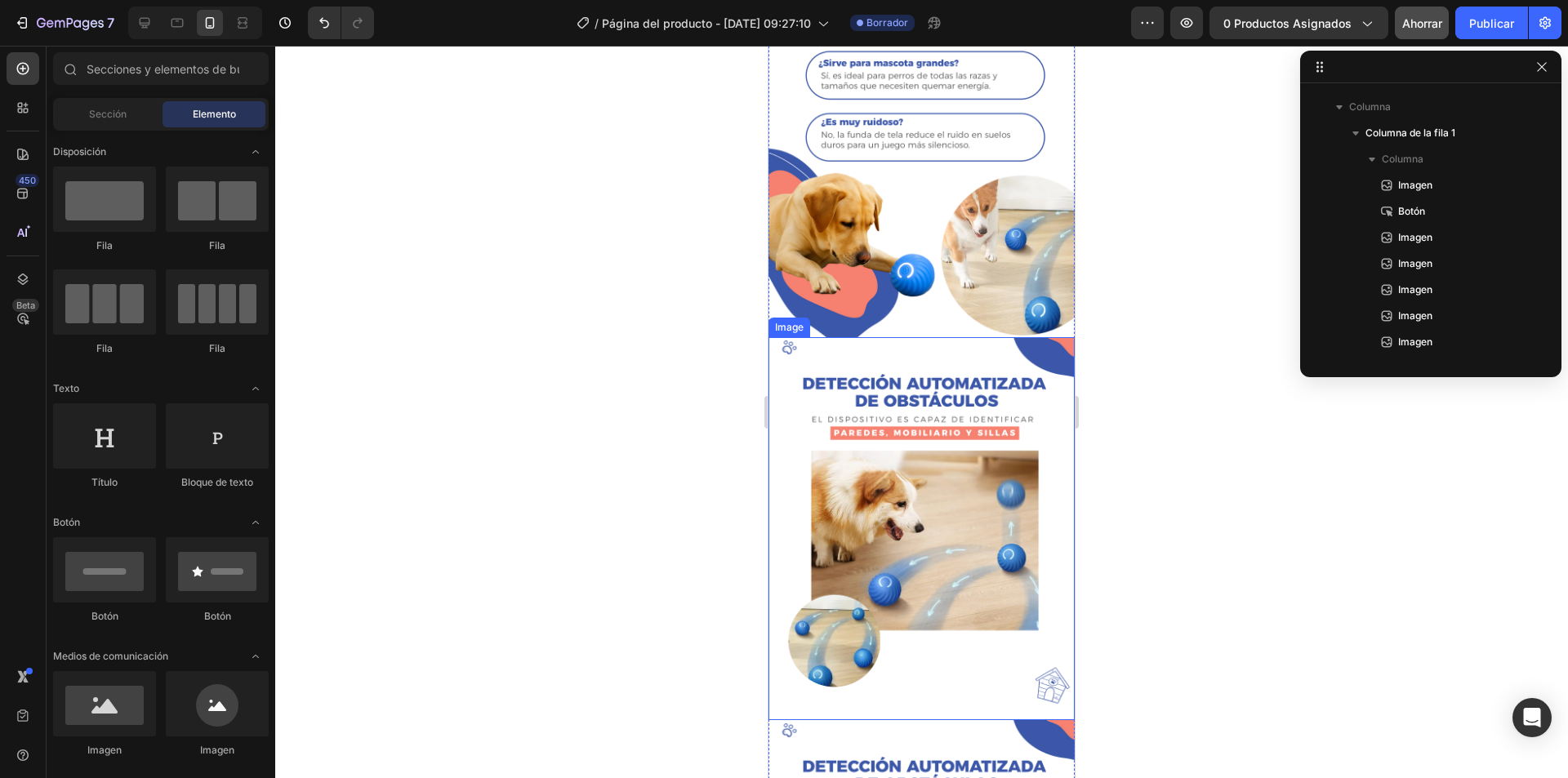
scroll to position [2531, 0]
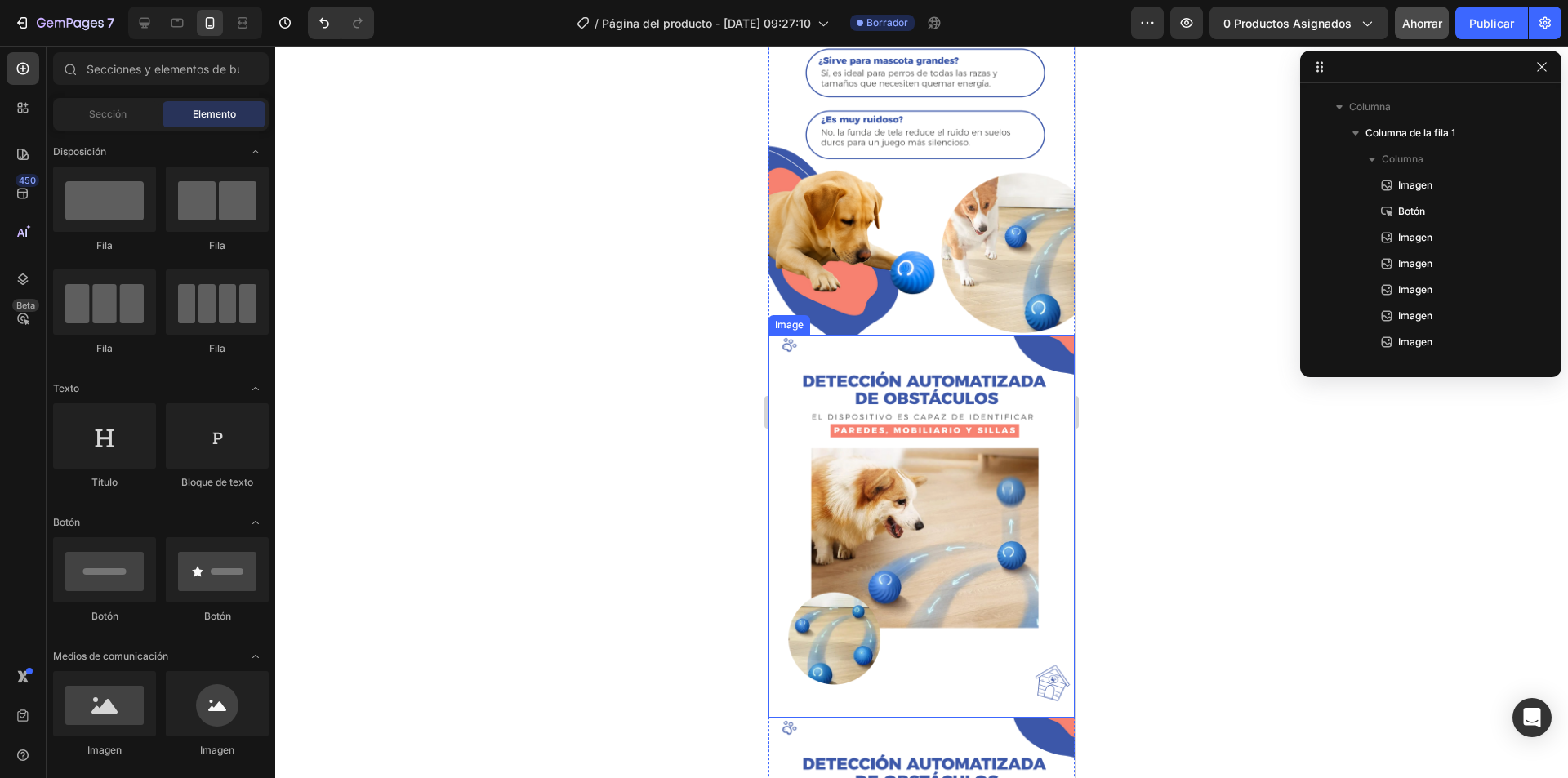
click at [930, 401] on img at bounding box center [921, 525] width 306 height 383
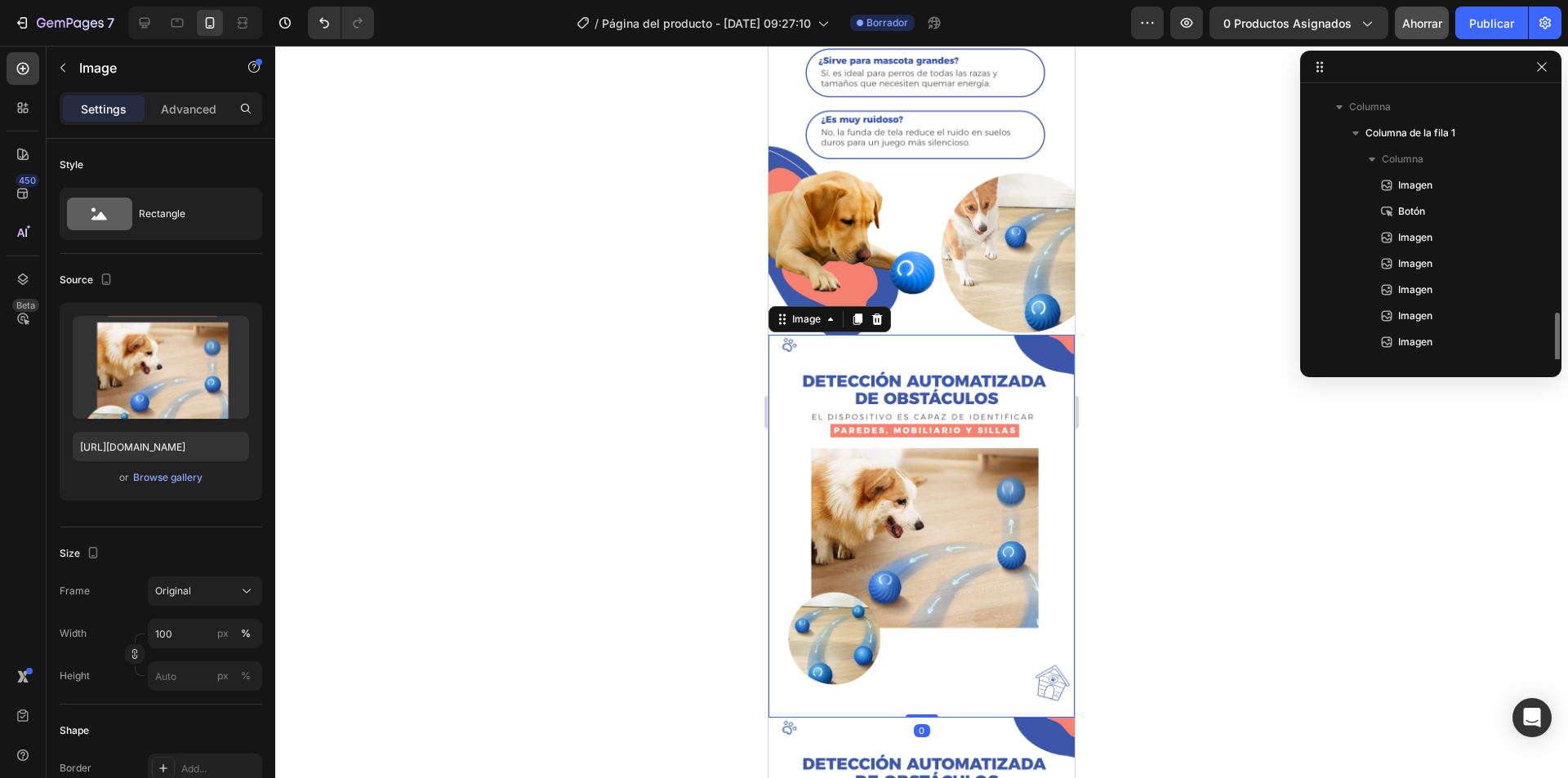
scroll to position [148, 0]
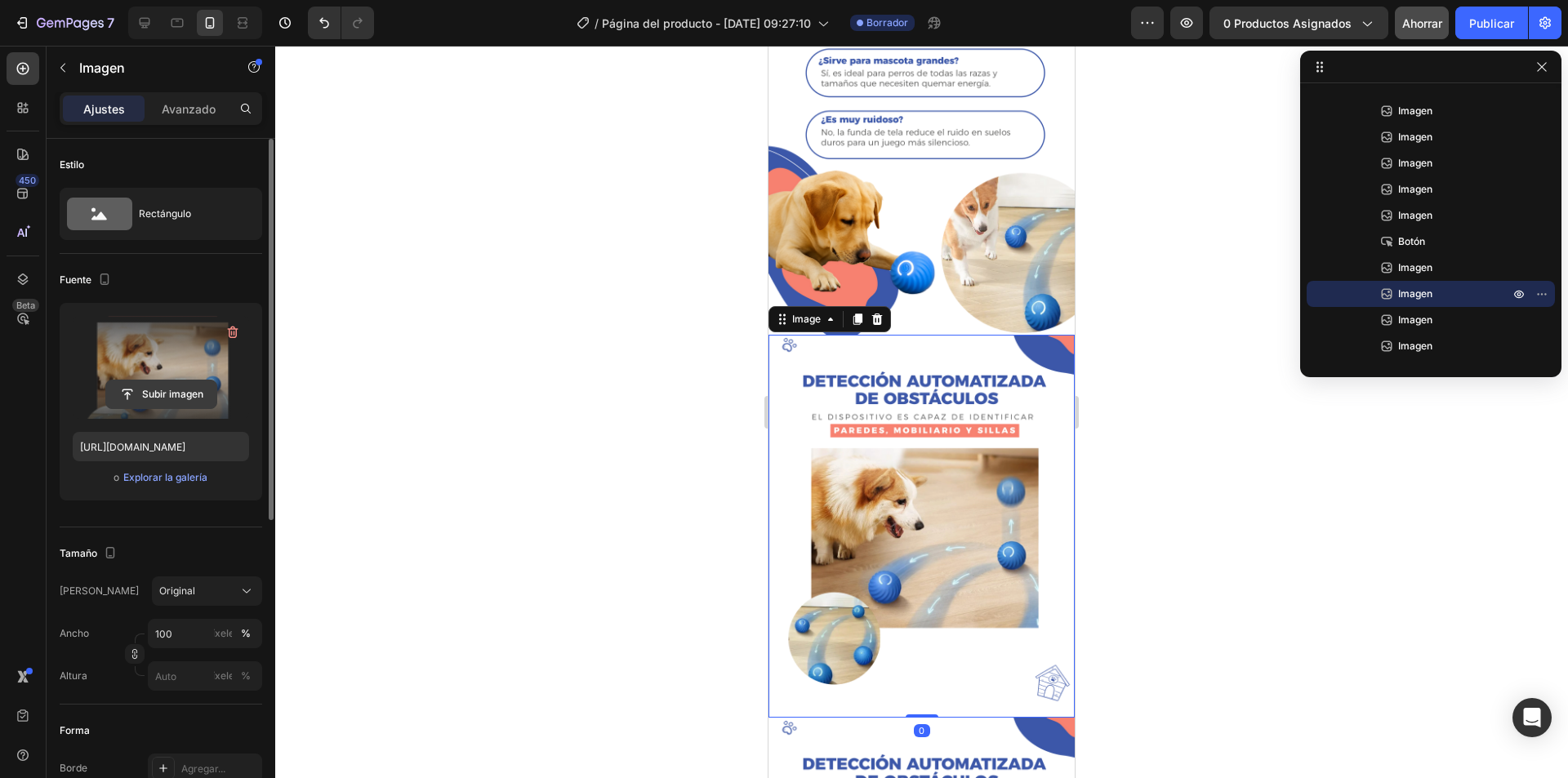
click at [187, 382] on input "file" at bounding box center [161, 394] width 110 height 28
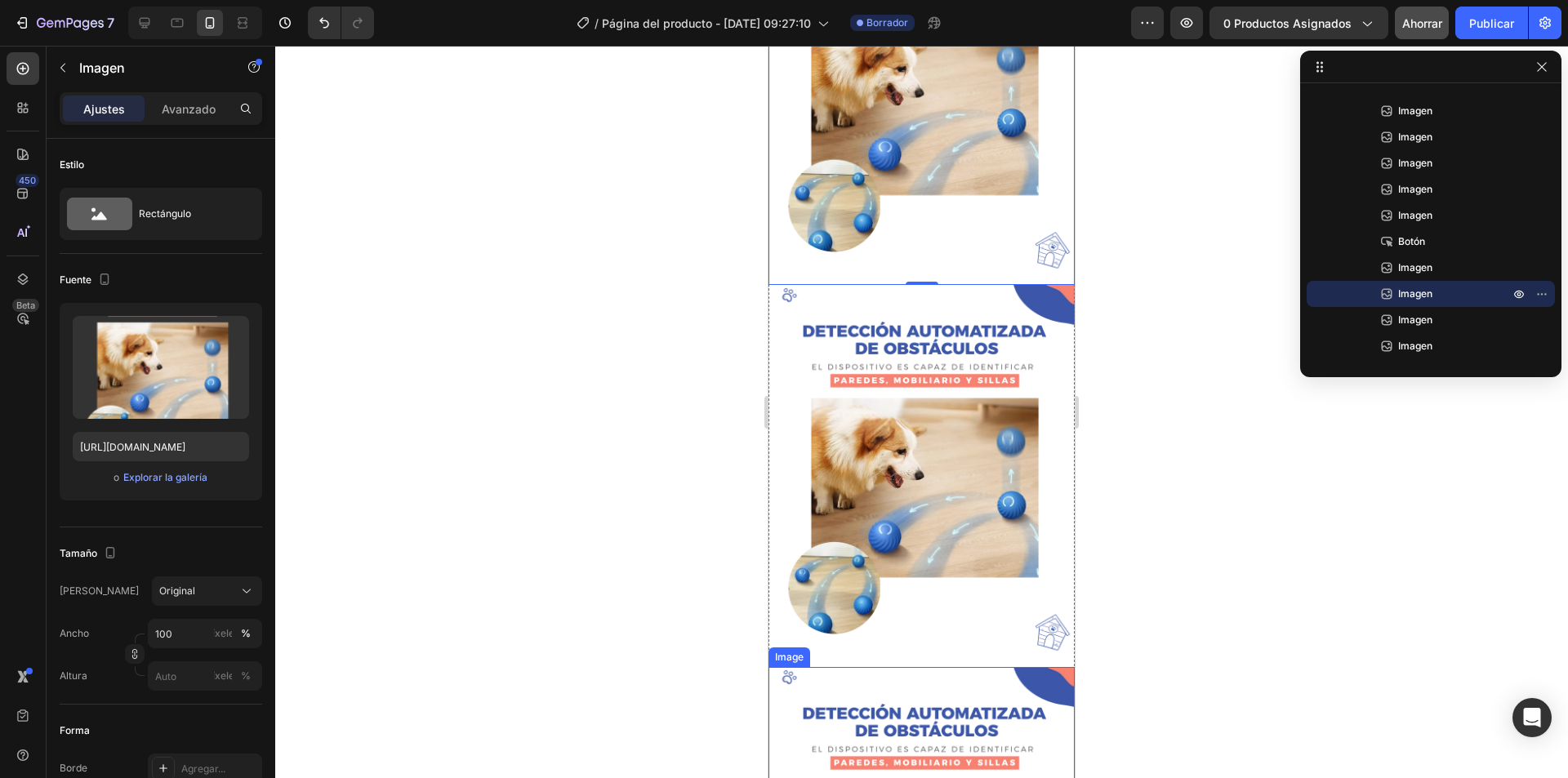
scroll to position [3020, 0]
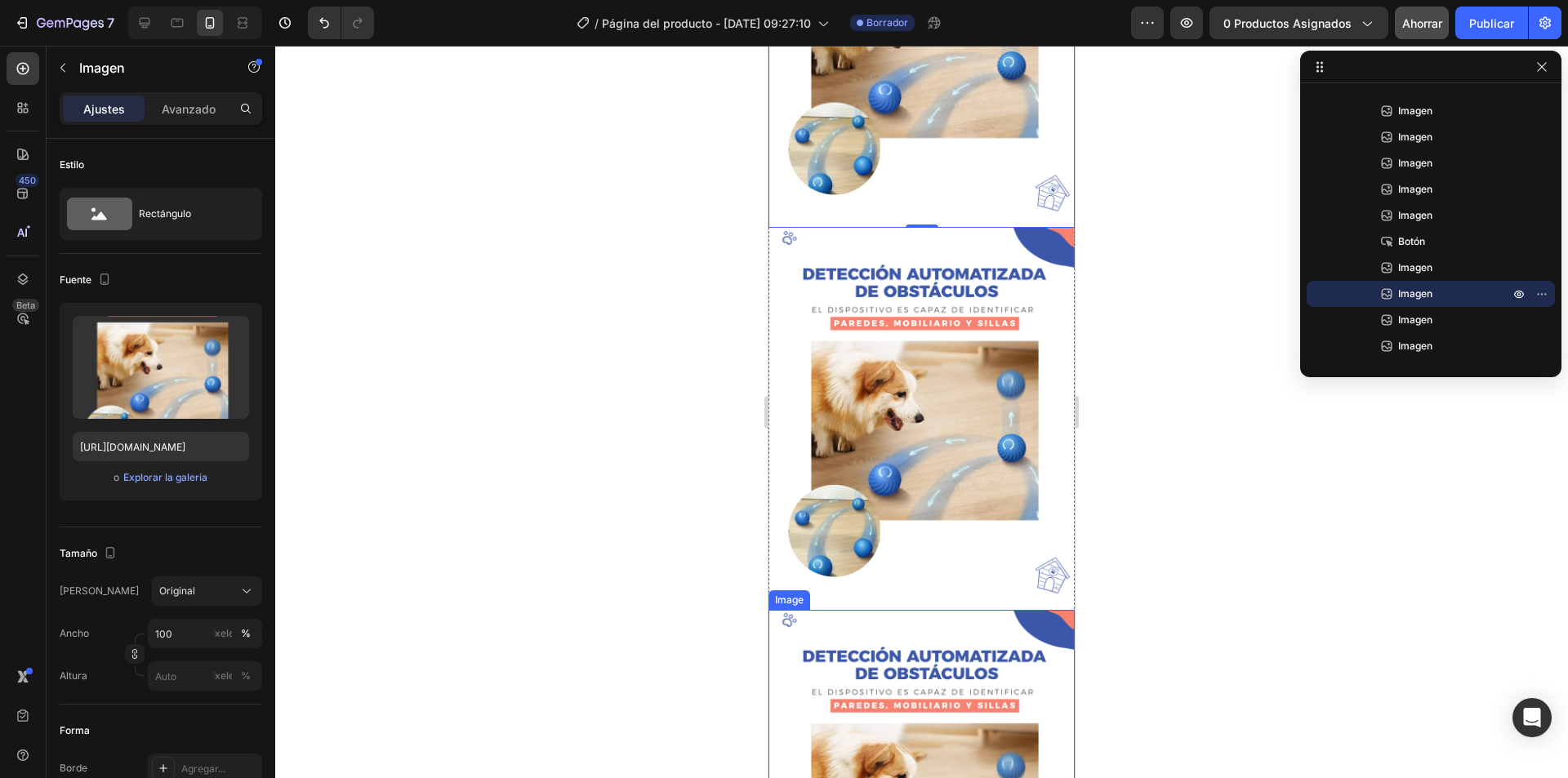
click at [872, 326] on img at bounding box center [921, 418] width 306 height 383
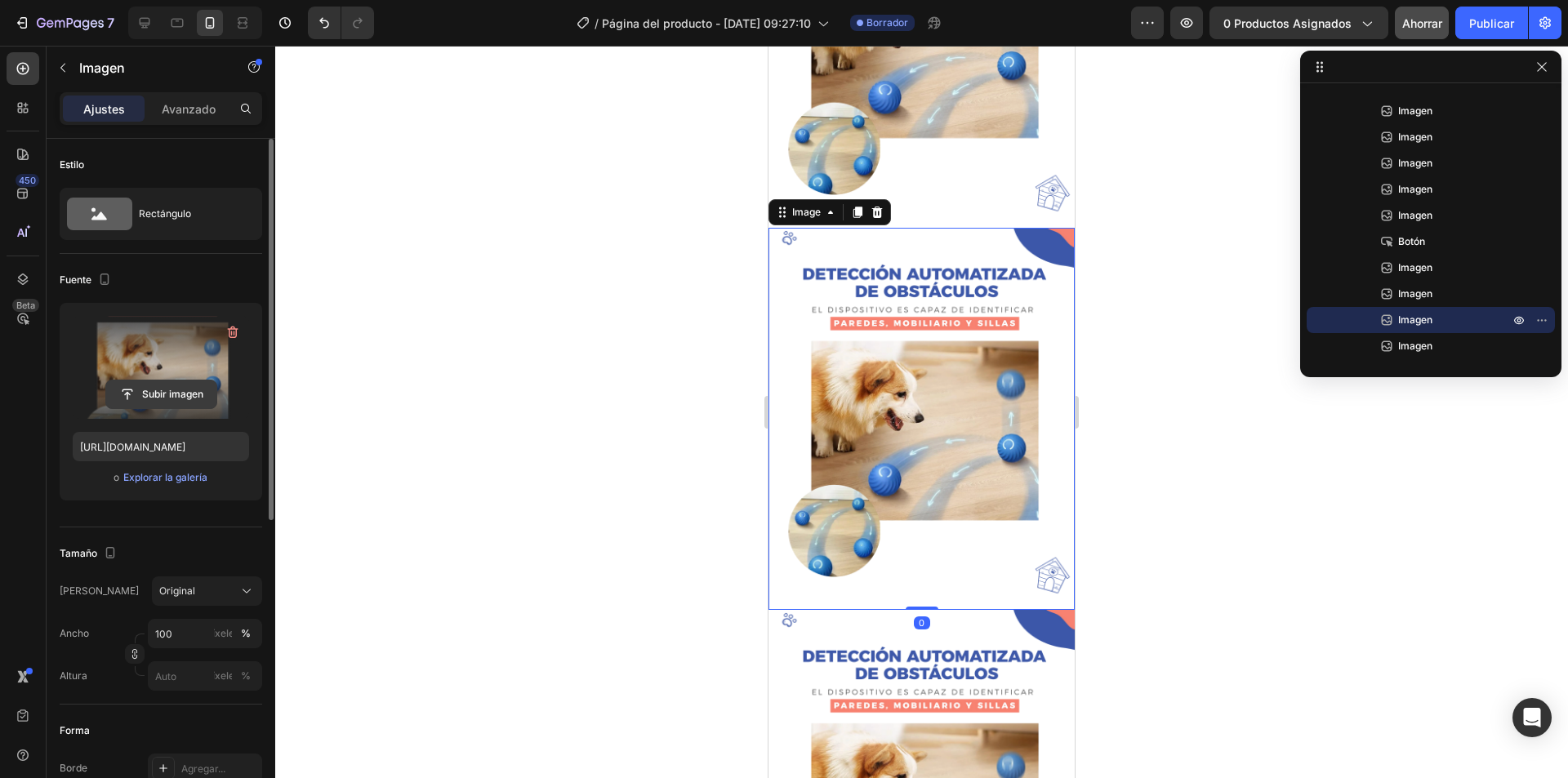
click at [162, 390] on input "file" at bounding box center [161, 394] width 110 height 28
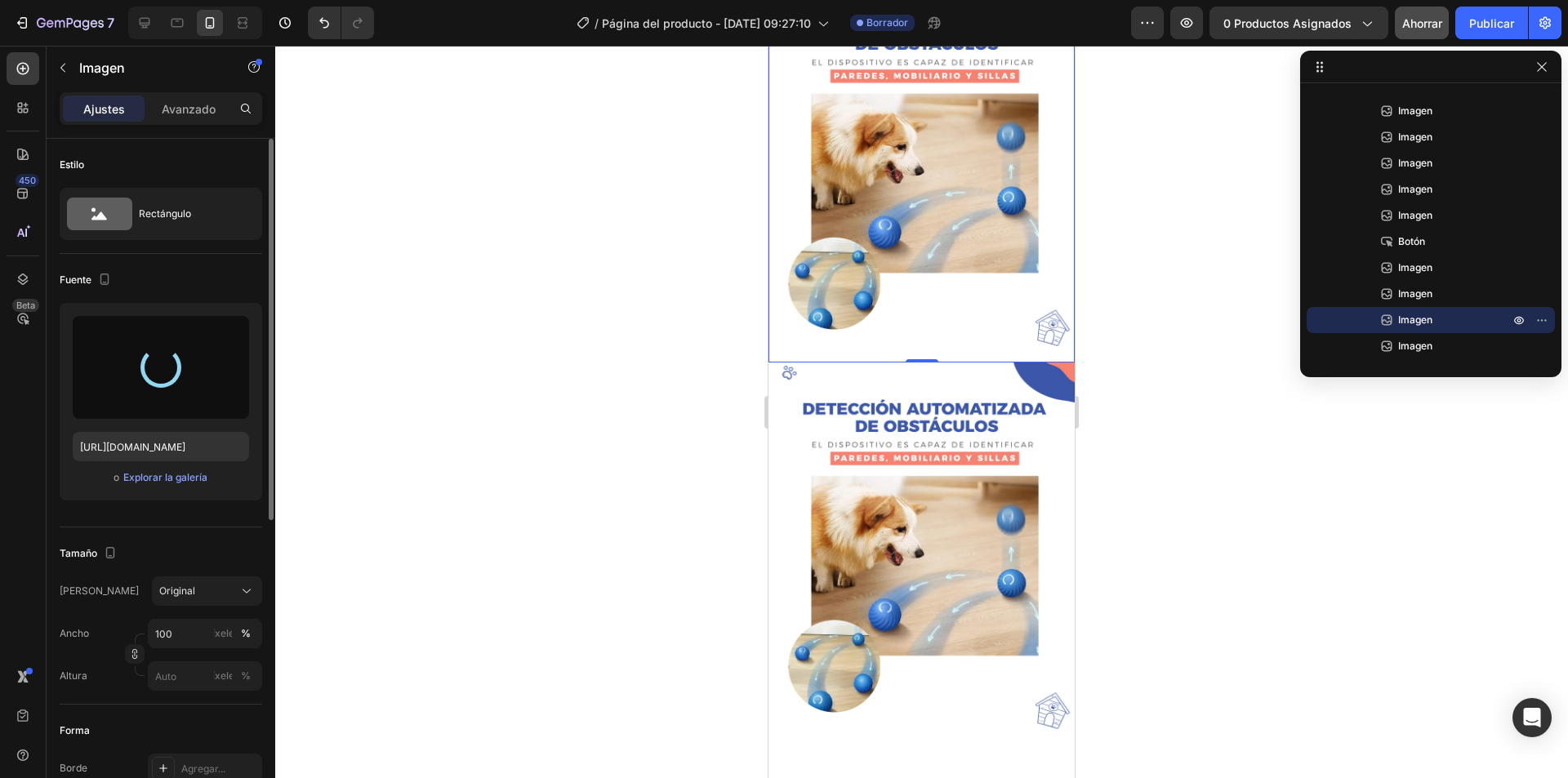
scroll to position [3265, 0]
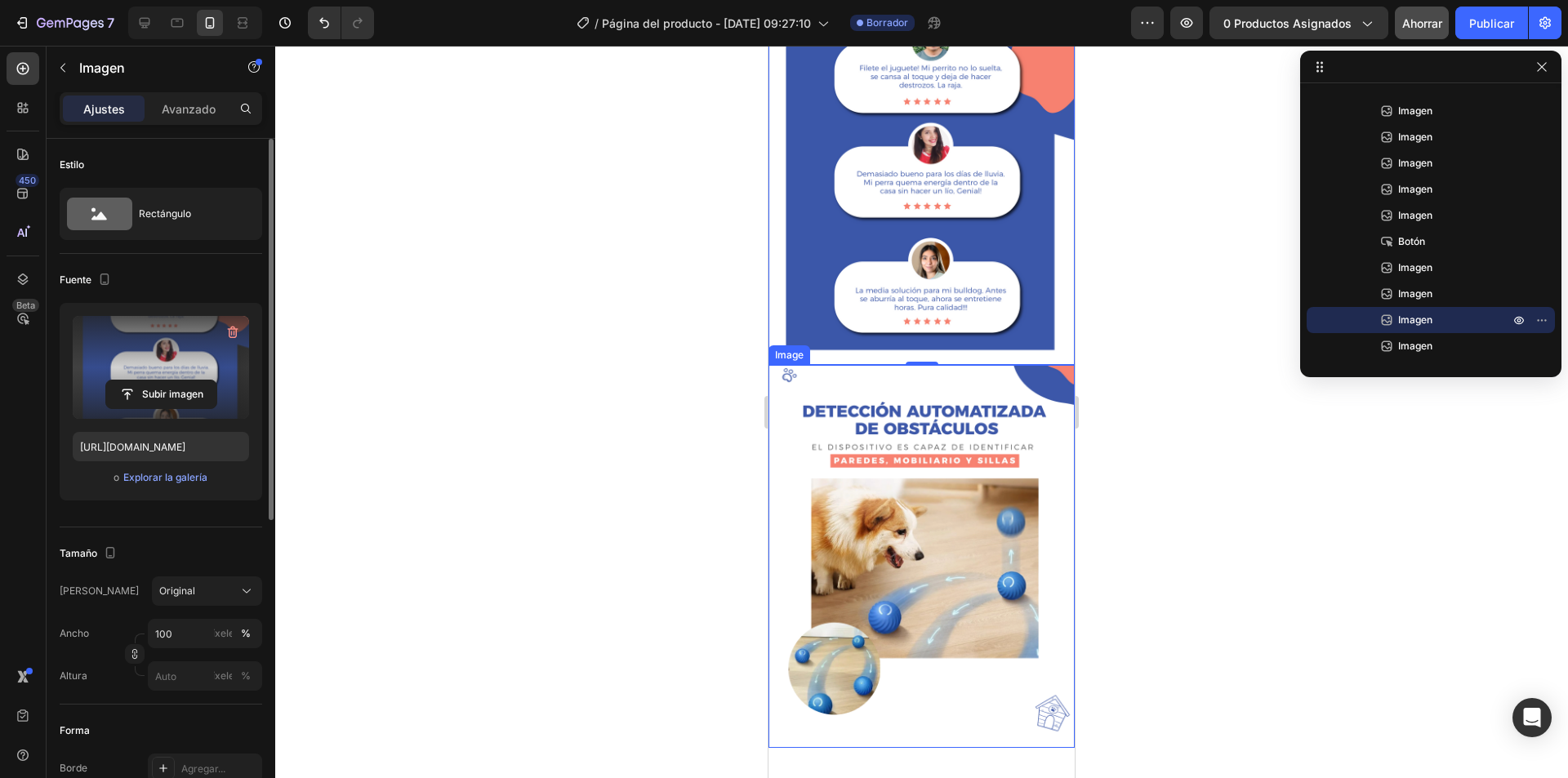
click at [927, 546] on img at bounding box center [921, 555] width 306 height 383
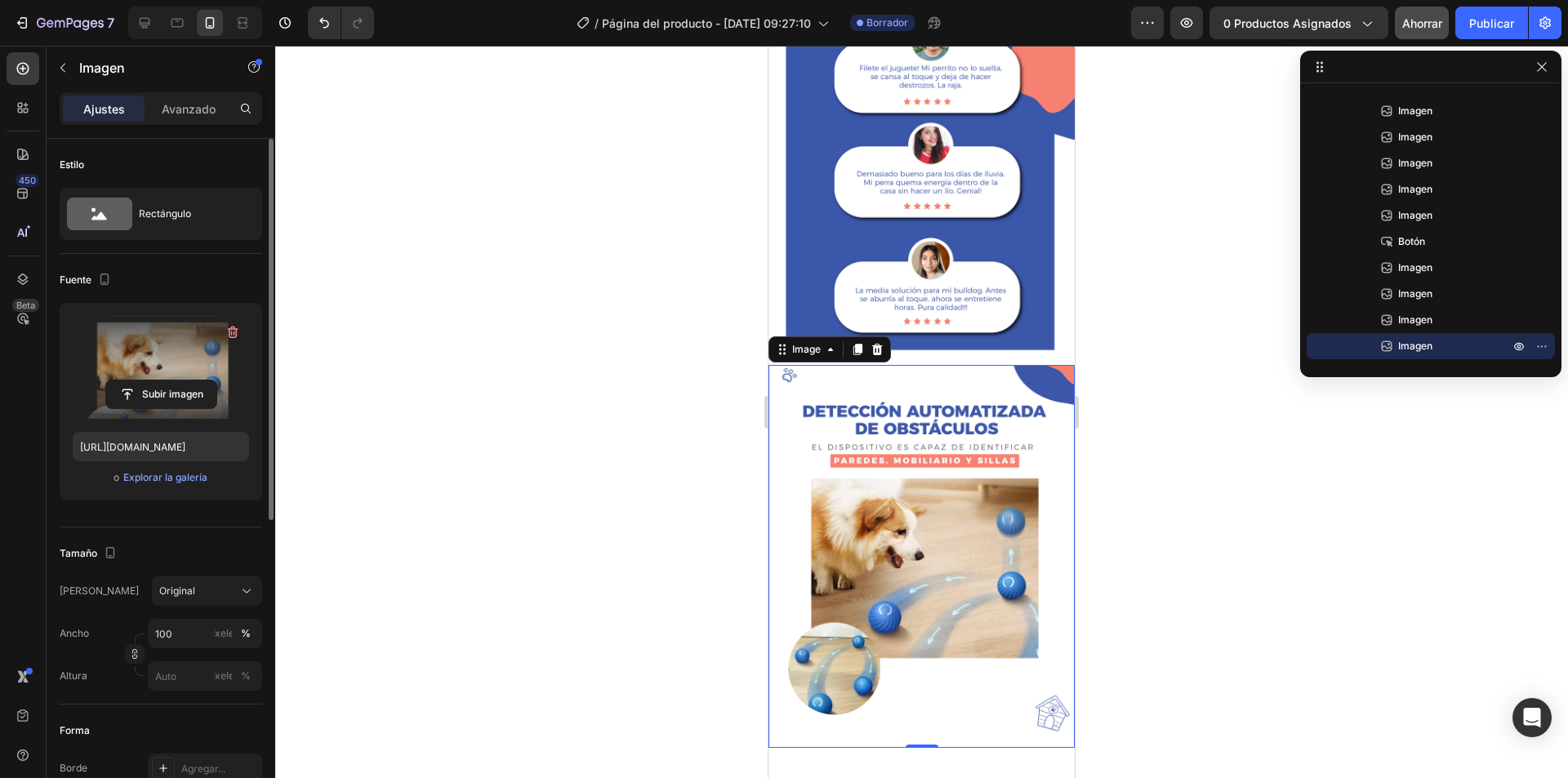
click at [164, 377] on label at bounding box center [160, 367] width 176 height 103
click at [164, 381] on input "file" at bounding box center [161, 394] width 110 height 28
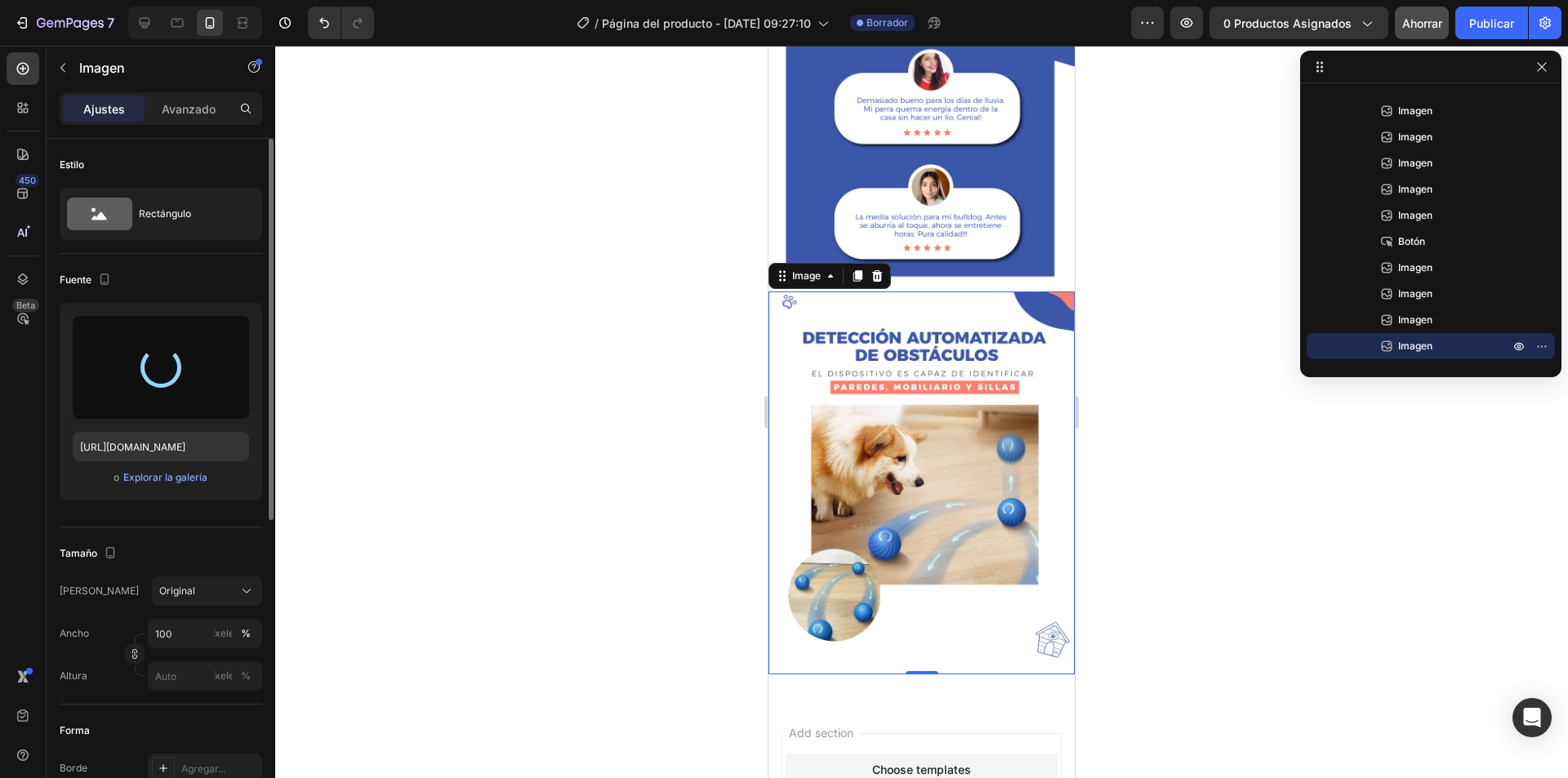
scroll to position [3346, 0]
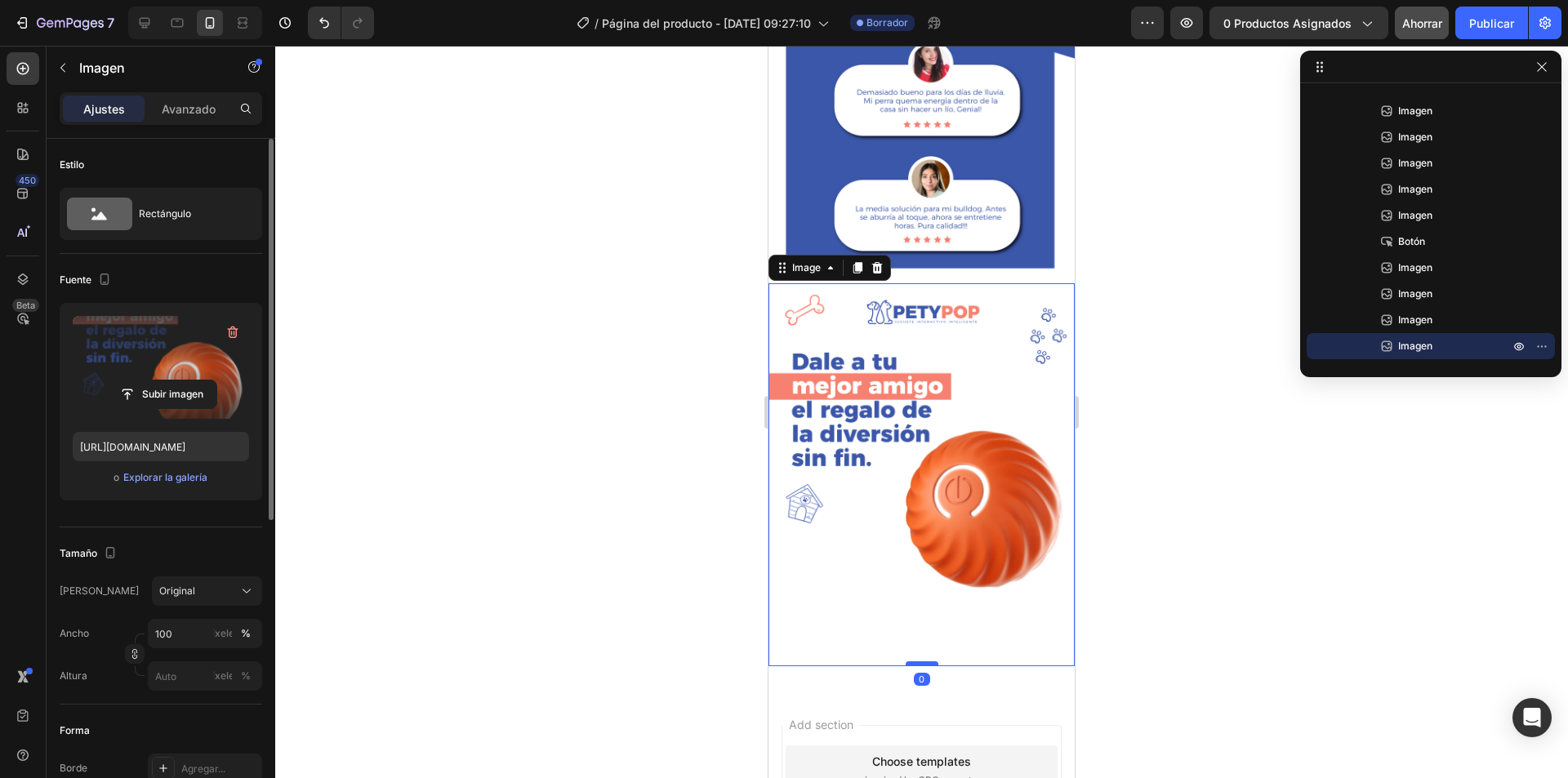
click at [922, 466] on div "Image 0" at bounding box center [921, 474] width 306 height 383
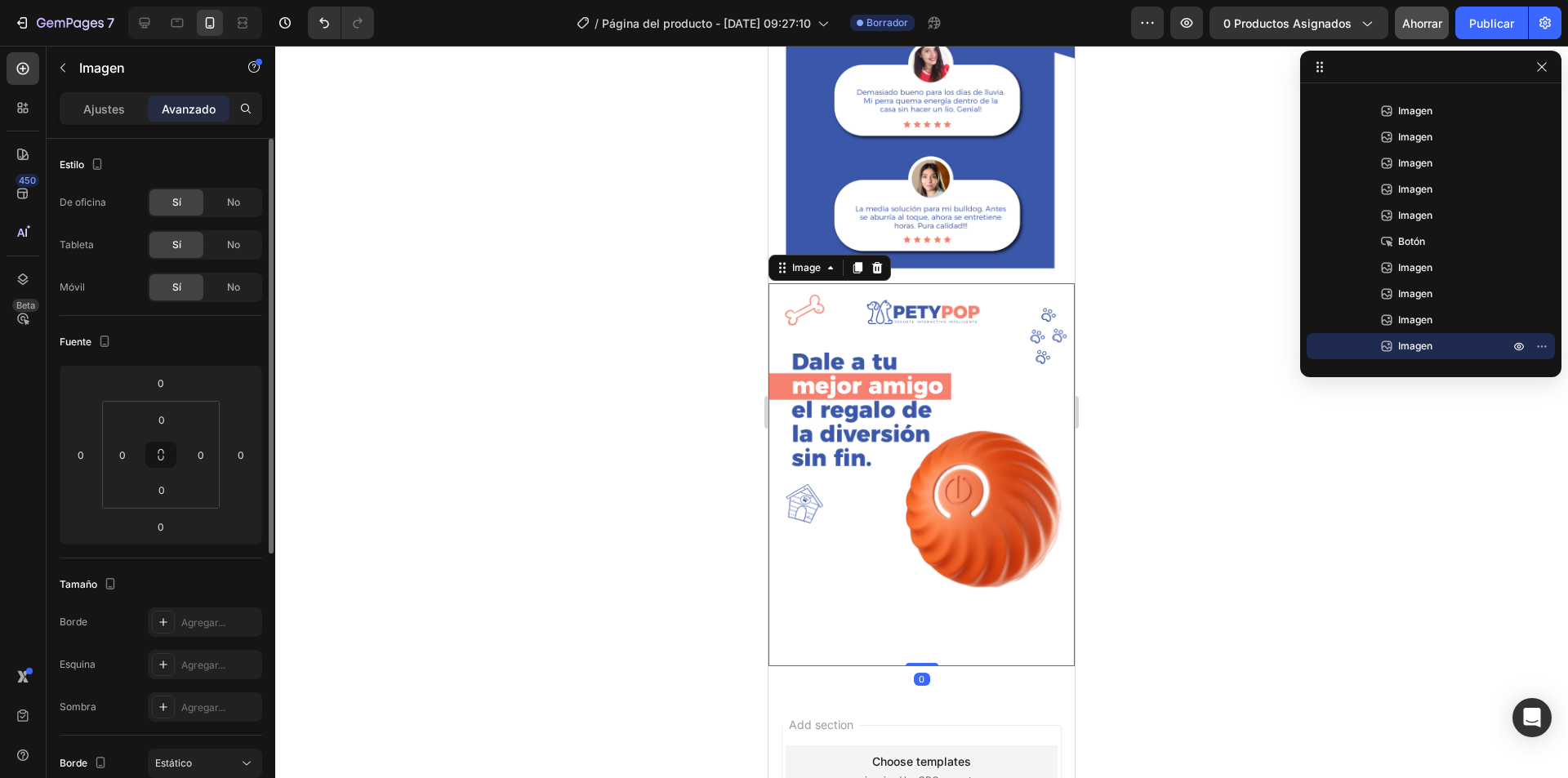
drag, startPoint x: 918, startPoint y: 510, endPoint x: 919, endPoint y: 485, distance: 25.0
click at [919, 485] on div "Image 0" at bounding box center [921, 474] width 306 height 383
click at [960, 403] on img at bounding box center [921, 474] width 306 height 383
click at [907, 407] on img at bounding box center [921, 474] width 306 height 383
click at [84, 117] on p "Ajustes" at bounding box center [103, 109] width 41 height 17
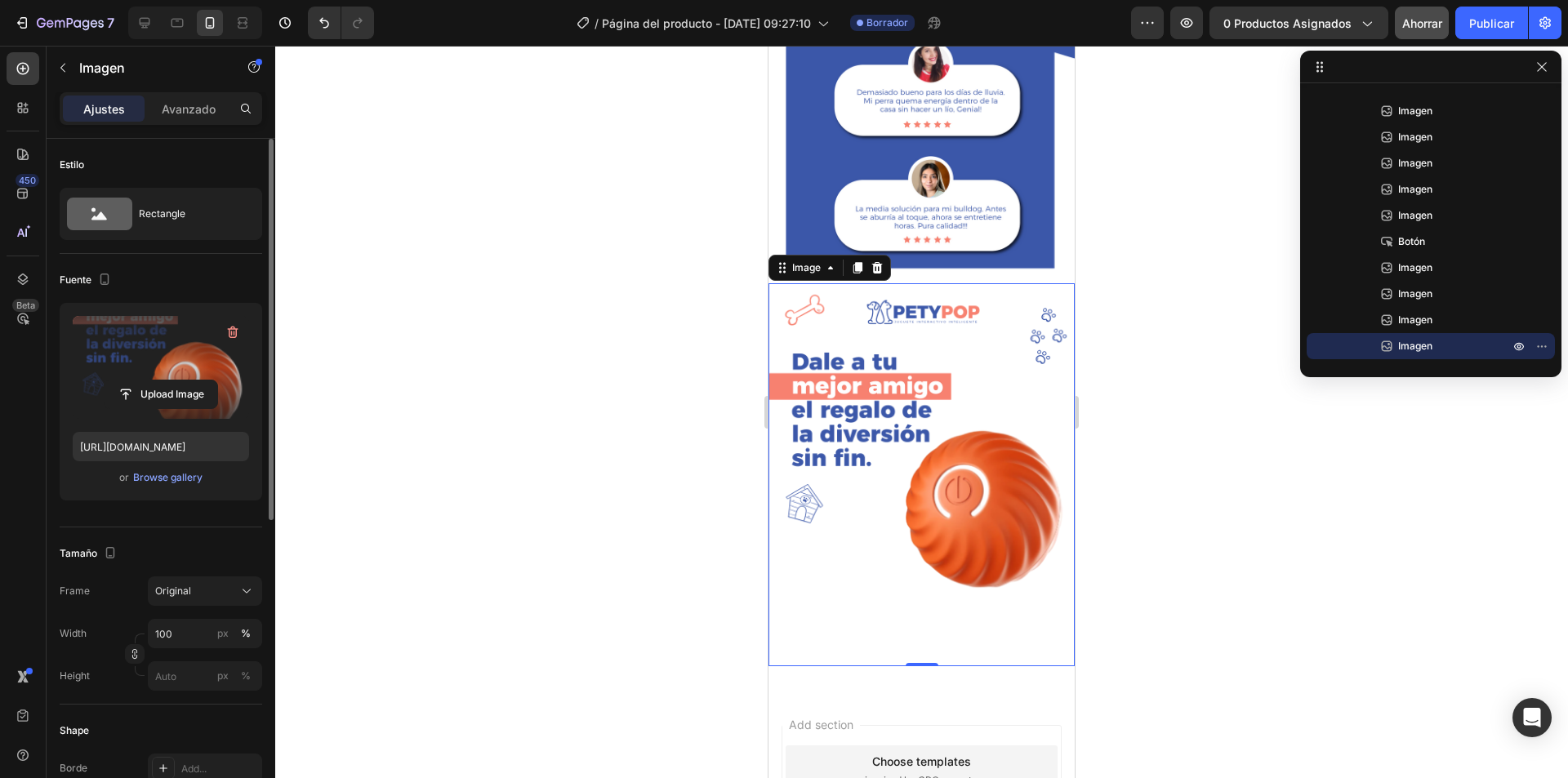
click at [149, 360] on label at bounding box center [160, 367] width 176 height 103
click at [149, 381] on input "file" at bounding box center [160, 394] width 113 height 28
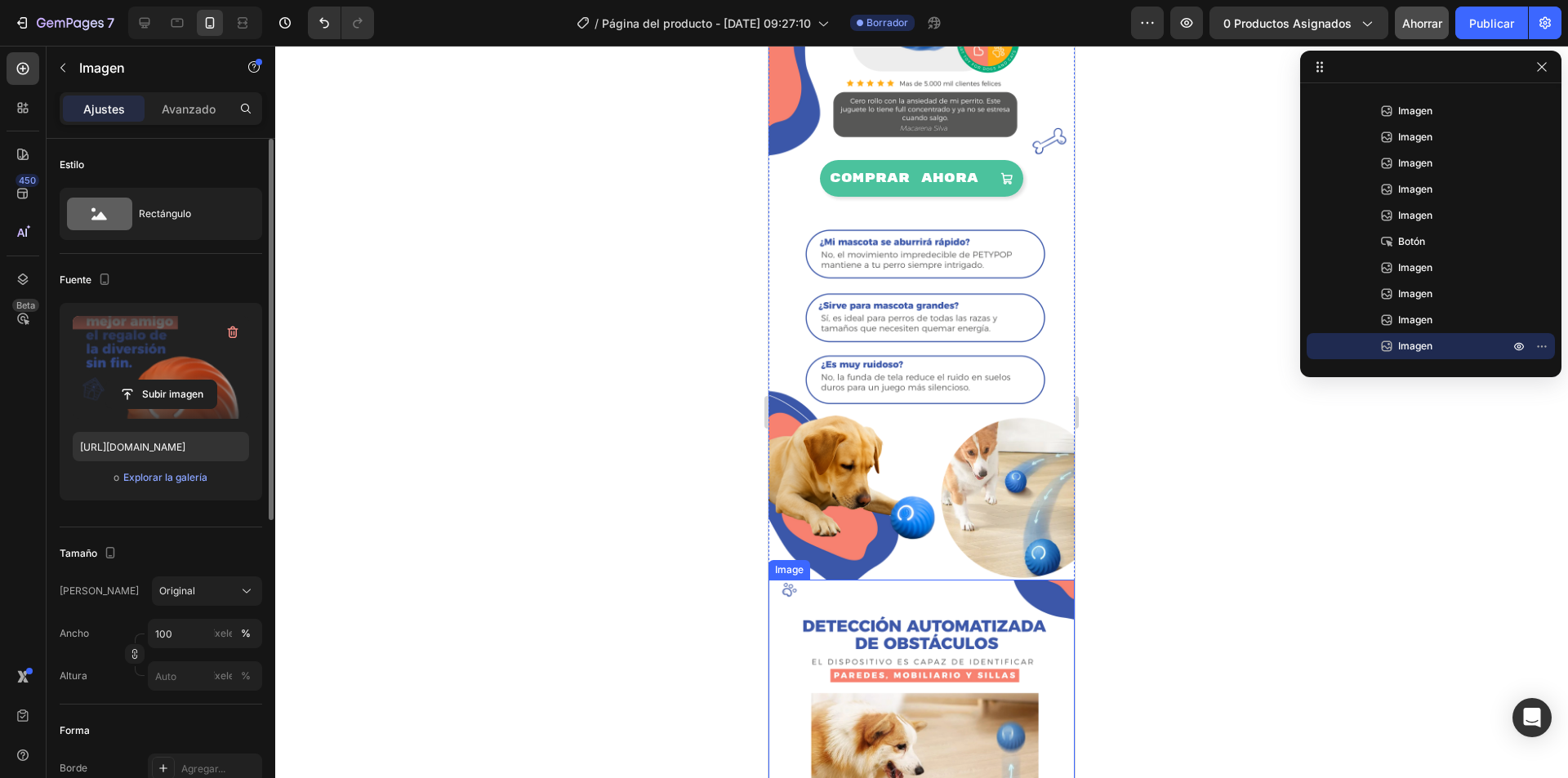
scroll to position [2204, 0]
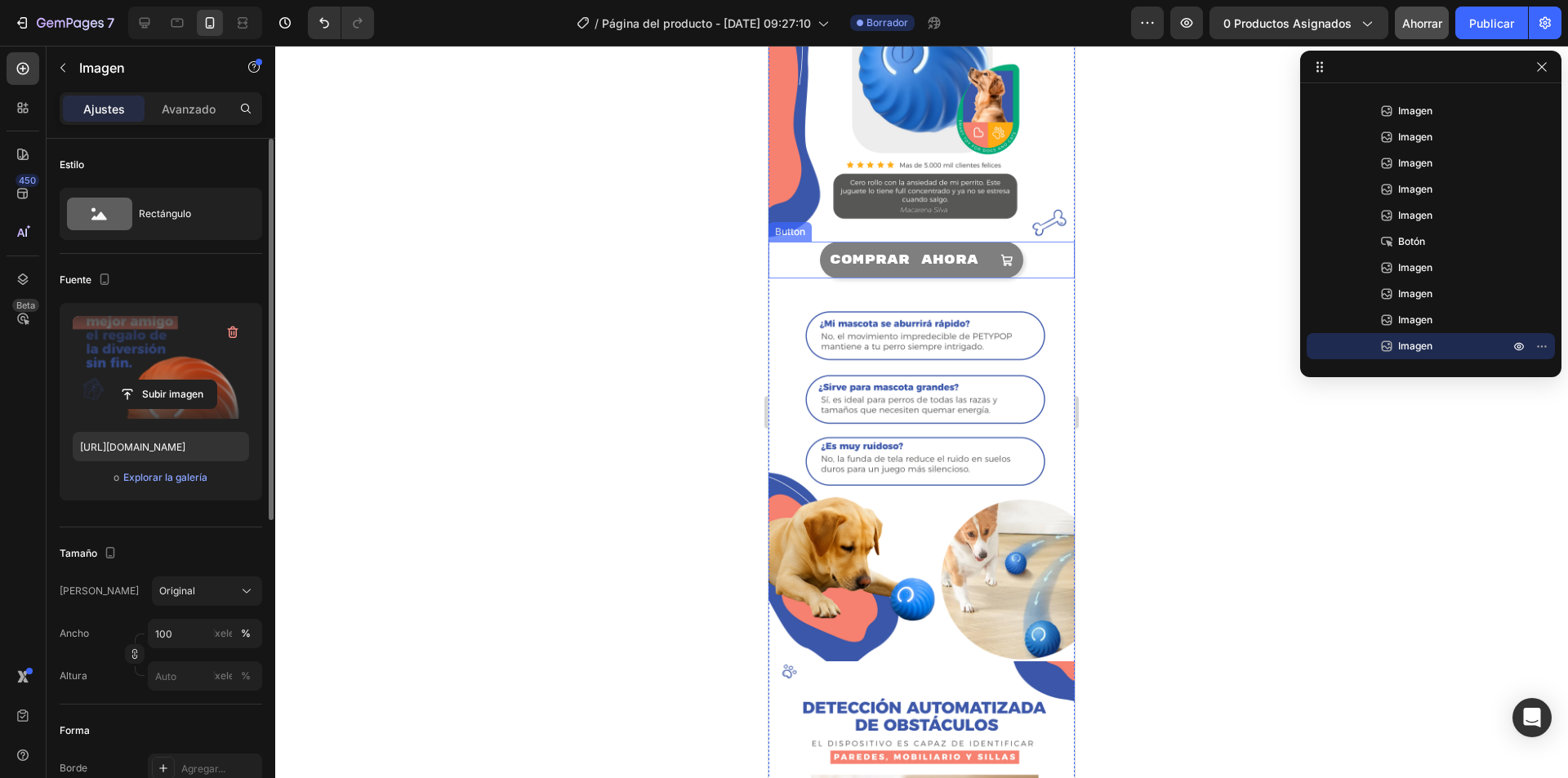
click at [966, 242] on button "COMPRAR AHORA" at bounding box center [921, 260] width 203 height 37
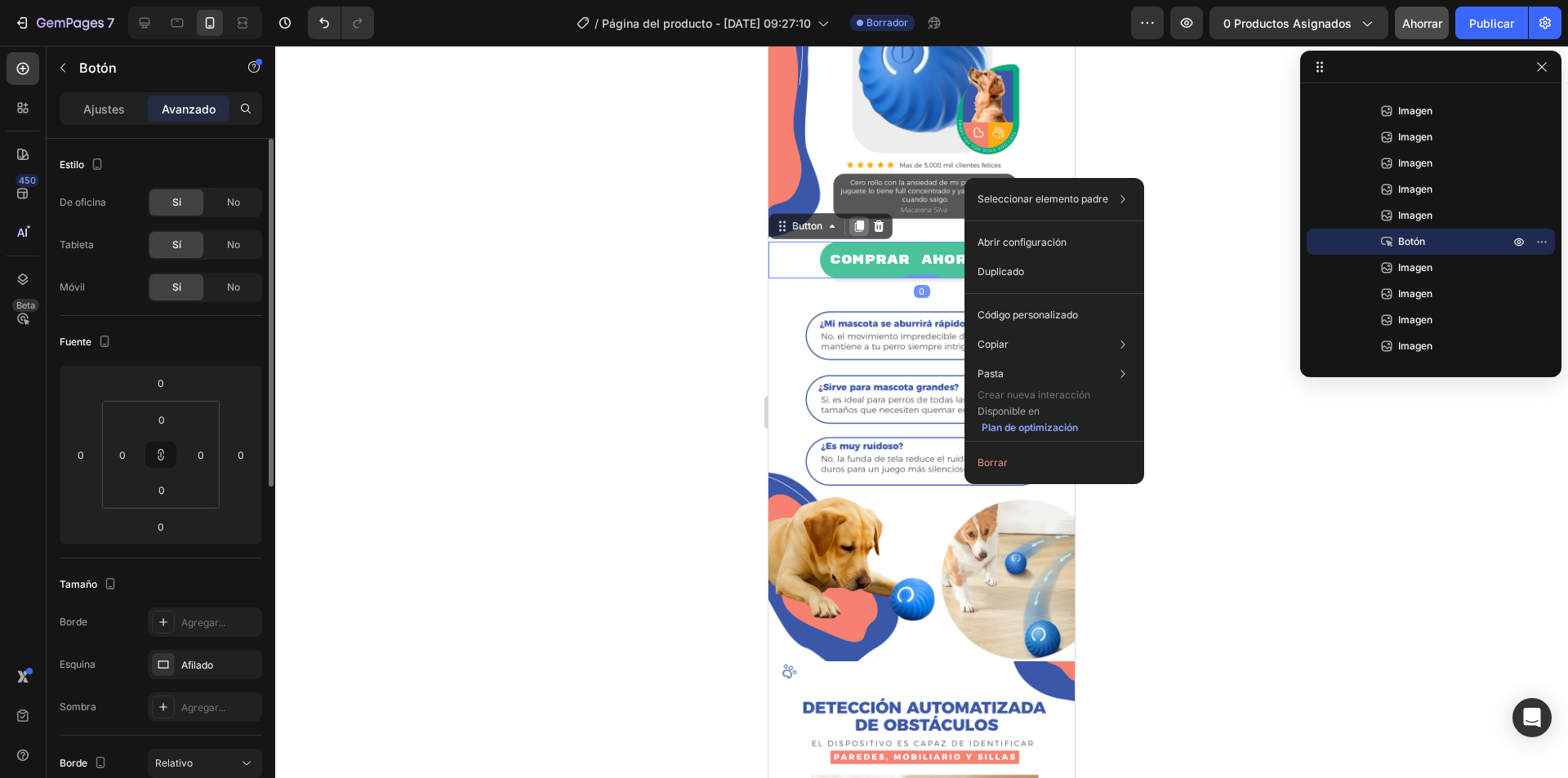
click at [862, 221] on icon at bounding box center [858, 227] width 9 height 12
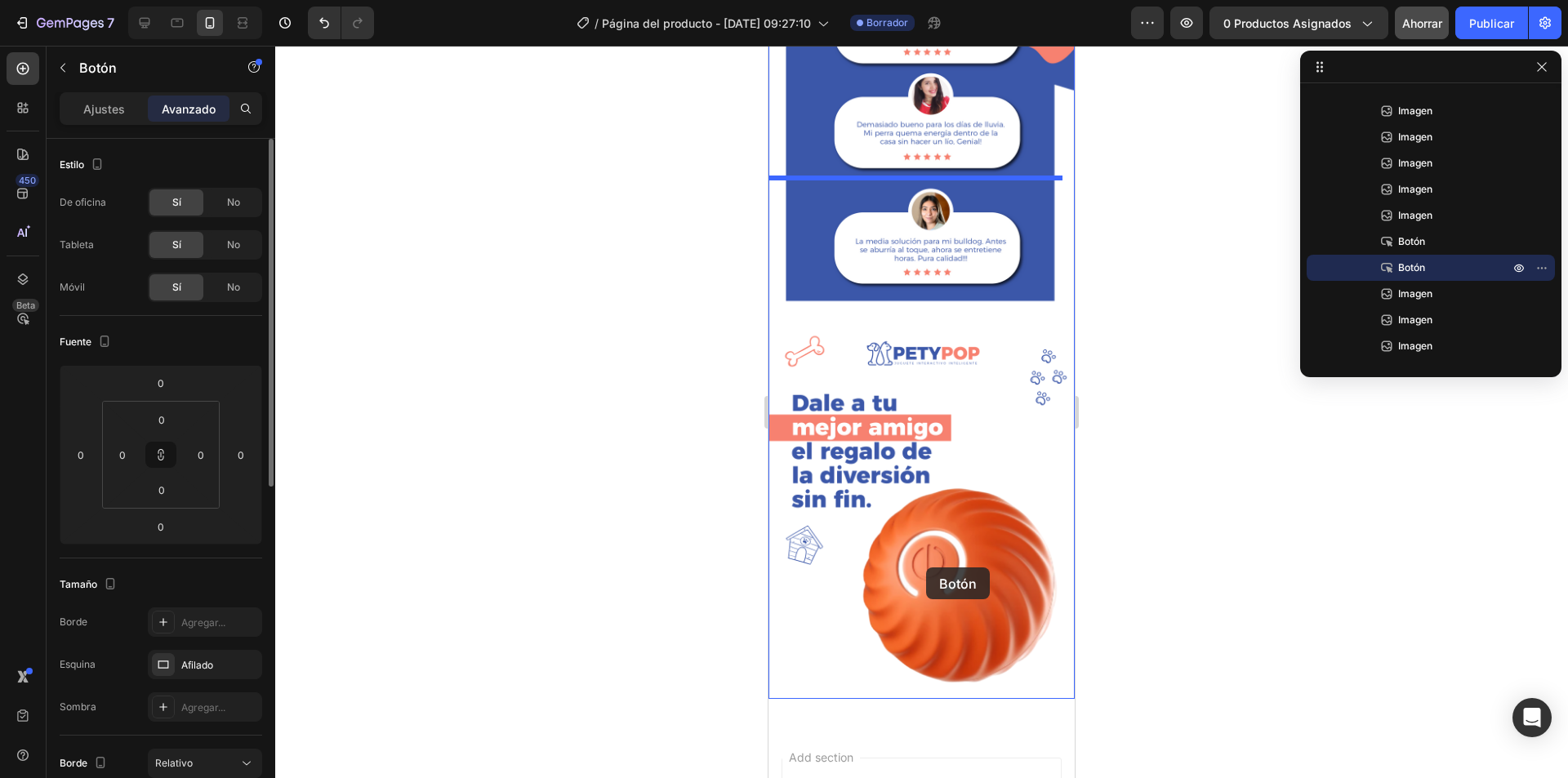
scroll to position [3390, 0]
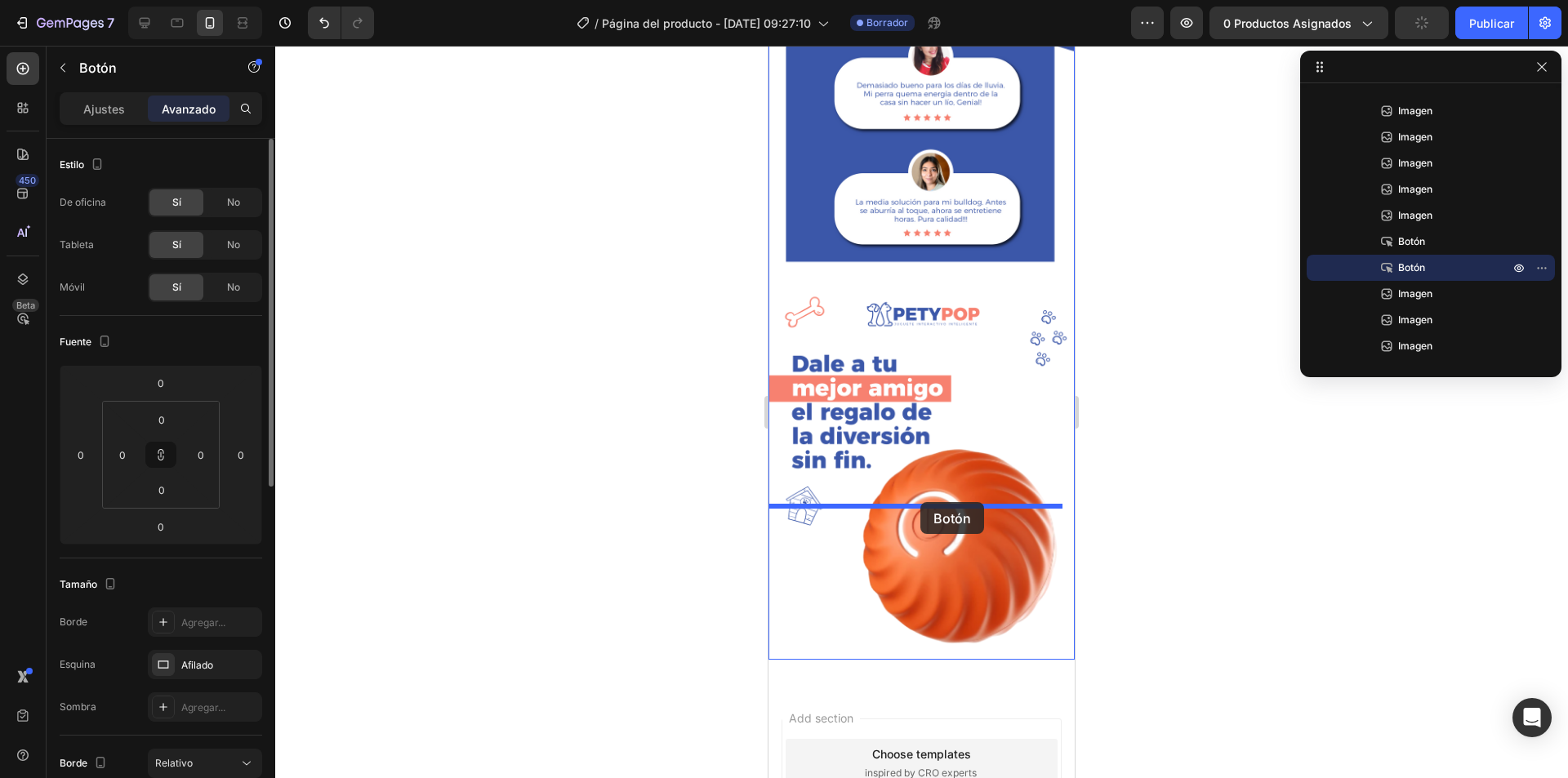
drag, startPoint x: 902, startPoint y: 201, endPoint x: 920, endPoint y: 502, distance: 301.5
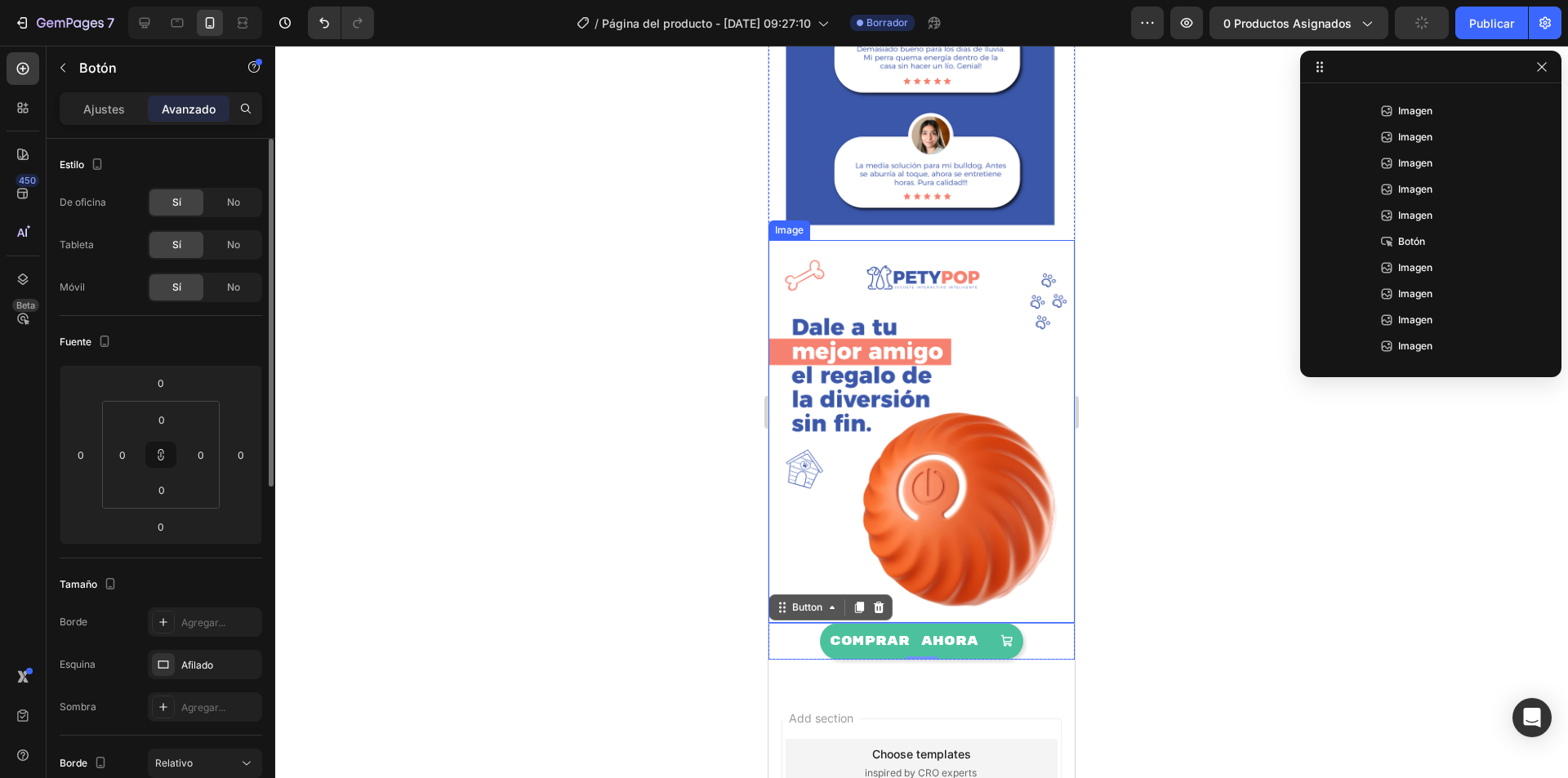
scroll to position [3354, 0]
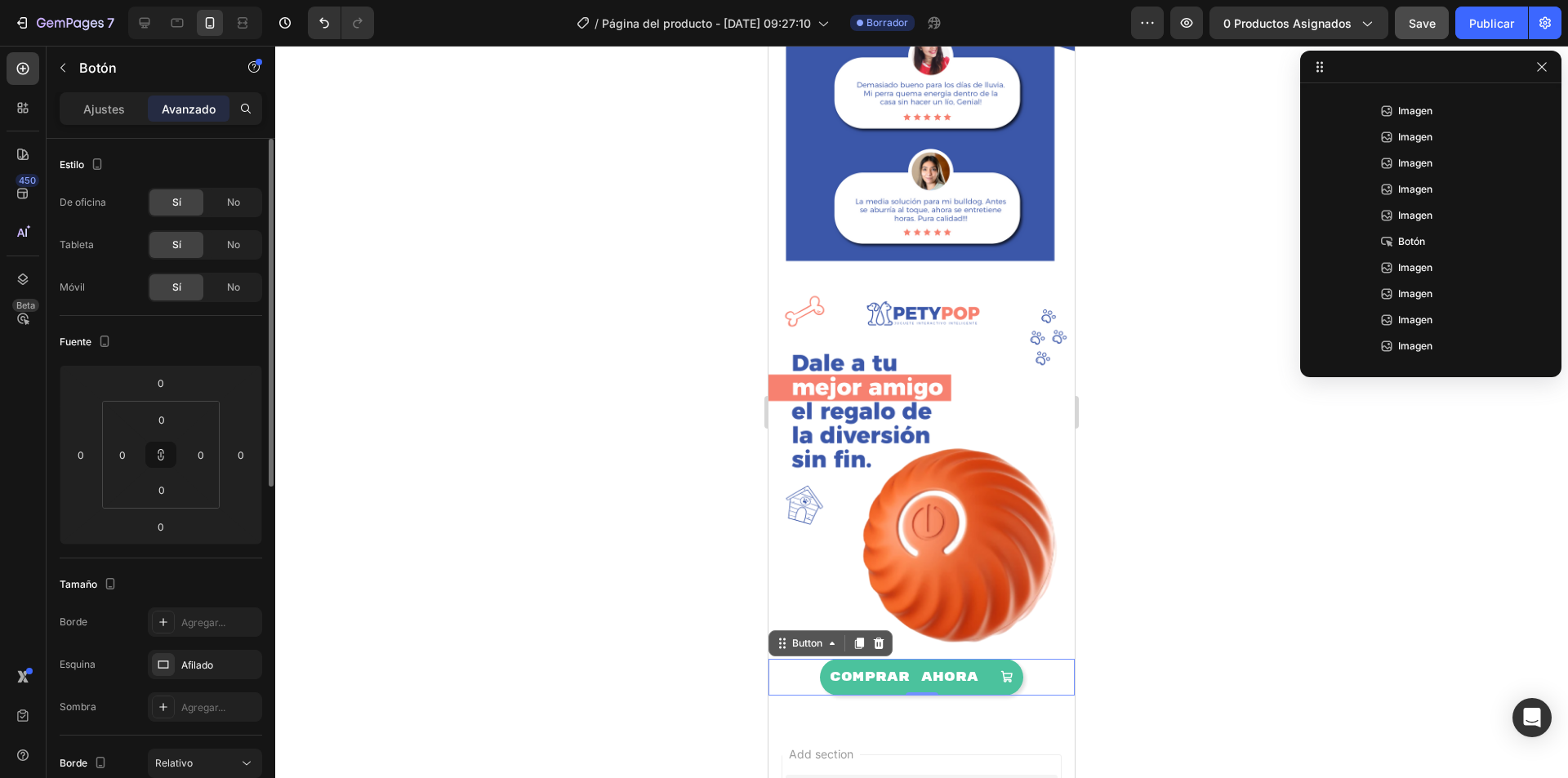
click at [1196, 519] on div at bounding box center [921, 411] width 1292 height 732
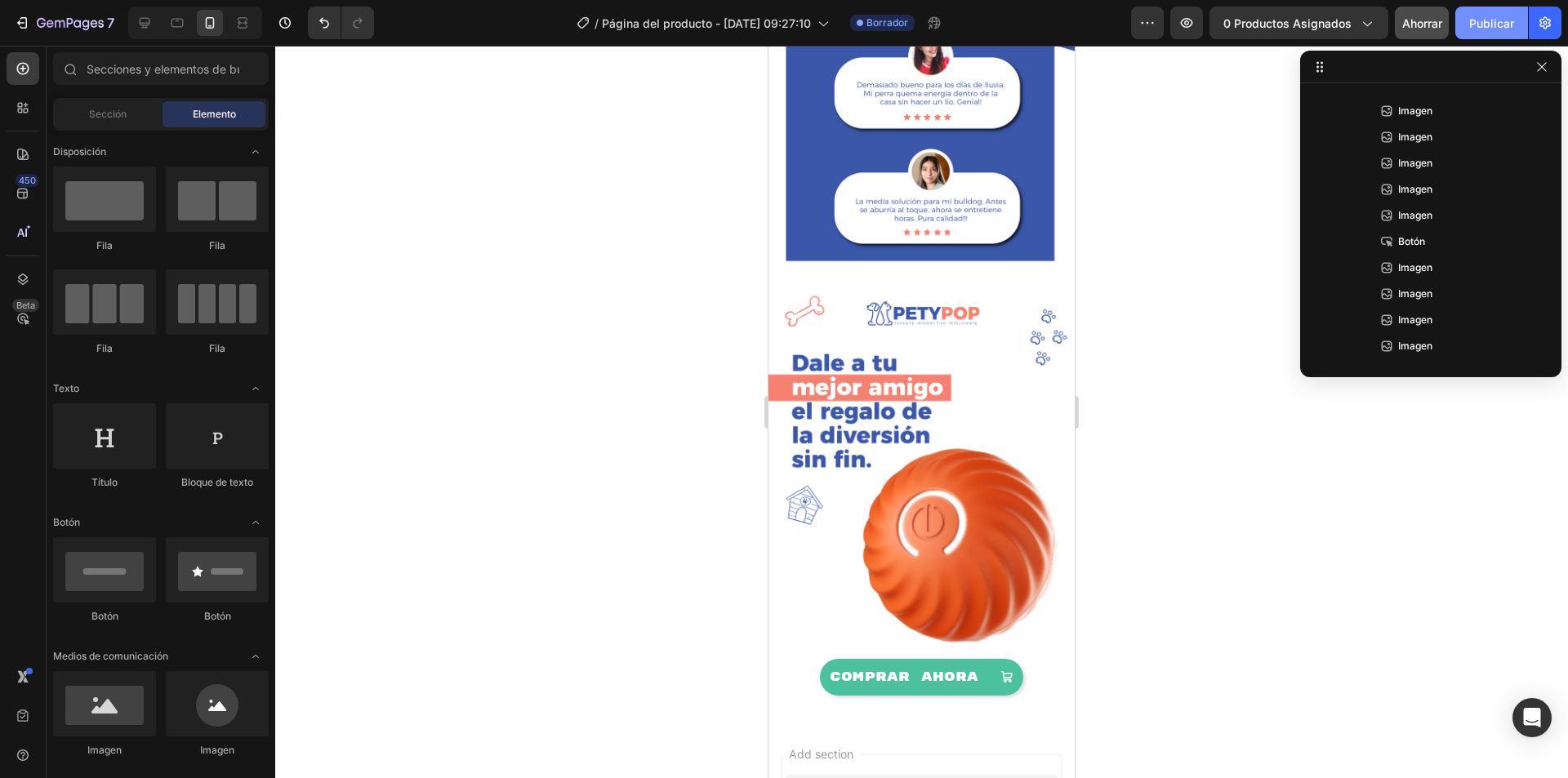
click at [1486, 24] on font "Publicar" at bounding box center [1491, 23] width 45 height 13
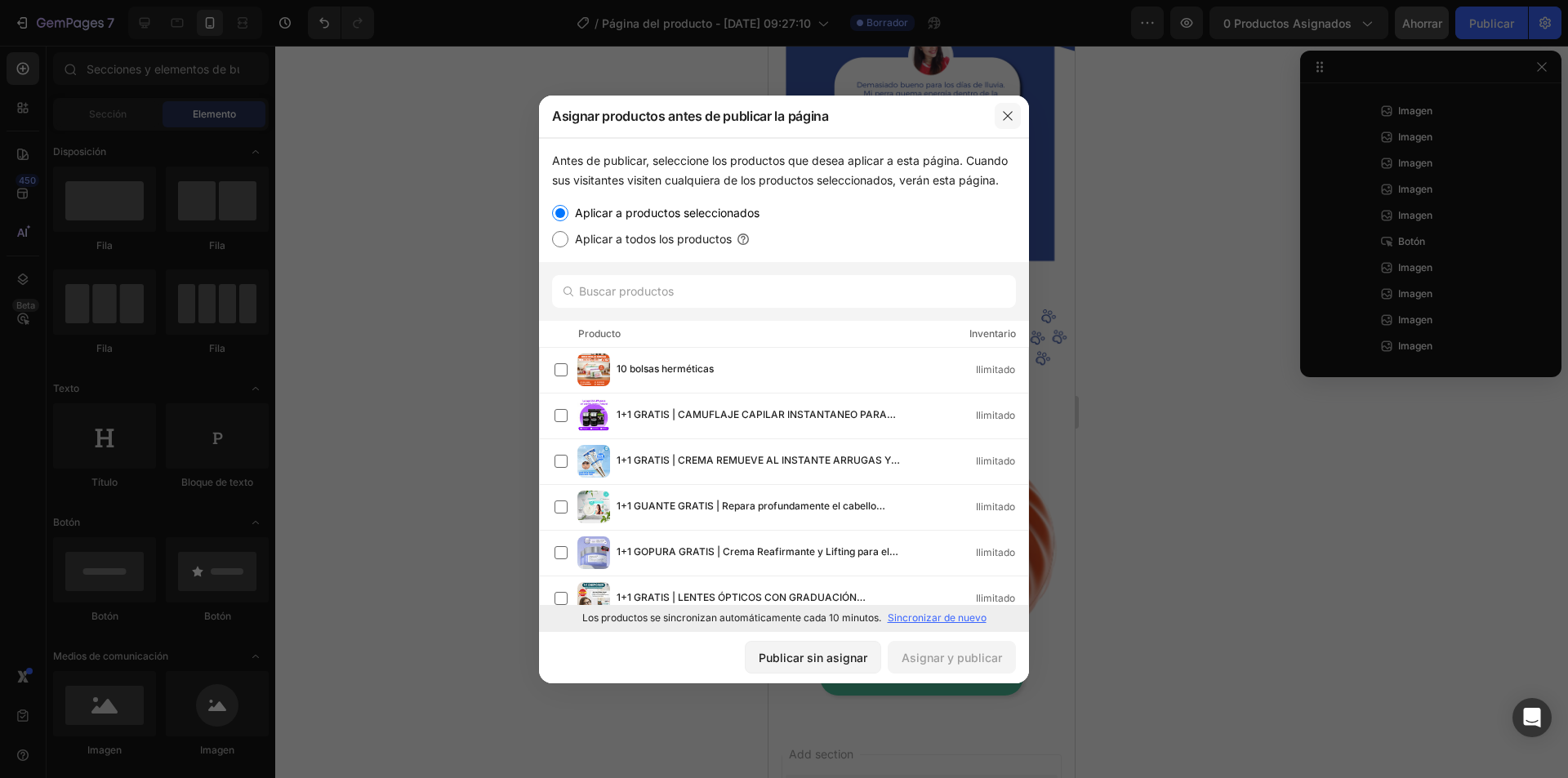
click at [1005, 115] on icon "button" at bounding box center [1008, 116] width 14 height 13
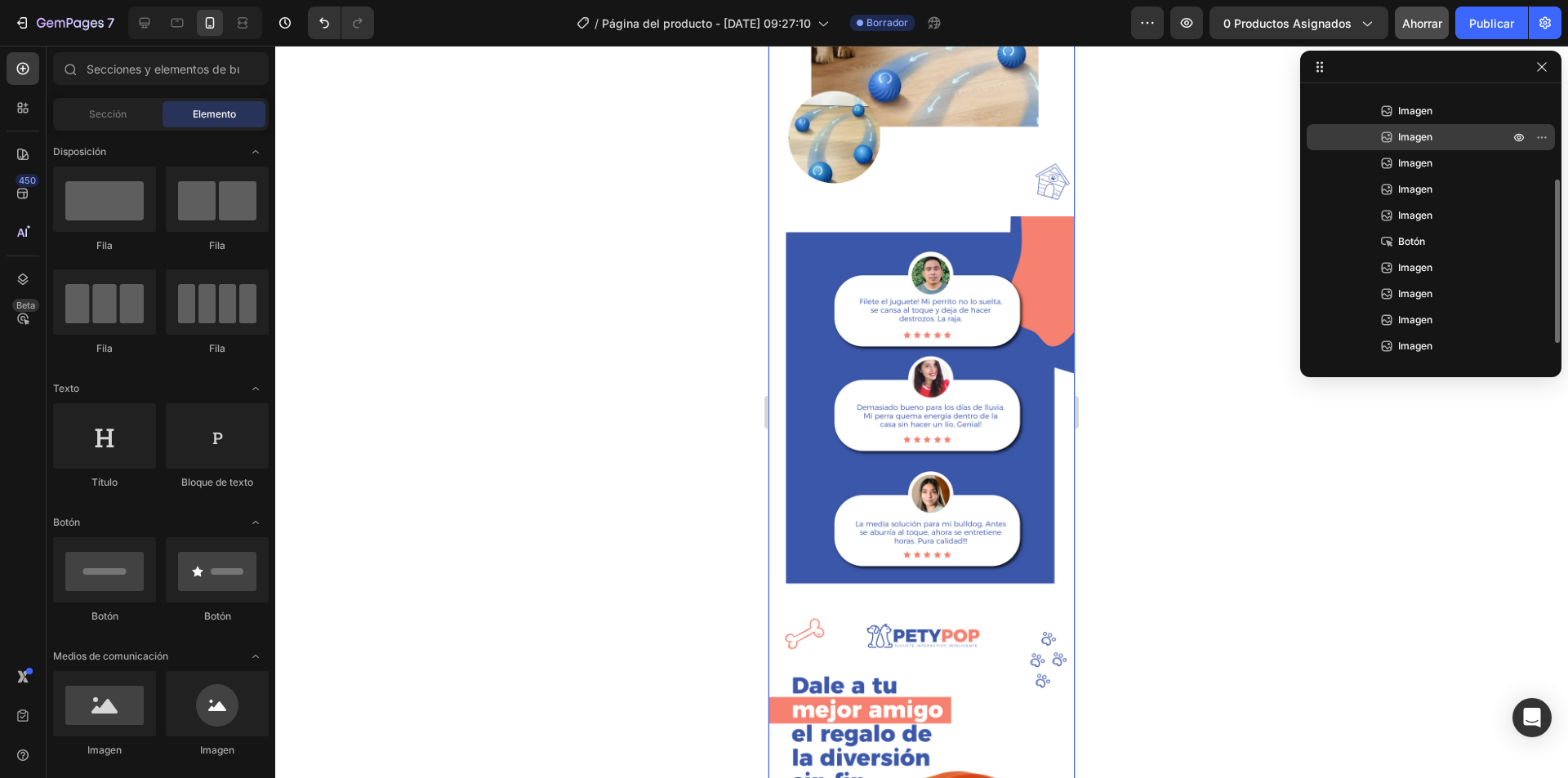
scroll to position [3027, 0]
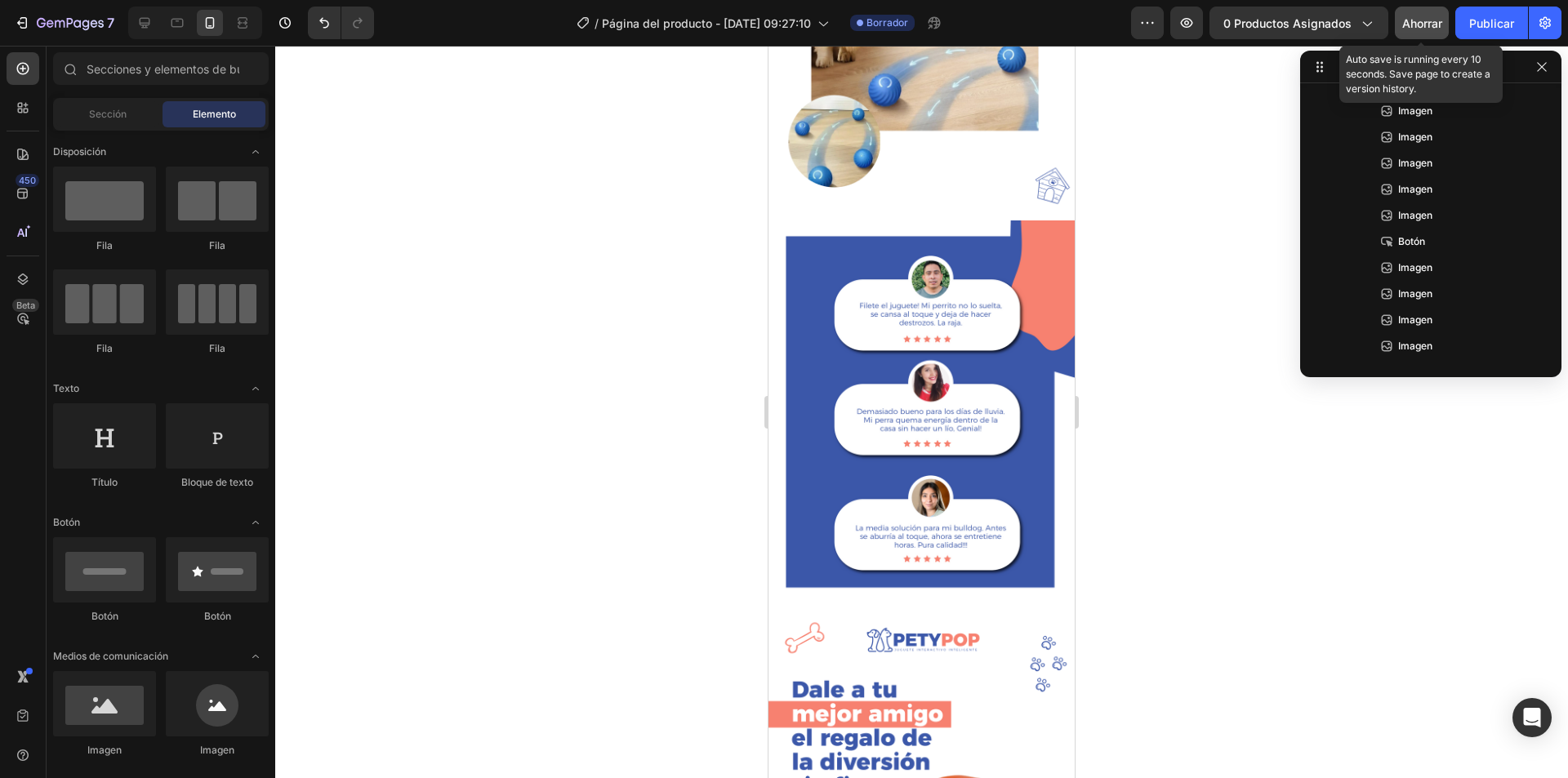
click at [1420, 6] on div "7 / Página del producto - [DATE] 09:27:10 Borrador Avance 0 productos asignados…" at bounding box center [784, 23] width 1568 height 46
click at [1423, 16] on font "Ahorrar" at bounding box center [1421, 23] width 40 height 13
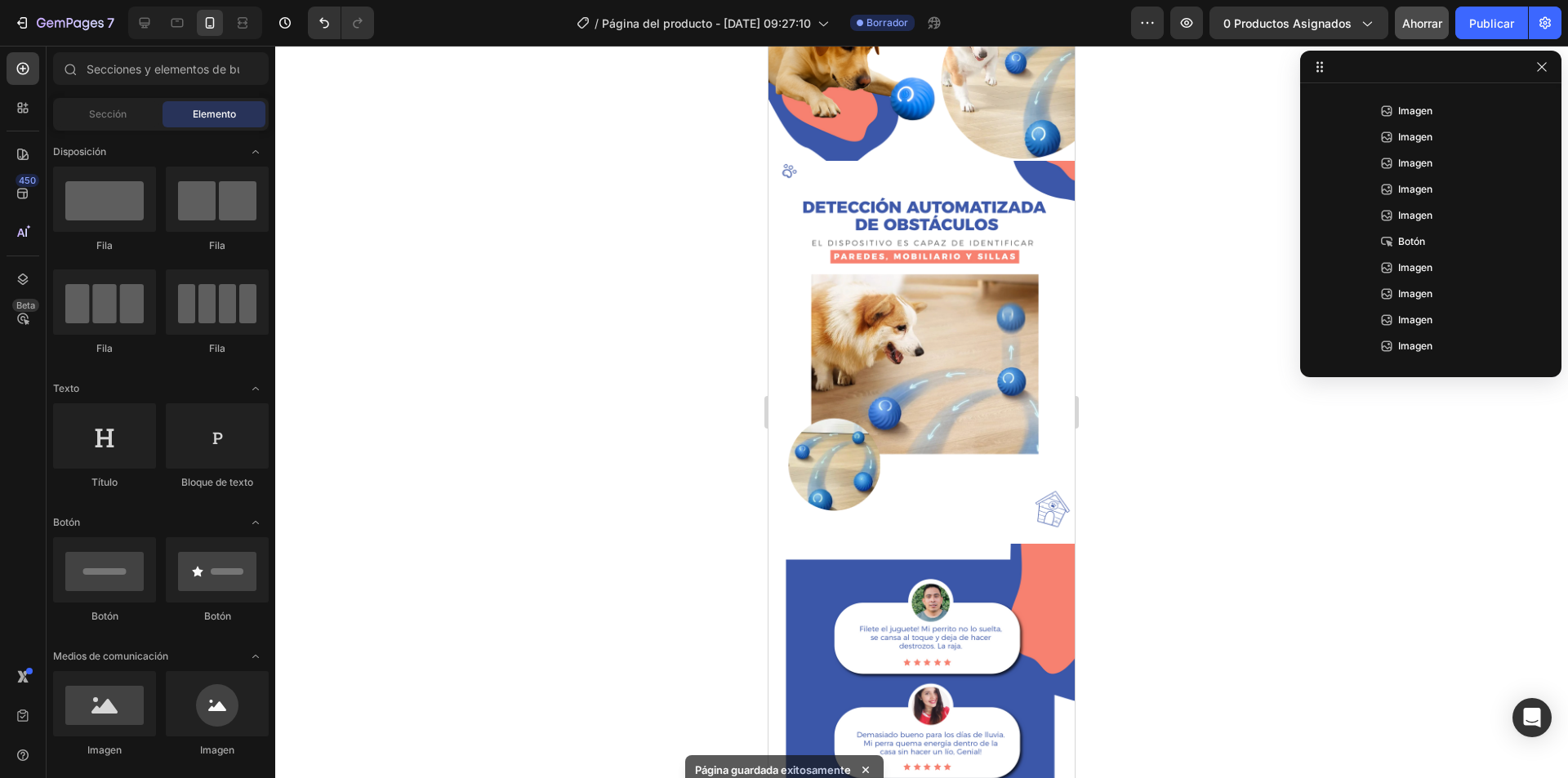
scroll to position [2537, 0]
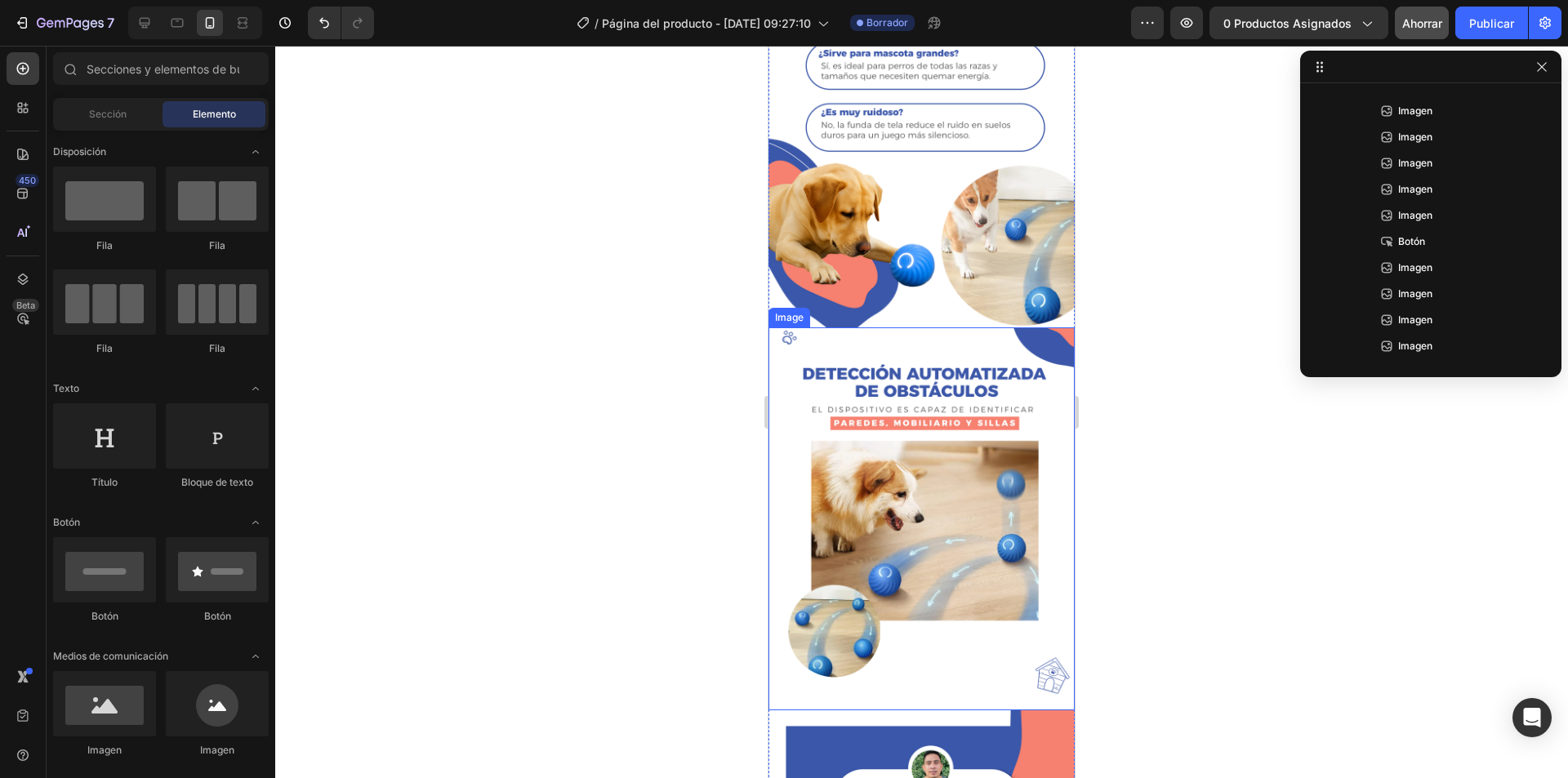
click at [959, 442] on img at bounding box center [921, 519] width 306 height 383
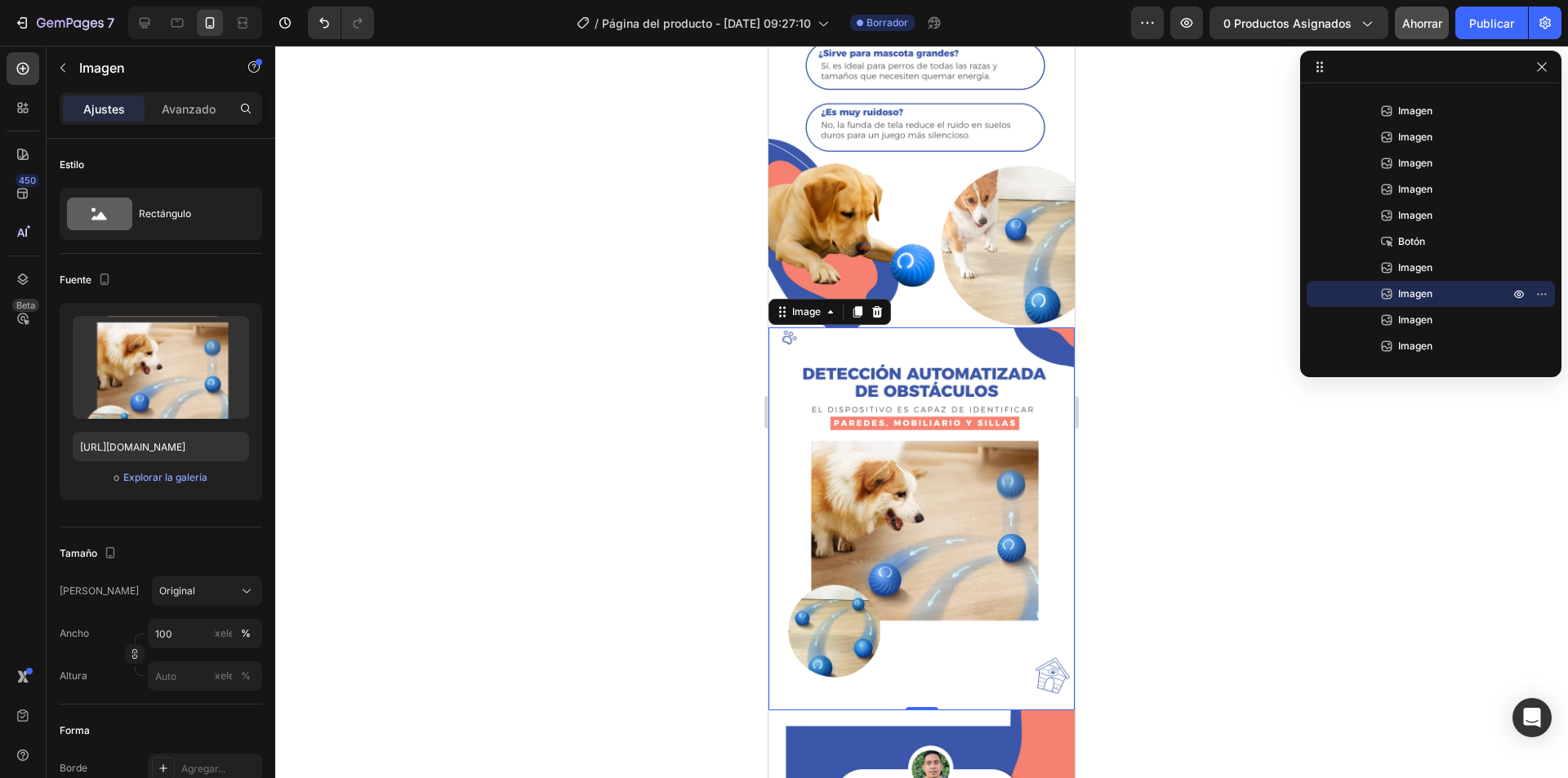
click at [867, 431] on img at bounding box center [921, 519] width 306 height 383
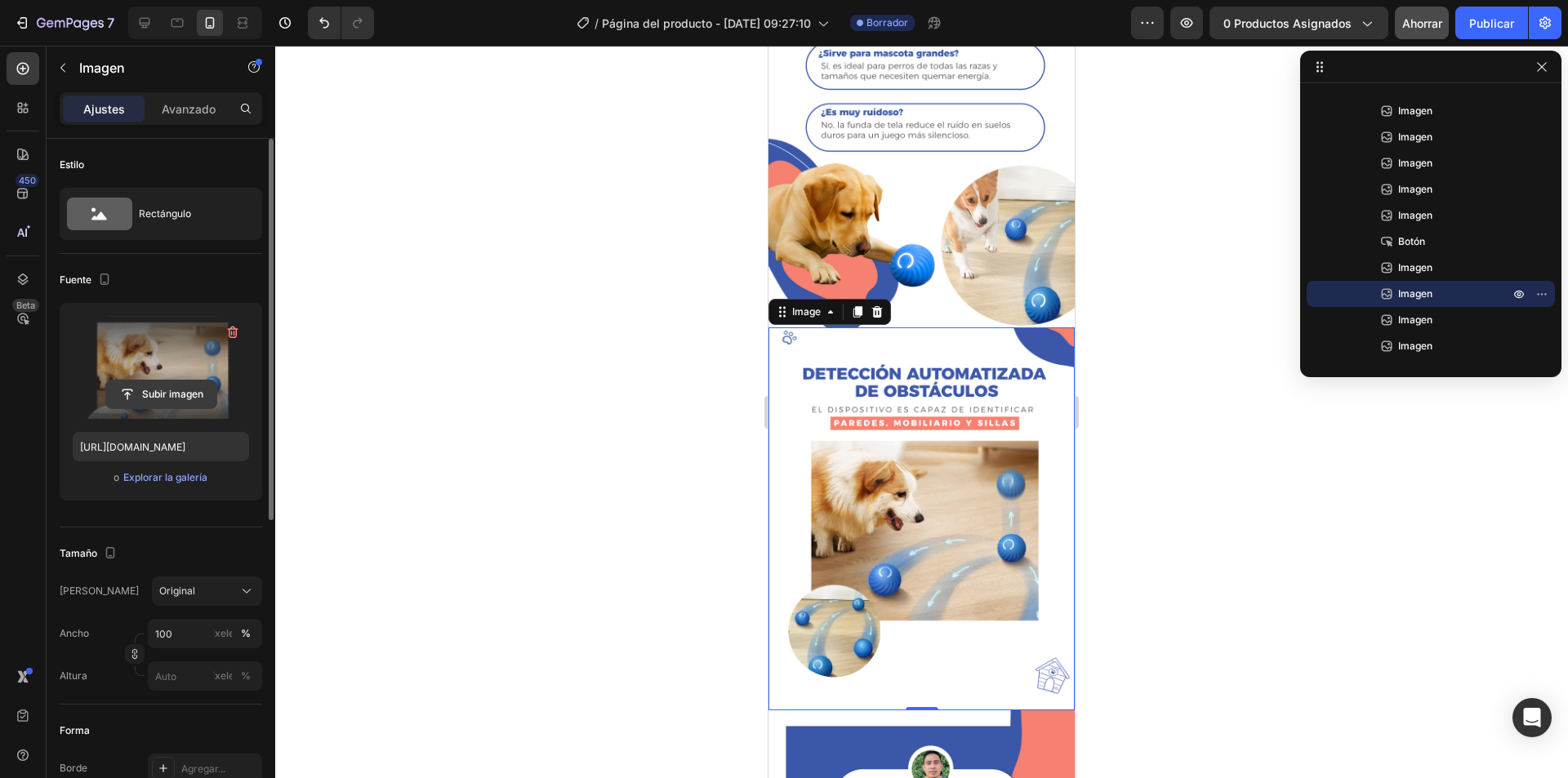
click at [173, 385] on input "file" at bounding box center [161, 394] width 110 height 28
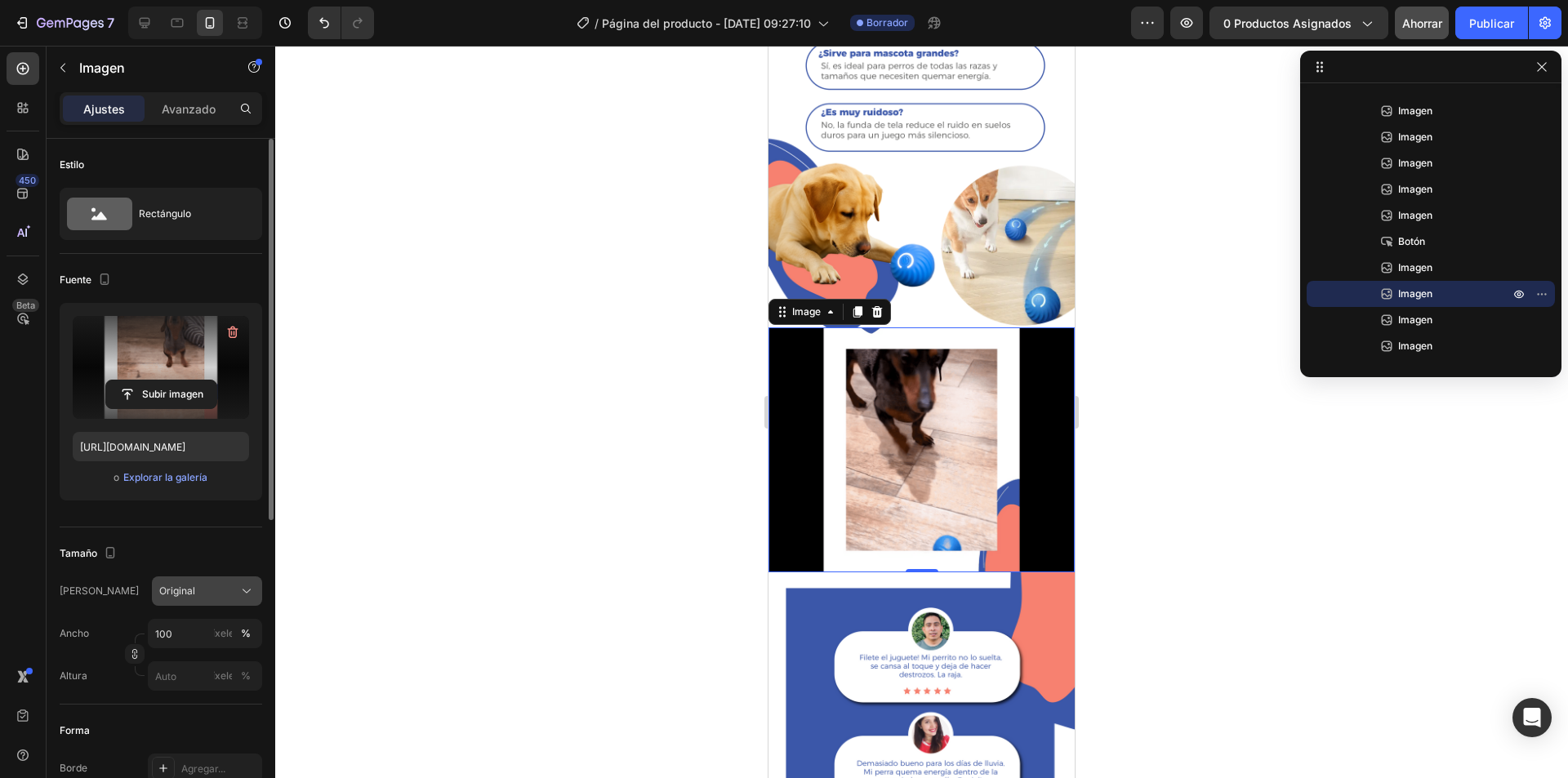
click at [198, 599] on div "Original" at bounding box center [206, 591] width 95 height 16
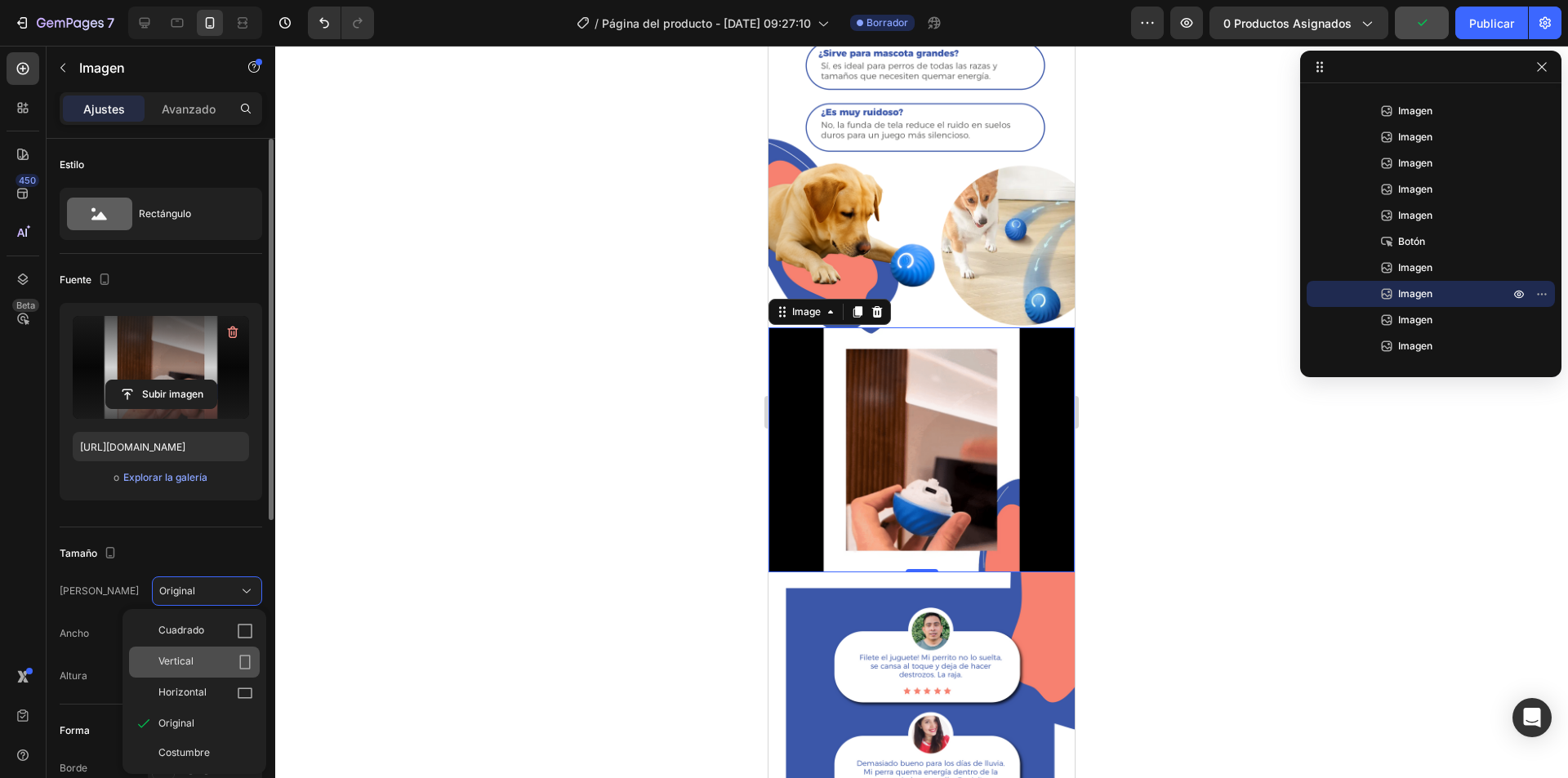
click at [206, 663] on div "Vertical" at bounding box center [205, 661] width 95 height 16
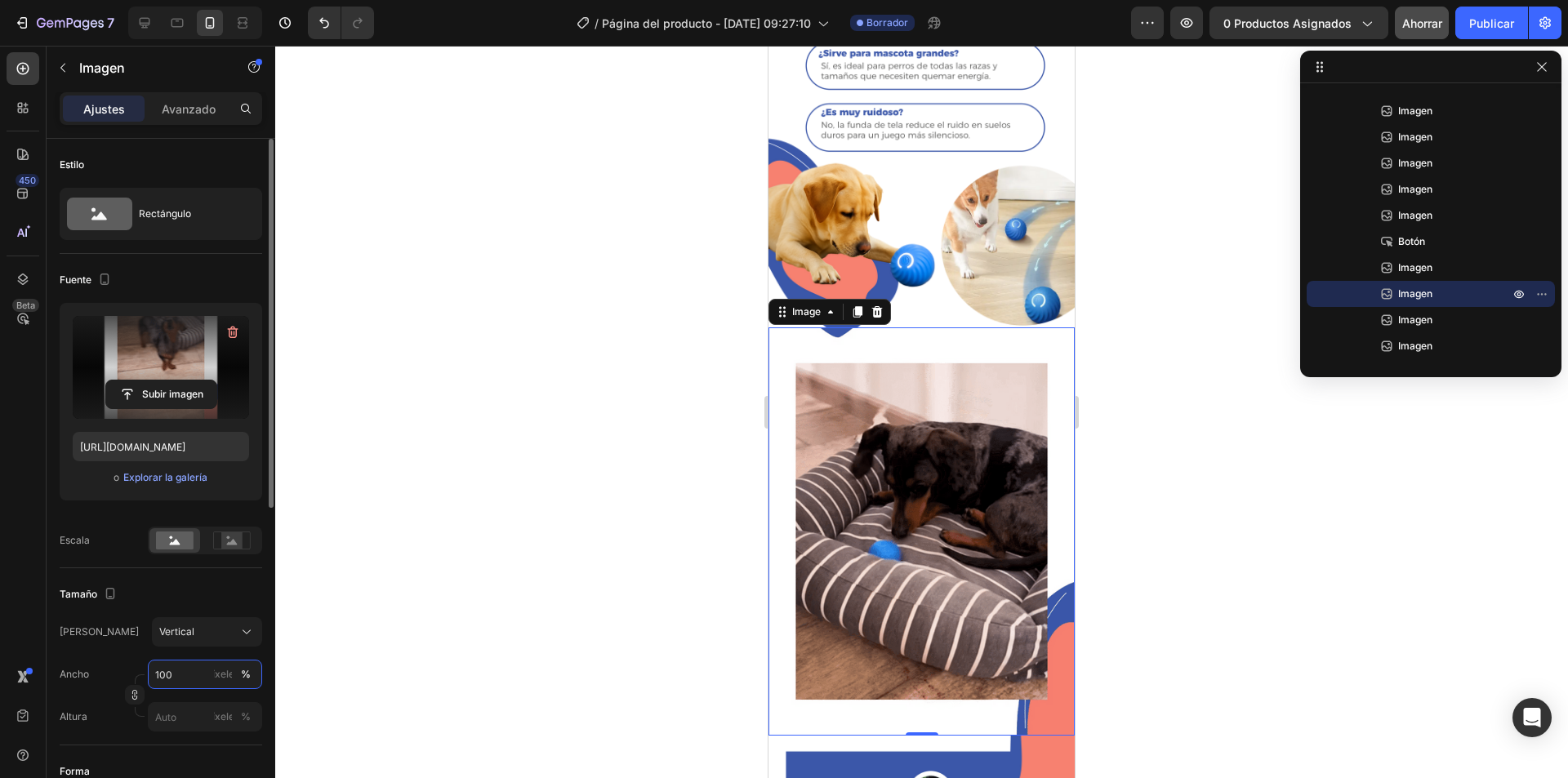
click at [178, 675] on input "100" at bounding box center [204, 674] width 115 height 29
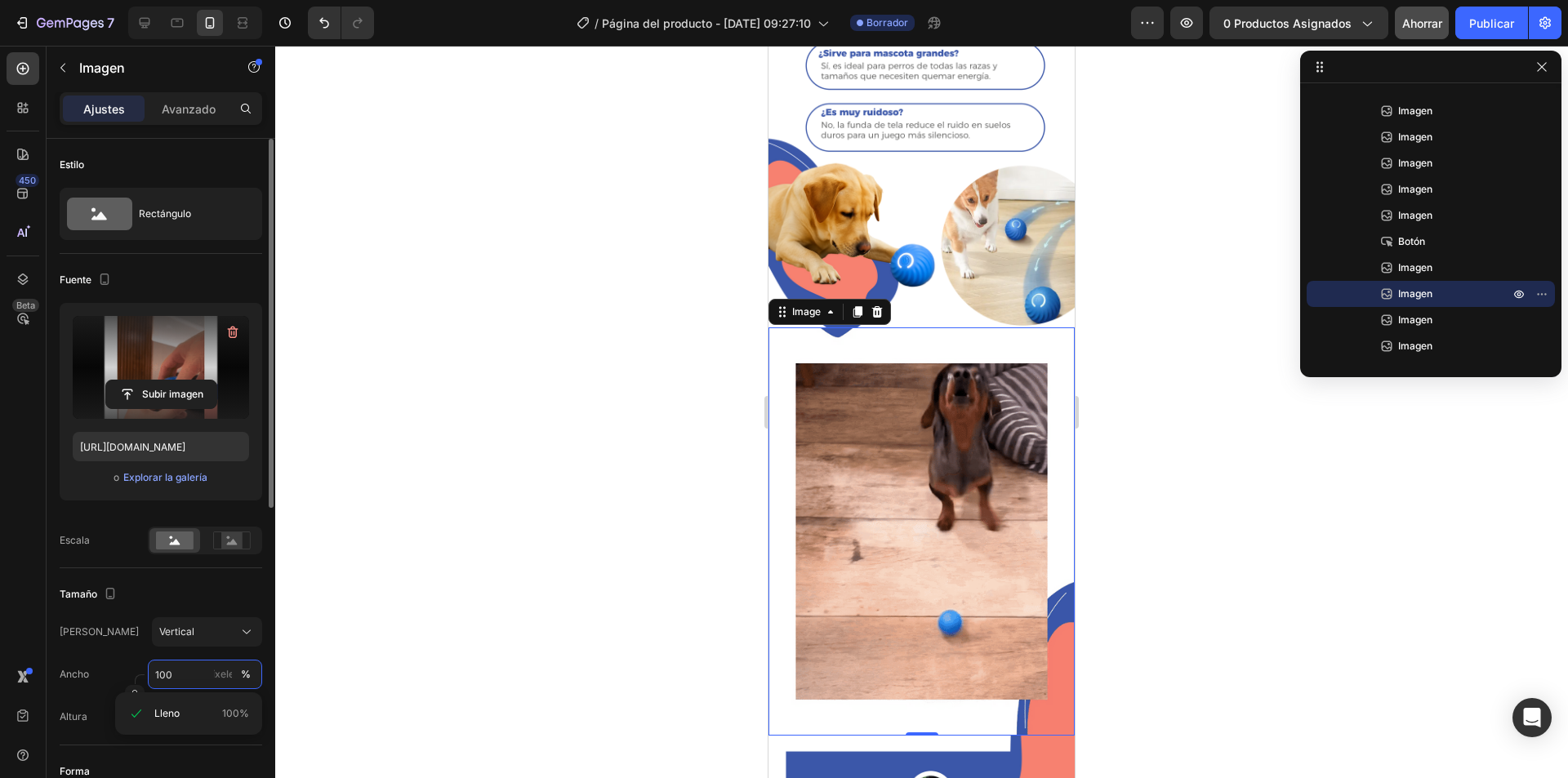
click at [178, 675] on input "100" at bounding box center [204, 674] width 115 height 29
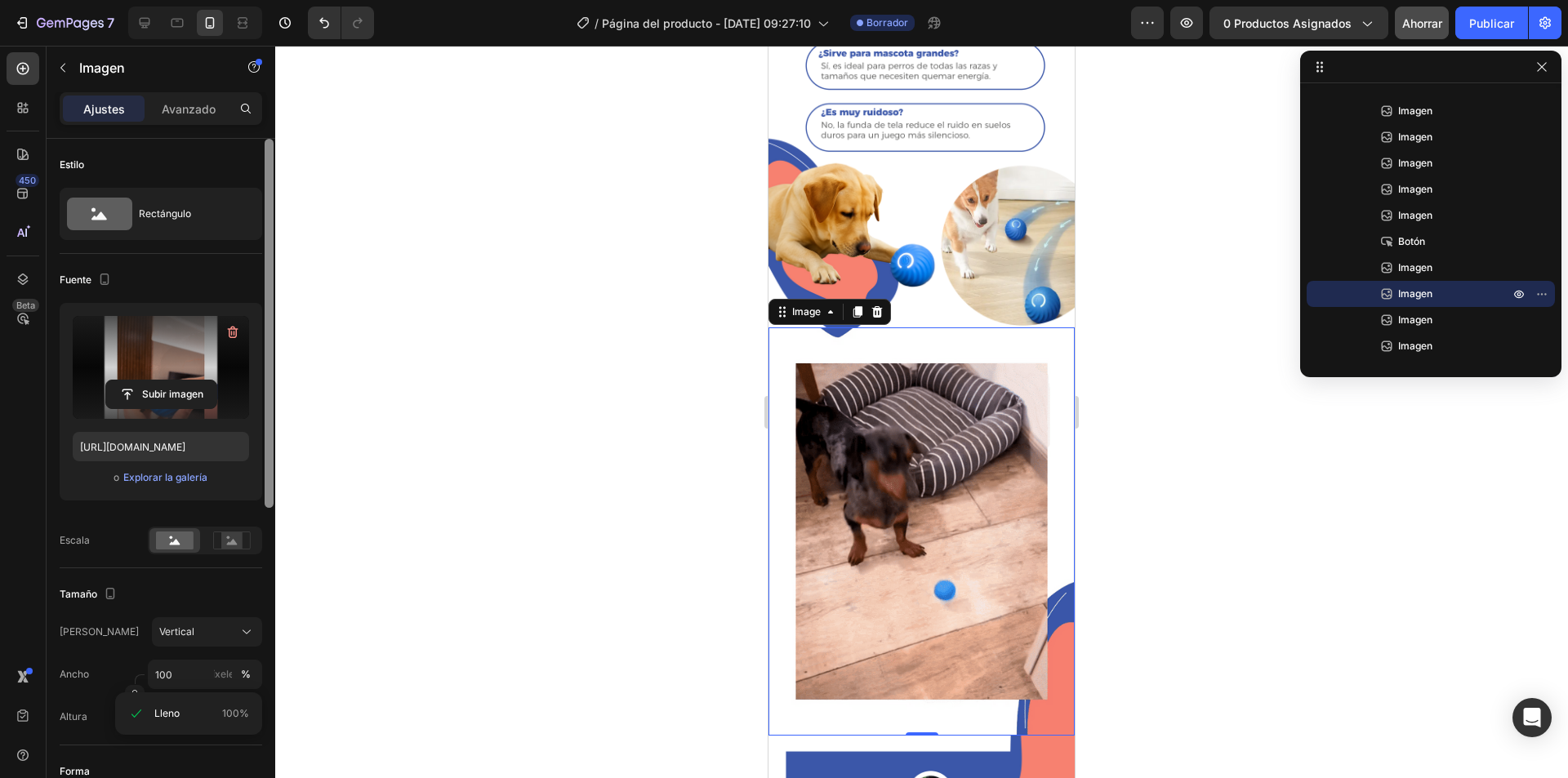
click at [268, 606] on div at bounding box center [269, 481] width 13 height 685
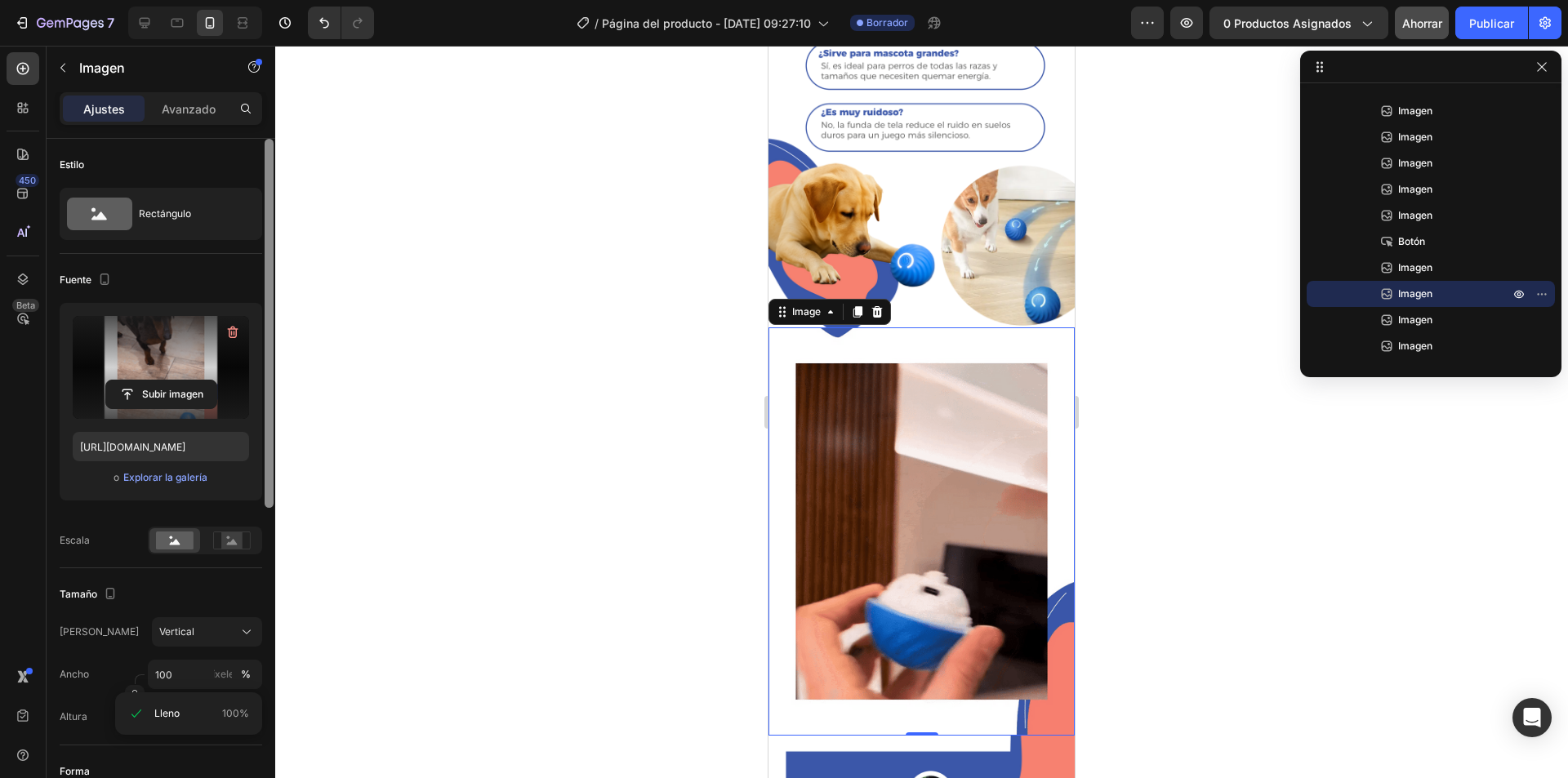
scroll to position [588, 0]
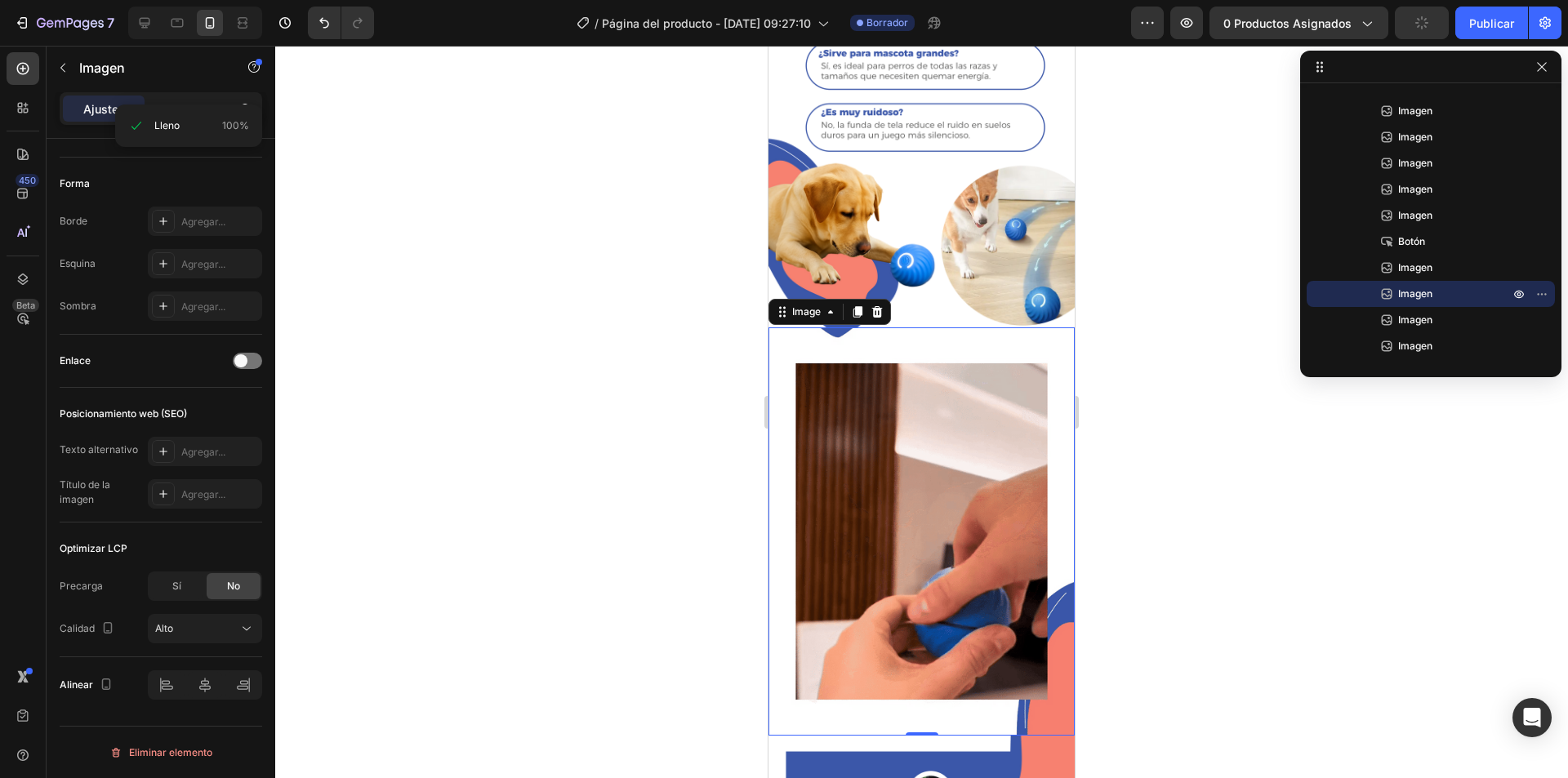
click at [917, 514] on img at bounding box center [921, 531] width 306 height 408
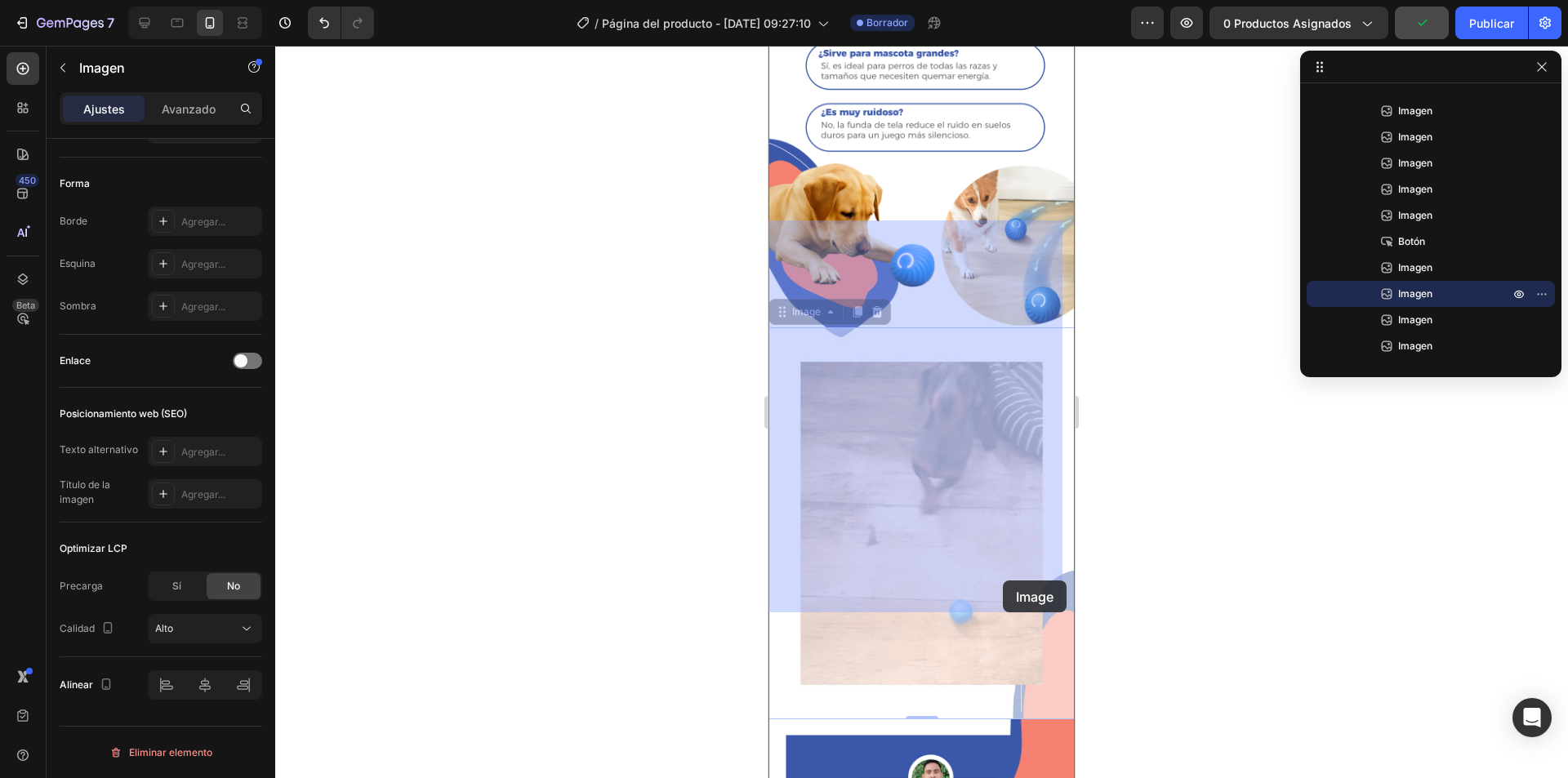
drag, startPoint x: 1019, startPoint y: 583, endPoint x: 1008, endPoint y: 582, distance: 11.0
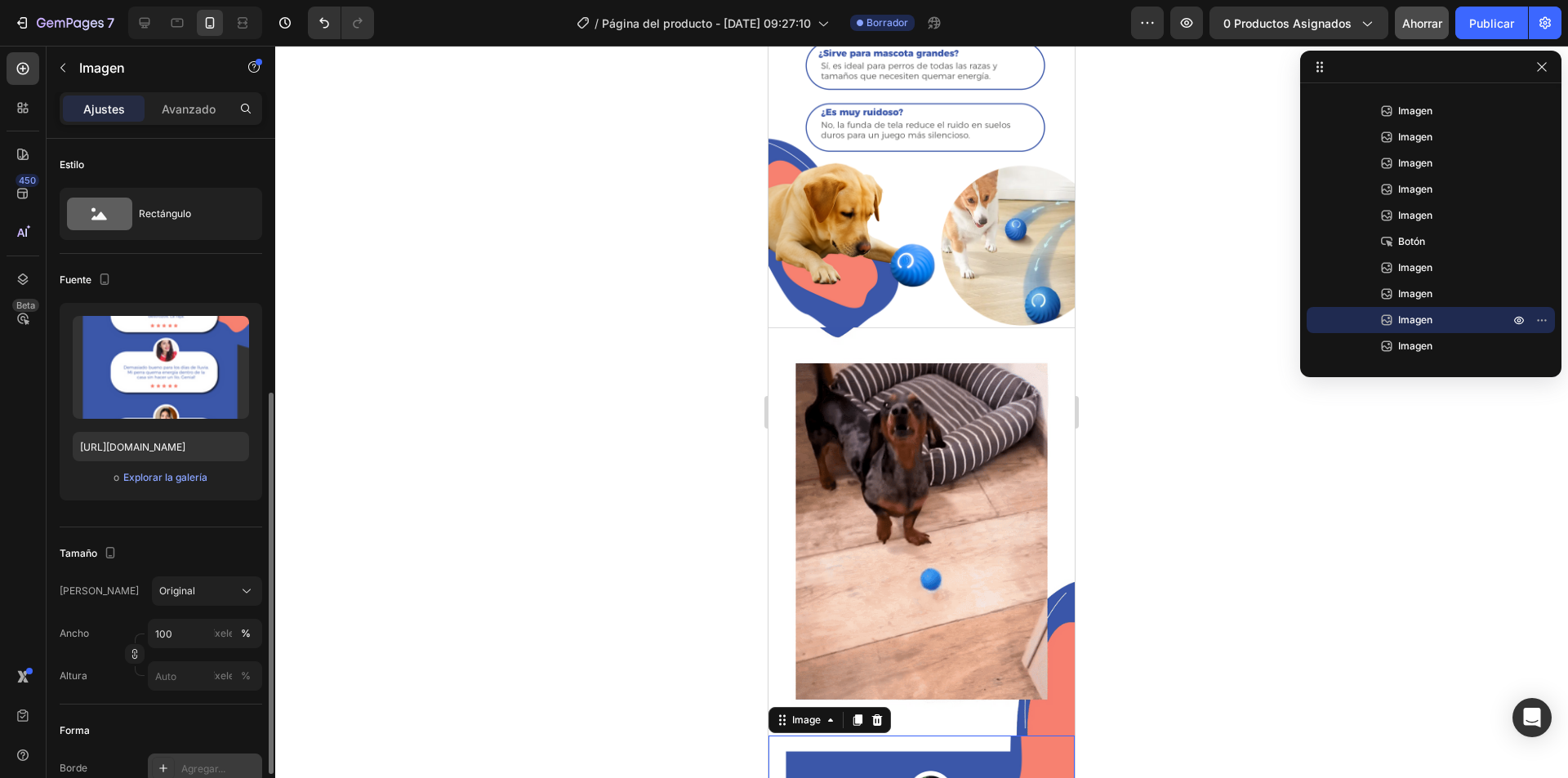
scroll to position [163, 0]
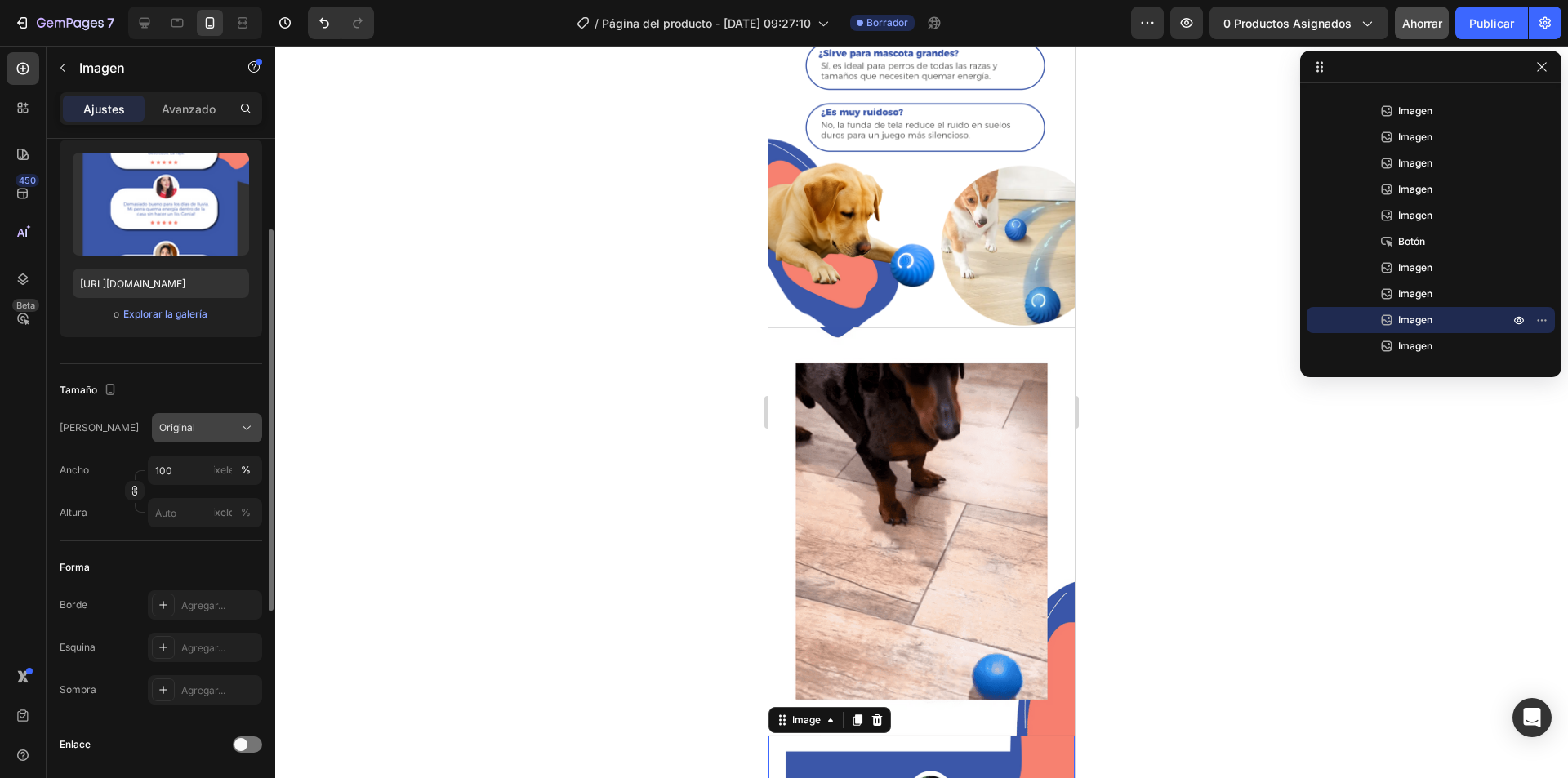
click at [199, 428] on div "Original" at bounding box center [197, 427] width 76 height 14
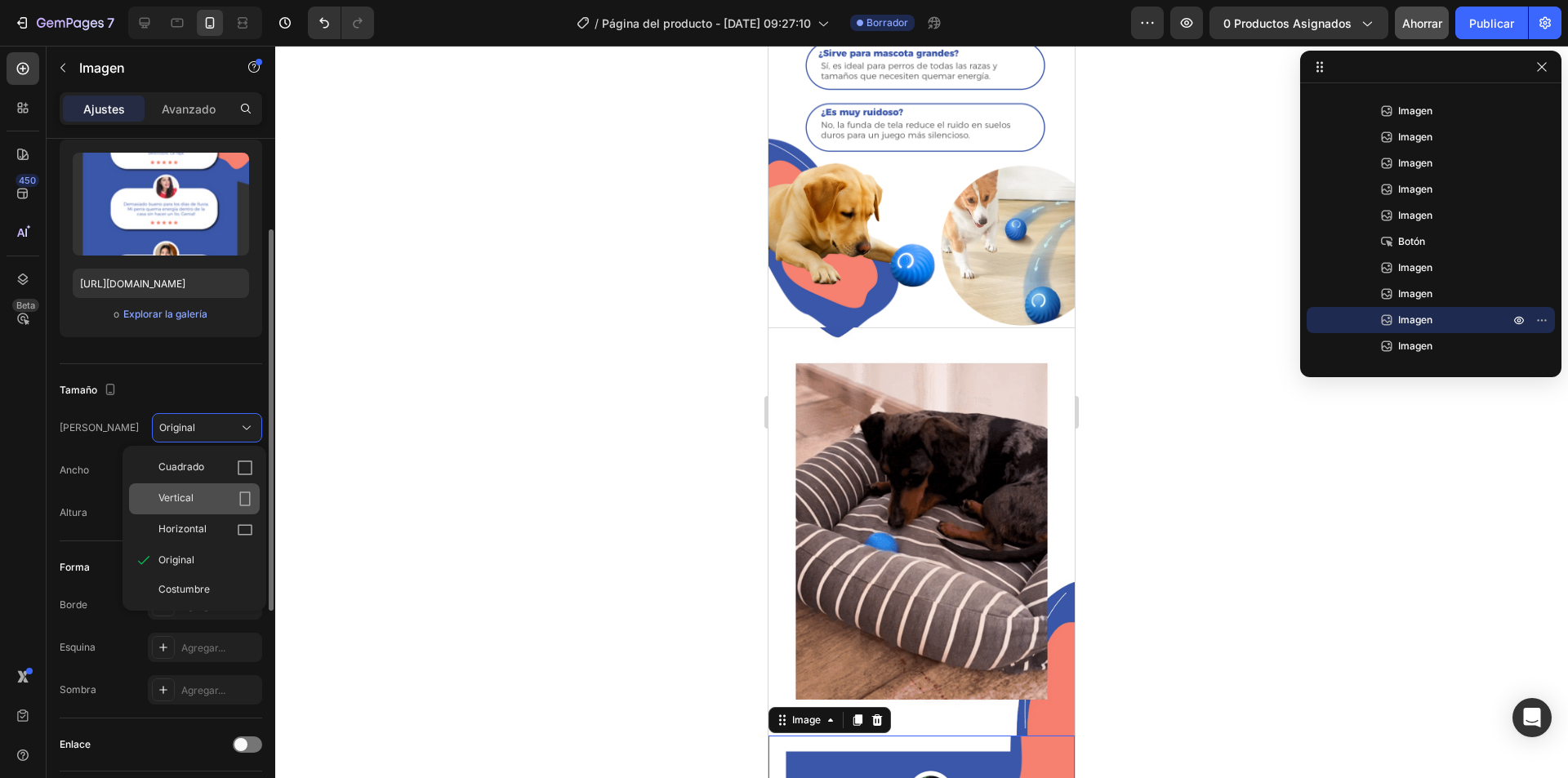
click at [203, 499] on div "Vertical" at bounding box center [205, 498] width 95 height 16
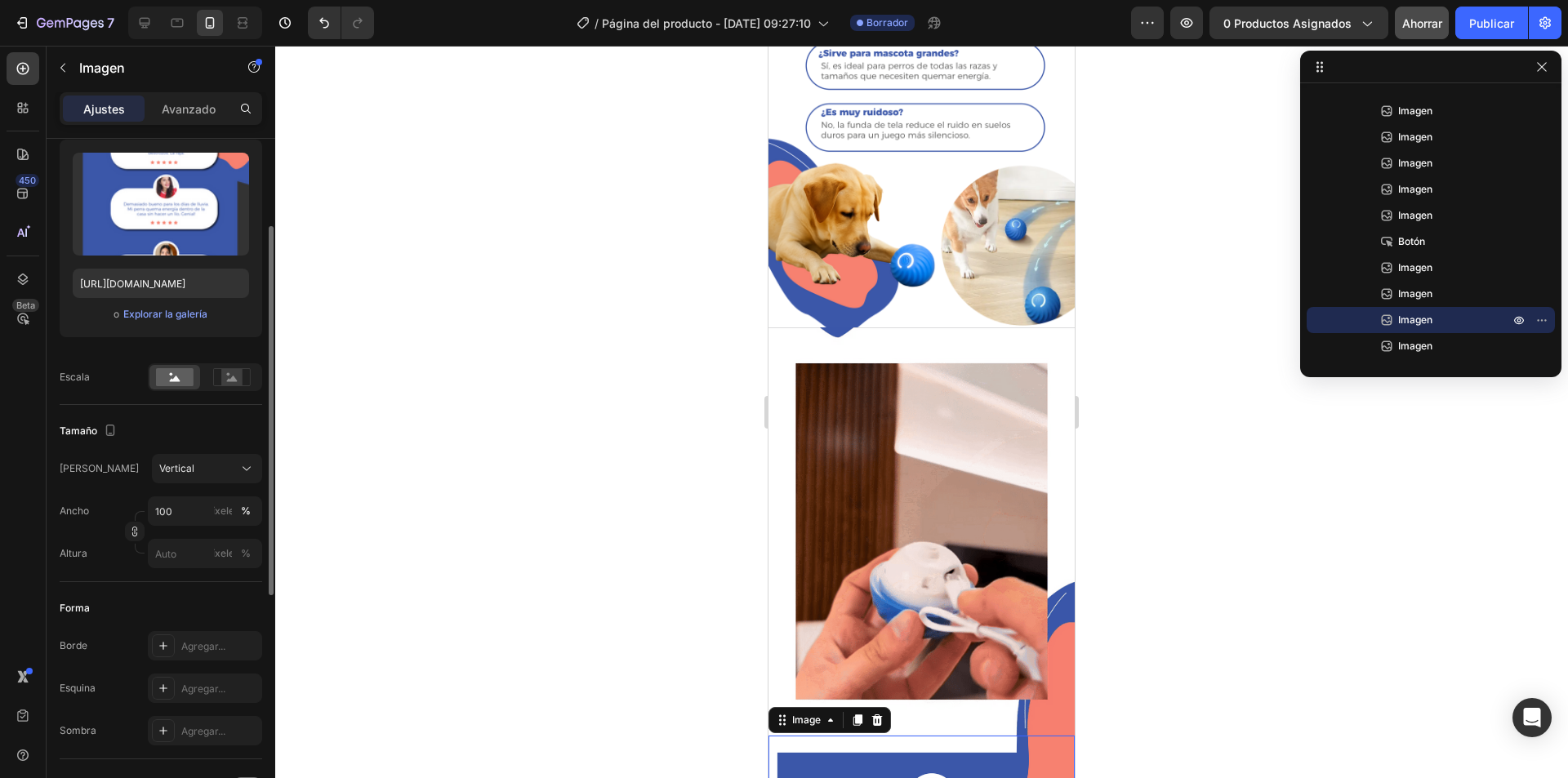
click at [1154, 627] on div at bounding box center [921, 411] width 1292 height 732
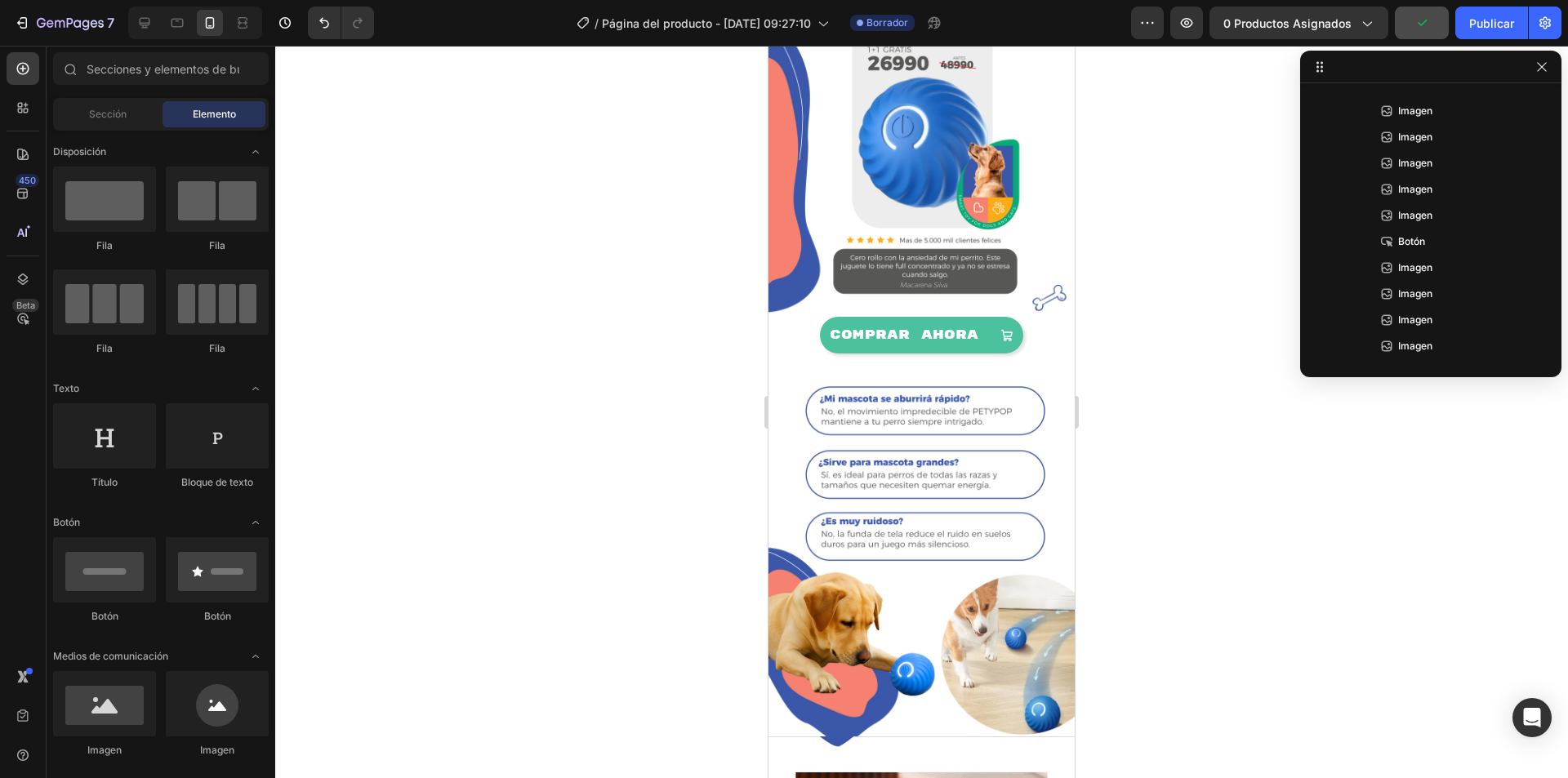
scroll to position [2119, 0]
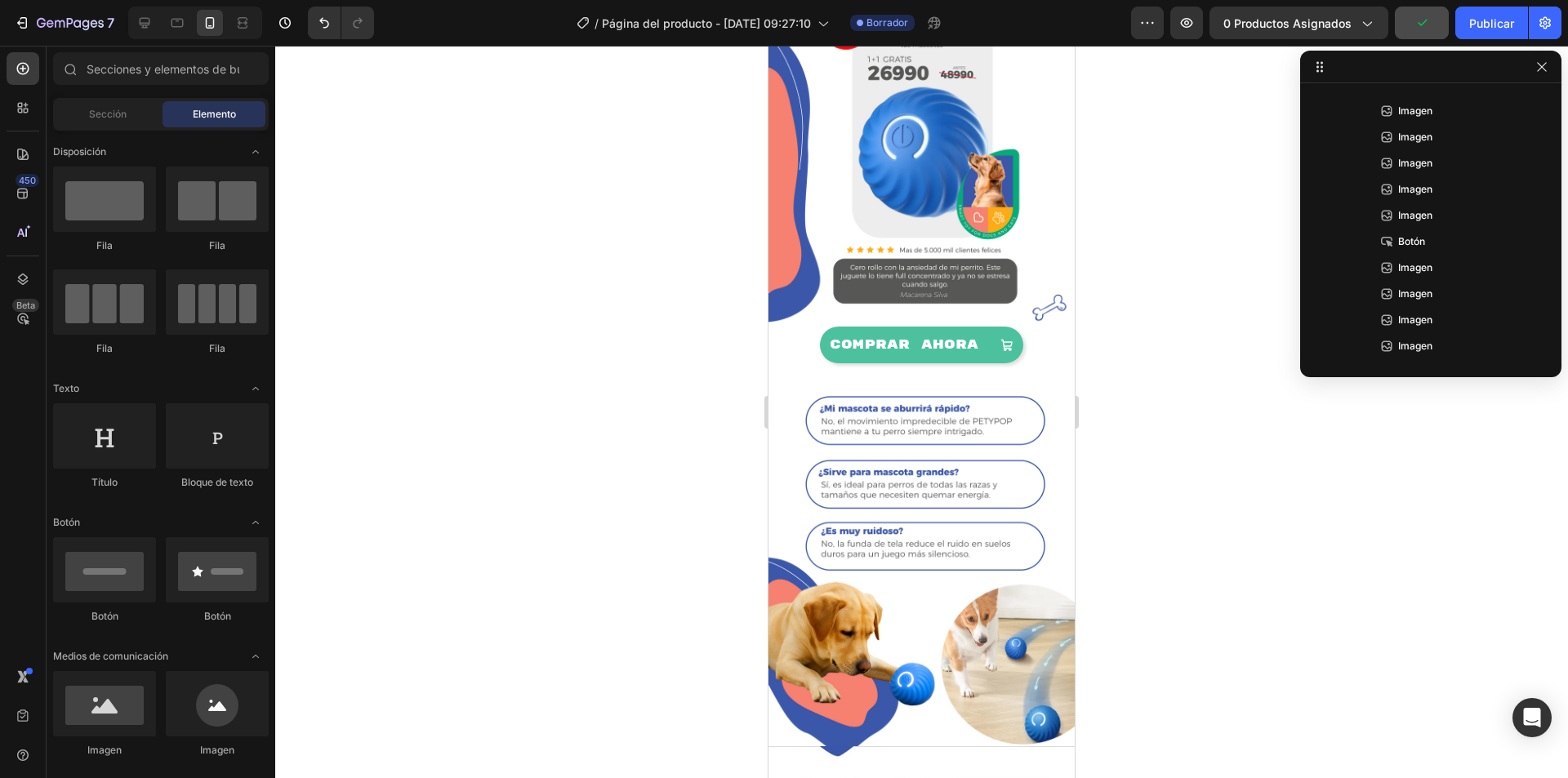
drag, startPoint x: 1068, startPoint y: 616, endPoint x: 1851, endPoint y: 513, distance: 789.7
click at [927, 448] on img at bounding box center [921, 554] width 306 height 383
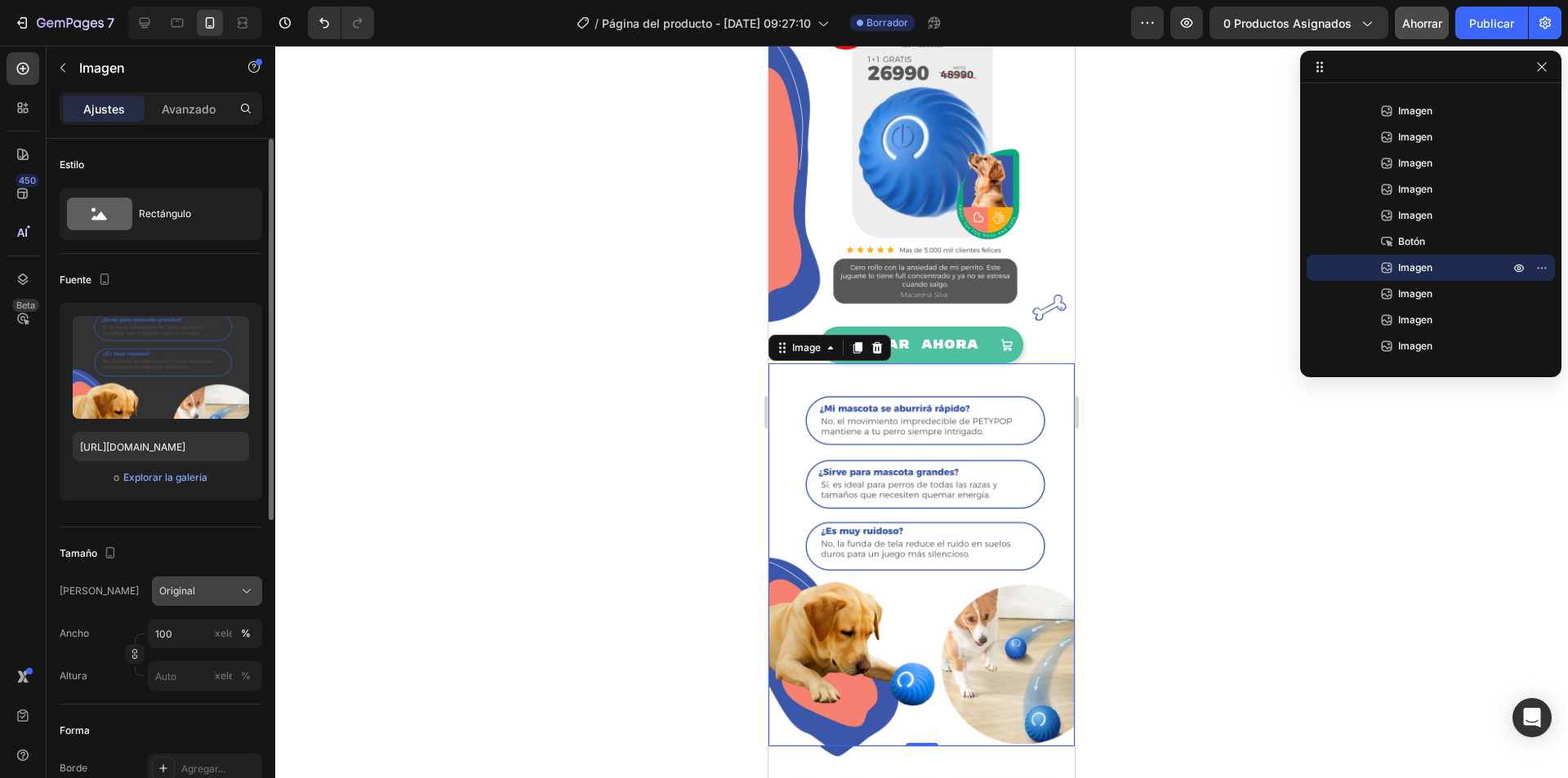
click at [195, 588] on div "Original" at bounding box center [197, 590] width 76 height 14
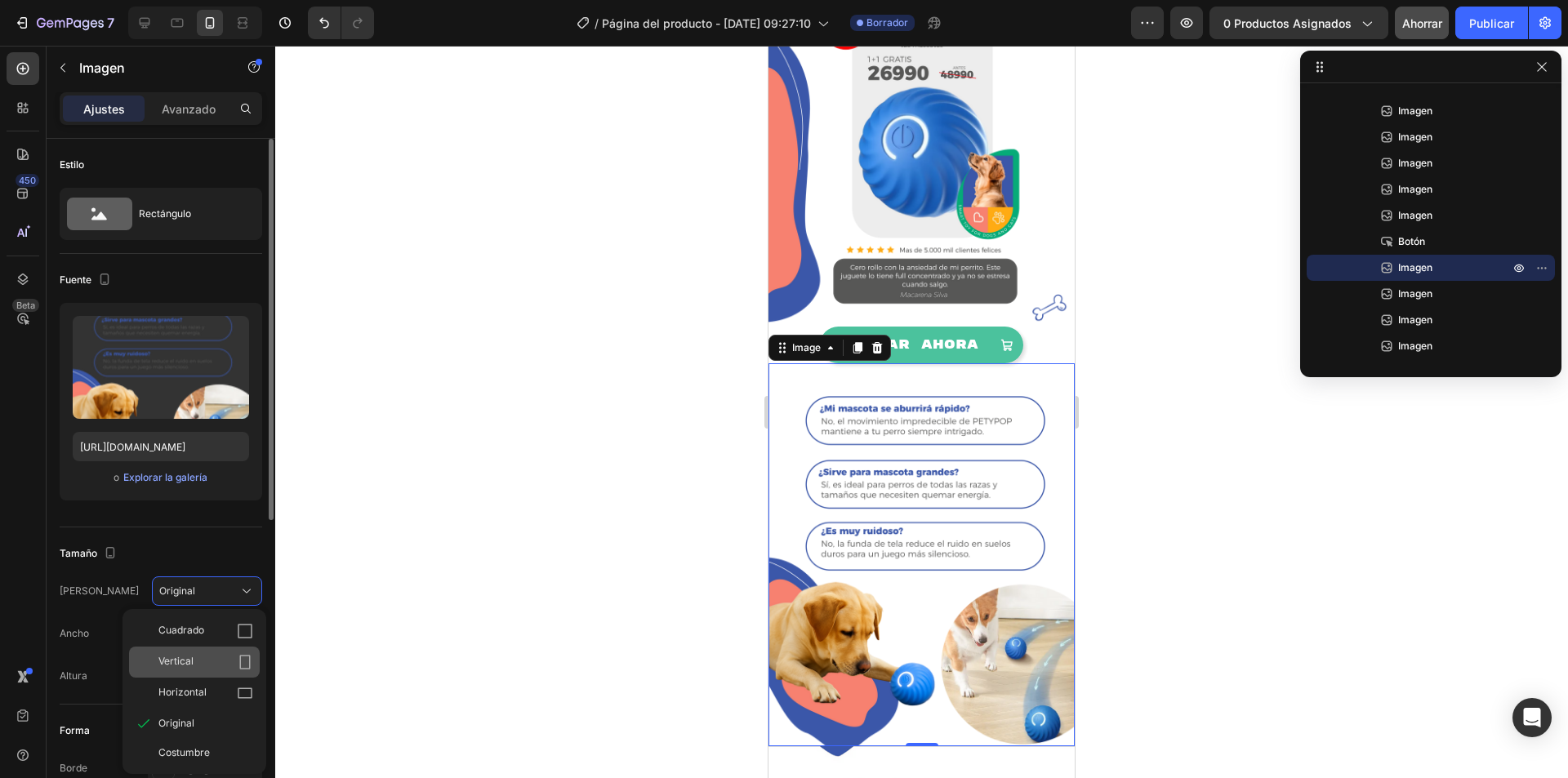
click at [216, 660] on div "Vertical" at bounding box center [205, 661] width 95 height 16
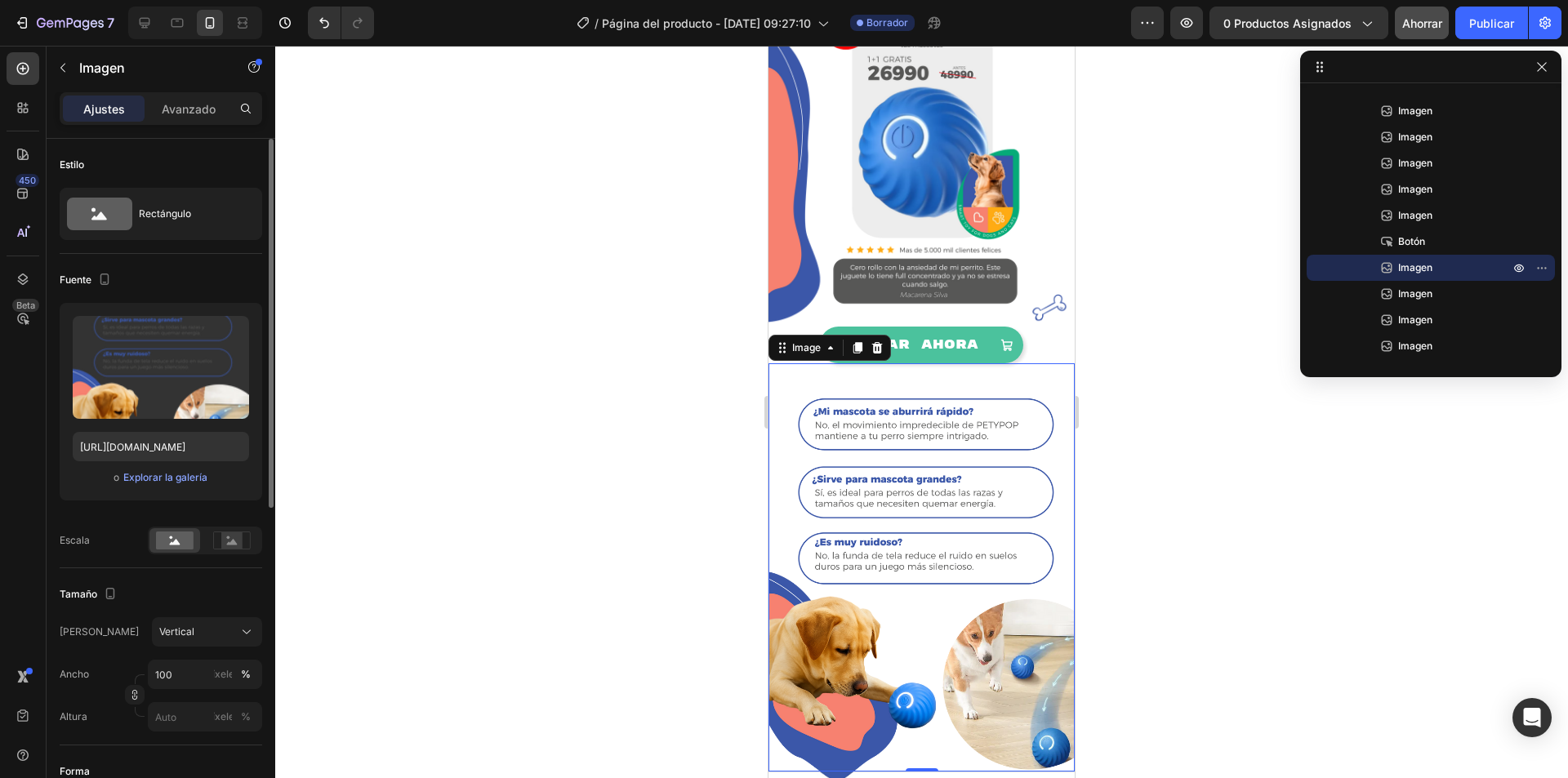
click at [511, 550] on div at bounding box center [921, 411] width 1292 height 732
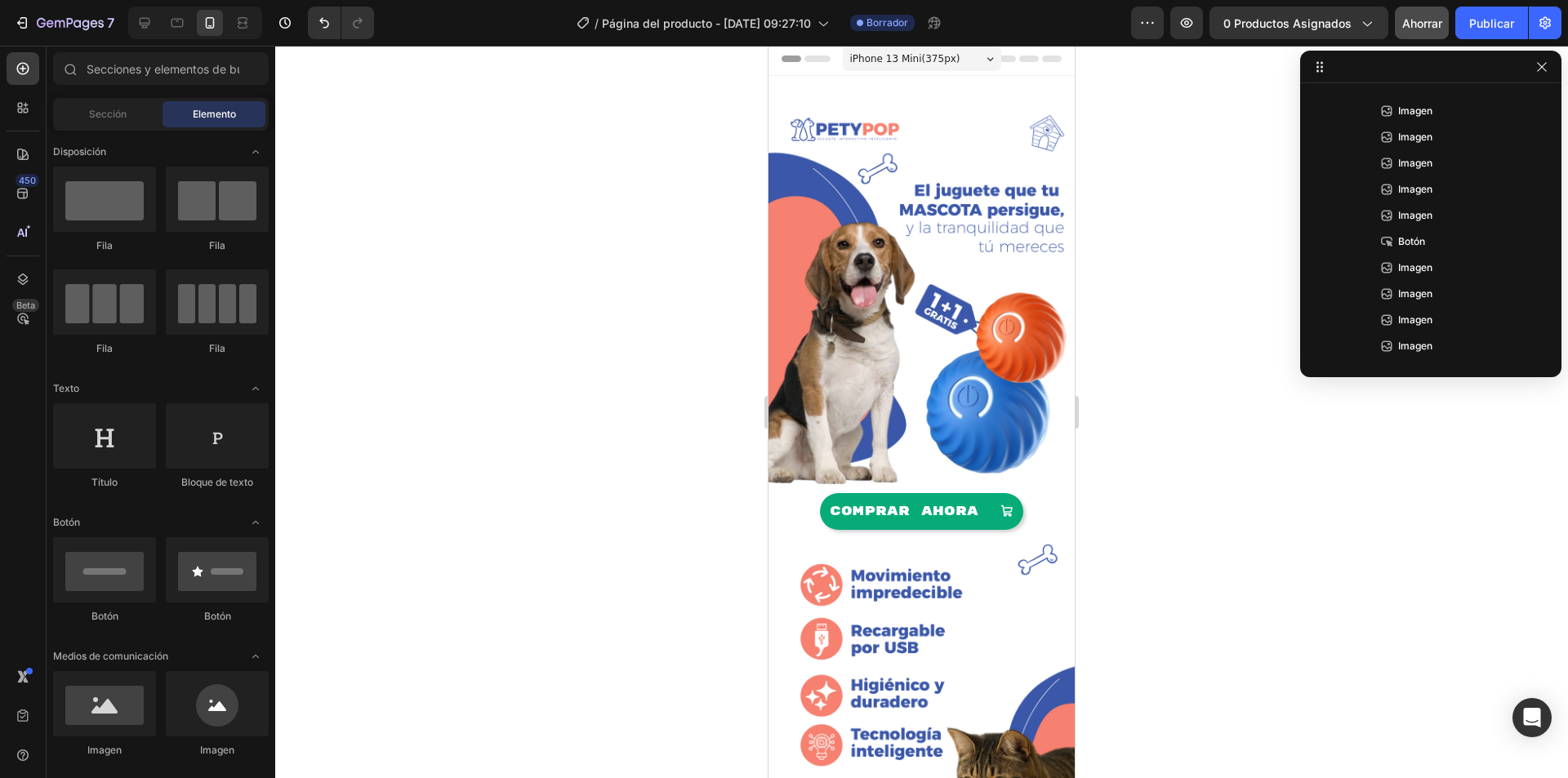
scroll to position [0, 0]
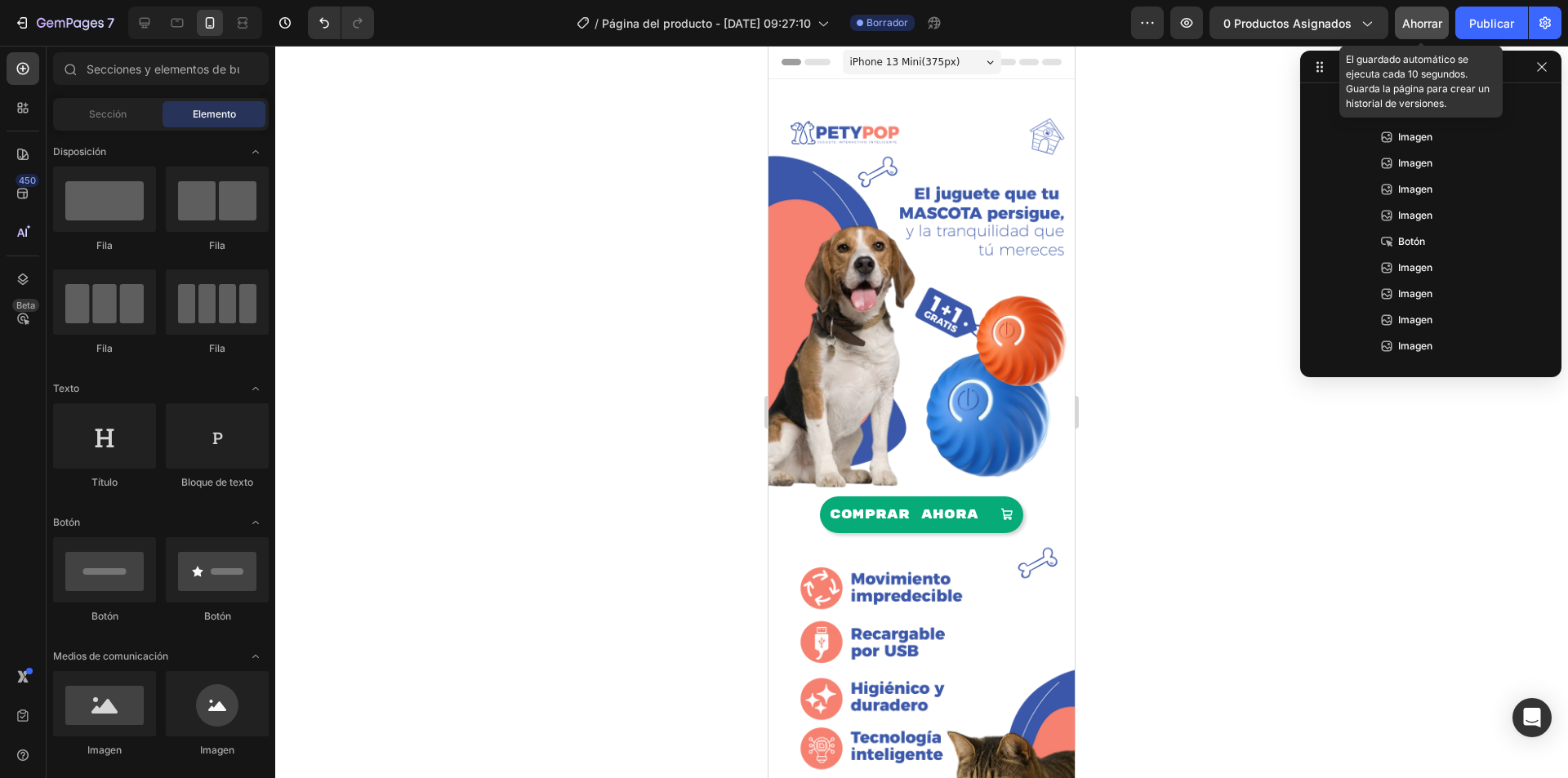
click at [1427, 23] on font "Ahorrar" at bounding box center [1421, 23] width 40 height 13
click at [1496, 22] on font "Publicar" at bounding box center [1491, 23] width 45 height 13
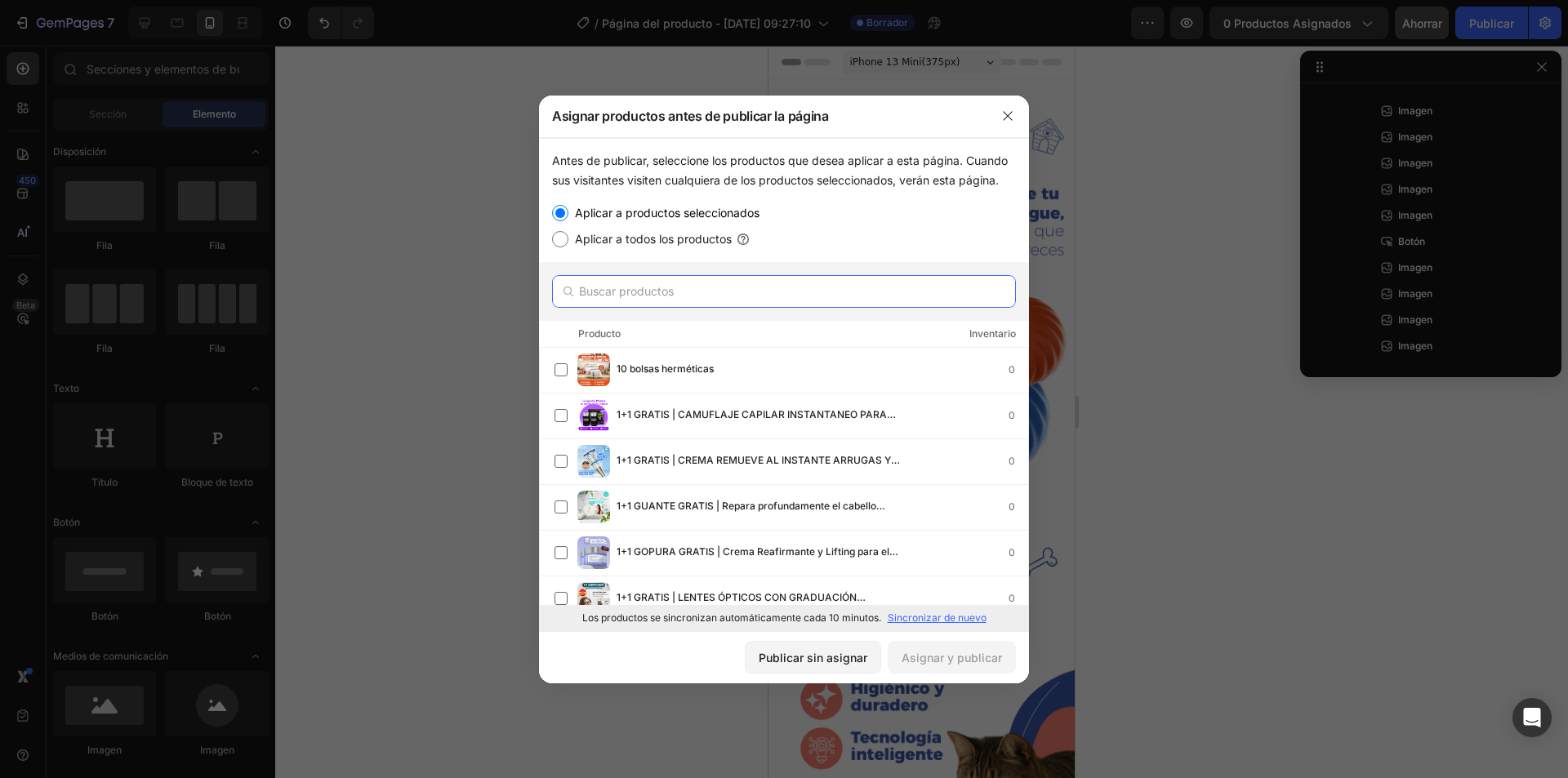
click at [635, 292] on input "text" at bounding box center [783, 291] width 464 height 33
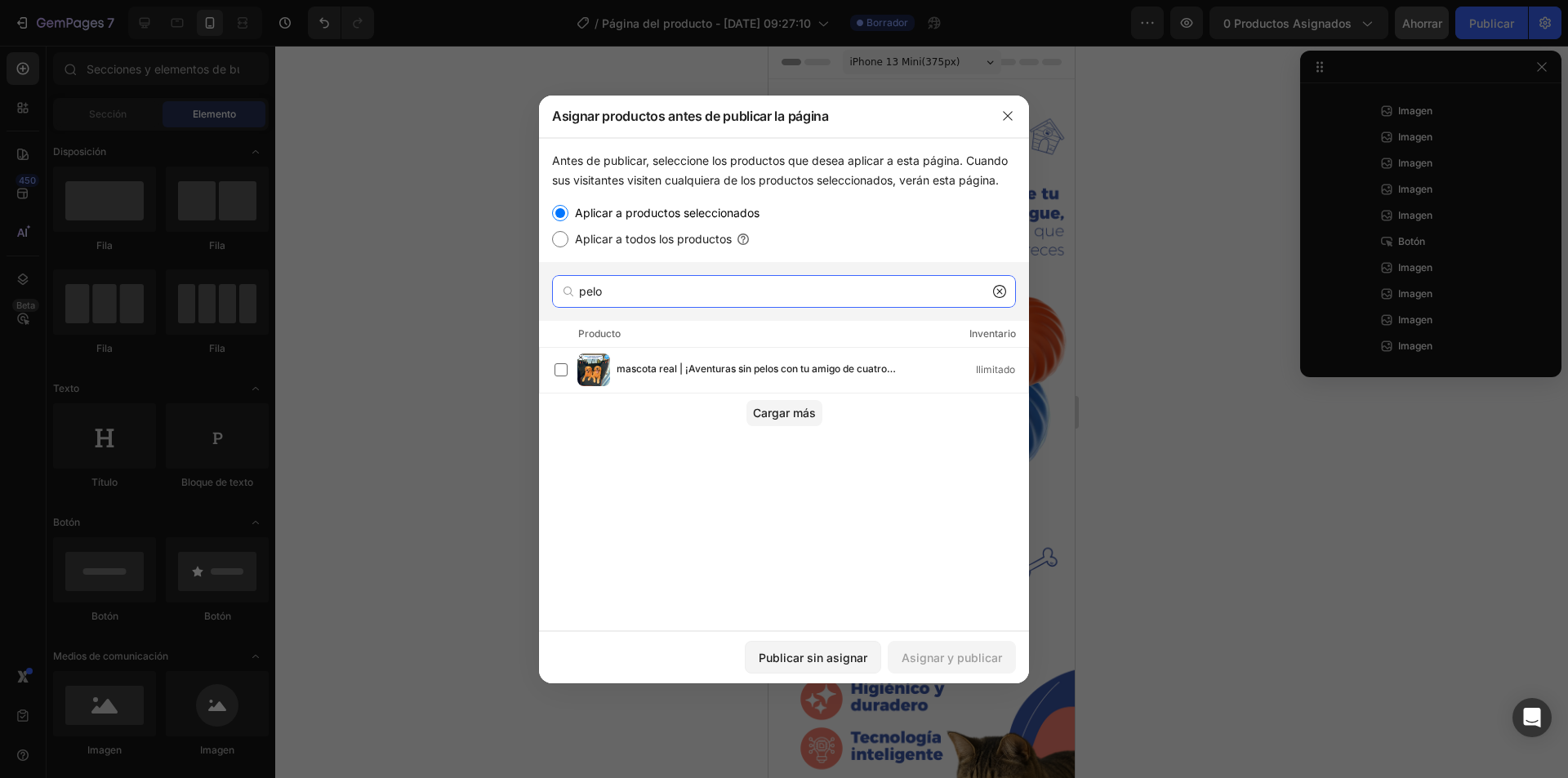
drag, startPoint x: 636, startPoint y: 290, endPoint x: 567, endPoint y: 288, distance: 69.0
click at [567, 288] on div "pelo" at bounding box center [783, 291] width 464 height 33
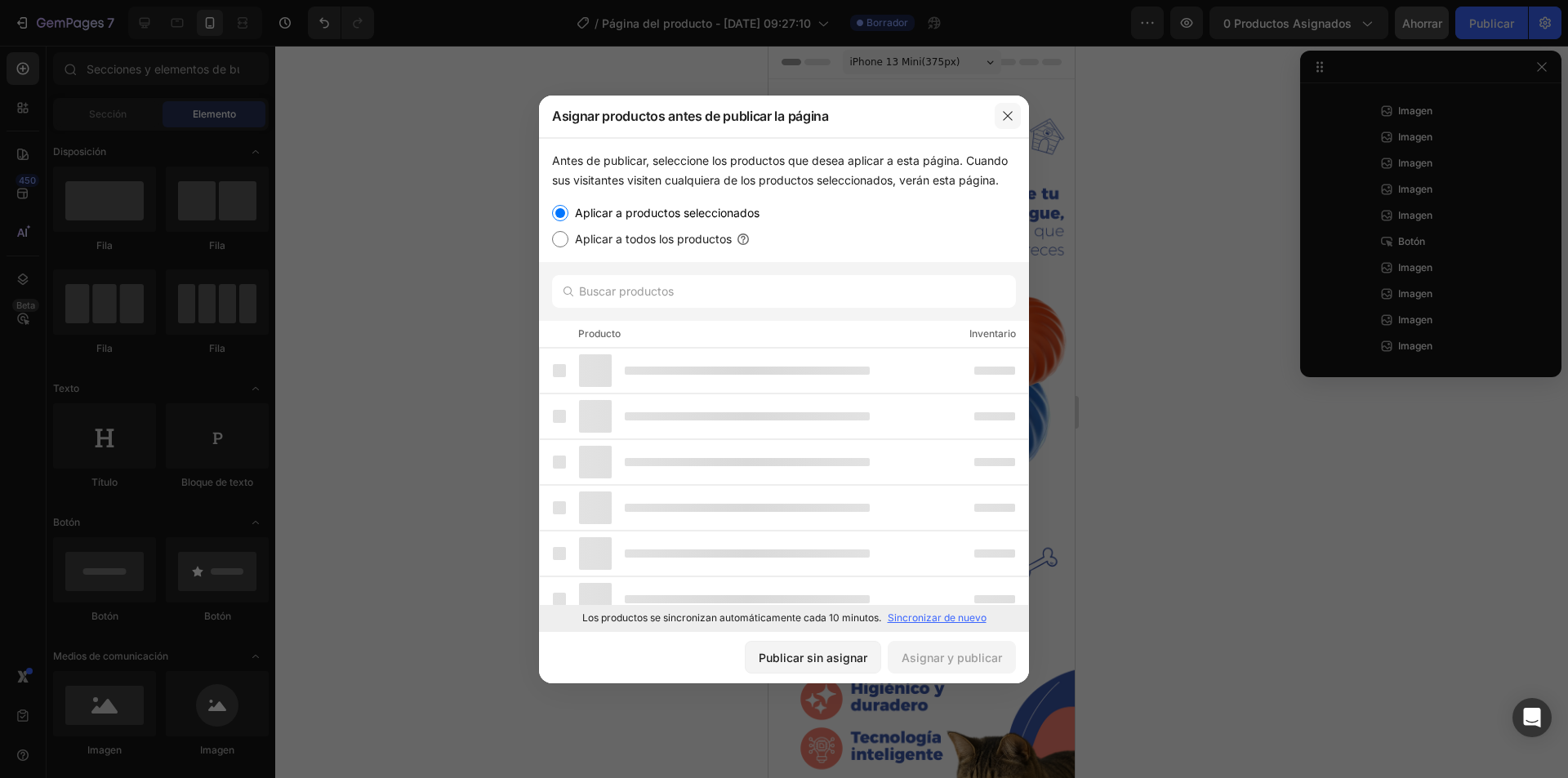
click at [1006, 120] on icon "button" at bounding box center [1008, 116] width 14 height 13
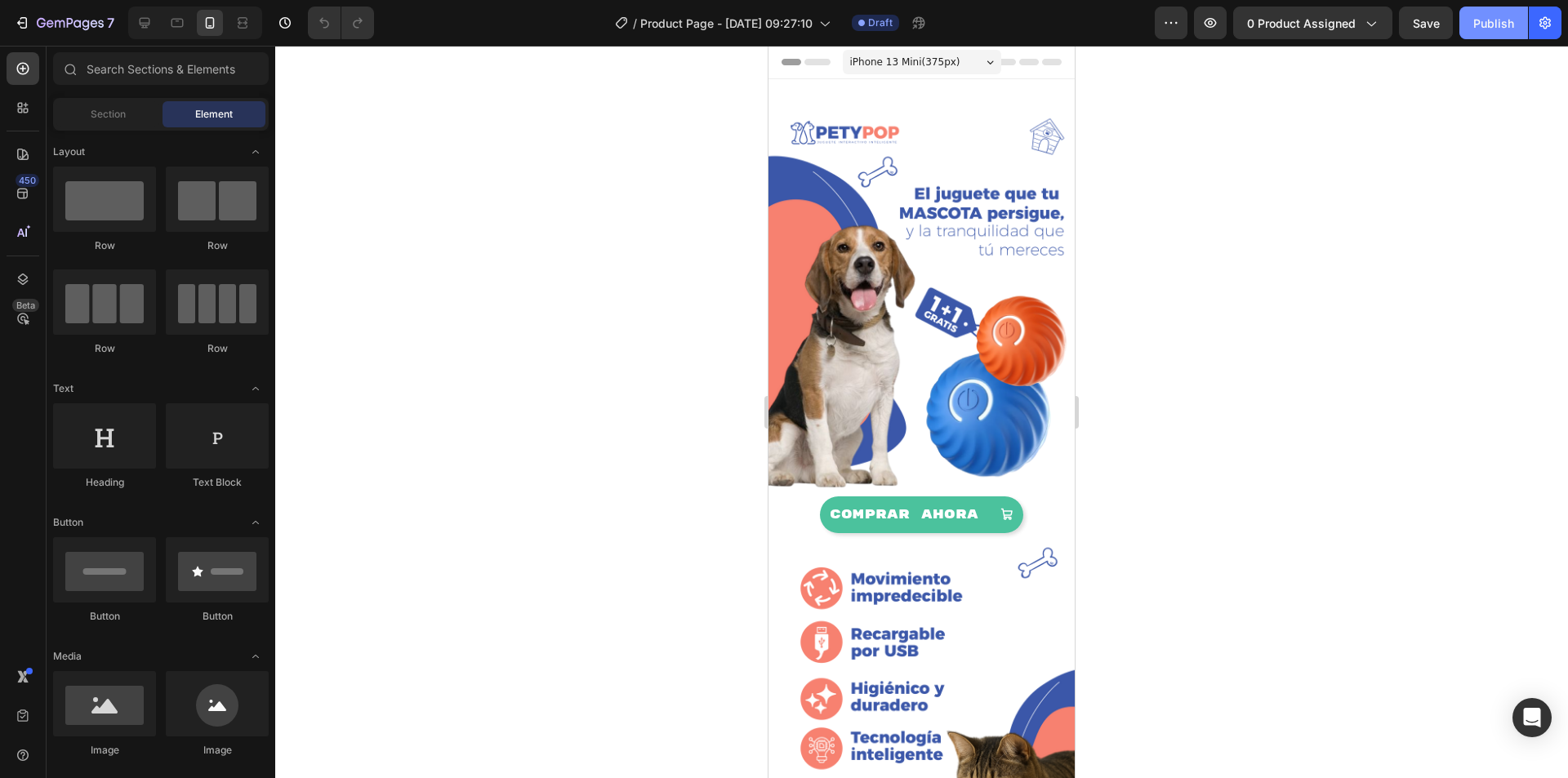
click at [1498, 21] on div "Publish" at bounding box center [1493, 23] width 41 height 17
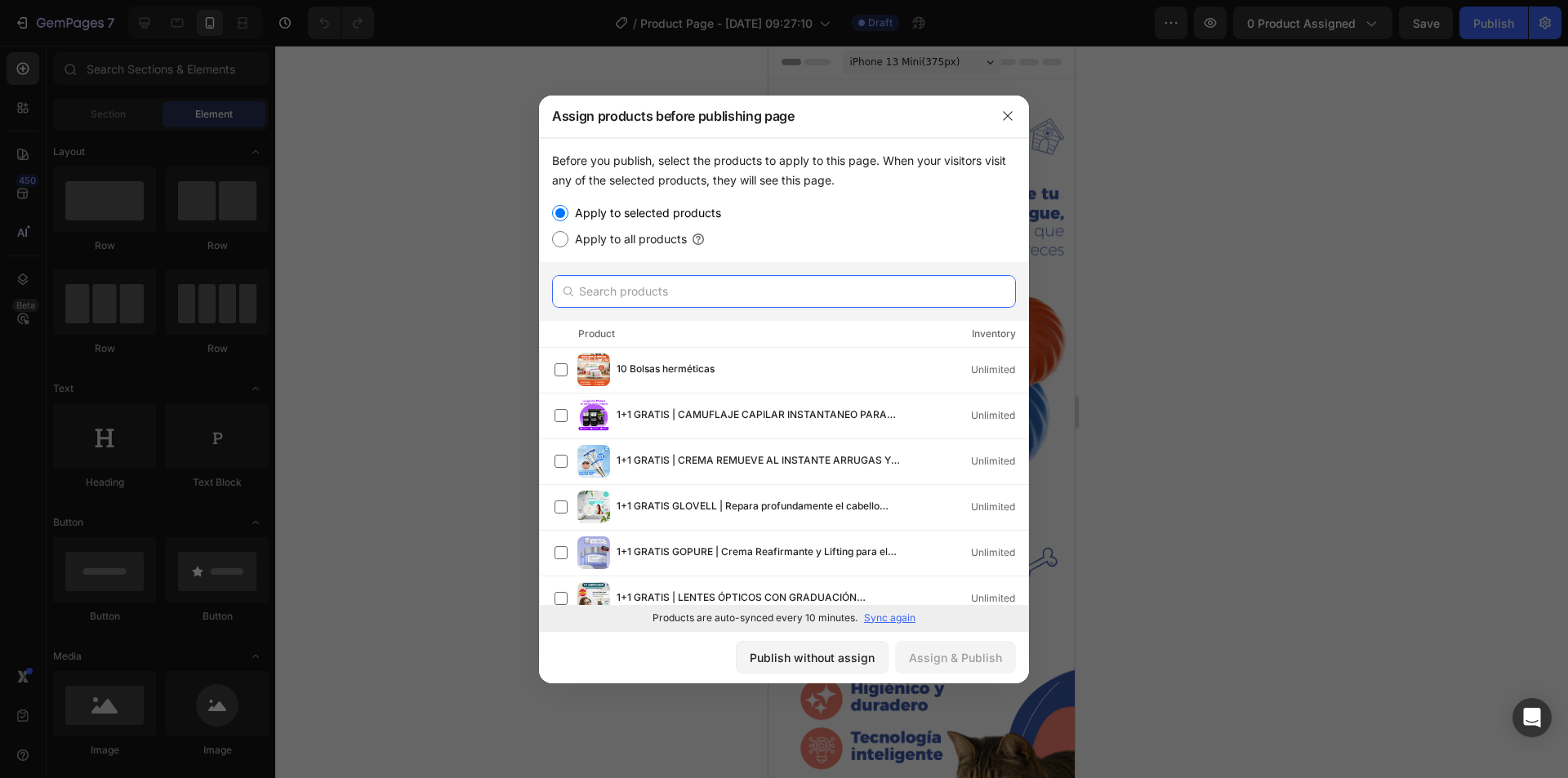
click at [657, 291] on input "text" at bounding box center [783, 291] width 464 height 33
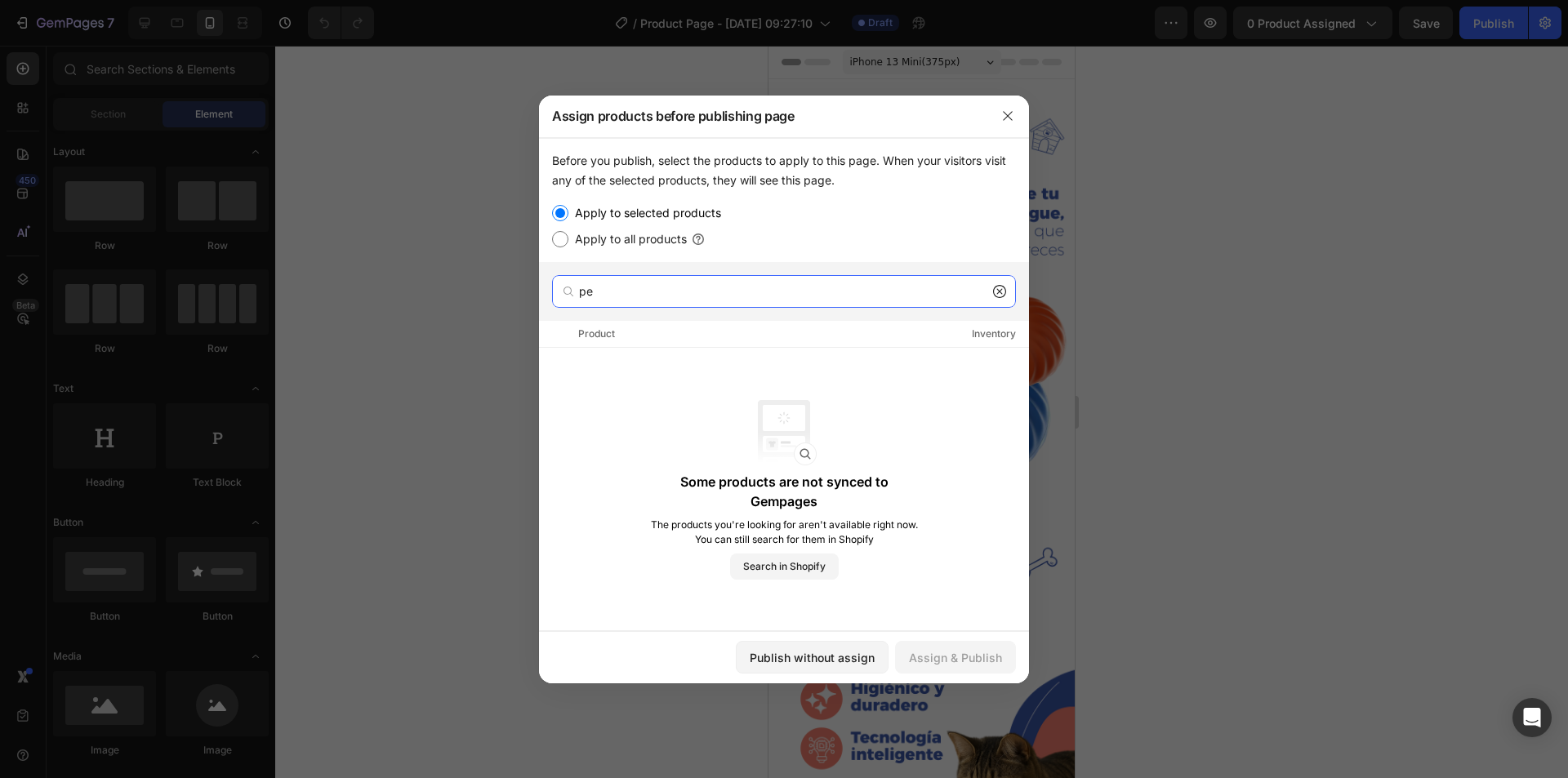
type input "p"
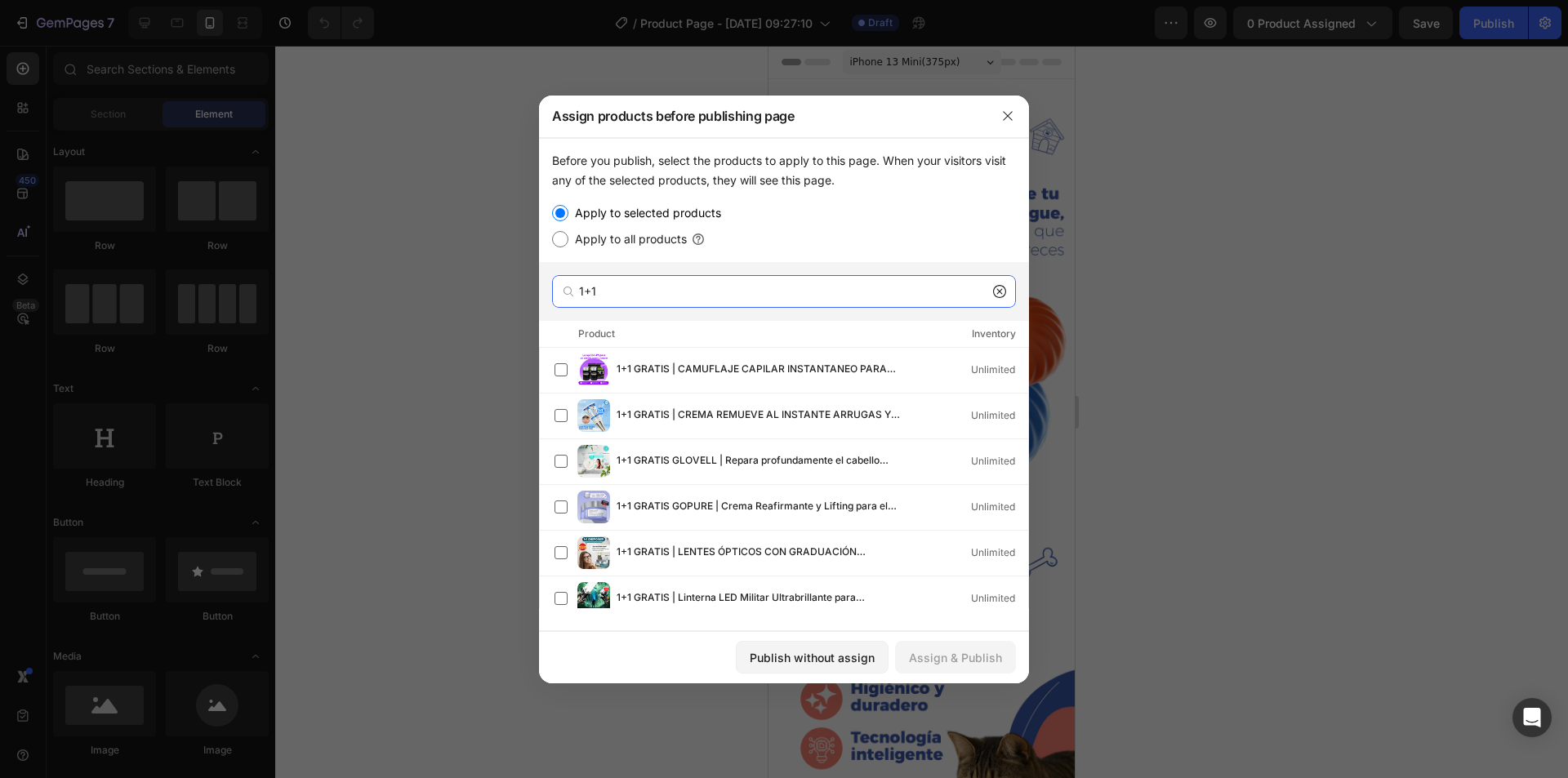
type input "1+1"
click at [1206, 565] on div at bounding box center [784, 389] width 1568 height 778
